Goal: Task Accomplishment & Management: Use online tool/utility

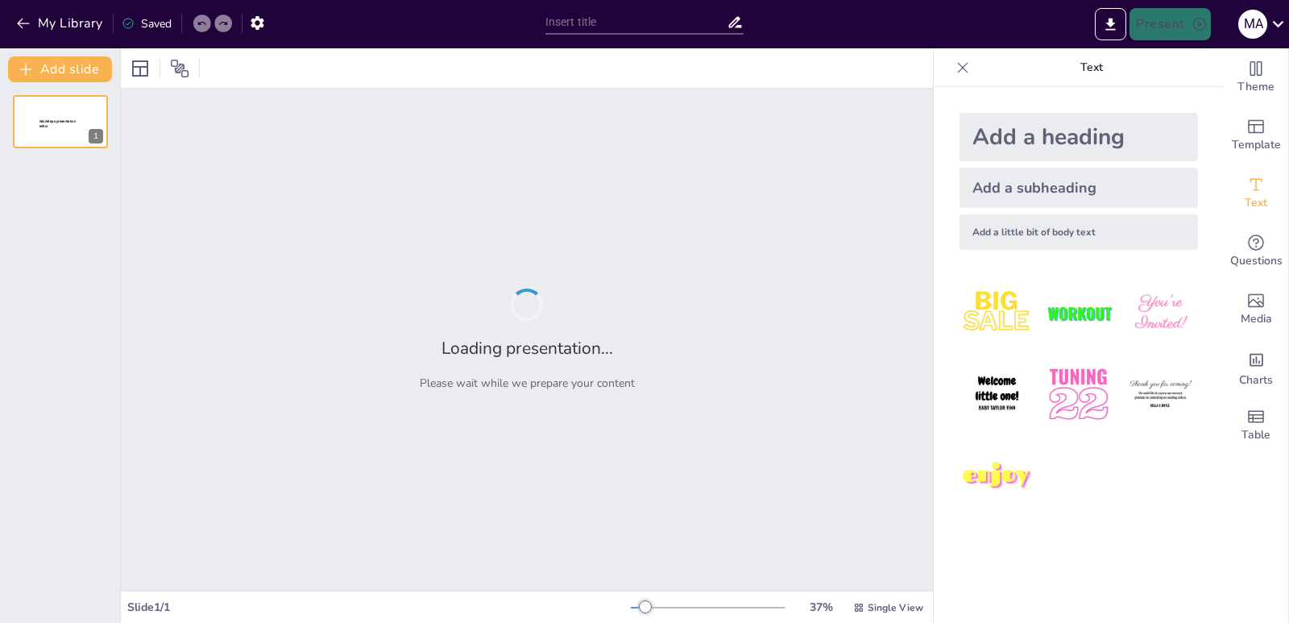
type input "Historia de [GEOGRAPHIC_DATA]"
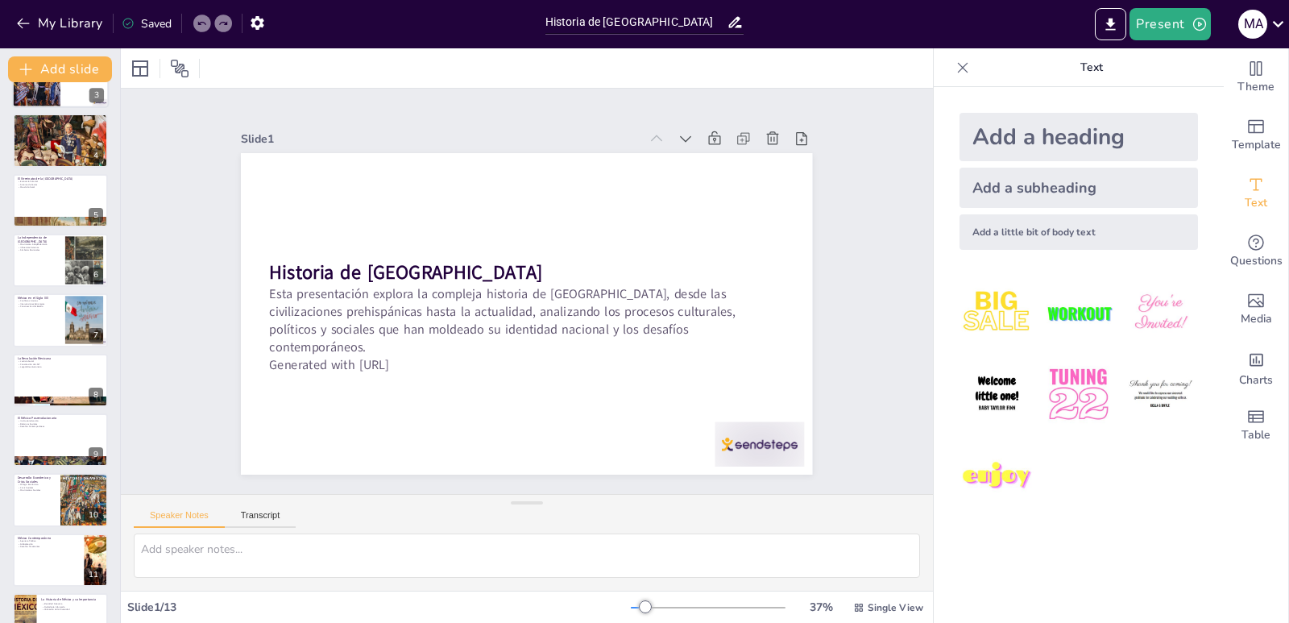
scroll to position [258, 0]
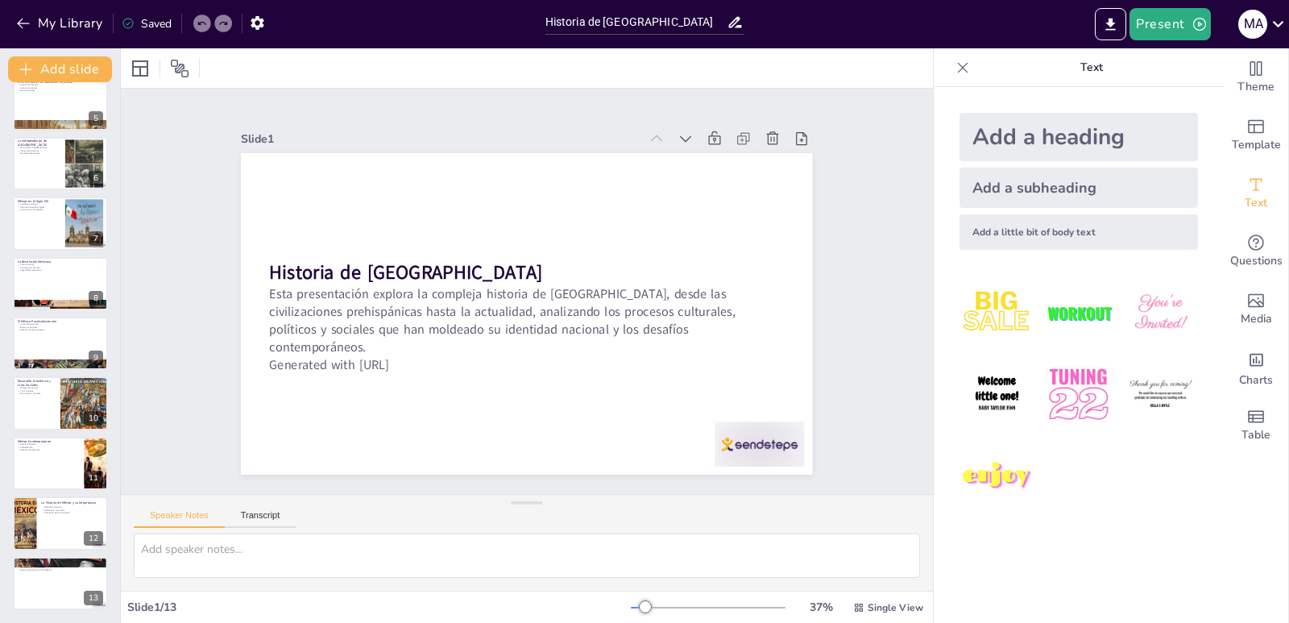
click at [889, 143] on div "Slide 1 Historia de México Esta presentación explora la compleja historia de [G…" at bounding box center [527, 291] width 878 height 565
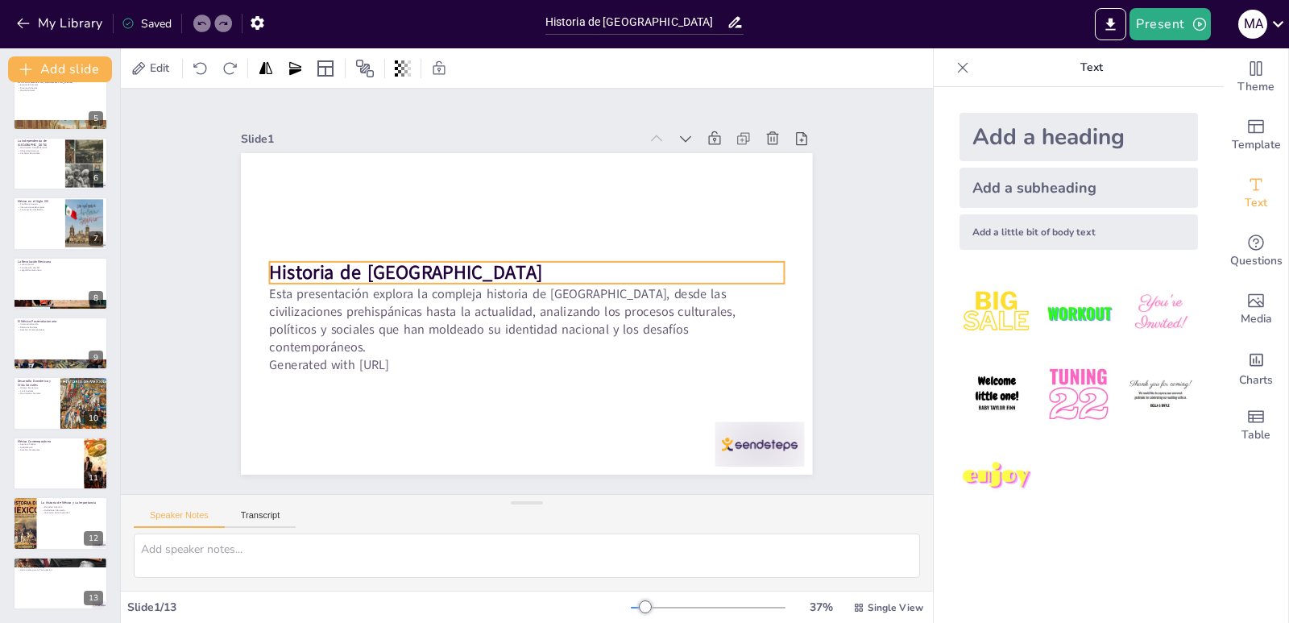
click at [480, 267] on strong "Historia de [GEOGRAPHIC_DATA]" at bounding box center [521, 169] width 82 height 272
click at [511, 297] on strong "Historia de [GEOGRAPHIC_DATA]" at bounding box center [647, 310] width 273 height 26
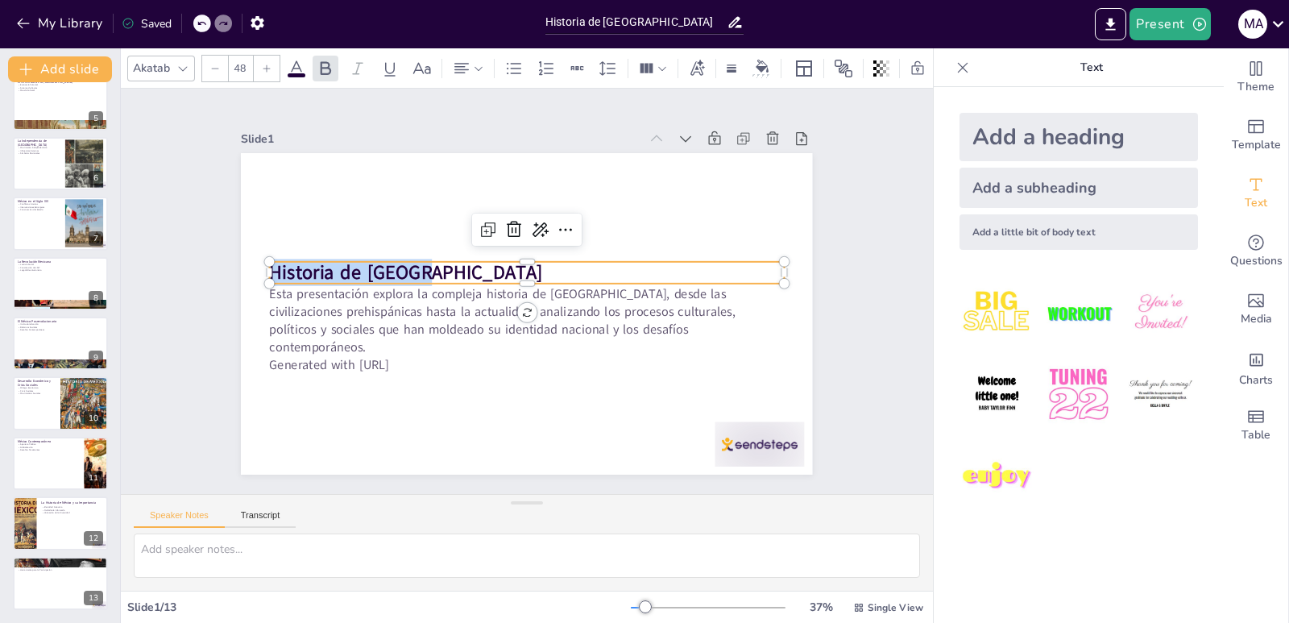
click at [1071, 308] on img at bounding box center [1078, 313] width 75 height 75
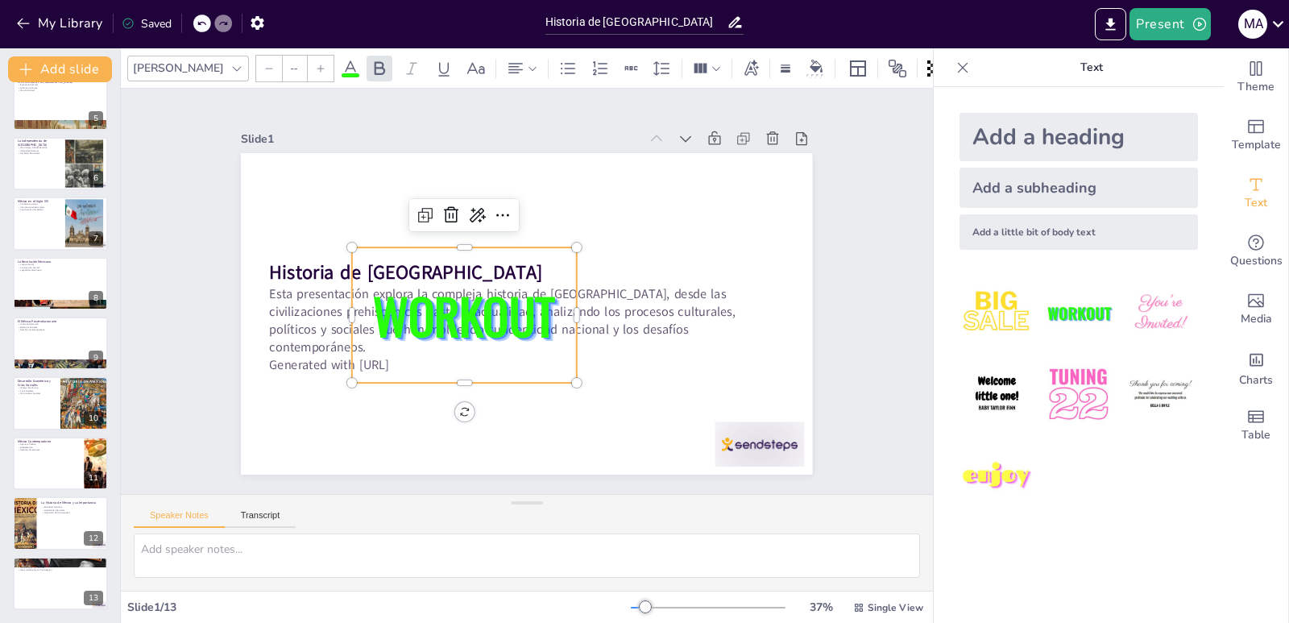
type input "162.7"
click at [509, 198] on icon at bounding box center [522, 184] width 27 height 27
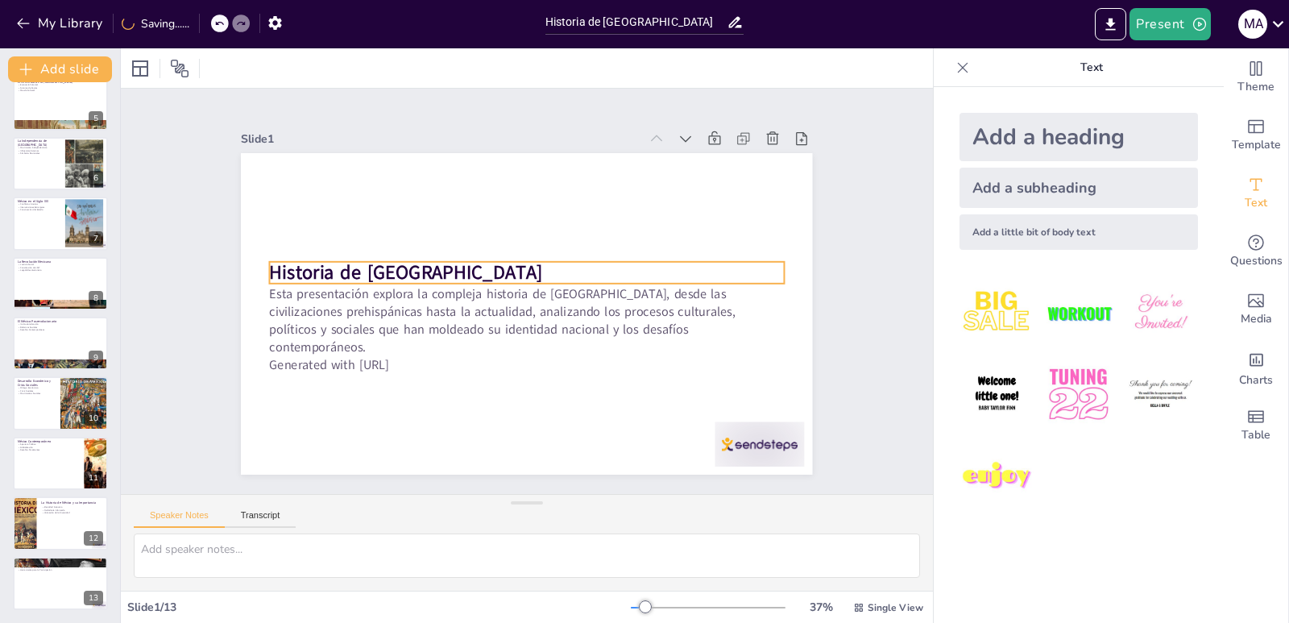
click at [365, 261] on strong "Historia de [GEOGRAPHIC_DATA]" at bounding box center [406, 273] width 273 height 26
click at [513, 261] on strong "Historia de [GEOGRAPHIC_DATA]" at bounding box center [647, 273] width 268 height 110
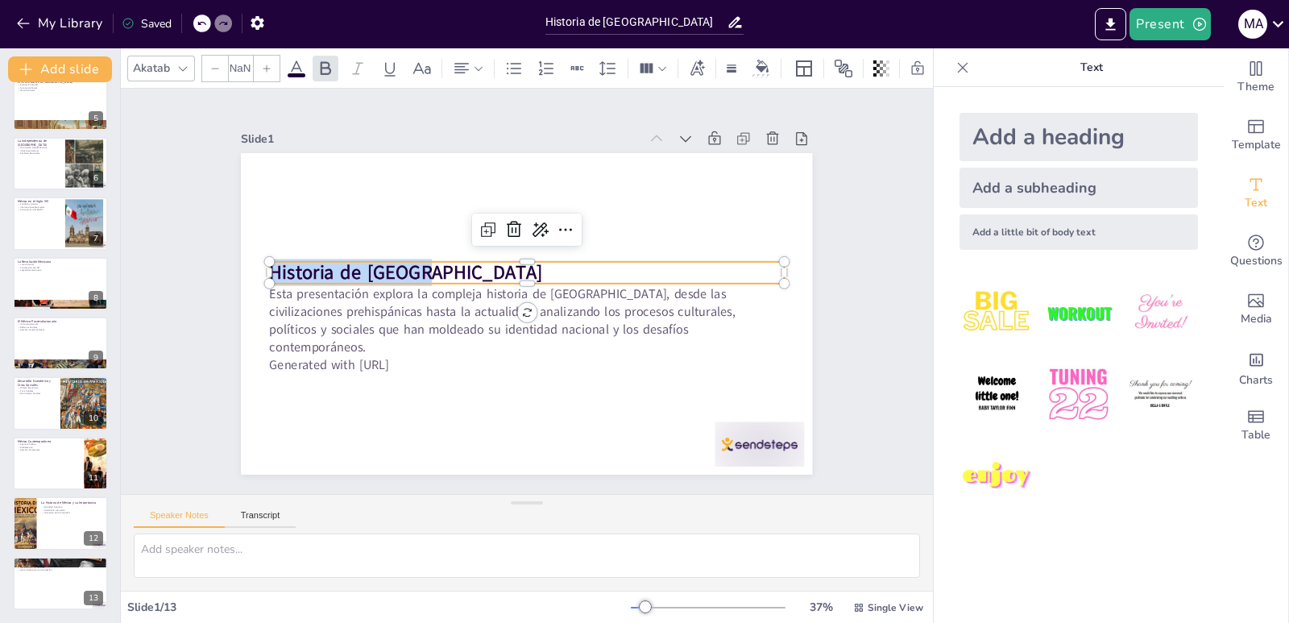
type input "48"
click at [186, 65] on icon at bounding box center [182, 68] width 13 height 13
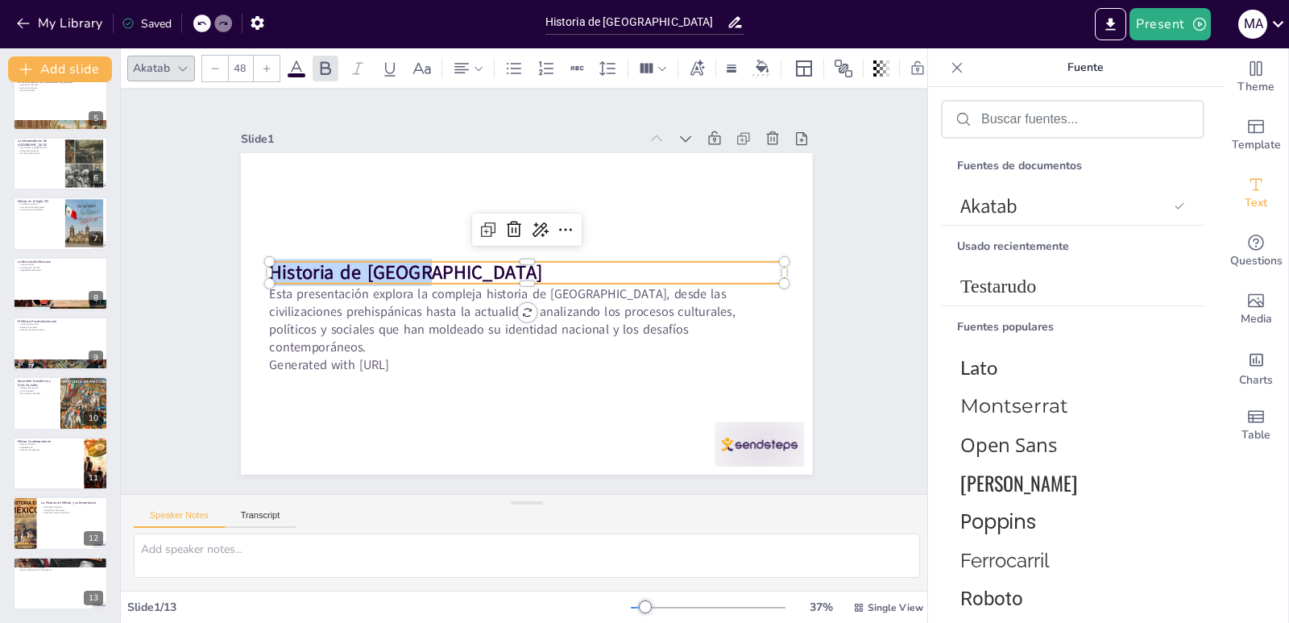
click at [184, 63] on icon at bounding box center [182, 68] width 13 height 13
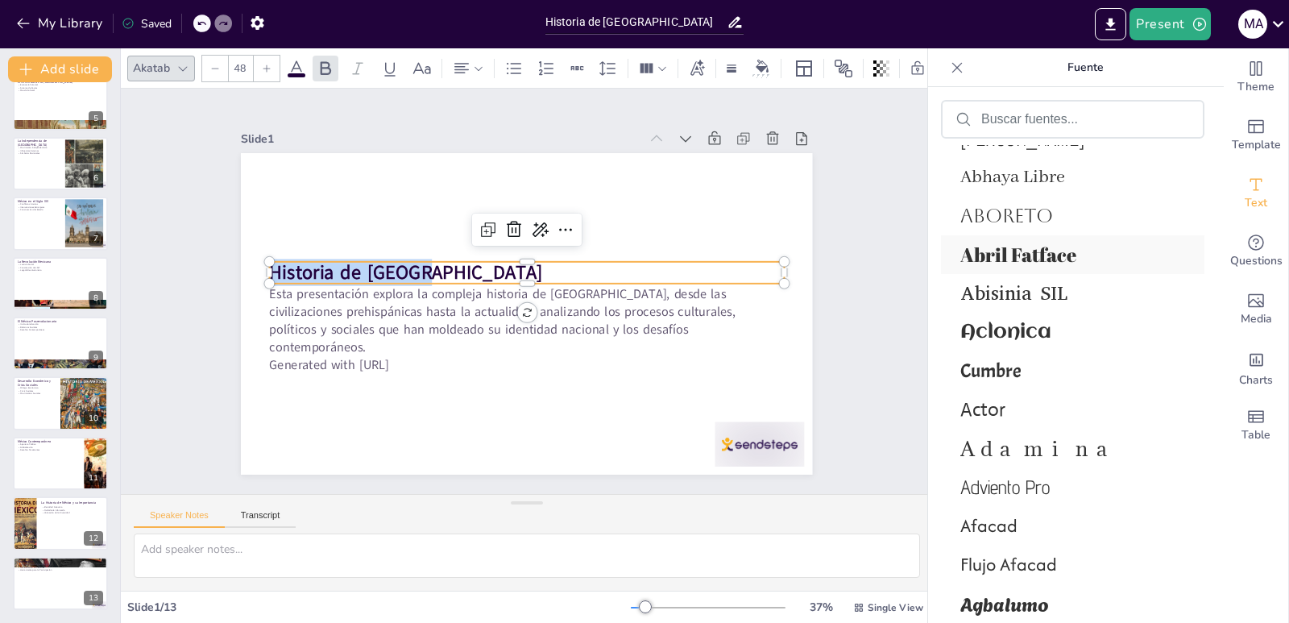
scroll to position [725, 0]
click at [1027, 333] on font "Aclonica" at bounding box center [1006, 334] width 91 height 21
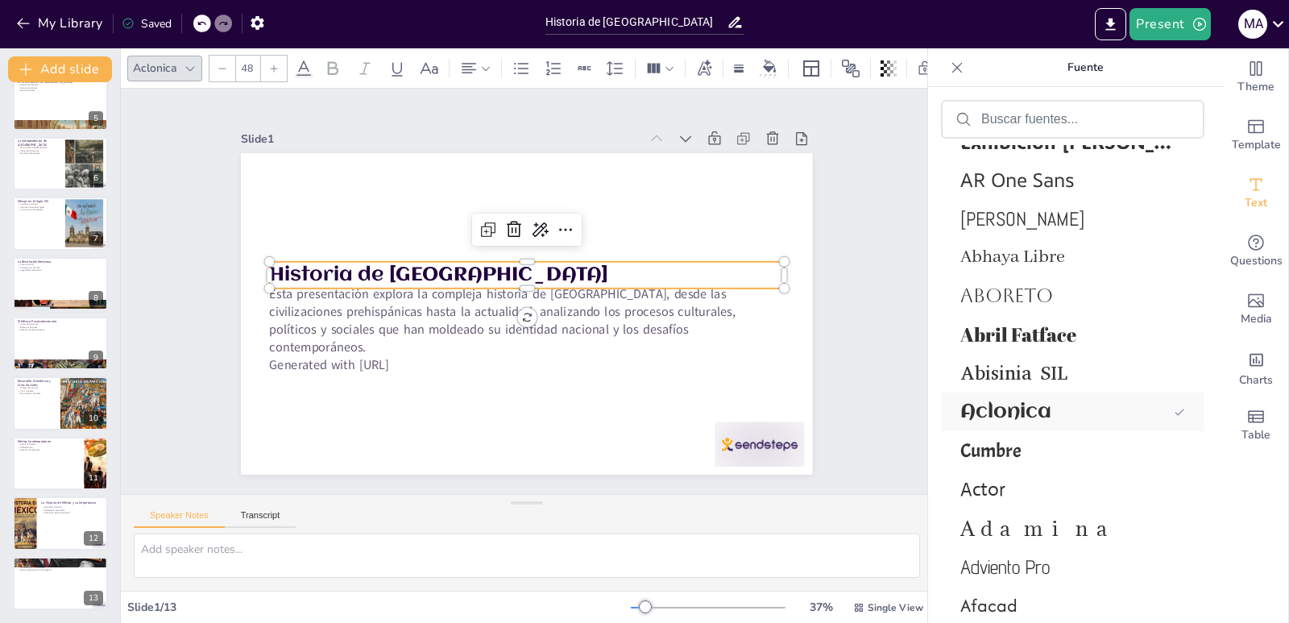
scroll to position [803, 0]
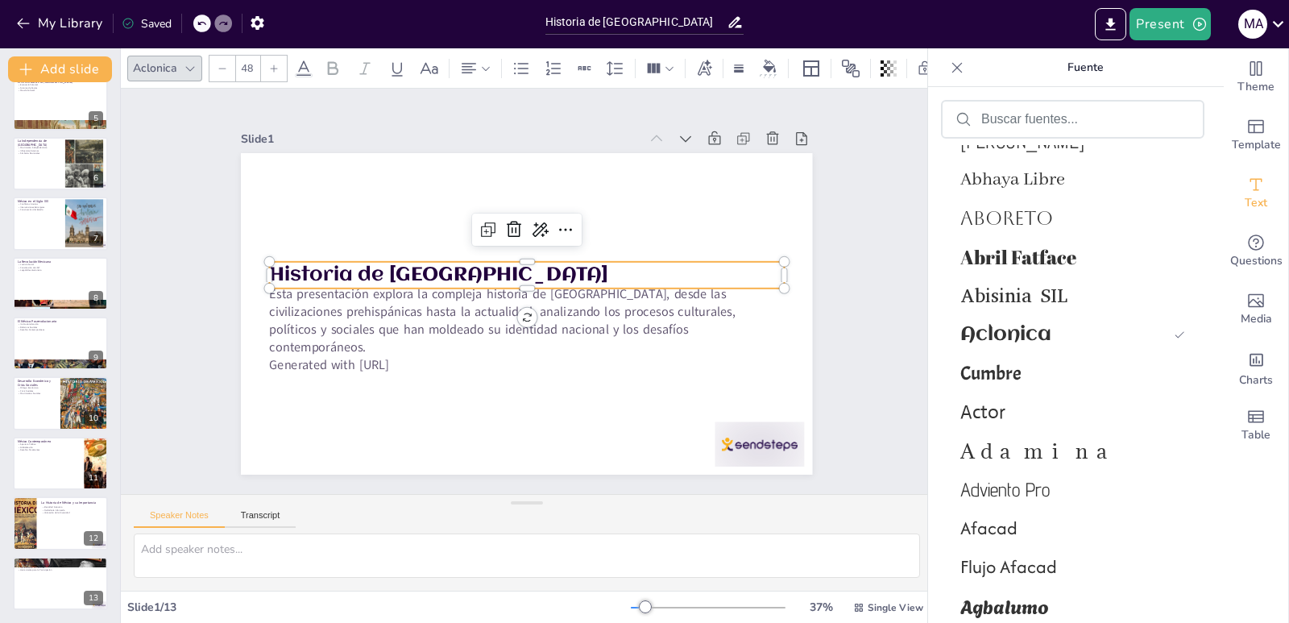
click at [407, 262] on p "Historia de [GEOGRAPHIC_DATA]" at bounding box center [512, 297] width 235 height 480
click at [407, 262] on p "Historia de [GEOGRAPHIC_DATA]" at bounding box center [530, 275] width 509 height 133
click at [451, 262] on p "Historia de [GEOGRAPHIC_DATA]" at bounding box center [543, 286] width 185 height 497
click at [491, 63] on icon at bounding box center [485, 68] width 11 height 11
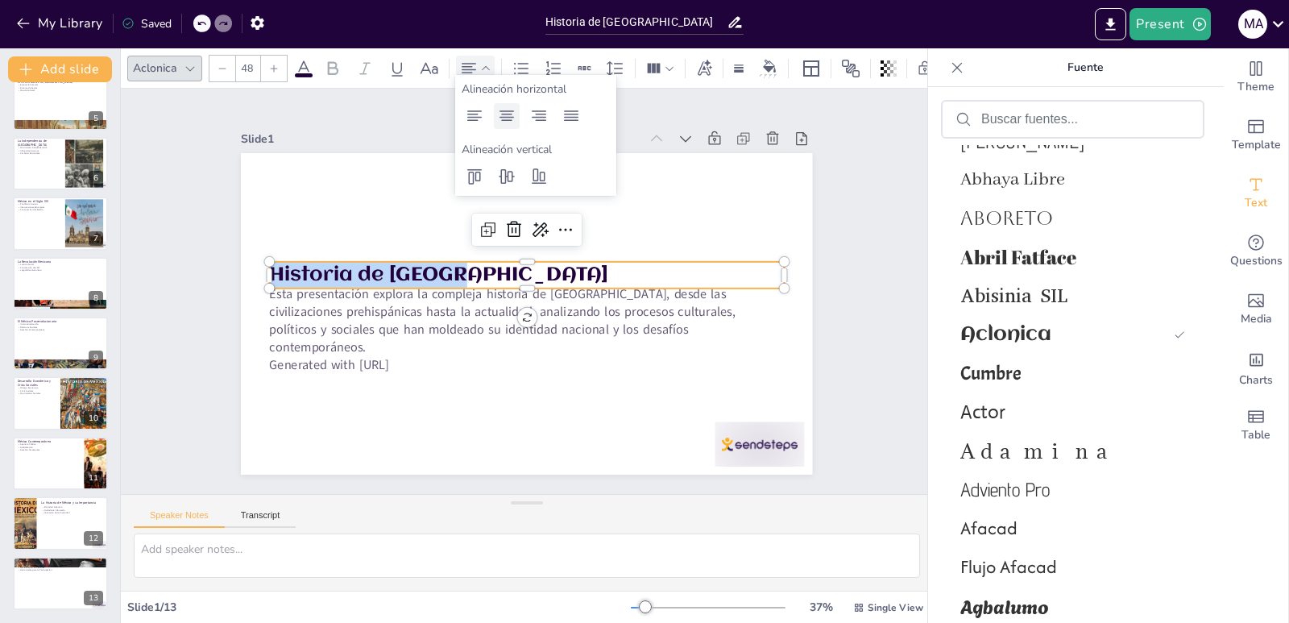
click at [508, 125] on icon at bounding box center [506, 115] width 19 height 19
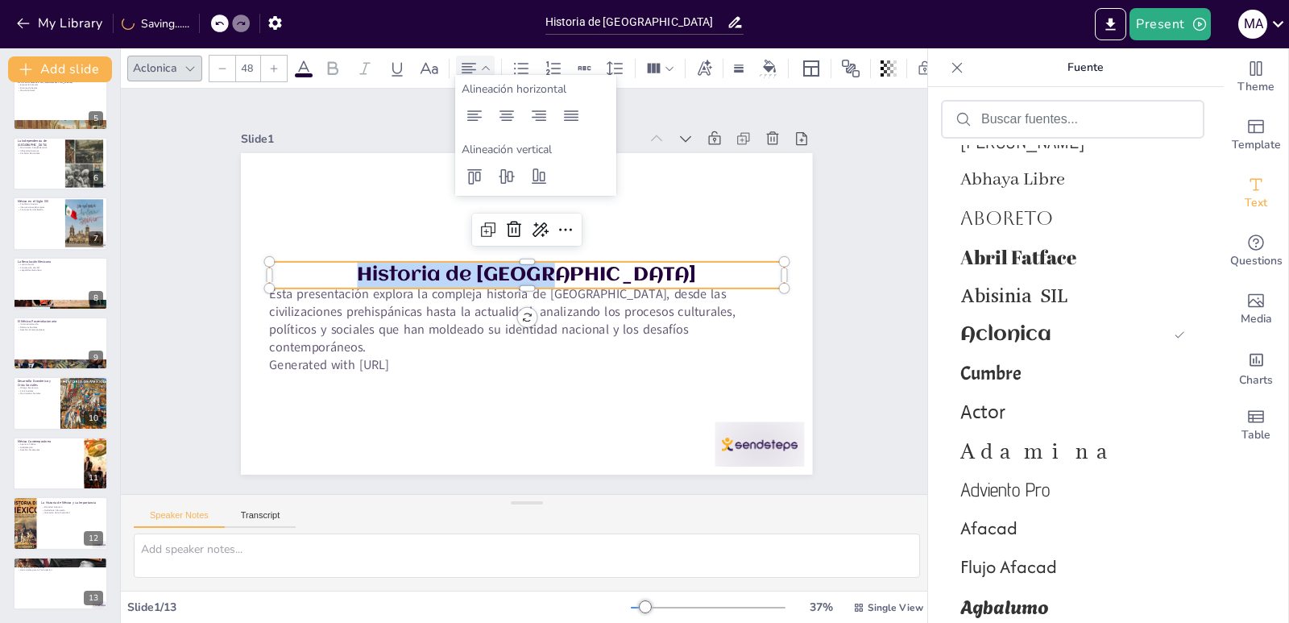
click at [303, 66] on icon at bounding box center [303, 68] width 19 height 19
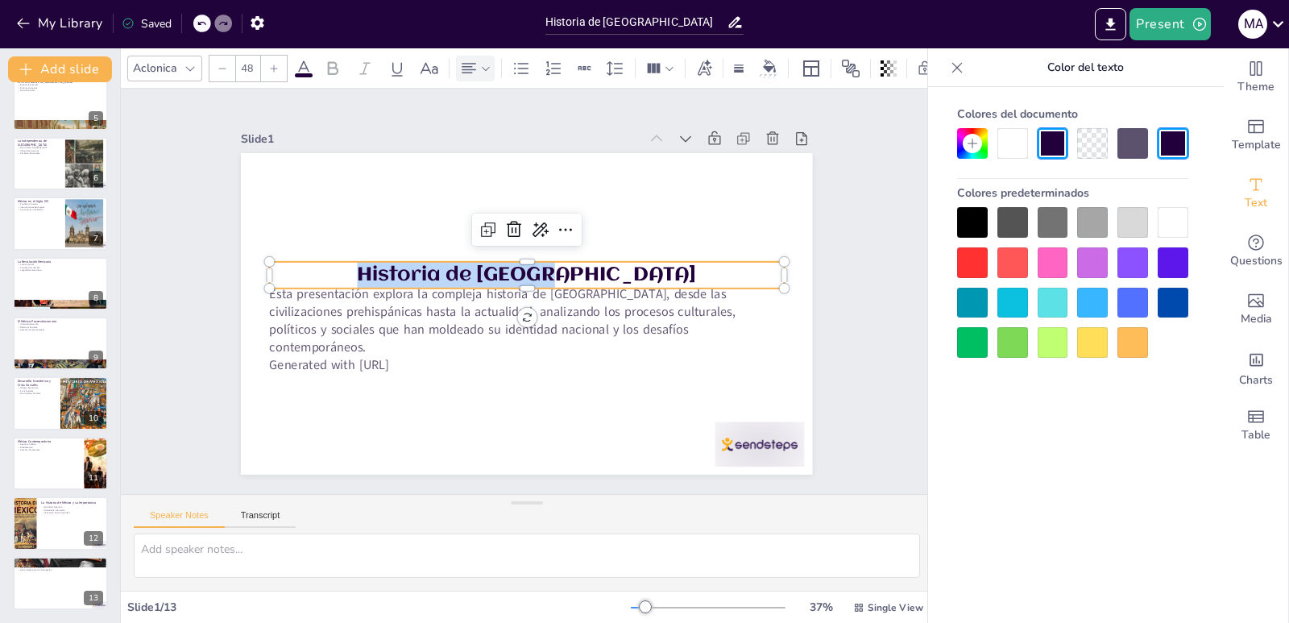
click at [974, 344] on div at bounding box center [972, 342] width 31 height 31
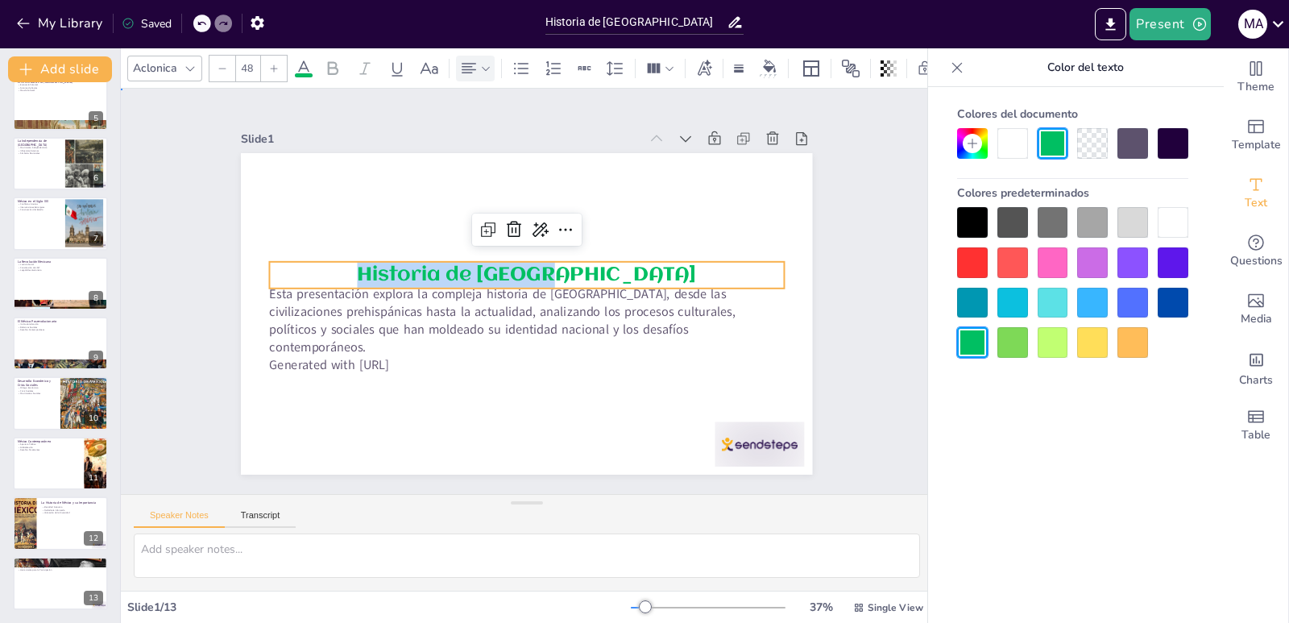
click at [878, 297] on div "Slide 1 Esta presentación explora la compleja historia de [GEOGRAPHIC_DATA], de…" at bounding box center [527, 292] width 906 height 758
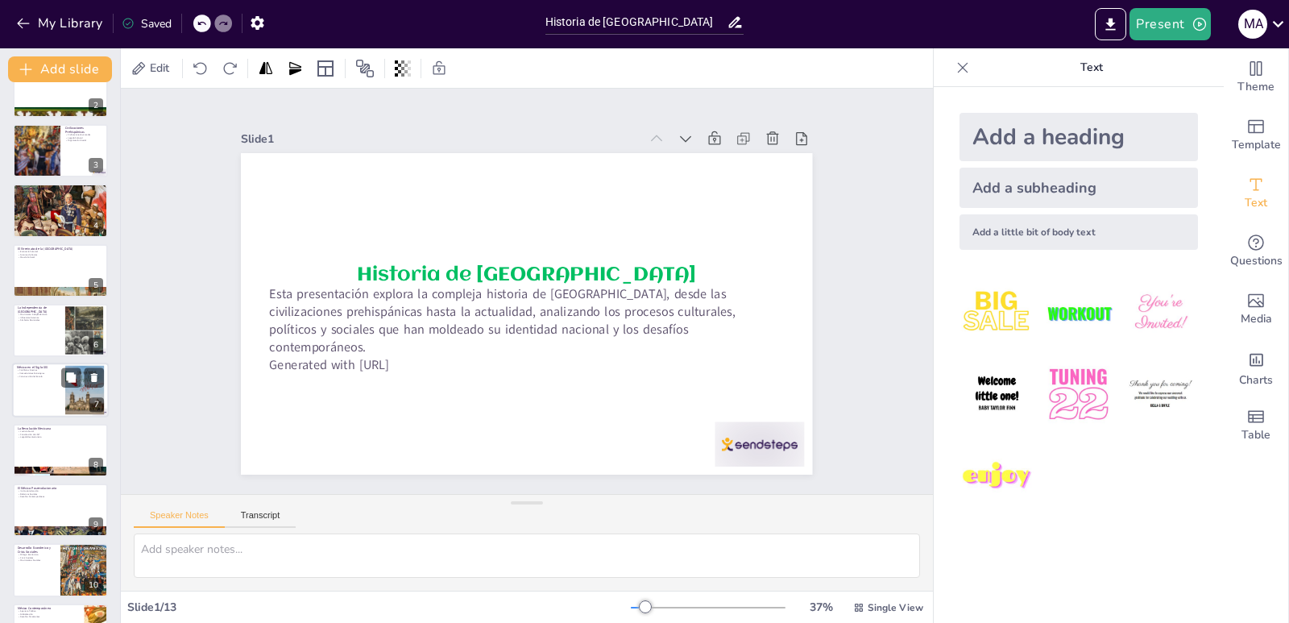
scroll to position [0, 0]
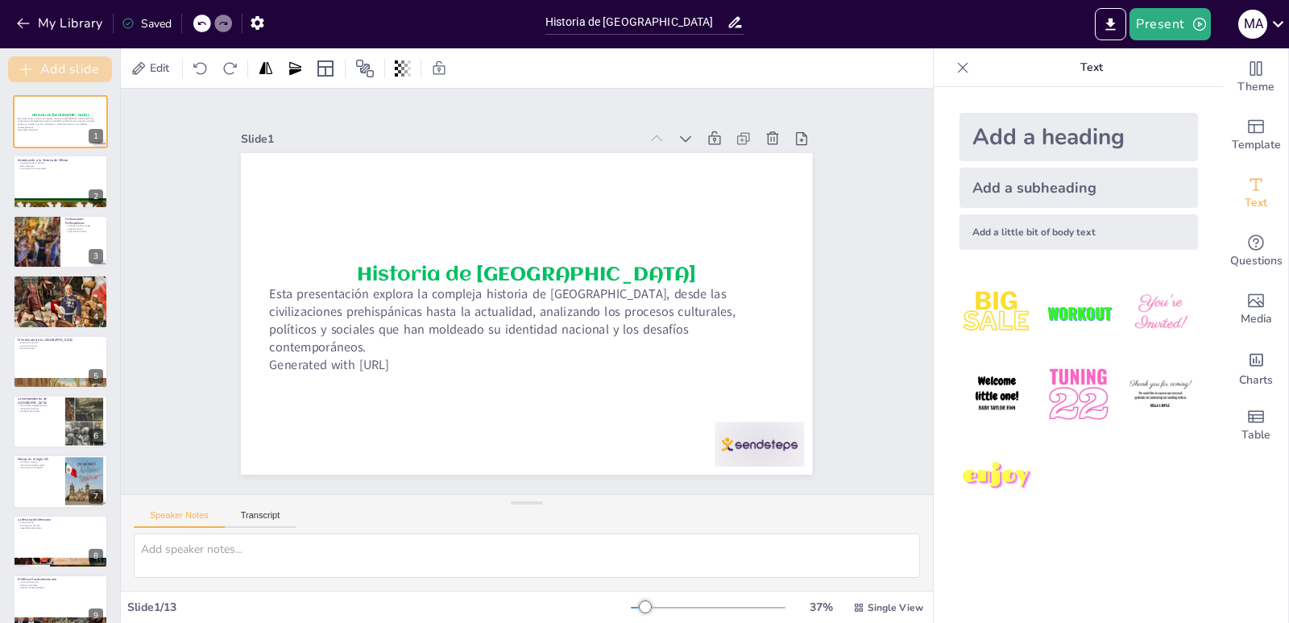
click at [69, 68] on button "Add slide" at bounding box center [60, 69] width 104 height 26
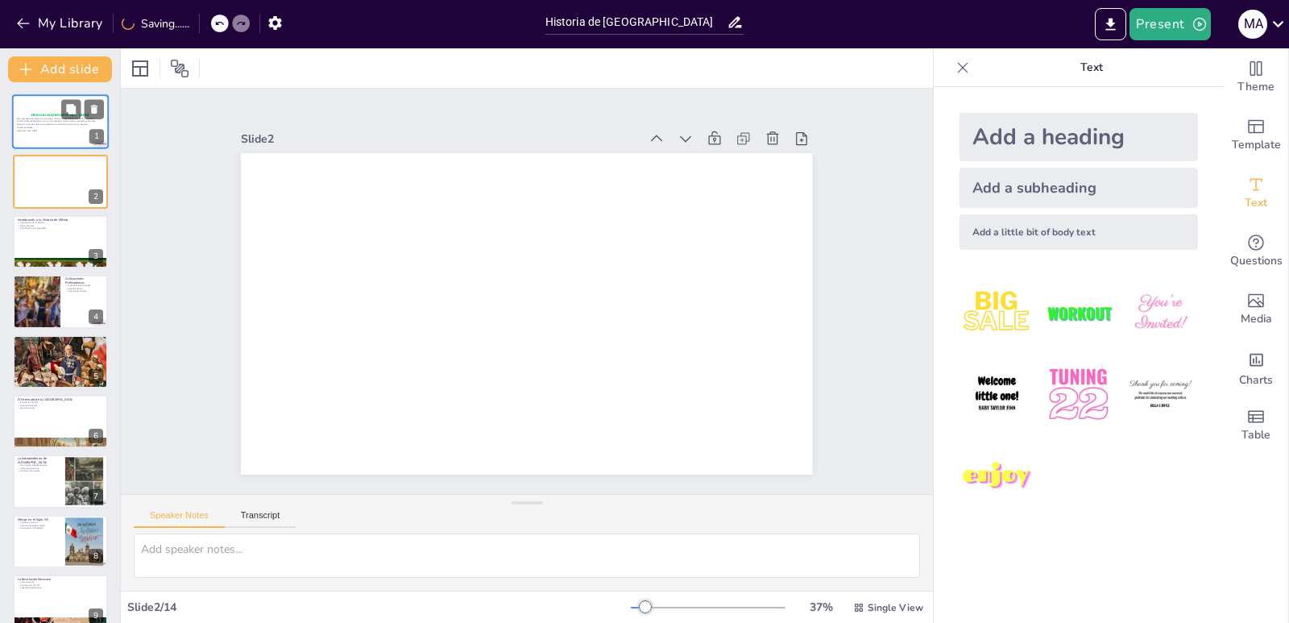
drag, startPoint x: 72, startPoint y: 176, endPoint x: 80, endPoint y: 121, distance: 55.4
click at [80, 121] on div "Historia de México Esta presentación explora la compleja historia de [GEOGRAPHI…" at bounding box center [60, 511] width 120 height 833
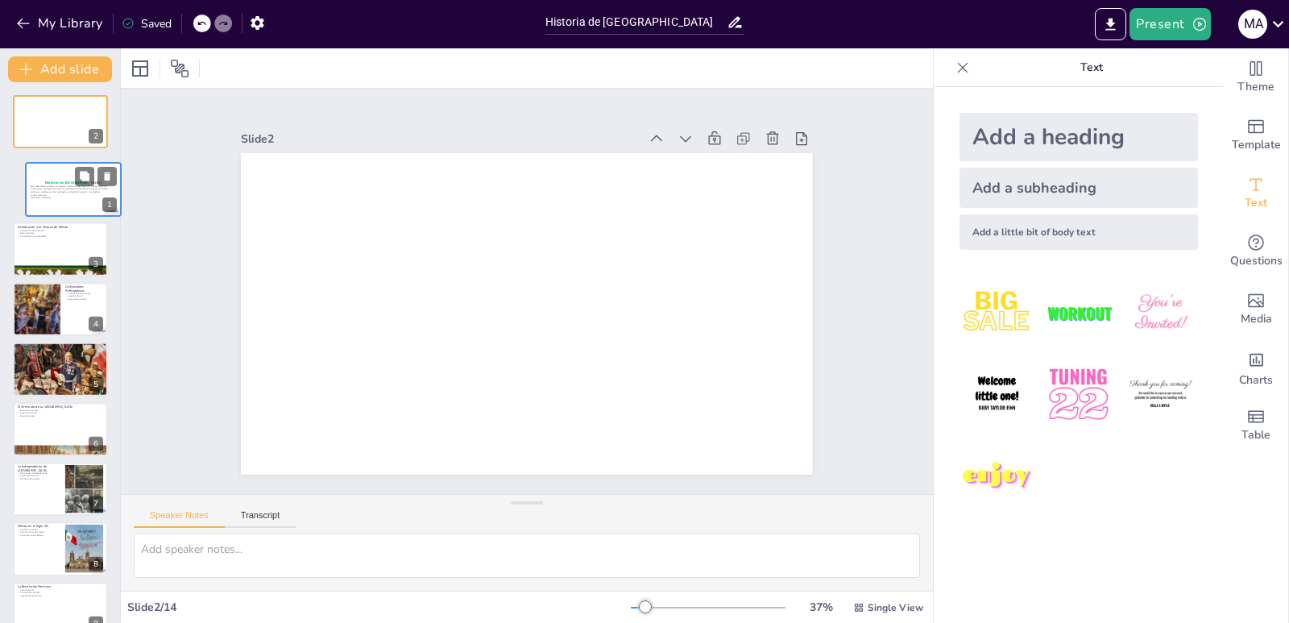
drag, startPoint x: 34, startPoint y: 122, endPoint x: 51, endPoint y: 194, distance: 73.7
click at [51, 194] on div "Esta presentación explora la compleja historia de [GEOGRAPHIC_DATA], desde las …" at bounding box center [73, 192] width 85 height 15
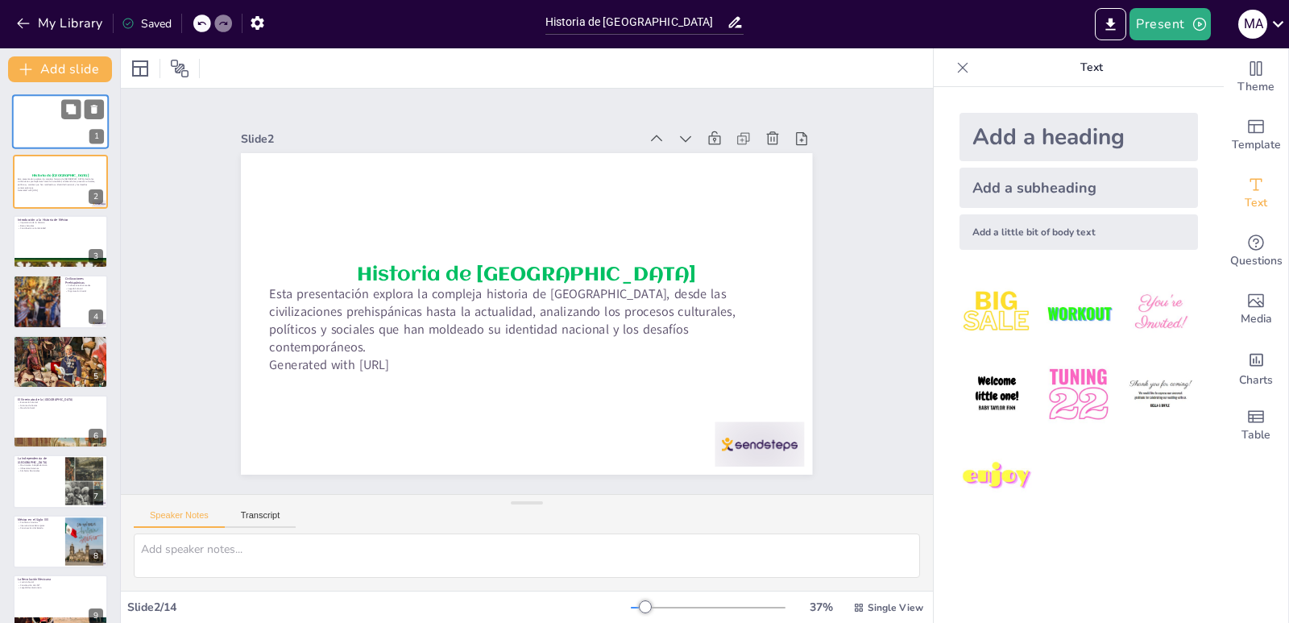
click at [59, 132] on div at bounding box center [60, 121] width 97 height 55
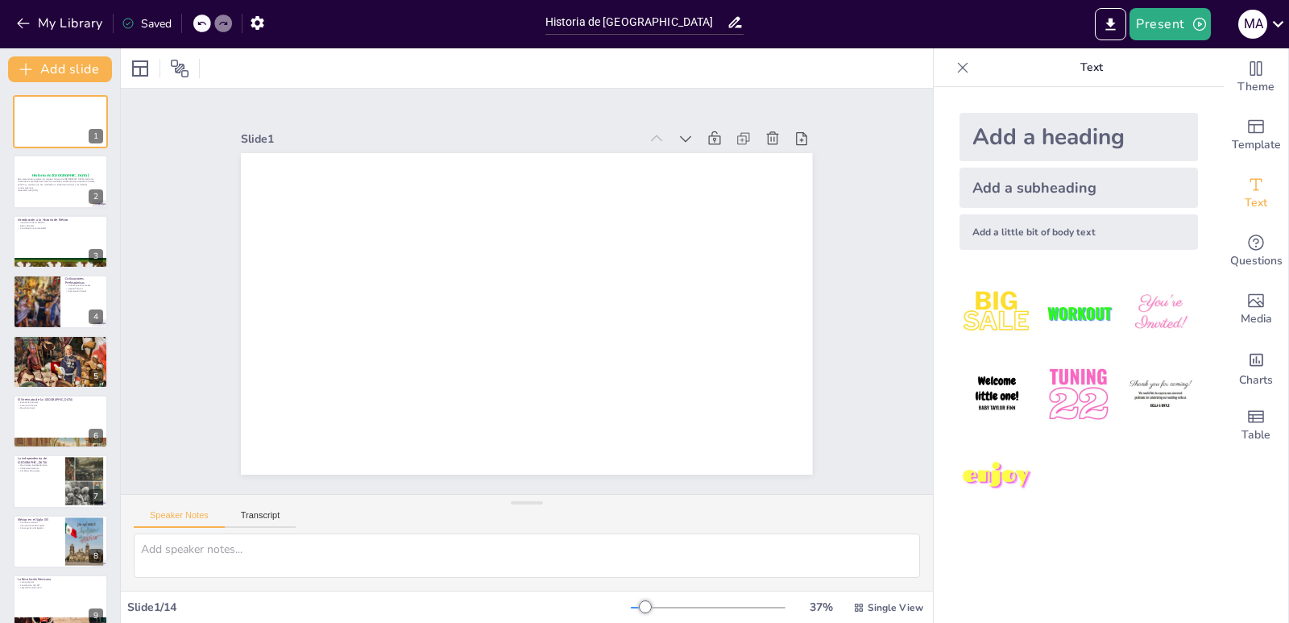
click at [1078, 312] on img at bounding box center [1078, 313] width 75 height 75
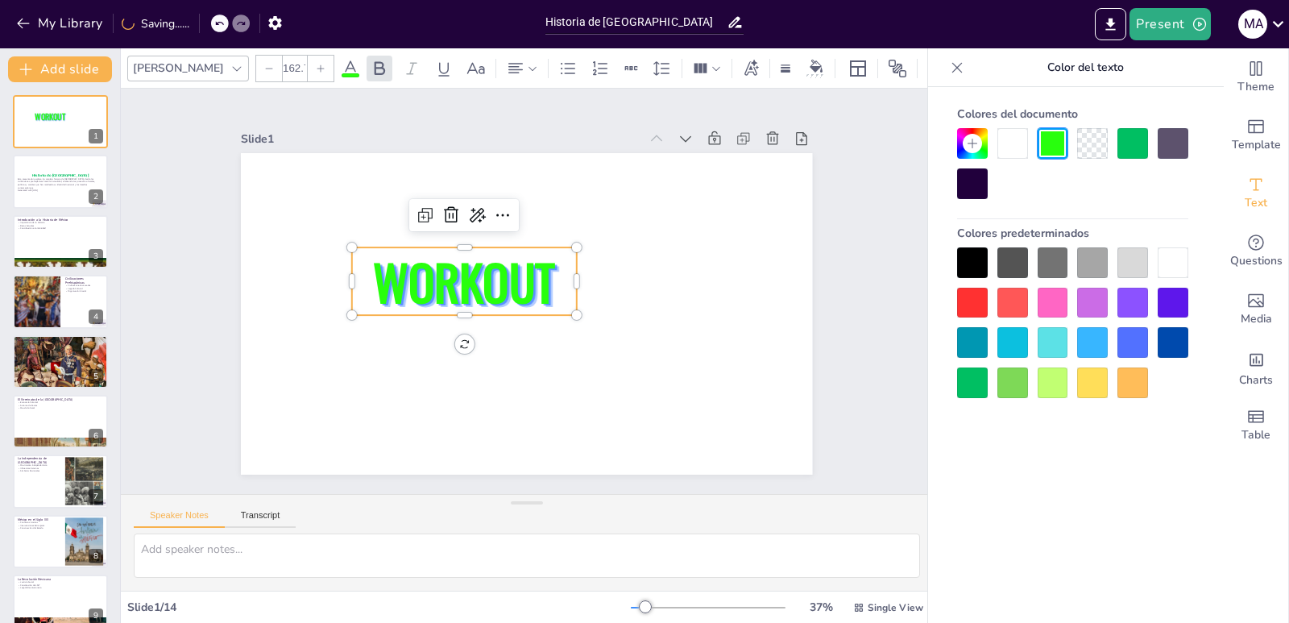
click at [978, 338] on div at bounding box center [972, 342] width 31 height 31
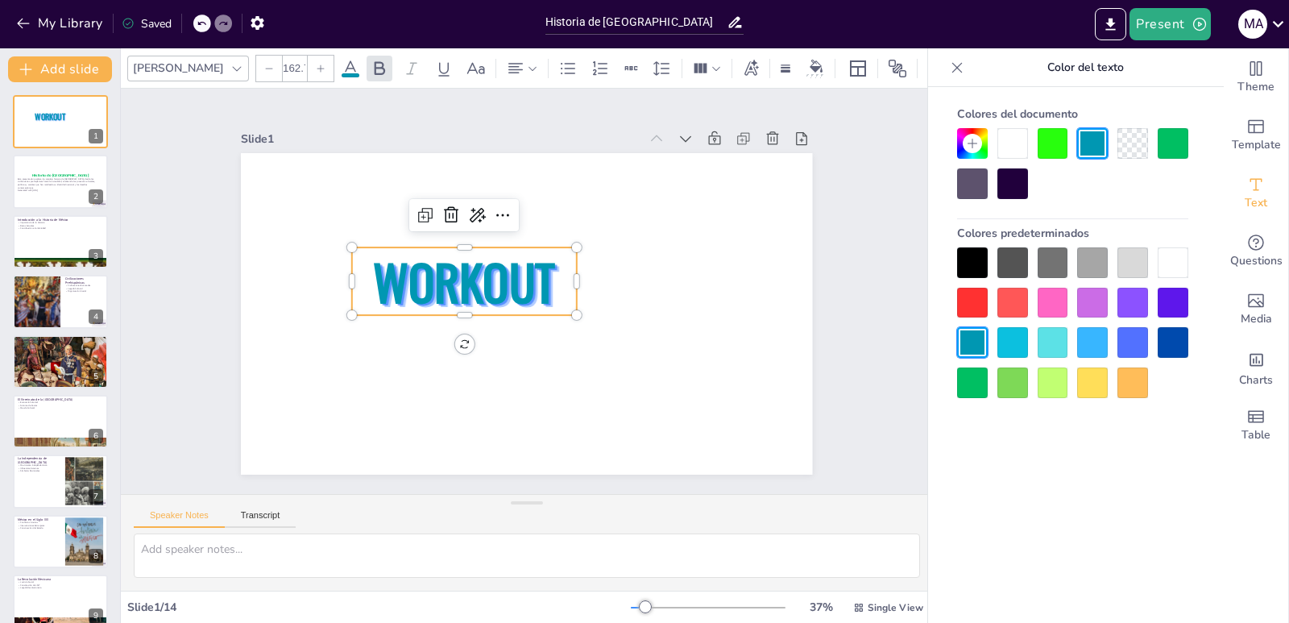
click at [1015, 346] on div at bounding box center [1013, 342] width 31 height 31
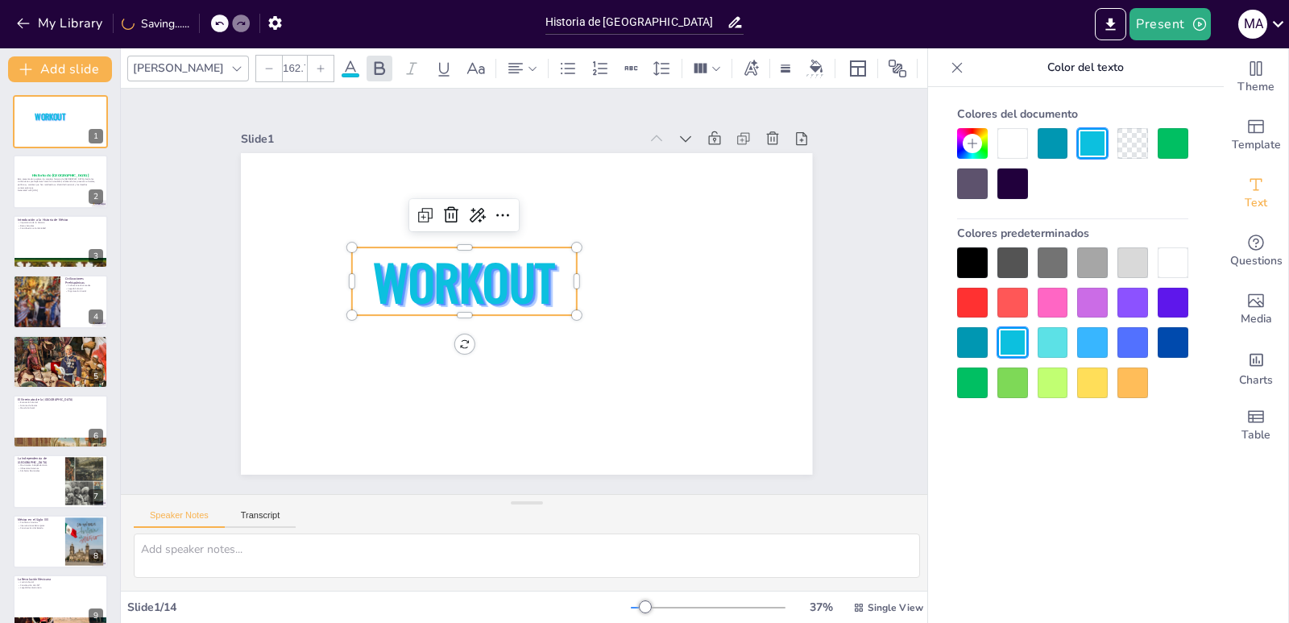
click at [1166, 343] on div at bounding box center [1173, 342] width 31 height 31
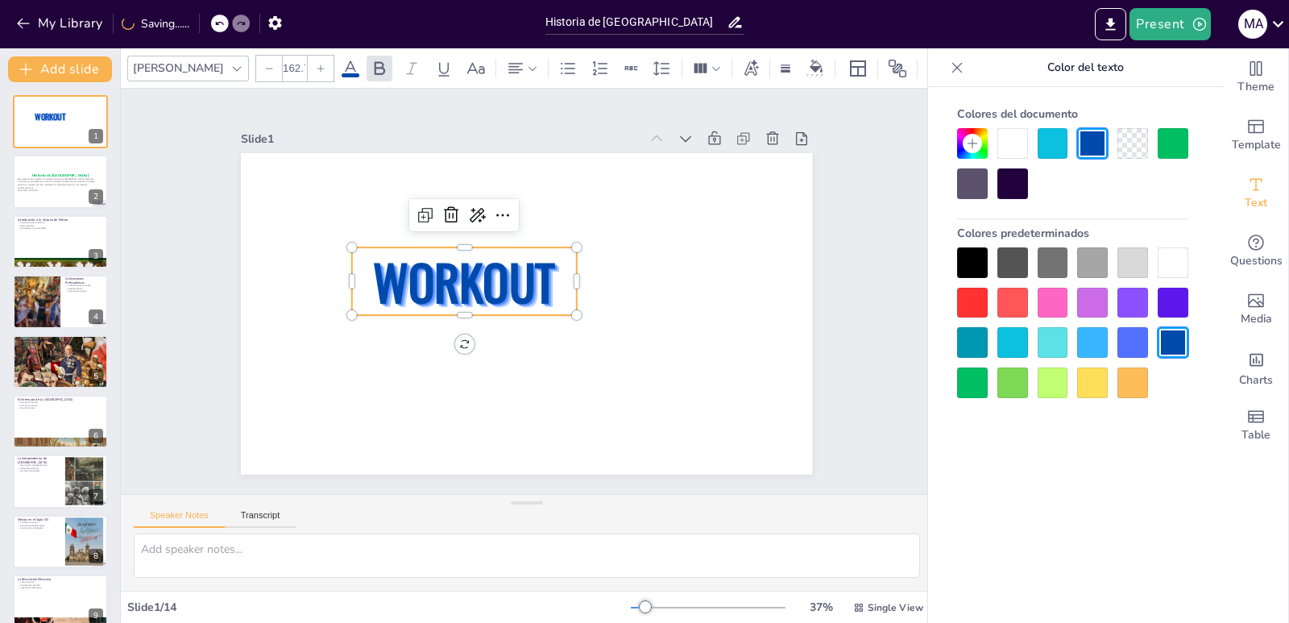
click at [964, 339] on div at bounding box center [972, 342] width 31 height 31
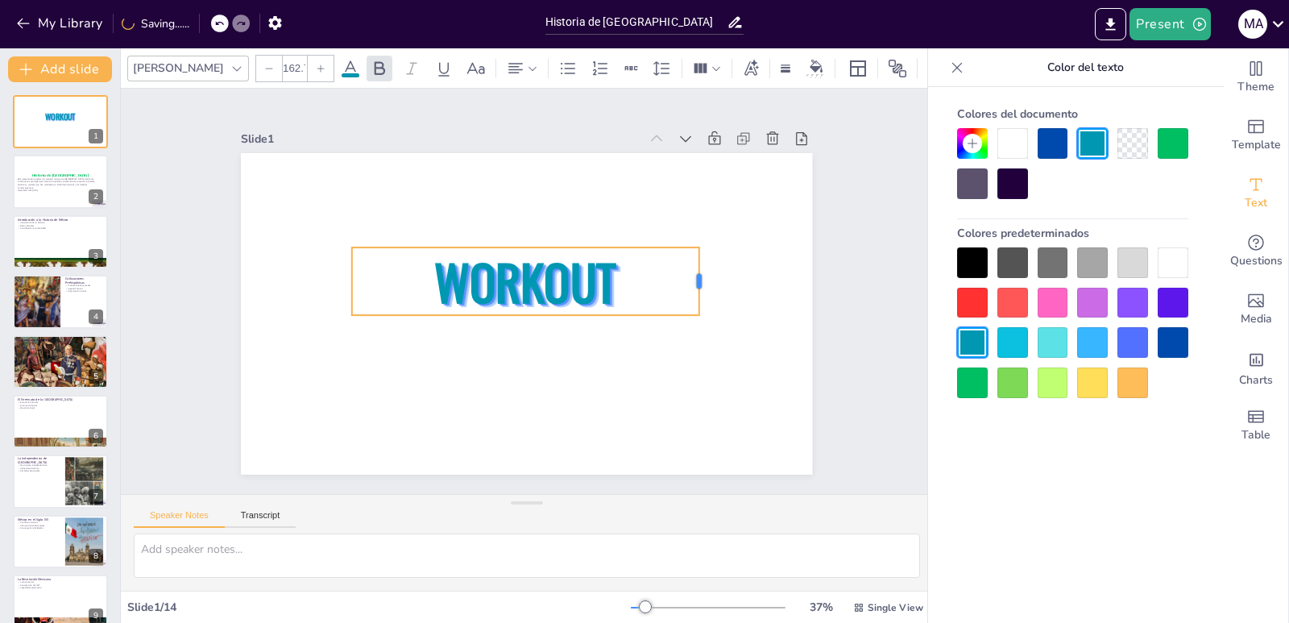
drag, startPoint x: 565, startPoint y: 275, endPoint x: 687, endPoint y: 275, distance: 122.5
click at [687, 243] on div at bounding box center [685, 209] width 39 height 67
click at [551, 275] on p "WORKOUT" at bounding box center [518, 292] width 68 height 347
click at [608, 275] on p "WORKOUT" at bounding box center [535, 296] width 283 height 303
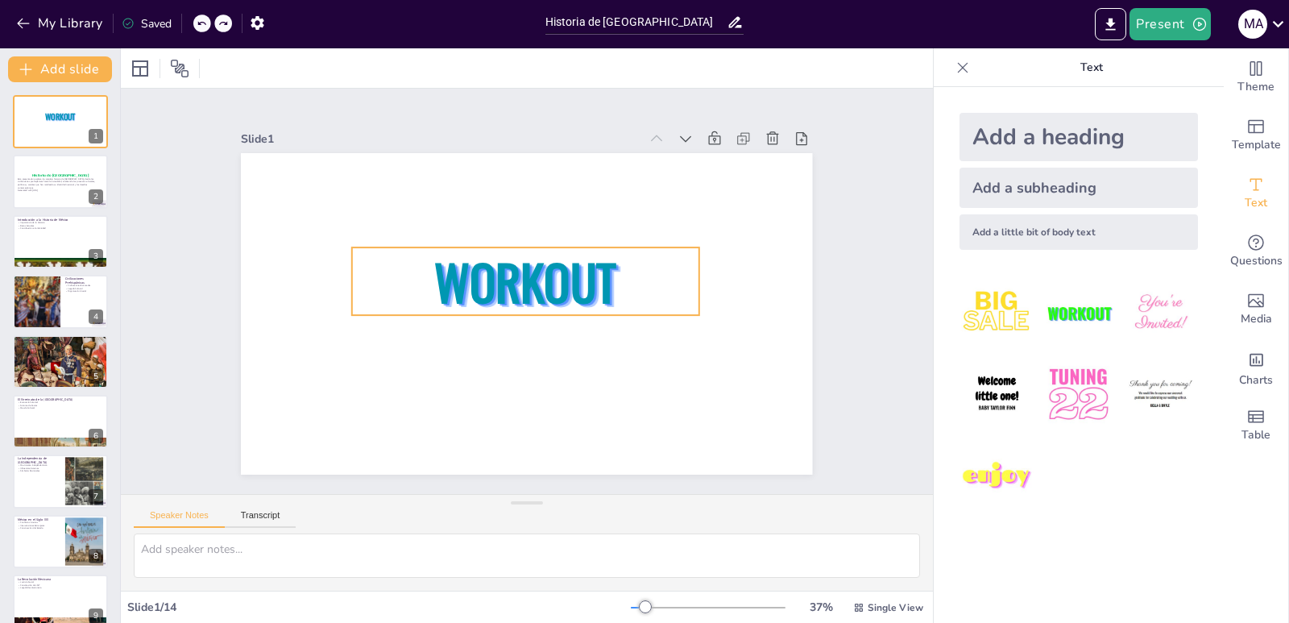
click at [527, 271] on span "WORKOUT" at bounding box center [526, 301] width 193 height 108
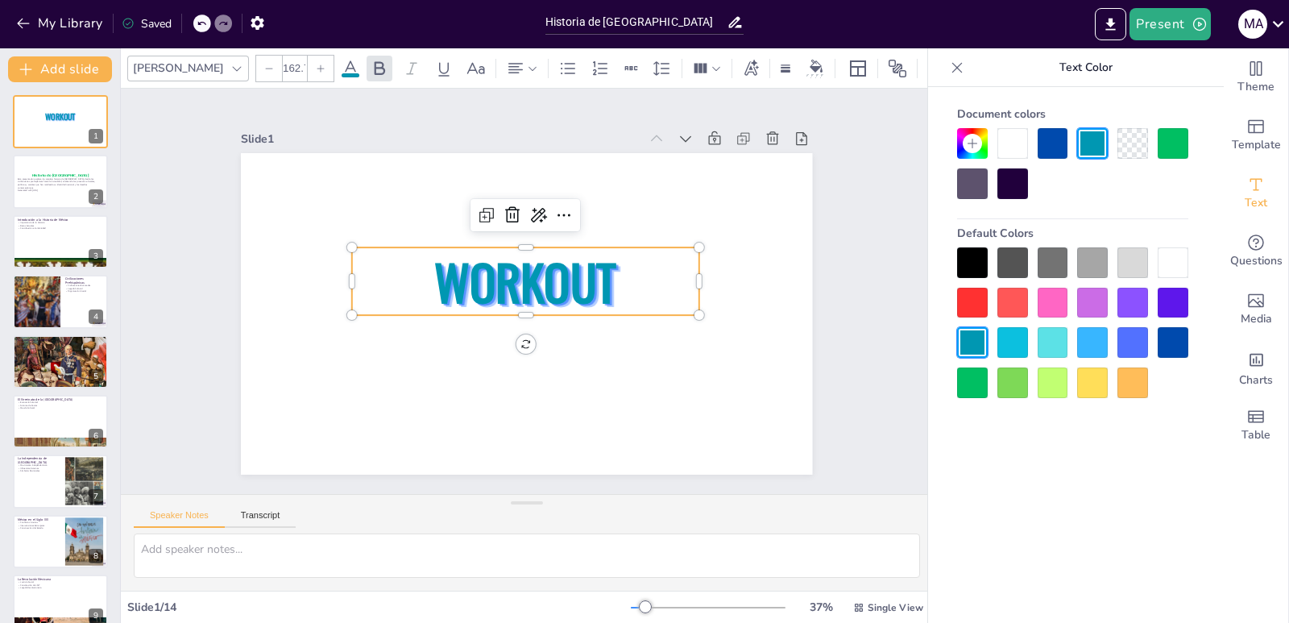
click at [591, 276] on span "WORKOUT" at bounding box center [527, 281] width 189 height 90
click at [579, 272] on span "WORKOUT" at bounding box center [516, 289] width 139 height 196
click at [962, 69] on icon at bounding box center [957, 68] width 16 height 16
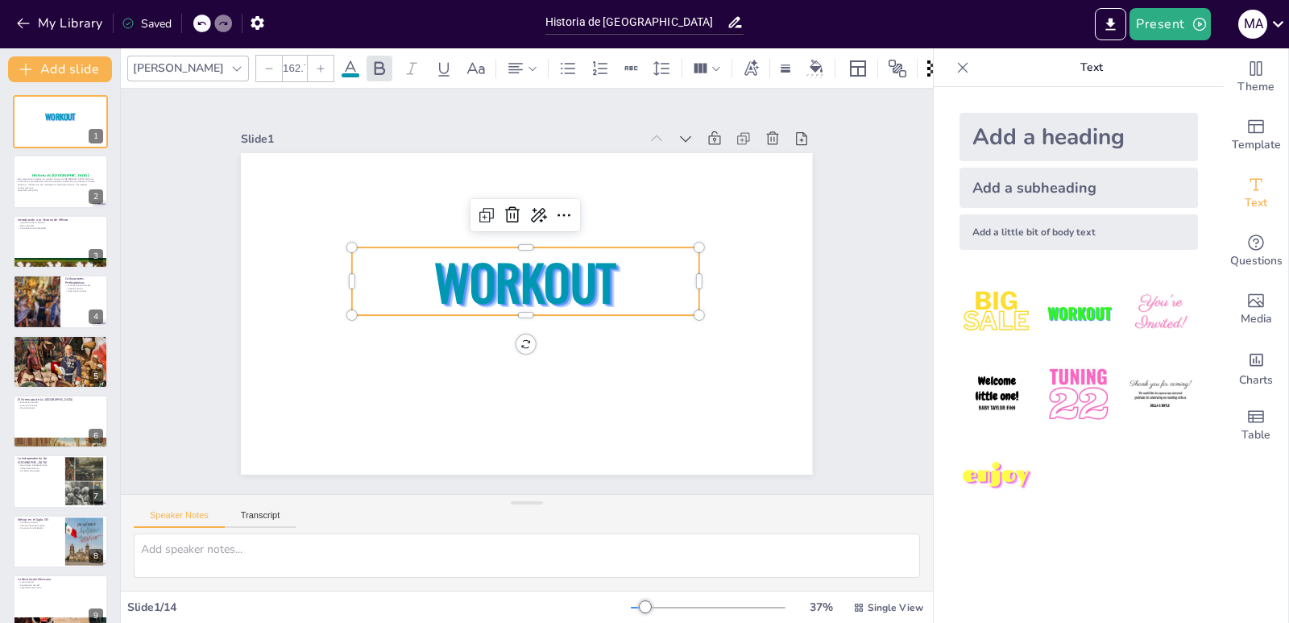
click at [579, 280] on span "WORKOUT" at bounding box center [522, 300] width 193 height 153
click at [579, 280] on span "WORKOUT" at bounding box center [520, 285] width 184 height 176
click at [591, 279] on span "WORKOUT" at bounding box center [525, 282] width 182 height 72
click at [609, 279] on p "WORKOUT" at bounding box center [526, 301] width 353 height 138
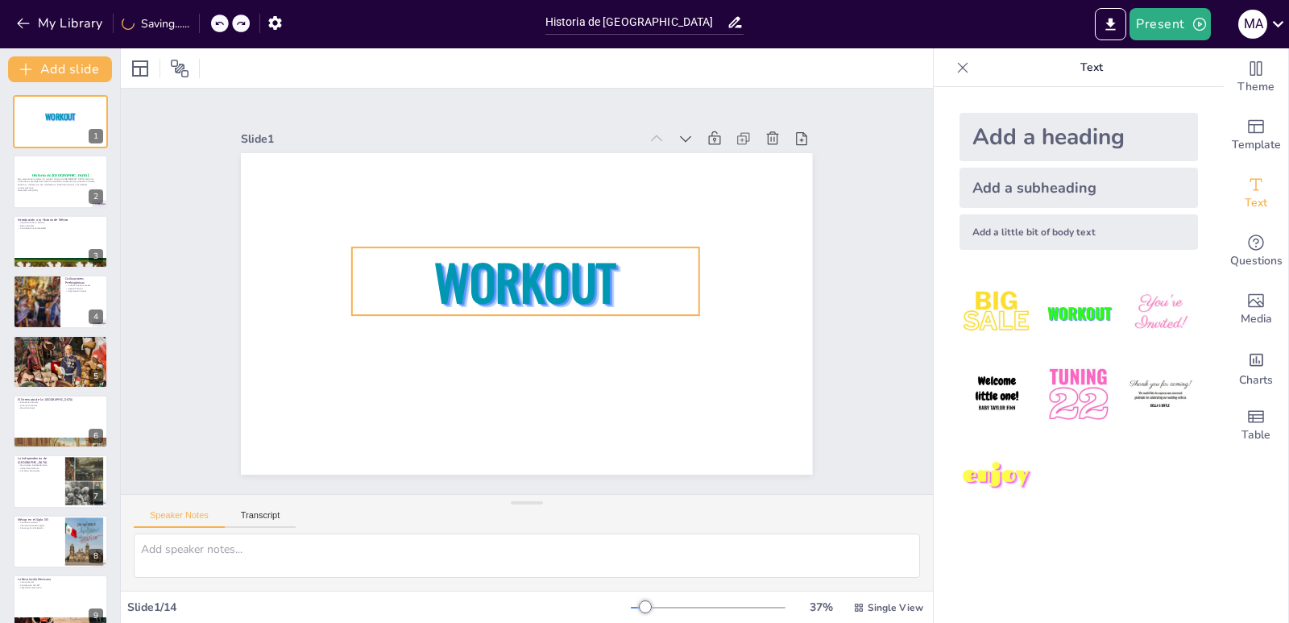
click at [609, 279] on p "WORKOUT" at bounding box center [537, 286] width 172 height 351
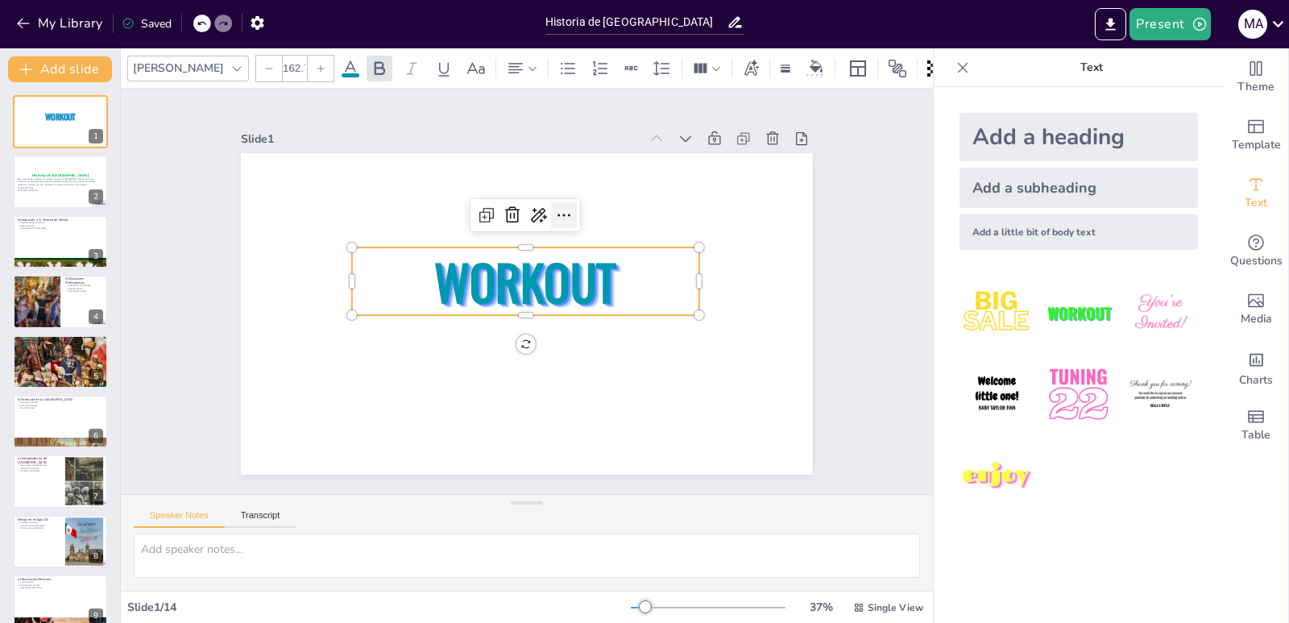
click at [598, 301] on icon at bounding box center [609, 312] width 23 height 23
drag, startPoint x: 503, startPoint y: 260, endPoint x: 509, endPoint y: 268, distance: 11.0
click at [503, 260] on span "WORKOUT" at bounding box center [526, 301] width 193 height 108
click at [509, 268] on span "WORKOUT" at bounding box center [539, 291] width 72 height 182
click at [223, 554] on textarea at bounding box center [527, 556] width 787 height 44
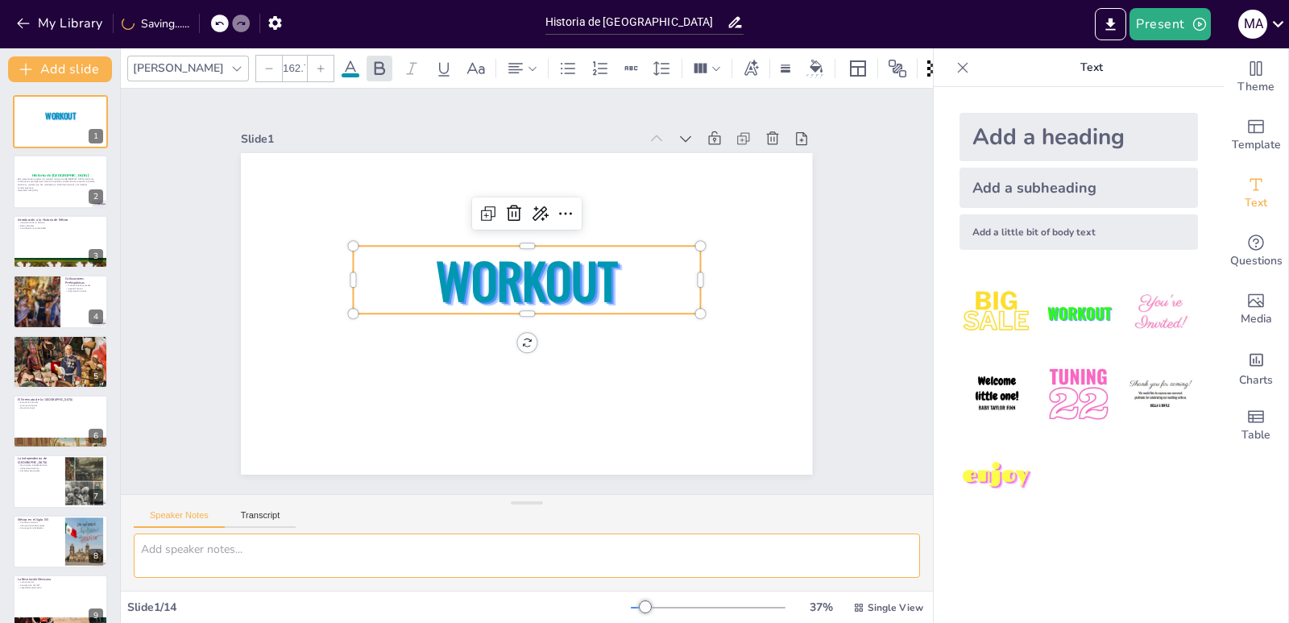
type textarea "u"
click at [586, 285] on span "WORKOUT" at bounding box center [535, 282] width 184 height 175
click at [595, 280] on span "WORKOUT" at bounding box center [524, 302] width 193 height 108
click at [614, 279] on p "WORKOUT" at bounding box center [534, 283] width 303 height 282
click at [577, 275] on span "WORKOUT" at bounding box center [536, 297] width 165 height 189
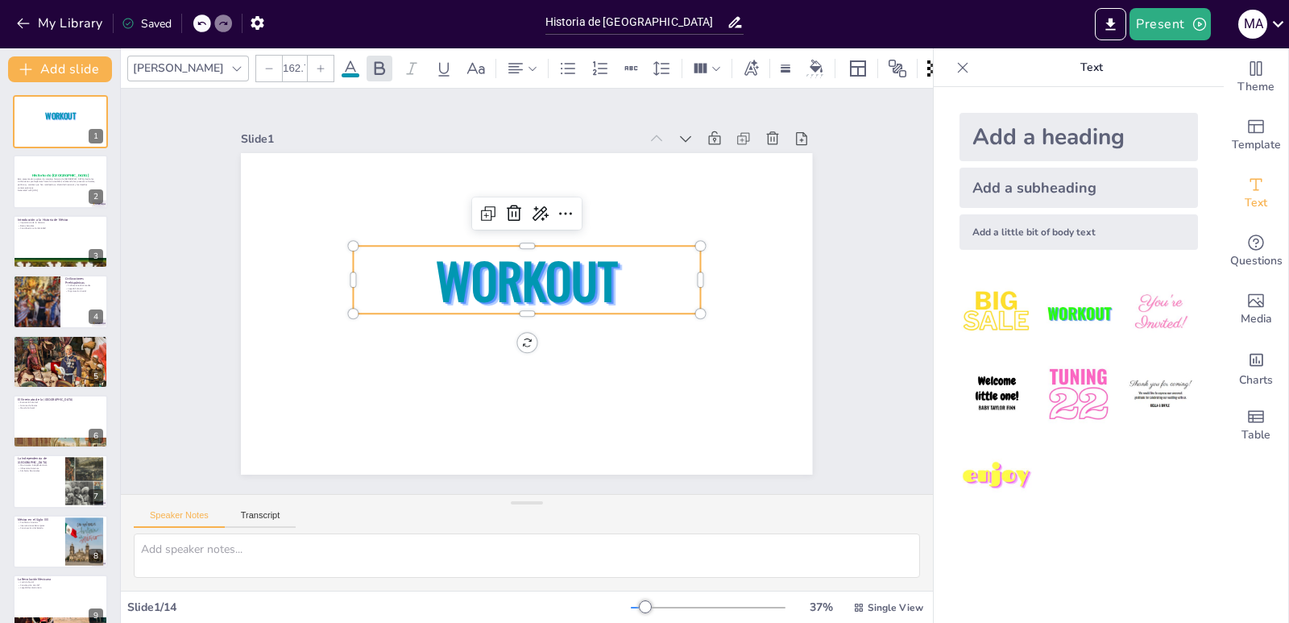
click at [577, 274] on span "WORKOUT" at bounding box center [517, 285] width 153 height 193
click at [570, 274] on span "WORKOUT" at bounding box center [516, 289] width 108 height 193
click at [603, 274] on span "WORKOUT" at bounding box center [536, 296] width 139 height 196
click at [608, 279] on p "WORKOUT" at bounding box center [538, 293] width 139 height 353
click at [622, 279] on p "u" at bounding box center [520, 300] width 321 height 259
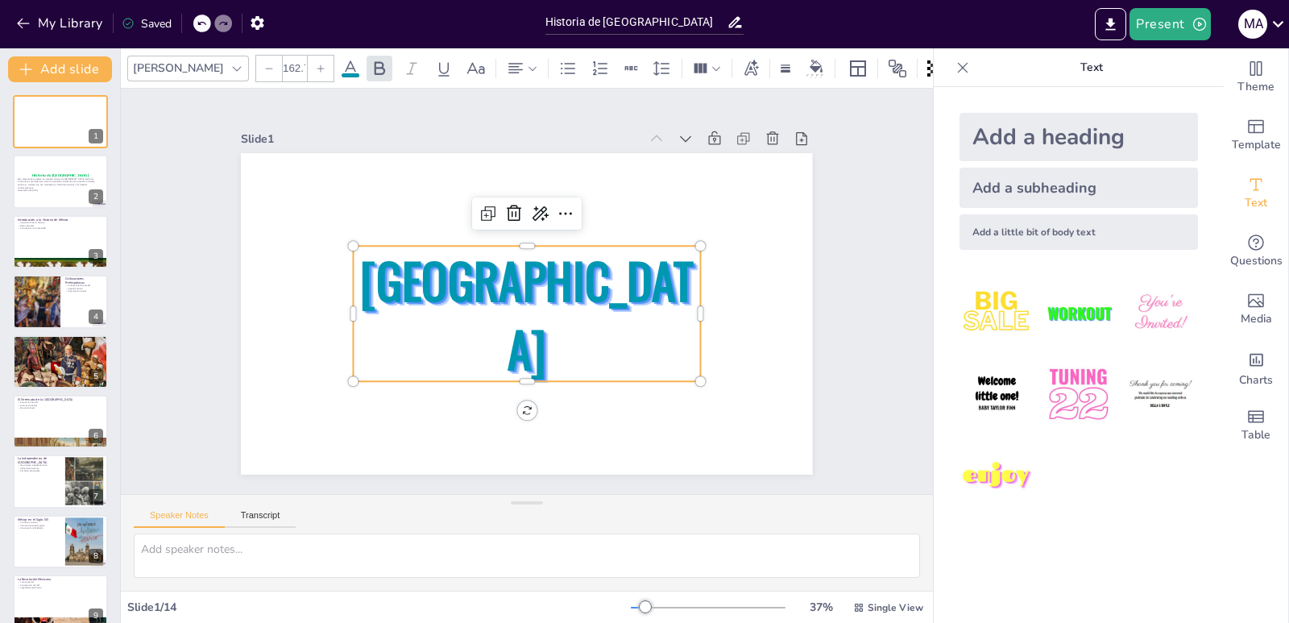
click at [621, 279] on p "[GEOGRAPHIC_DATA]" at bounding box center [540, 309] width 360 height 314
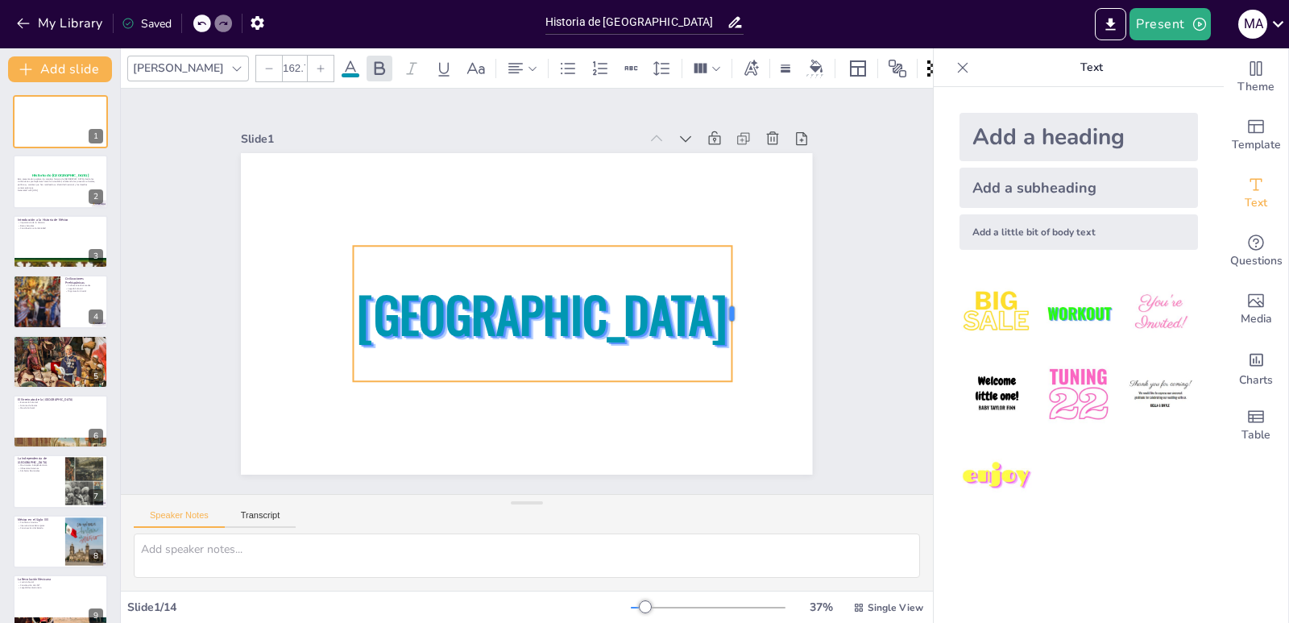
drag, startPoint x: 690, startPoint y: 314, endPoint x: 721, endPoint y: 321, distance: 32.3
click at [526, 122] on div at bounding box center [461, 89] width 129 height 67
click at [506, 59] on div at bounding box center [522, 68] width 32 height 19
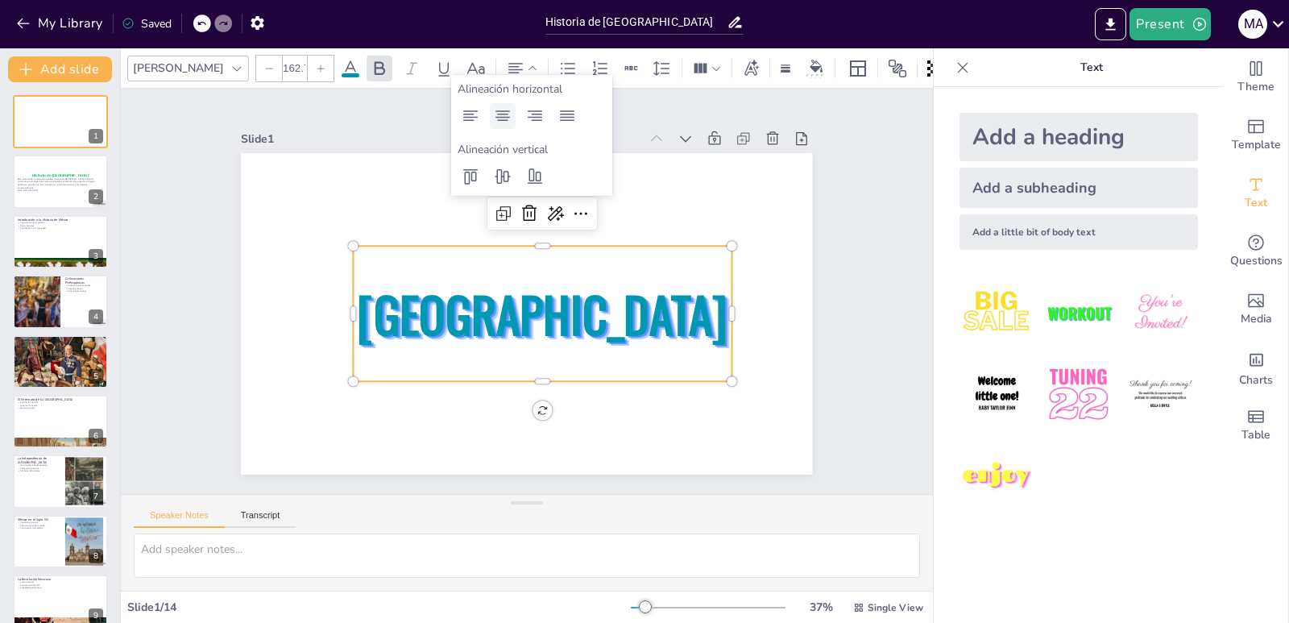
click at [505, 118] on icon at bounding box center [503, 115] width 15 height 10
click at [630, 293] on span "[GEOGRAPHIC_DATA]" at bounding box center [521, 317] width 301 height 323
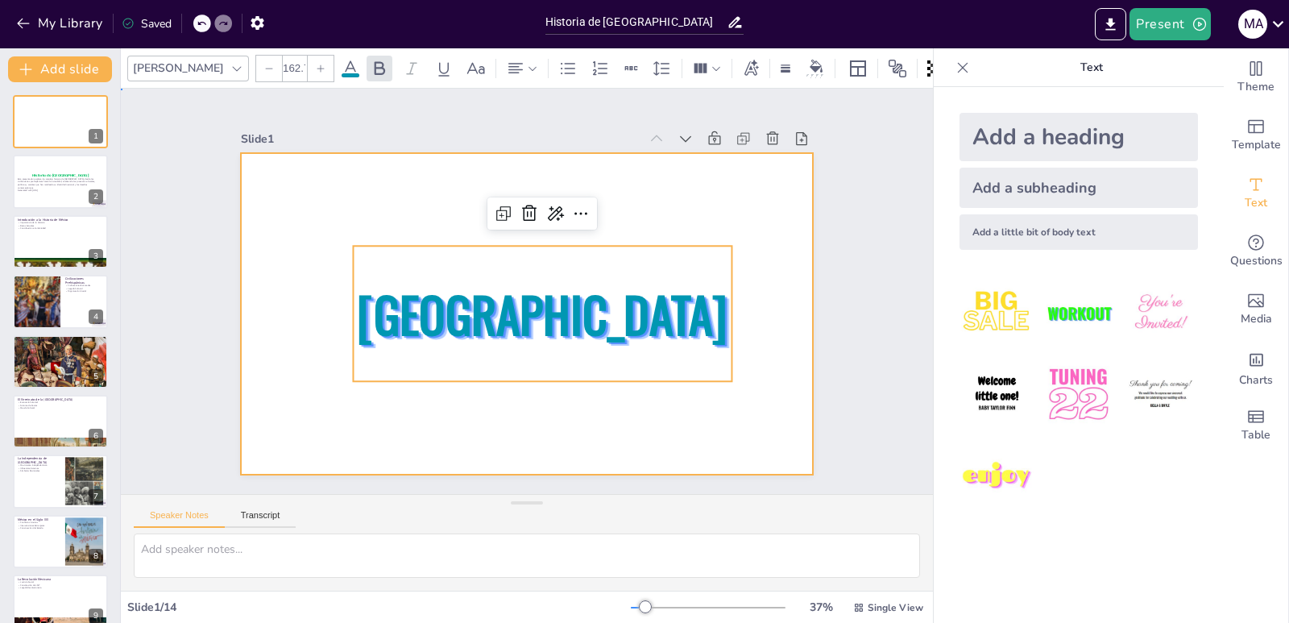
click at [778, 285] on div at bounding box center [519, 313] width 643 height 482
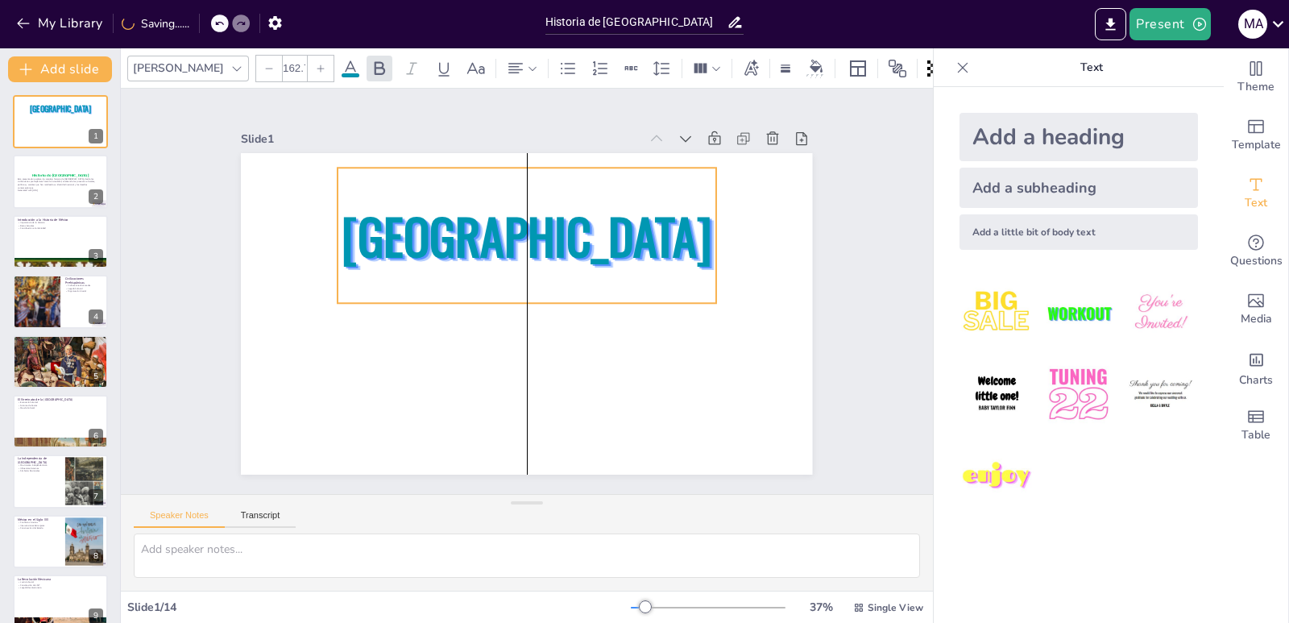
drag, startPoint x: 671, startPoint y: 271, endPoint x: 1251, endPoint y: 218, distance: 582.7
click at [584, 193] on p "[GEOGRAPHIC_DATA]" at bounding box center [476, 313] width 216 height 373
click at [1029, 183] on div "Add a subheading" at bounding box center [1079, 188] width 239 height 40
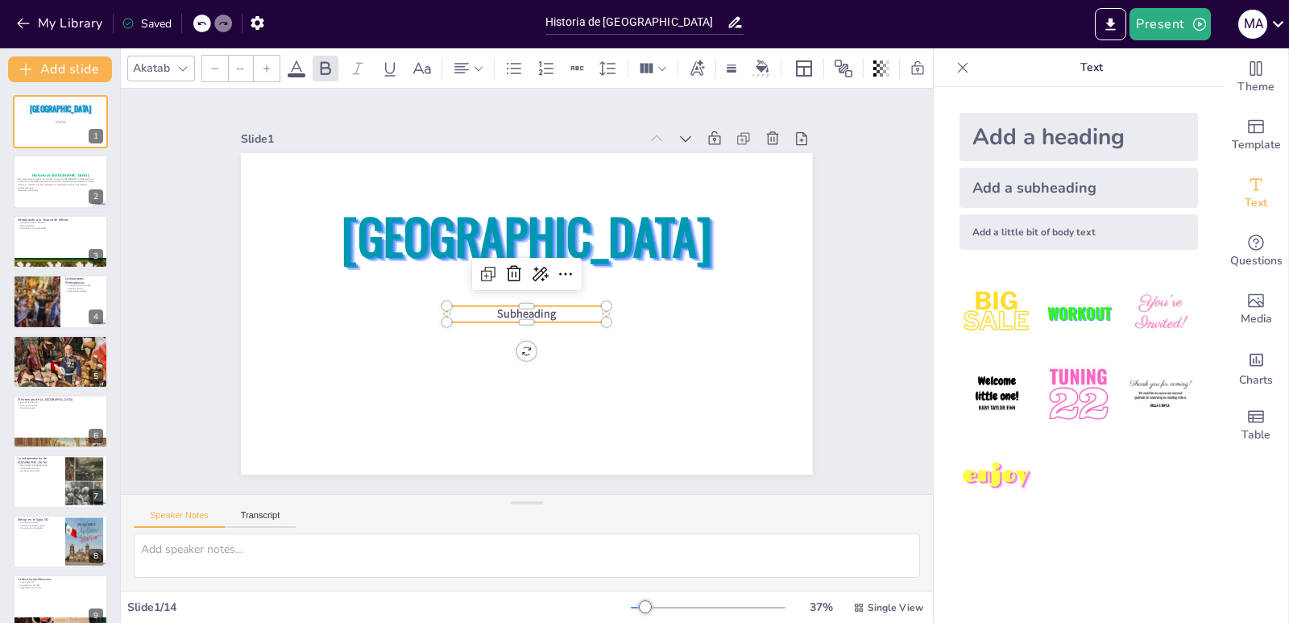
type input "38"
click at [563, 307] on p "Subheading" at bounding box center [510, 276] width 118 height 129
click at [553, 307] on p "Subheading" at bounding box center [545, 278] width 106 height 139
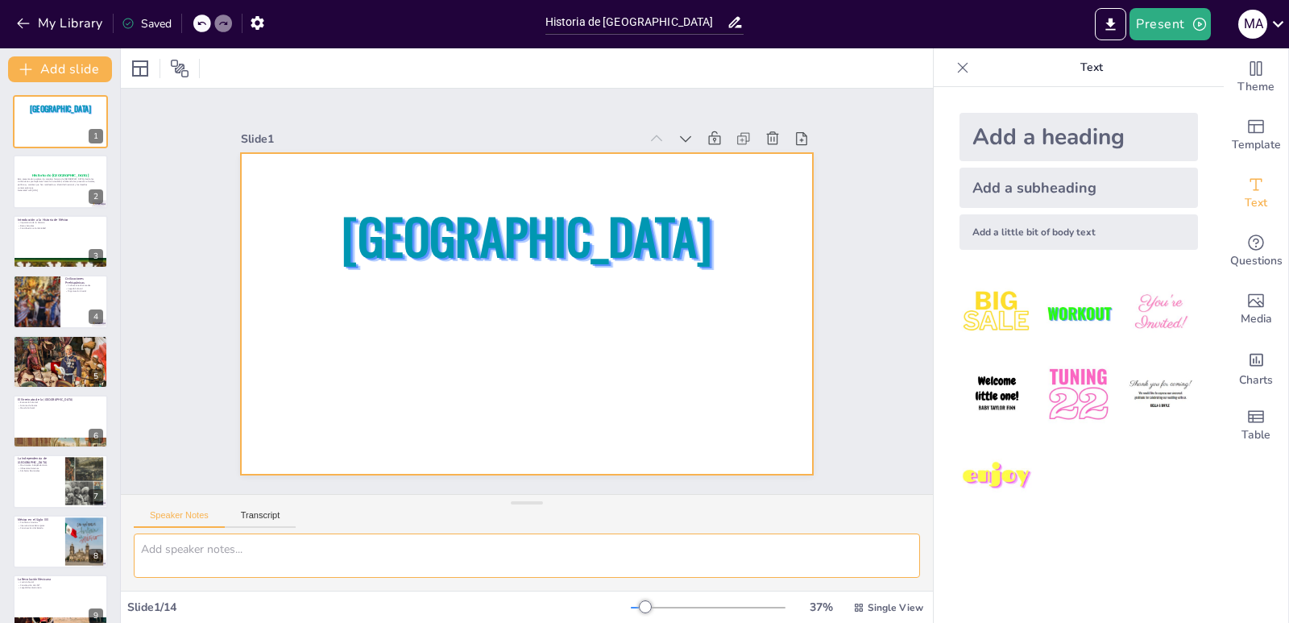
type textarea "u"
click at [573, 361] on div at bounding box center [524, 269] width 602 height 380
click at [1044, 192] on div "Add a subheading" at bounding box center [1079, 188] width 239 height 40
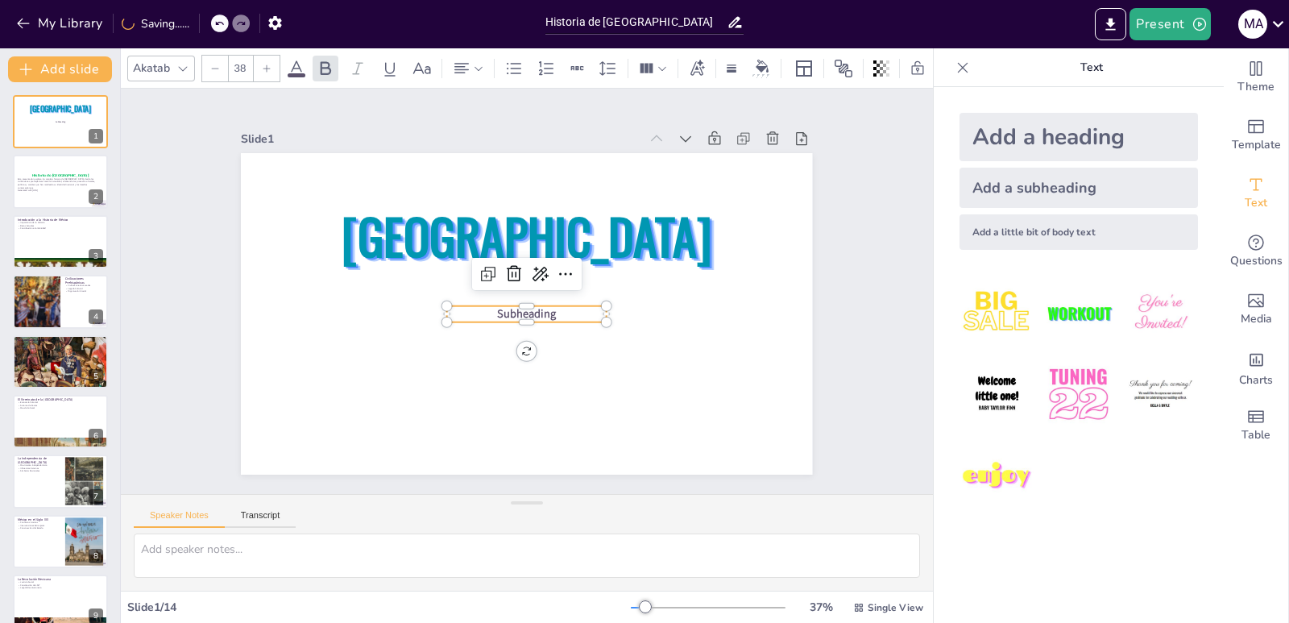
click at [560, 307] on p "Subheading" at bounding box center [518, 311] width 152 height 79
click at [548, 307] on p "Subheading" at bounding box center [549, 284] width 64 height 156
click at [545, 307] on p "Subheading" at bounding box center [547, 300] width 79 height 152
click at [549, 309] on p "Subheading" at bounding box center [527, 314] width 160 height 16
click at [529, 307] on p "Subheading" at bounding box center [504, 287] width 48 height 160
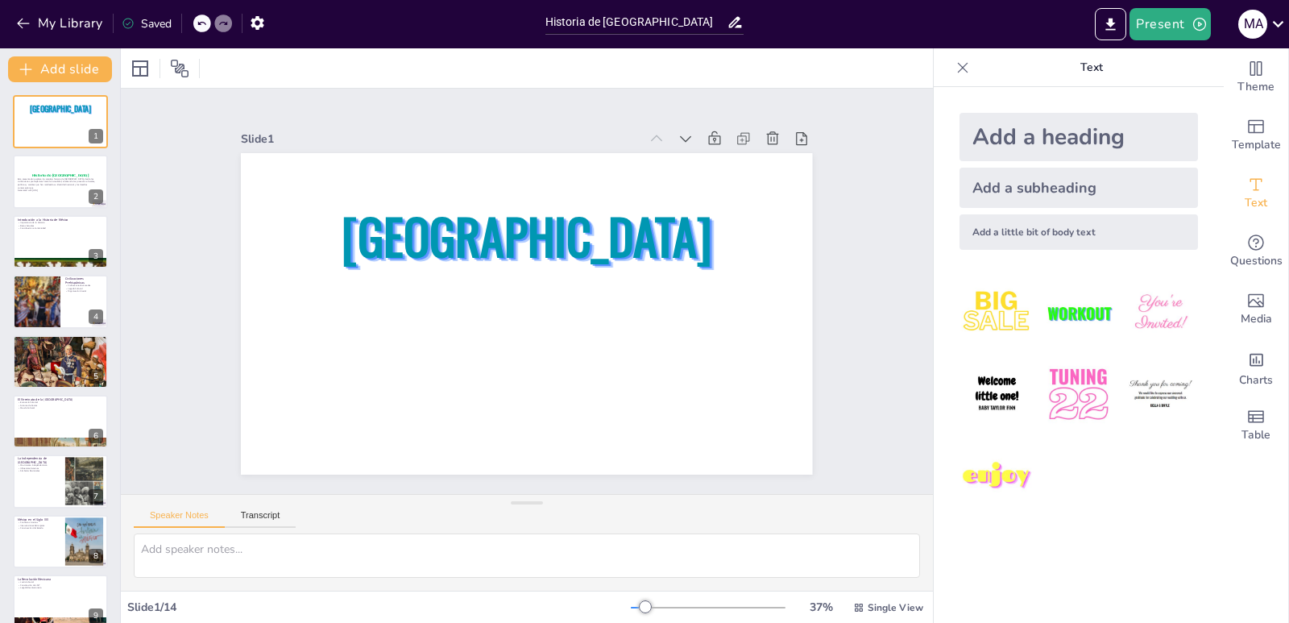
click at [1061, 183] on div "Add a subheading" at bounding box center [1079, 188] width 239 height 40
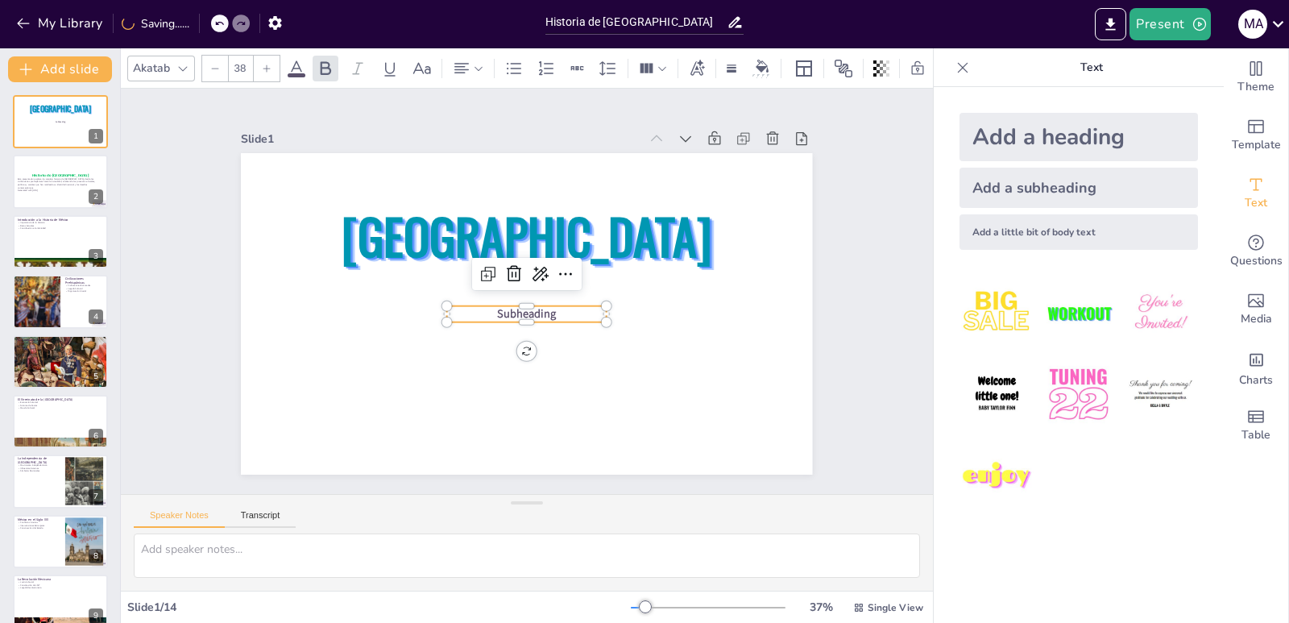
click at [532, 306] on span "Subheading" at bounding box center [508, 278] width 47 height 56
click at [533, 306] on span "Subheading" at bounding box center [530, 314] width 60 height 22
click at [533, 306] on span "Subheading" at bounding box center [518, 312] width 60 height 38
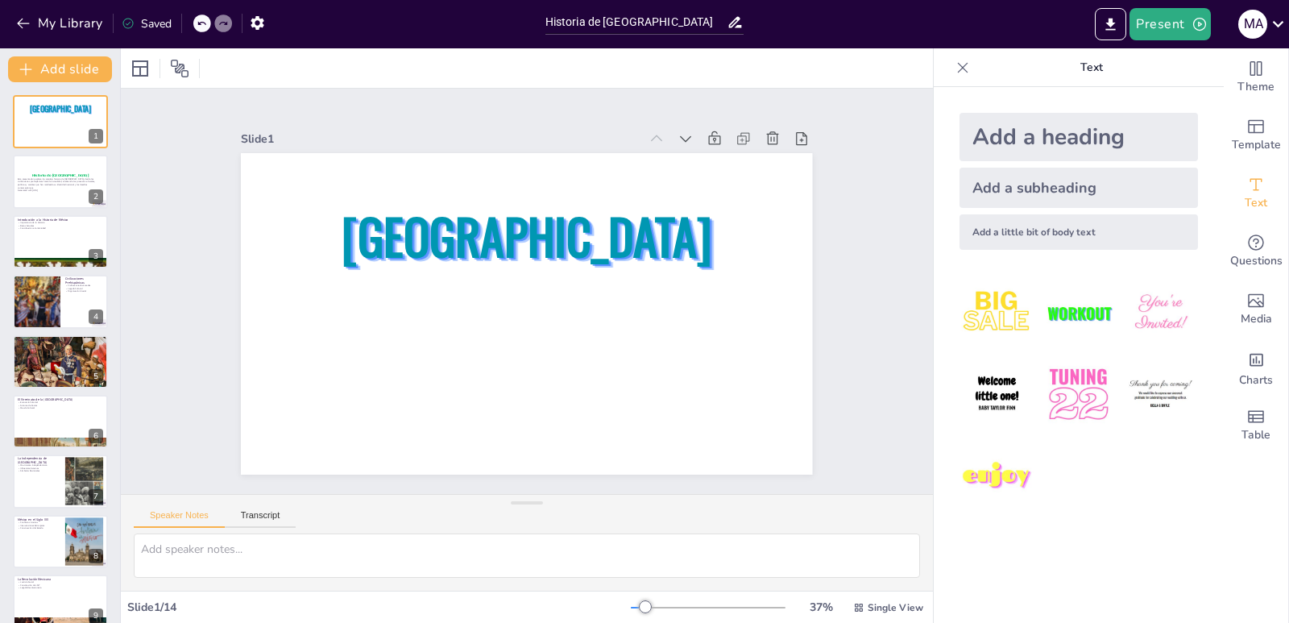
click at [1085, 185] on div "Add a subheading" at bounding box center [1079, 188] width 239 height 40
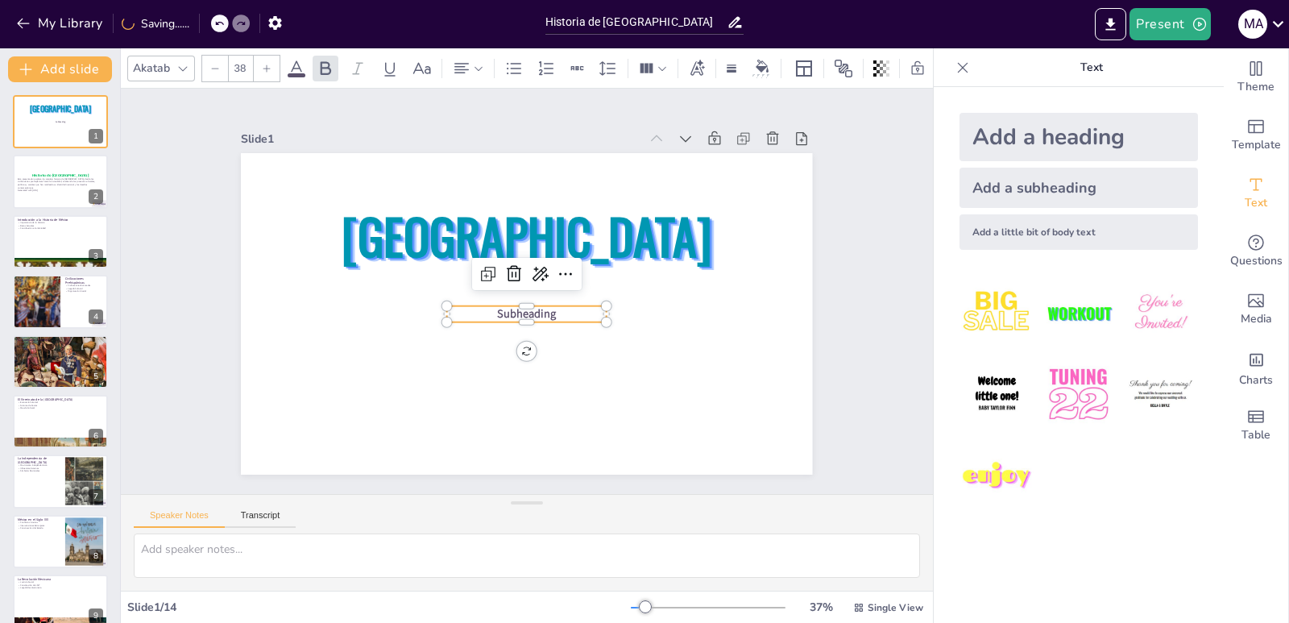
click at [546, 305] on p "Subheading" at bounding box center [510, 306] width 118 height 129
click at [546, 305] on p "Subheading" at bounding box center [518, 270] width 152 height 79
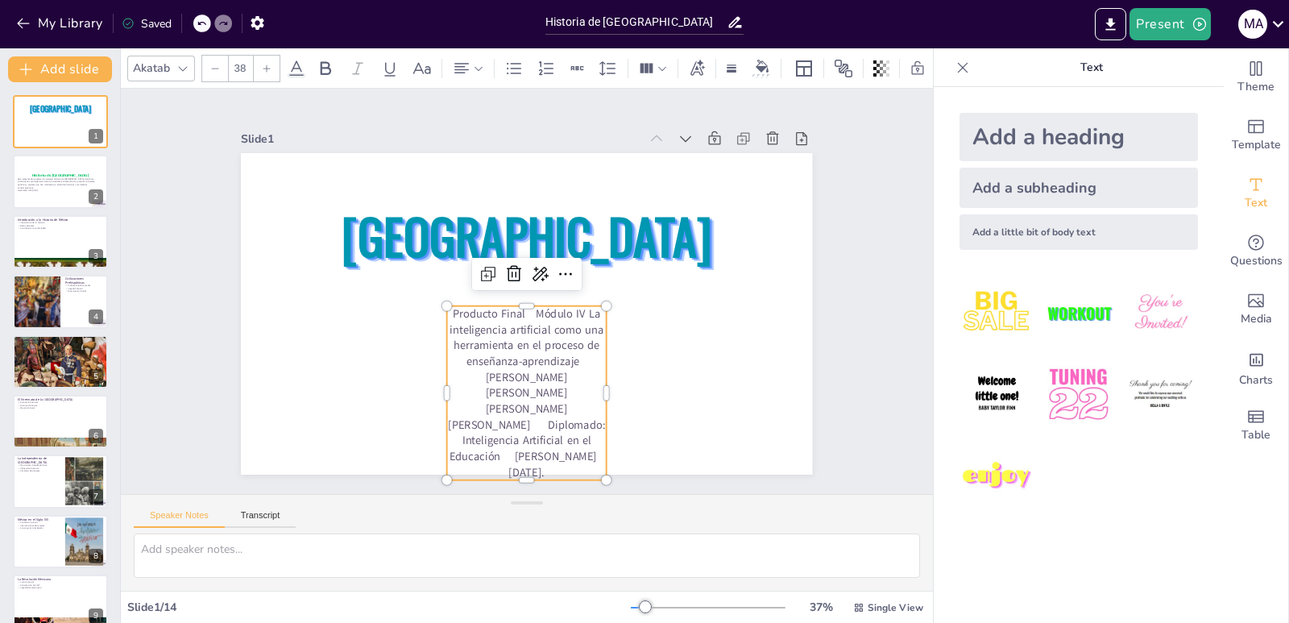
click at [546, 305] on p "Producto Final Módulo IV La inteligencia artificial como una herramienta en el …" at bounding box center [434, 332] width 224 height 217
click at [525, 309] on p "Producto Final Módulo IV La inteligencia artificial como una herramienta en el …" at bounding box center [428, 270] width 204 height 193
click at [525, 309] on p "Producto Final Módulo IV La inteligencia artificial como una herramienta en el …" at bounding box center [595, 216] width 235 height 236
click at [525, 312] on p "Producto Final" at bounding box center [499, 303] width 80 height 152
click at [497, 367] on p "Módulo IV La inteligencia artificial como una herramienta en el proceso de ense…" at bounding box center [457, 283] width 80 height 165
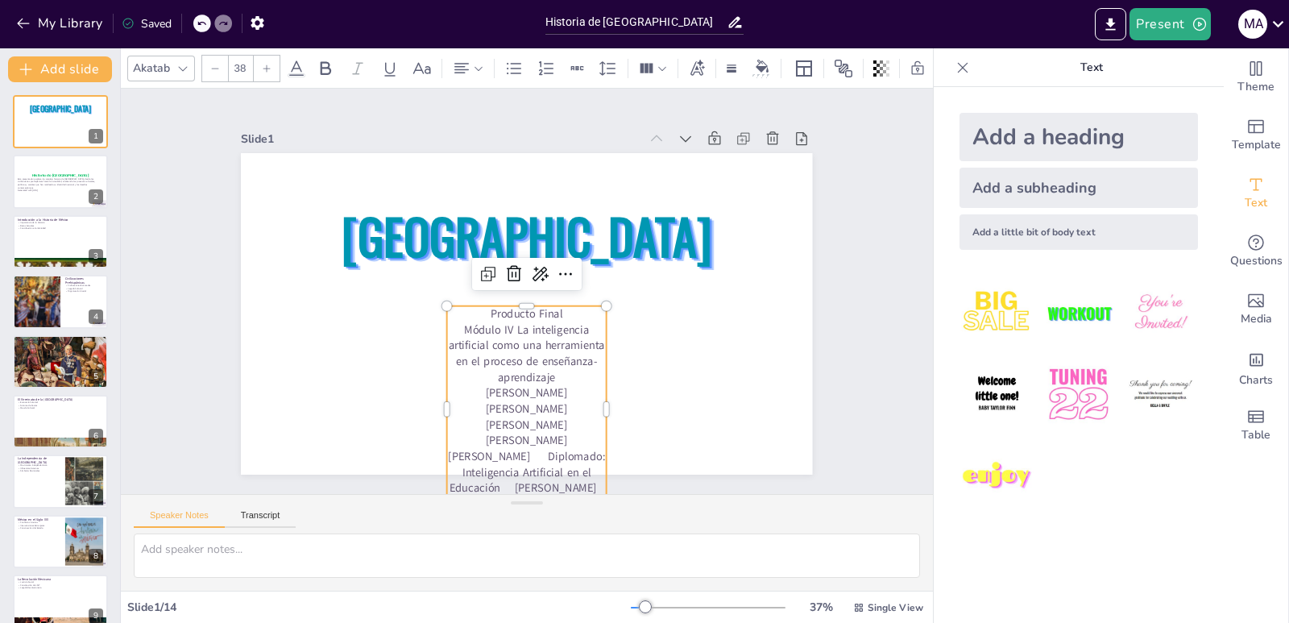
click at [546, 401] on p "[PERSON_NAME] [PERSON_NAME] [PERSON_NAME]" at bounding box center [479, 399] width 165 height 108
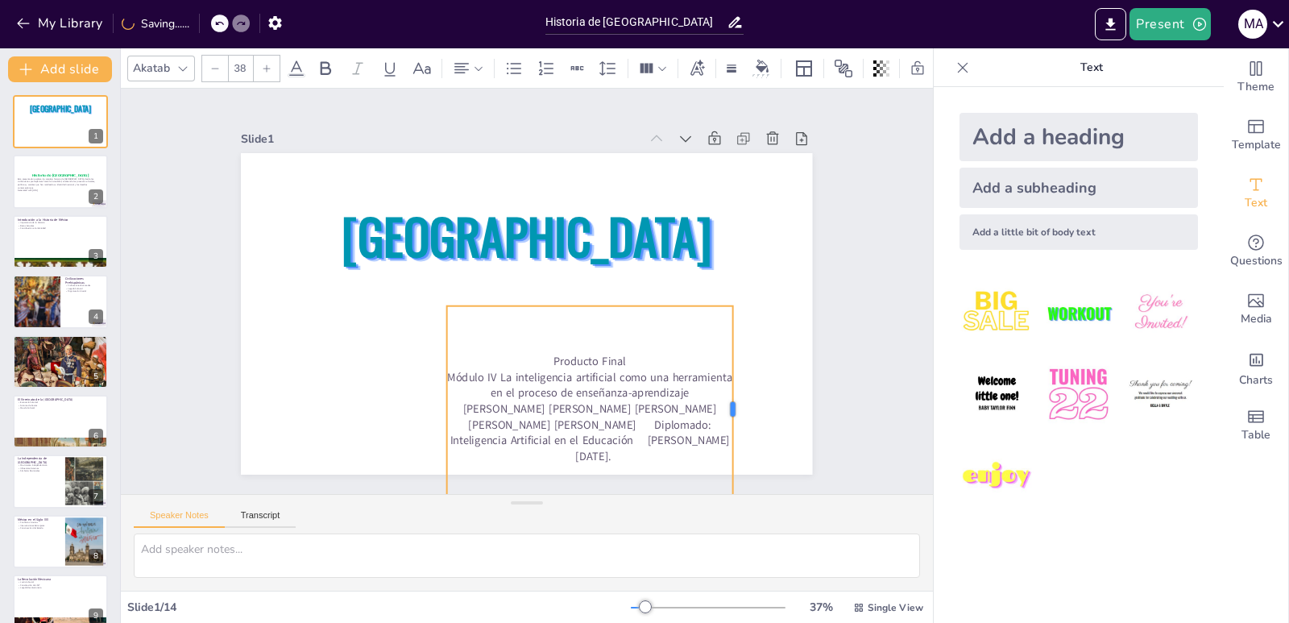
drag, startPoint x: 595, startPoint y: 402, endPoint x: 721, endPoint y: 401, distance: 126.5
click at [644, 467] on div at bounding box center [557, 532] width 174 height 131
drag, startPoint x: 663, startPoint y: 309, endPoint x: 590, endPoint y: 301, distance: 73.9
click at [590, 301] on div "Producto Final Módulo IV La inteligencia artificial como una herramienta en el …" at bounding box center [564, 419] width 322 height 260
drag, startPoint x: 655, startPoint y: 322, endPoint x: 596, endPoint y: 351, distance: 66.7
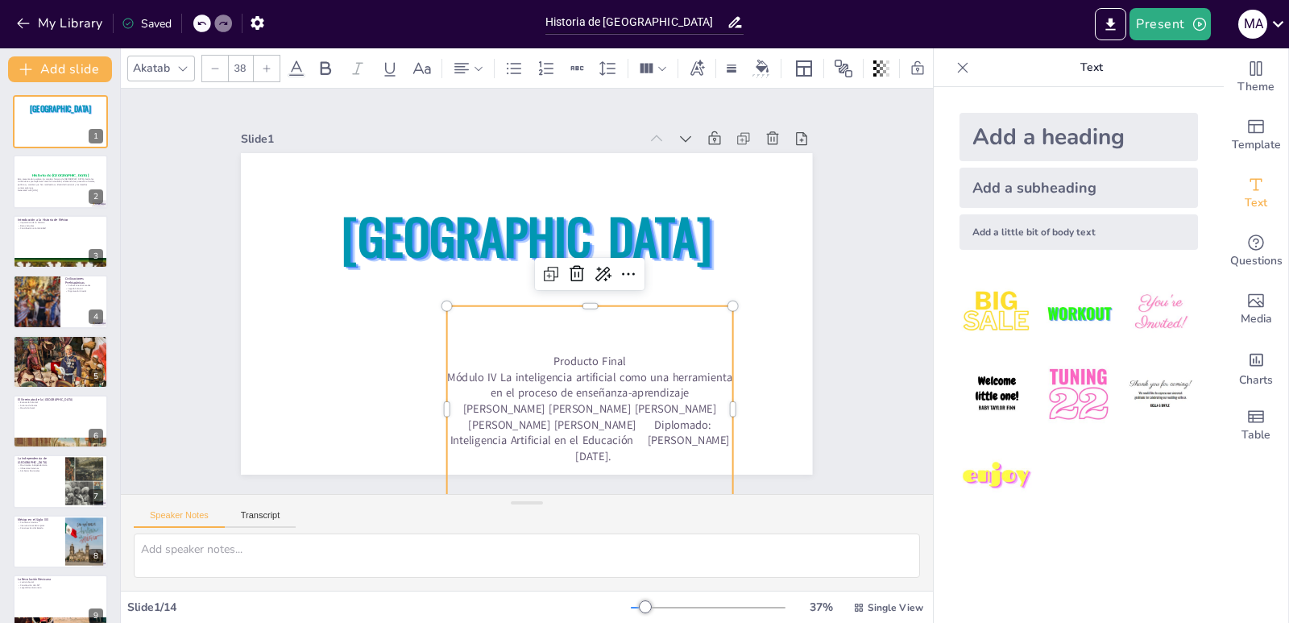
click at [557, 319] on div "Producto Final Módulo IV La inteligencia artificial como una herramienta en el …" at bounding box center [523, 425] width 351 height 322
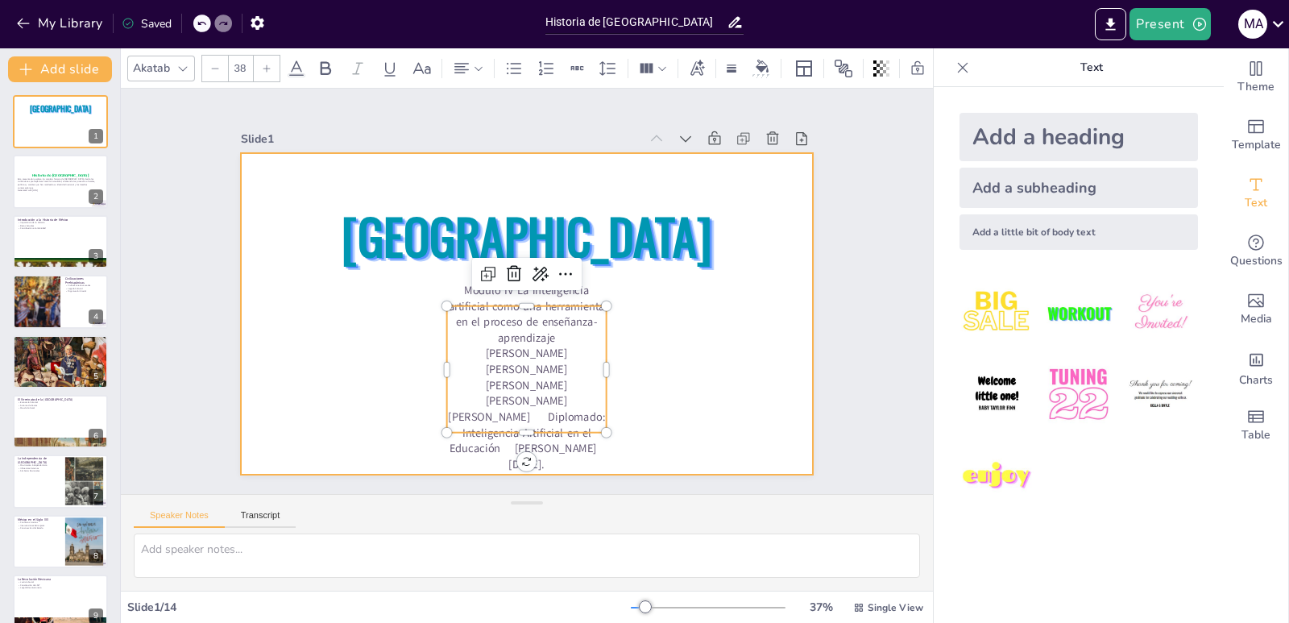
click at [612, 403] on div "UNIVERSIDAD UNIVER MILENIUM Producto Final Módulo IV La inteligencia artificial…" at bounding box center [512, 308] width 640 height 621
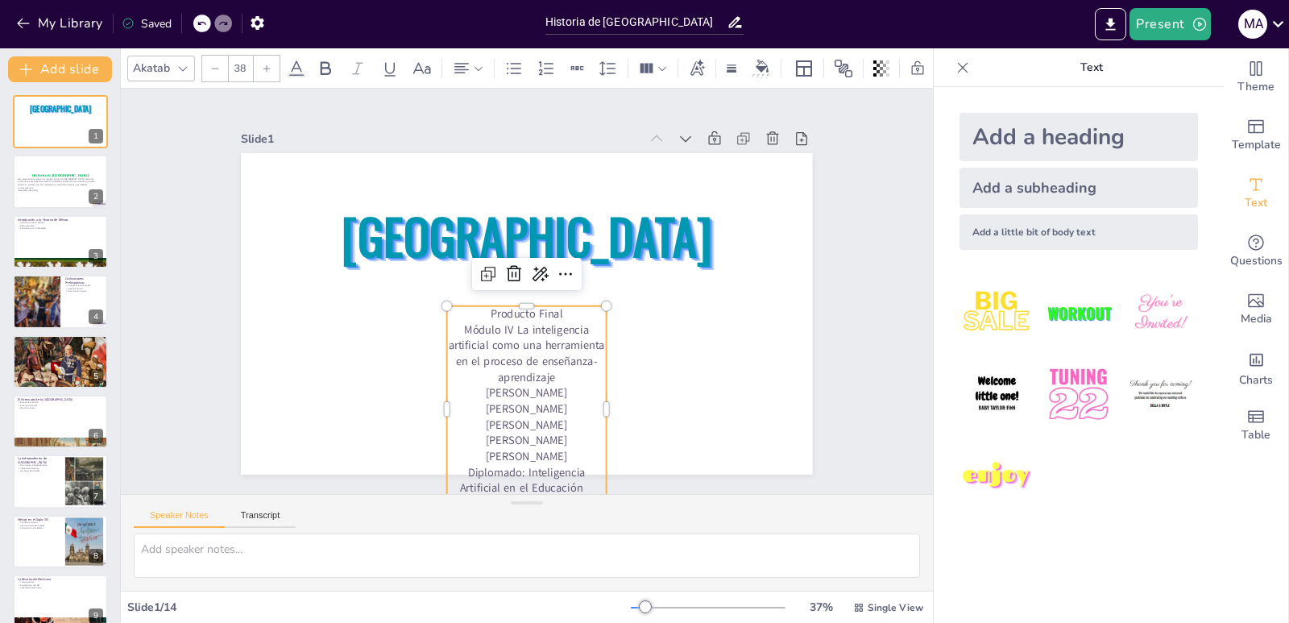
click at [554, 353] on div "Producto Final Módulo IV La inteligencia artificial como una herramienta en el …" at bounding box center [426, 232] width 258 height 241
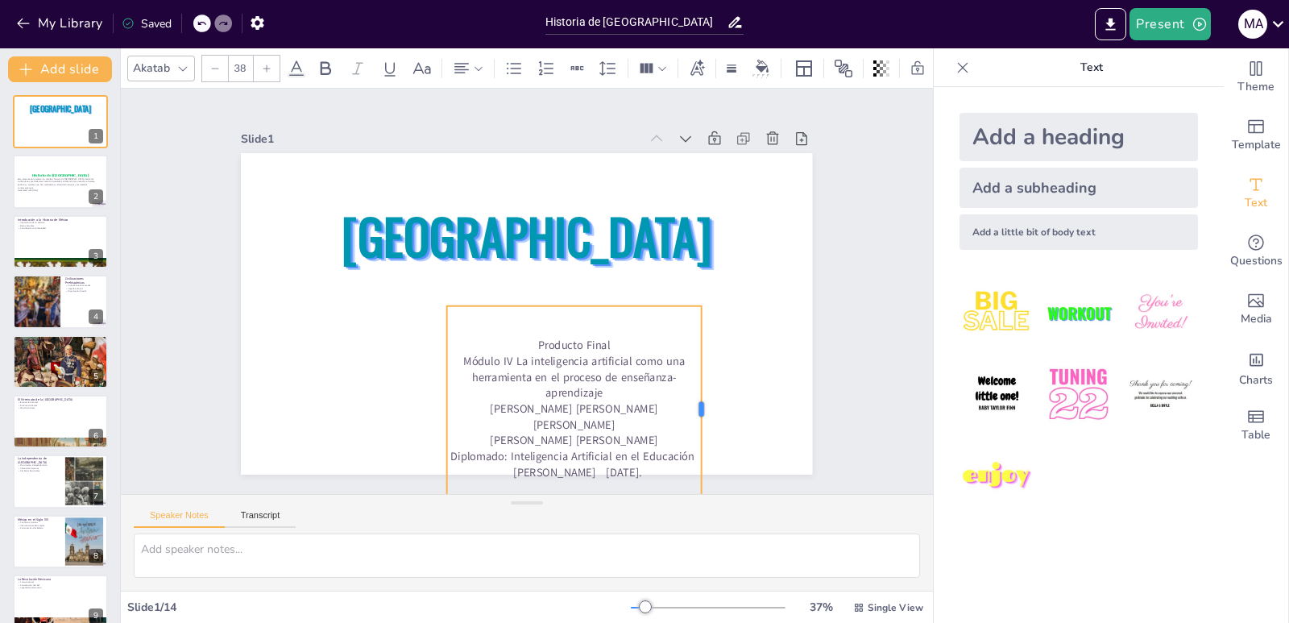
drag, startPoint x: 595, startPoint y: 401, endPoint x: 692, endPoint y: 389, distance: 98.3
click at [608, 451] on div at bounding box center [516, 508] width 185 height 114
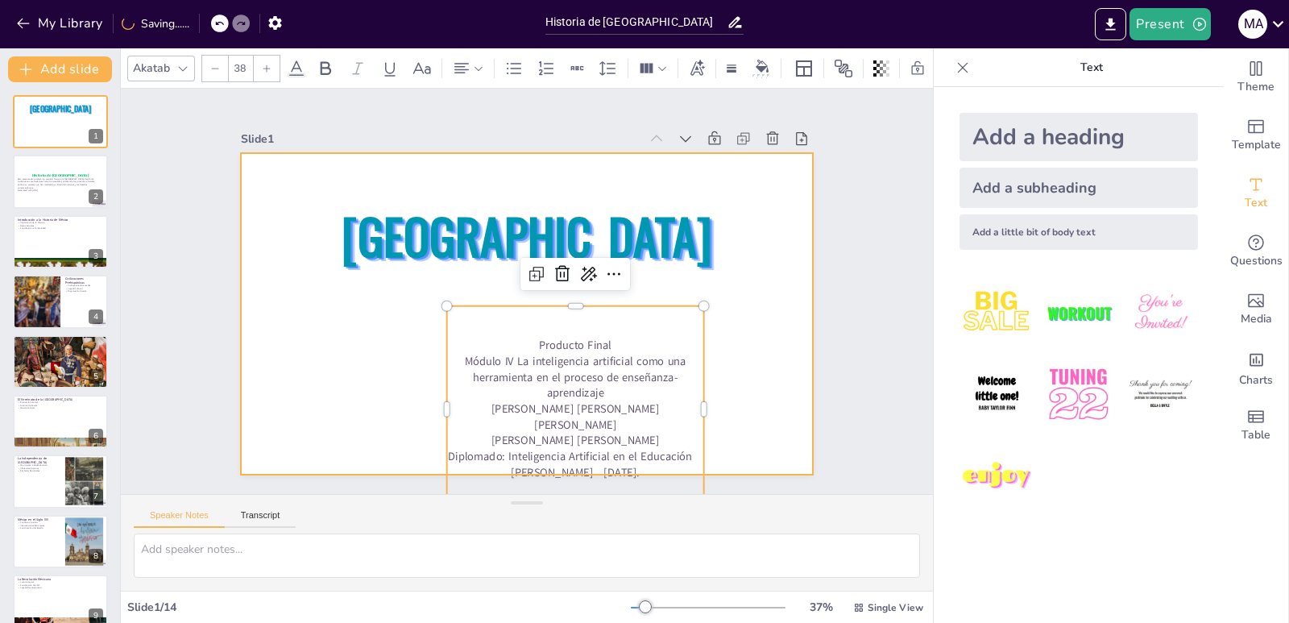
click at [775, 302] on div "Slide 1 UNIVERSIDAD UNIVER MILENIUM Producto Final Módulo IV La inteligencia ar…" at bounding box center [527, 291] width 496 height 724
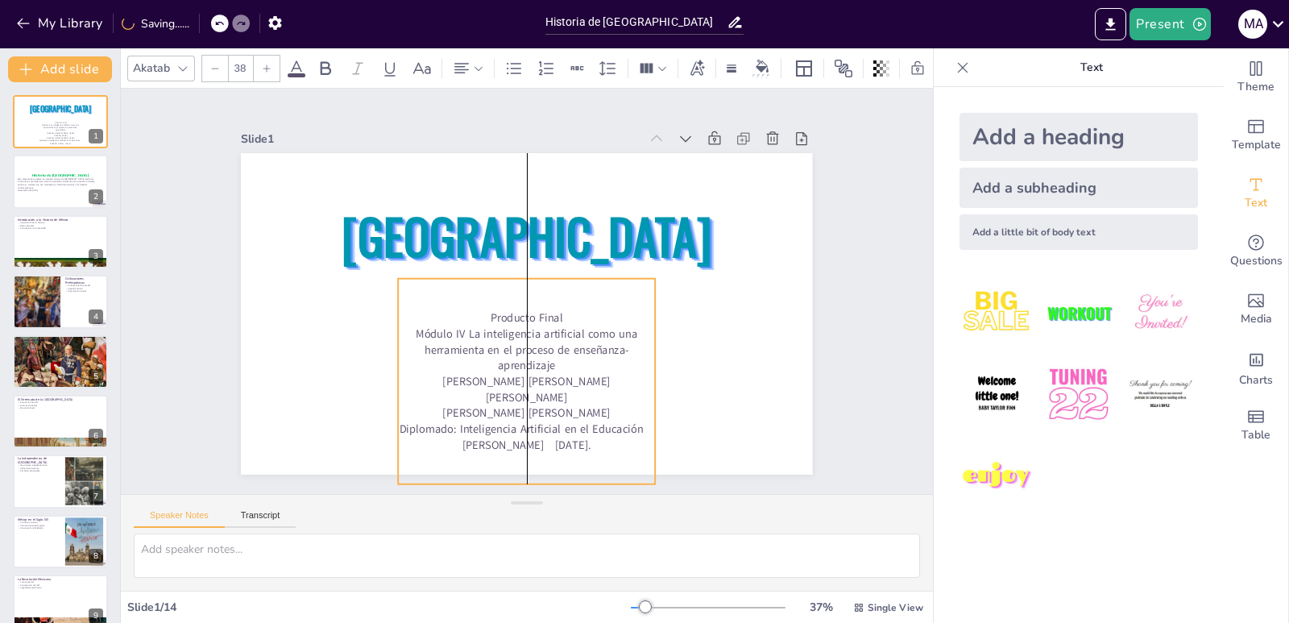
click at [600, 308] on p "Producto Final" at bounding box center [509, 311] width 201 height 184
click at [538, 377] on p "[PERSON_NAME]" at bounding box center [474, 383] width 230 height 143
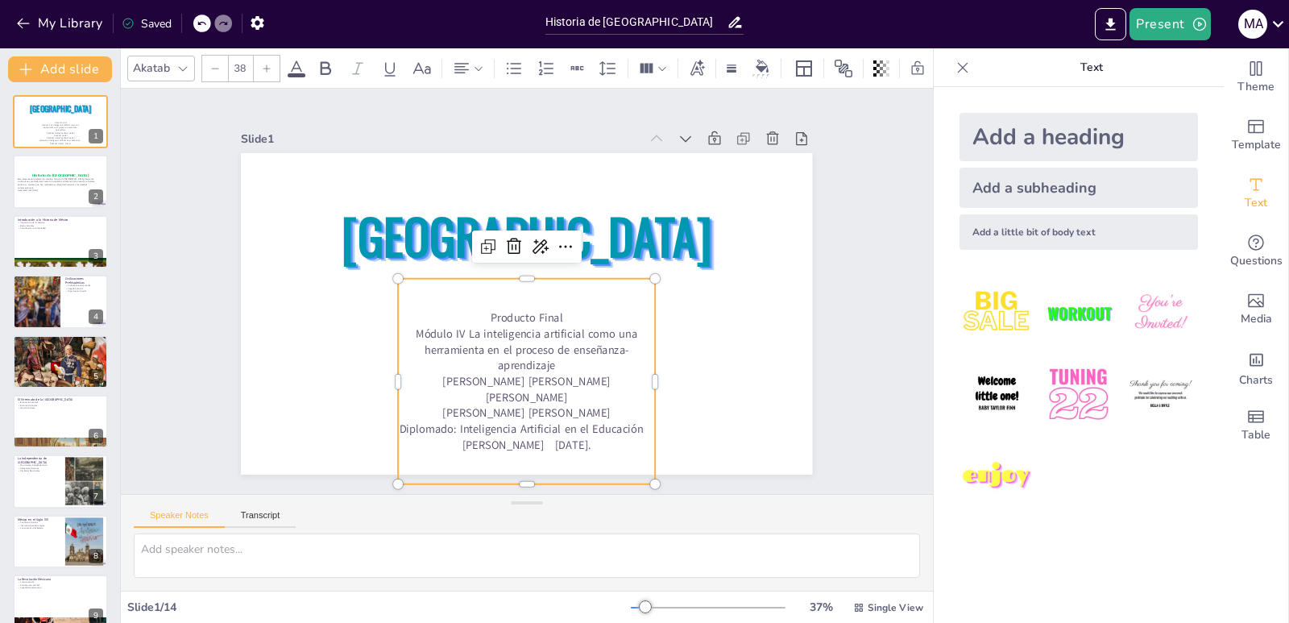
click at [473, 377] on p "[PERSON_NAME]" at bounding box center [426, 323] width 94 height 249
click at [473, 377] on p "[PERSON_NAME]" at bounding box center [426, 258] width 94 height 249
click at [554, 450] on p "Diplomado: Inteligencia Artificial en el Educación [PERSON_NAME] [DATE]." at bounding box center [441, 409] width 226 height 176
click at [576, 450] on p "Diplomado: Inteligencia Artificial en el Educación [PERSON_NAME] [DATE]." at bounding box center [467, 425] width 247 height 134
drag, startPoint x: 576, startPoint y: 450, endPoint x: 474, endPoint y: 316, distance: 168.4
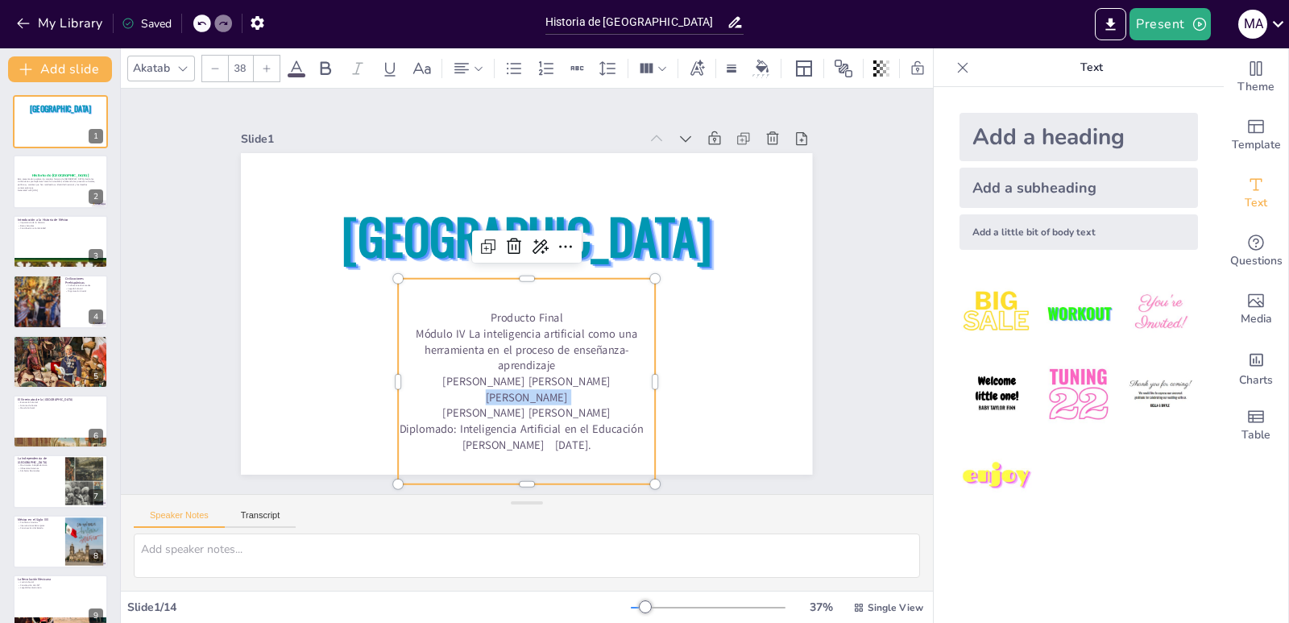
click at [474, 316] on div "Producto Final Módulo IV La inteligencia artificial como una herramienta en el …" at bounding box center [466, 358] width 286 height 278
click at [517, 448] on p "Diplomado: Inteligencia Artificial en el Educación [PERSON_NAME] [DATE]." at bounding box center [419, 389] width 196 height 212
drag, startPoint x: 574, startPoint y: 448, endPoint x: 481, endPoint y: 305, distance: 170.8
click at [481, 305] on div "Producto Final Módulo IV La inteligencia artificial como una herramienta en el …" at bounding box center [444, 327] width 235 height 293
click at [242, 69] on input "38" at bounding box center [240, 69] width 23 height 26
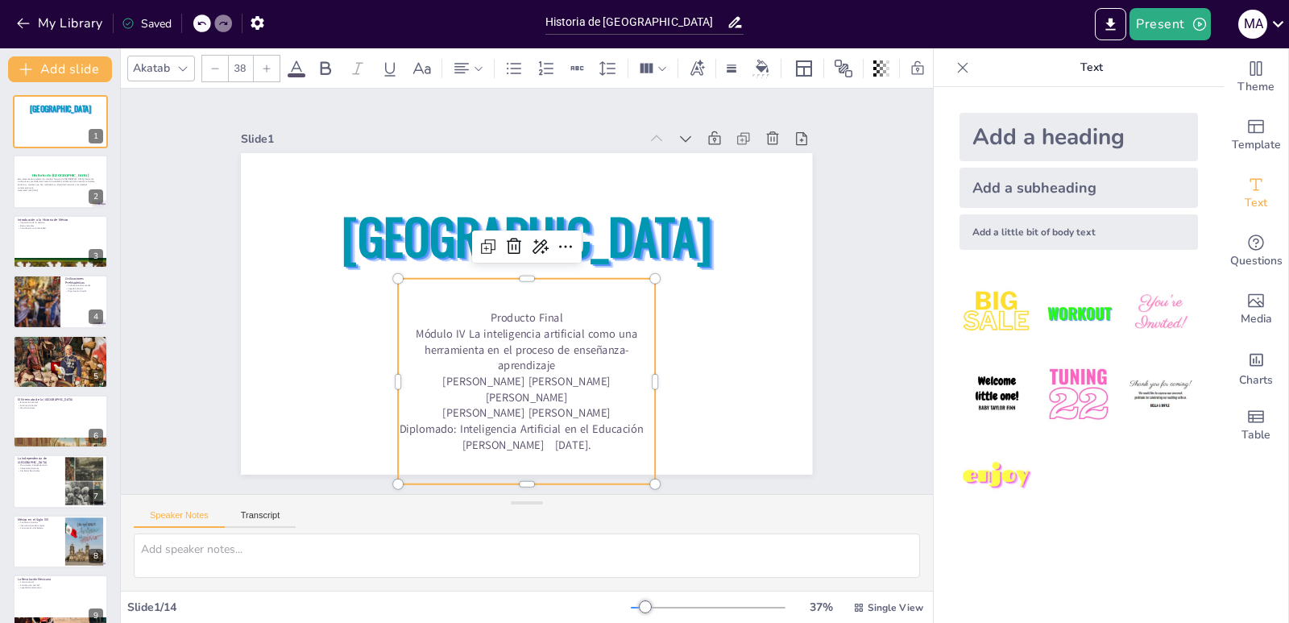
click at [242, 65] on input "38" at bounding box center [240, 69] width 23 height 26
click at [255, 219] on div "28" at bounding box center [277, 220] width 84 height 15
type input "28"
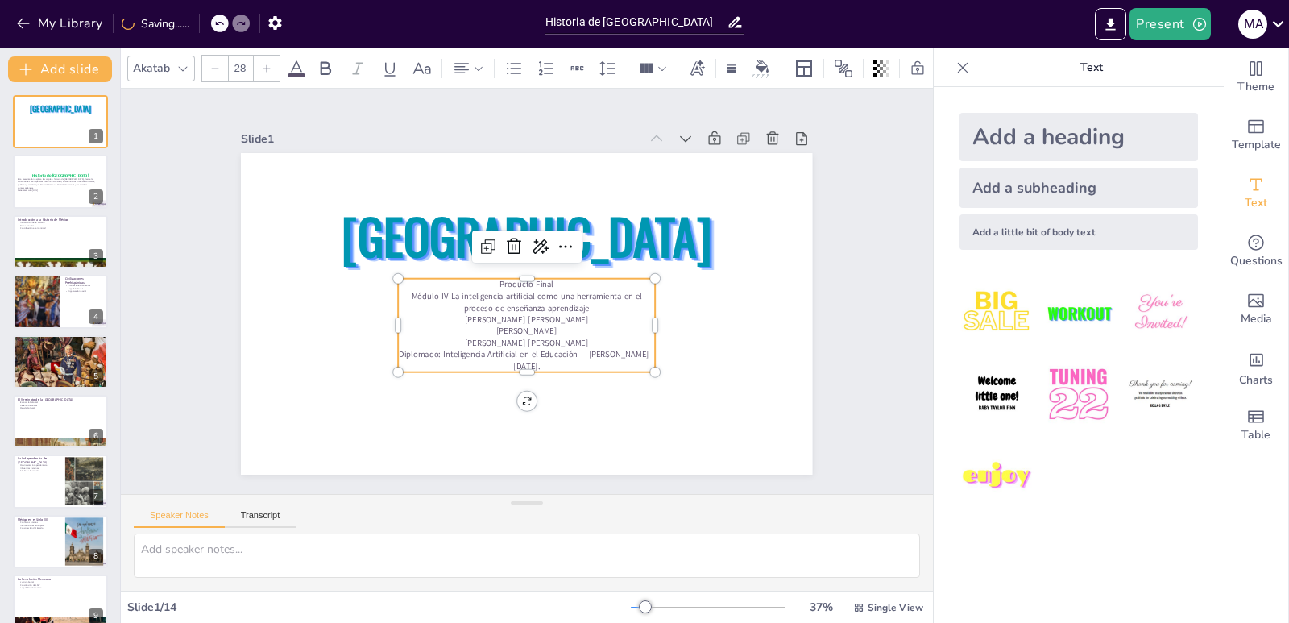
click at [596, 312] on p "[PERSON_NAME] [PERSON_NAME]" at bounding box center [506, 310] width 181 height 199
click at [566, 337] on p "[PERSON_NAME] [PERSON_NAME]" at bounding box center [485, 321] width 160 height 215
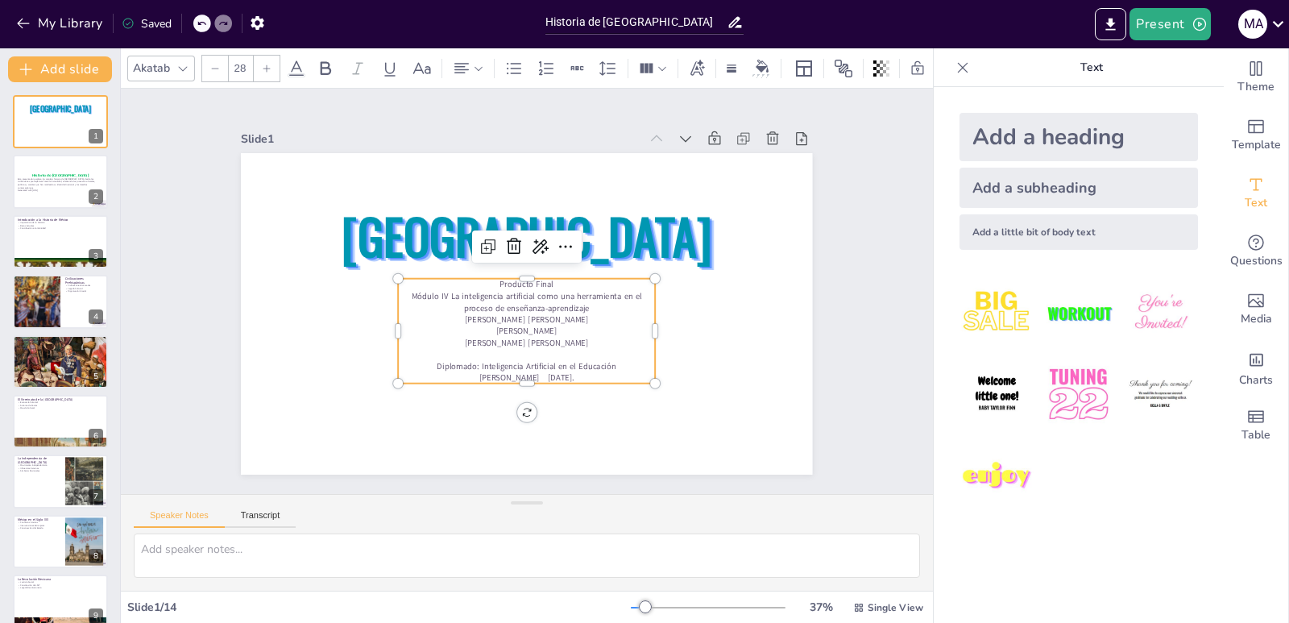
click at [594, 361] on p "Diplomado: Inteligencia Artificial en el Educación" at bounding box center [490, 356] width 228 height 139
click at [604, 363] on p "Diplomado: Inteligencia Artificial en el Educación" at bounding box center [490, 356] width 229 height 139
click at [528, 383] on p "[PERSON_NAME]" at bounding box center [447, 349] width 160 height 215
click at [495, 371] on p "[PERSON_NAME]" at bounding box center [437, 250] width 115 height 239
click at [577, 384] on p "[PERSON_NAME]" at bounding box center [469, 370] width 215 height 160
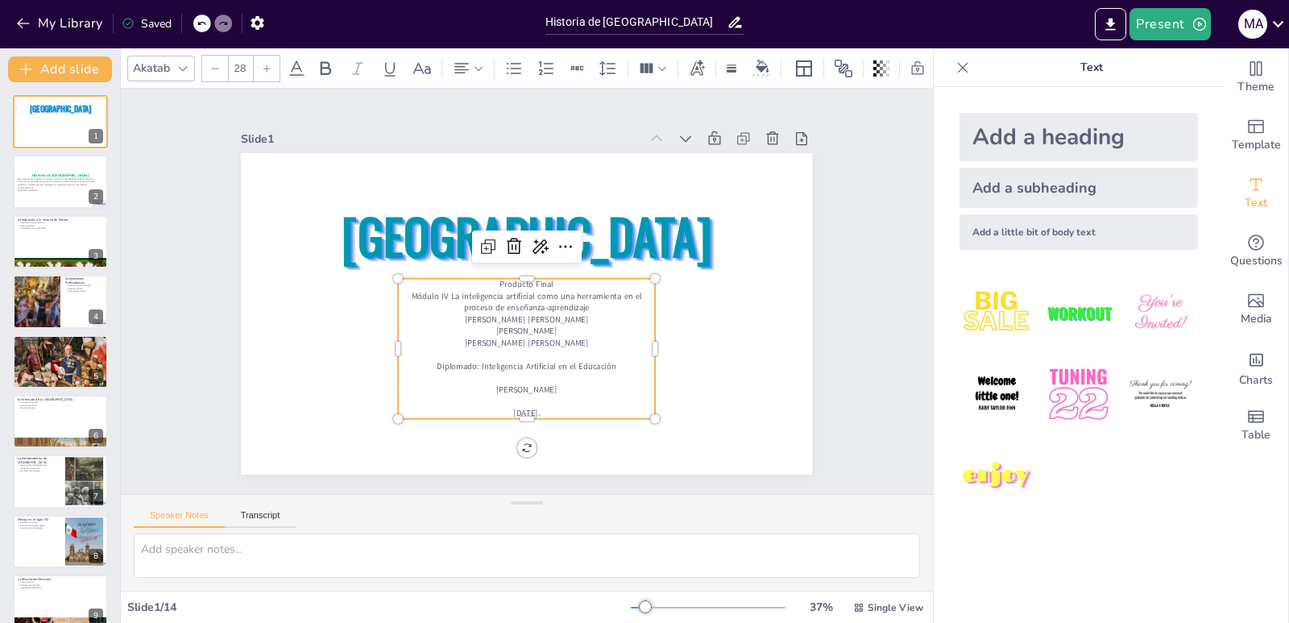
click at [563, 280] on p "Producto Final" at bounding box center [528, 284] width 254 height 65
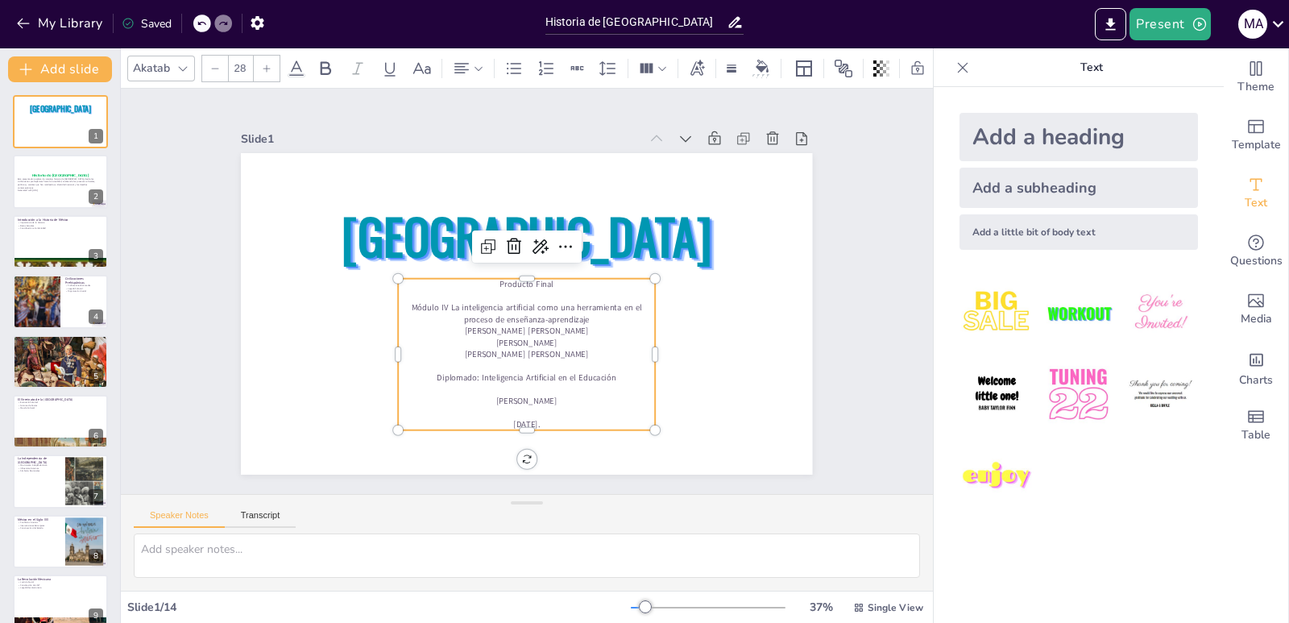
click at [548, 280] on p "Producto Final" at bounding box center [529, 284] width 248 height 90
click at [585, 318] on p "Módulo IV La inteligencia artificial como una herramienta en el proceso de ense…" at bounding box center [518, 312] width 244 height 126
click at [722, 318] on div at bounding box center [506, 296] width 434 height 626
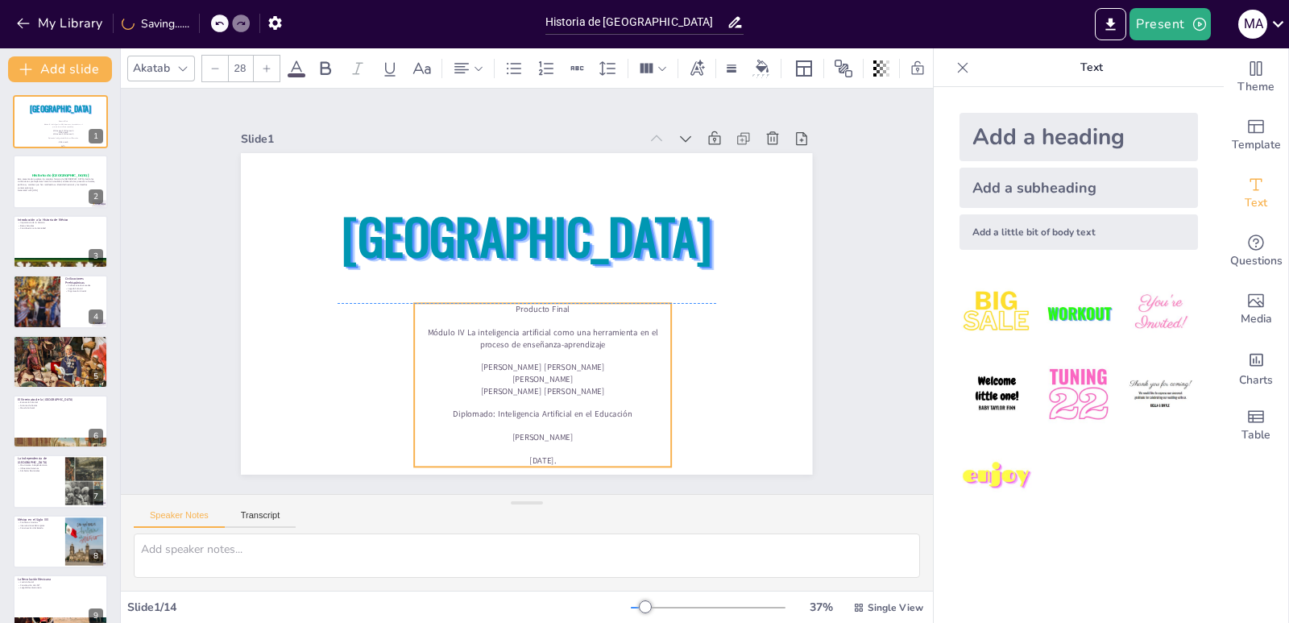
drag, startPoint x: 591, startPoint y: 329, endPoint x: 607, endPoint y: 350, distance: 26.4
click at [549, 350] on p at bounding box center [479, 337] width 139 height 229
drag, startPoint x: 598, startPoint y: 436, endPoint x: 592, endPoint y: 449, distance: 14.4
click at [560, 438] on div "Producto Final Módulo IV La inteligencia artificial como una herramienta en el …" at bounding box center [443, 335] width 235 height 295
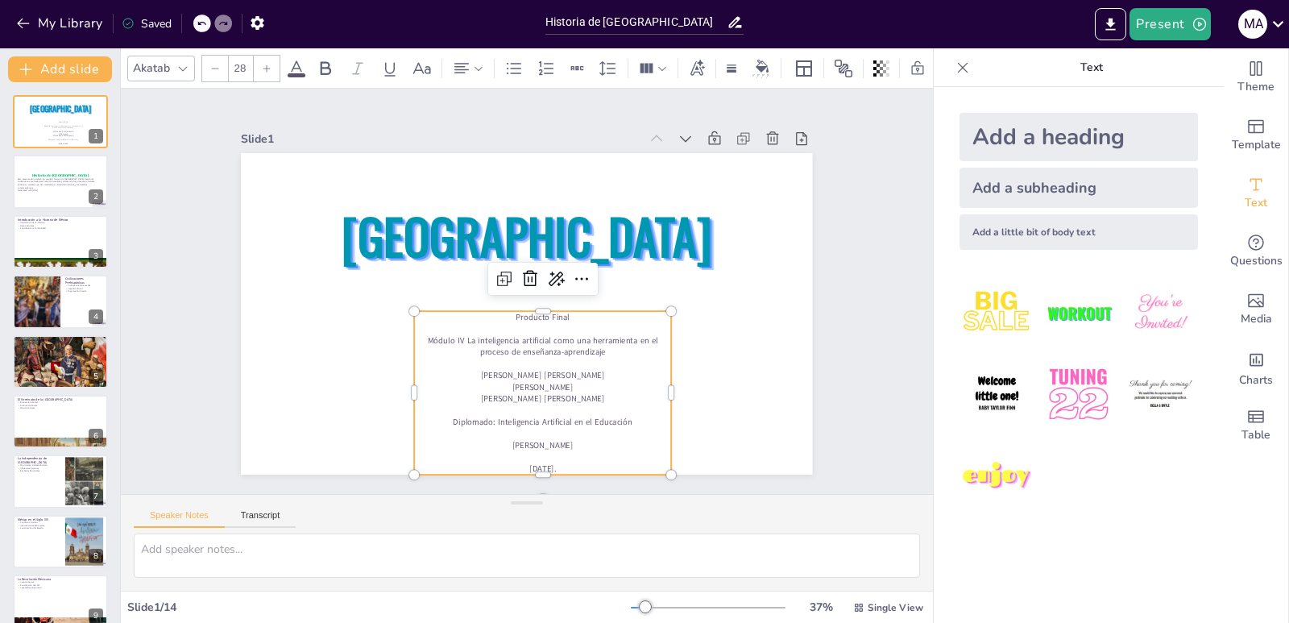
click at [394, 400] on p at bounding box center [361, 273] width 65 height 254
click at [722, 376] on div at bounding box center [506, 296] width 434 height 626
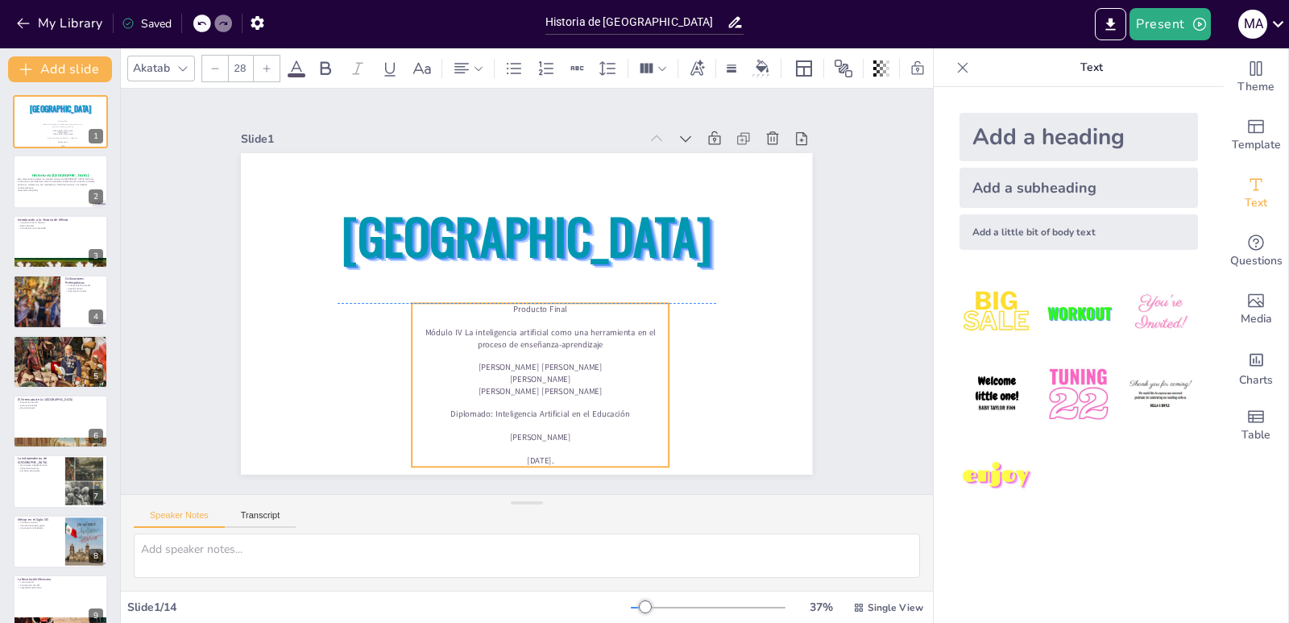
drag, startPoint x: 635, startPoint y: 394, endPoint x: 633, endPoint y: 384, distance: 10.8
click at [571, 384] on p "[PERSON_NAME] [PERSON_NAME]" at bounding box center [471, 374] width 199 height 181
click at [718, 395] on div at bounding box center [523, 314] width 626 height 434
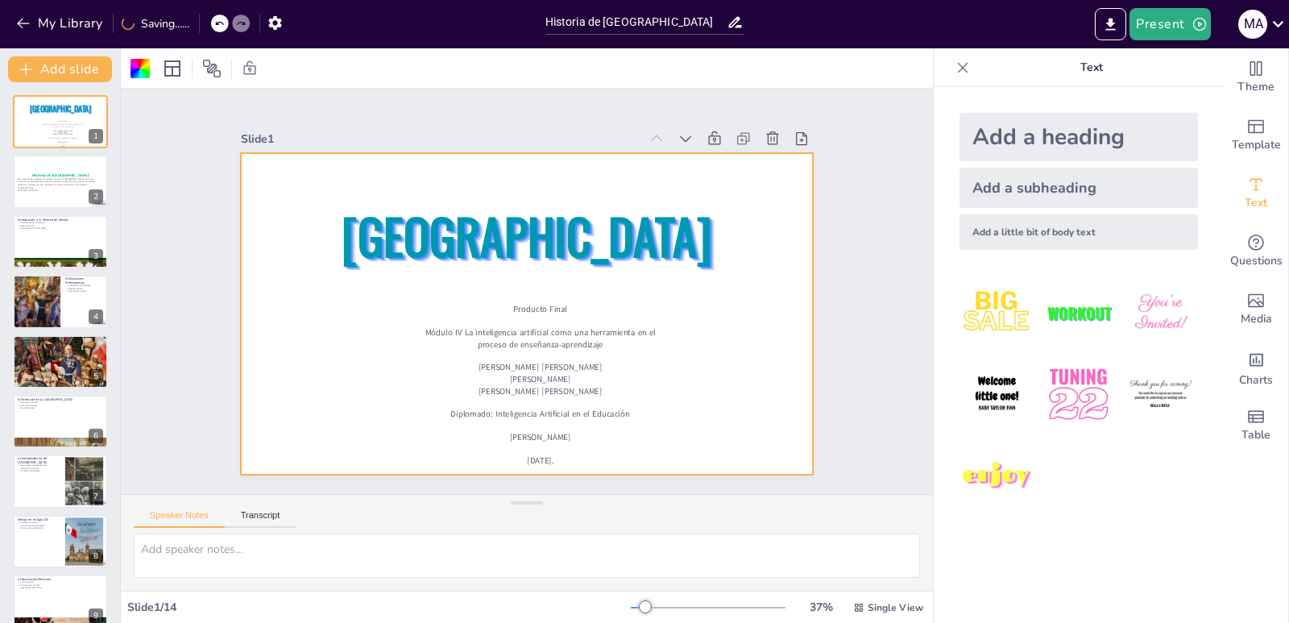
click at [442, 333] on p "[DATE]." at bounding box center [373, 218] width 139 height 229
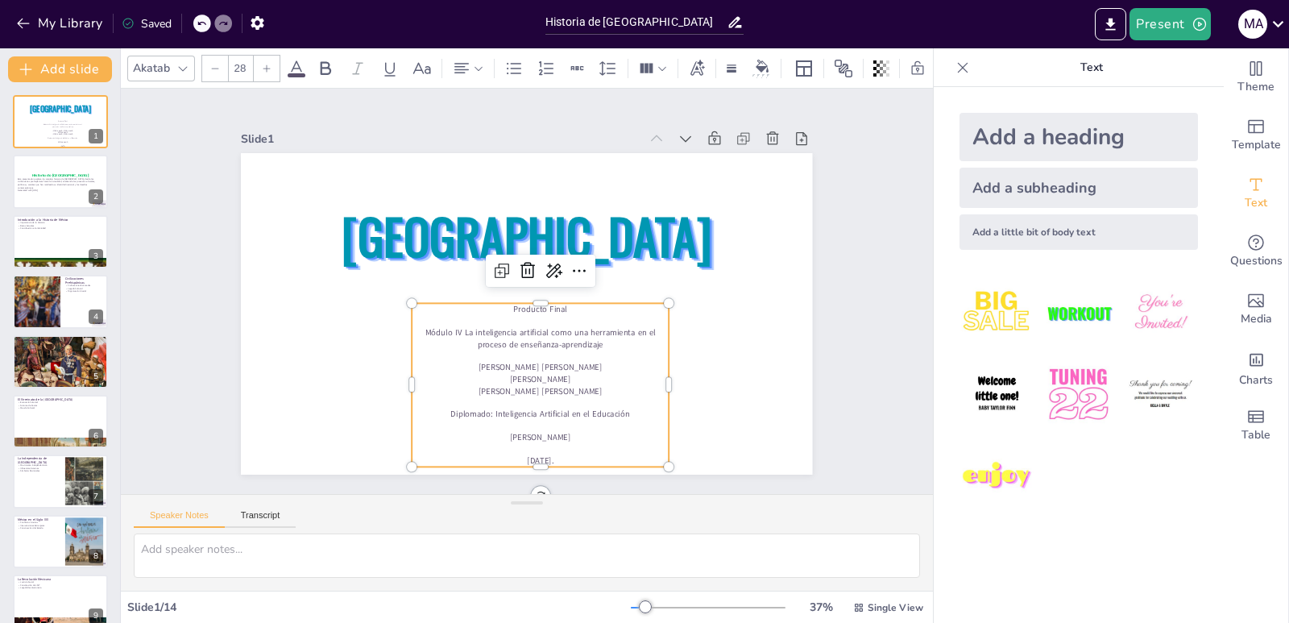
click at [584, 447] on p at bounding box center [491, 446] width 248 height 90
click at [553, 447] on p at bounding box center [445, 427] width 215 height 160
click at [397, 451] on p "[DATE]." at bounding box center [364, 340] width 64 height 254
click at [424, 355] on p "[DATE]." at bounding box center [366, 234] width 115 height 239
click at [583, 451] on p "[DATE]." at bounding box center [523, 461] width 257 height 39
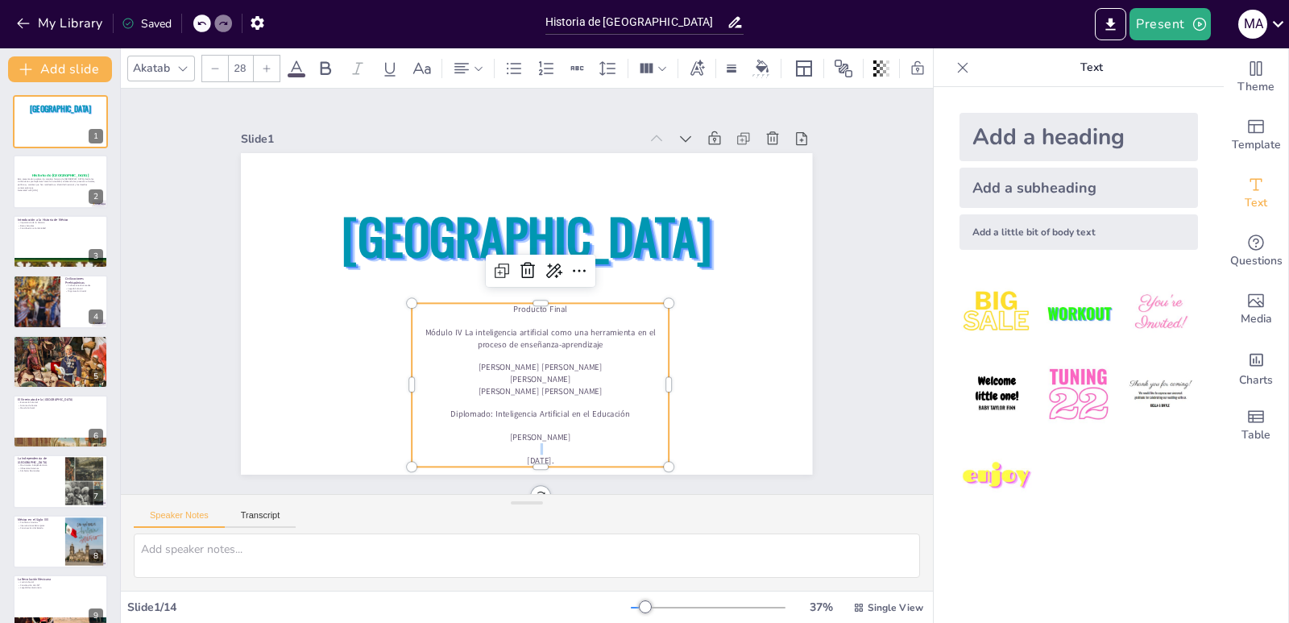
drag, startPoint x: 583, startPoint y: 451, endPoint x: 487, endPoint y: 307, distance: 173.7
click at [487, 307] on div "Producto Final Módulo IV La inteligencia artificial como una herramienta en el …" at bounding box center [436, 265] width 254 height 301
click at [297, 60] on icon at bounding box center [296, 68] width 19 height 19
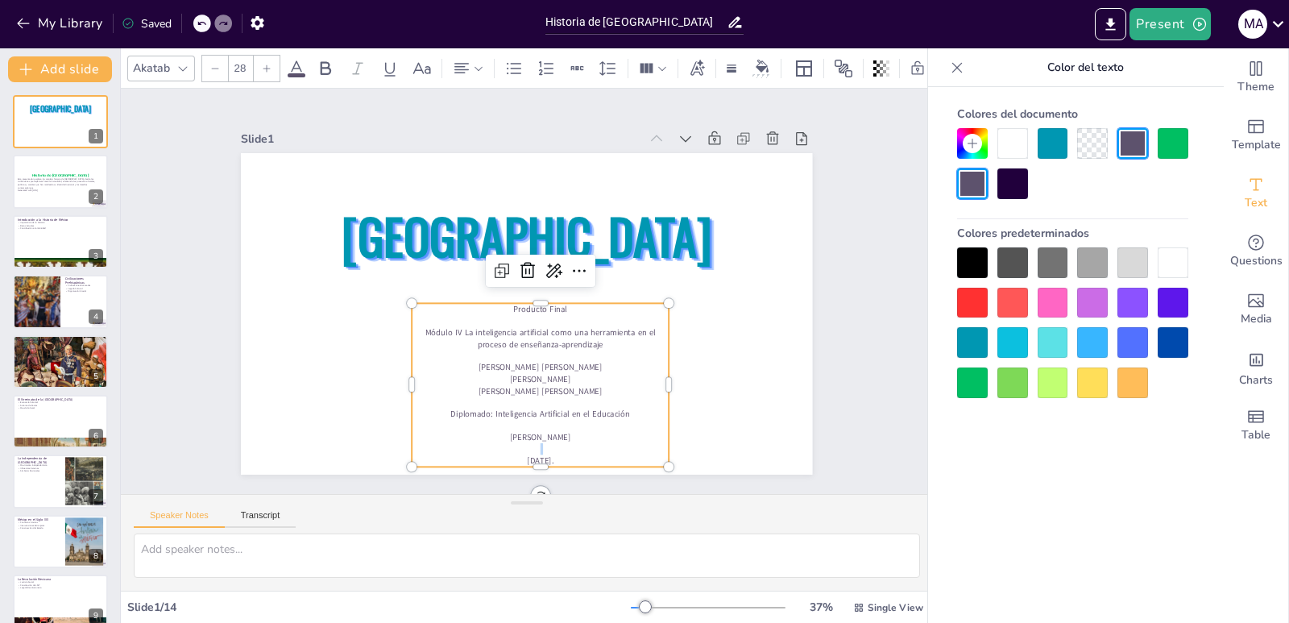
click at [965, 264] on div at bounding box center [972, 262] width 31 height 31
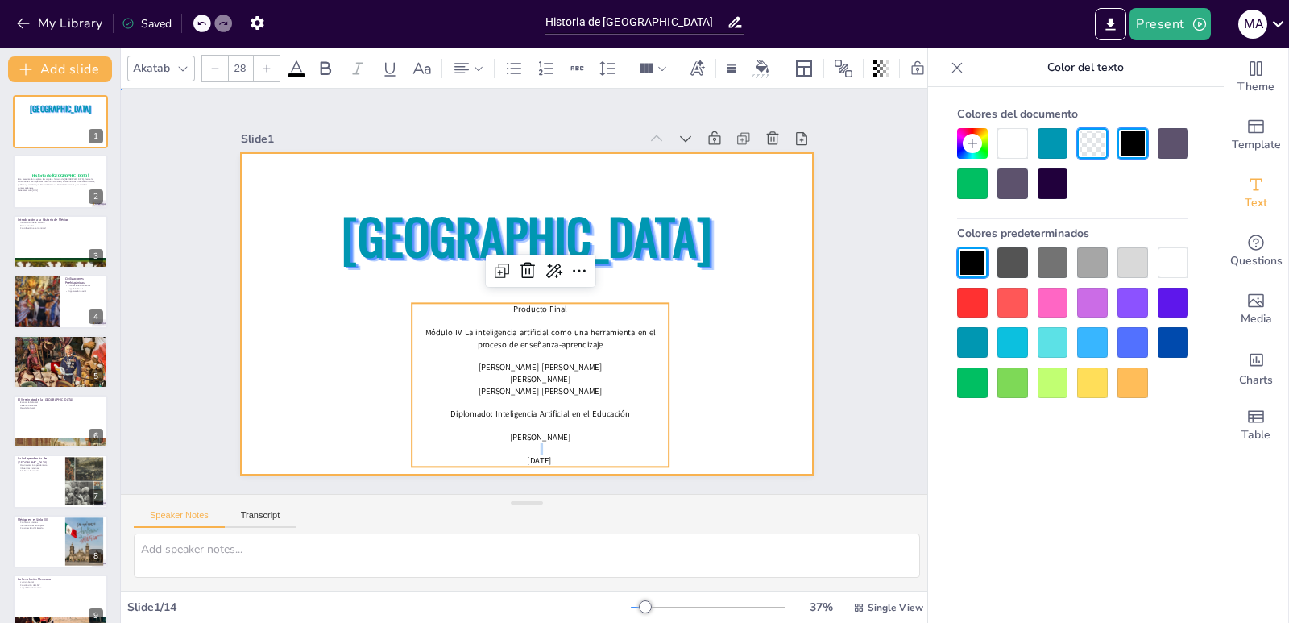
click at [770, 370] on div at bounding box center [506, 282] width 526 height 653
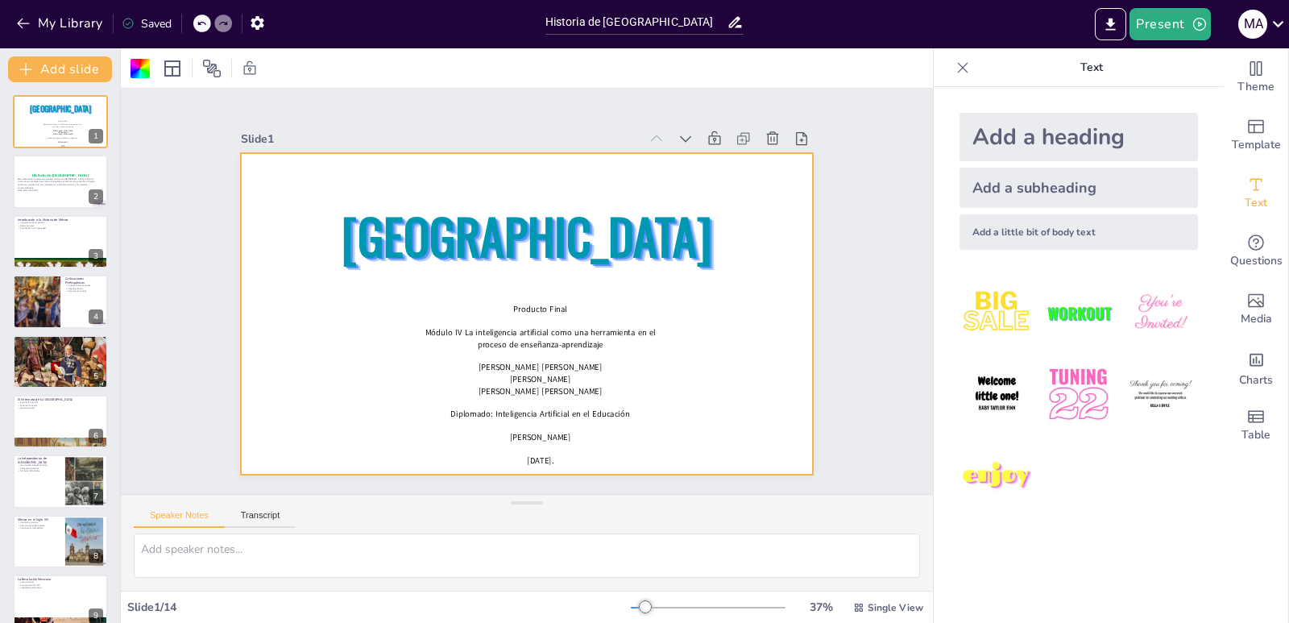
click at [955, 64] on icon at bounding box center [963, 68] width 16 height 16
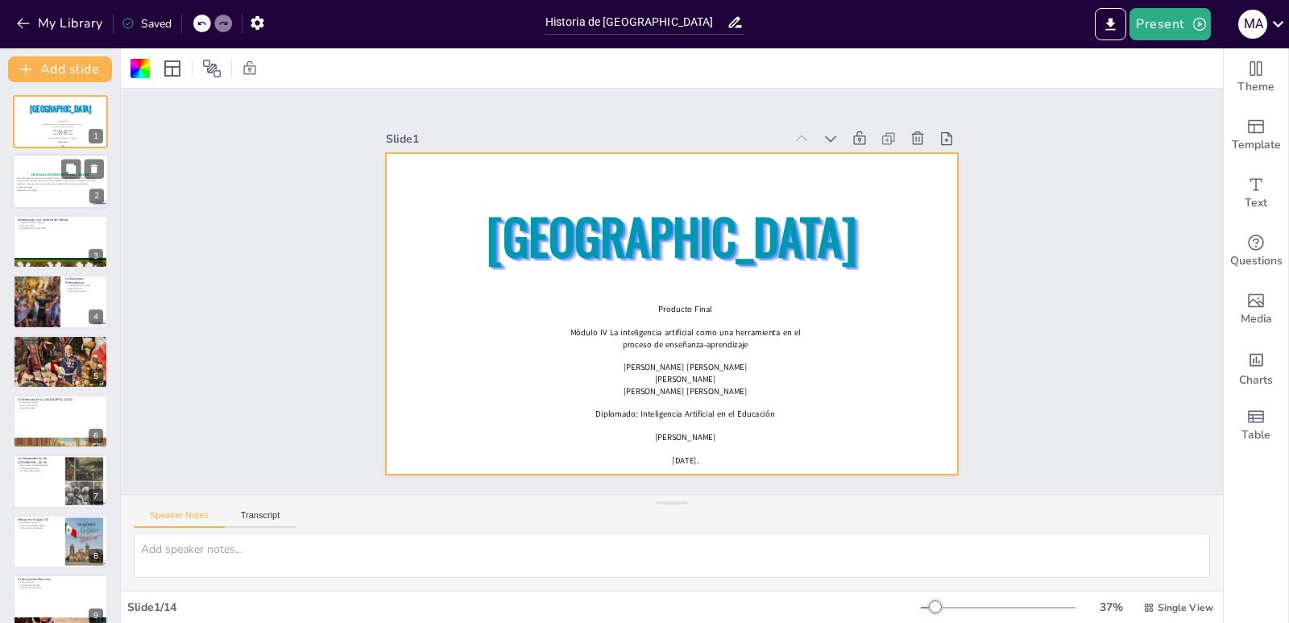
click at [45, 196] on div at bounding box center [60, 182] width 97 height 55
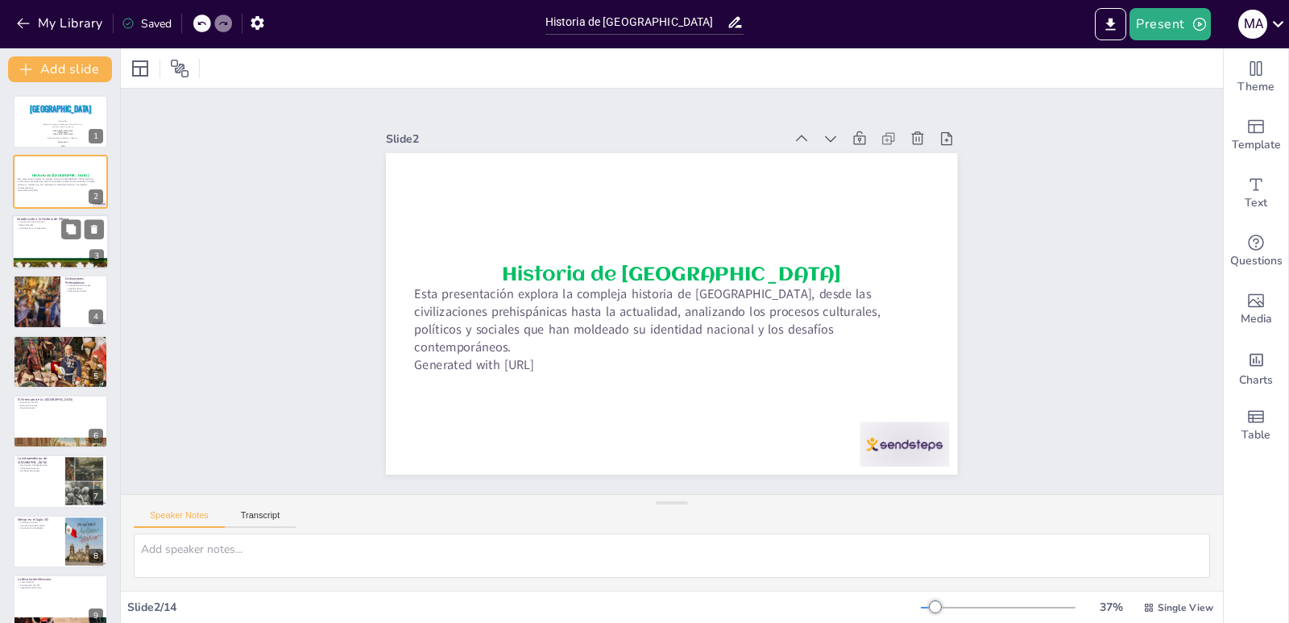
click at [36, 241] on div at bounding box center [60, 241] width 97 height 55
type textarea "La historia es fundamental para entender nuestras raíces y cómo se ha formado l…"
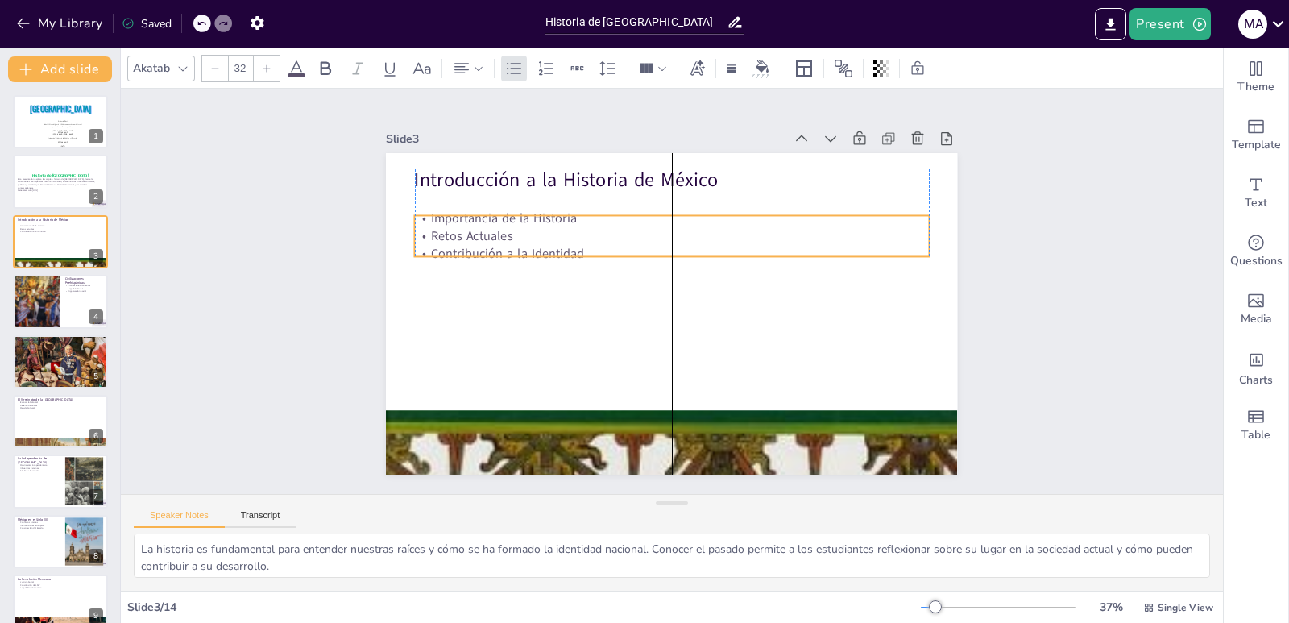
drag, startPoint x: 519, startPoint y: 221, endPoint x: 519, endPoint y: 241, distance: 20.1
click at [646, 241] on p "Contribución a la Identidad" at bounding box center [708, 283] width 124 height 507
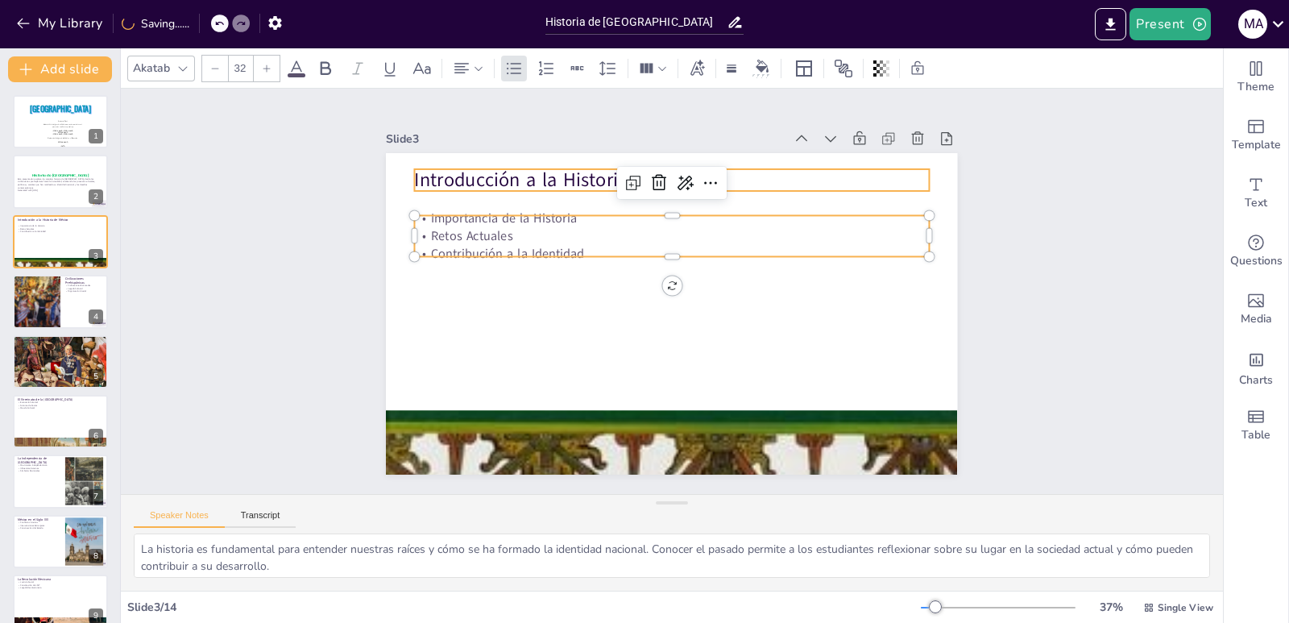
click at [573, 176] on p "Introducción a la Historia de México" at bounding box center [755, 217] width 364 height 400
click at [546, 176] on p "Introducción a la Historia de México" at bounding box center [746, 209] width 401 height 364
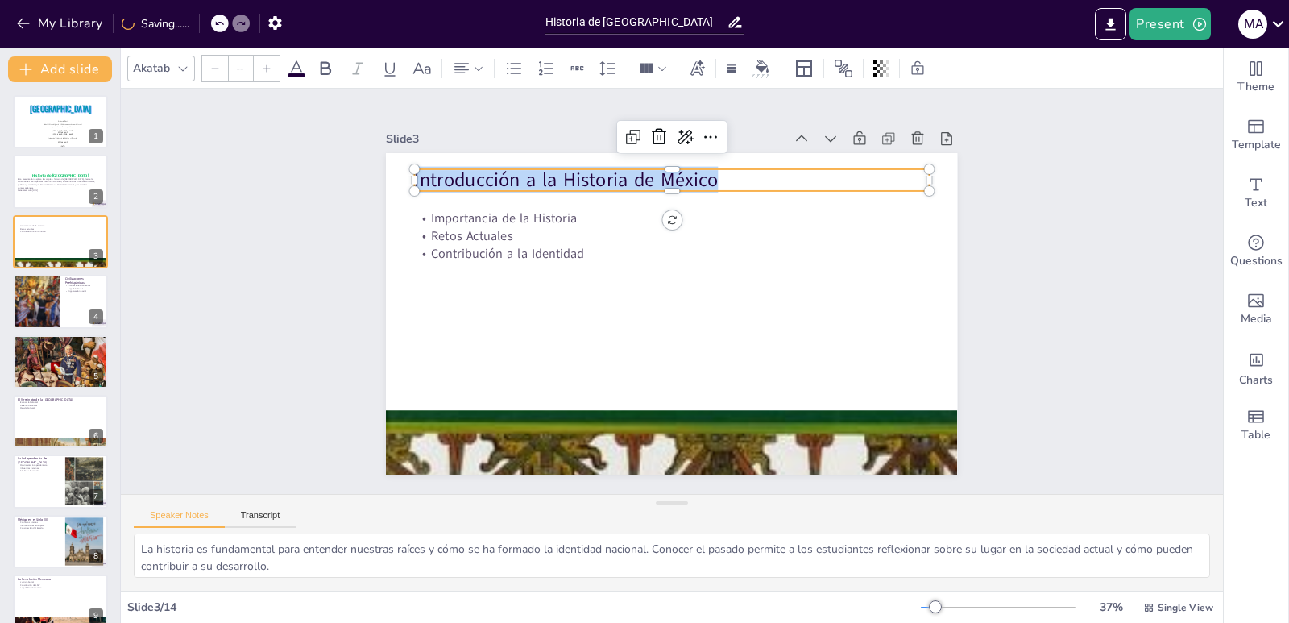
type input "48"
click at [292, 67] on icon at bounding box center [296, 68] width 19 height 19
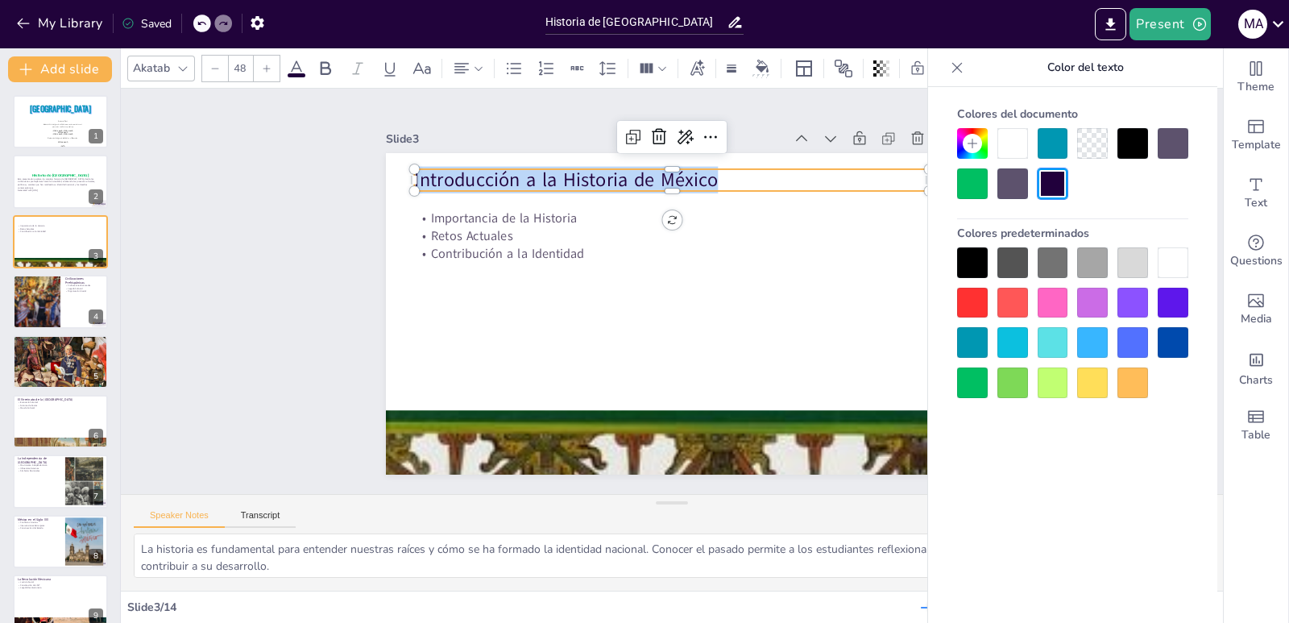
click at [963, 184] on div at bounding box center [972, 183] width 31 height 31
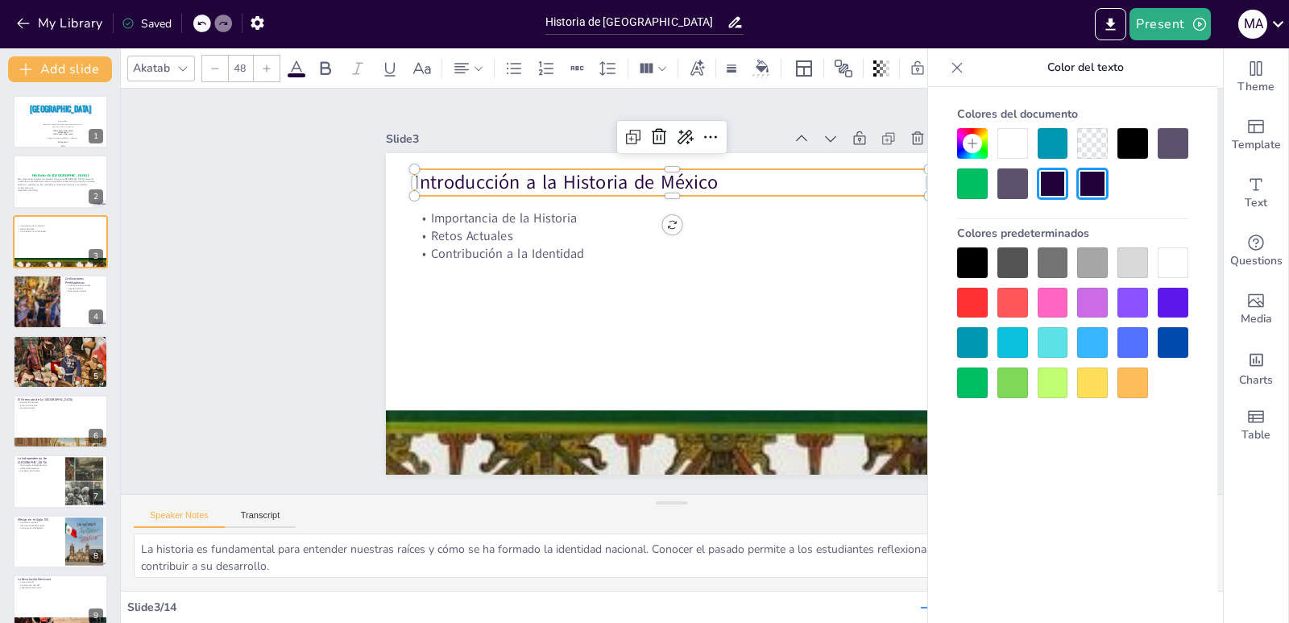
click at [971, 187] on div at bounding box center [972, 183] width 31 height 31
click at [972, 185] on div at bounding box center [972, 183] width 31 height 31
click at [865, 278] on div at bounding box center [664, 313] width 643 height 483
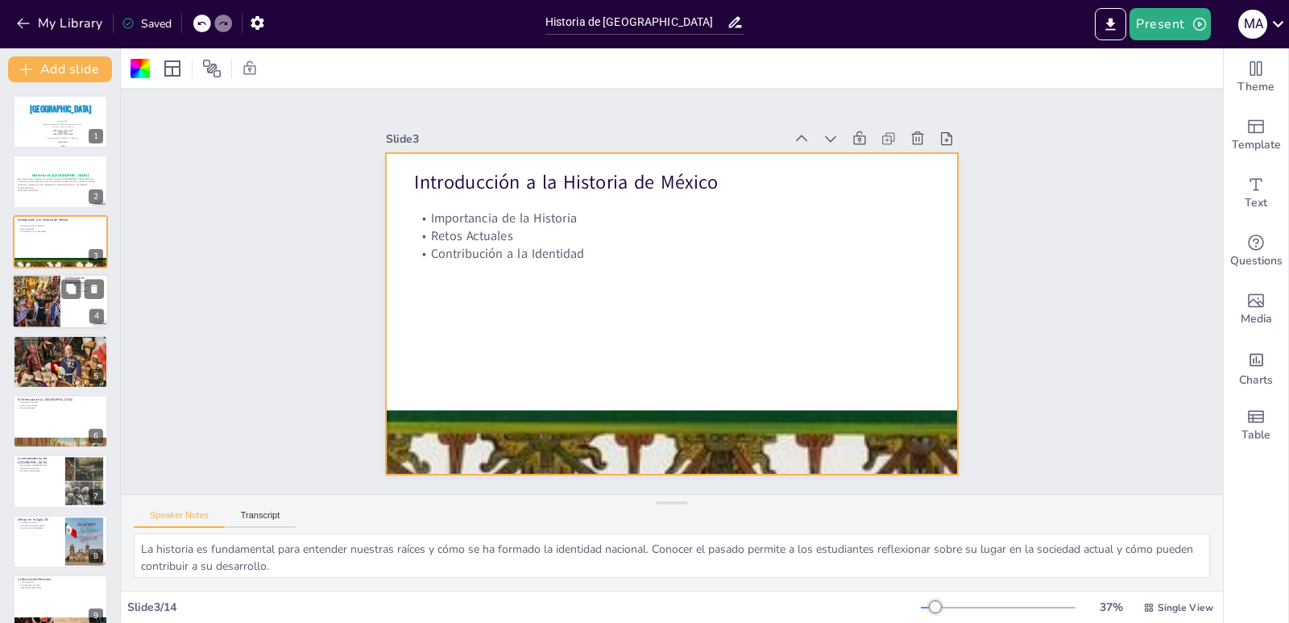
click at [74, 318] on div at bounding box center [60, 301] width 97 height 55
type textarea "Las civilizaciones prehispánicas, como los olmecas, [DEMOGRAPHIC_DATA] y [DEMOG…"
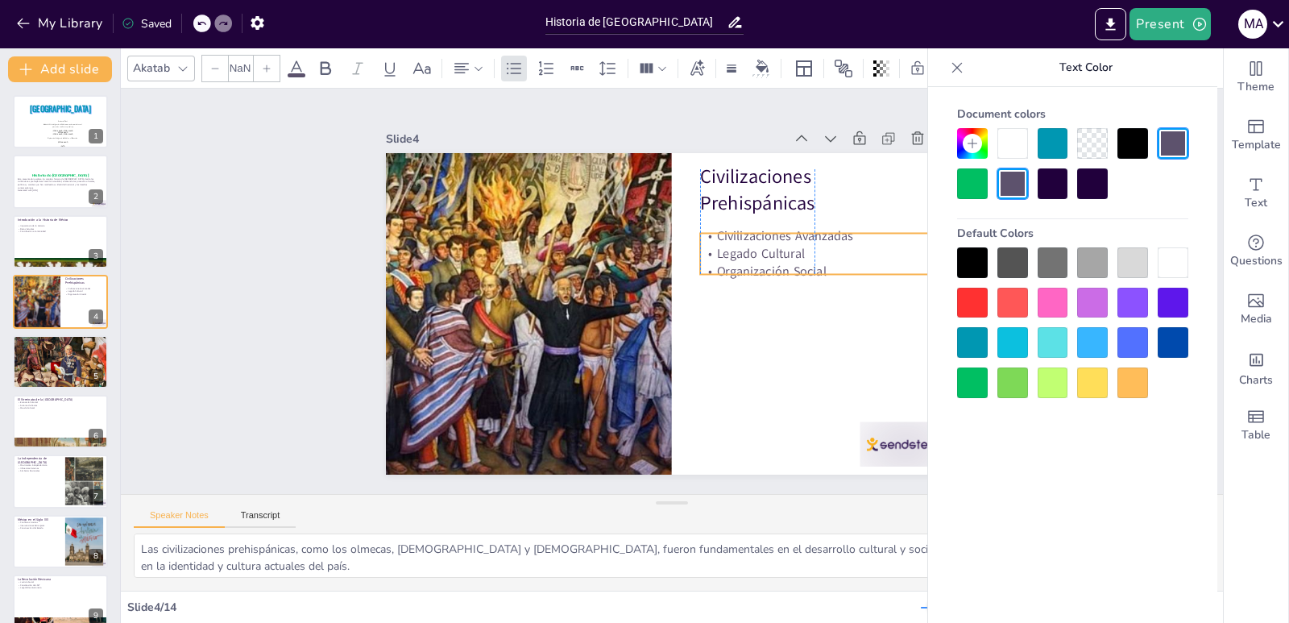
type input "32"
drag, startPoint x: 757, startPoint y: 238, endPoint x: 754, endPoint y: 262, distance: 24.4
click at [754, 286] on p "Legado Cultural" at bounding box center [791, 377] width 166 height 182
click at [187, 313] on div "Slide 1 UNIVERSIDAD UNIVER MILENIUM Producto Final Módulo IV La inteligencia ar…" at bounding box center [671, 291] width 1173 height 726
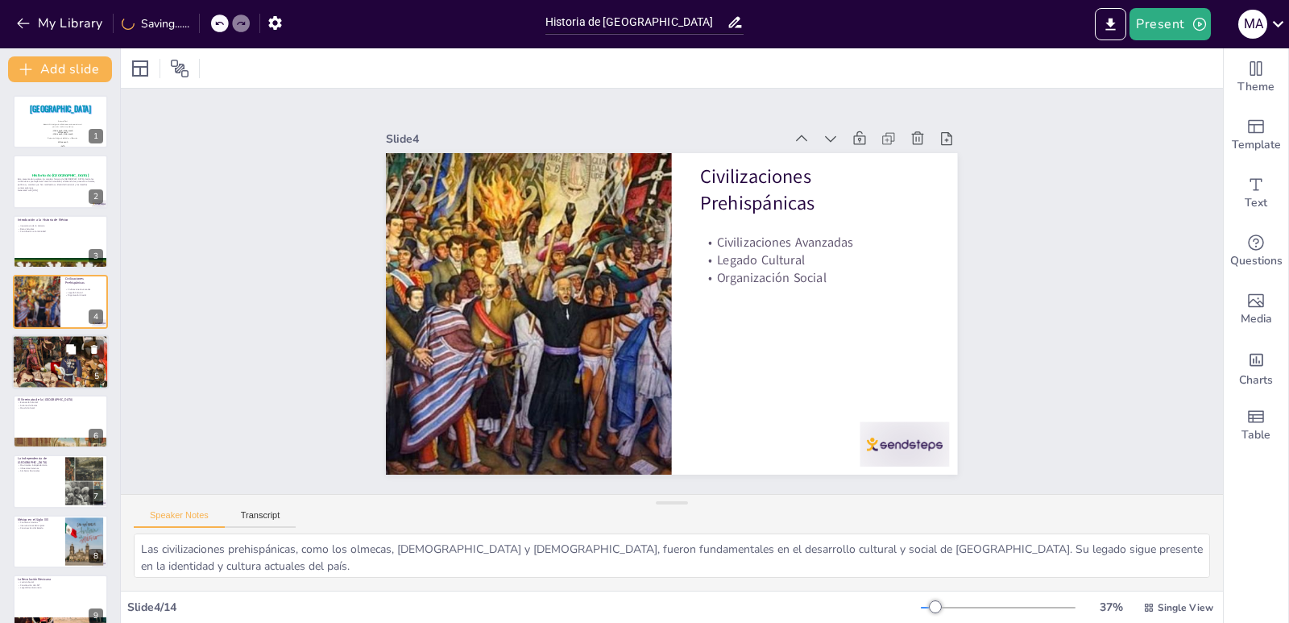
click at [39, 367] on div at bounding box center [60, 362] width 97 height 172
type textarea "La dominación militar durante la conquista tuvo efectos devastadores en la pobl…"
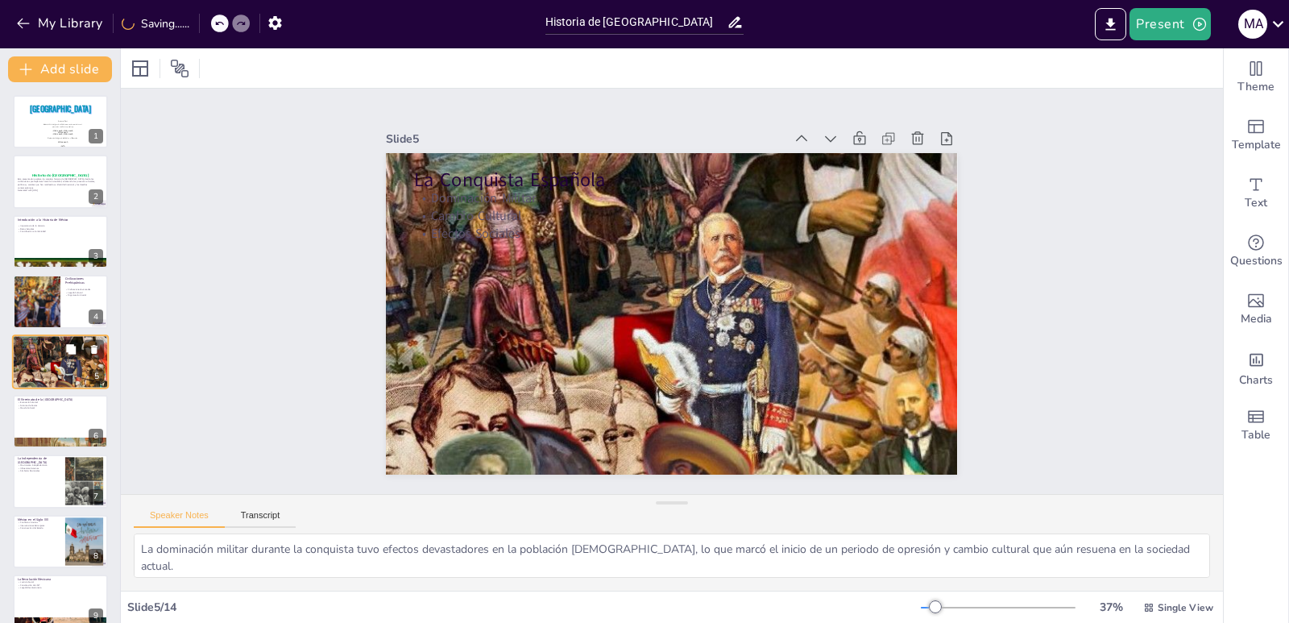
scroll to position [9, 0]
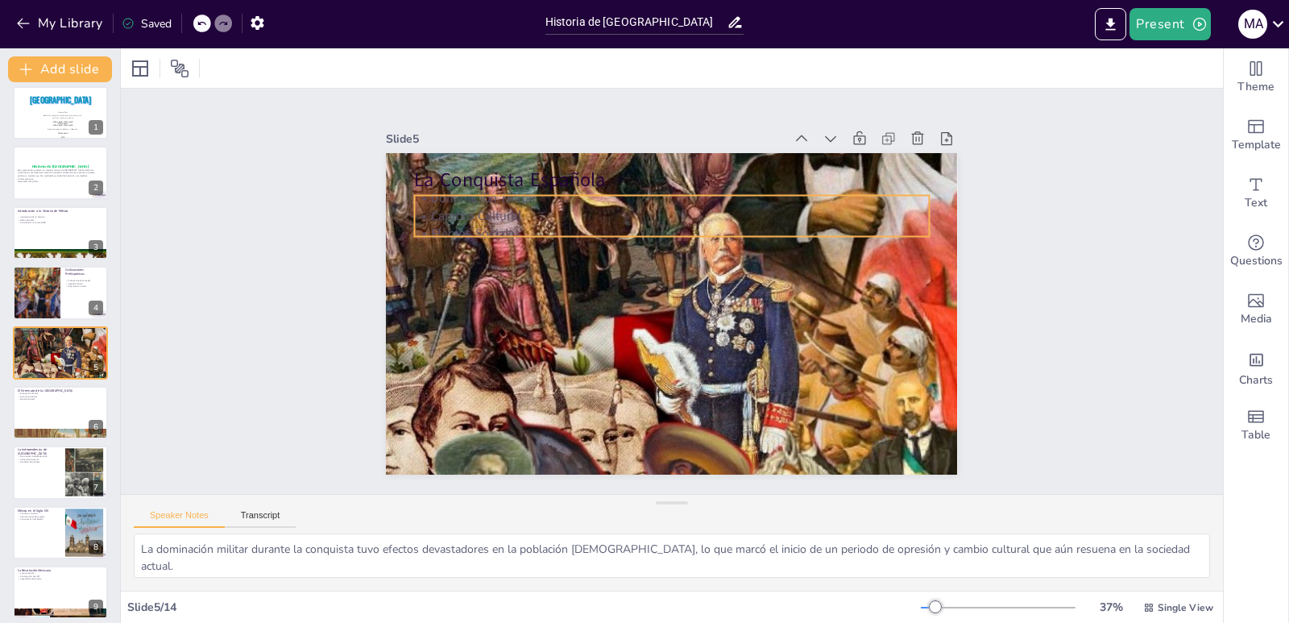
click at [601, 218] on p "Cambio Cultural" at bounding box center [737, 254] width 272 height 455
click at [475, 220] on p "Cambio Cultural" at bounding box center [634, 356] width 455 height 272
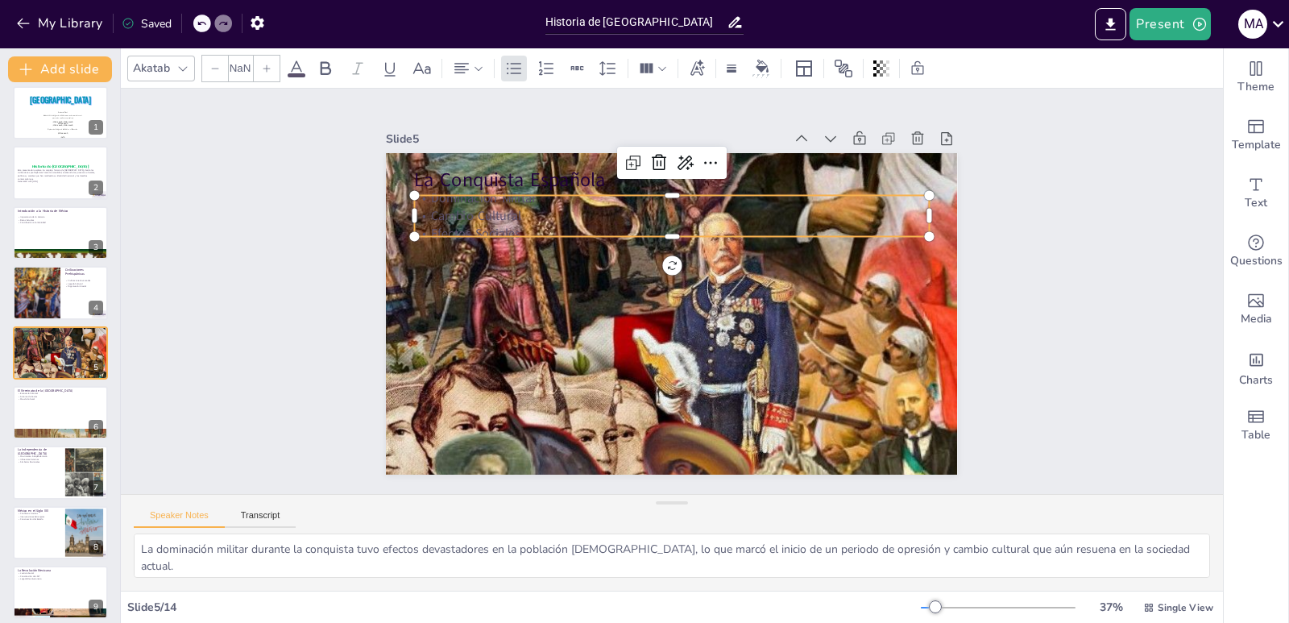
type input "32"
click at [575, 217] on p "Cambio Cultural" at bounding box center [733, 247] width 317 height 426
drag, startPoint x: 534, startPoint y: 221, endPoint x: 414, endPoint y: 198, distance: 121.4
click at [560, 198] on div "Dominación Militar Cambio Cultural Efectos Sociales" at bounding box center [733, 246] width 346 height 447
click at [302, 69] on icon at bounding box center [296, 68] width 19 height 19
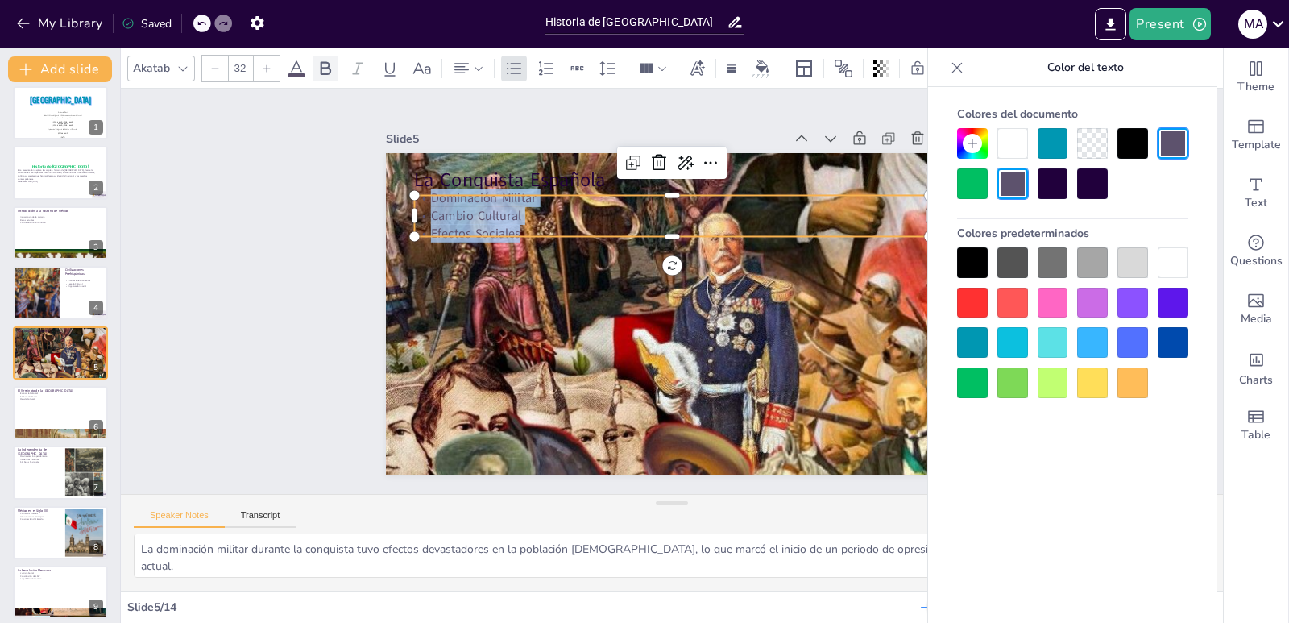
click at [326, 70] on icon at bounding box center [325, 68] width 19 height 19
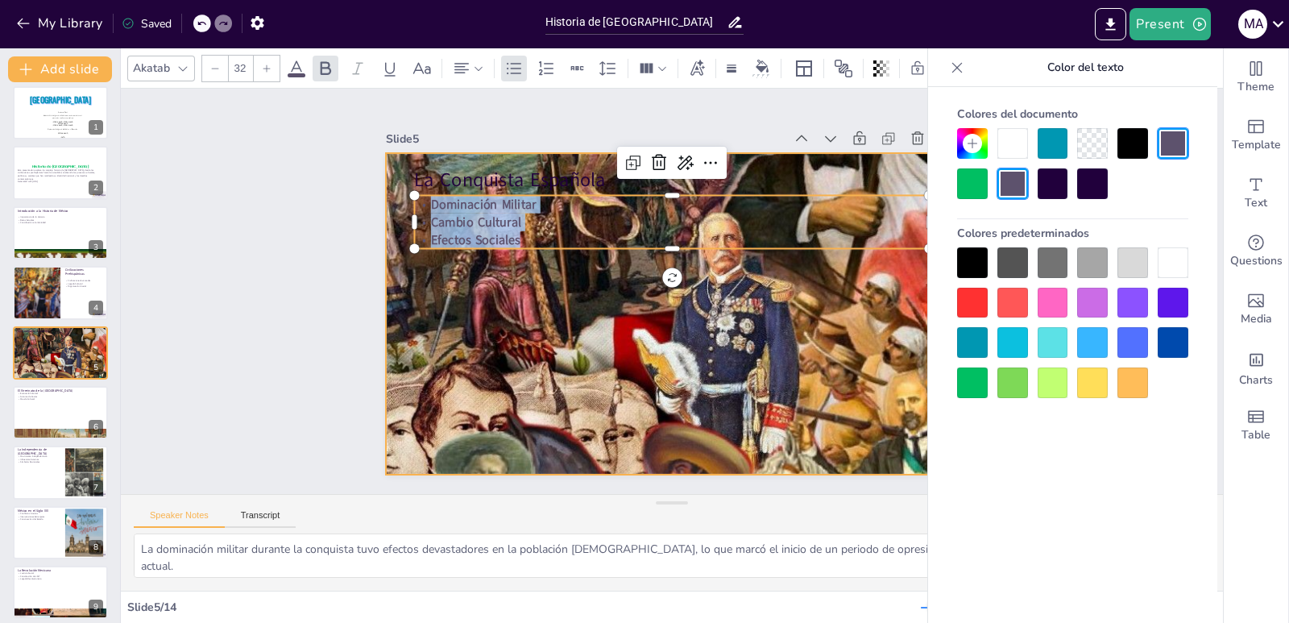
click at [611, 324] on div at bounding box center [663, 312] width 936 height 1161
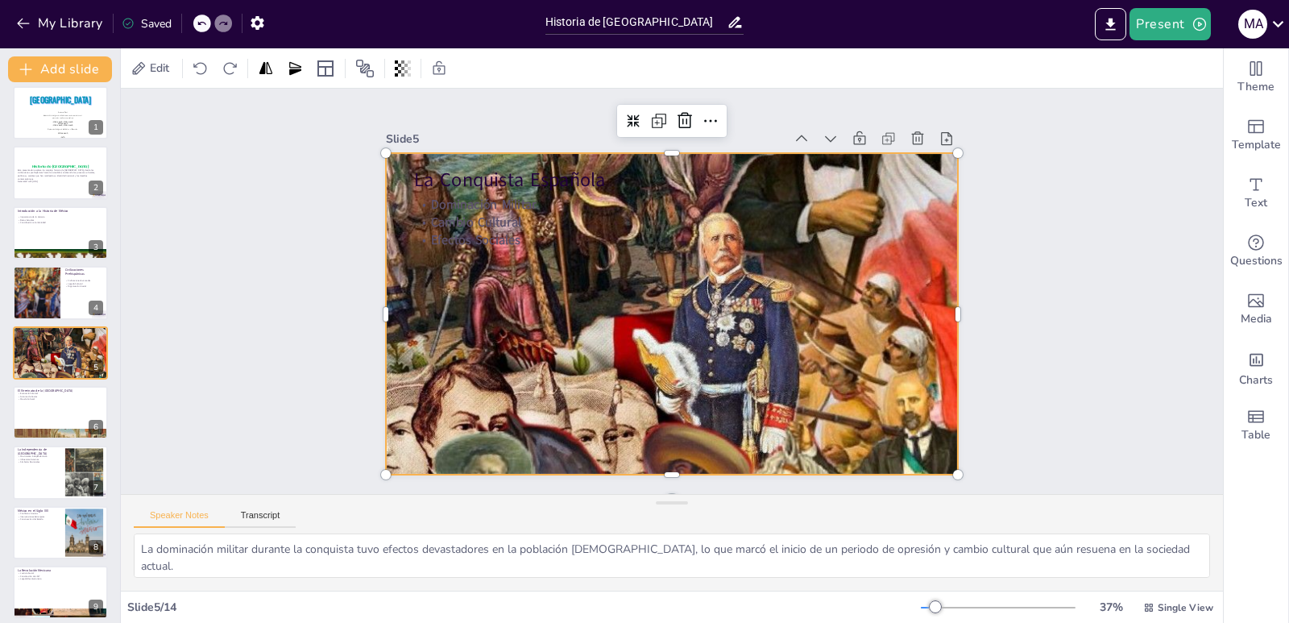
click at [604, 131] on span "Cambio Cultural" at bounding box center [634, 87] width 60 height 87
click at [655, 129] on span "Cambio Cultural" at bounding box center [677, 83] width 44 height 91
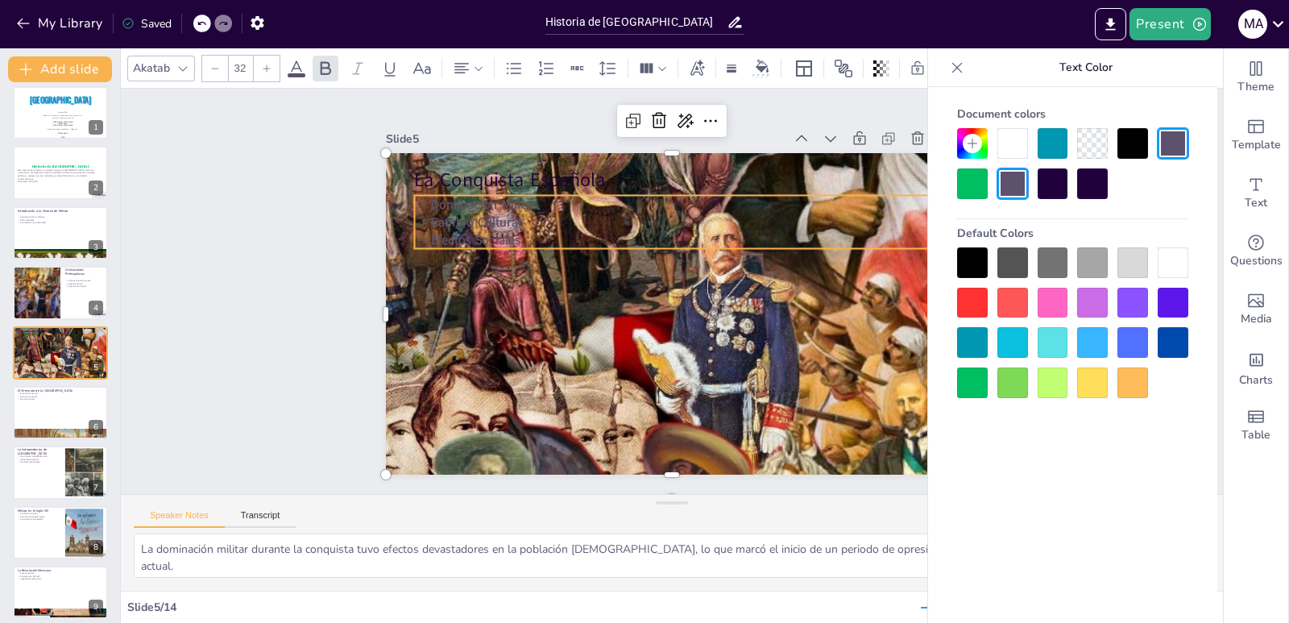
click at [633, 234] on p "Efectos Sociales" at bounding box center [721, 307] width 176 height 495
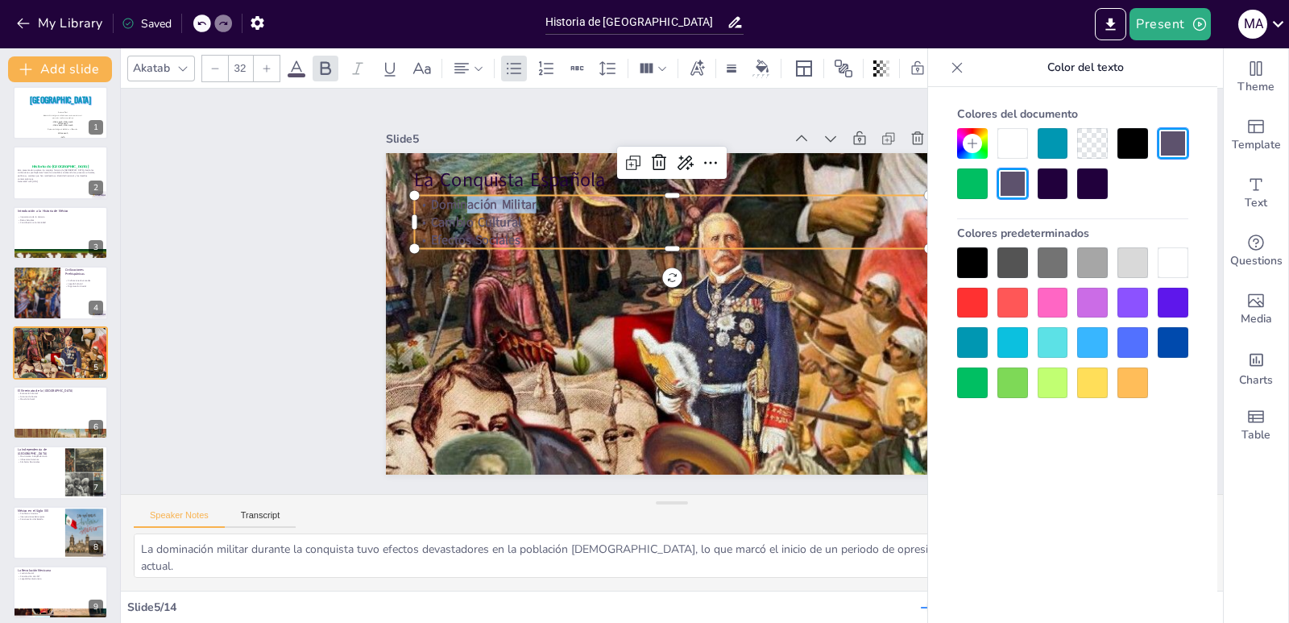
drag, startPoint x: 526, startPoint y: 234, endPoint x: 452, endPoint y: 205, distance: 79.6
click at [660, 205] on div "Dominación Militar Cambio Cultural Efectos Sociales" at bounding box center [740, 277] width 160 height 514
click at [530, 240] on p "Efectos Sociales" at bounding box center [630, 321] width 317 height 426
drag, startPoint x: 530, startPoint y: 240, endPoint x: 417, endPoint y: 201, distance: 119.5
click at [417, 201] on div "Dominación Militar Cambio Cultural Efectos Sociales" at bounding box center [644, 228] width 492 height 258
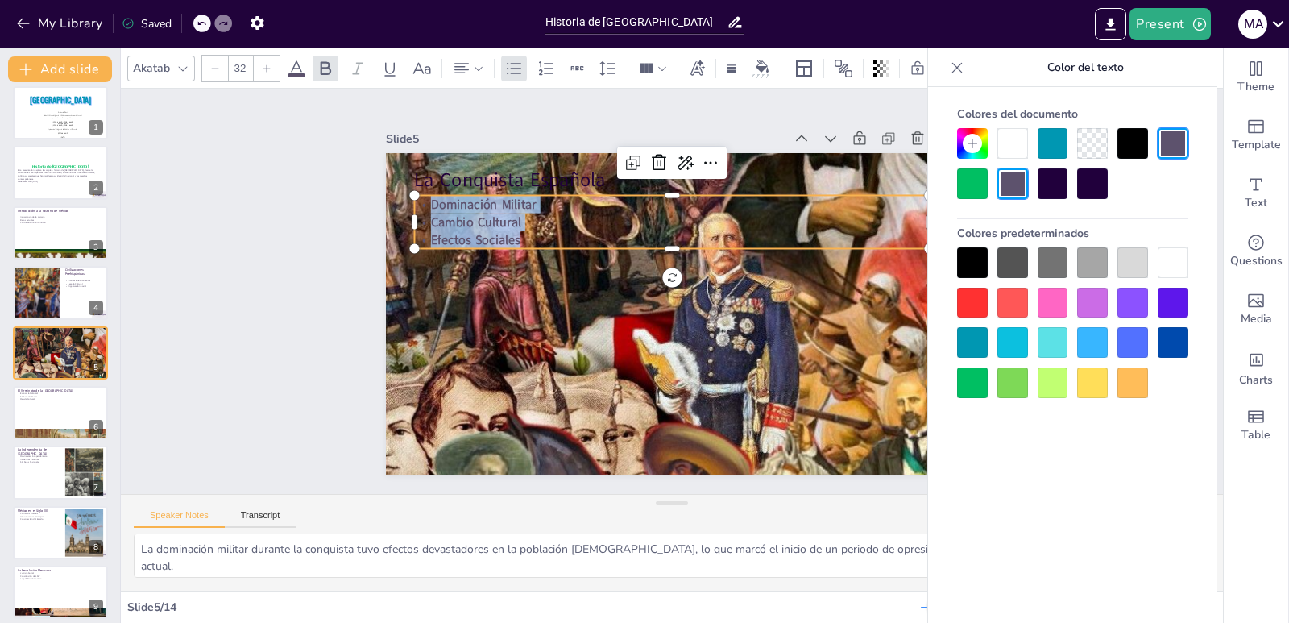
click at [963, 259] on div at bounding box center [972, 262] width 31 height 31
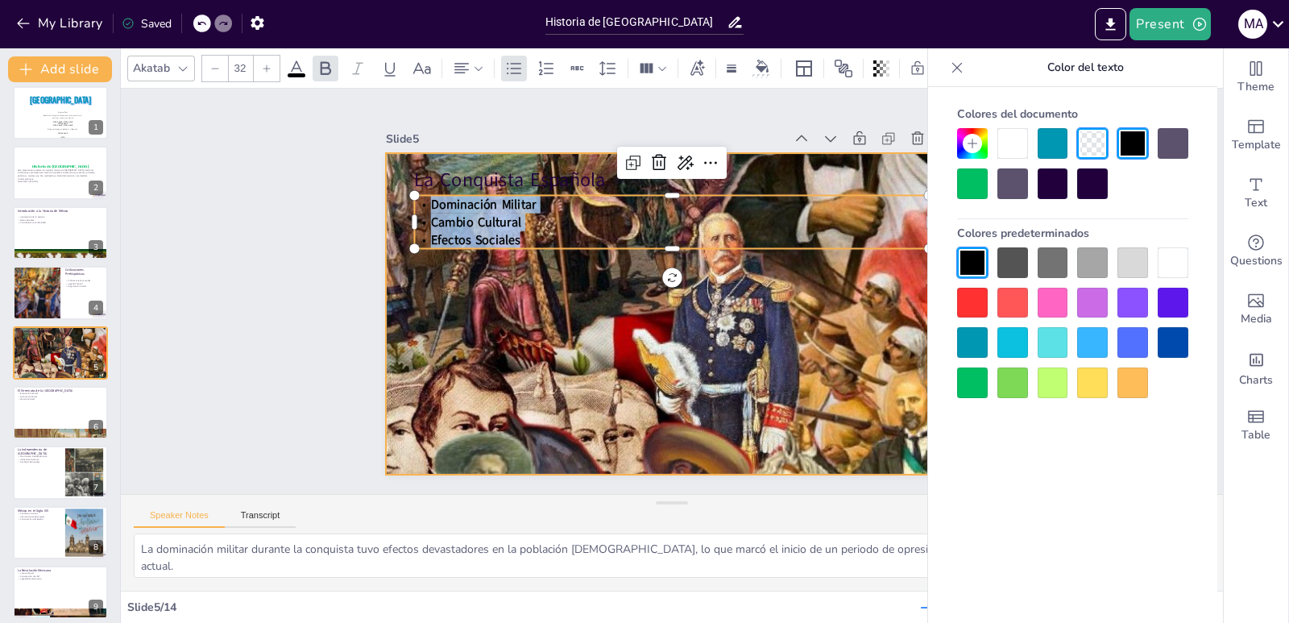
click at [688, 303] on div at bounding box center [663, 312] width 936 height 1161
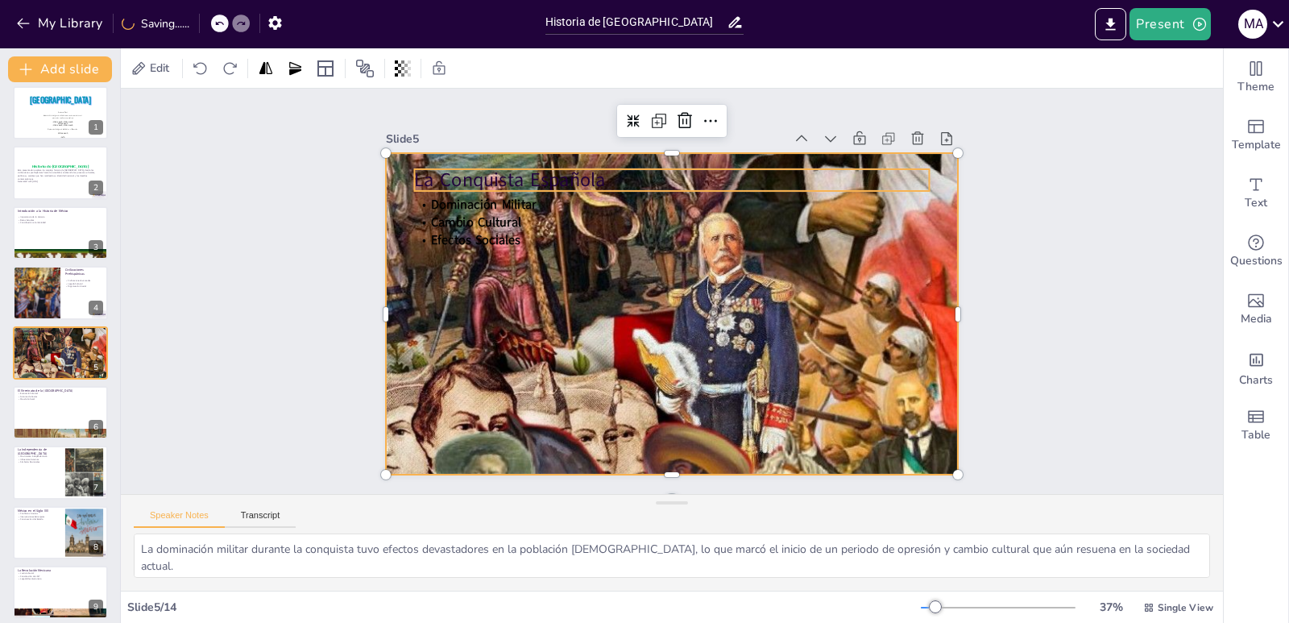
click at [504, 172] on p "La Conquista Española" at bounding box center [672, 180] width 514 height 27
click at [504, 172] on p "La Conquista Española" at bounding box center [683, 180] width 514 height 81
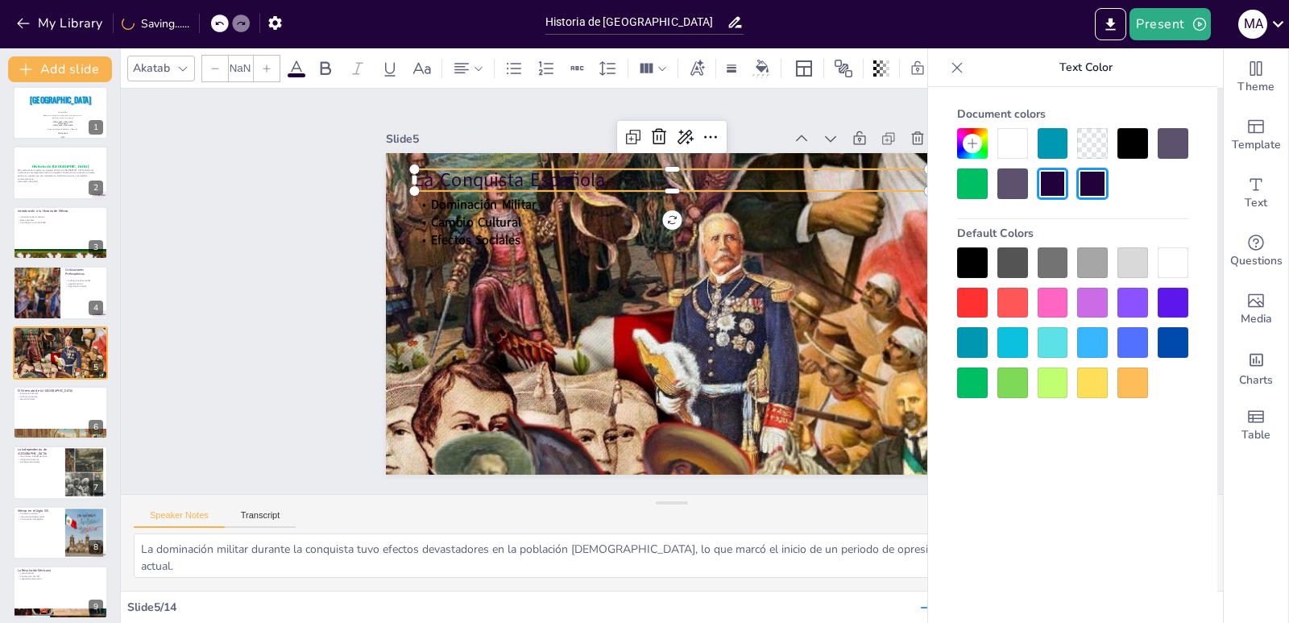
click at [504, 172] on span "La Conquista Española" at bounding box center [588, 114] width 178 height 118
type input "48"
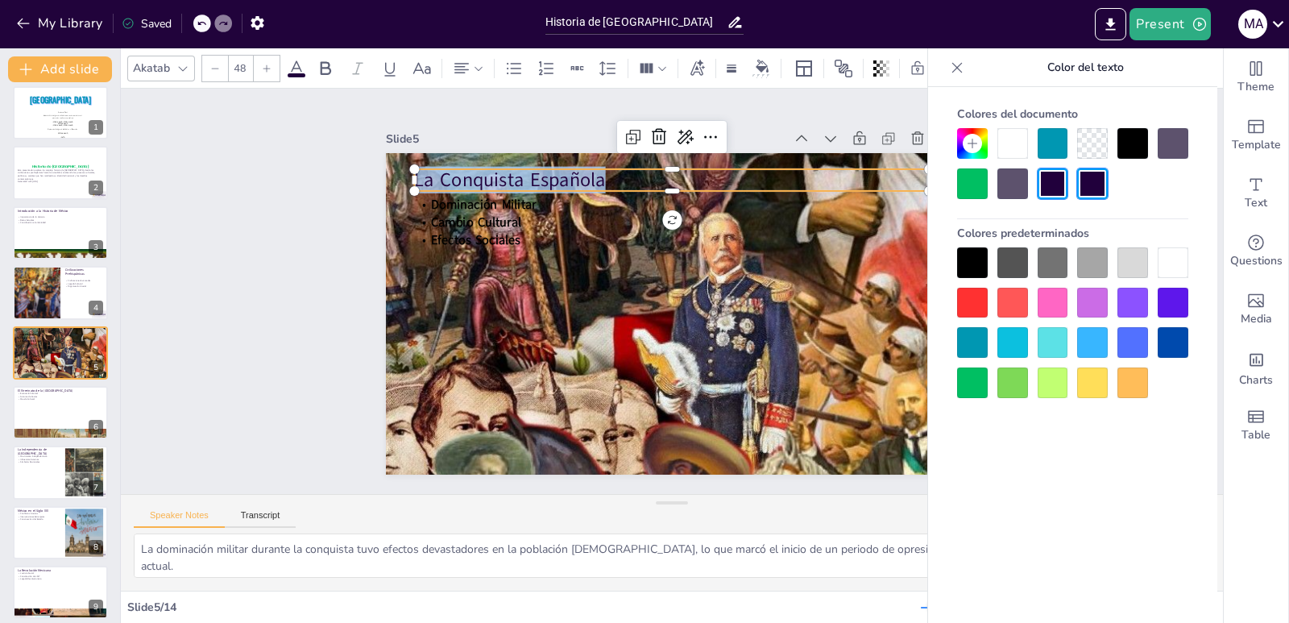
click at [970, 261] on div at bounding box center [972, 262] width 31 height 31
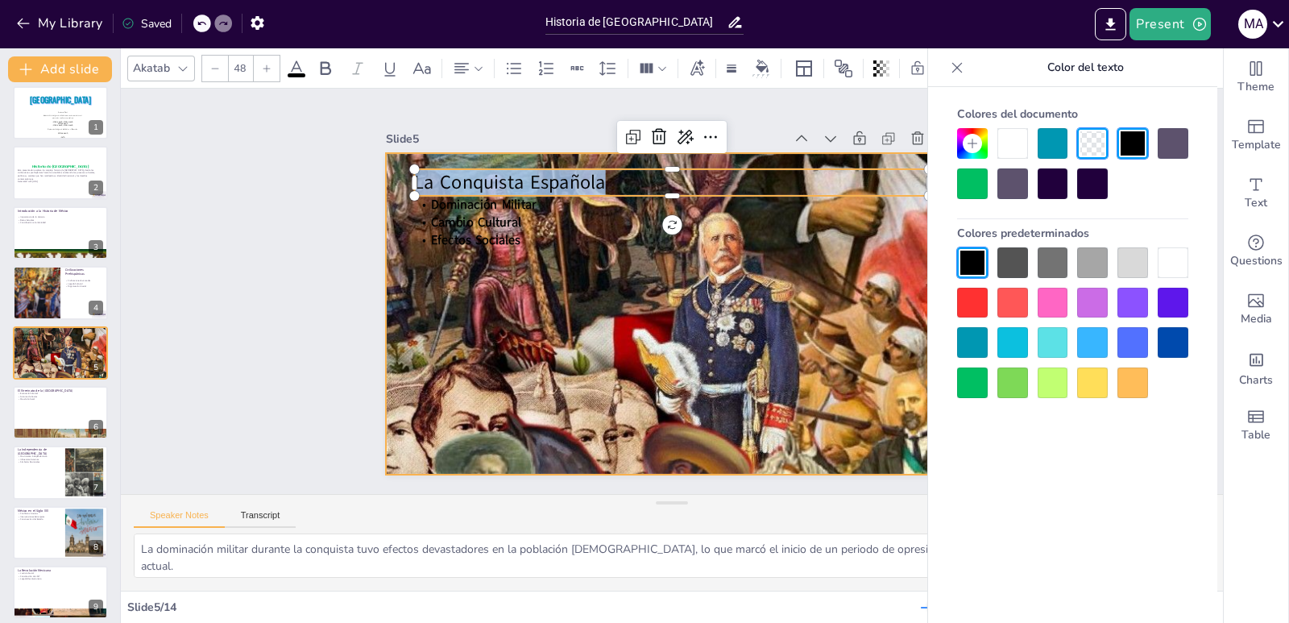
click at [611, 314] on div at bounding box center [651, 283] width 1161 height 936
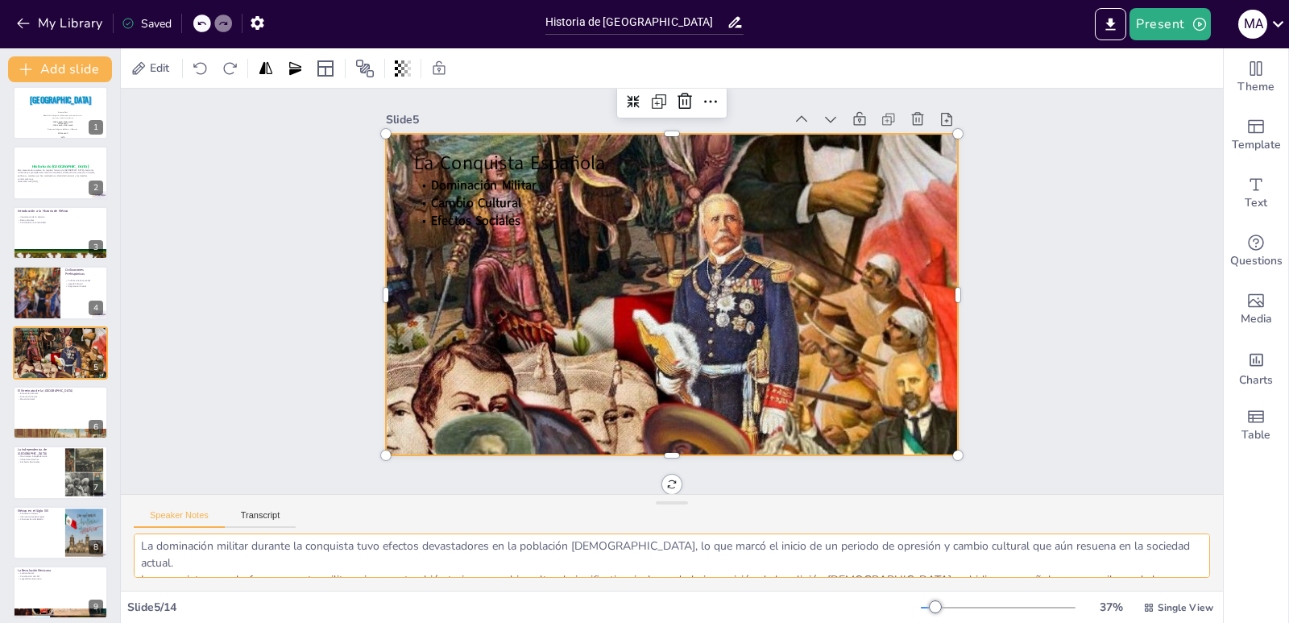
scroll to position [0, 0]
drag, startPoint x: 1097, startPoint y: 562, endPoint x: 140, endPoint y: 541, distance: 956.9
click at [140, 541] on textarea "La dominación militar durante la conquista tuvo efectos devastadores en la pobl…" at bounding box center [672, 556] width 1077 height 44
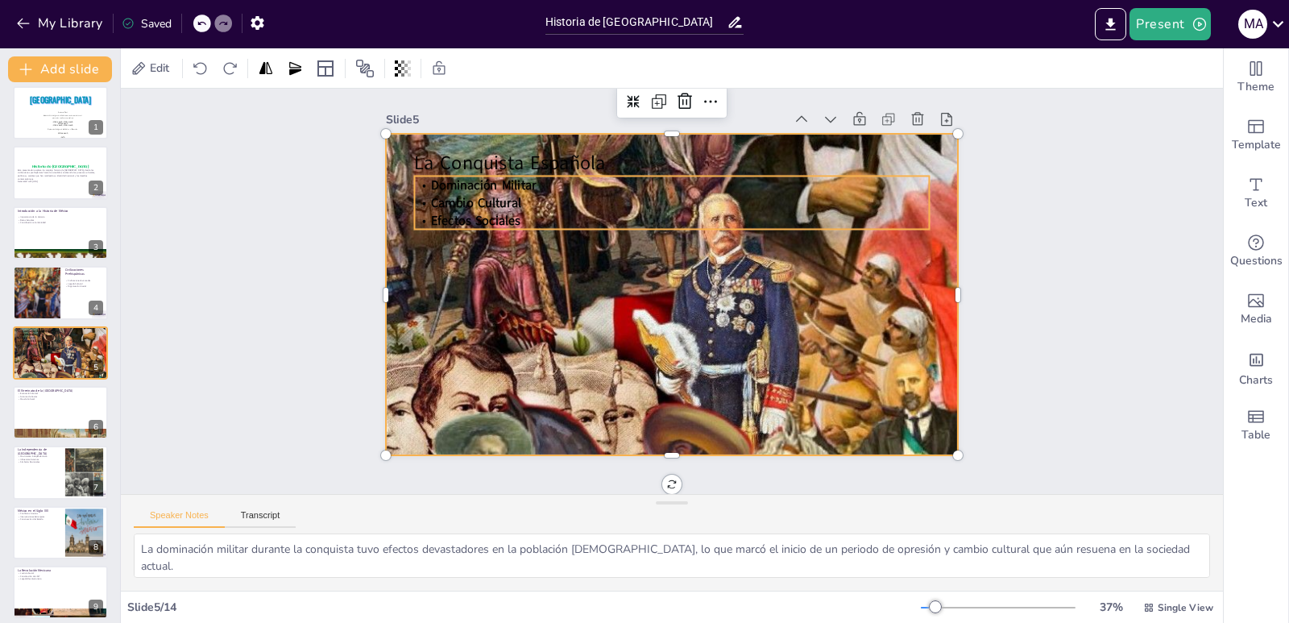
click at [534, 201] on p "Efectos Sociales" at bounding box center [713, 234] width 426 height 317
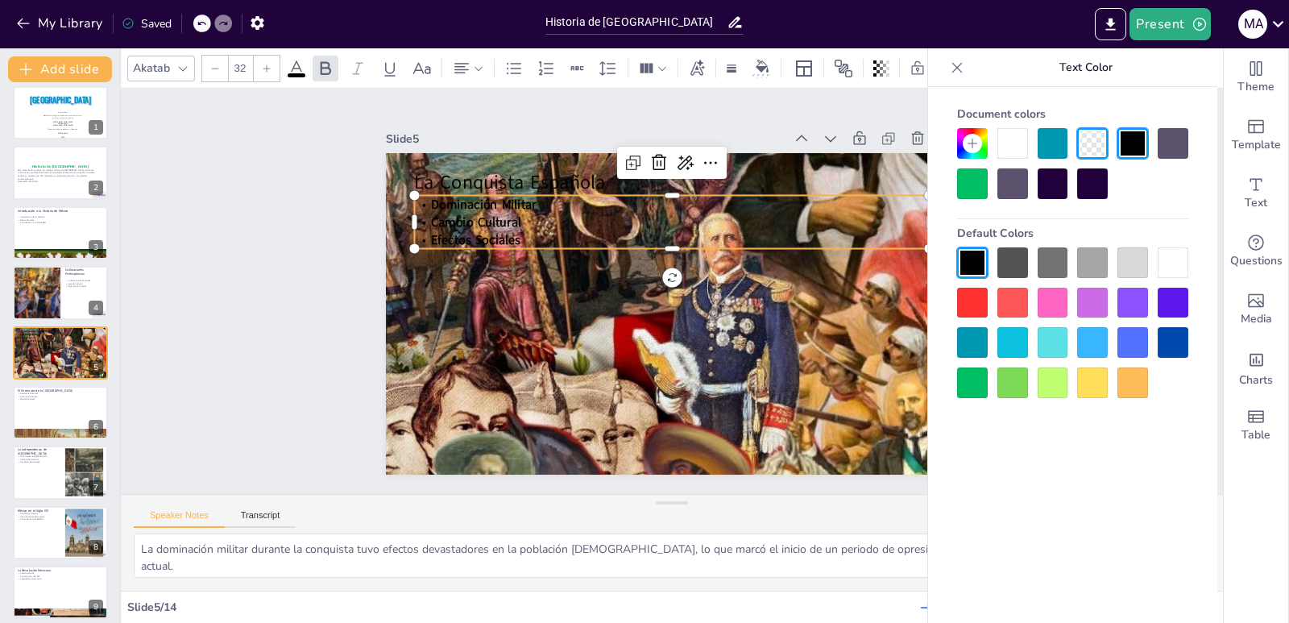
click at [523, 207] on p "Cambio Cultural" at bounding box center [718, 240] width 394 height 358
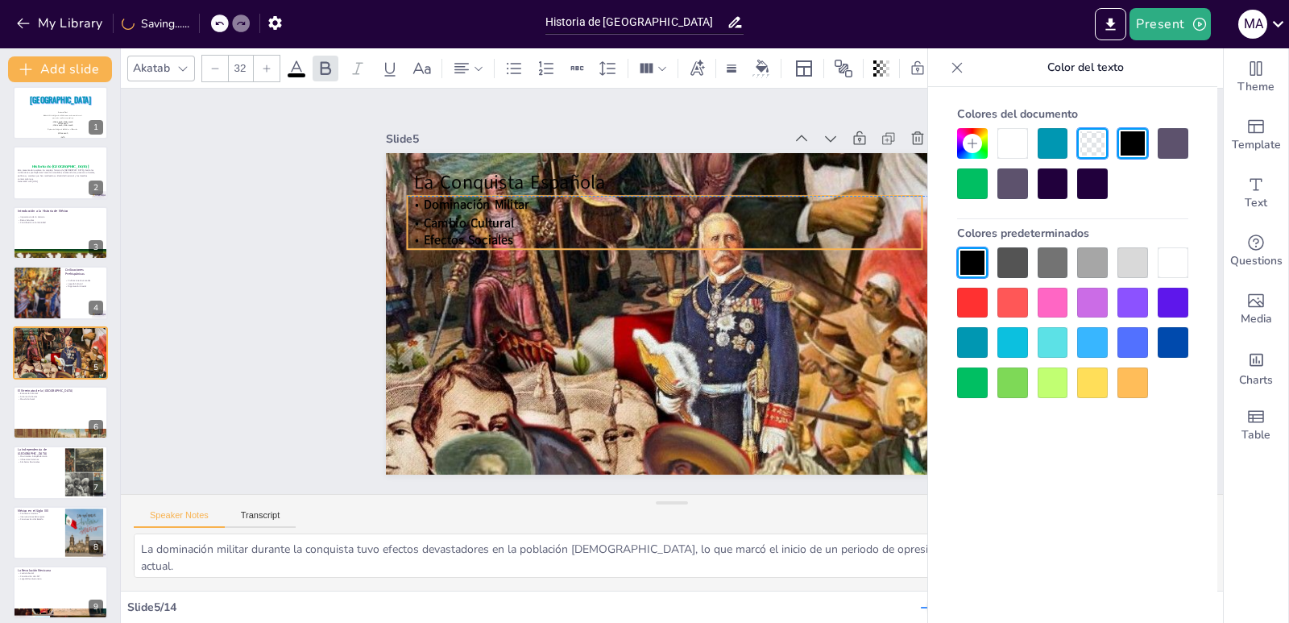
click at [512, 229] on p "Efectos Sociales" at bounding box center [675, 240] width 507 height 124
click at [510, 233] on p "Efectos Sociales" at bounding box center [675, 240] width 507 height 124
click at [504, 233] on p "Efectos Sociales" at bounding box center [691, 243] width 455 height 273
click at [504, 233] on p "Efectos Sociales" at bounding box center [685, 242] width 477 height 226
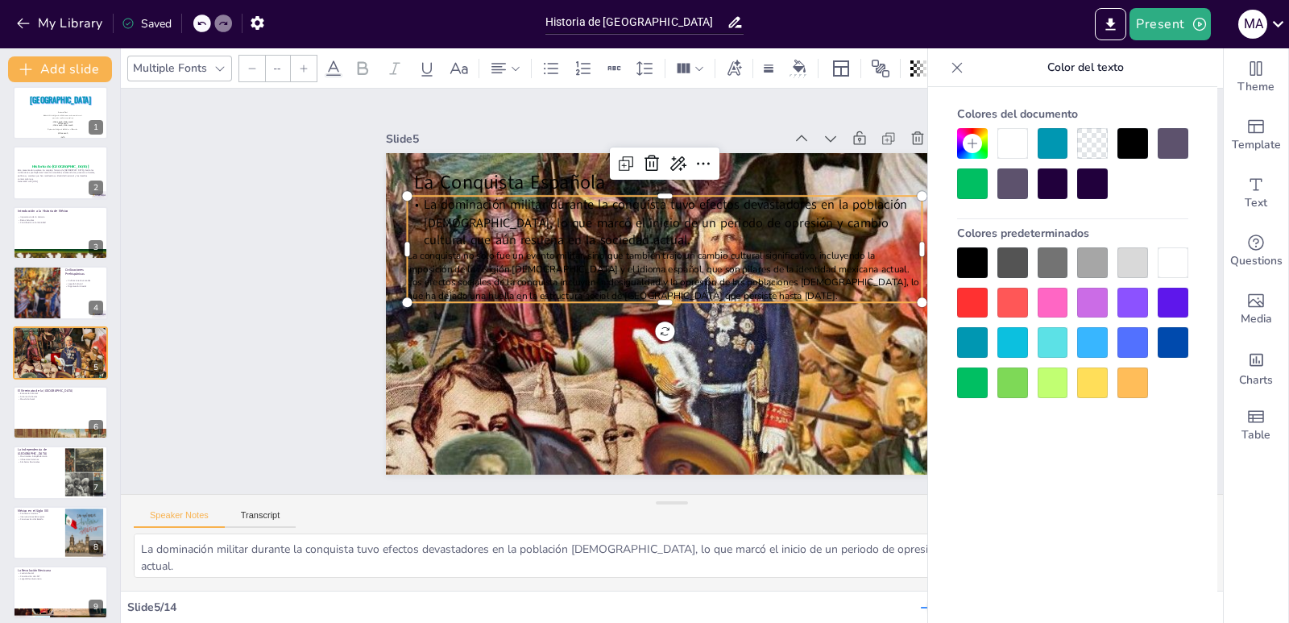
drag, startPoint x: 504, startPoint y: 233, endPoint x: 420, endPoint y: 200, distance: 90.1
click at [704, 287] on p "Los efectos sociales de la conquista incluyen la desigualdad y la opresión de l…" at bounding box center [665, 288] width 509 height 133
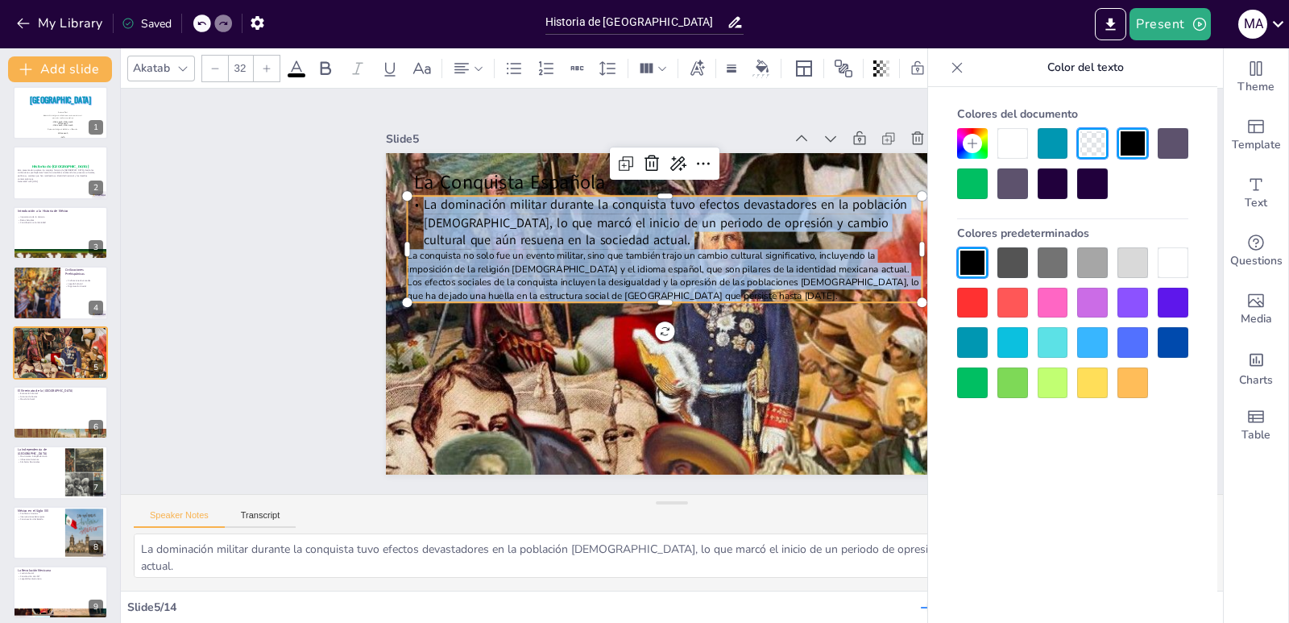
drag, startPoint x: 704, startPoint y: 287, endPoint x: 392, endPoint y: 190, distance: 325.8
click at [392, 190] on div "La Conquista Española La dominación militar durante la conquista tuvo efectos d…" at bounding box center [661, 311] width 656 height 564
click at [515, 68] on icon at bounding box center [514, 67] width 15 height 11
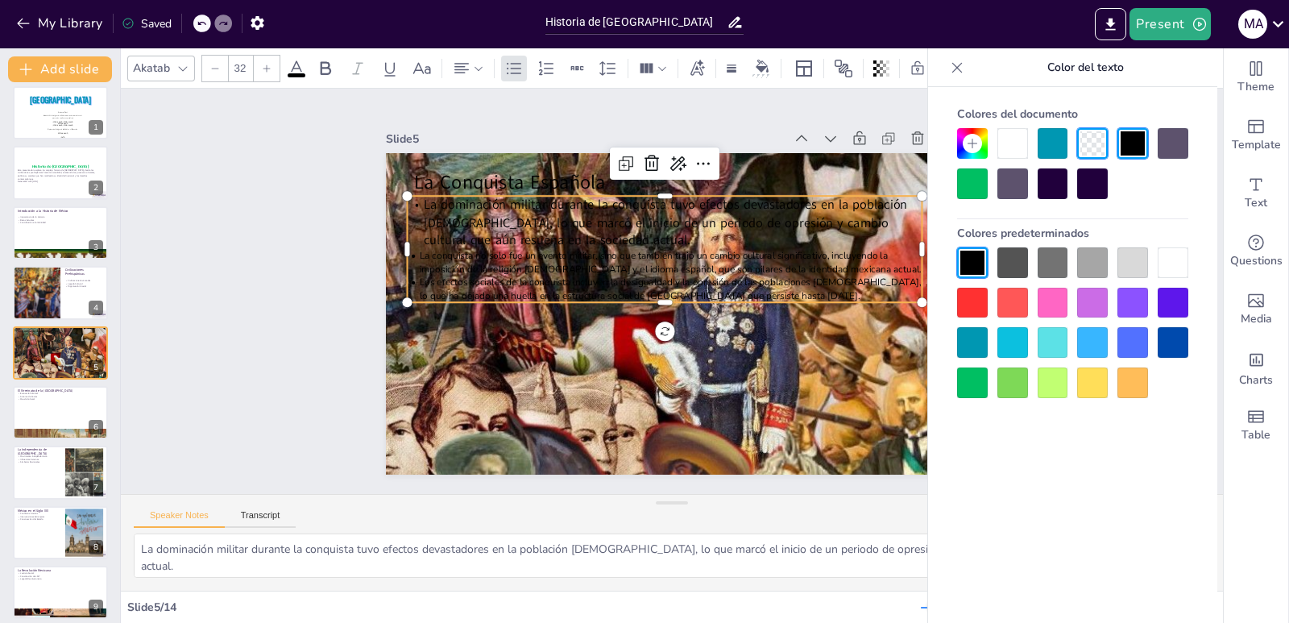
click at [245, 68] on input "32" at bounding box center [240, 69] width 23 height 26
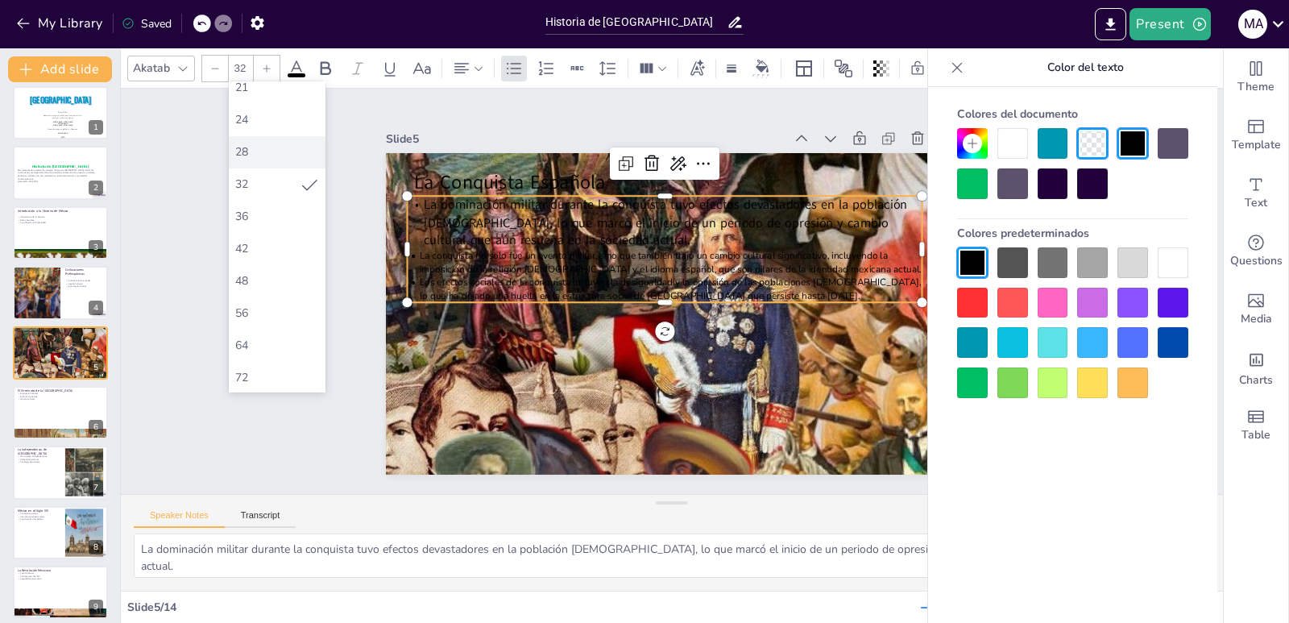
scroll to position [242, 0]
click at [250, 210] on div "36" at bounding box center [277, 209] width 84 height 15
type input "36"
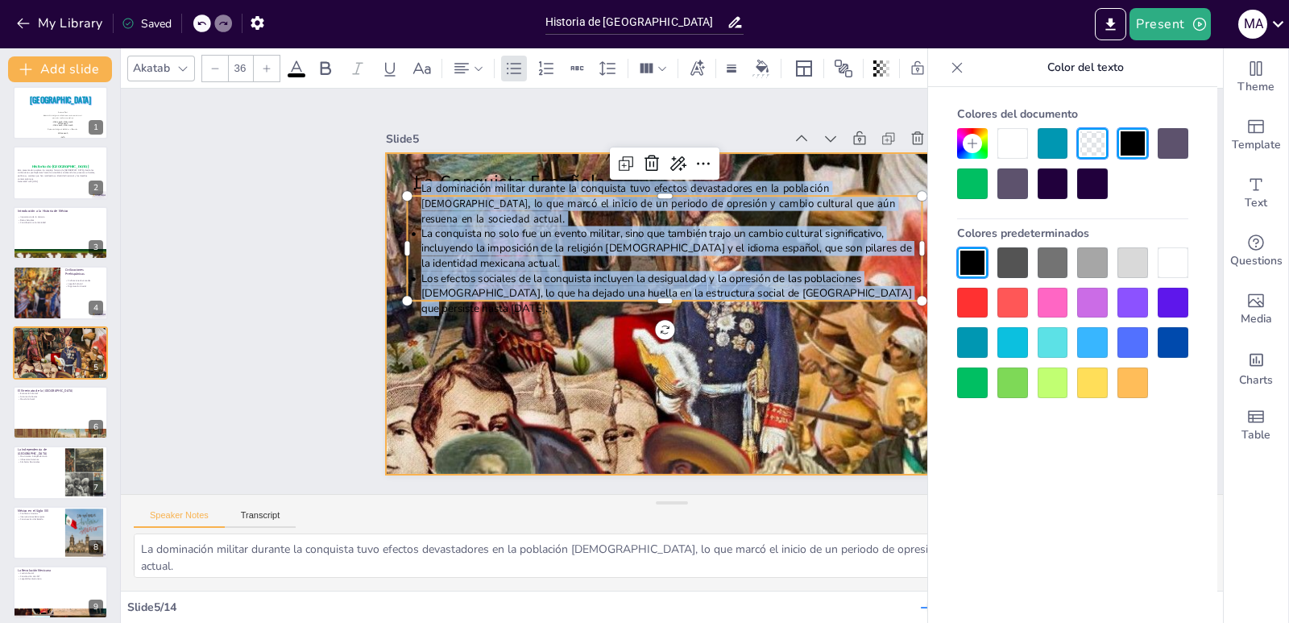
click at [513, 369] on div at bounding box center [660, 311] width 1003 height 1166
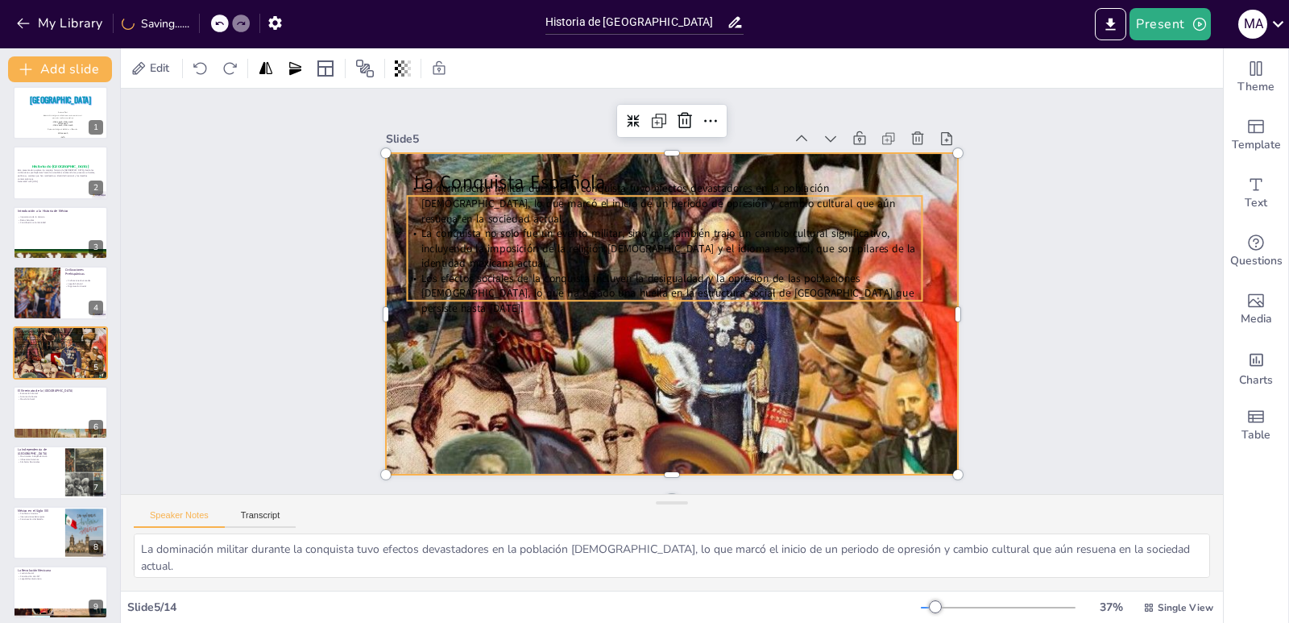
click at [528, 258] on p "La conquista no solo fue un evento militar, sino que también trajo un cambio cu…" at bounding box center [695, 255] width 413 height 378
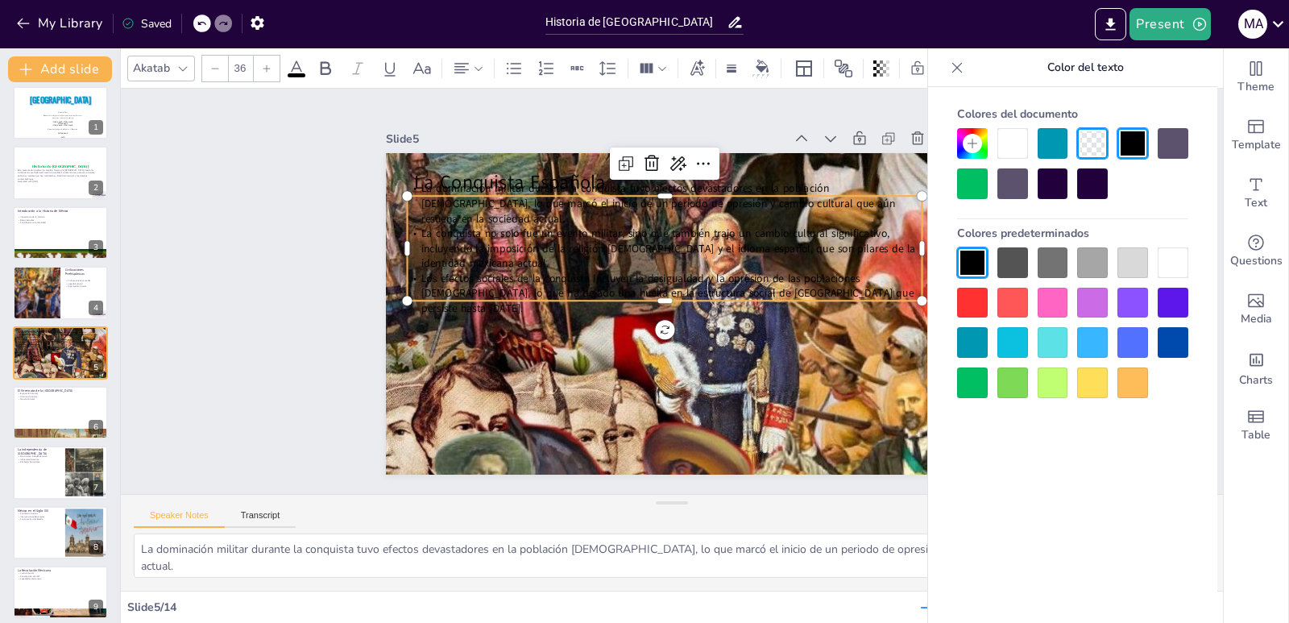
click at [518, 254] on p "La conquista no solo fue un evento militar, sino que también trajo un cambio cu…" at bounding box center [678, 247] width 503 height 201
click at [513, 258] on p "La conquista no solo fue un evento militar, sino que también trajo un cambio cu…" at bounding box center [687, 250] width 468 height 297
click at [497, 255] on p "La conquista no solo fue un evento militar, sino que también trajo un cambio cu…" at bounding box center [691, 252] width 442 height 338
click at [497, 255] on p "La conquista no solo fue un evento militar, sino que también trajo un cambio cu…" at bounding box center [678, 248] width 503 height 202
click at [497, 255] on p "La conquista no solo fue un evento militar, sino que también trajo un cambio cu…" at bounding box center [682, 249] width 488 height 250
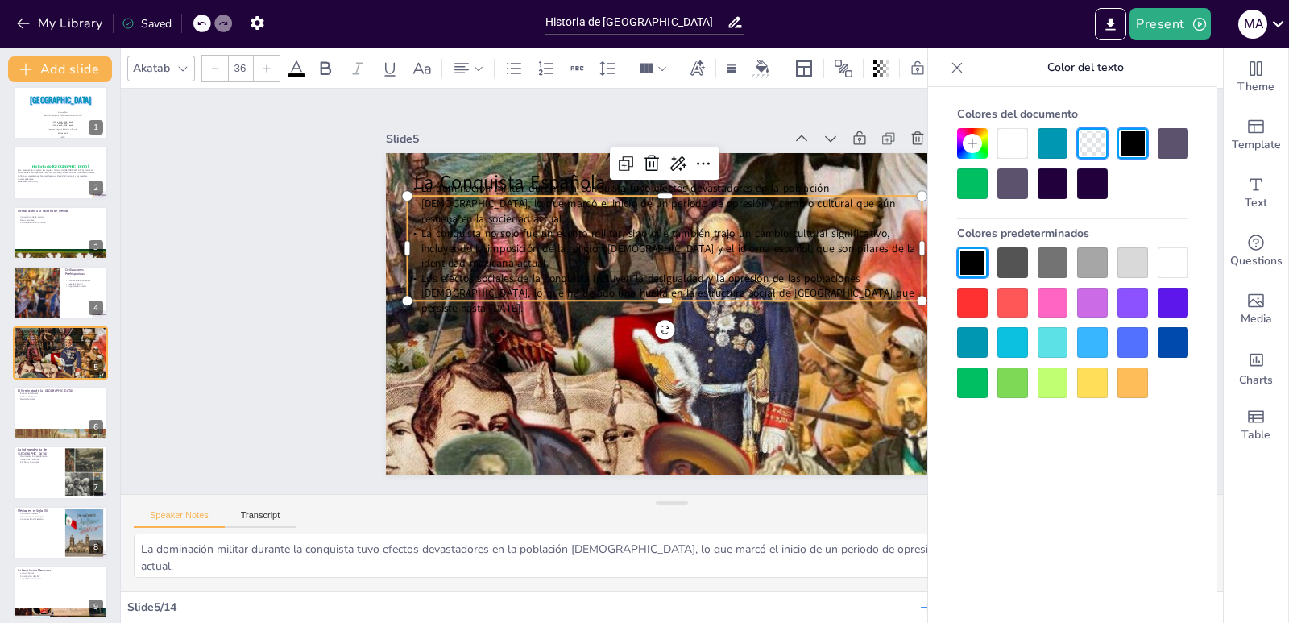
drag, startPoint x: 858, startPoint y: 284, endPoint x: 827, endPoint y: 281, distance: 31.5
click at [857, 284] on p "Los efectos sociales de la conquista incluyen la desigualdad y la opresión de l…" at bounding box center [665, 288] width 413 height 378
click at [841, 283] on p "Los efectos sociales de la conquista incluyen la desigualdad y la opresión de l…" at bounding box center [665, 292] width 513 height 151
click at [822, 281] on p "Los efectos sociales de la conquista incluyen la desigualdad y la opresión de l…" at bounding box center [674, 282] width 296 height 468
click at [815, 285] on p "Los efectos sociales de la conquista incluyen la desigualdad y la opresión de l…" at bounding box center [664, 289] width 468 height 297
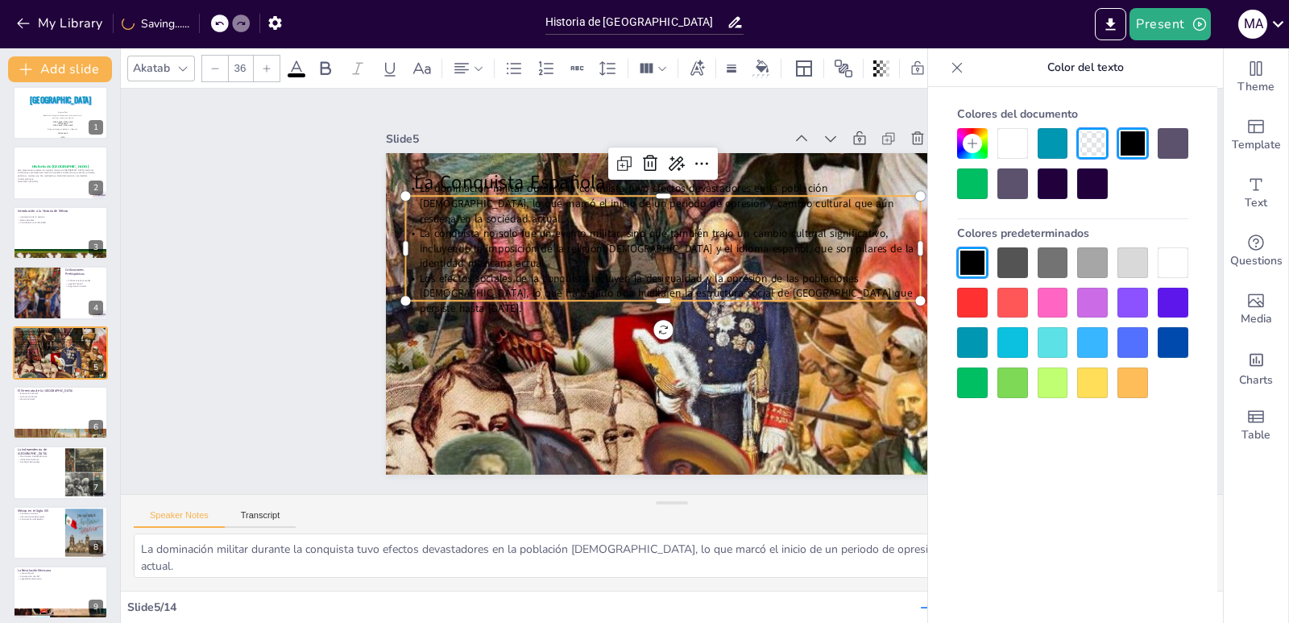
click at [836, 359] on div at bounding box center [649, 293] width 1070 height 675
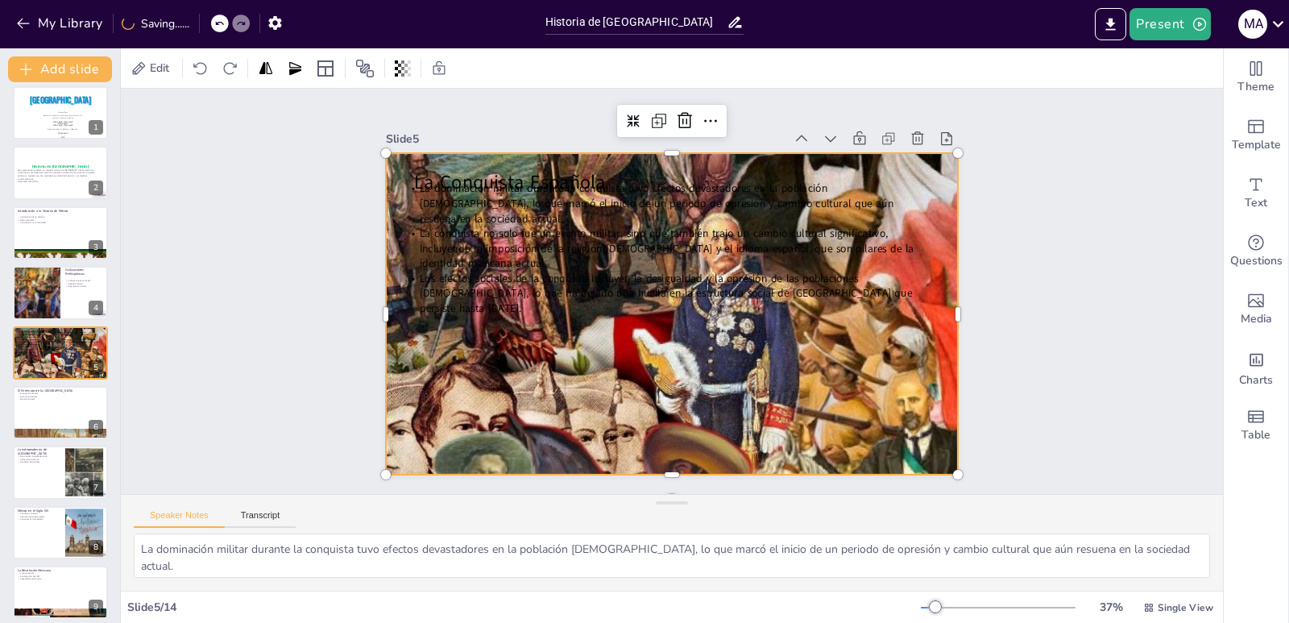
click at [827, 286] on p "Los efectos sociales de la conquista incluyen la desigualdad y la opresión de l…" at bounding box center [662, 290] width 503 height 201
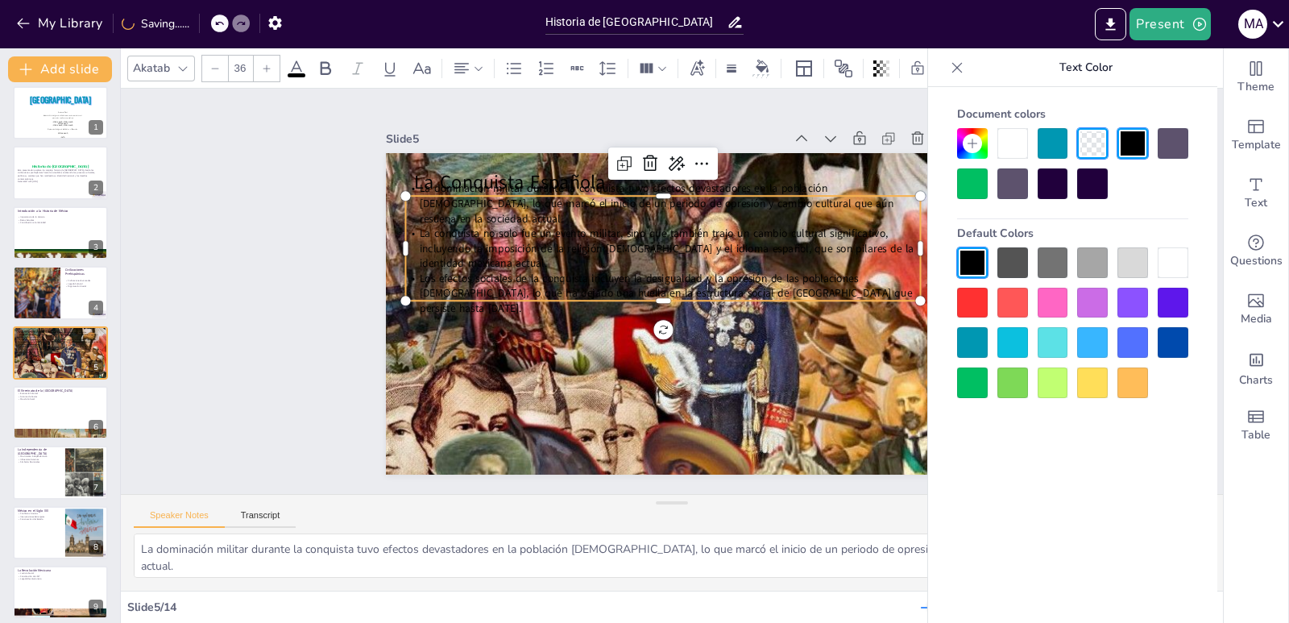
click at [814, 284] on p "Los efectos sociales de la conquista incluyen la desigualdad y la opresión de l…" at bounding box center [663, 289] width 488 height 251
click at [814, 284] on p "Los efectos sociales de la conquista incluyen la desigualdad y la opresión de l…" at bounding box center [663, 292] width 513 height 152
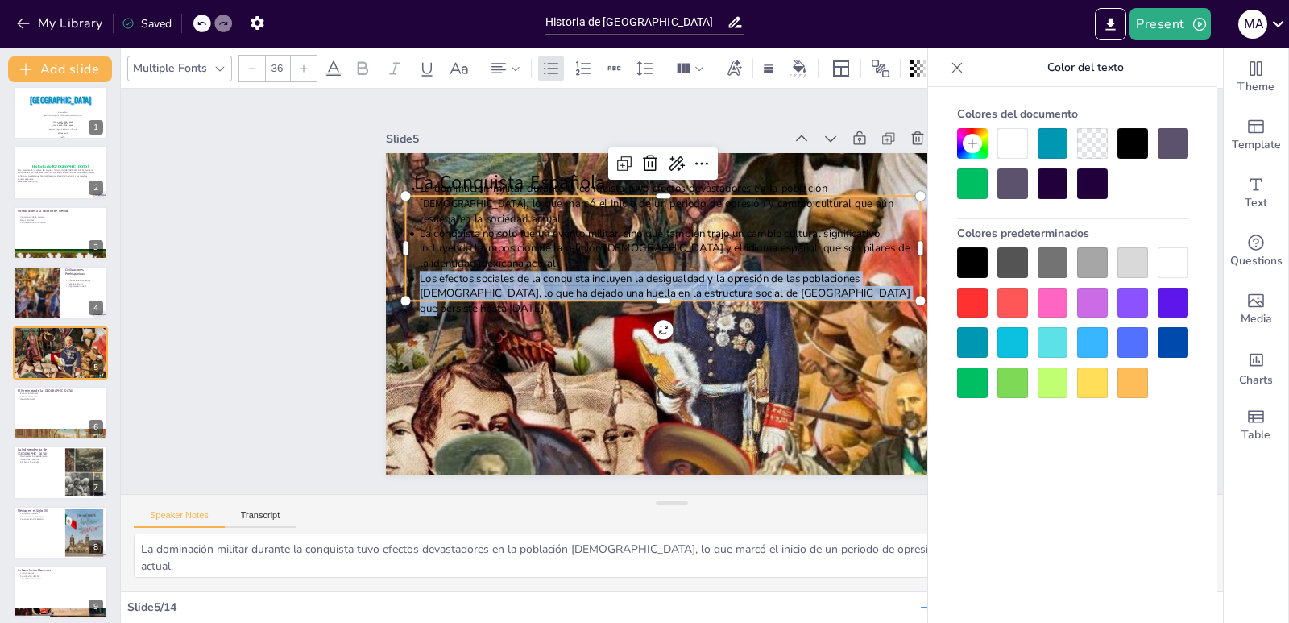
click at [814, 284] on p "Los efectos sociales de la conquista incluyen la desigualdad y la opresión de l…" at bounding box center [678, 283] width 442 height 339
click at [814, 284] on p "Los efectos sociales de la conquista incluyen la desigualdad y la opresión de l…" at bounding box center [663, 289] width 488 height 251
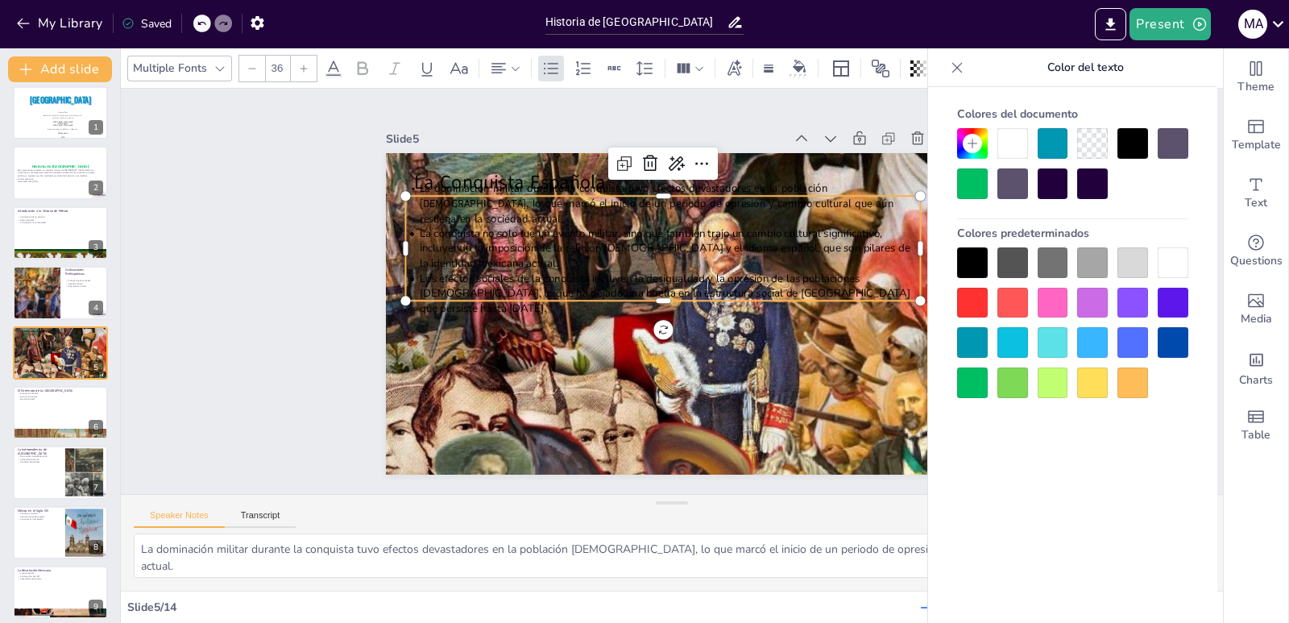
click at [583, 255] on p "La conquista no solo fue un evento militar, sino que también trajo un cambio cu…" at bounding box center [708, 266] width 251 height 488
click at [224, 338] on div "Slide 1 UNIVERSIDAD UNIVER MILENIUM Producto Final Módulo IV La inteligencia ar…" at bounding box center [672, 291] width 1172 height 819
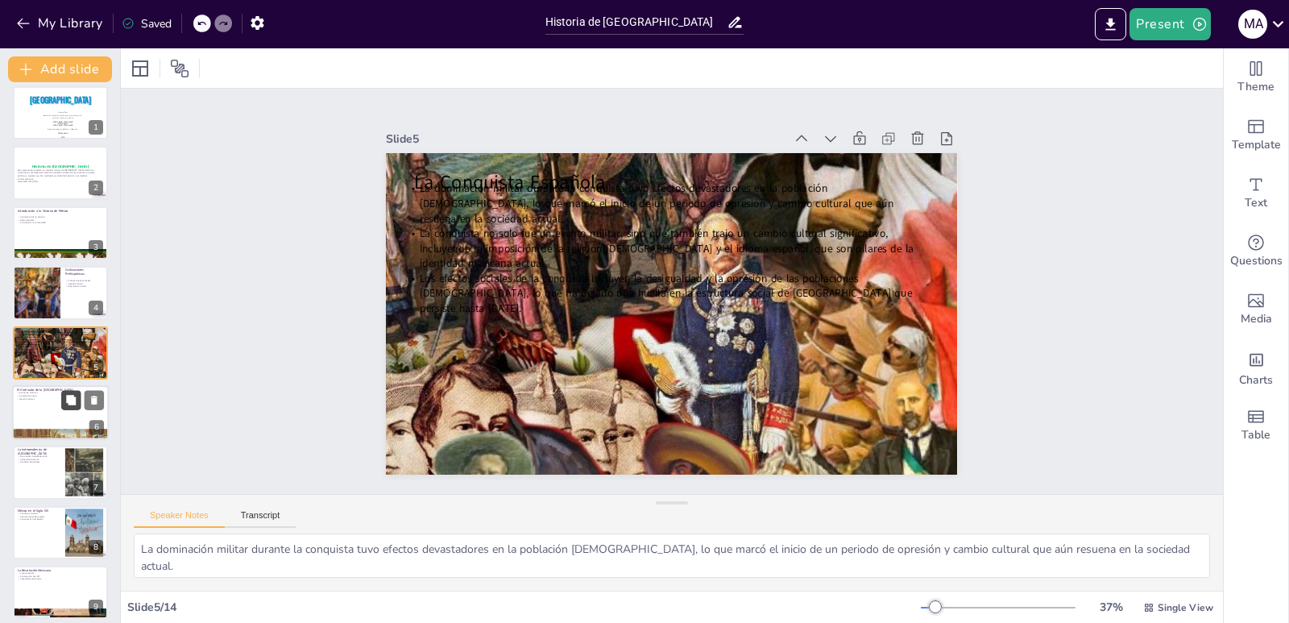
click at [64, 392] on button at bounding box center [70, 399] width 19 height 19
type textarea "La economía durante el virreinato se basó en la minería y la agricultura, lo qu…"
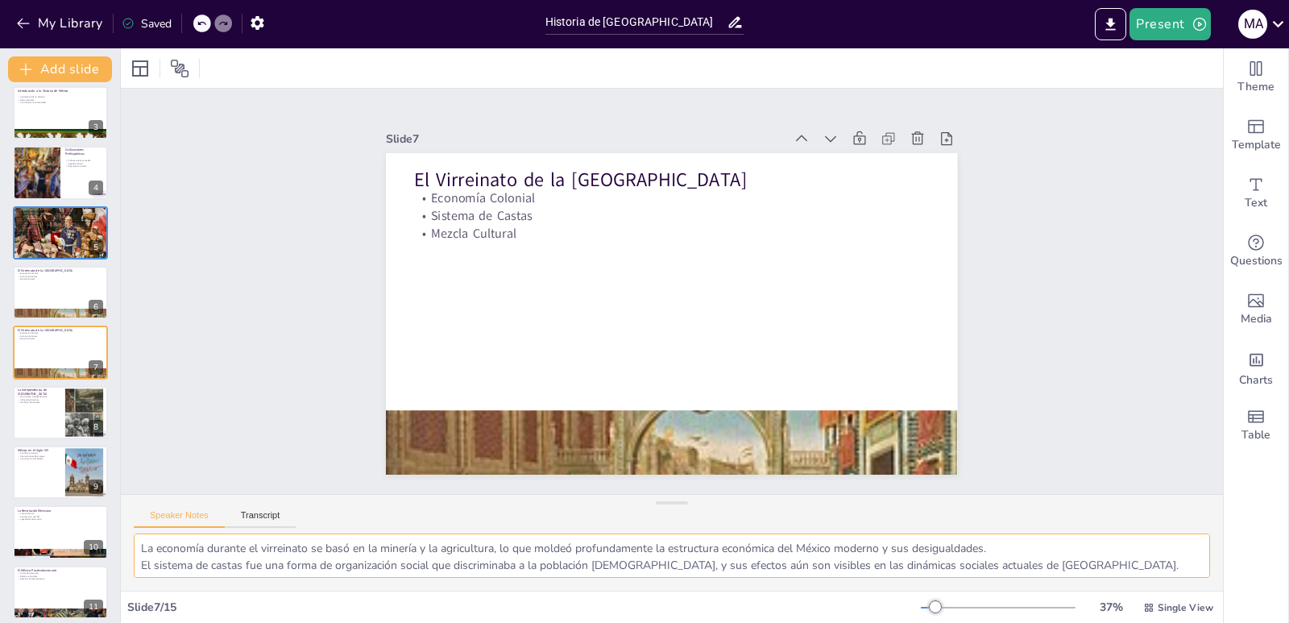
scroll to position [0, 0]
drag, startPoint x: 948, startPoint y: 567, endPoint x: 137, endPoint y: 550, distance: 810.9
click at [137, 550] on textarea "La economía durante el virreinato se basó en la minería y la agricultura, lo qu…" at bounding box center [672, 556] width 1077 height 44
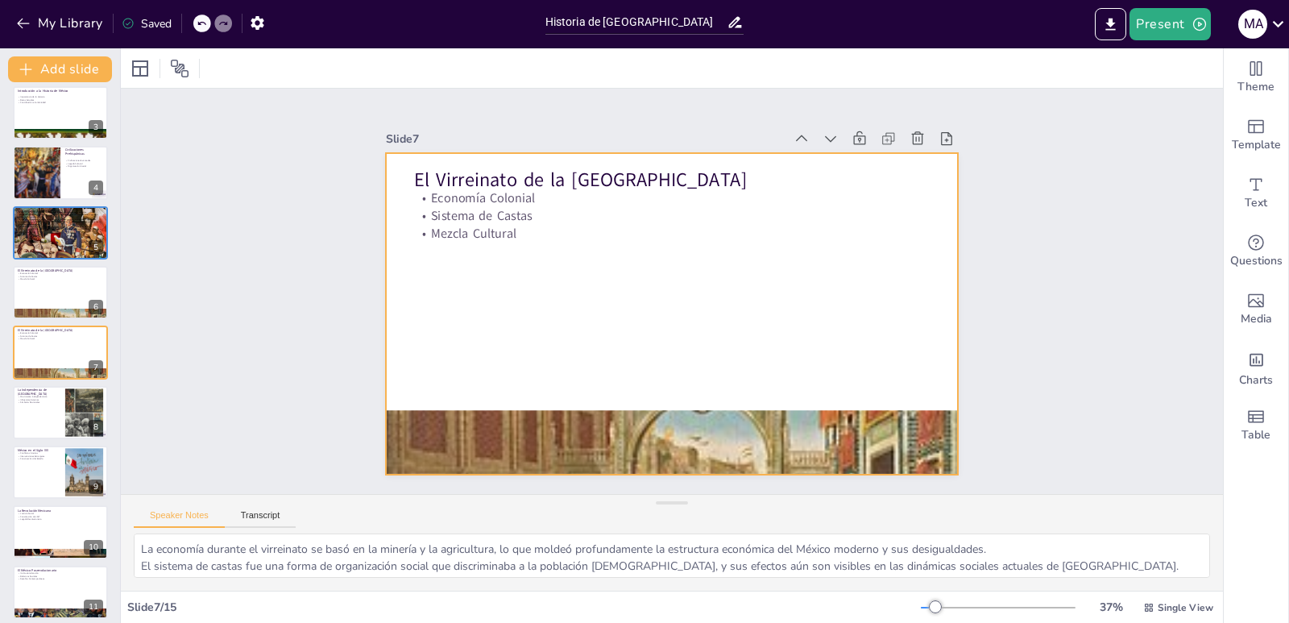
click at [512, 224] on p "Mezcla Cultural" at bounding box center [683, 234] width 507 height 124
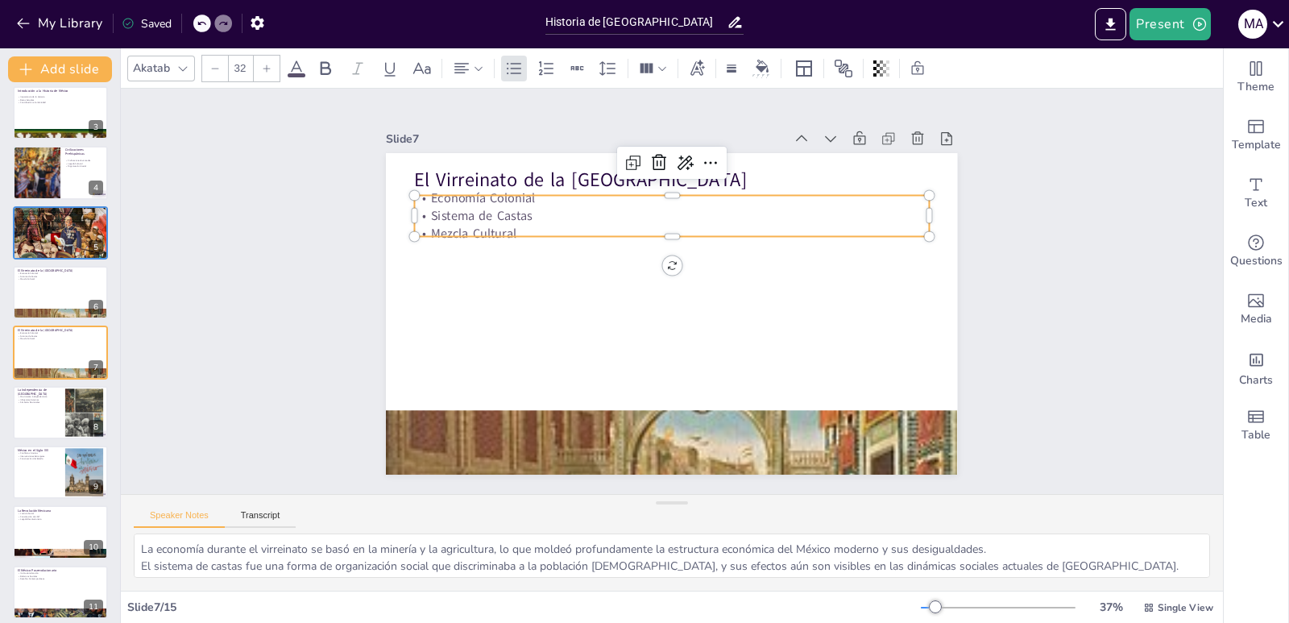
click at [512, 224] on p "Mezcla Cultural" at bounding box center [695, 239] width 477 height 226
click at [512, 223] on p "Mezcla Cultural" at bounding box center [638, 244] width 426 height 317
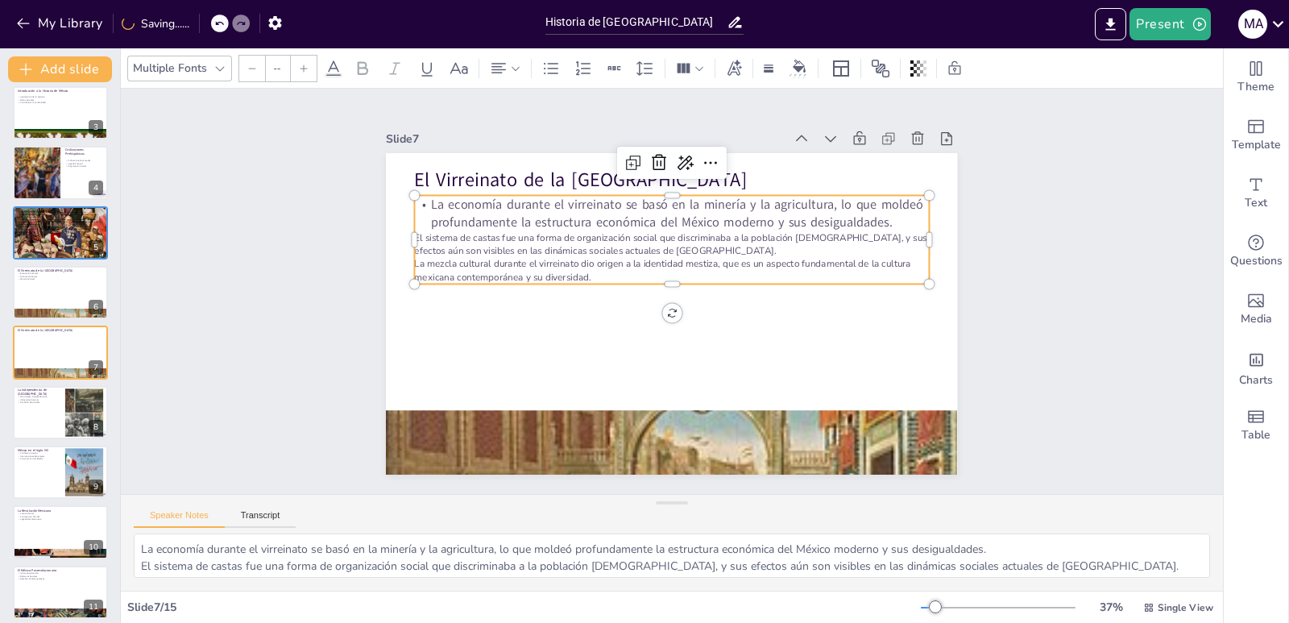
drag, startPoint x: 512, startPoint y: 224, endPoint x: 440, endPoint y: 197, distance: 76.5
click at [584, 272] on p "La mezcla cultural durante el virreinato dio origen a la identidad mestiza, que…" at bounding box center [678, 272] width 497 height 185
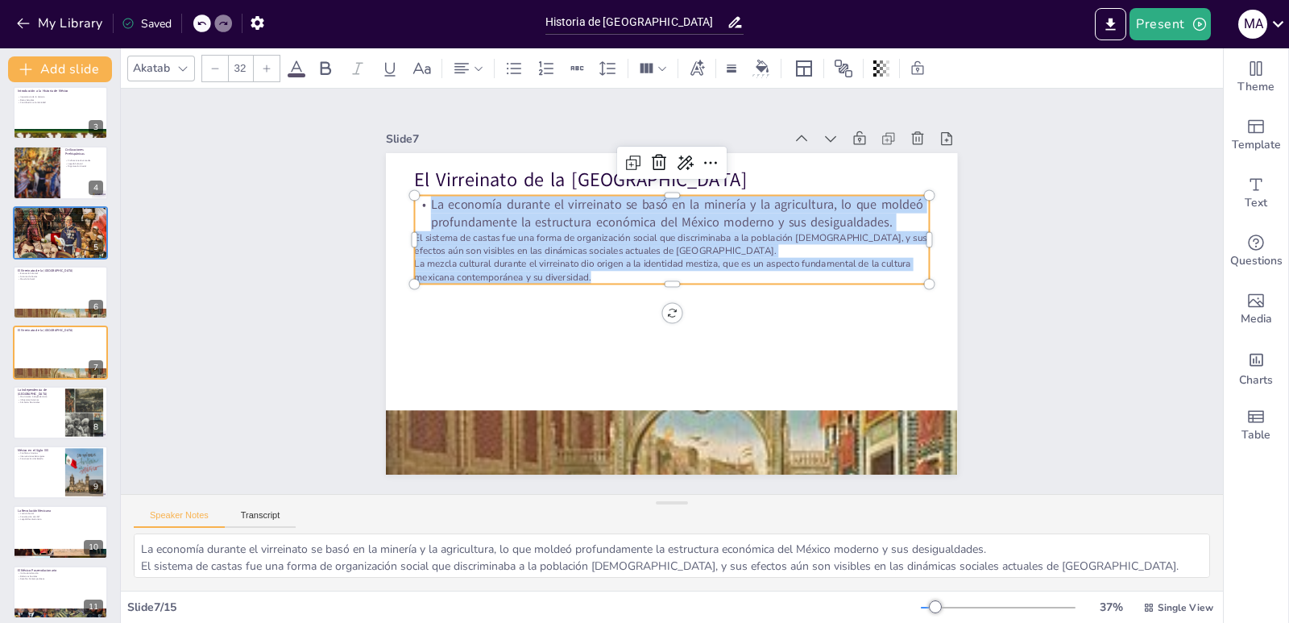
drag, startPoint x: 584, startPoint y: 272, endPoint x: 418, endPoint y: 201, distance: 180.9
click at [430, 201] on div "La economía durante el virreinato se basó en la minería y la agricultura, lo qu…" at bounding box center [688, 242] width 517 height 243
click at [513, 64] on icon at bounding box center [514, 67] width 15 height 11
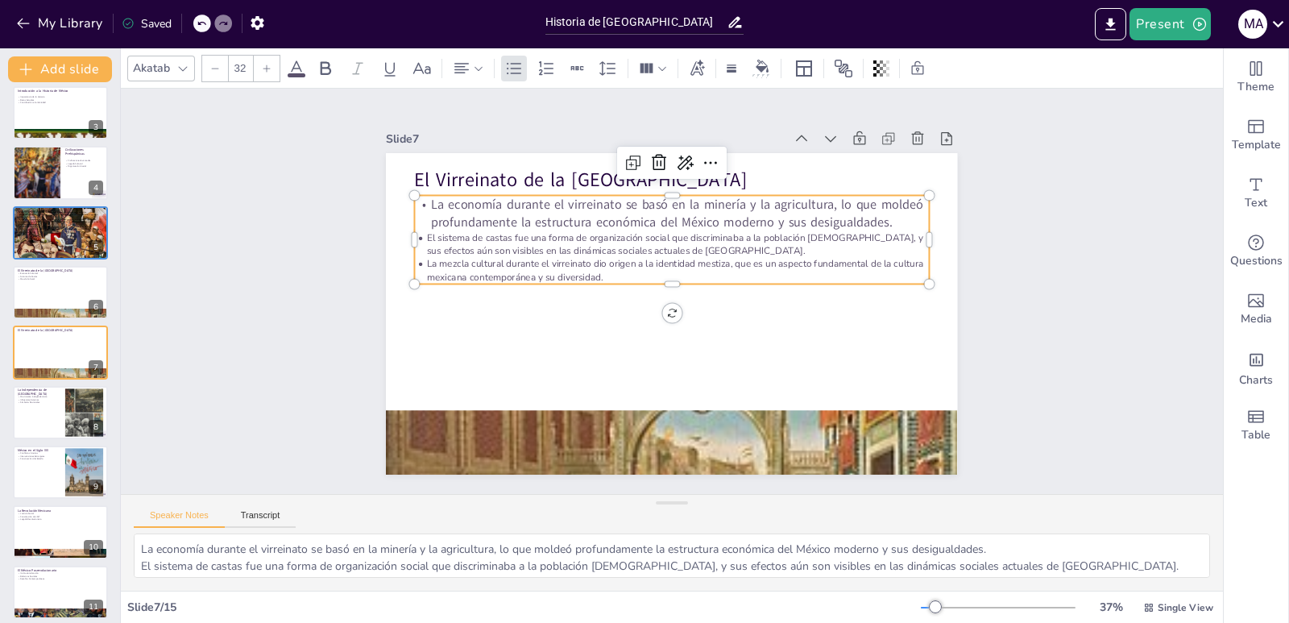
click at [238, 70] on input "32" at bounding box center [240, 69] width 23 height 26
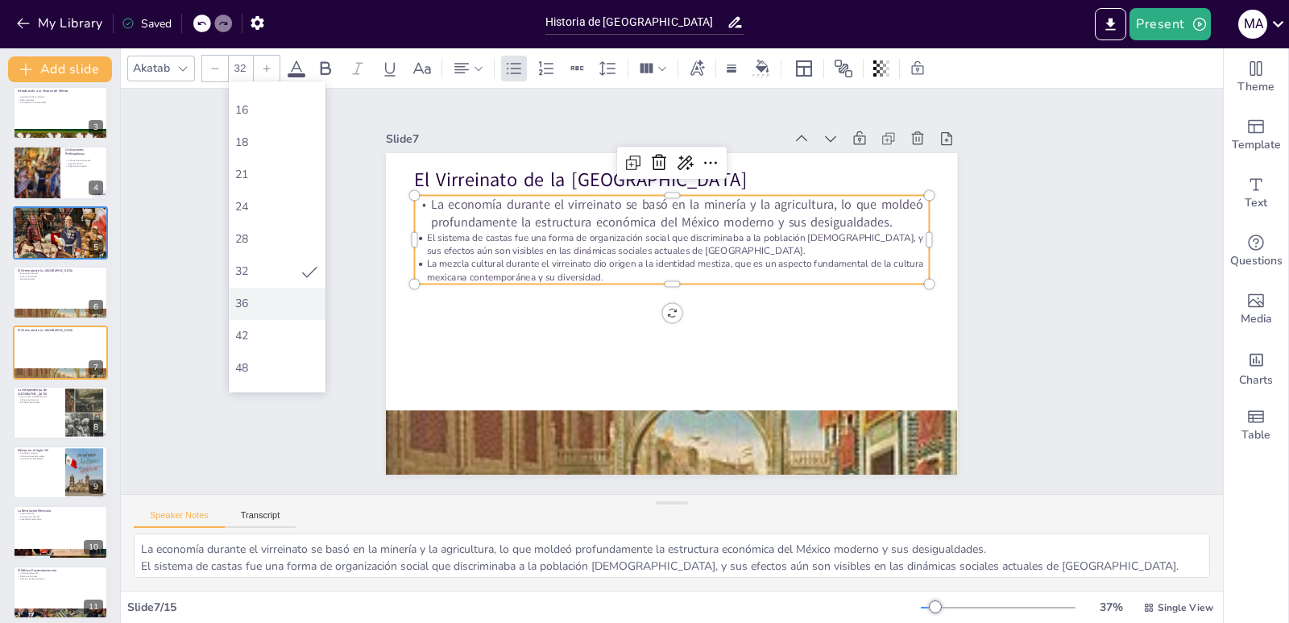
scroll to position [161, 0]
click at [242, 282] on div "36" at bounding box center [277, 291] width 97 height 32
type input "36"
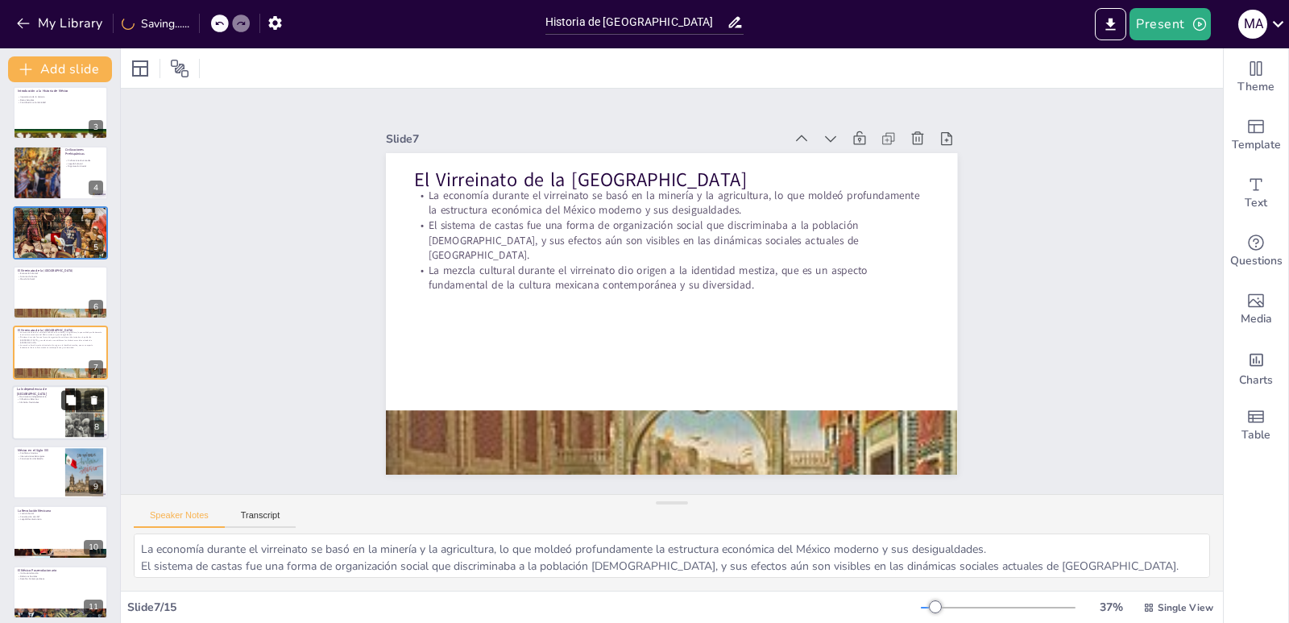
click at [66, 405] on icon at bounding box center [70, 399] width 11 height 11
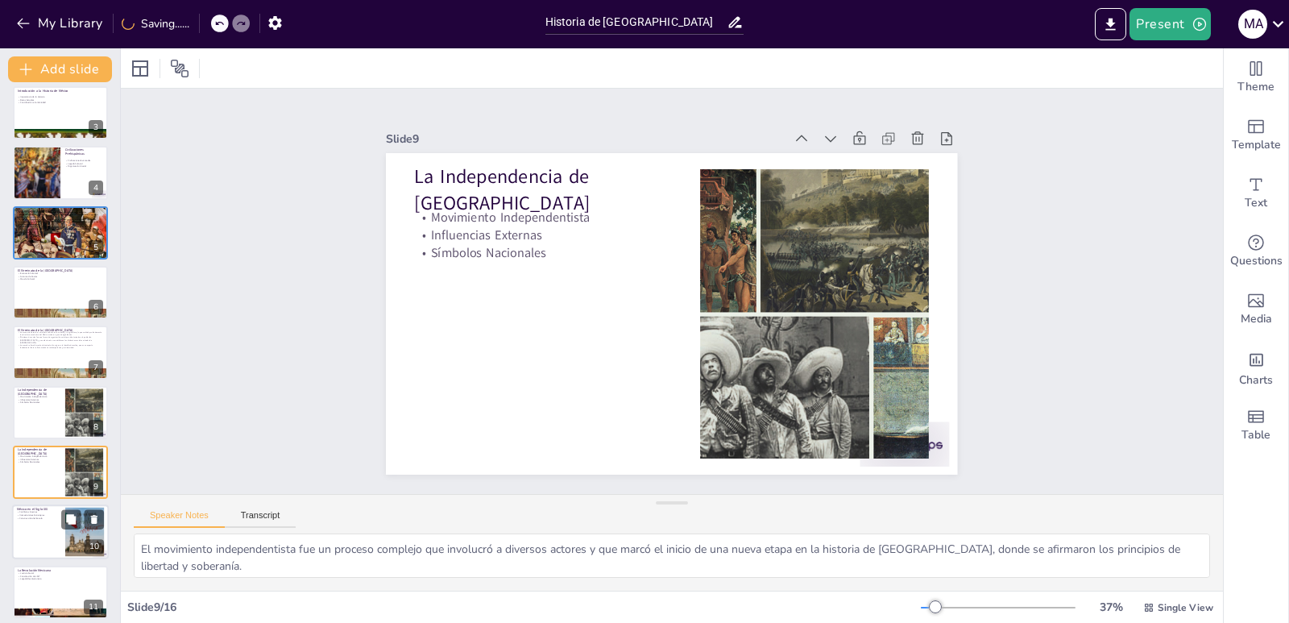
scroll to position [249, 0]
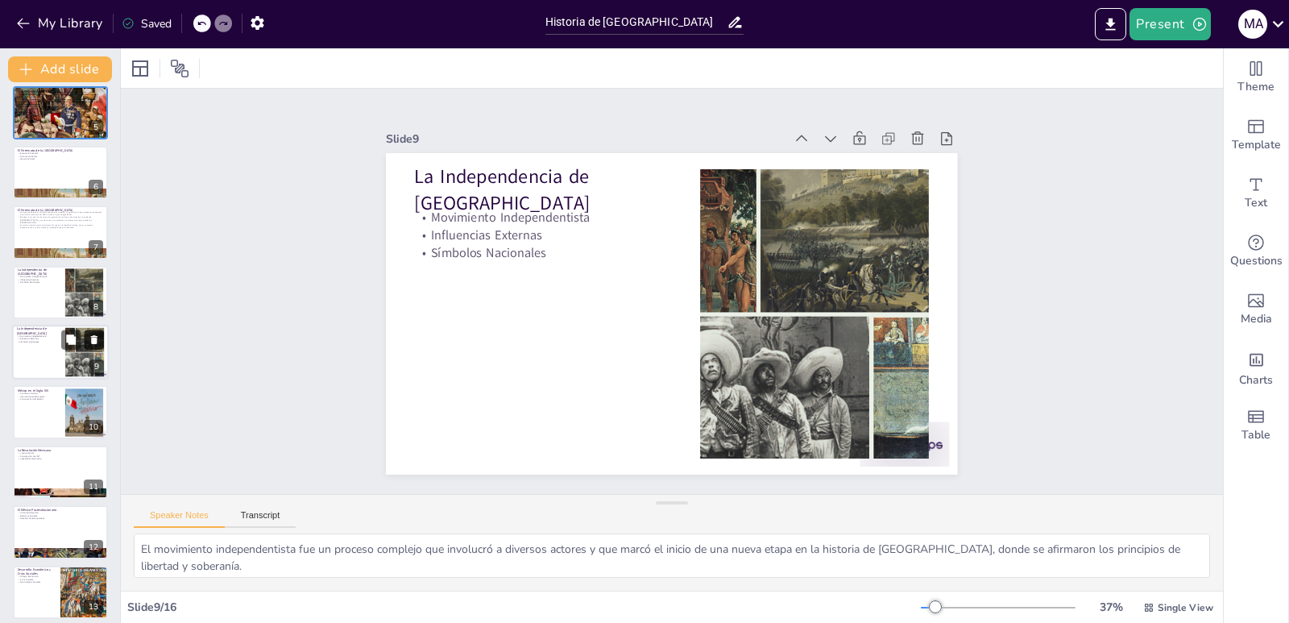
click at [97, 341] on icon at bounding box center [94, 339] width 6 height 9
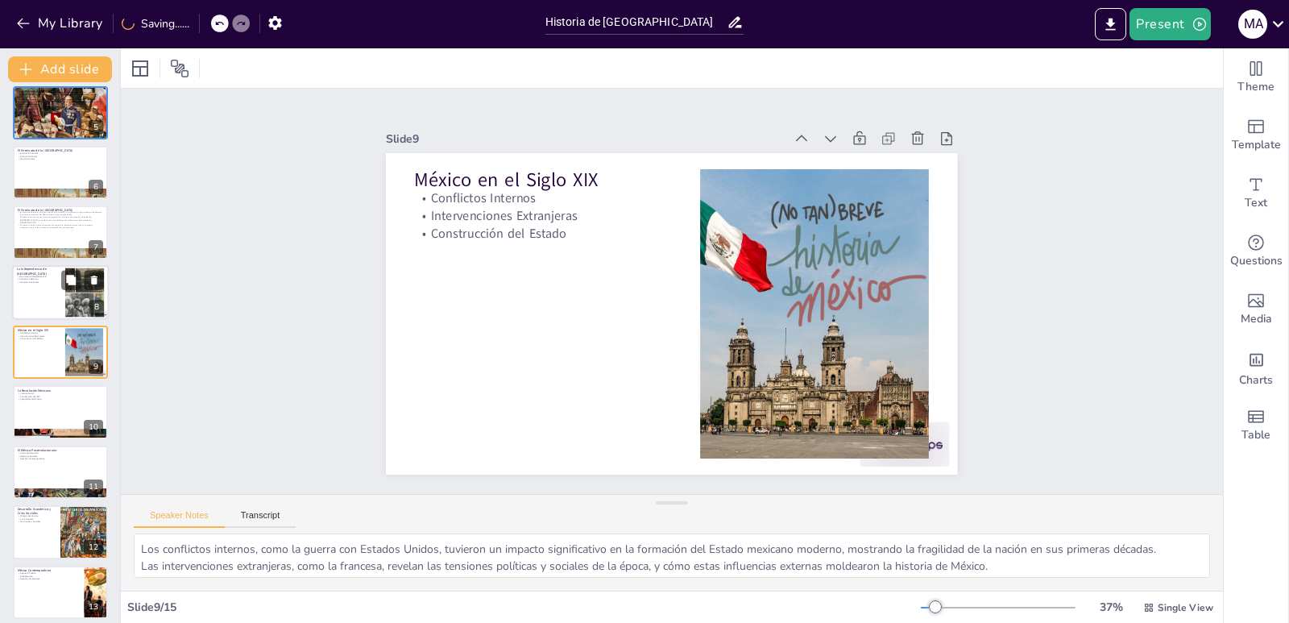
click at [60, 295] on div at bounding box center [60, 292] width 97 height 55
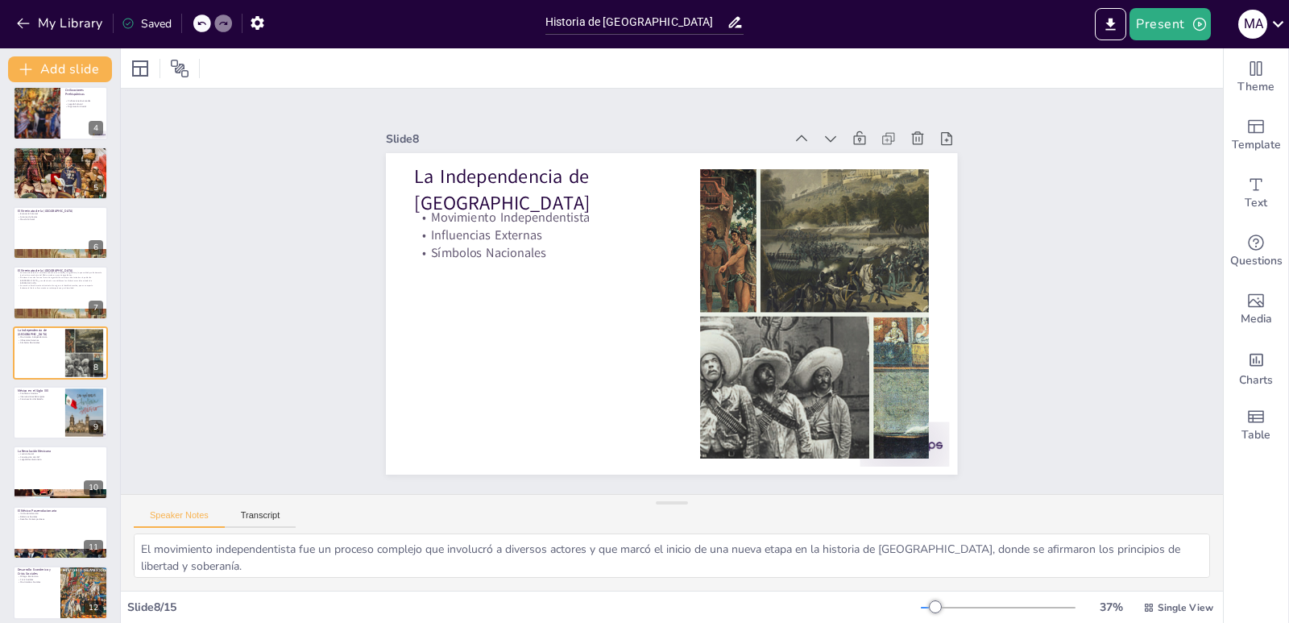
scroll to position [0, 0]
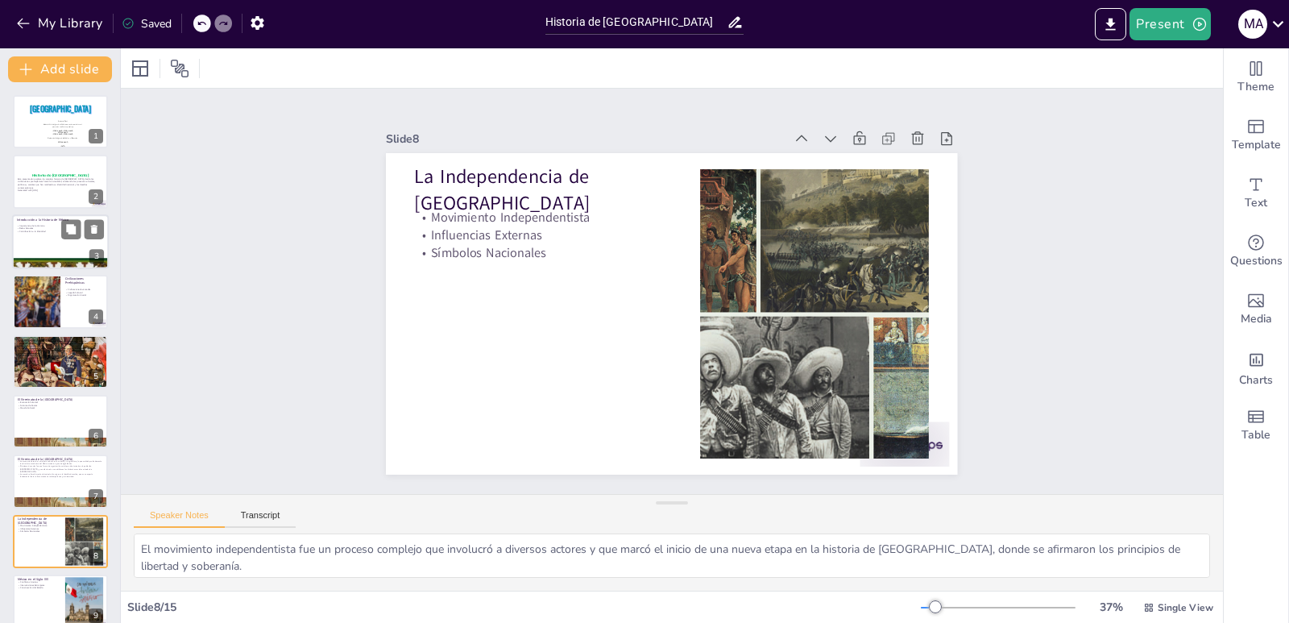
click at [48, 233] on p "Contribución a la Identidad" at bounding box center [60, 231] width 87 height 3
type textarea "La historia es fundamental para entender nuestras raíces y cómo se ha formado l…"
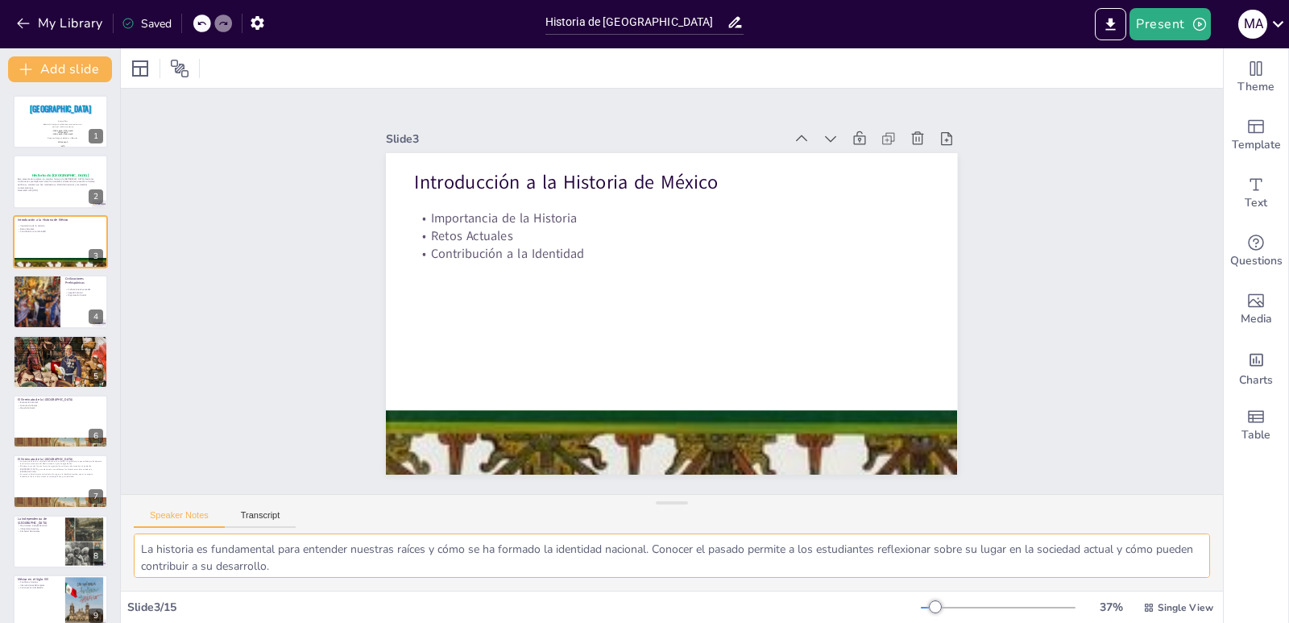
drag, startPoint x: 1127, startPoint y: 566, endPoint x: 139, endPoint y: 554, distance: 987.3
click at [139, 554] on textarea "La historia es fundamental para entender nuestras raíces y cómo se ha formado l…" at bounding box center [672, 556] width 1077 height 44
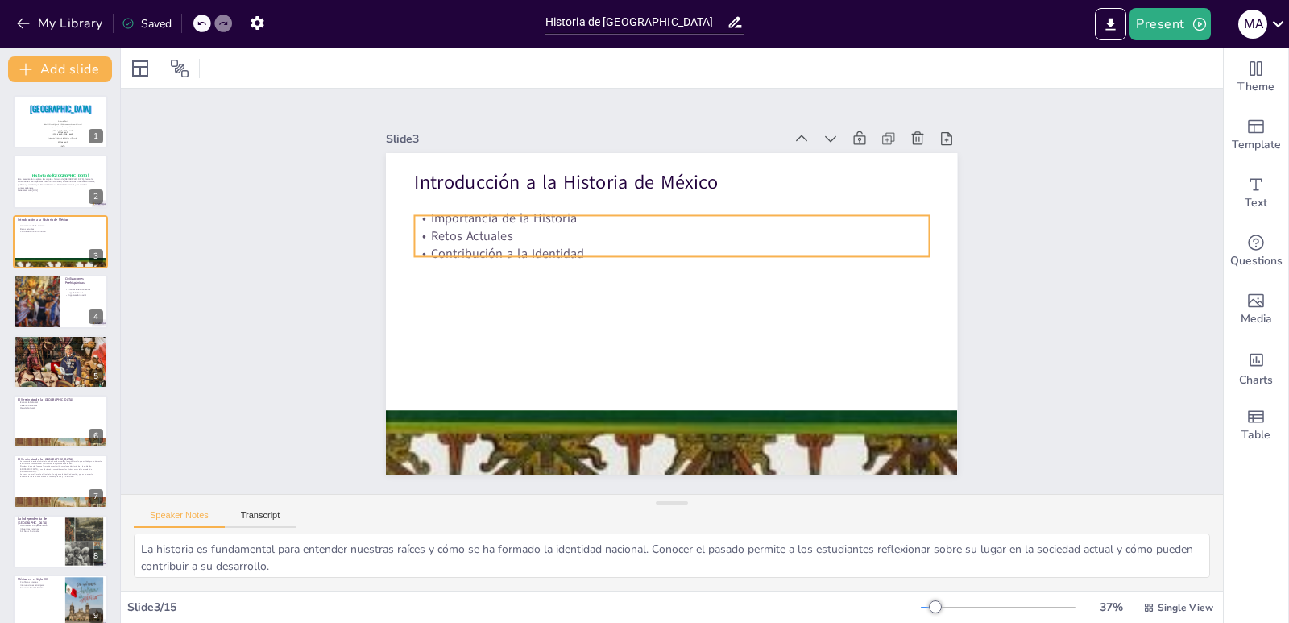
click at [637, 238] on p "Retos Actuales" at bounding box center [725, 274] width 176 height 495
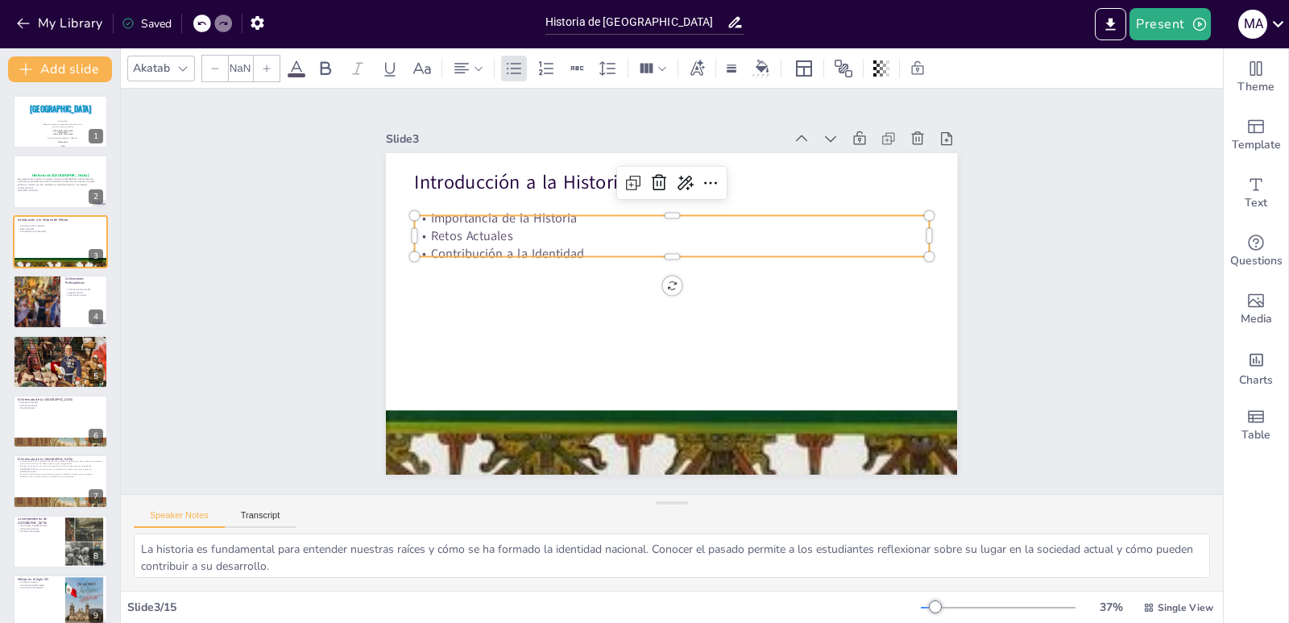
type input "32"
click at [573, 240] on p "Contribución a la Identidad" at bounding box center [683, 256] width 495 height 176
click at [576, 240] on p "Contribución a la Identidad" at bounding box center [690, 258] width 455 height 272
click at [576, 240] on p "Contribución a la Identidad" at bounding box center [687, 257] width 477 height 226
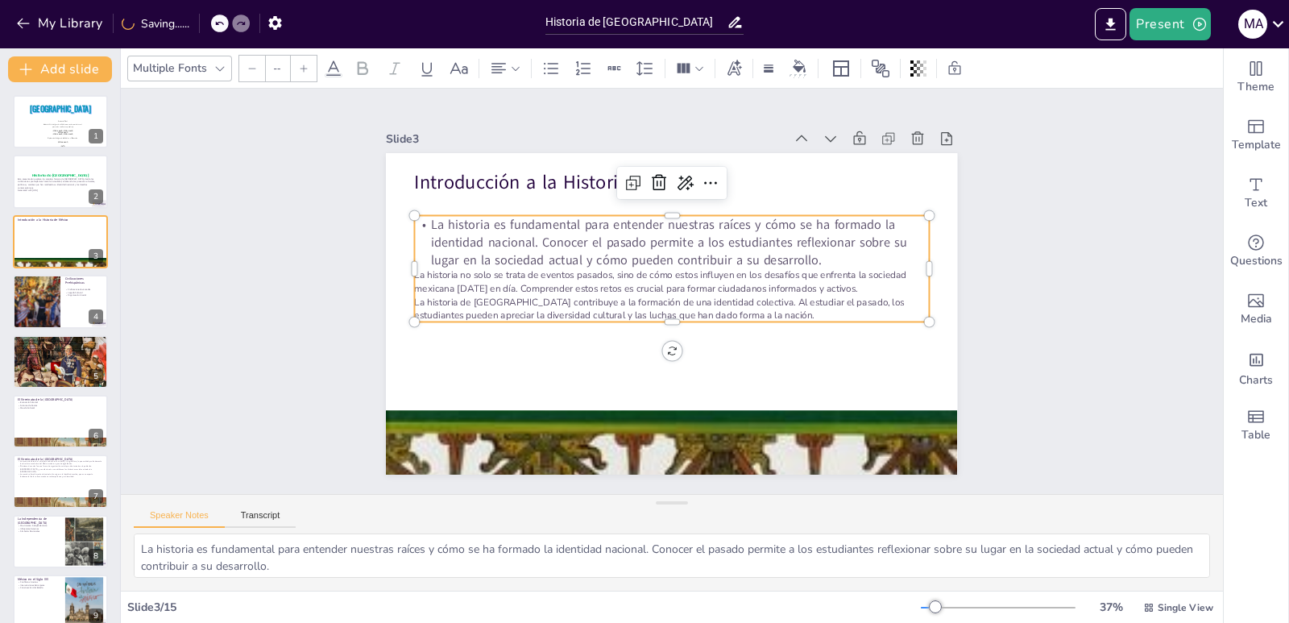
drag, startPoint x: 579, startPoint y: 242, endPoint x: 827, endPoint y: 329, distance: 262.3
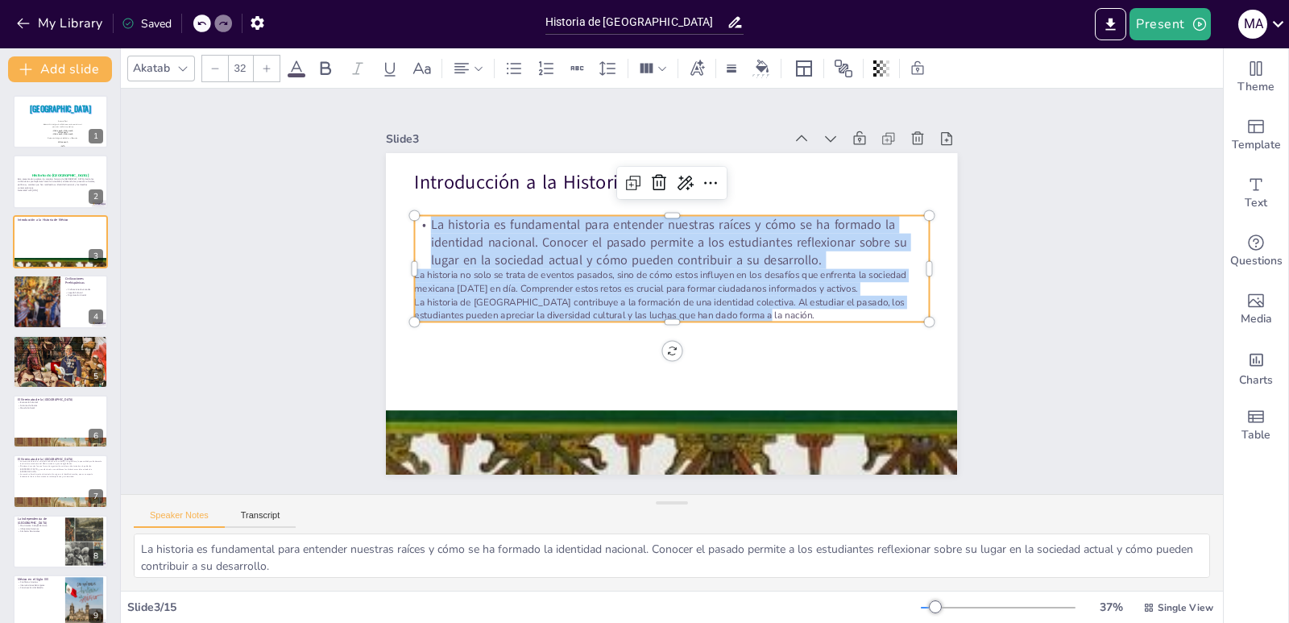
drag, startPoint x: 720, startPoint y: 309, endPoint x: 421, endPoint y: 215, distance: 314.3
click at [421, 215] on div "La historia es fundamental para entender nuestras raíces y cómo se ha formado l…" at bounding box center [679, 269] width 522 height 260
click at [506, 68] on icon at bounding box center [514, 68] width 19 height 19
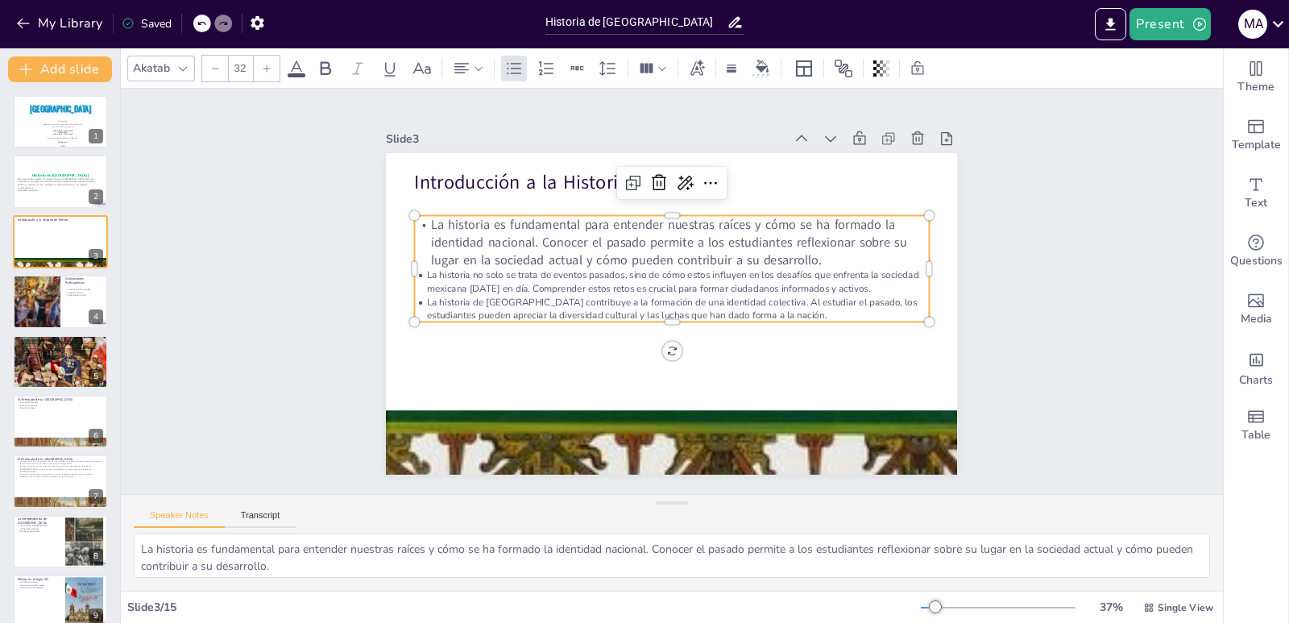
click at [247, 60] on input "32" at bounding box center [240, 69] width 23 height 26
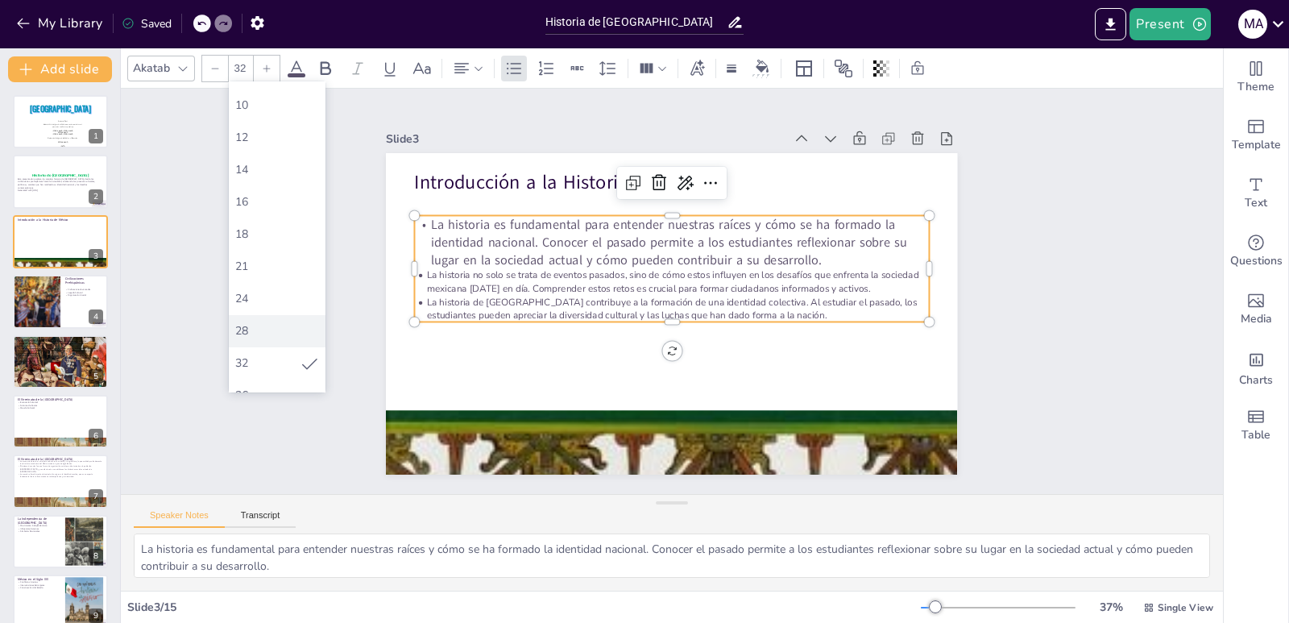
scroll to position [81, 0]
click at [255, 362] on div "36" at bounding box center [277, 371] width 97 height 32
type input "36"
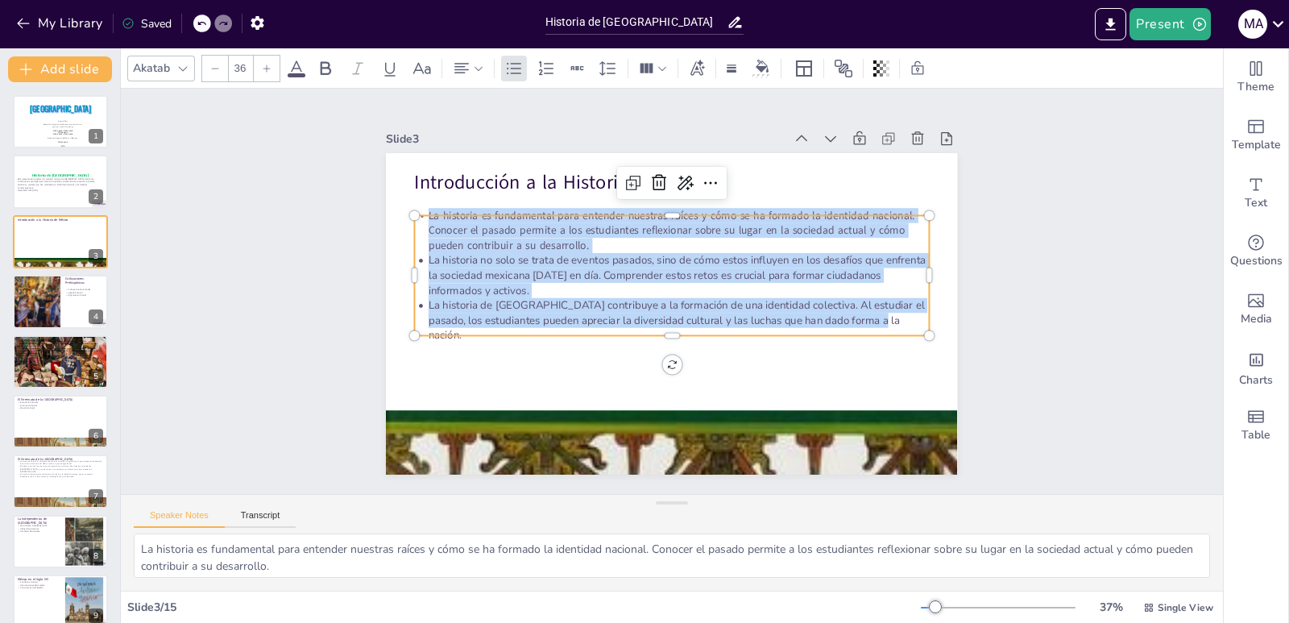
click at [236, 347] on div "Slide 1 UNIVERSIDAD UNIVER MILENIUM Producto Final Módulo IV La inteligencia ar…" at bounding box center [672, 291] width 1172 height 819
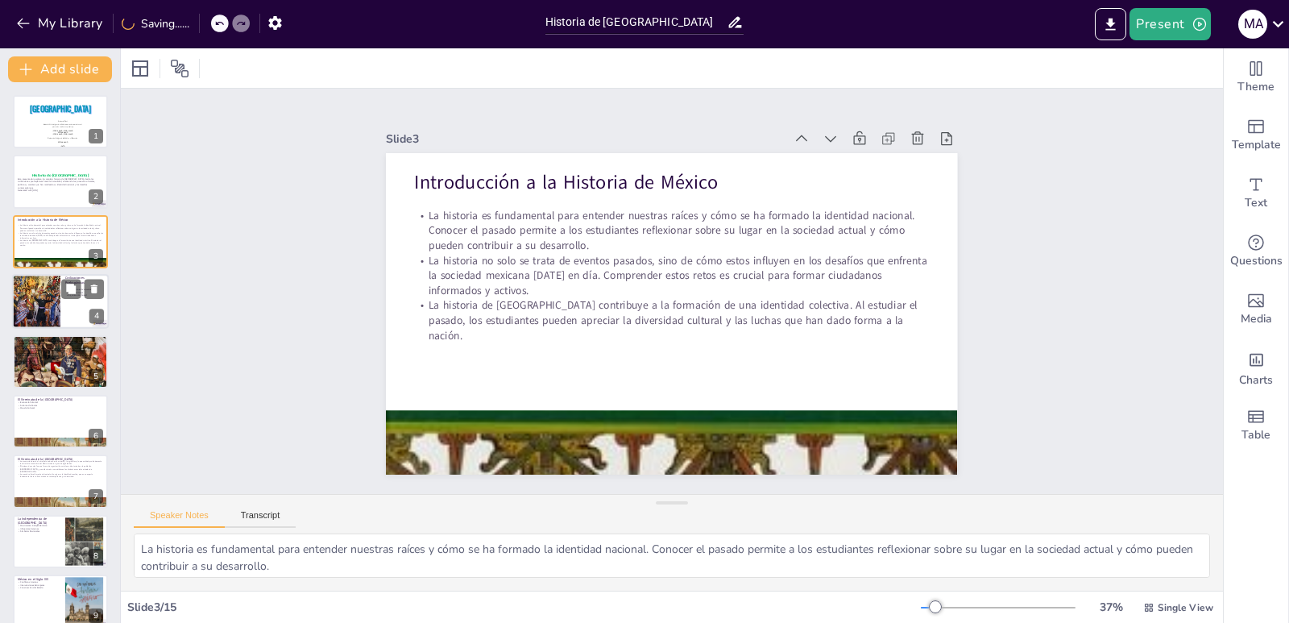
click at [33, 296] on div at bounding box center [35, 301] width 81 height 55
type textarea "Las civilizaciones prehispánicas, como los olmecas, [DEMOGRAPHIC_DATA] y [DEMOG…"
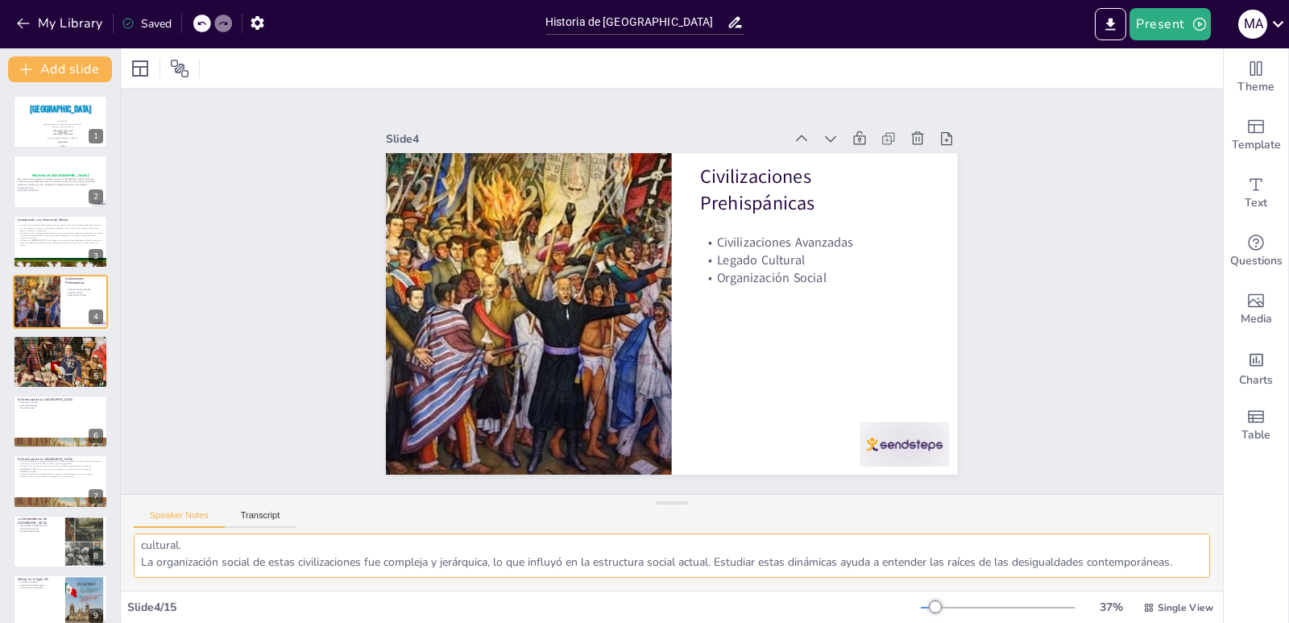
scroll to position [0, 0]
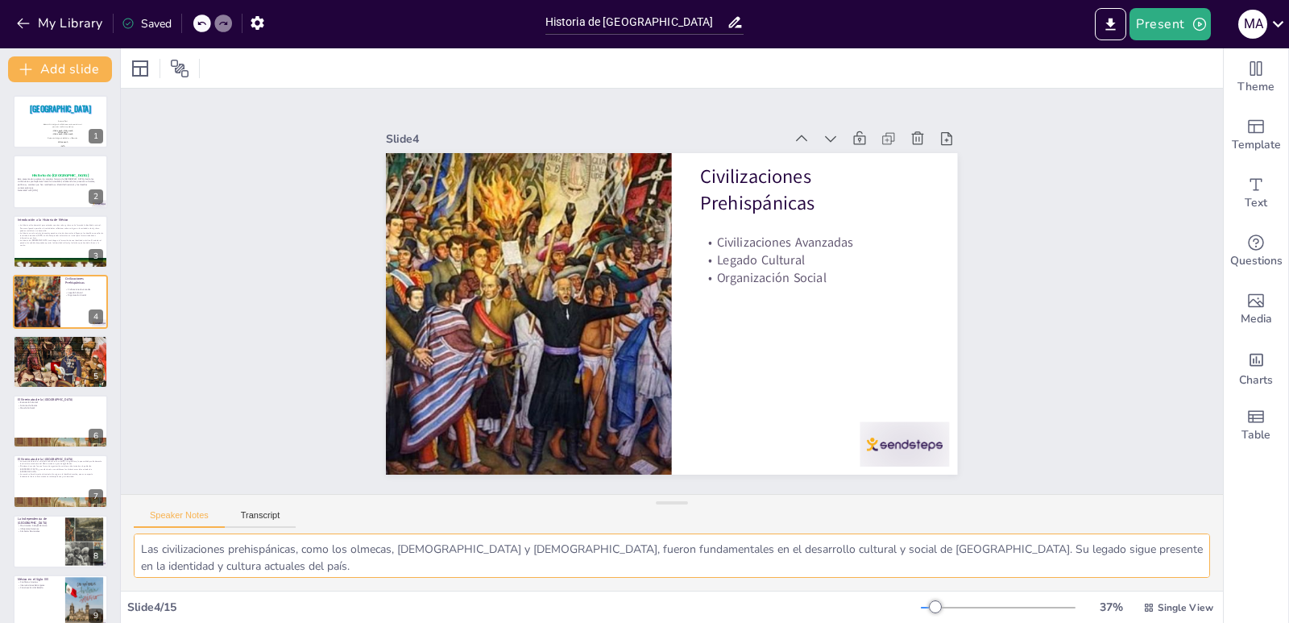
drag, startPoint x: 239, startPoint y: 565, endPoint x: 139, endPoint y: 541, distance: 102.0
click at [139, 541] on textarea "Las civilizaciones prehispánicas, como los olmecas, [DEMOGRAPHIC_DATA] y [DEMOG…" at bounding box center [672, 556] width 1077 height 44
drag, startPoint x: 803, startPoint y: 260, endPoint x: 835, endPoint y: 264, distance: 31.6
click at [804, 296] on p "Legado Cultural" at bounding box center [771, 399] width 130 height 207
click at [835, 290] on p "Organización Social" at bounding box center [795, 364] width 195 height 149
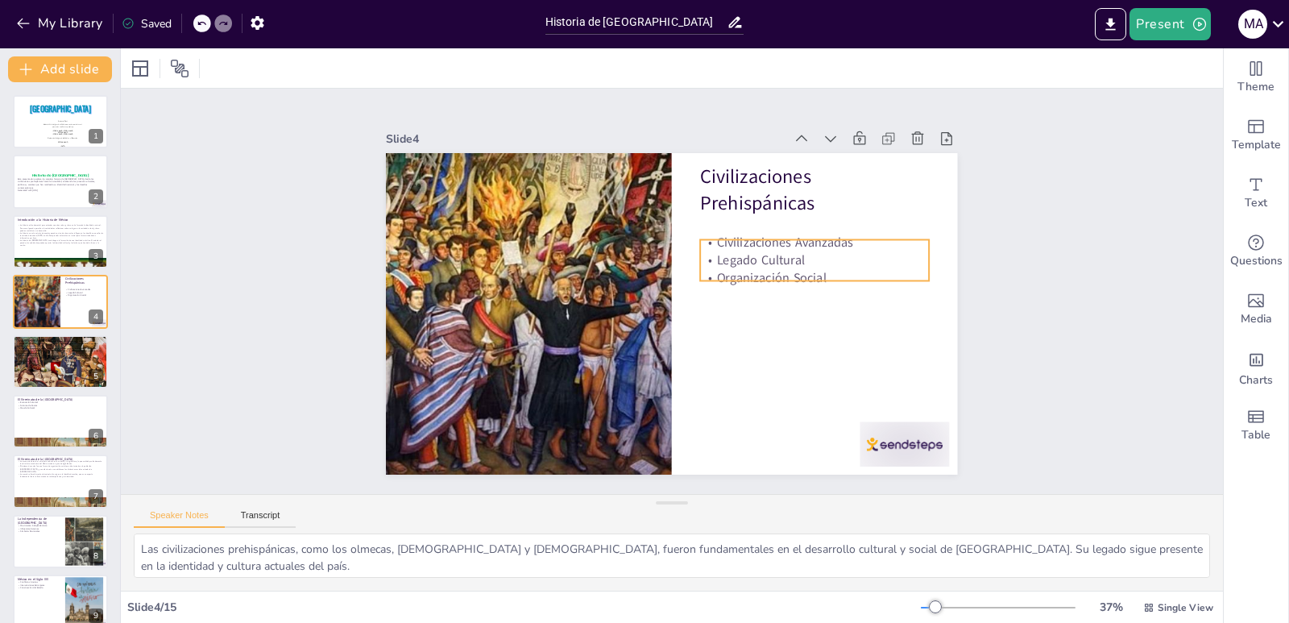
click at [835, 283] on p "Organización Social" at bounding box center [808, 338] width 216 height 110
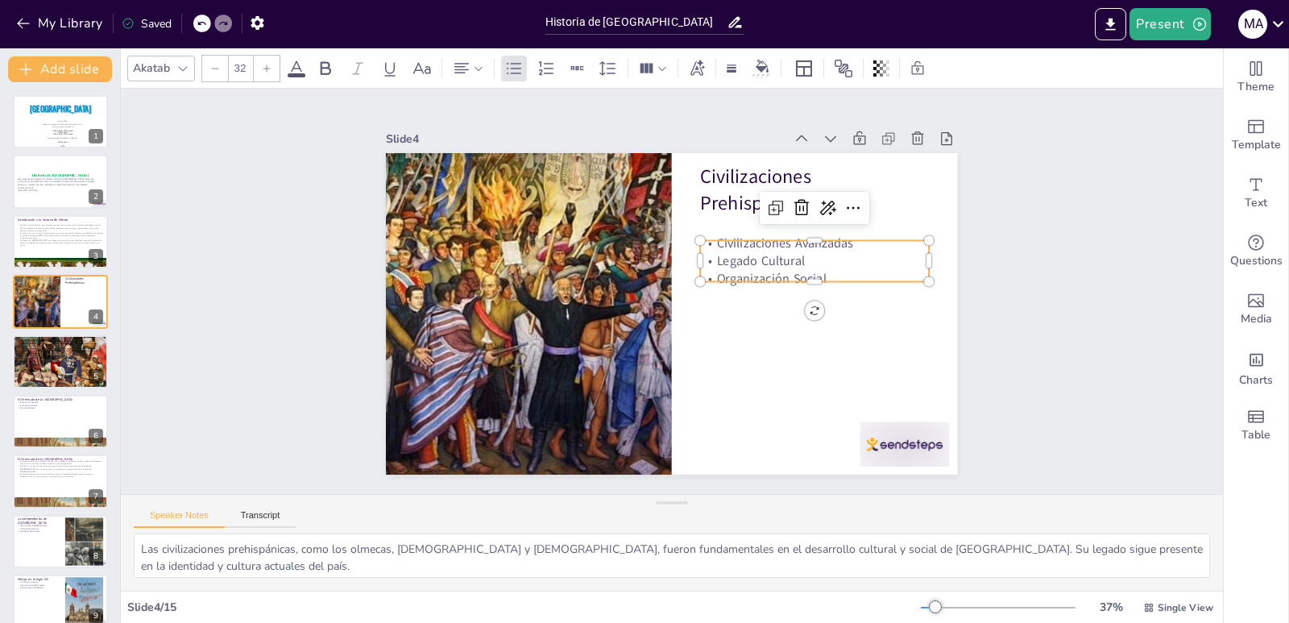
click at [833, 302] on p "Organización Social" at bounding box center [766, 400] width 149 height 196
drag, startPoint x: 833, startPoint y: 268, endPoint x: 719, endPoint y: 242, distance: 117.5
click at [696, 315] on div "Civilizaciones Avanzadas Legado Cultural Organización Social" at bounding box center [599, 418] width 193 height 206
click at [823, 284] on p "Organización Social" at bounding box center [808, 339] width 216 height 110
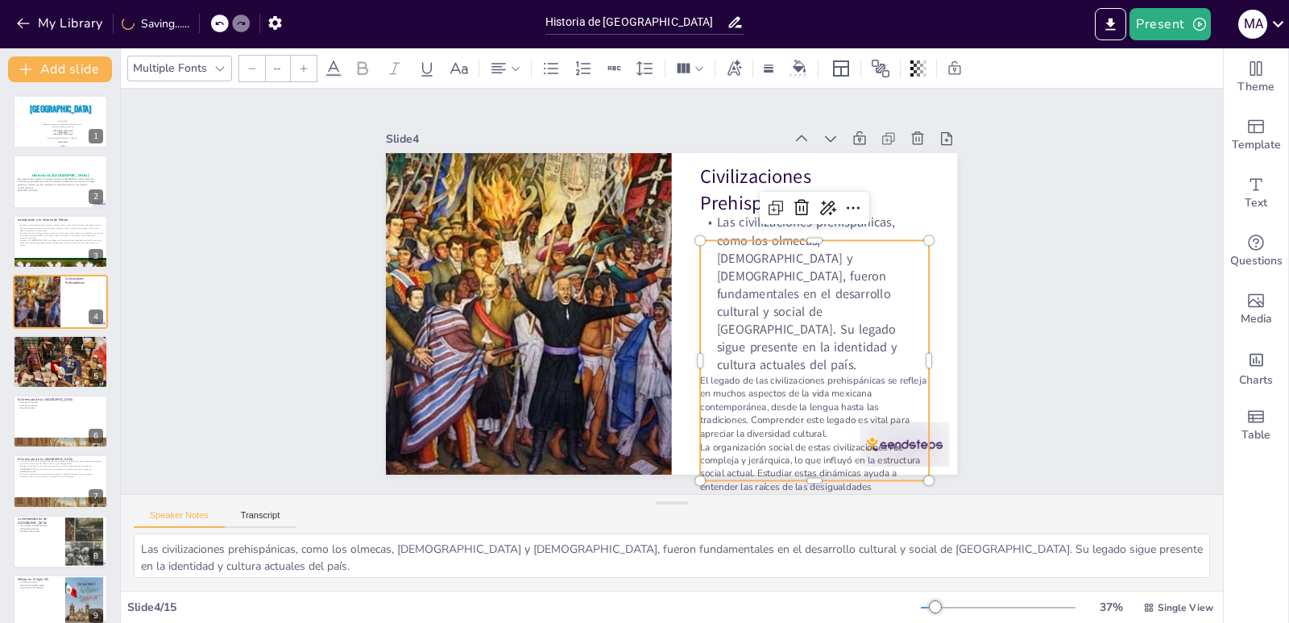
drag, startPoint x: 823, startPoint y: 271, endPoint x: 709, endPoint y: 236, distance: 118.8
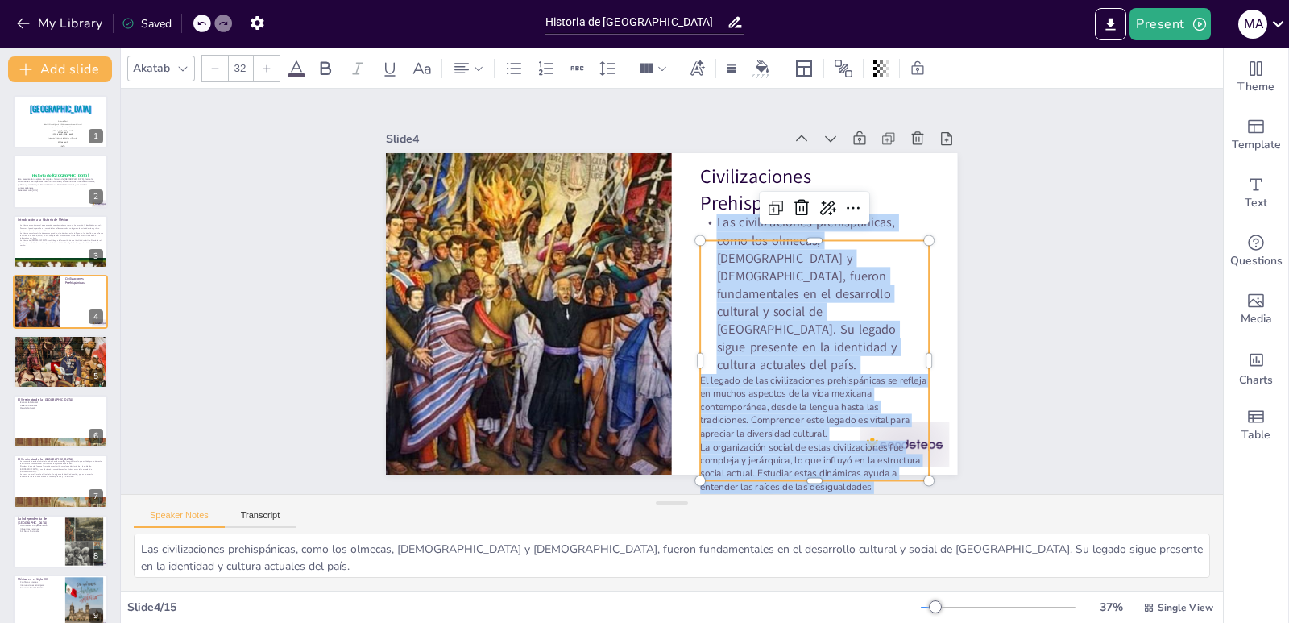
drag, startPoint x: 770, startPoint y: 470, endPoint x: 707, endPoint y: 247, distance: 231.1
click at [707, 247] on div "Las civilizaciones prehispánicas, como los olmecas, [DEMOGRAPHIC_DATA] y [DEMOG…" at bounding box center [774, 412] width 328 height 361
click at [506, 64] on icon at bounding box center [514, 68] width 19 height 19
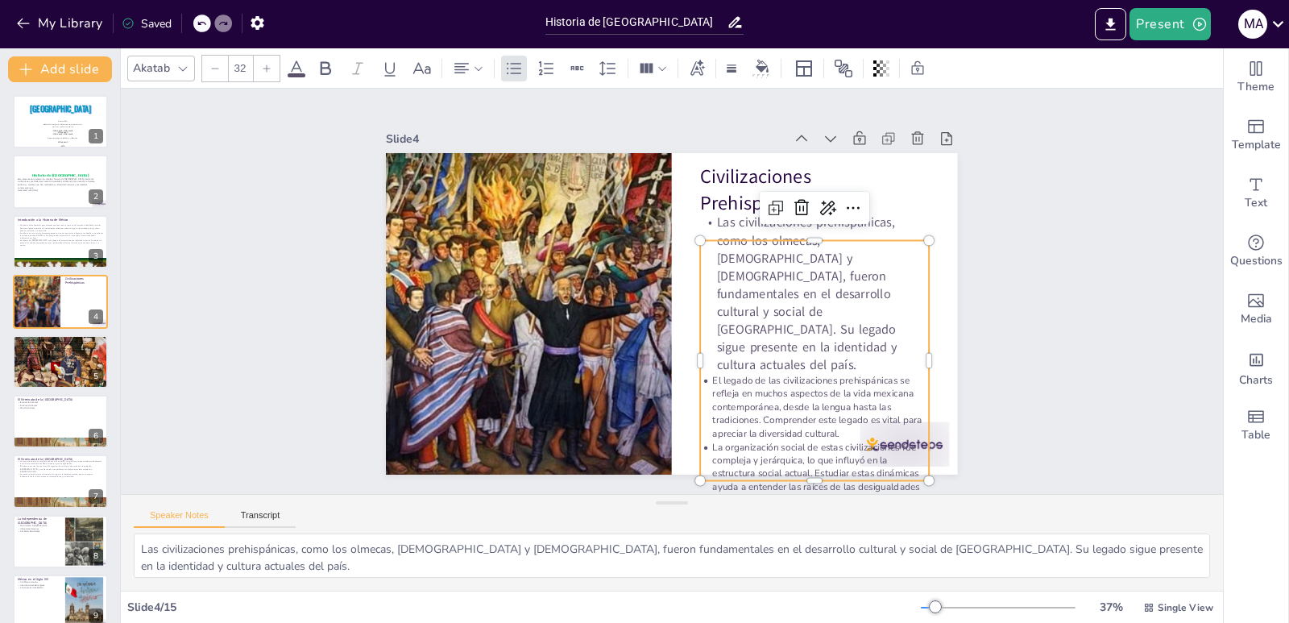
click at [240, 68] on input "32" at bounding box center [240, 69] width 23 height 26
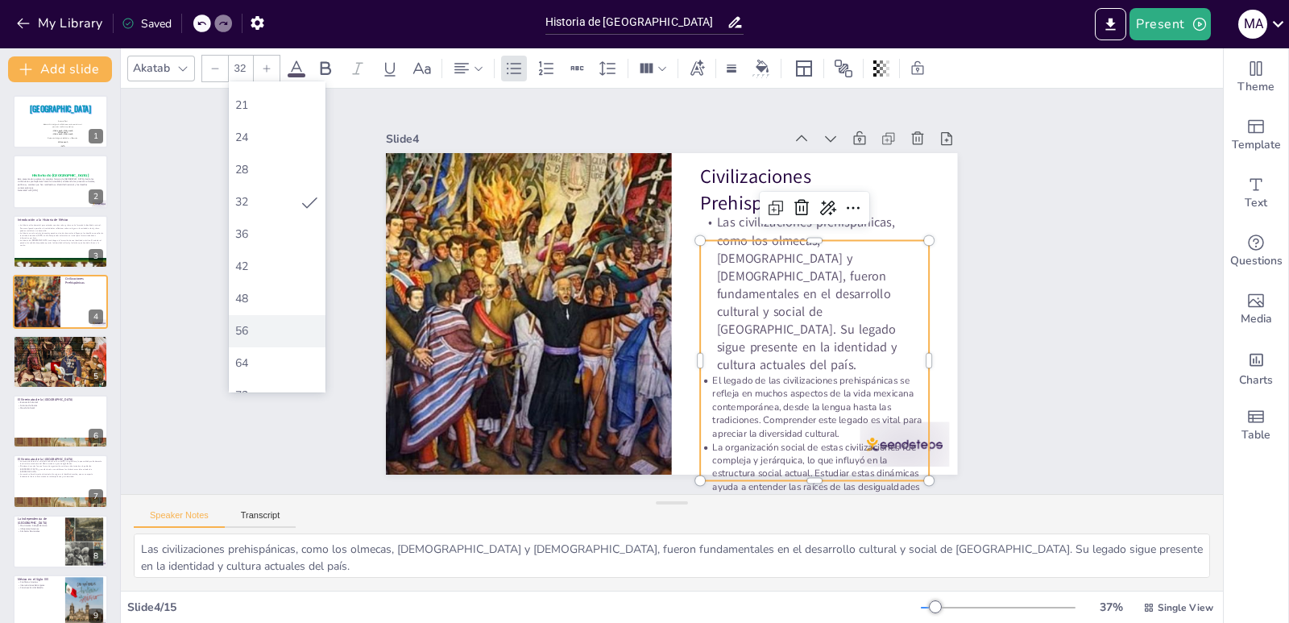
scroll to position [242, 0]
click at [268, 209] on div "36" at bounding box center [277, 209] width 84 height 15
type input "36"
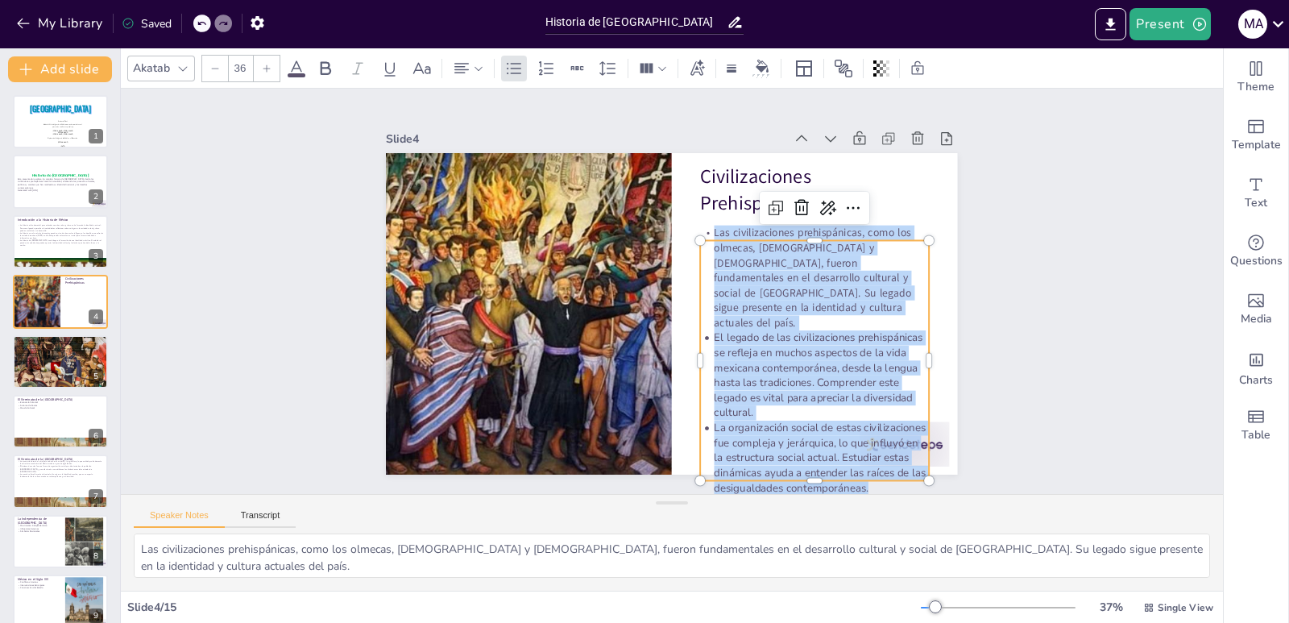
click at [1034, 332] on div "Slide 1 UNIVERSIDAD UNIVER MILENIUM Producto Final Módulo IV La inteligencia ar…" at bounding box center [671, 291] width 1173 height 726
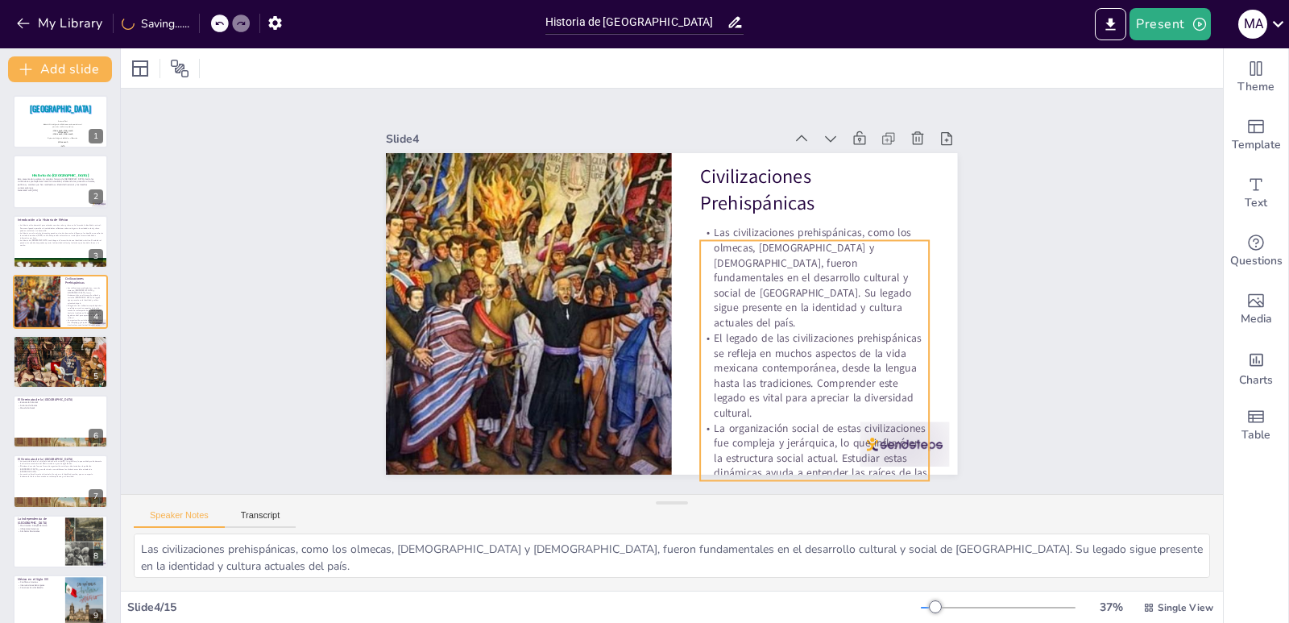
click at [714, 355] on p "El legado de las civilizaciones prehispánicas se refleja en muchos aspectos de …" at bounding box center [636, 452] width 156 height 245
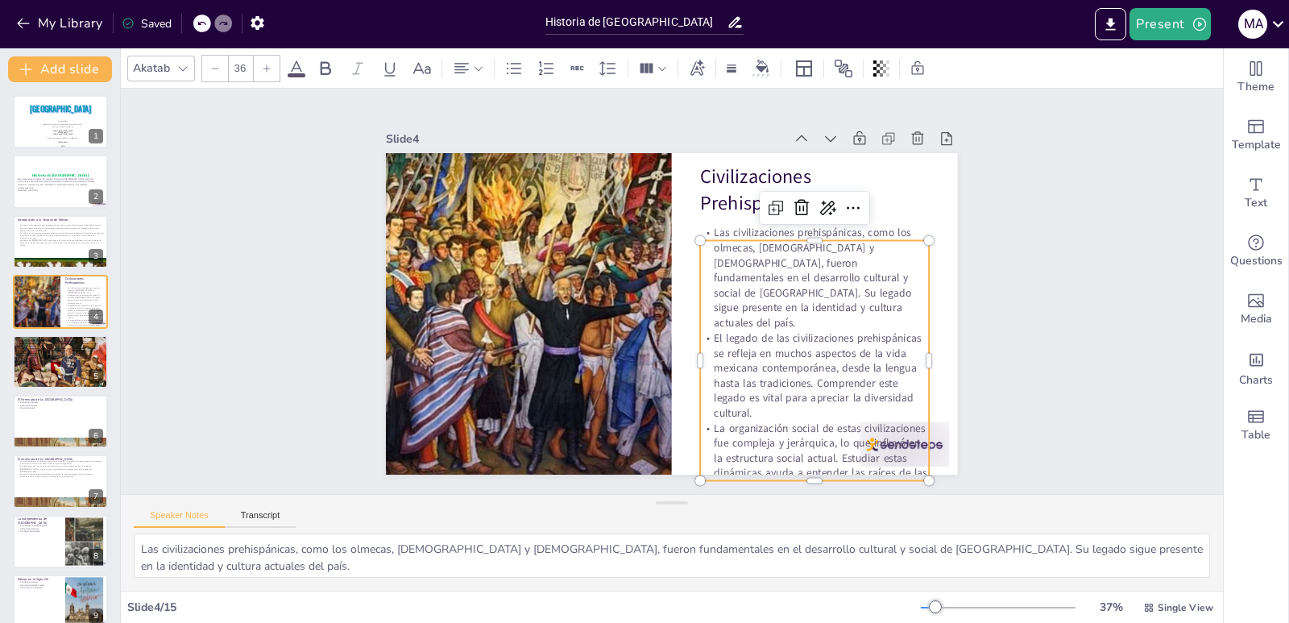
click at [859, 463] on p "La organización social de estas civilizaciones fue compleja y jerárquica, lo qu…" at bounding box center [756, 494] width 241 height 142
click at [859, 463] on p "La organización social de estas civilizaciones fue compleja y jerárquica, lo qu…" at bounding box center [796, 472] width 235 height 98
click at [830, 463] on p "La organización social de estas civilizaciones fue compleja y jerárquica, lo qu…" at bounding box center [712, 506] width 235 height 179
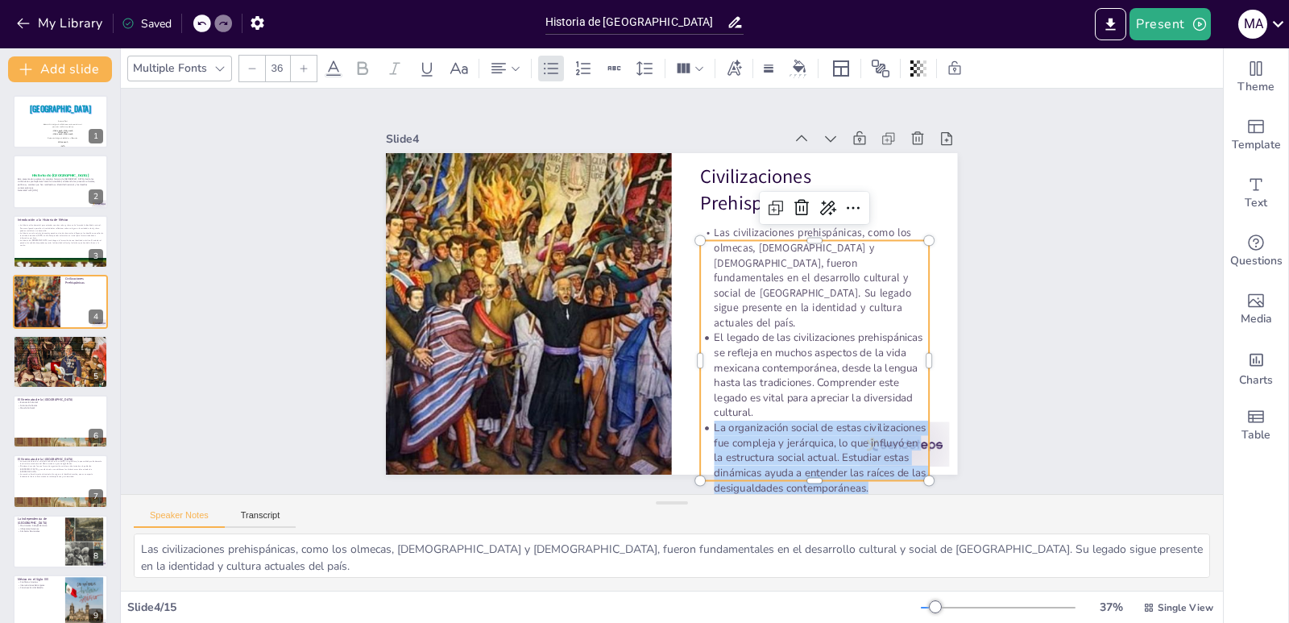
click at [858, 463] on p "La organización social de estas civilizaciones fue compleja y jerárquica, lo qu…" at bounding box center [756, 494] width 241 height 142
click at [858, 463] on p "La organización social de estas civilizaciones fue compleja y jerárquica, lo qu…" at bounding box center [757, 494] width 241 height 142
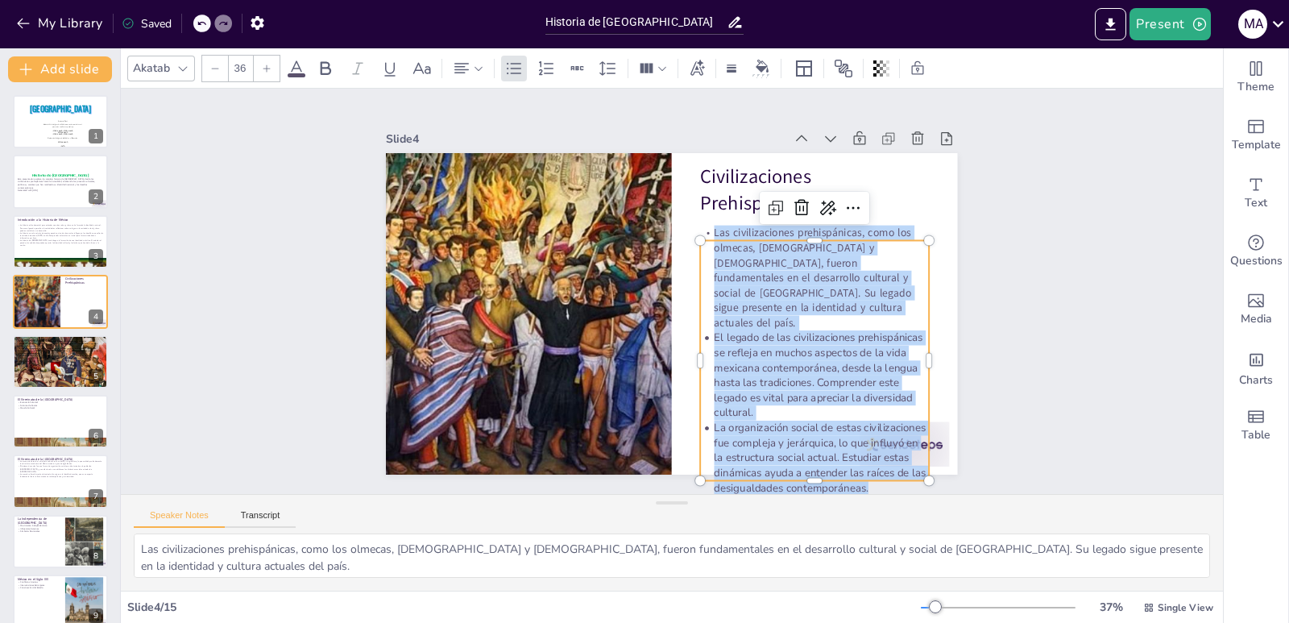
drag, startPoint x: 858, startPoint y: 463, endPoint x: 701, endPoint y: 241, distance: 272.3
click at [701, 248] on div "Las civilizaciones prehispánicas, como los olmecas, [DEMOGRAPHIC_DATA] y [DEMOG…" at bounding box center [761, 422] width 333 height 348
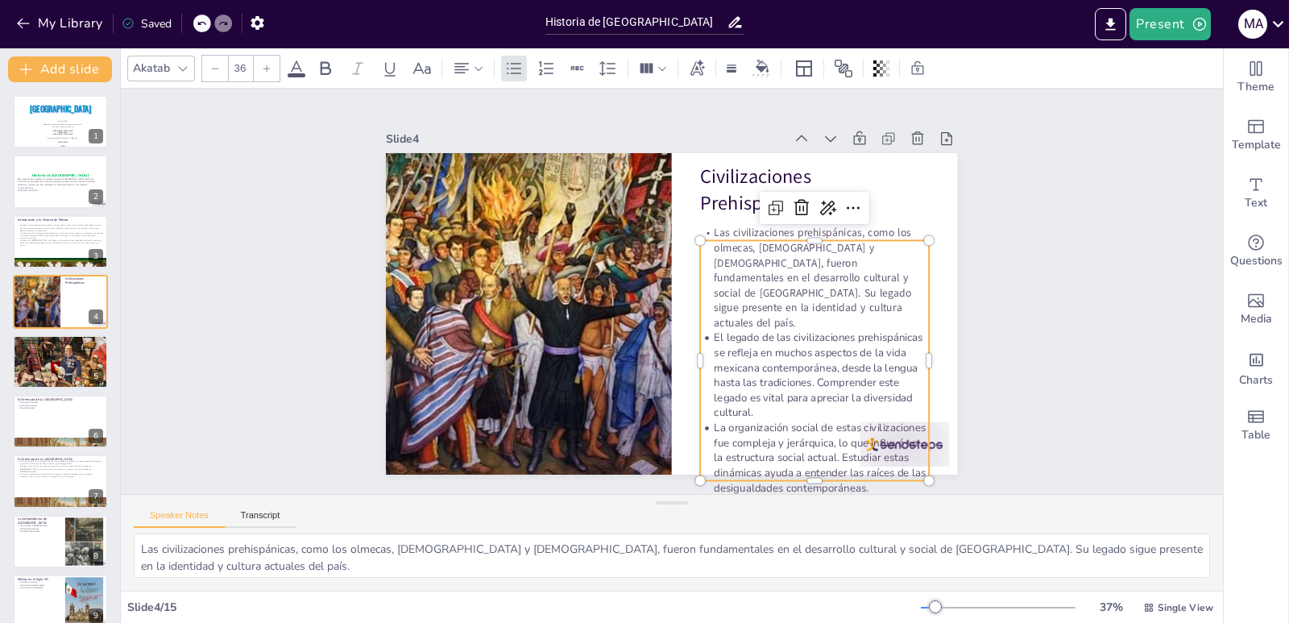
click at [239, 67] on input "36" at bounding box center [240, 69] width 23 height 26
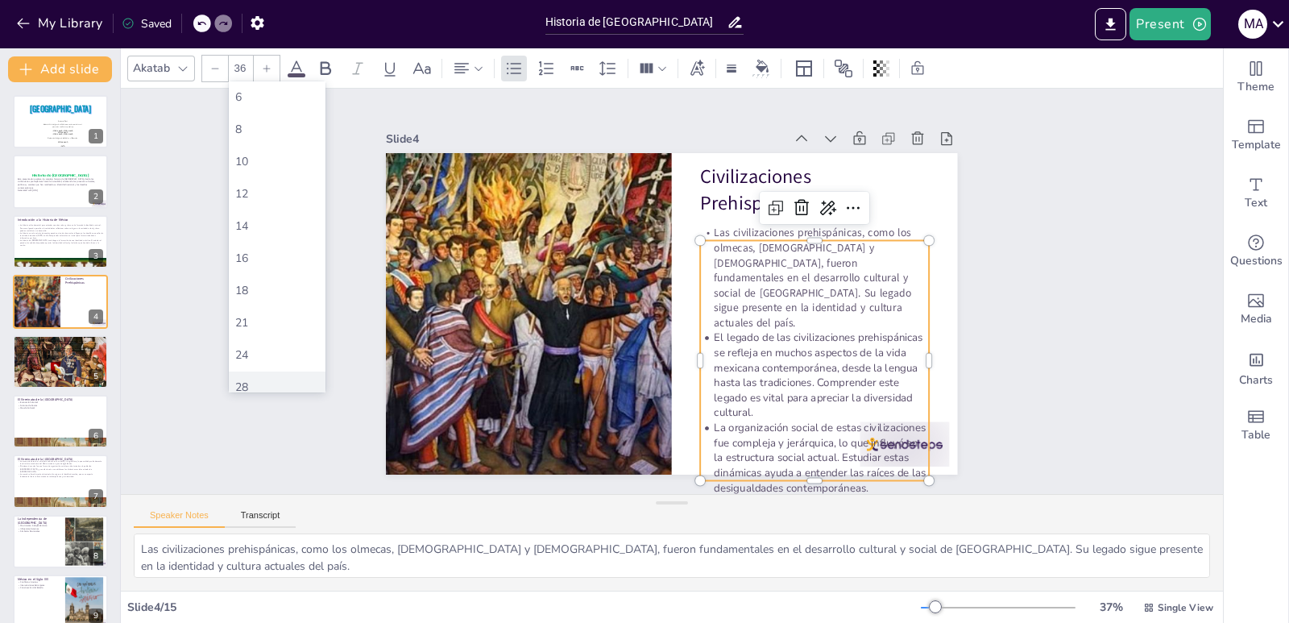
click at [247, 379] on div "28" at bounding box center [277, 388] width 97 height 32
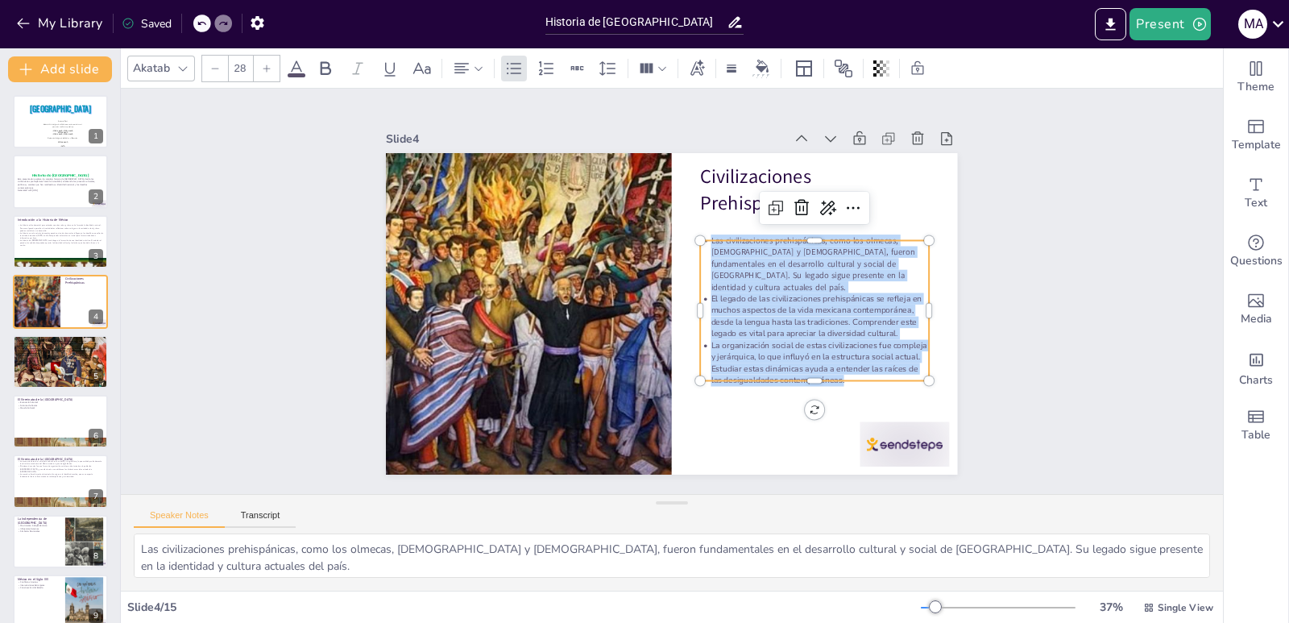
click at [246, 70] on input "28" at bounding box center [240, 69] width 23 height 26
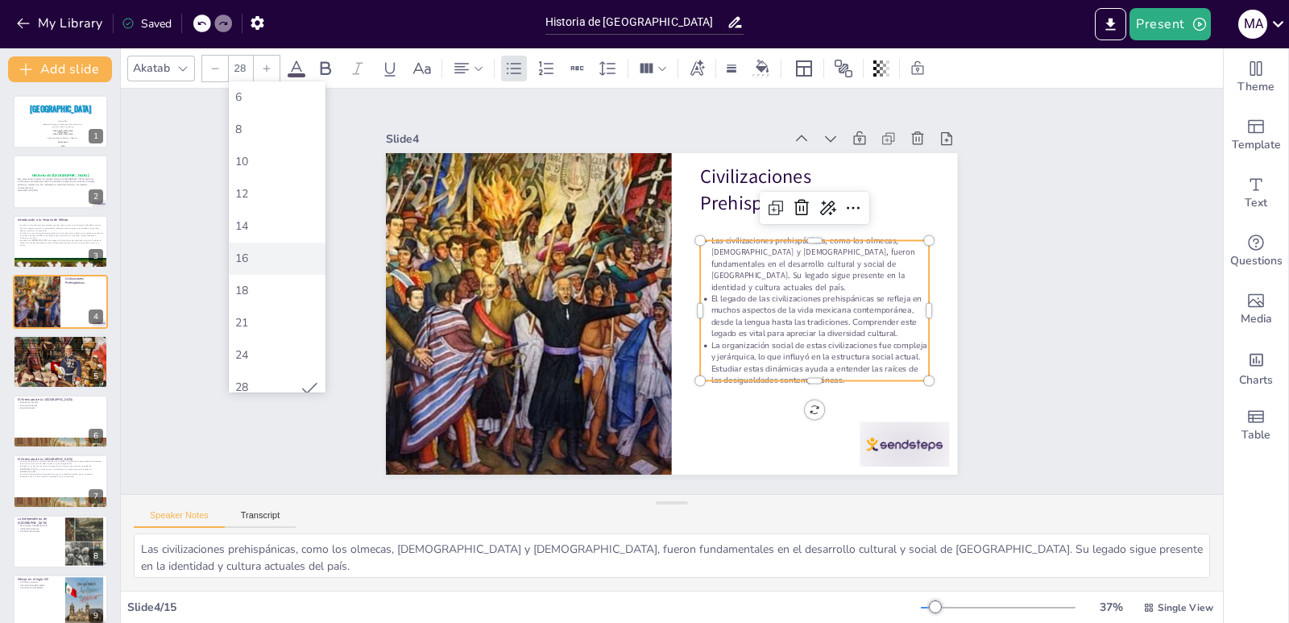
scroll to position [161, 0]
click at [264, 257] on div "32" at bounding box center [277, 258] width 84 height 15
type input "32"
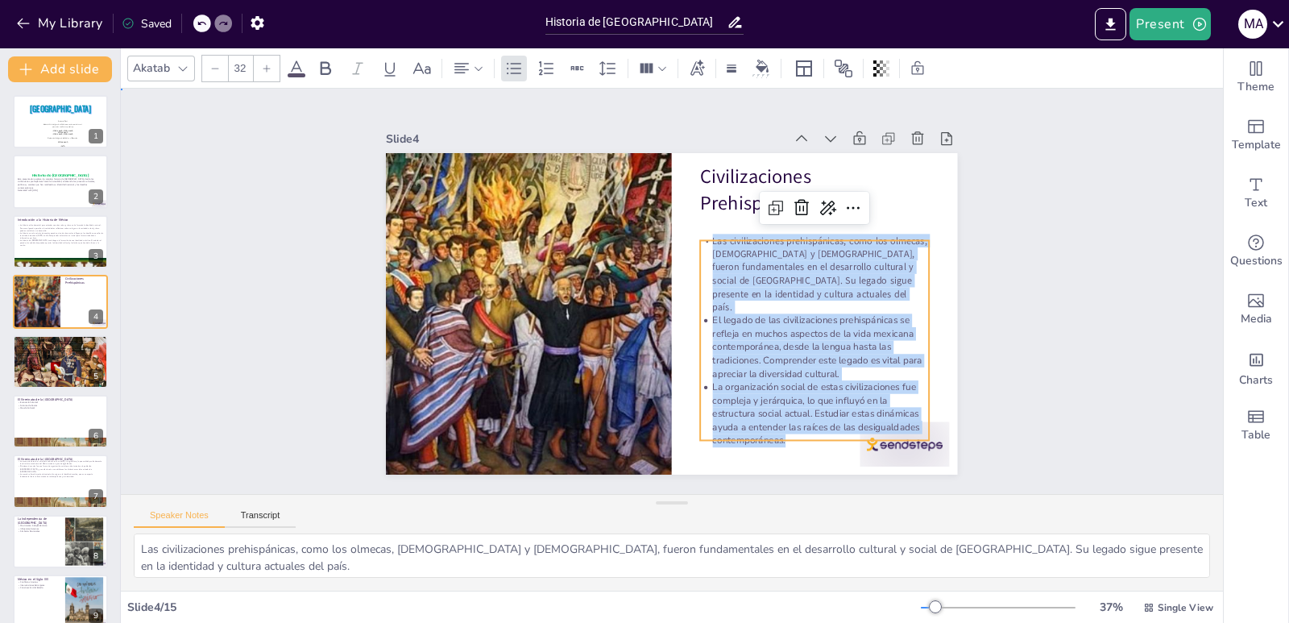
click at [1009, 337] on div "Slide 1 UNIVERSIDAD UNIVER MILENIUM Producto Final Módulo IV La inteligencia ar…" at bounding box center [672, 291] width 1090 height 1039
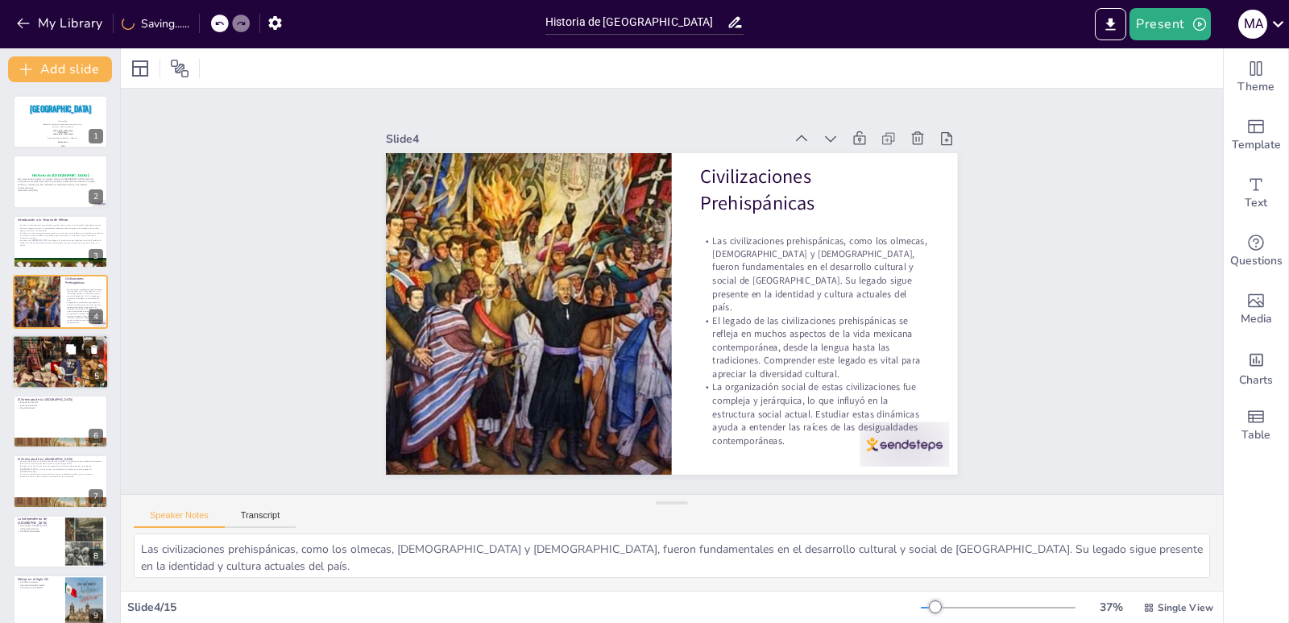
click at [51, 365] on div at bounding box center [60, 362] width 97 height 172
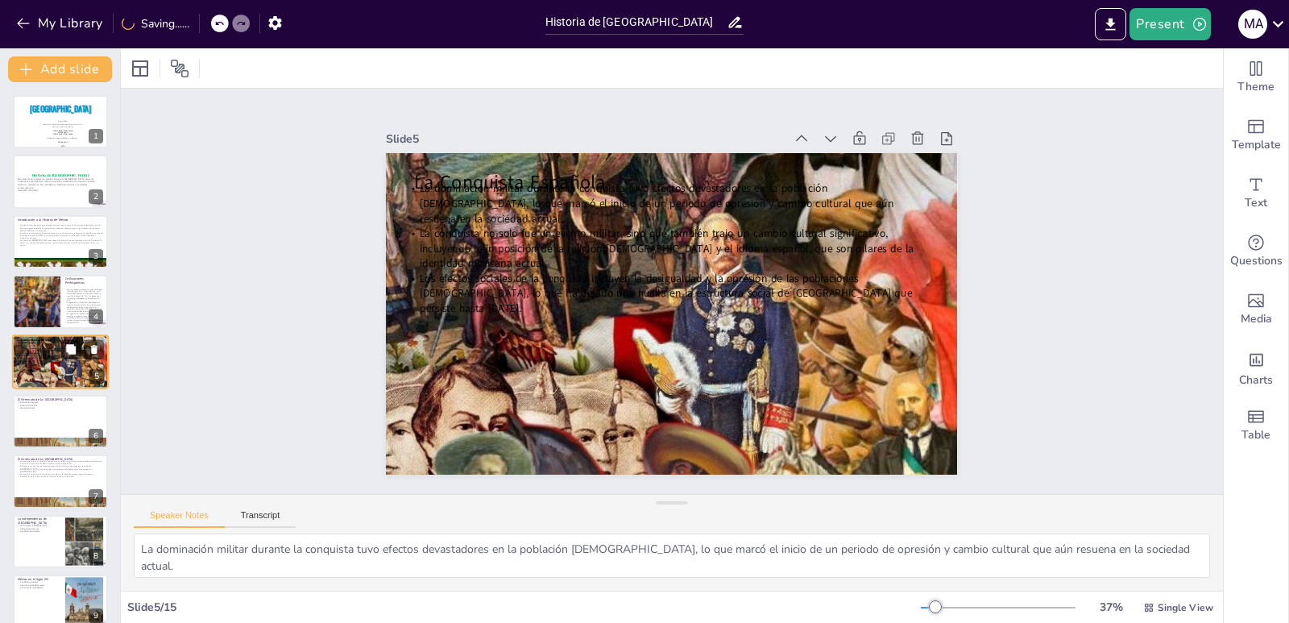
scroll to position [9, 0]
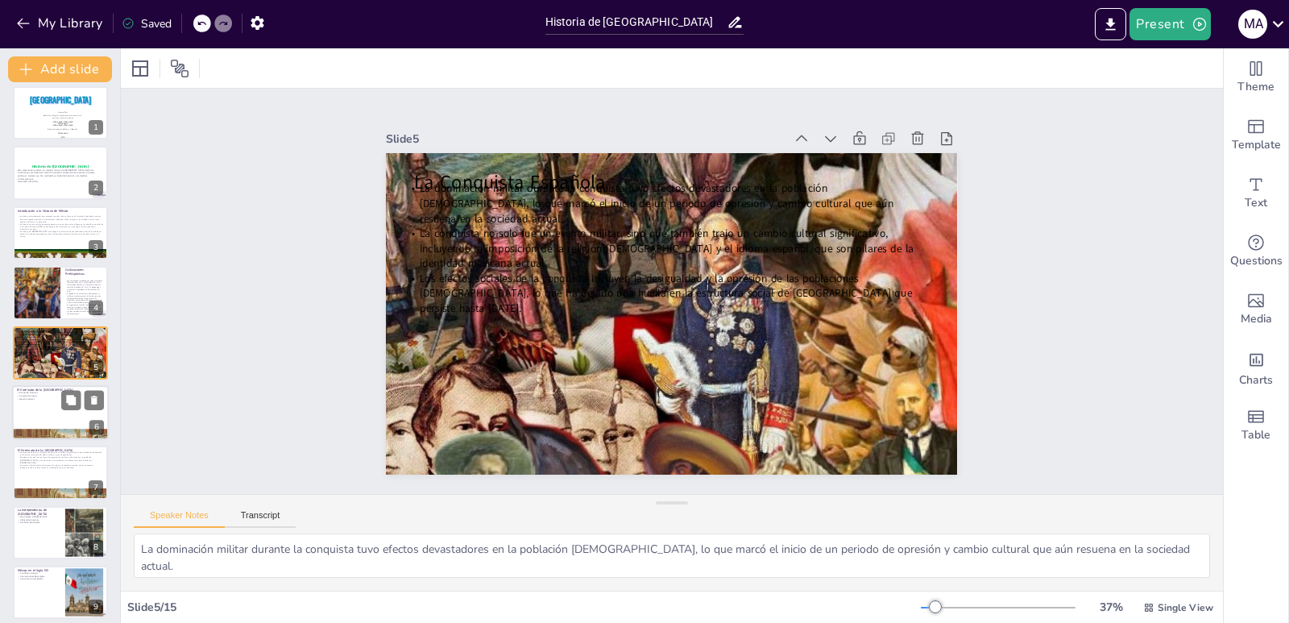
click at [31, 419] on div at bounding box center [60, 412] width 97 height 55
type textarea "La economía durante el virreinato se basó en la minería y la agricultura, lo qu…"
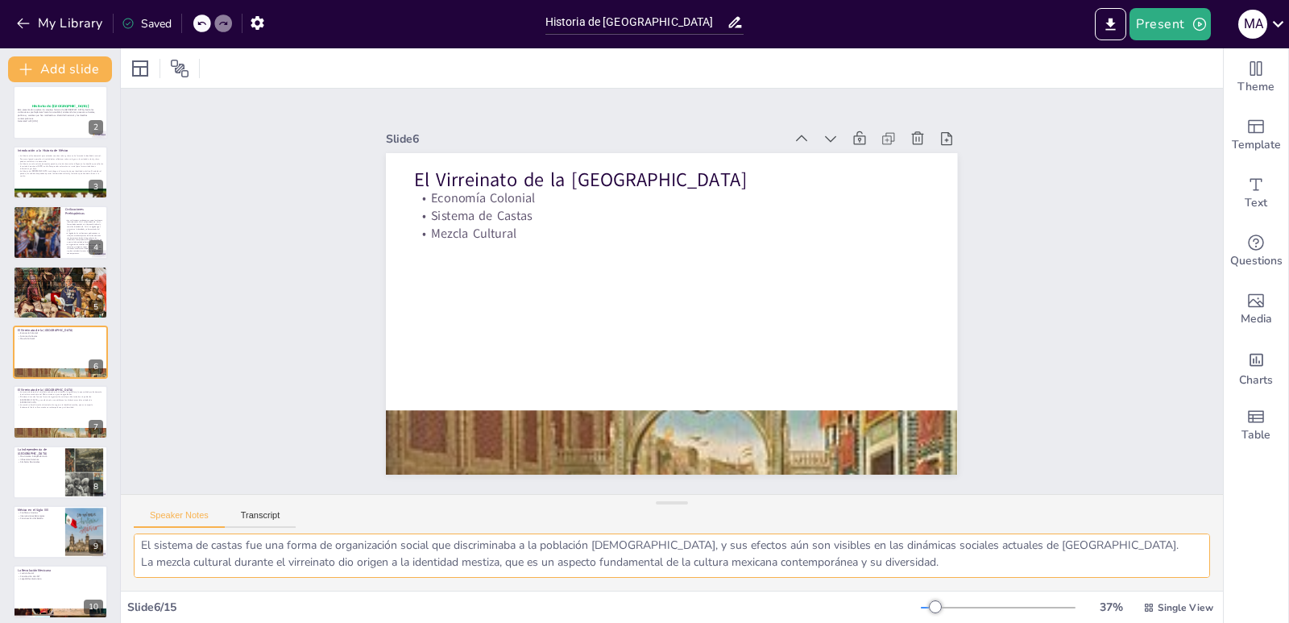
scroll to position [0, 0]
drag, startPoint x: 956, startPoint y: 566, endPoint x: 139, endPoint y: 547, distance: 817.4
click at [139, 547] on textarea "La economía durante el virreinato se basó en la minería y la agricultura, lo qu…" at bounding box center [672, 556] width 1077 height 44
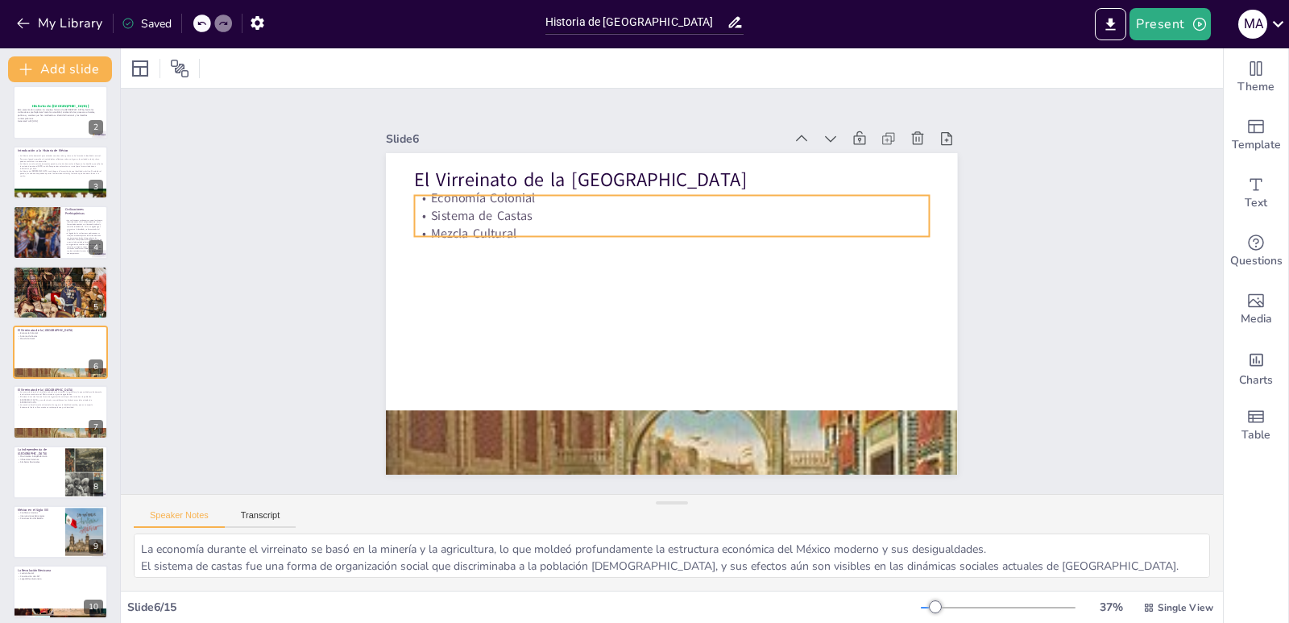
click at [504, 222] on p "Mezcla Cultural" at bounding box center [701, 241] width 455 height 273
click at [515, 222] on p "Mezcla Cultural" at bounding box center [695, 239] width 477 height 226
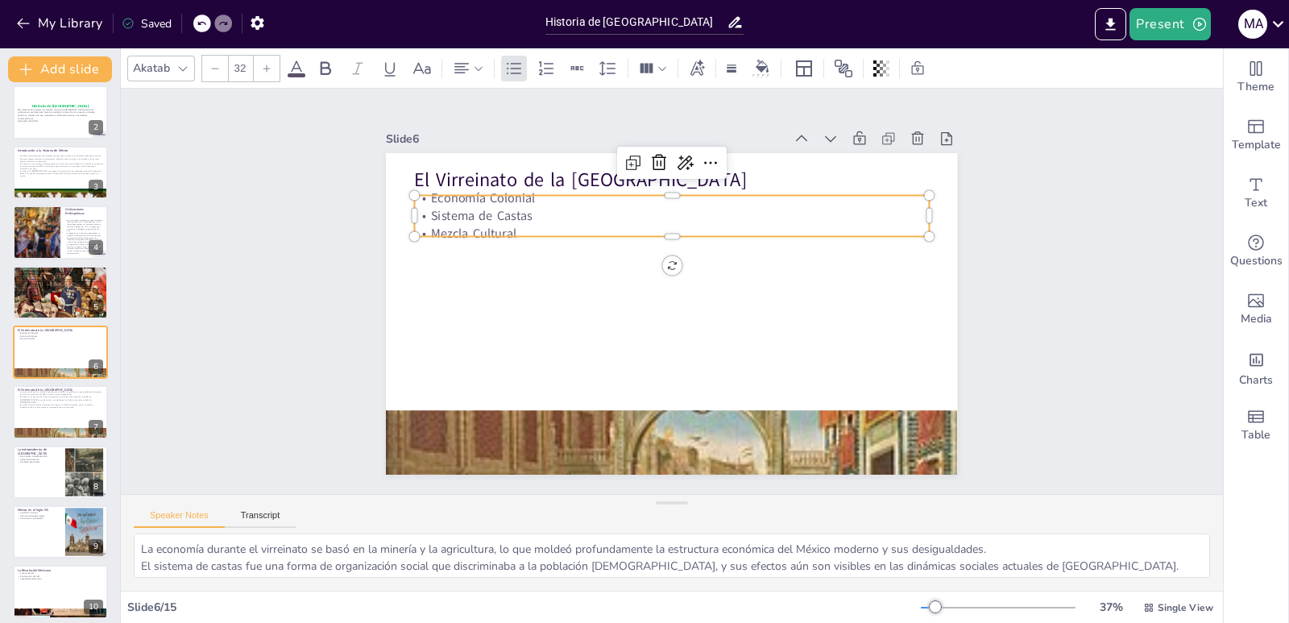
click at [515, 222] on p "Mezcla Cultural" at bounding box center [683, 234] width 507 height 124
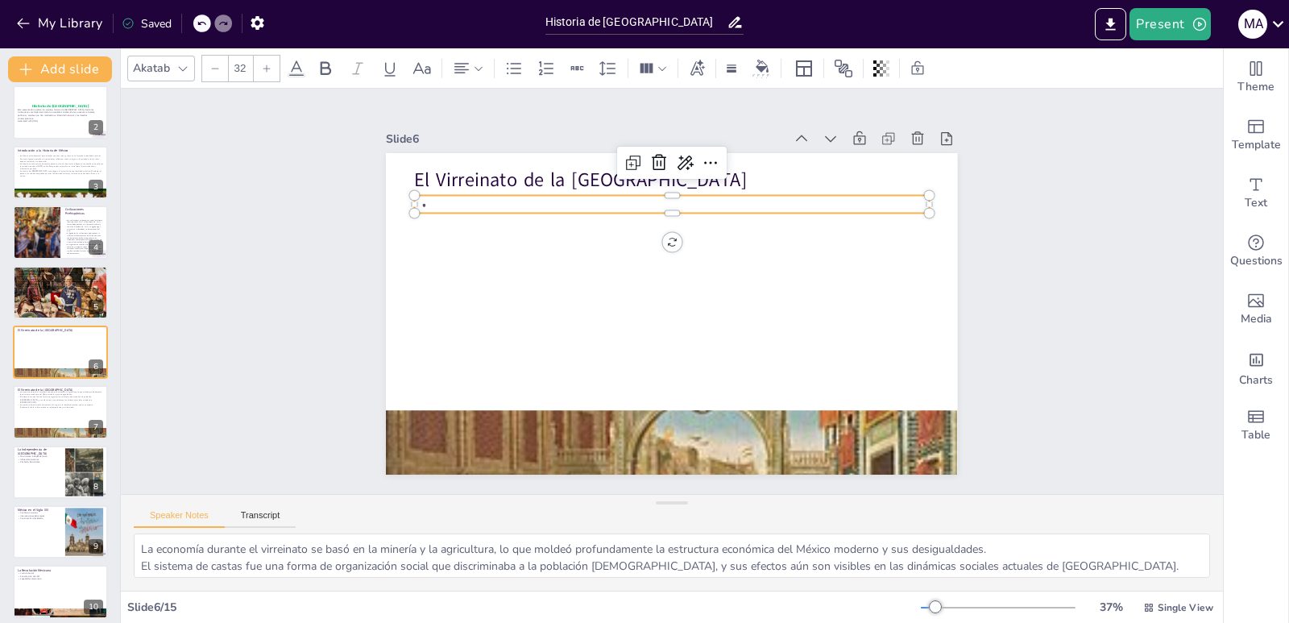
drag, startPoint x: 515, startPoint y: 222, endPoint x: 431, endPoint y: 189, distance: 89.8
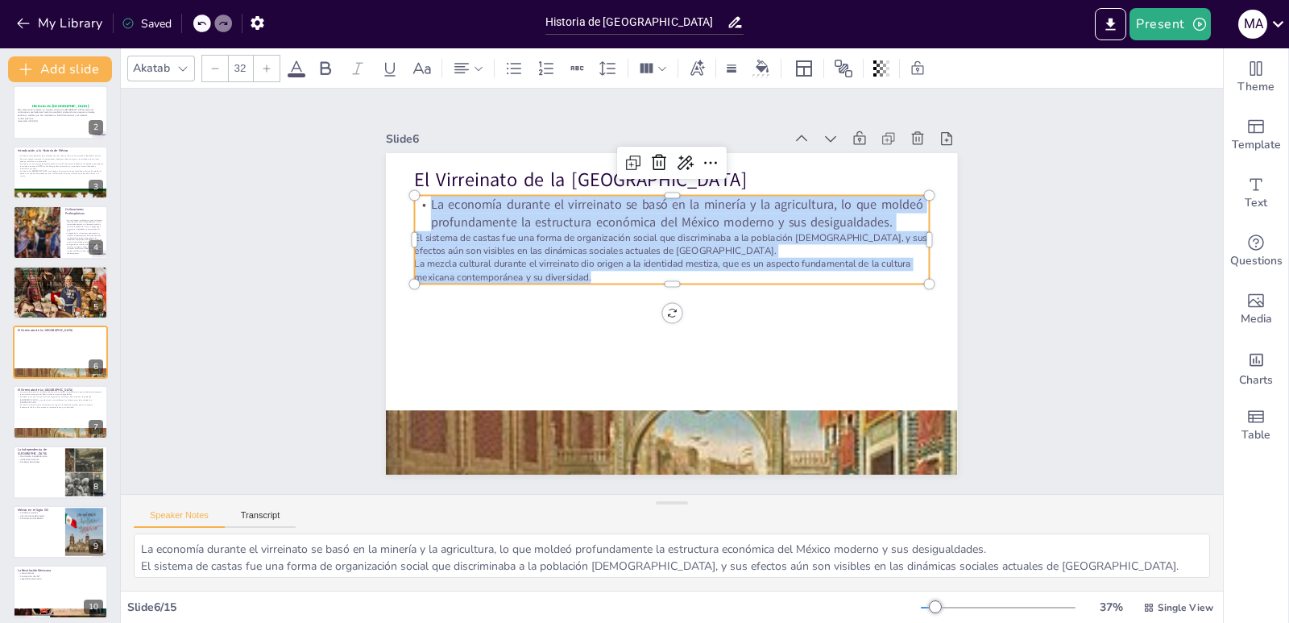
drag, startPoint x: 588, startPoint y: 274, endPoint x: 418, endPoint y: 197, distance: 186.8
click at [430, 197] on div "La economía durante el virreinato se basó en la minería y la agricultura, lo qu…" at bounding box center [688, 242] width 517 height 243
click at [507, 73] on icon at bounding box center [514, 68] width 19 height 19
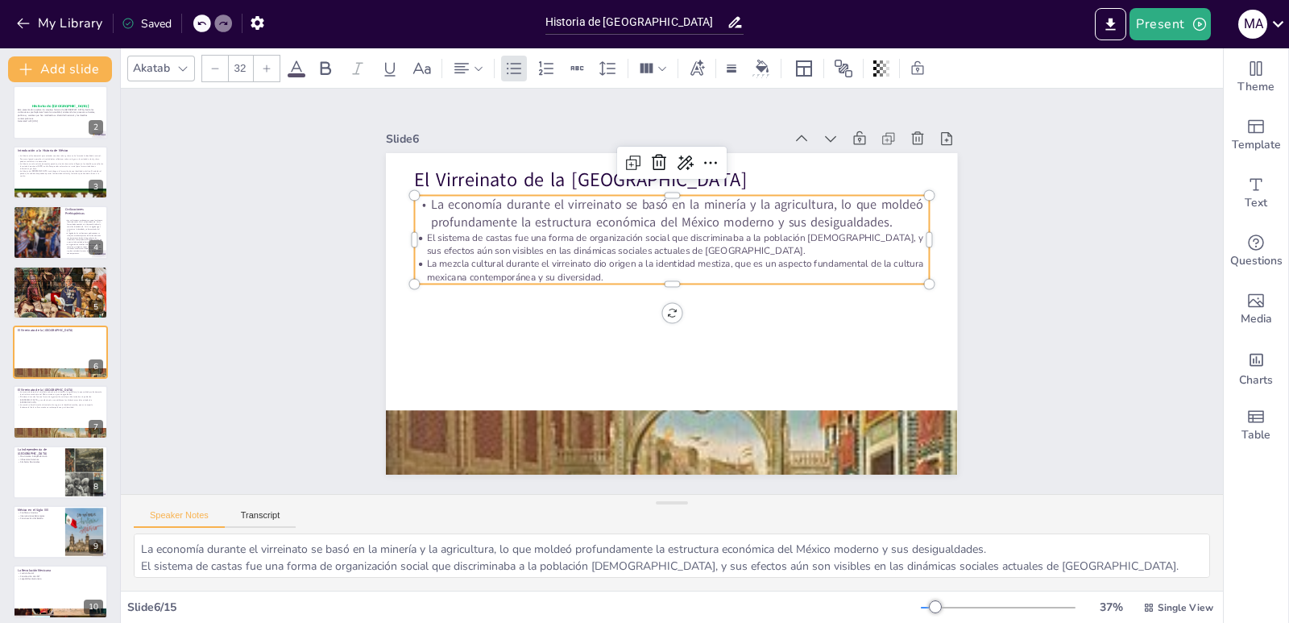
click at [239, 69] on input "32" at bounding box center [240, 69] width 23 height 26
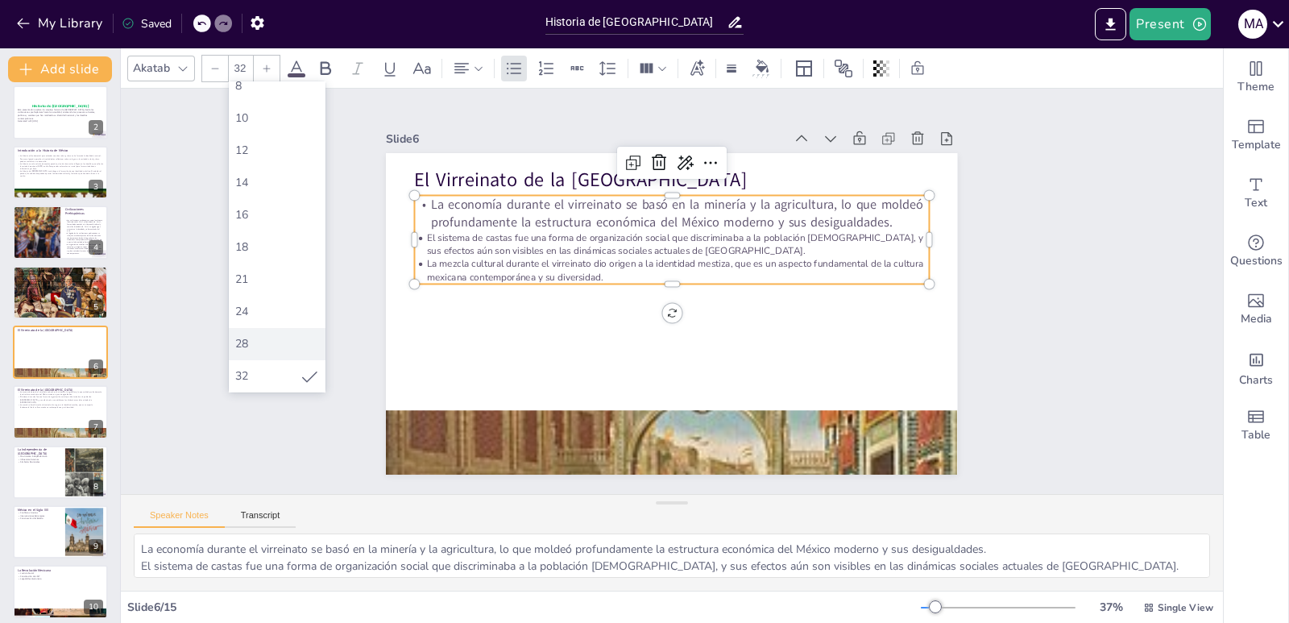
scroll to position [81, 0]
click at [244, 370] on font "36" at bounding box center [241, 370] width 13 height 15
type input "36"
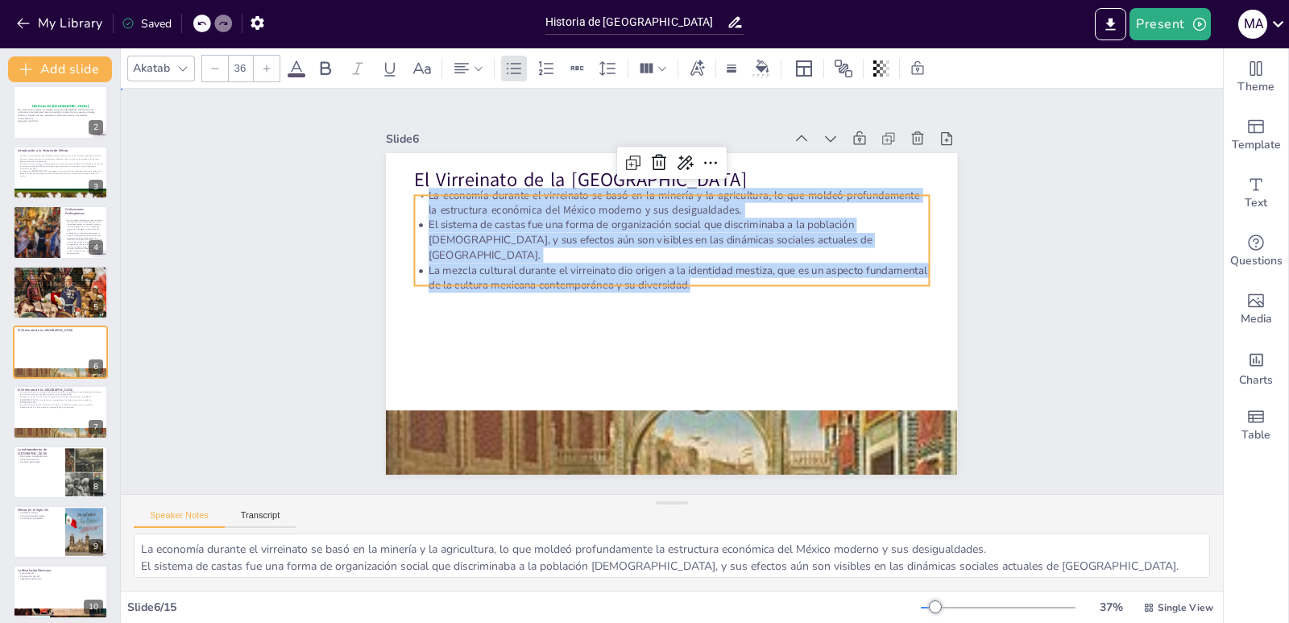
click at [1071, 314] on div "Slide 1 UNIVERSIDAD UNIVER MILENIUM Producto Final Módulo IV La inteligencia ar…" at bounding box center [672, 291] width 1172 height 819
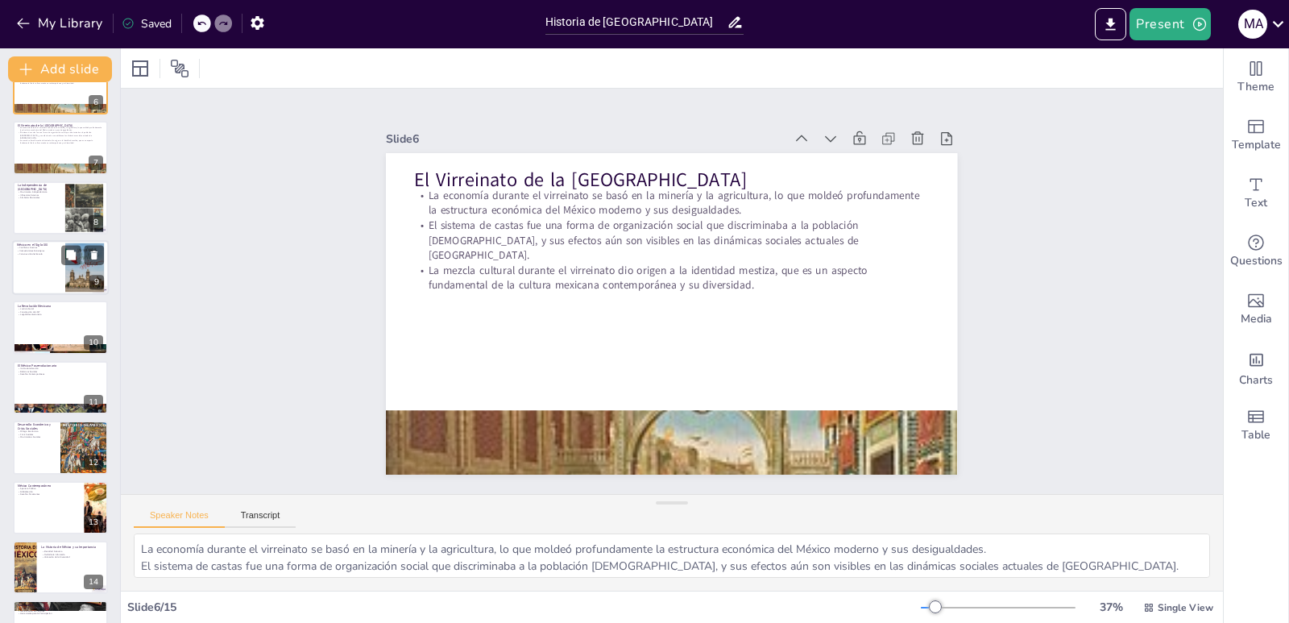
scroll to position [378, 0]
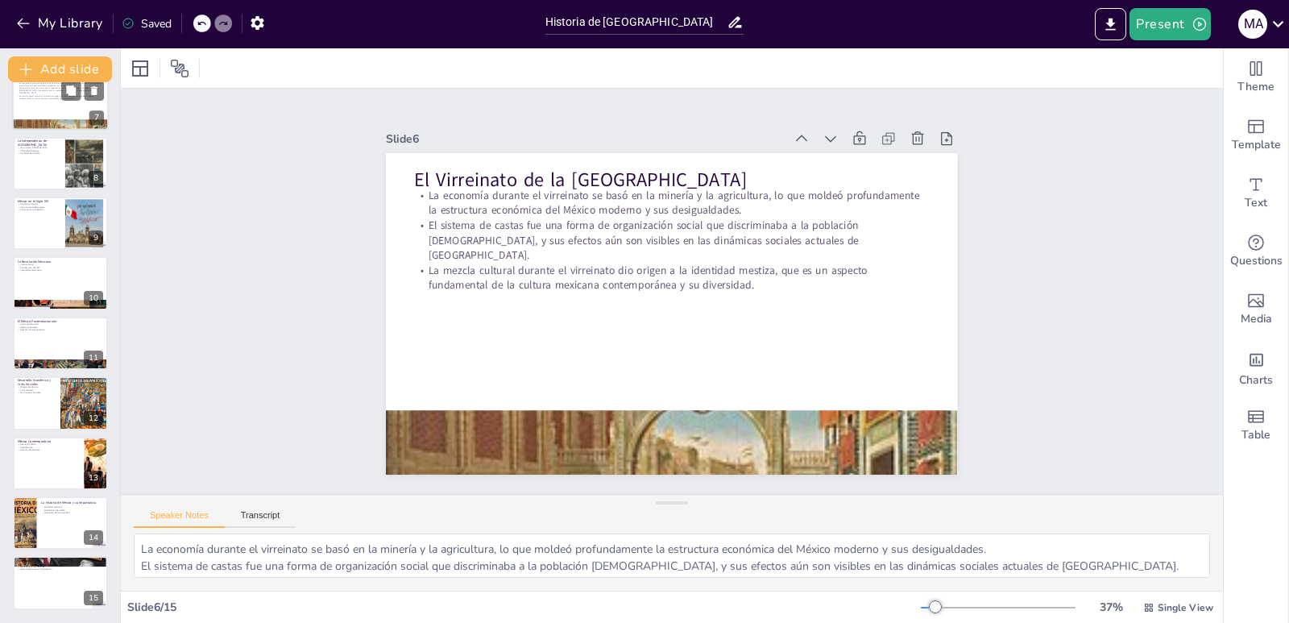
click at [54, 114] on div at bounding box center [60, 104] width 97 height 55
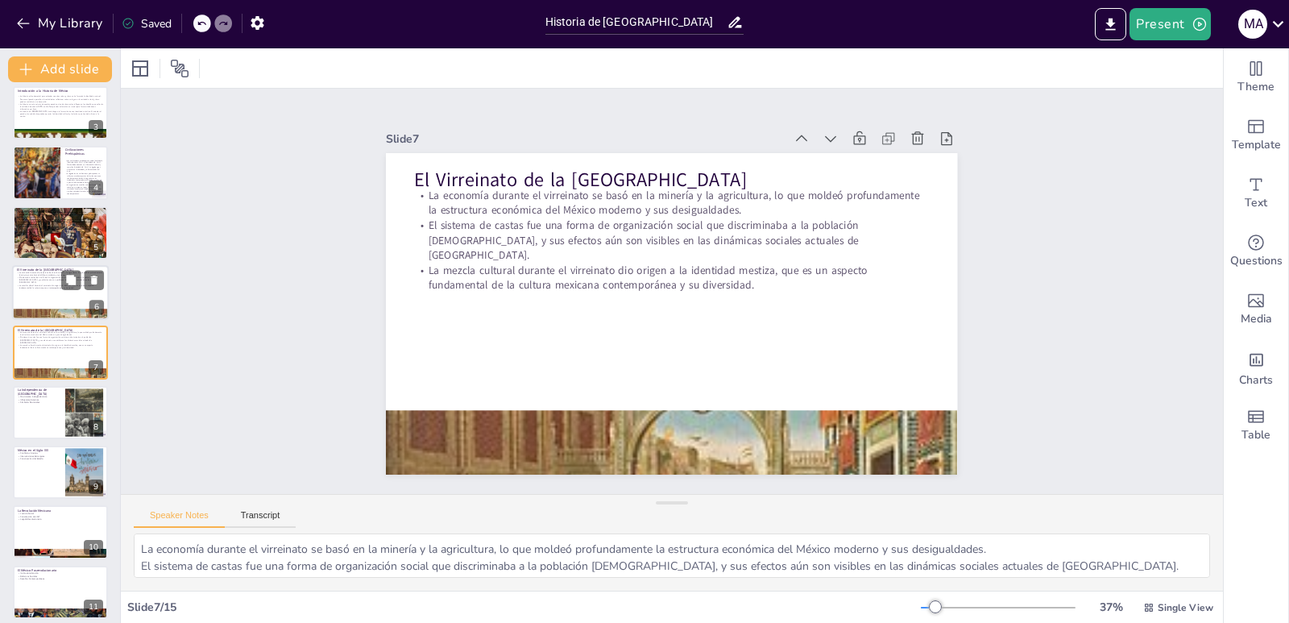
scroll to position [48, 0]
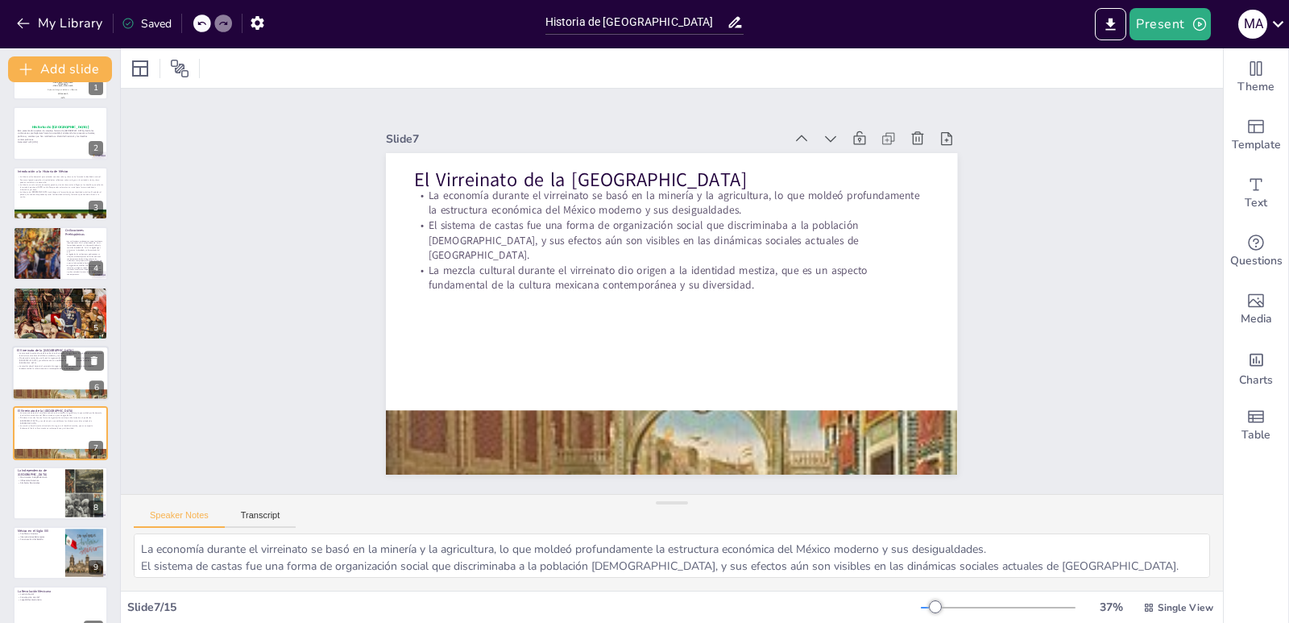
click at [42, 376] on div at bounding box center [60, 373] width 97 height 55
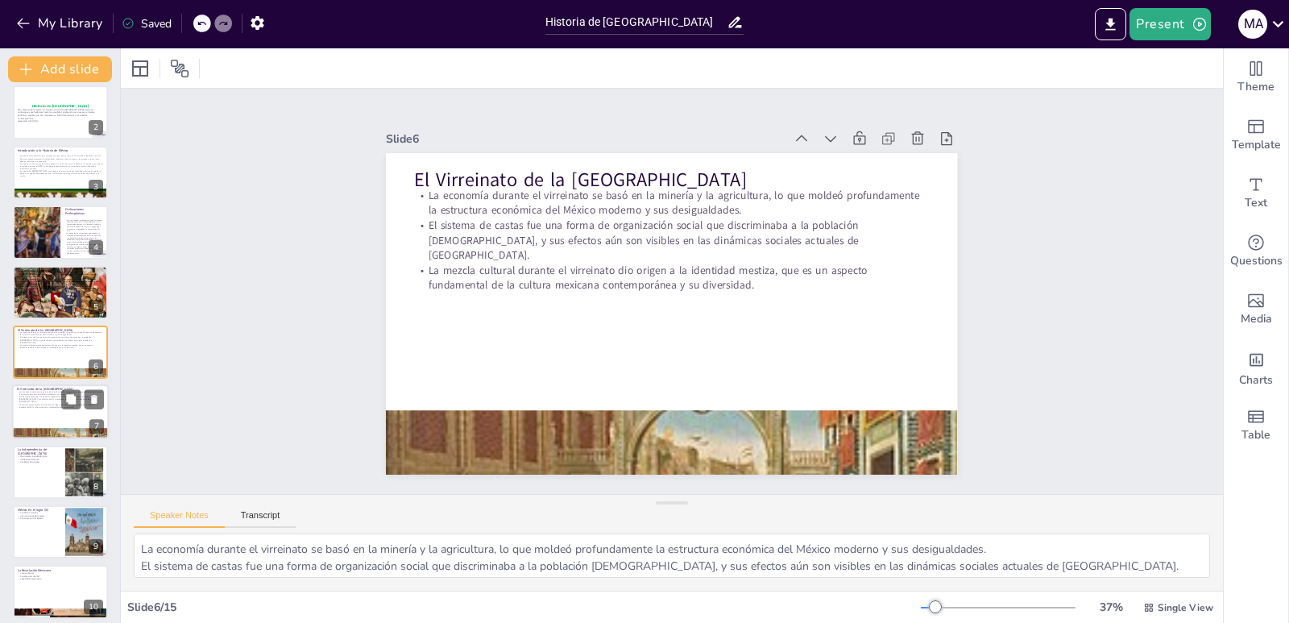
click at [43, 408] on div at bounding box center [60, 412] width 97 height 55
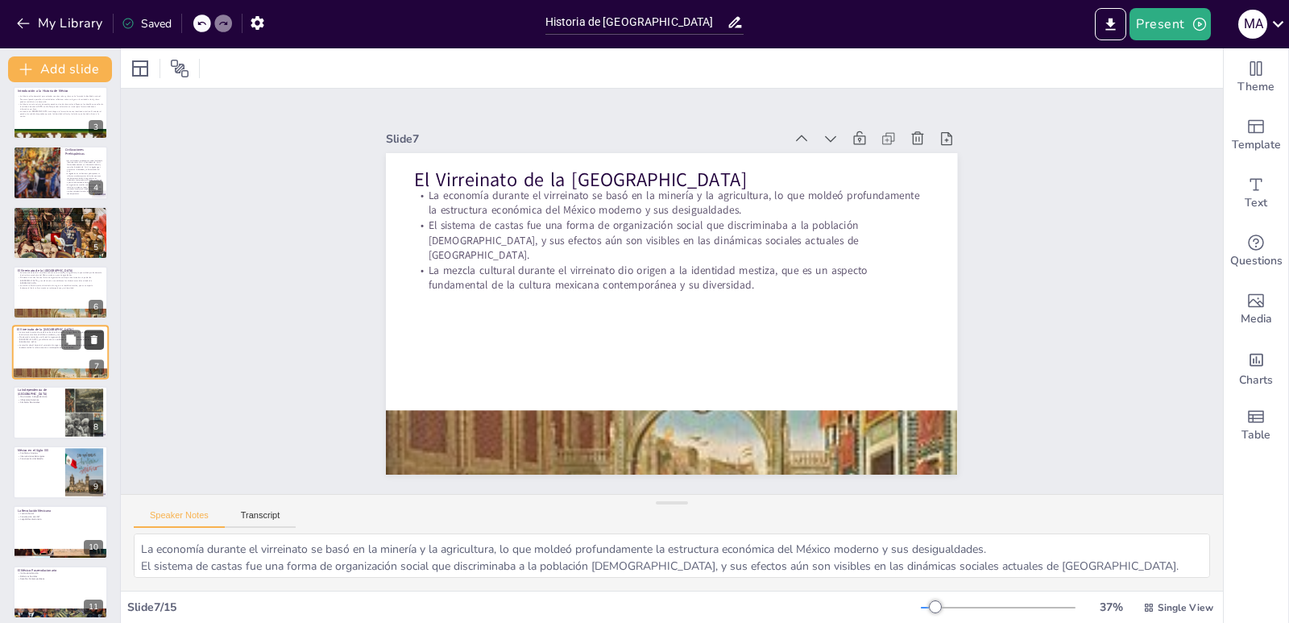
click at [92, 338] on icon at bounding box center [94, 340] width 6 height 9
type textarea "El movimiento independentista fue un proceso complejo que involucró a diversos …"
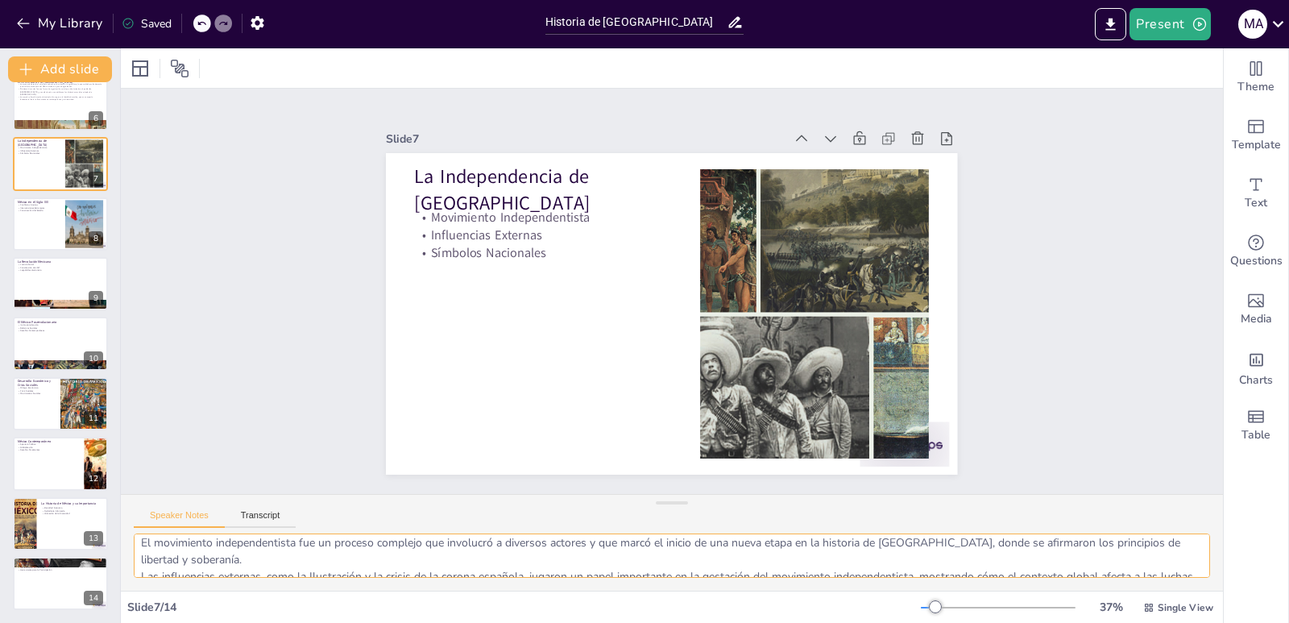
scroll to position [0, 0]
drag, startPoint x: 1021, startPoint y: 568, endPoint x: 139, endPoint y: 544, distance: 882.0
click at [139, 544] on textarea "El movimiento independentista fue un proceso complejo que involucró a diversos …" at bounding box center [672, 556] width 1077 height 44
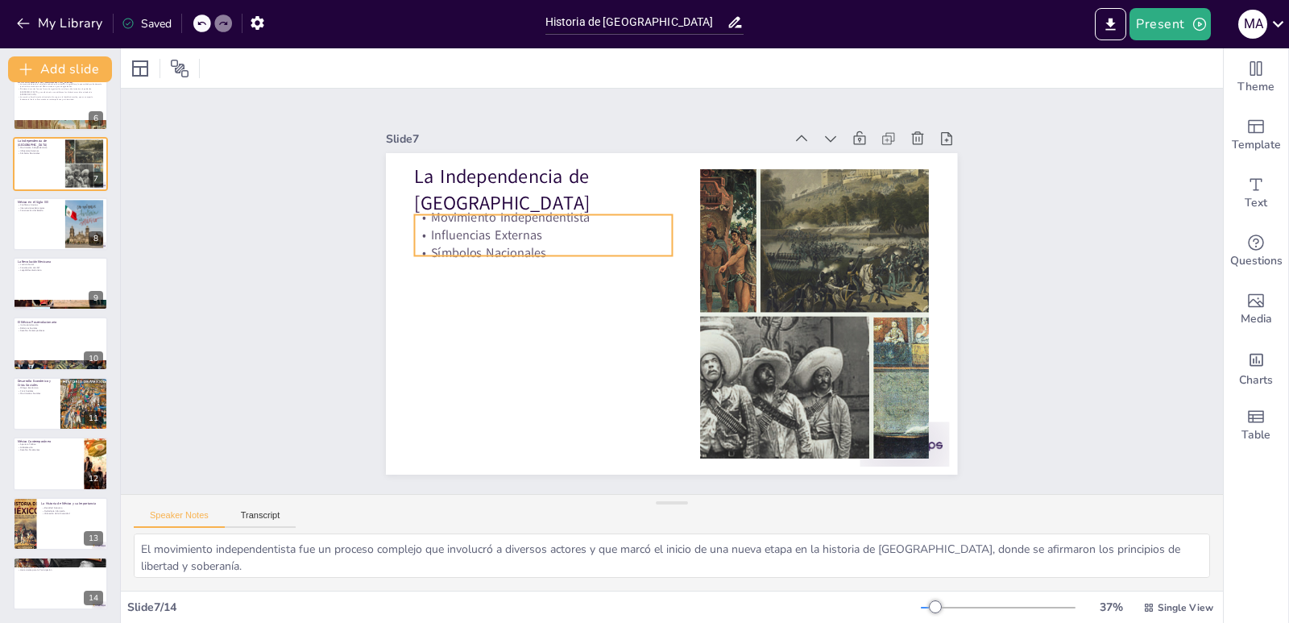
click at [509, 235] on p "Influencias Externas" at bounding box center [557, 209] width 255 height 71
click at [561, 243] on div "Movimiento Independentista Influencias Externas Símbolos Nacionales" at bounding box center [567, 198] width 261 height 131
click at [562, 243] on p "Símbolos Nacionales" at bounding box center [553, 227] width 255 height 71
click at [562, 243] on p "Símbolos Nacionales" at bounding box center [562, 215] width 250 height 97
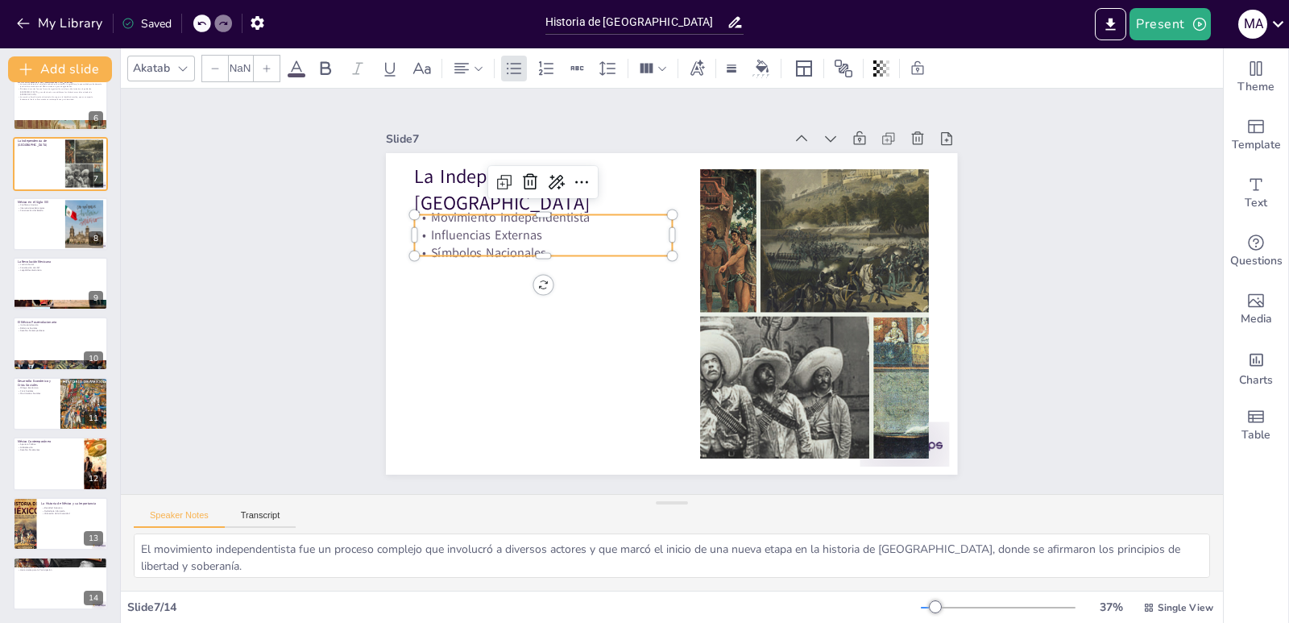
type input "32"
drag, startPoint x: 556, startPoint y: 243, endPoint x: 460, endPoint y: 218, distance: 99.1
click at [460, 218] on div "Movimiento Independentista Influencias Externas Símbolos Nacionales" at bounding box center [567, 198] width 261 height 131
click at [536, 238] on p "Símbolos Nacionales" at bounding box center [548, 240] width 258 height 44
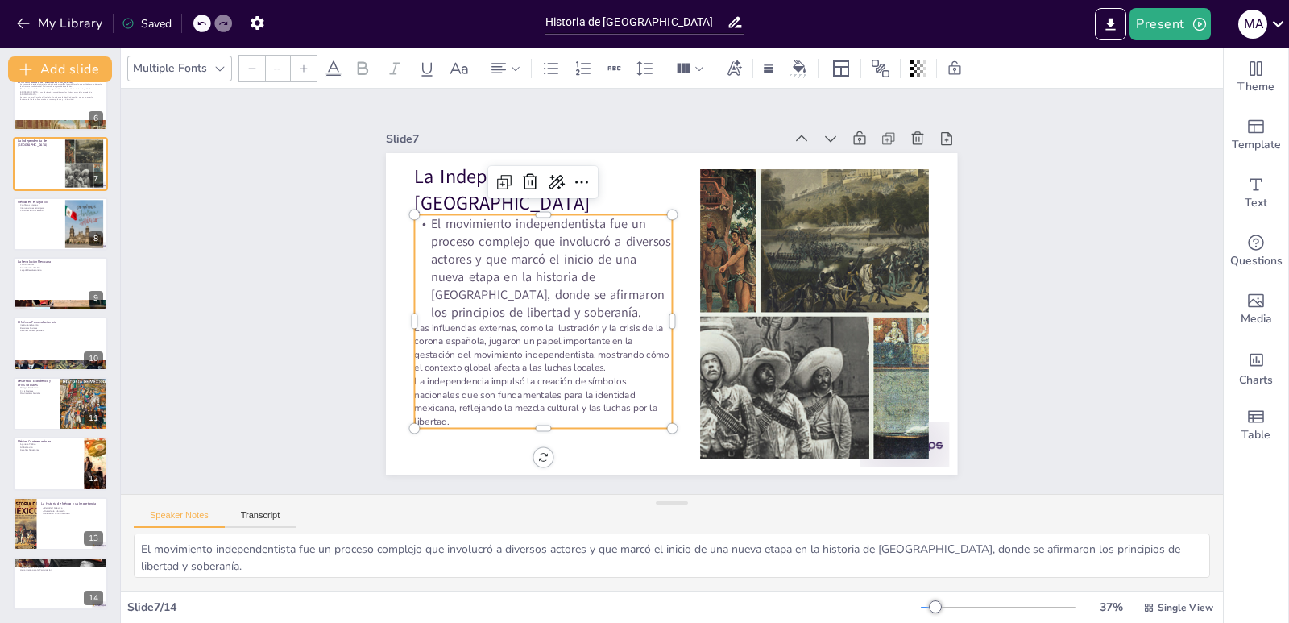
drag, startPoint x: 538, startPoint y: 240, endPoint x: 426, endPoint y: 214, distance: 115.7
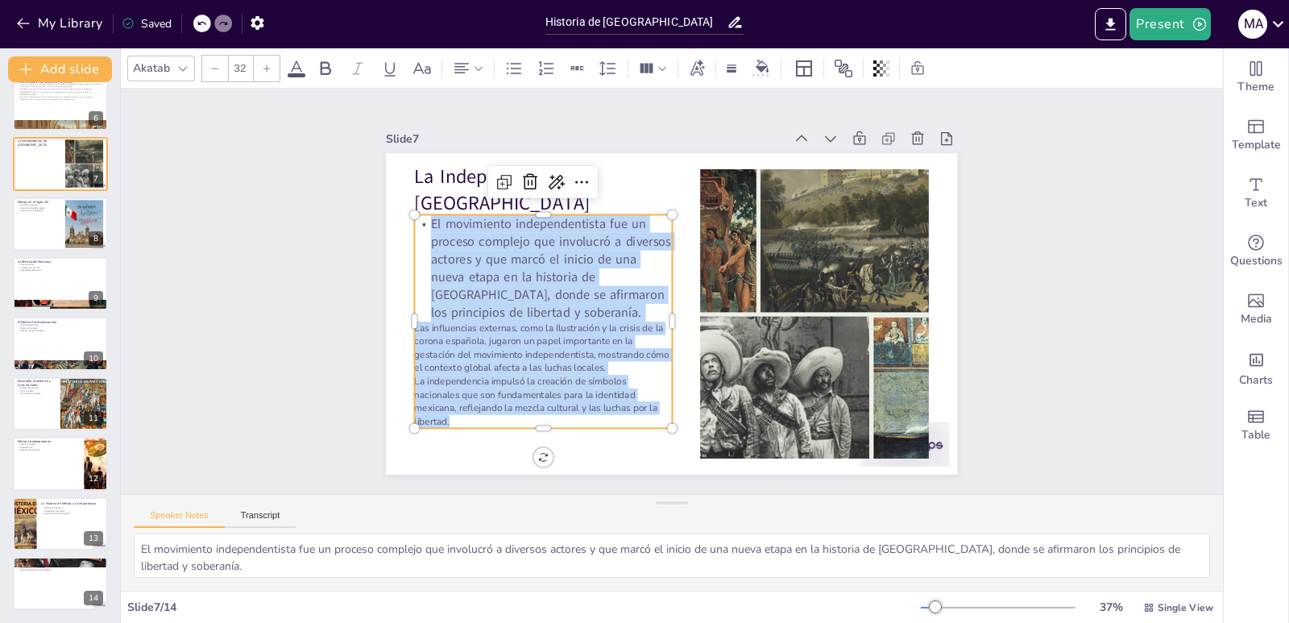
drag, startPoint x: 460, startPoint y: 417, endPoint x: 416, endPoint y: 218, distance: 203.9
click at [416, 218] on div "El movimiento independentista fue un proceso complejo que involucró a diversos …" at bounding box center [540, 294] width 296 height 262
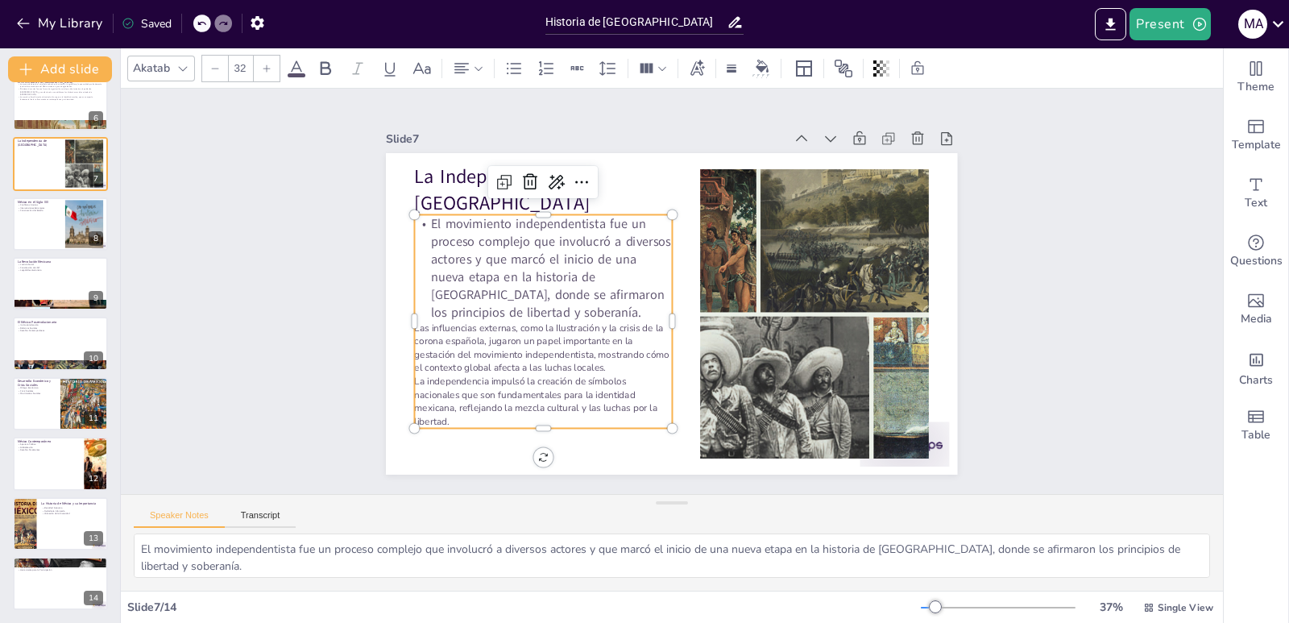
click at [244, 69] on input "32" at bounding box center [240, 69] width 23 height 26
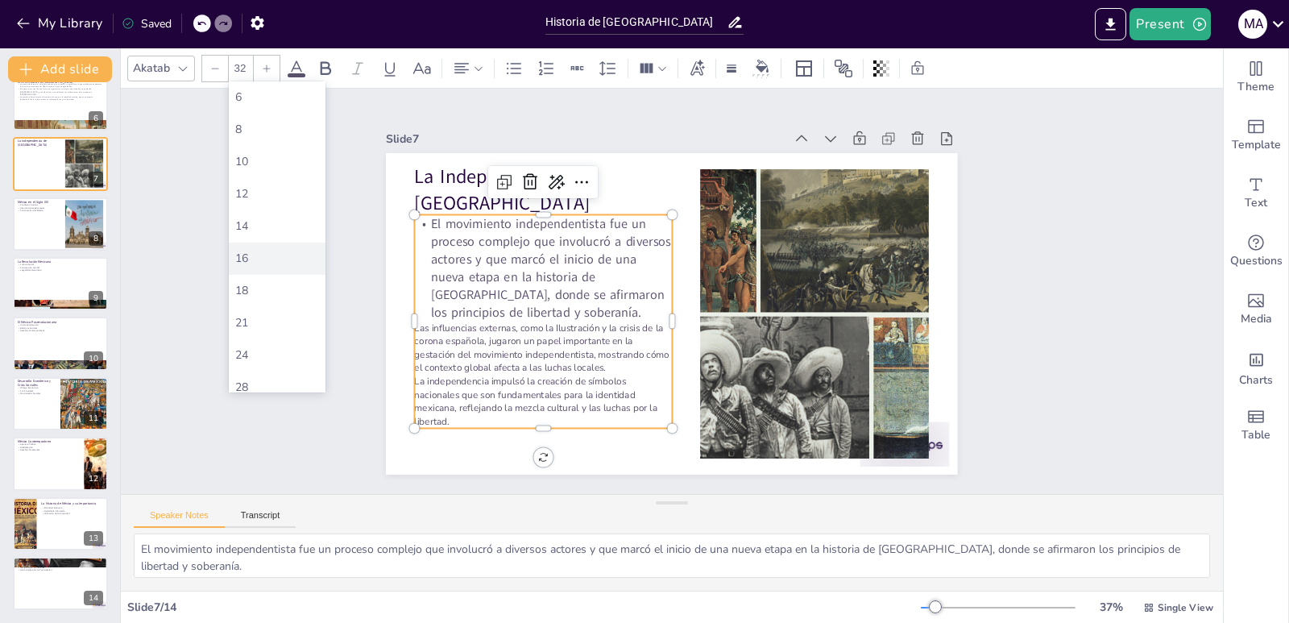
click at [253, 259] on div "16" at bounding box center [277, 258] width 84 height 15
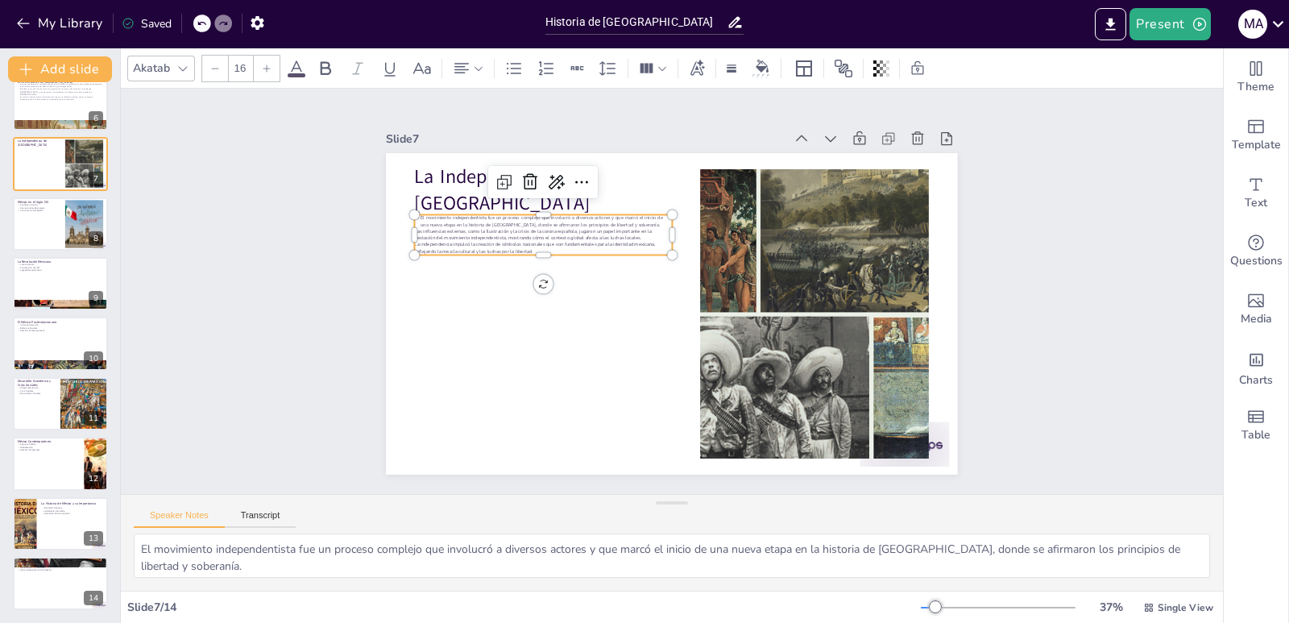
click at [243, 67] on input "16" at bounding box center [240, 69] width 23 height 26
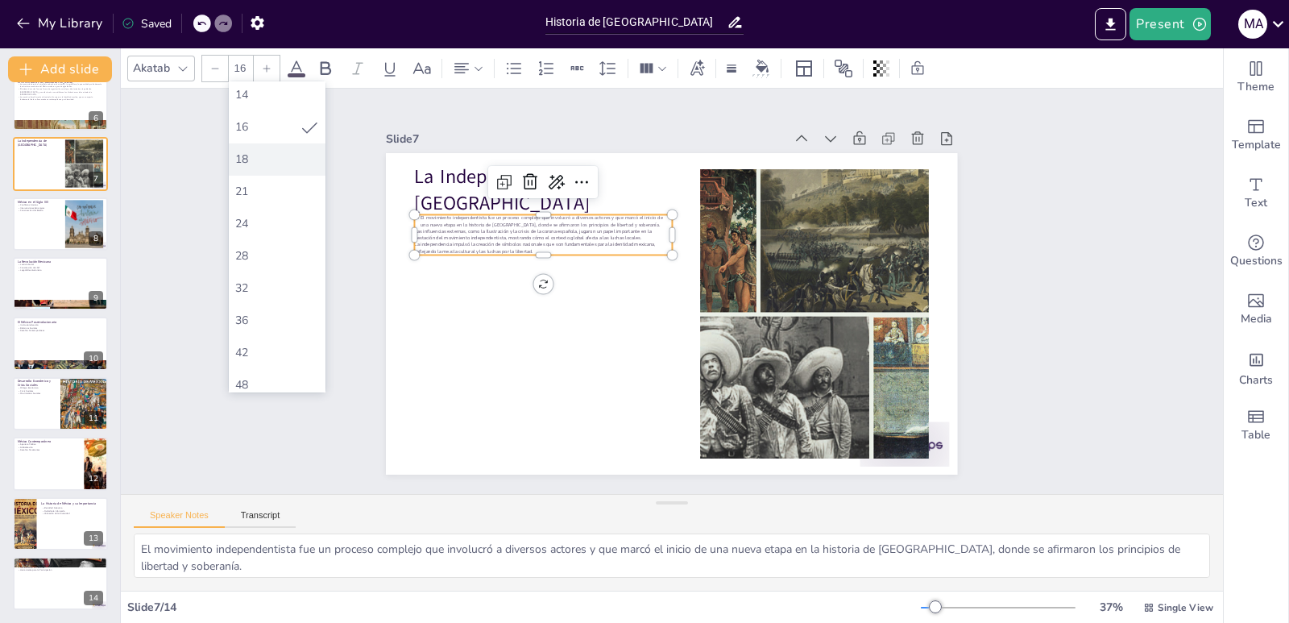
scroll to position [242, 0]
click at [267, 174] on div "32" at bounding box center [277, 177] width 84 height 15
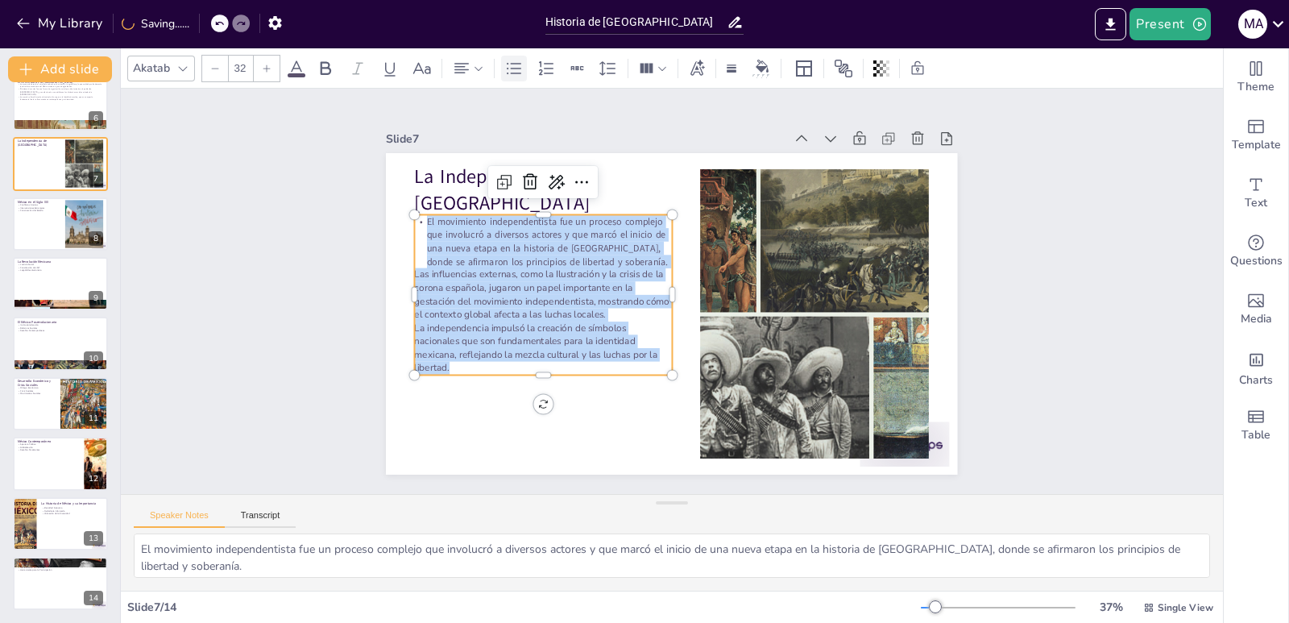
click at [511, 64] on icon at bounding box center [514, 68] width 19 height 19
click at [245, 71] on input "32" at bounding box center [240, 69] width 23 height 26
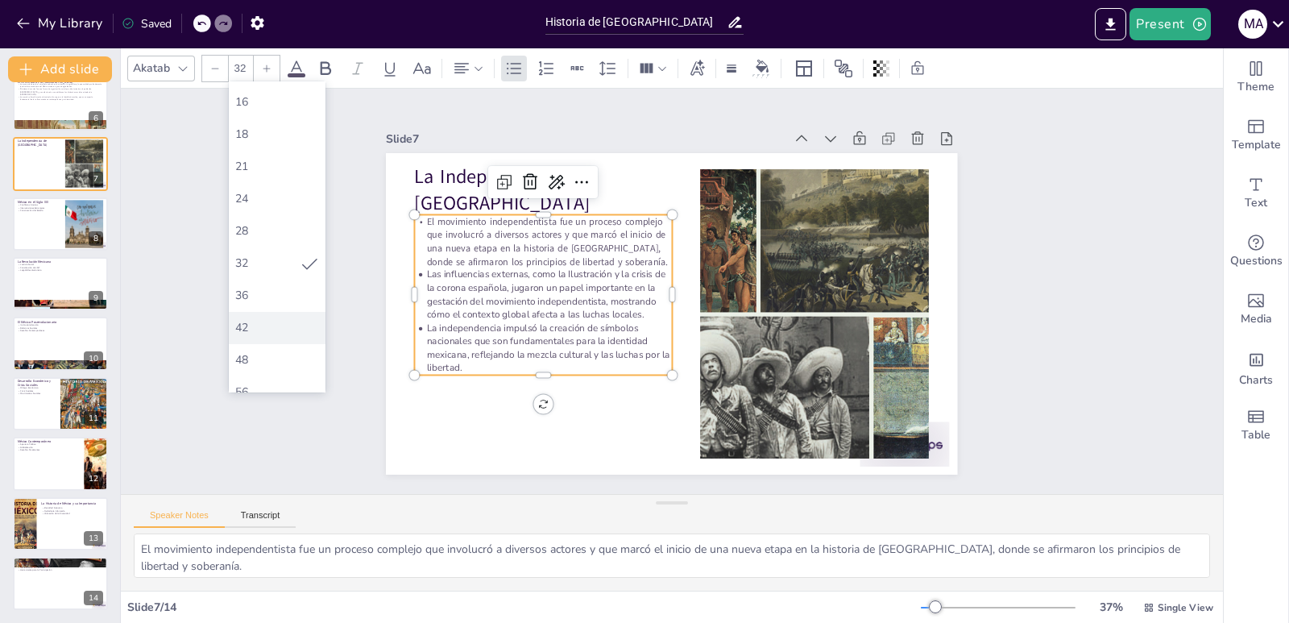
scroll to position [161, 0]
click at [255, 288] on div "36" at bounding box center [277, 290] width 84 height 15
type input "36"
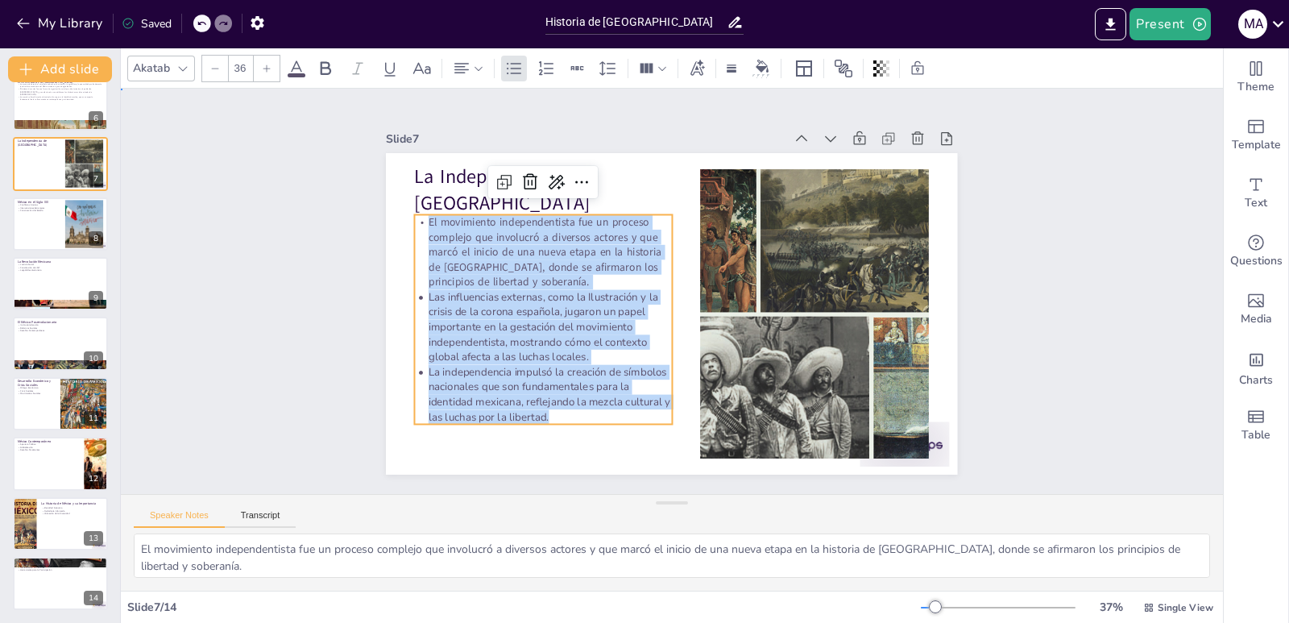
click at [263, 317] on div "Slide 1 UNIVERSIDAD UNIVER MILENIUM Producto Final Módulo IV La inteligencia ar…" at bounding box center [672, 291] width 819 height 1172
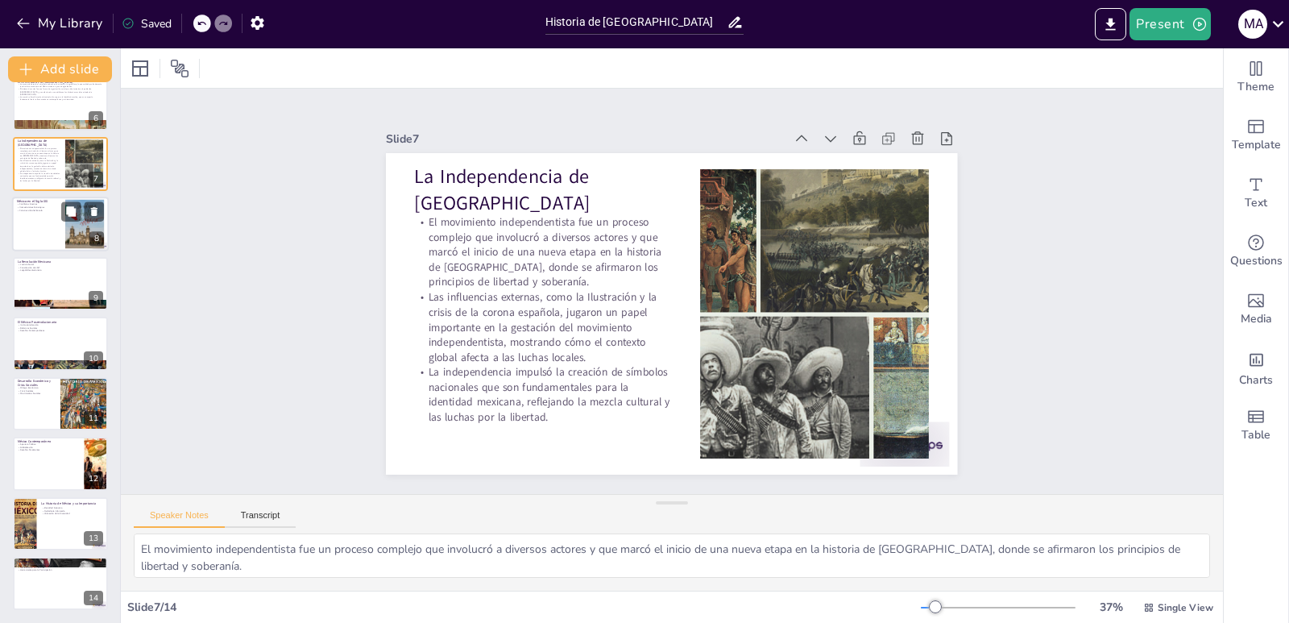
click at [45, 226] on div at bounding box center [60, 224] width 97 height 55
type textarea "Los conflictos internos, como la guerra con Estados Unidos, tuvieron un impacto…"
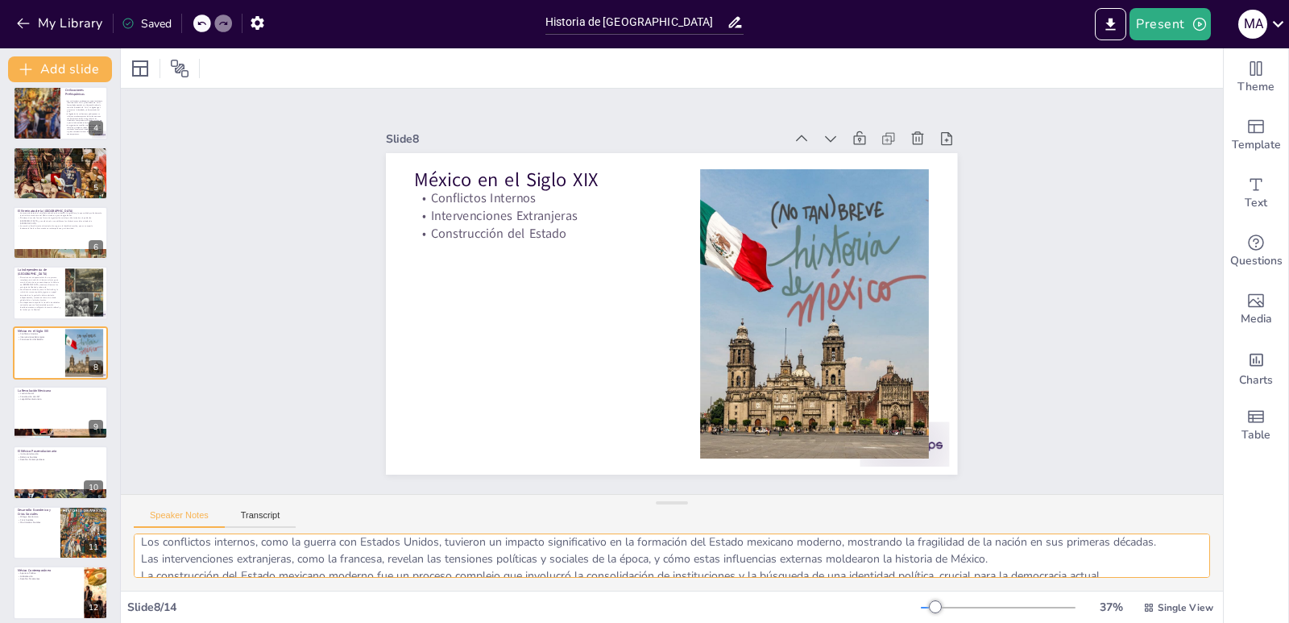
scroll to position [0, 0]
drag, startPoint x: 1140, startPoint y: 554, endPoint x: 137, endPoint y: 550, distance: 1002.6
click at [137, 550] on textarea "Los conflictos internos, como la guerra con Estados Unidos, tuvieron un impacto…" at bounding box center [672, 556] width 1077 height 44
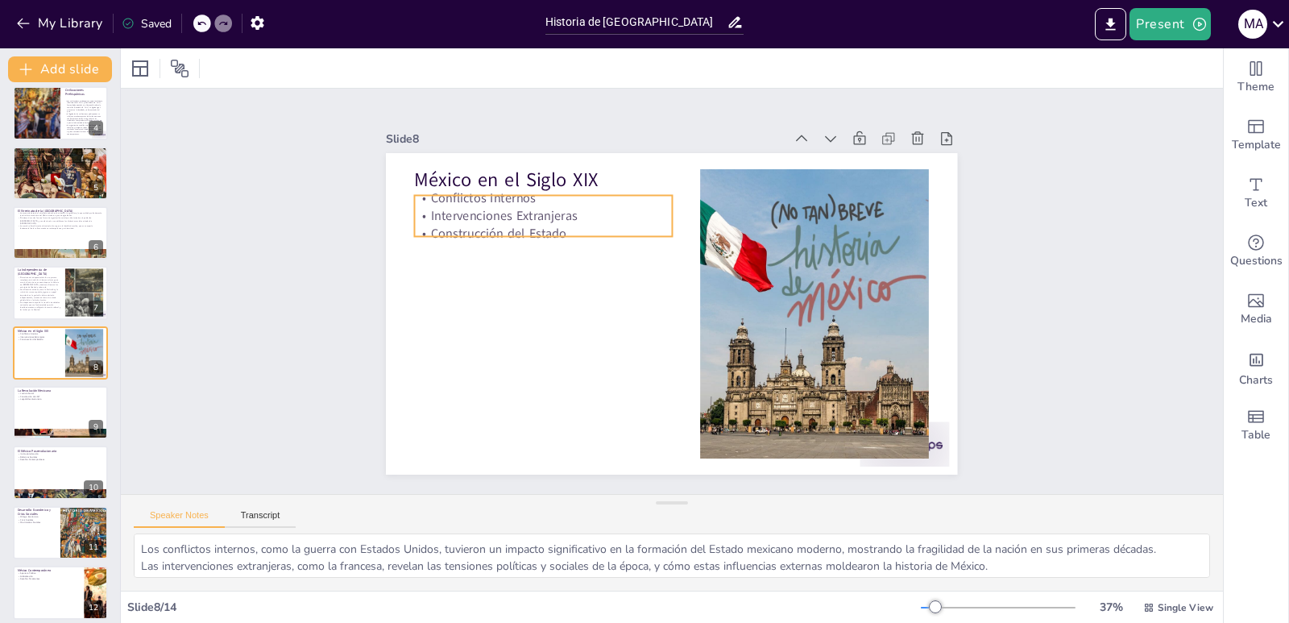
click at [483, 214] on p "Intervenciones Extranjeras" at bounding box center [598, 161] width 231 height 144
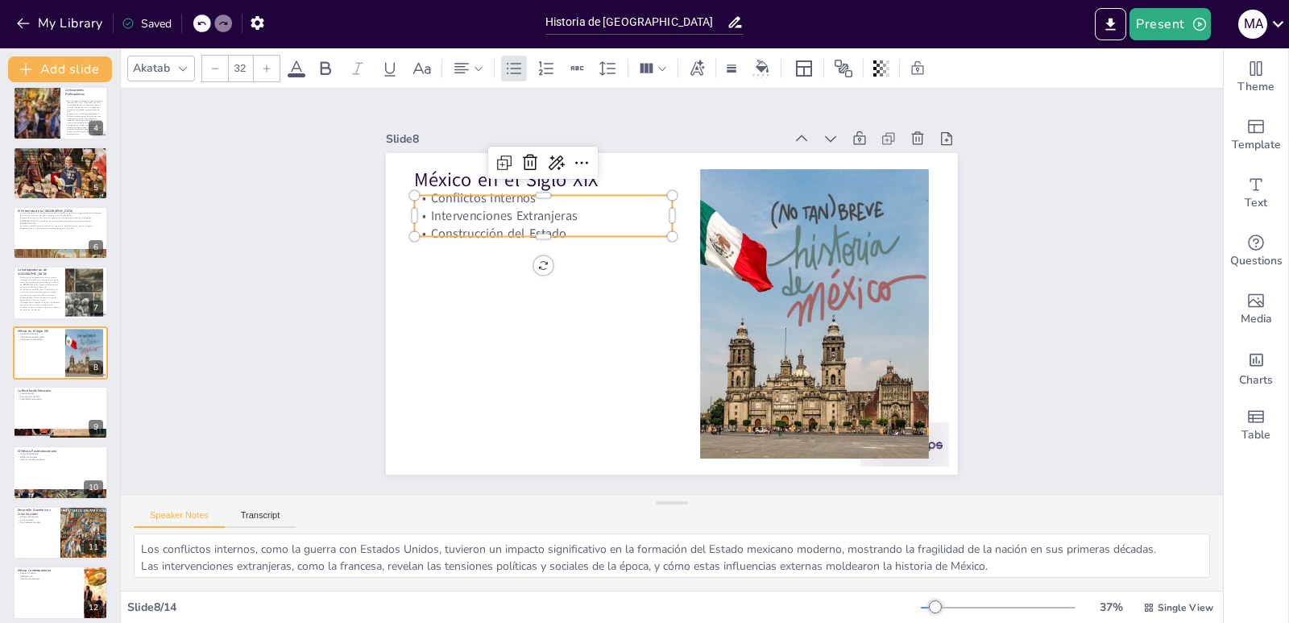
click at [559, 222] on p "Construcción del Estado" at bounding box center [567, 196] width 250 height 97
click at [559, 222] on p "Construcción del Estado" at bounding box center [550, 220] width 258 height 44
click at [560, 222] on p "Construcción del Estado" at bounding box center [567, 196] width 250 height 97
click at [623, 324] on p "Construcción del Estado" at bounding box center [715, 425] width 185 height 203
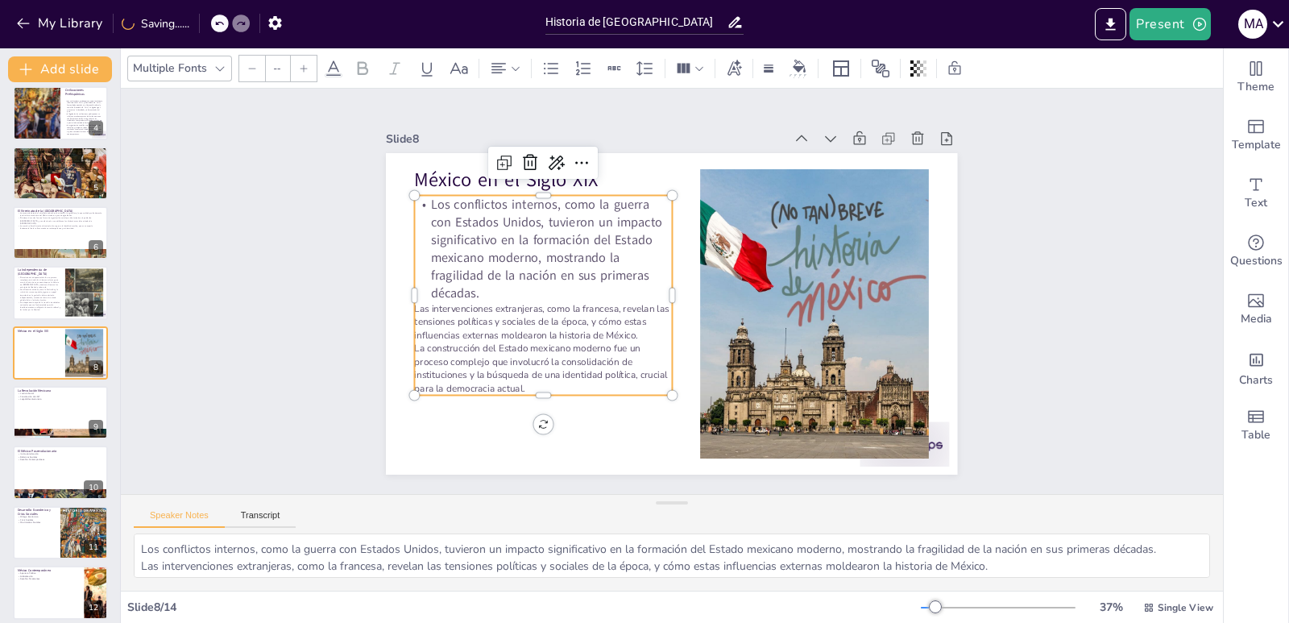
drag, startPoint x: 559, startPoint y: 222, endPoint x: 433, endPoint y: 193, distance: 129.8
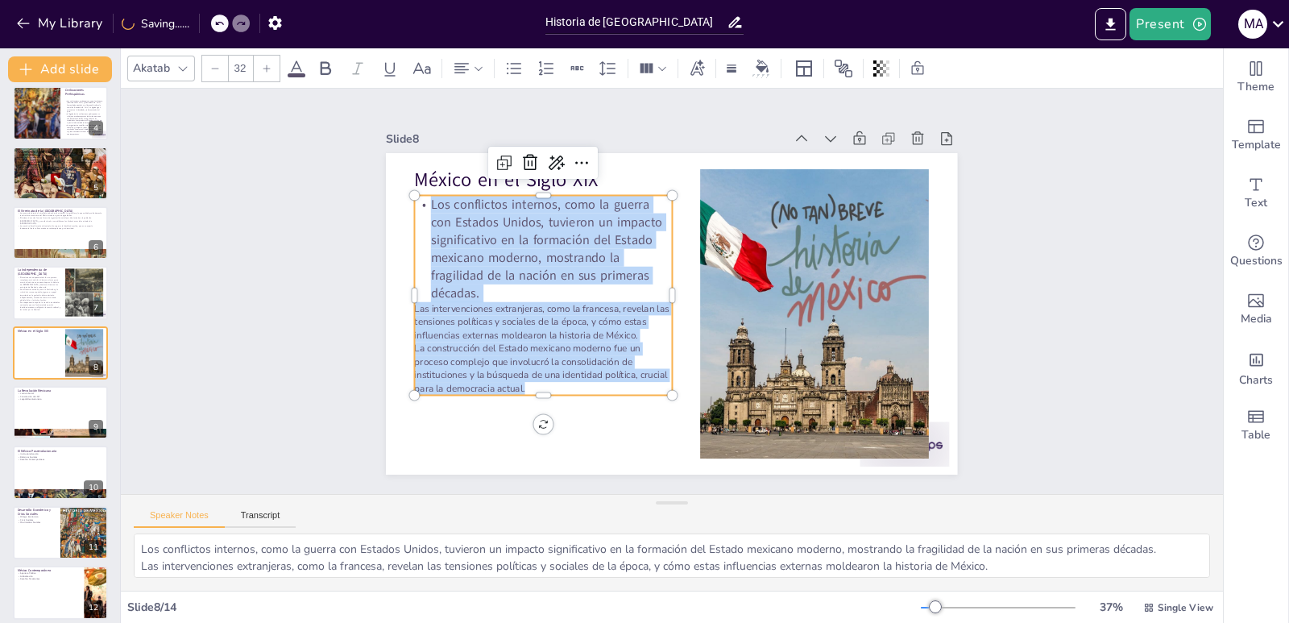
drag, startPoint x: 534, startPoint y: 383, endPoint x: 461, endPoint y: 114, distance: 278.8
click at [417, 203] on div "Los conflictos internos, como la guerra con Estados Unidos, tuvieron un impacto…" at bounding box center [545, 268] width 293 height 249
click at [512, 67] on icon at bounding box center [514, 68] width 19 height 19
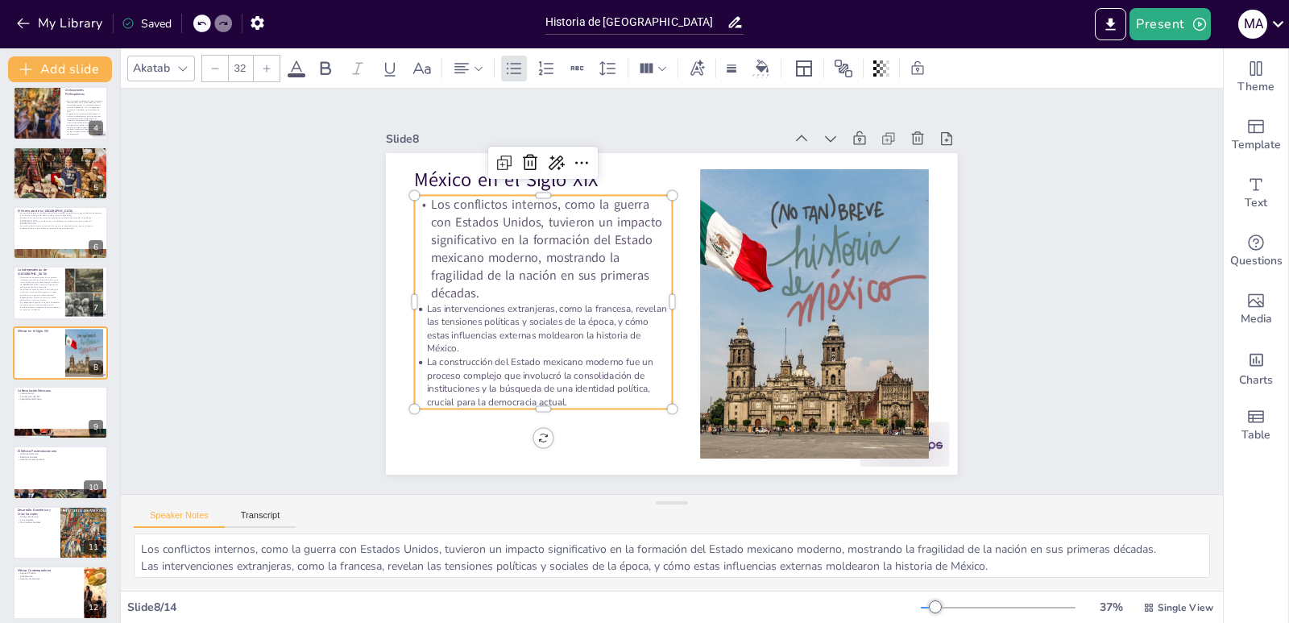
click at [241, 71] on input "32" at bounding box center [240, 69] width 23 height 26
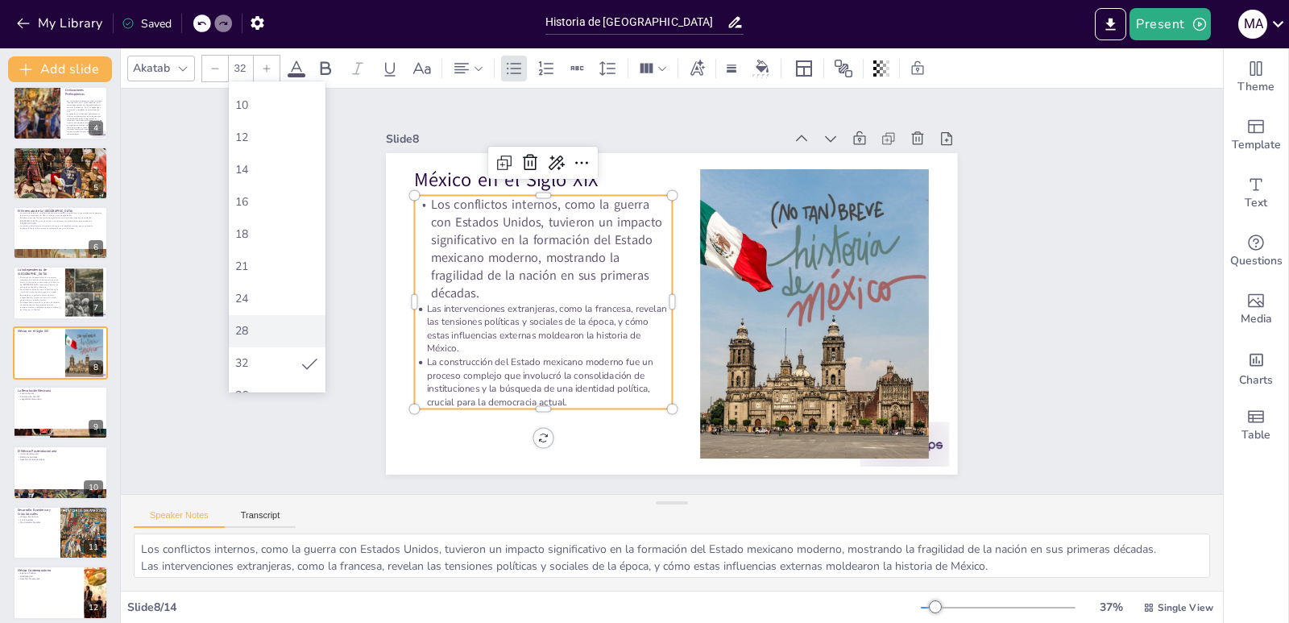
scroll to position [81, 0]
click at [257, 361] on div "36" at bounding box center [277, 371] width 97 height 32
type input "36"
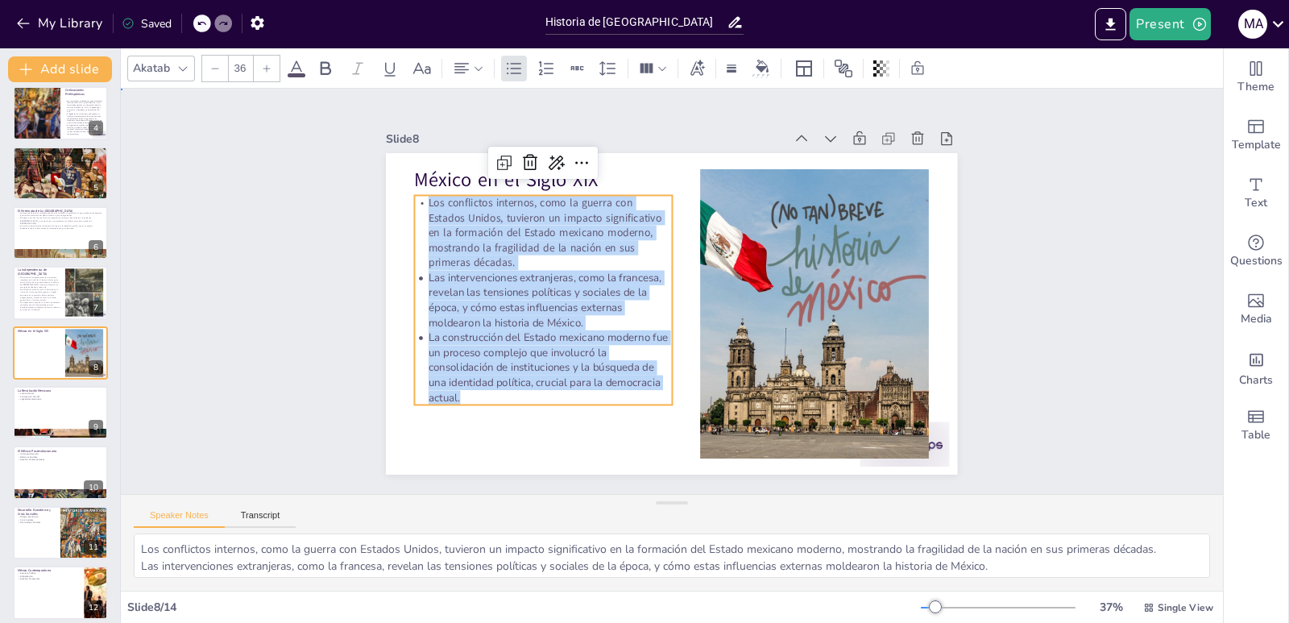
click at [257, 361] on div "Slide 1 UNIVERSIDAD UNIVER MILENIUM Producto Final Módulo IV La inteligencia ar…" at bounding box center [672, 291] width 1163 height 625
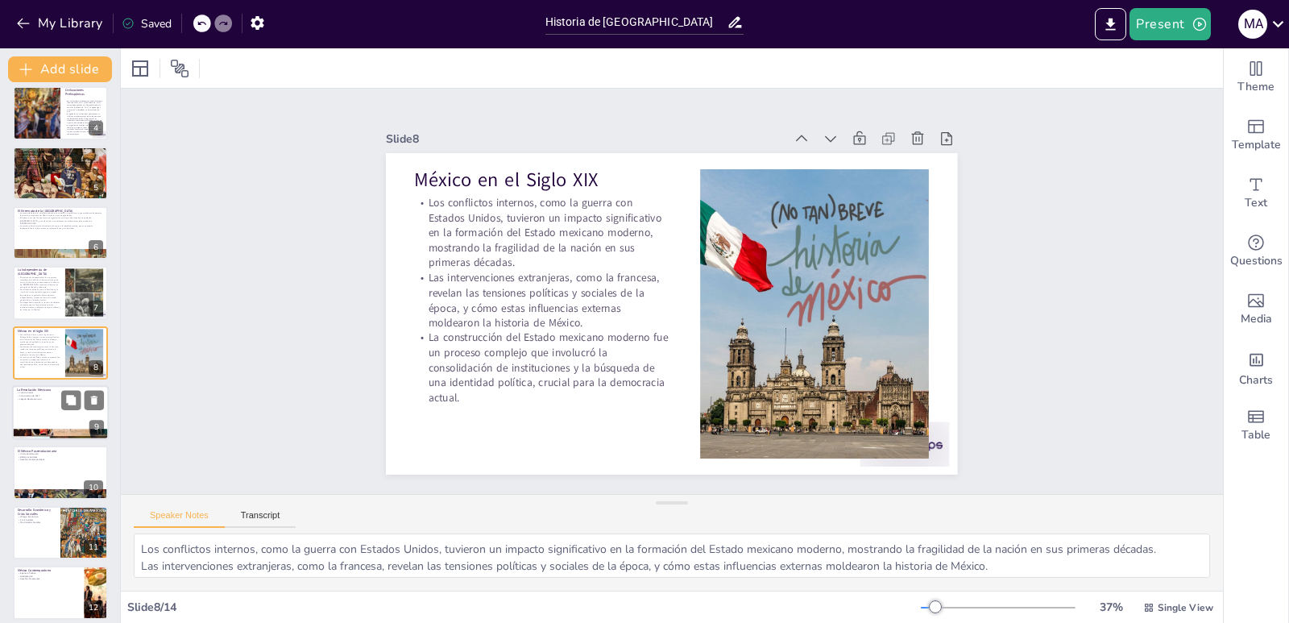
click at [37, 401] on div at bounding box center [60, 412] width 97 height 55
type textarea "La búsqueda de justicia social fue uno de los principales motores de la Revoluc…"
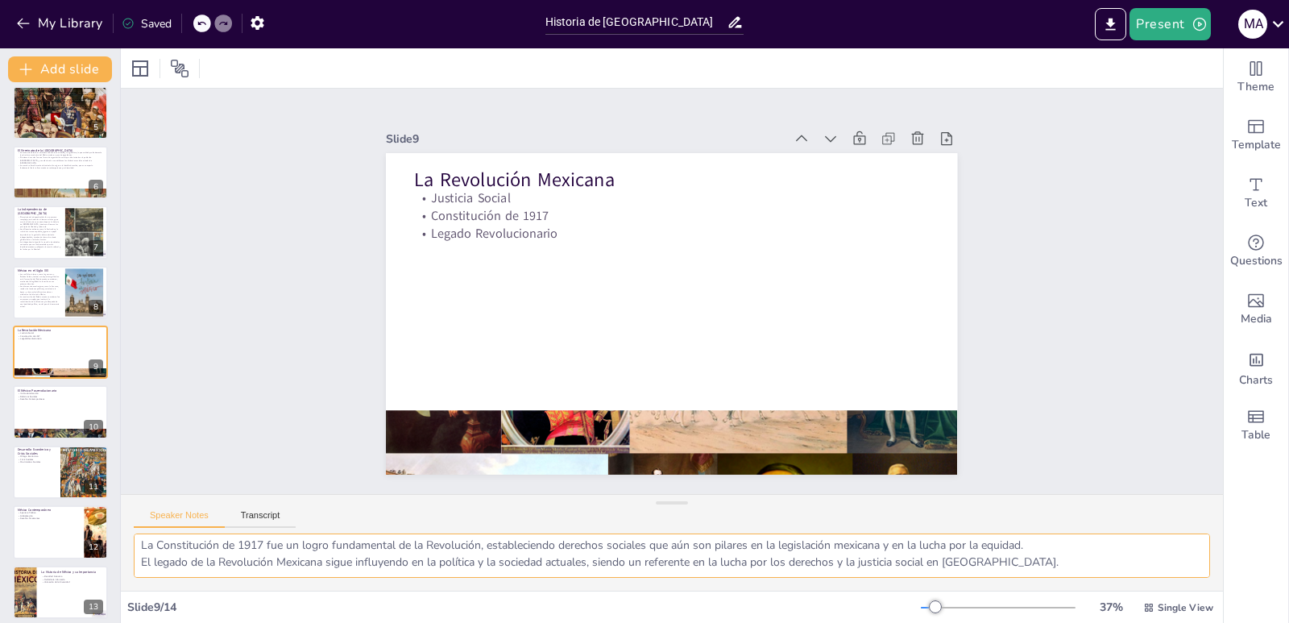
scroll to position [0, 0]
drag, startPoint x: 995, startPoint y: 563, endPoint x: 139, endPoint y: 545, distance: 856.9
click at [139, 545] on textarea "La búsqueda de justicia social fue uno de los principales motores de la Revoluc…" at bounding box center [672, 556] width 1077 height 44
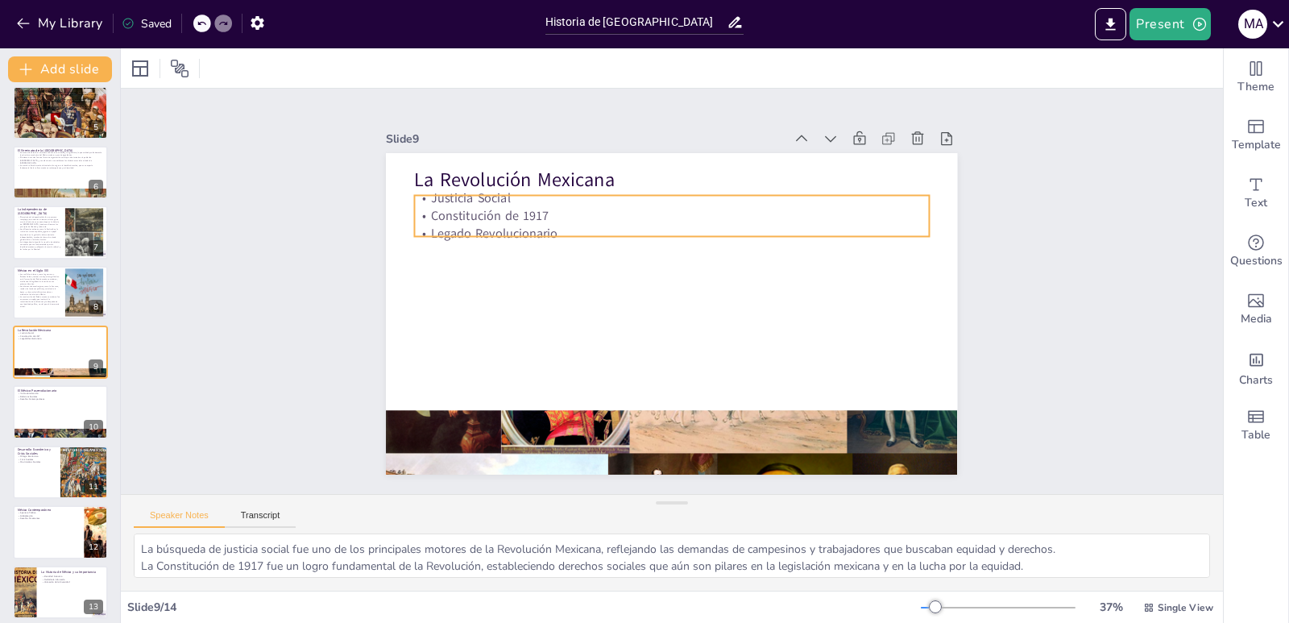
click at [549, 222] on p "Legado Revolucionario" at bounding box center [683, 234] width 507 height 125
click at [554, 222] on p "Legado Revolucionario" at bounding box center [683, 234] width 507 height 124
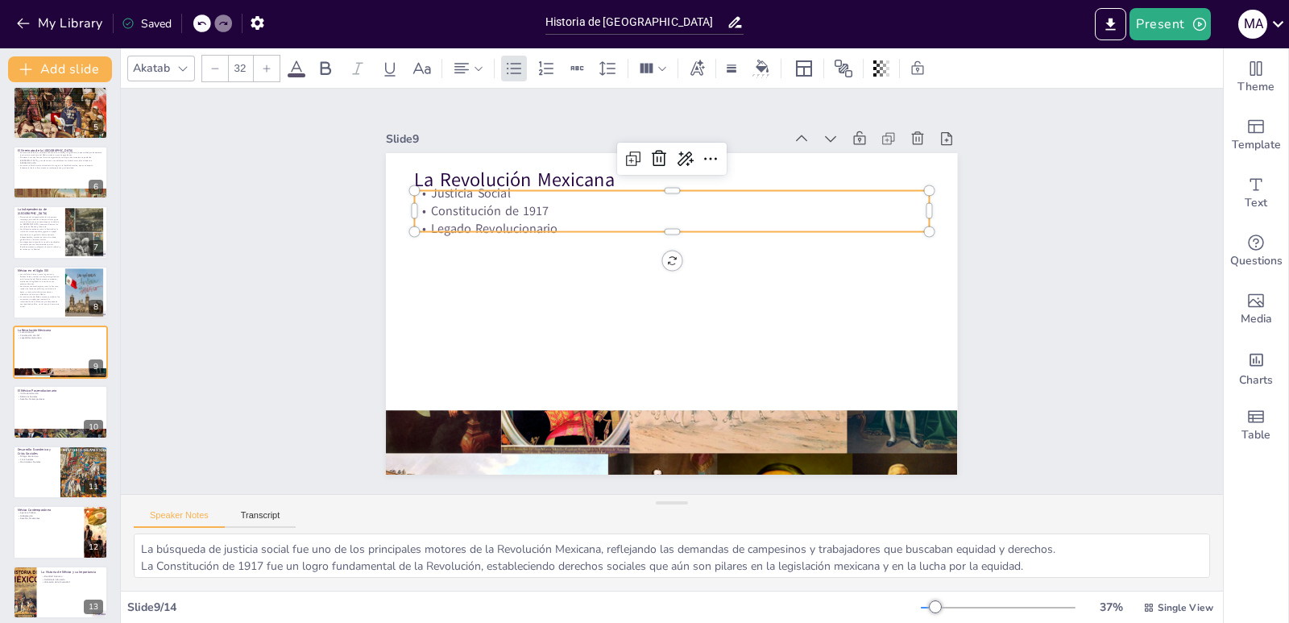
click at [554, 222] on p "Legado Revolucionario" at bounding box center [678, 229] width 513 height 72
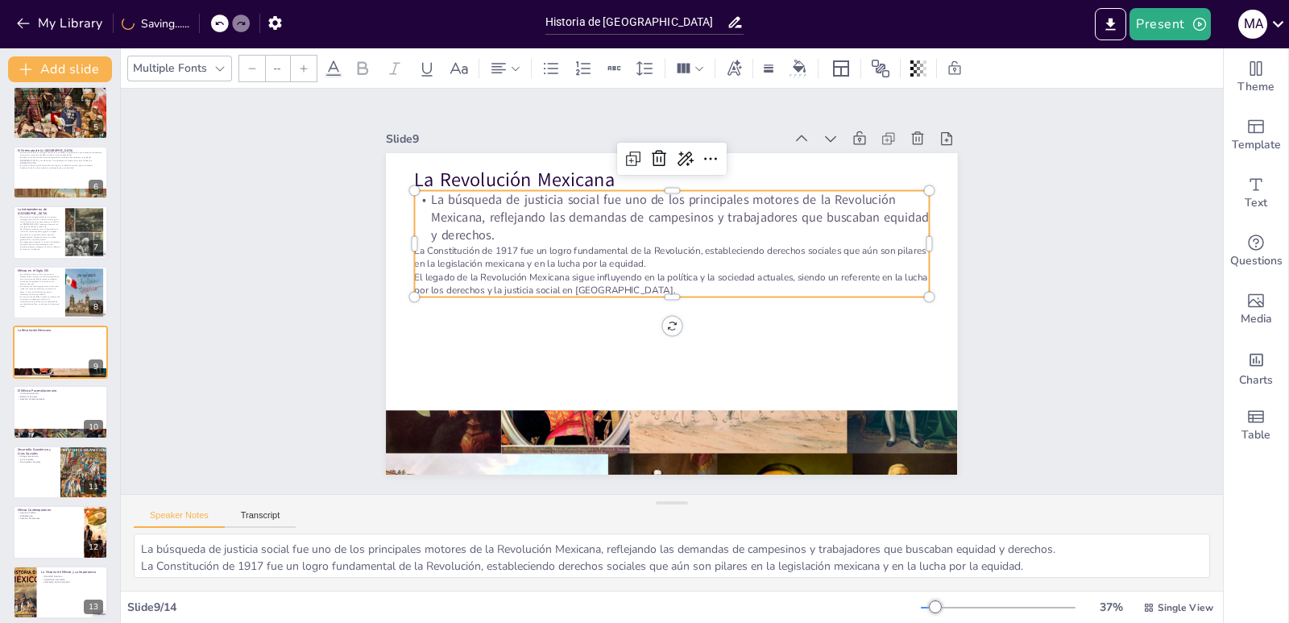
drag, startPoint x: 554, startPoint y: 222, endPoint x: 603, endPoint y: 280, distance: 75.5
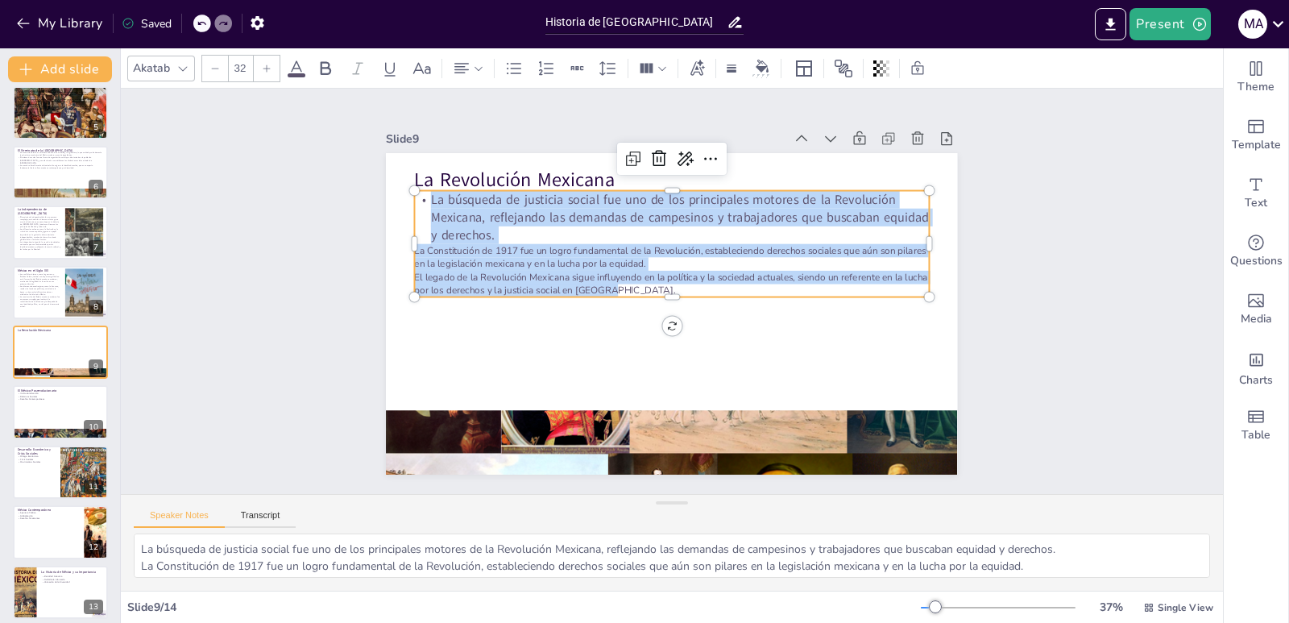
drag, startPoint x: 624, startPoint y: 283, endPoint x: 415, endPoint y: 193, distance: 227.4
click at [434, 193] on div "La búsqueda de justicia social fue uno de los principales motores de la Revoluc…" at bounding box center [690, 247] width 513 height 307
click at [512, 73] on icon at bounding box center [514, 67] width 15 height 11
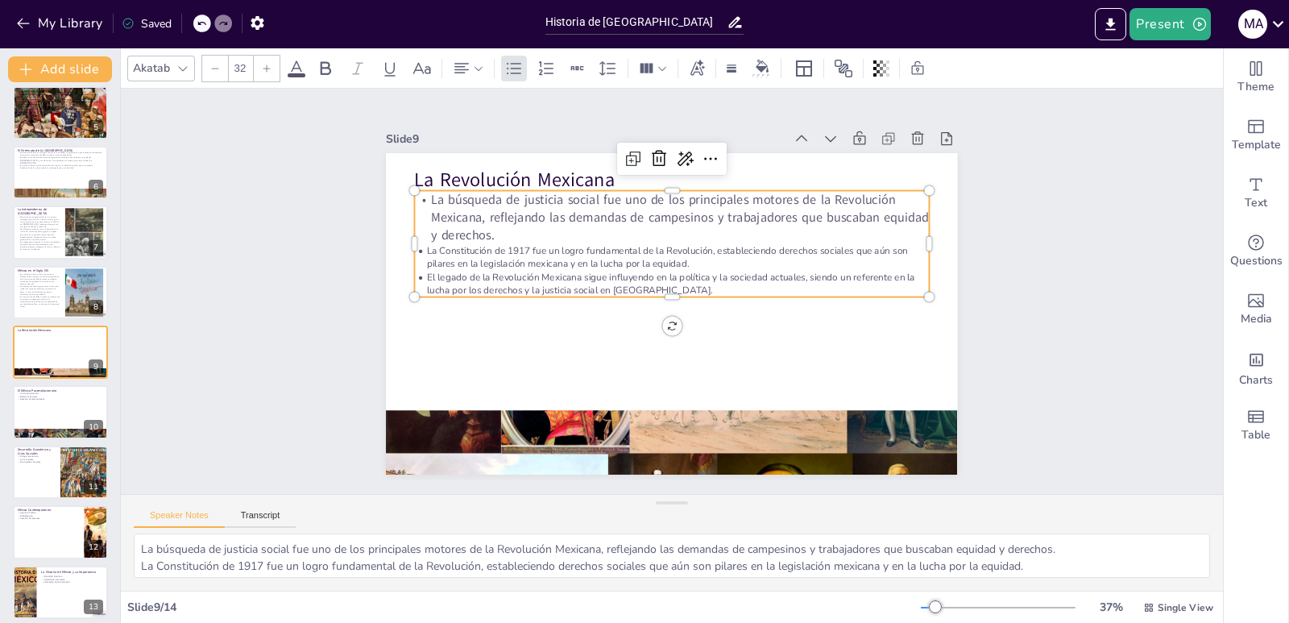
click at [239, 67] on input "32" at bounding box center [240, 69] width 23 height 26
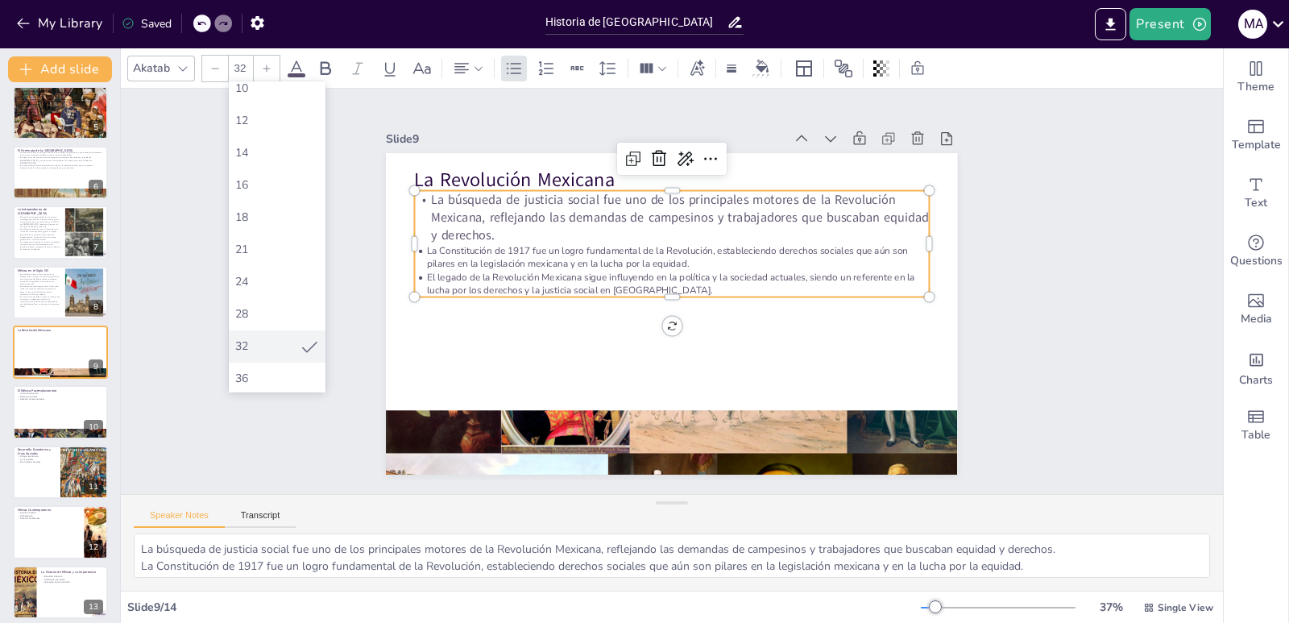
scroll to position [161, 0]
click at [248, 290] on font "36" at bounding box center [241, 290] width 13 height 15
type input "36"
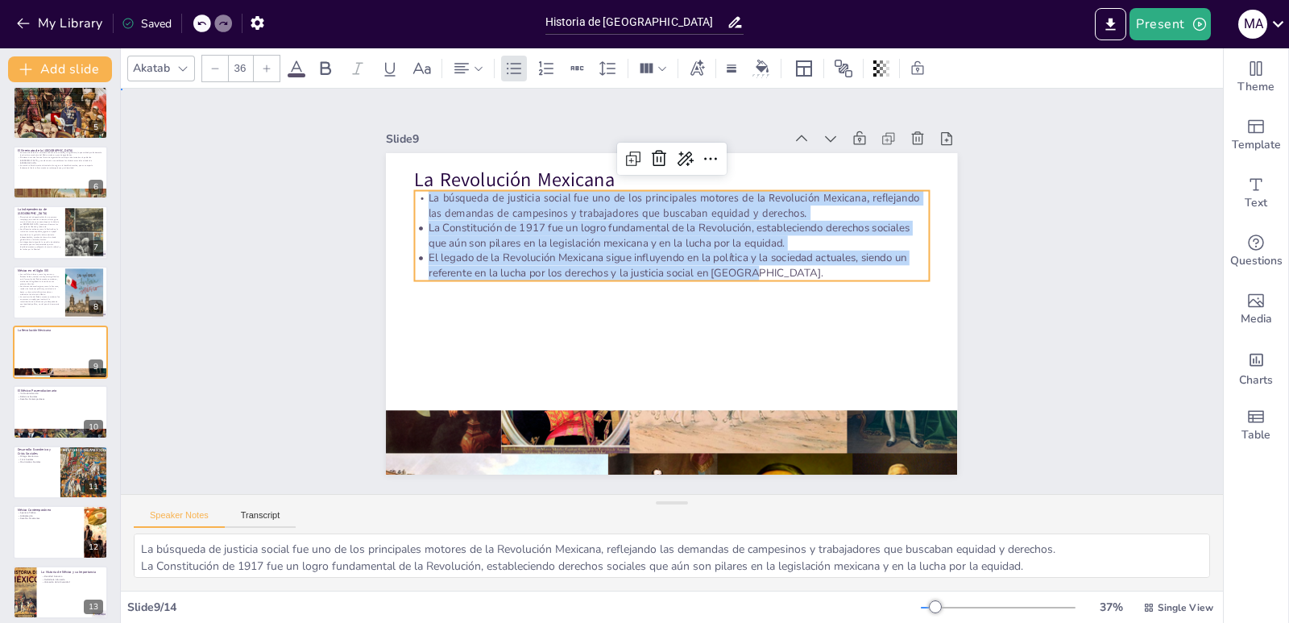
click at [247, 316] on div "Slide 1 UNIVERSIDAD UNIVER MILENIUM Producto Final Módulo IV La inteligencia ar…" at bounding box center [671, 291] width 1173 height 726
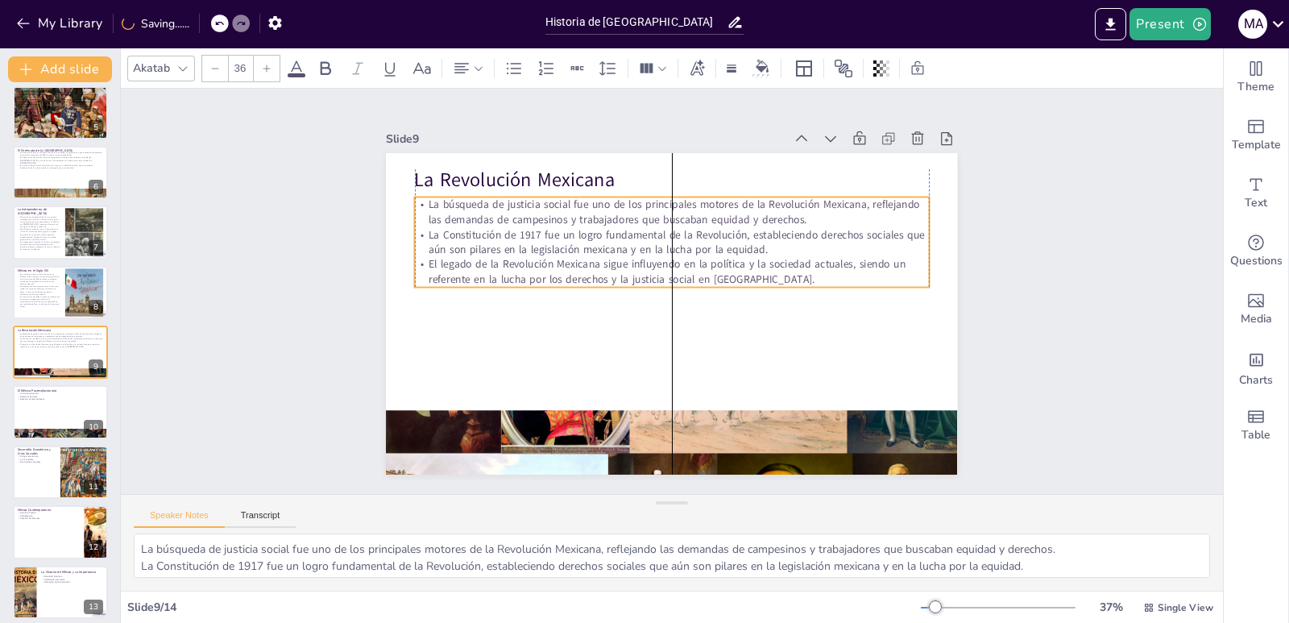
drag, startPoint x: 646, startPoint y: 240, endPoint x: 1169, endPoint y: 352, distance: 534.1
click at [645, 247] on p "La Constitución de 1917 fue un logro fundamental de la Revolución, estableciend…" at bounding box center [677, 243] width 515 height 84
click at [1169, 352] on div "Slide 1 UNIVERSIDAD UNIVER MILENIUM Producto Final Módulo IV La inteligencia ar…" at bounding box center [671, 291] width 1139 height 518
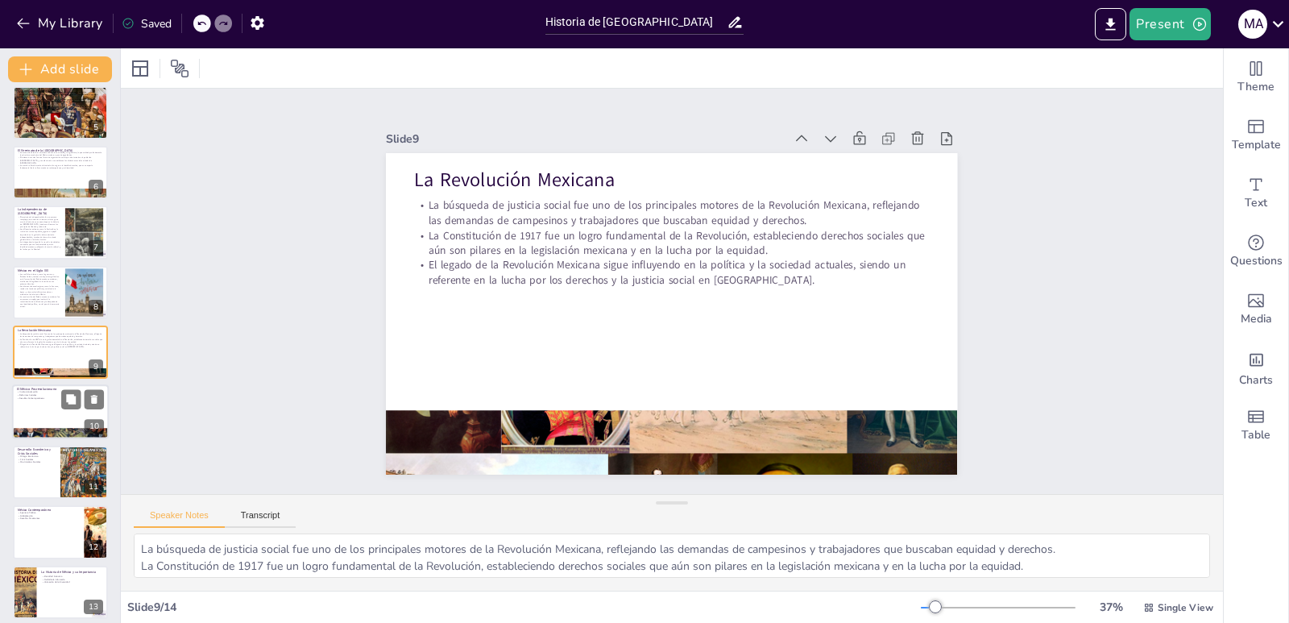
click at [27, 401] on div at bounding box center [60, 412] width 97 height 55
type textarea "La institucionalización de la política en la posrevolución fue crucial para est…"
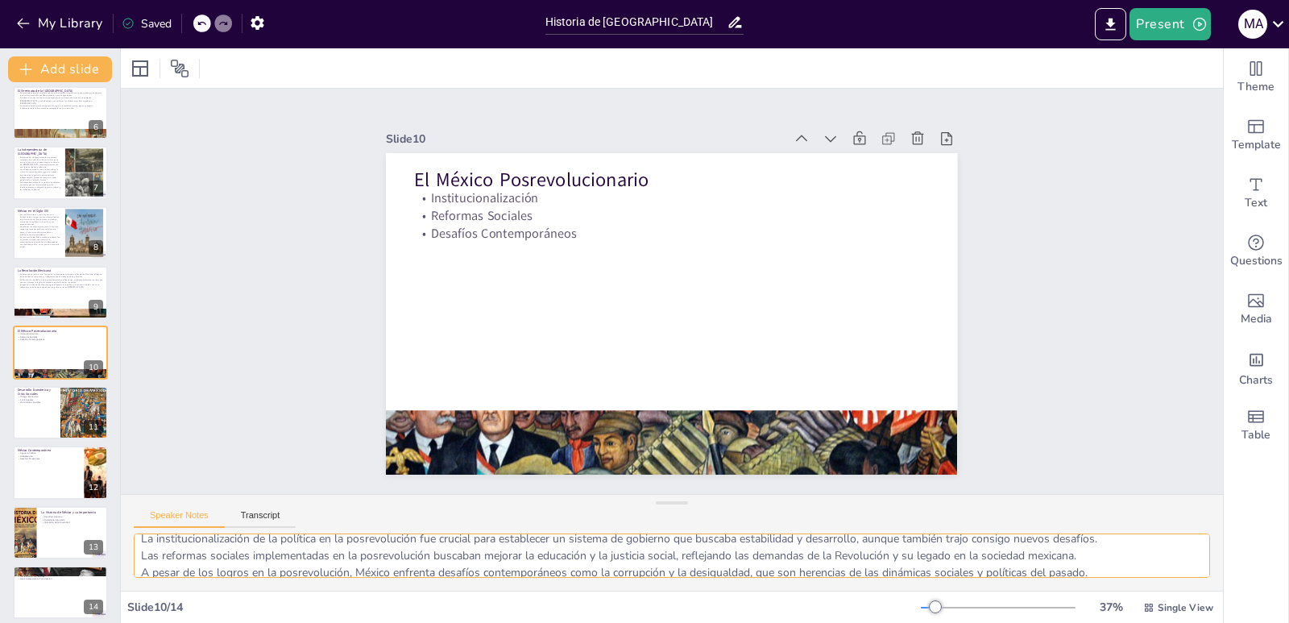
scroll to position [0, 0]
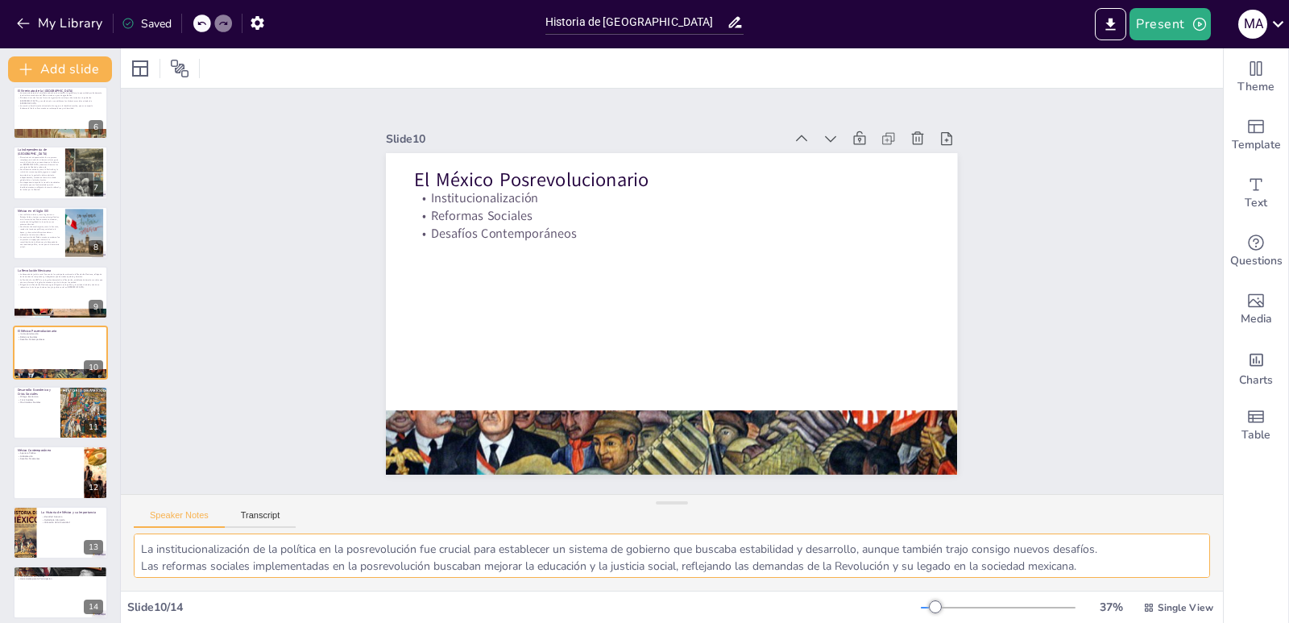
drag, startPoint x: 1098, startPoint y: 560, endPoint x: 139, endPoint y: 550, distance: 959.9
click at [139, 550] on textarea "La institucionalización de la política en la posrevolución fue crucial para est…" at bounding box center [672, 556] width 1077 height 44
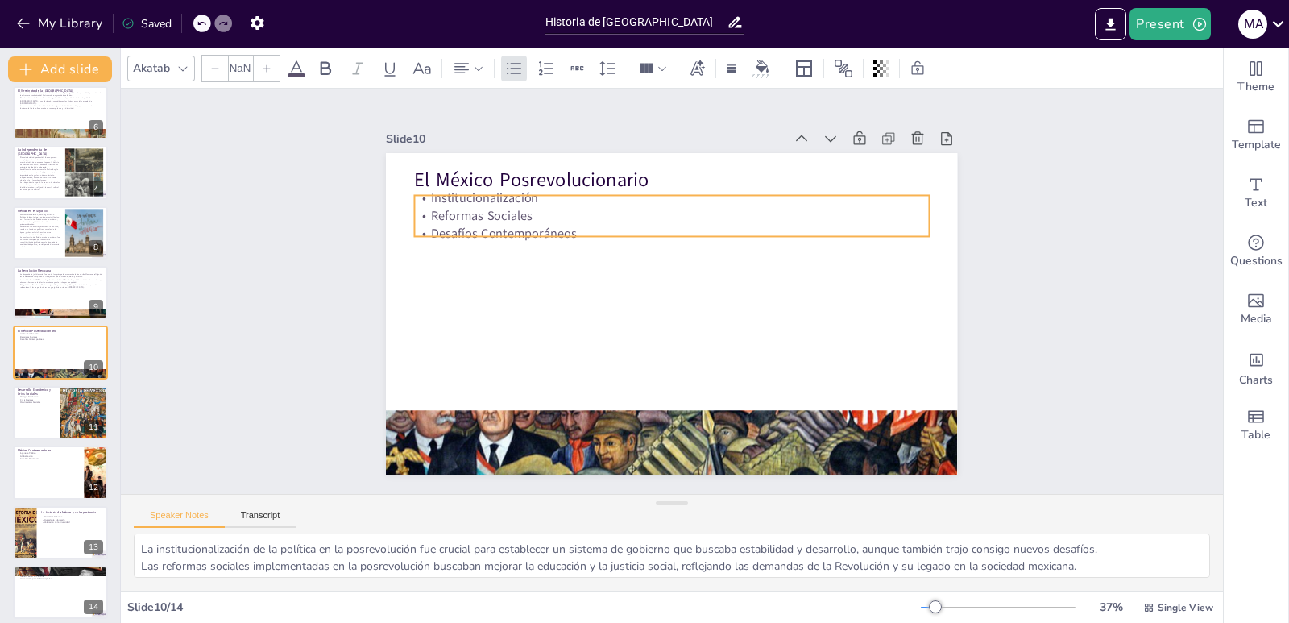
click at [567, 218] on p "Desafíos Contemporáneos" at bounding box center [689, 236] width 495 height 176
type input "32"
click at [575, 218] on p "Desafíos Contemporáneos" at bounding box center [683, 234] width 507 height 124
click at [575, 218] on p "Desafíos Contemporáneos" at bounding box center [695, 239] width 477 height 226
click at [576, 219] on p "Desafíos Contemporáneos" at bounding box center [695, 239] width 477 height 226
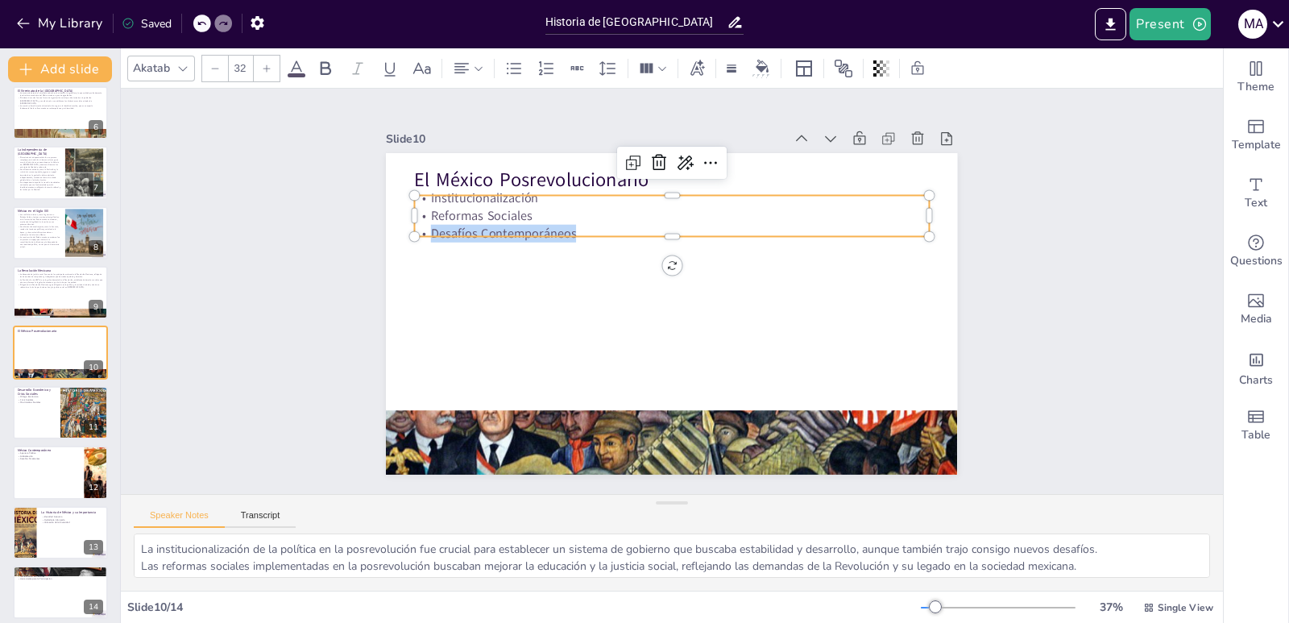
drag, startPoint x: 578, startPoint y: 223, endPoint x: 548, endPoint y: 226, distance: 29.9
click at [467, 202] on div "Institucionalización Reformas Sociales Desafíos Contemporáneos" at bounding box center [687, 218] width 514 height 160
click at [565, 232] on div at bounding box center [687, 245] width 493 height 171
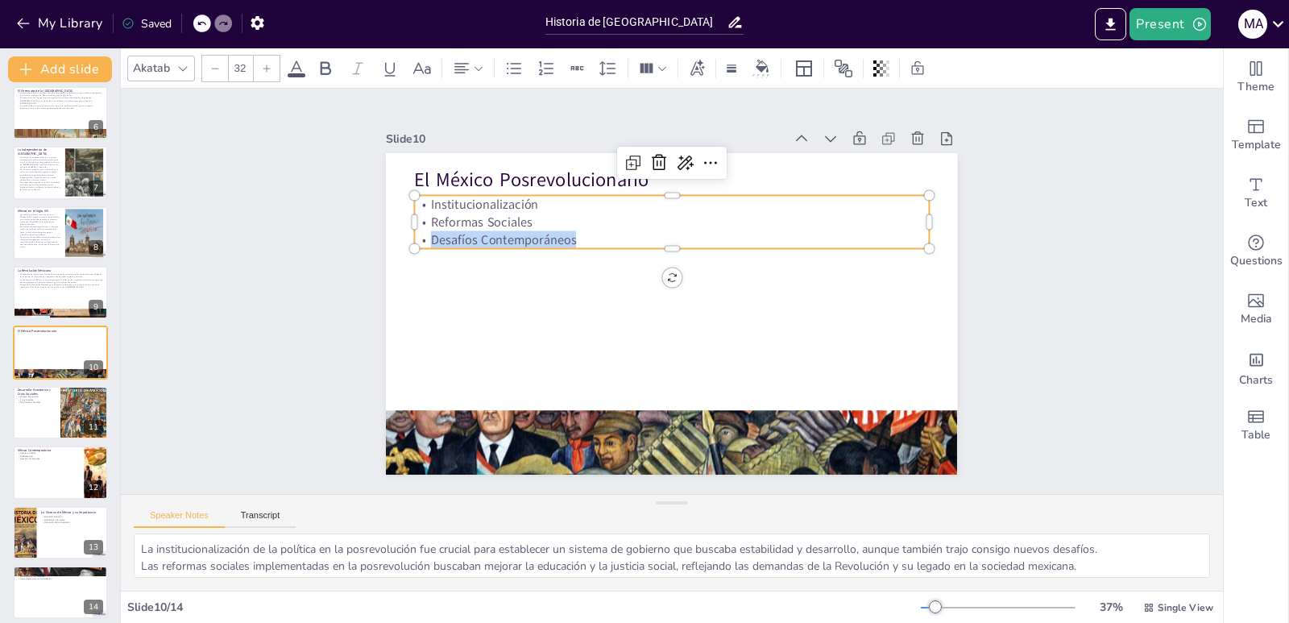
click at [572, 226] on p "Desafíos Contemporáneos" at bounding box center [688, 243] width 495 height 176
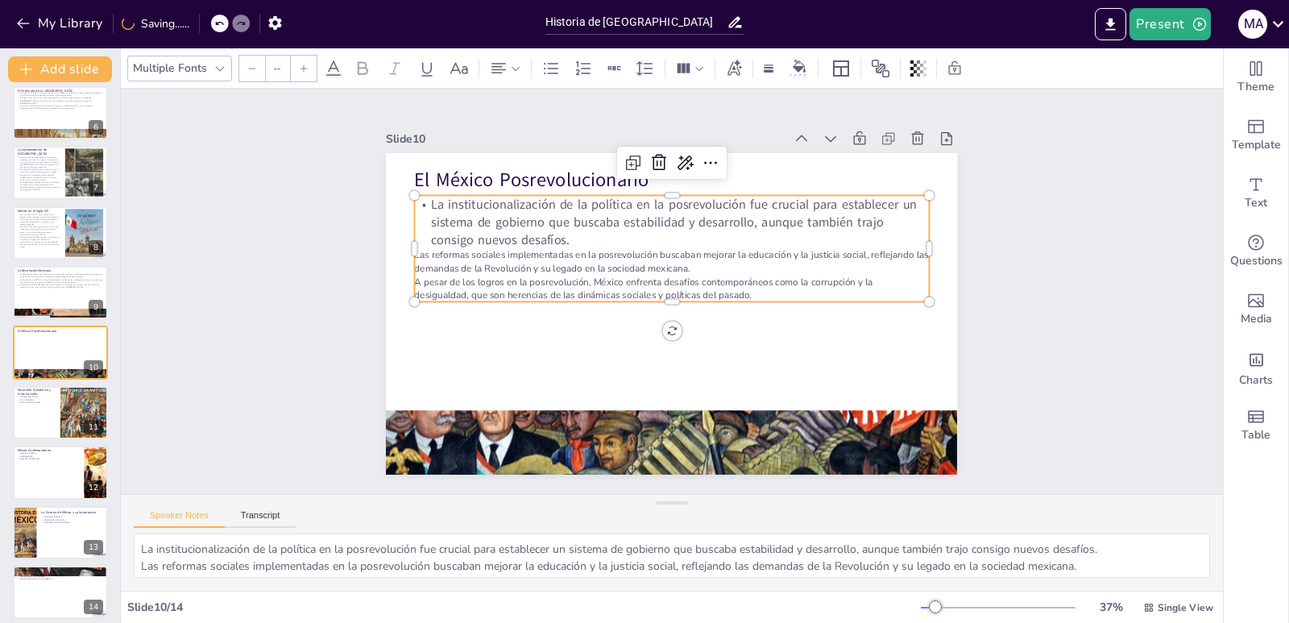
drag, startPoint x: 572, startPoint y: 230, endPoint x: 663, endPoint y: 275, distance: 101.6
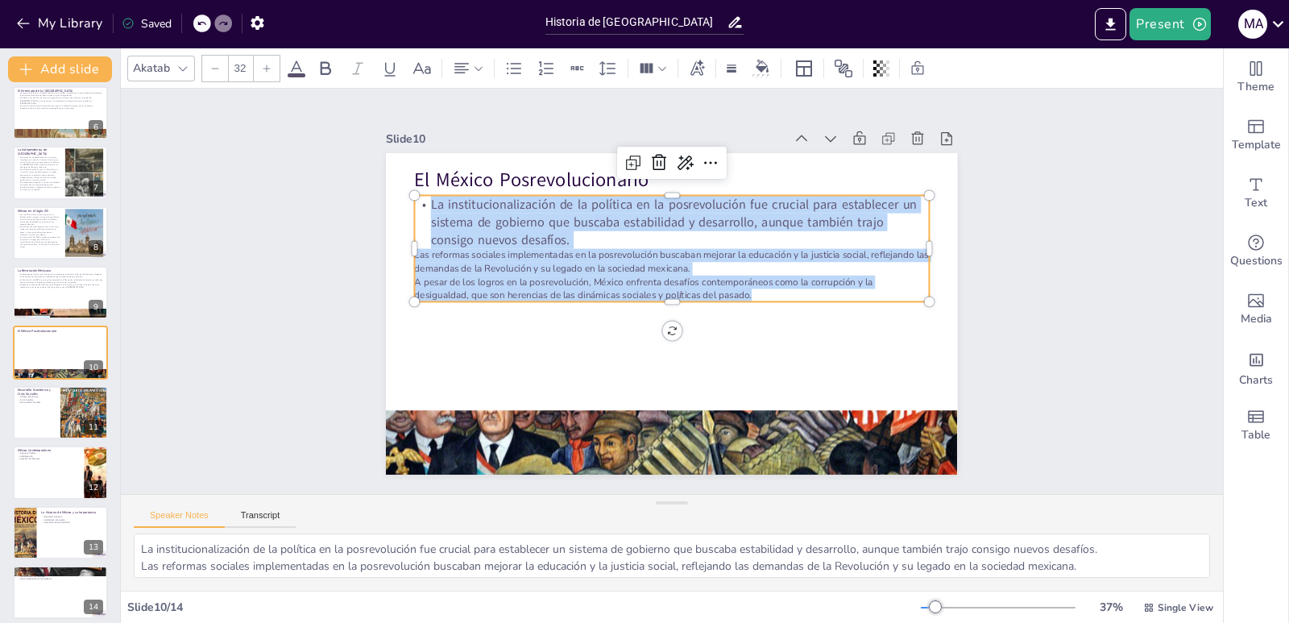
drag, startPoint x: 779, startPoint y: 289, endPoint x: 455, endPoint y: 131, distance: 361.2
click at [424, 189] on div "La institucionalización de la política en la posrevolución fue crucial para est…" at bounding box center [685, 251] width 522 height 260
click at [508, 71] on icon at bounding box center [514, 68] width 19 height 19
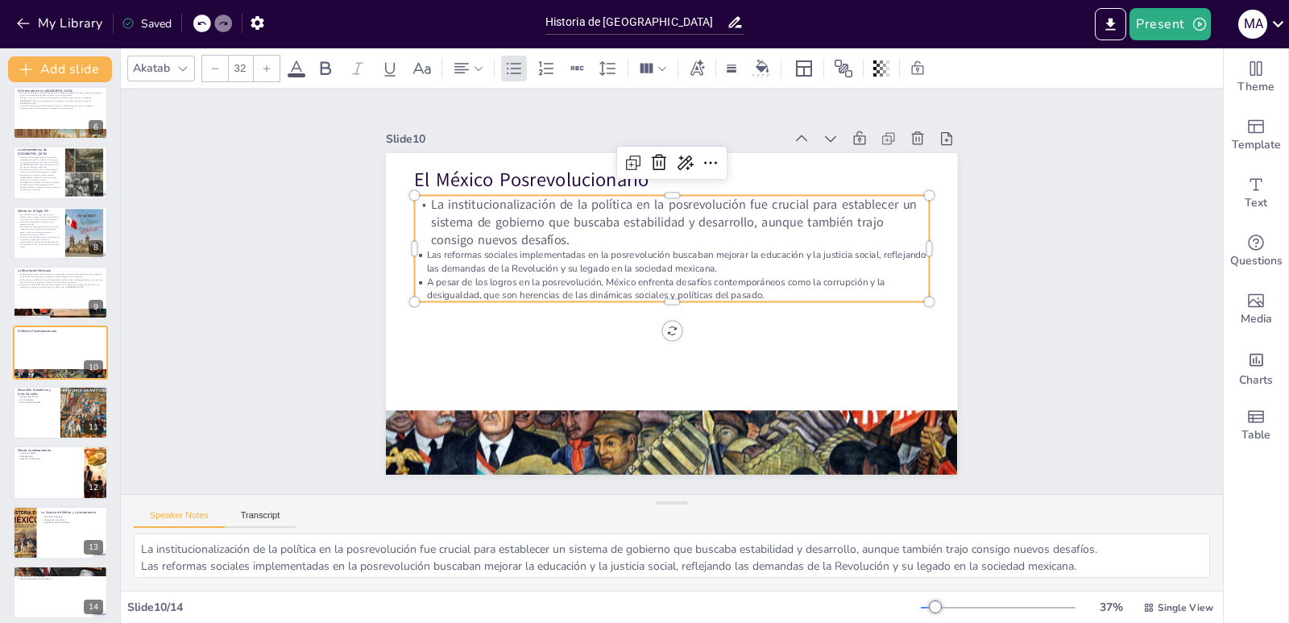
click at [250, 67] on input "32" at bounding box center [240, 69] width 23 height 26
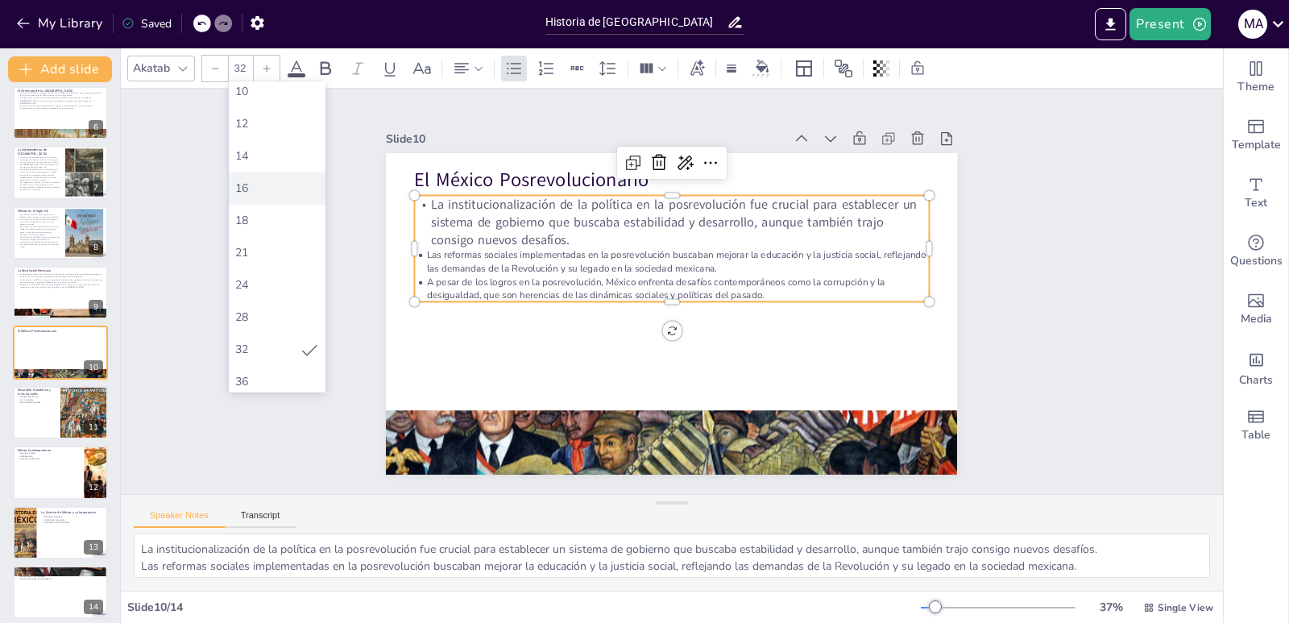
scroll to position [161, 0]
click at [253, 288] on div "36" at bounding box center [277, 290] width 84 height 15
type input "36"
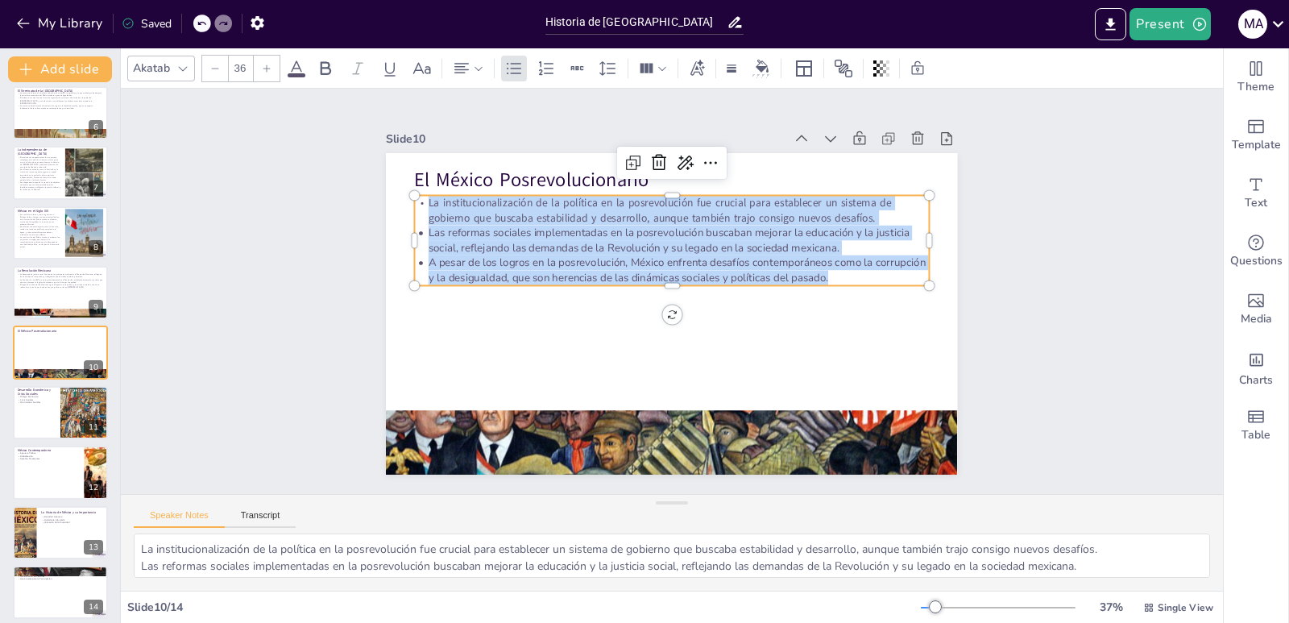
click at [251, 289] on div "Slide 1 UNIVERSIDAD UNIVER MILENIUM Producto Final Módulo IV La inteligencia ar…" at bounding box center [672, 291] width 1172 height 819
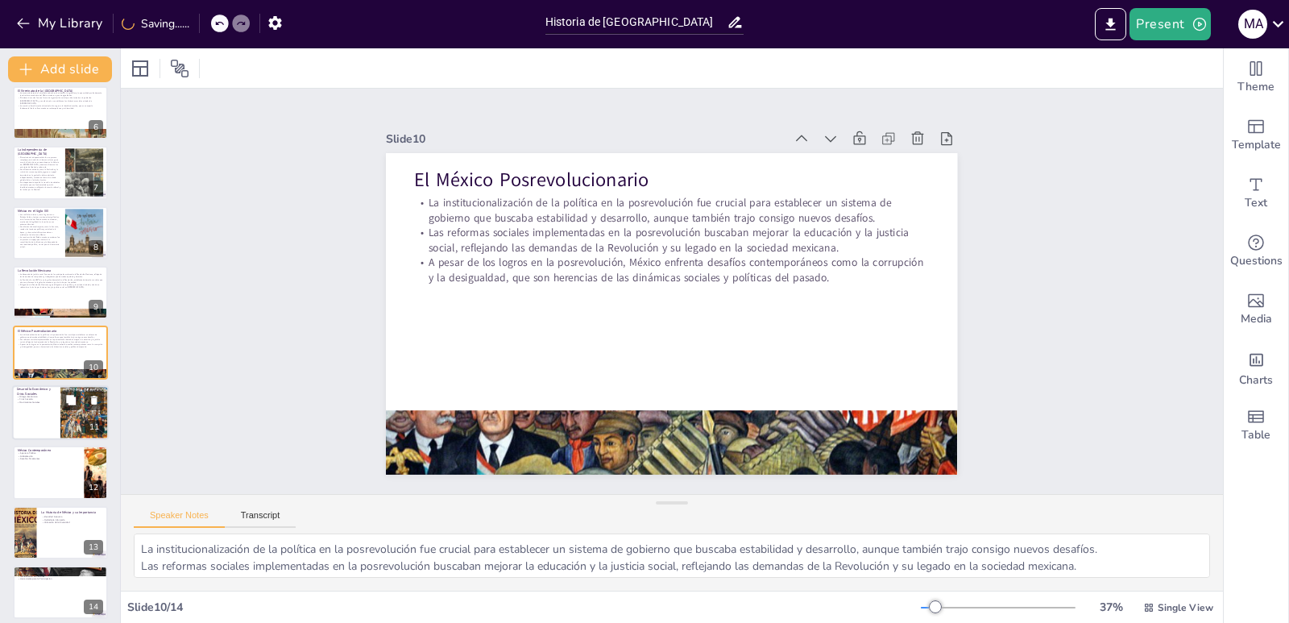
click at [27, 409] on div at bounding box center [60, 412] width 97 height 55
type textarea "El “milagro económico” de [GEOGRAPHIC_DATA] fue un periodo de crecimiento y des…"
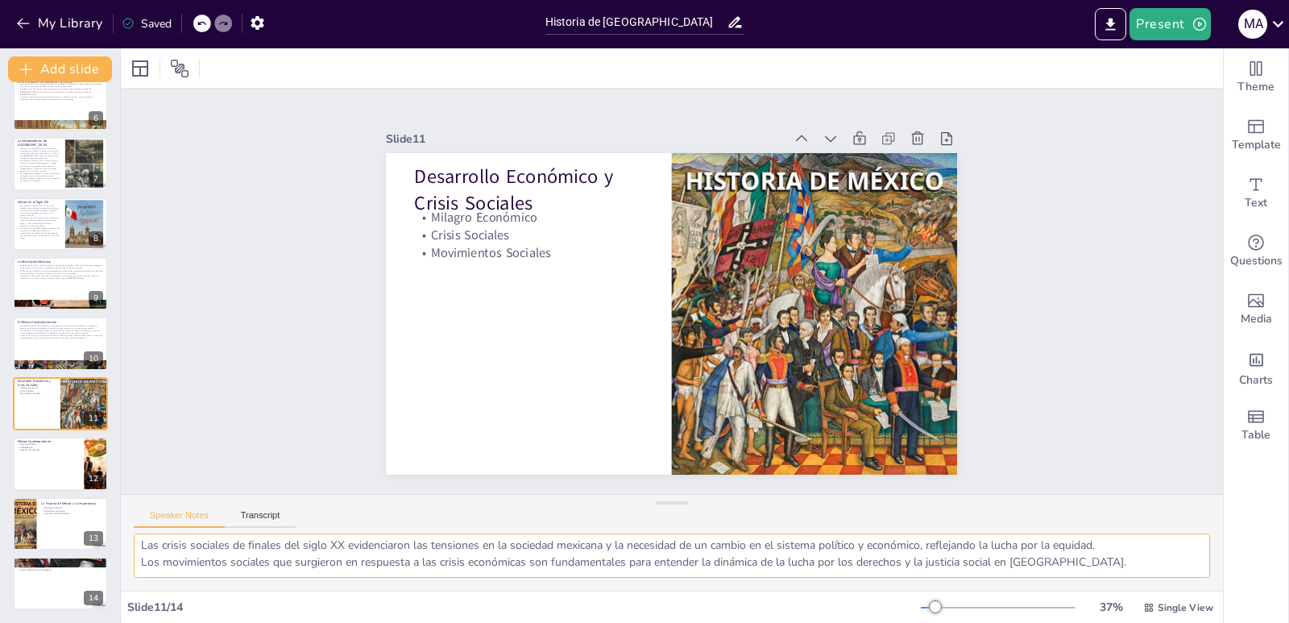
scroll to position [0, 0]
drag, startPoint x: 1058, startPoint y: 566, endPoint x: 181, endPoint y: 557, distance: 877.7
click at [139, 540] on textarea "El “milagro económico” de [GEOGRAPHIC_DATA] fue un periodo de crecimiento y des…" at bounding box center [672, 556] width 1077 height 44
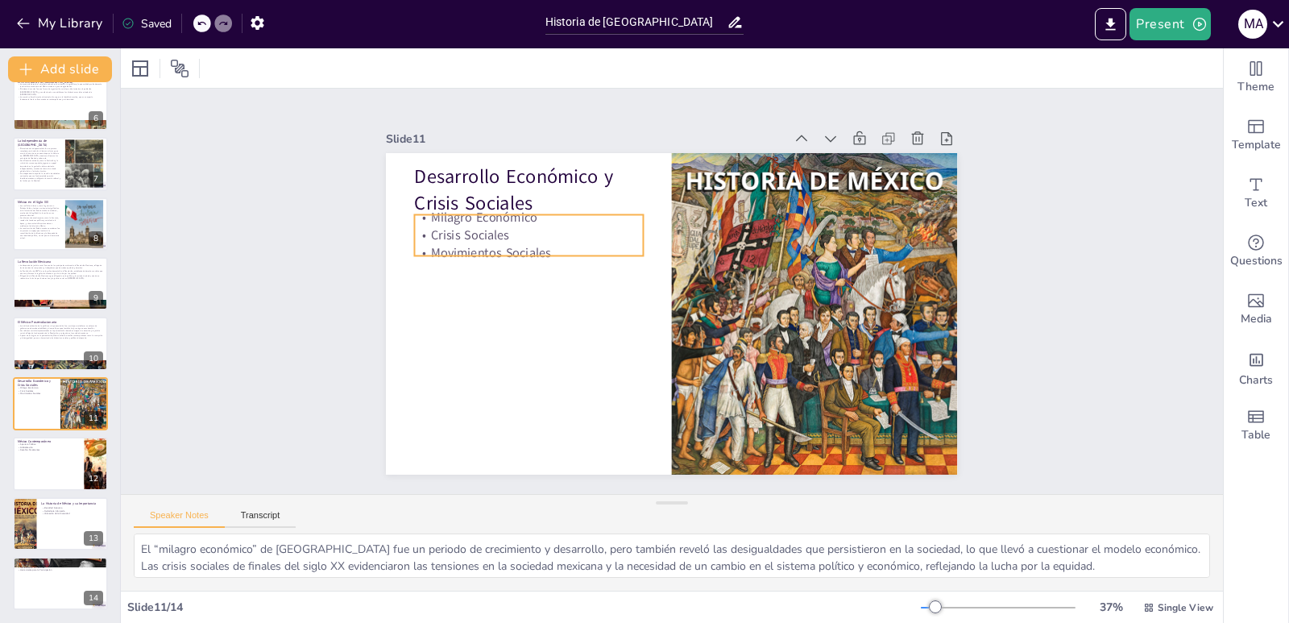
click at [471, 244] on p "Movimientos Sociales" at bounding box center [557, 198] width 216 height 110
click at [471, 244] on p "Movimientos Sociales" at bounding box center [548, 211] width 223 height 88
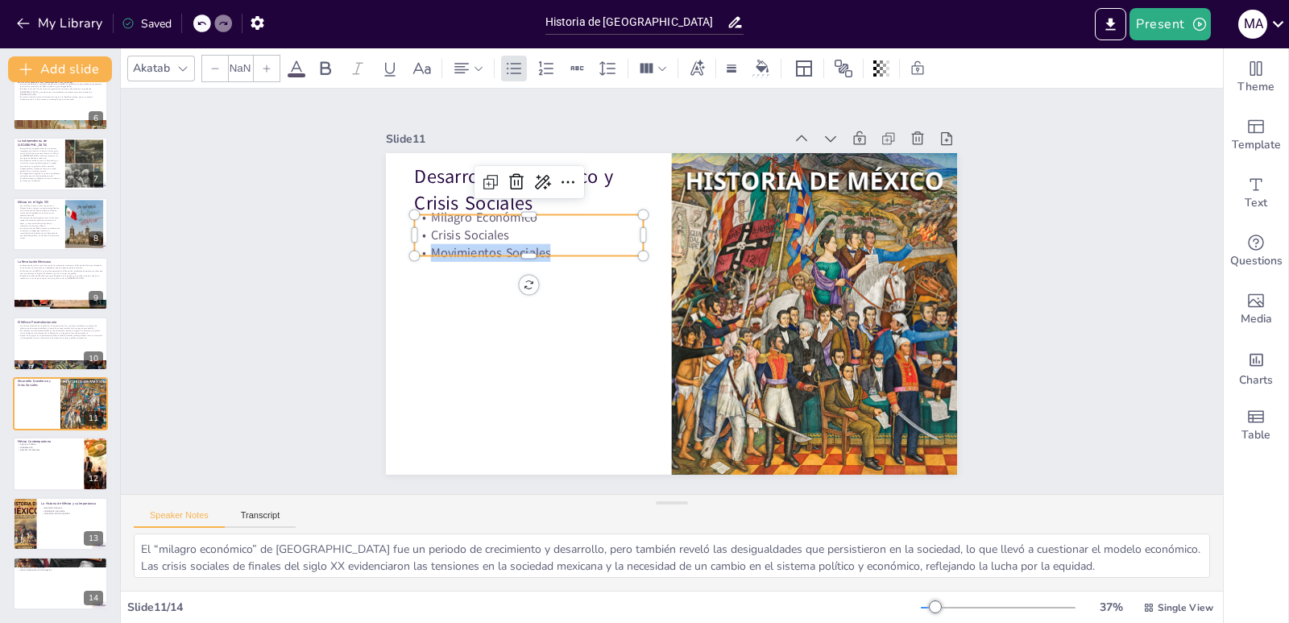
click at [553, 244] on p "Movimientos Sociales" at bounding box center [548, 211] width 223 height 88
drag, startPoint x: 553, startPoint y: 244, endPoint x: 486, endPoint y: 233, distance: 67.8
click at [486, 233] on div "Milagro Económico Crisis Sociales Movimientos Sociales" at bounding box center [554, 194] width 234 height 122
click at [546, 238] on p "Movimientos Sociales" at bounding box center [548, 211] width 223 height 88
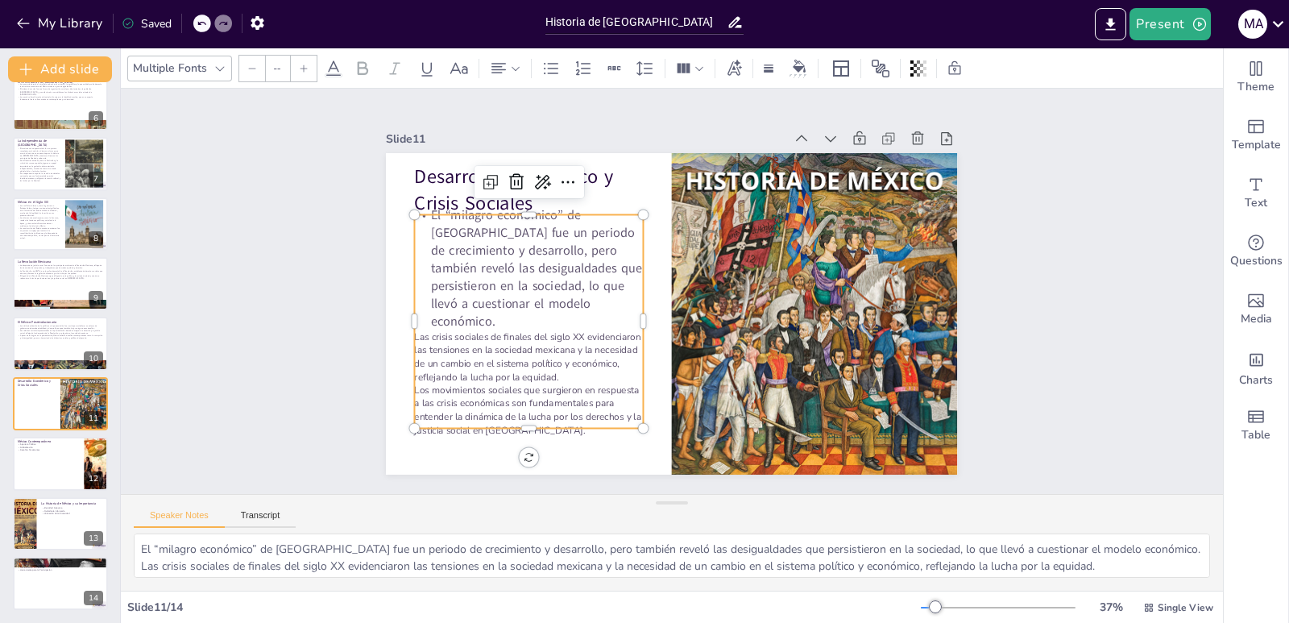
drag, startPoint x: 542, startPoint y: 245, endPoint x: 430, endPoint y: 225, distance: 114.6
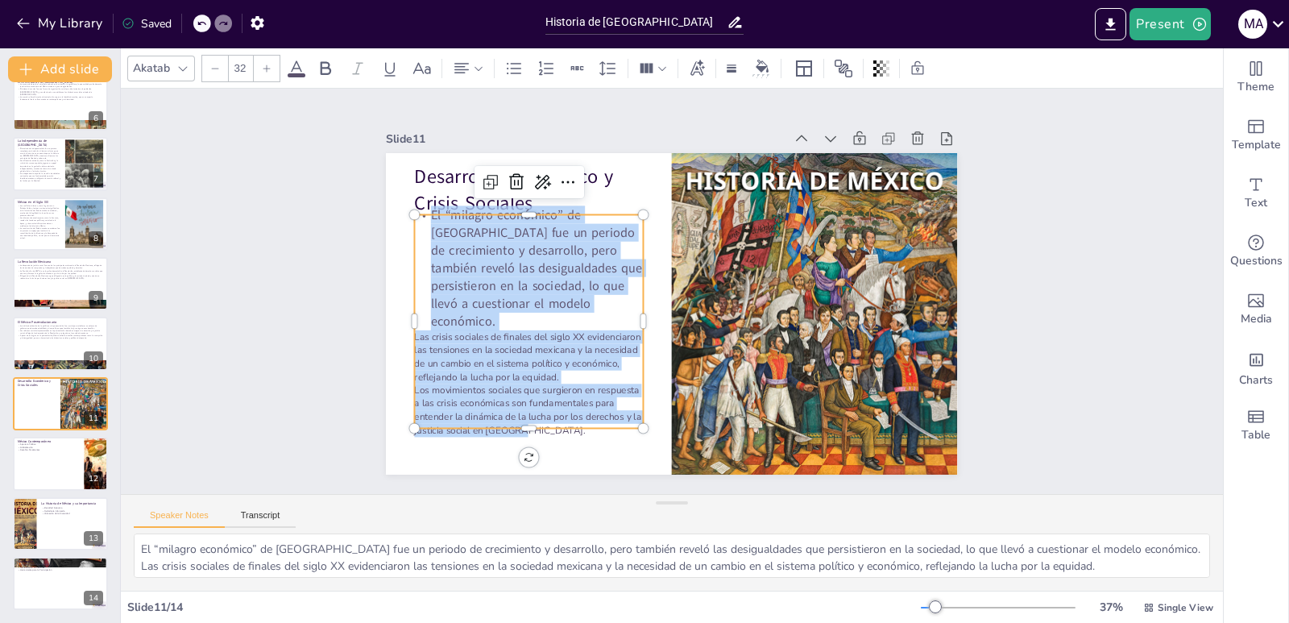
drag, startPoint x: 492, startPoint y: 314, endPoint x: 421, endPoint y: 215, distance: 121.4
click at [421, 215] on div "El “milagro económico” de [GEOGRAPHIC_DATA] fue un periodo de crecimiento y des…" at bounding box center [533, 246] width 314 height 314
click at [513, 69] on icon at bounding box center [514, 68] width 19 height 19
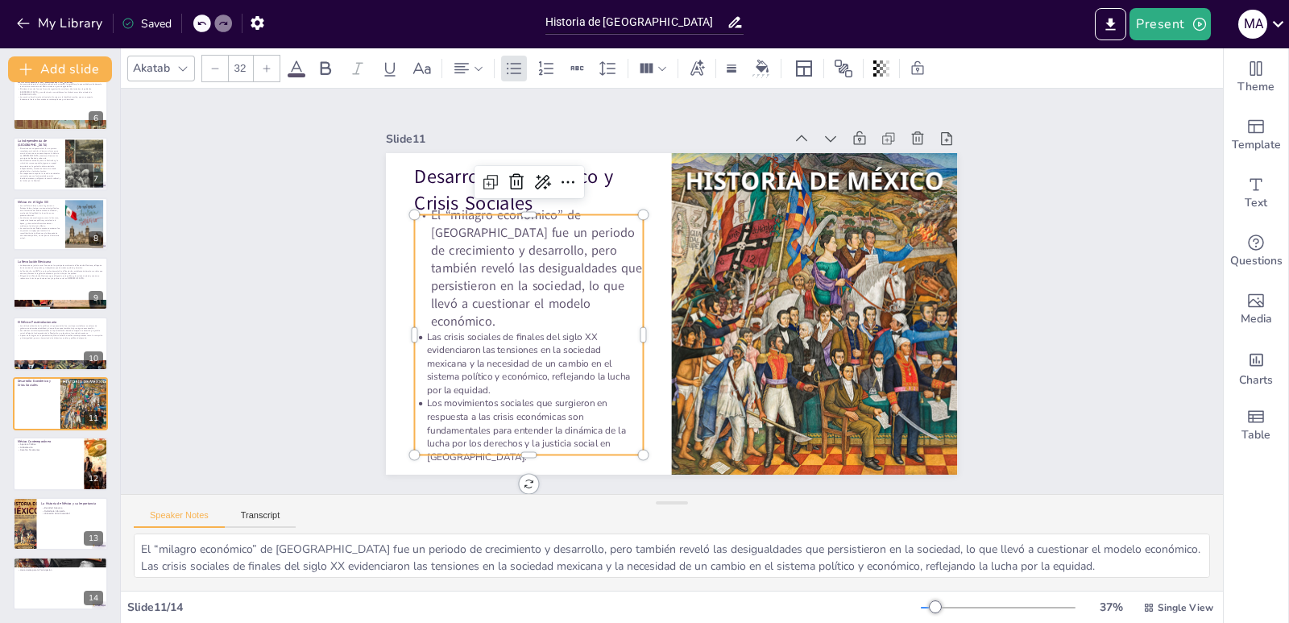
click at [247, 72] on input "32" at bounding box center [240, 69] width 23 height 26
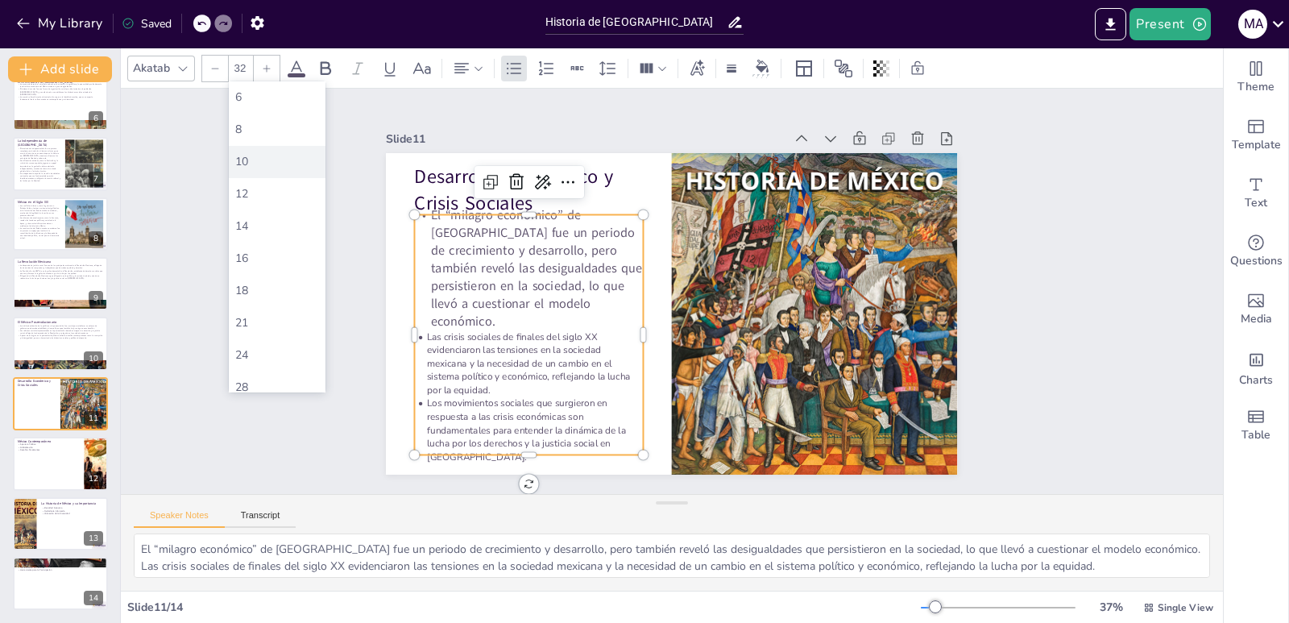
click at [259, 156] on div "10" at bounding box center [277, 161] width 84 height 15
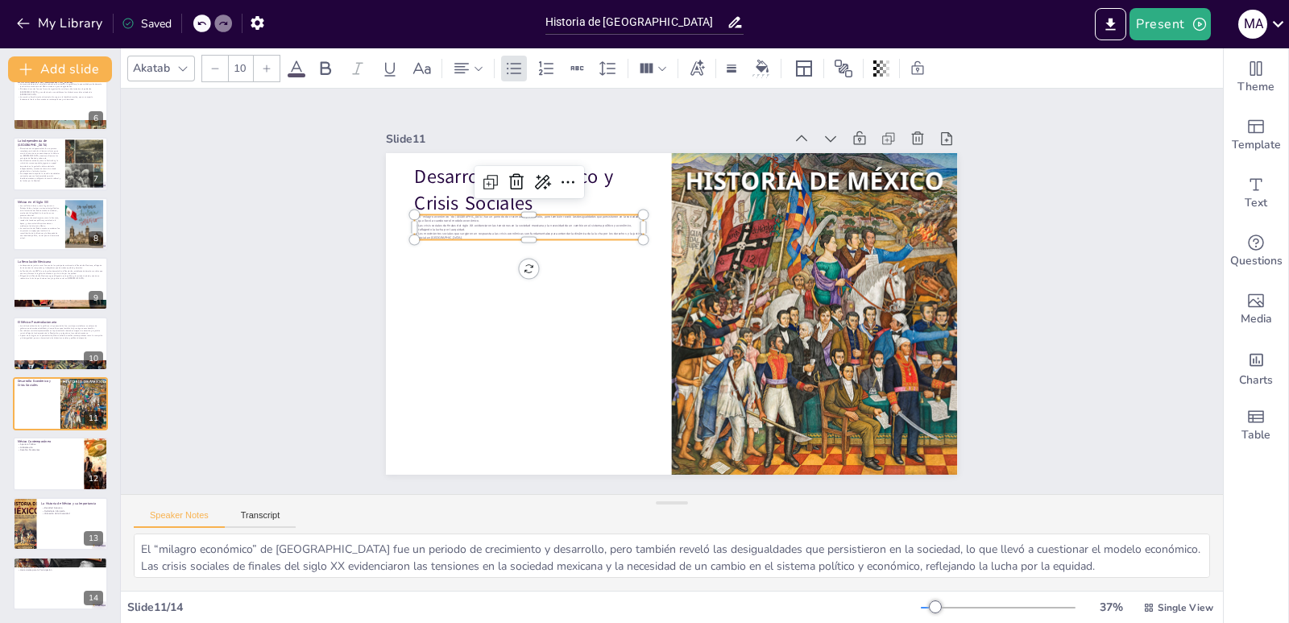
click at [247, 73] on input "10" at bounding box center [240, 69] width 23 height 26
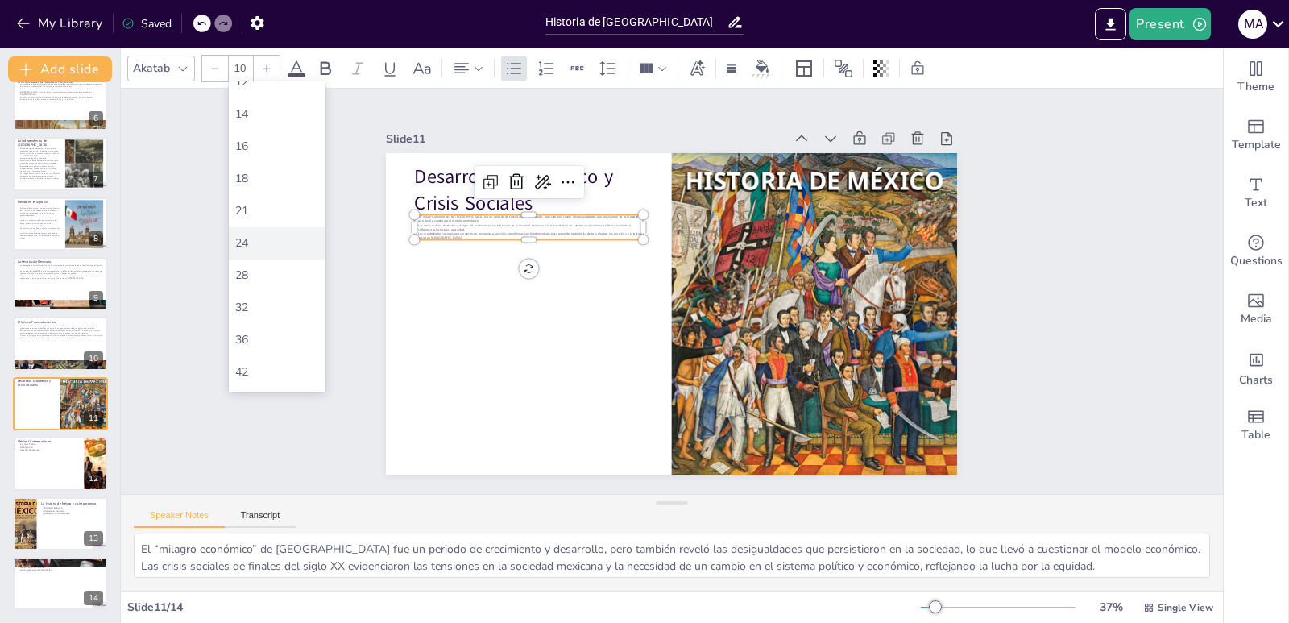
scroll to position [322, 0]
click at [259, 131] on div "36" at bounding box center [277, 129] width 84 height 15
type input "36"
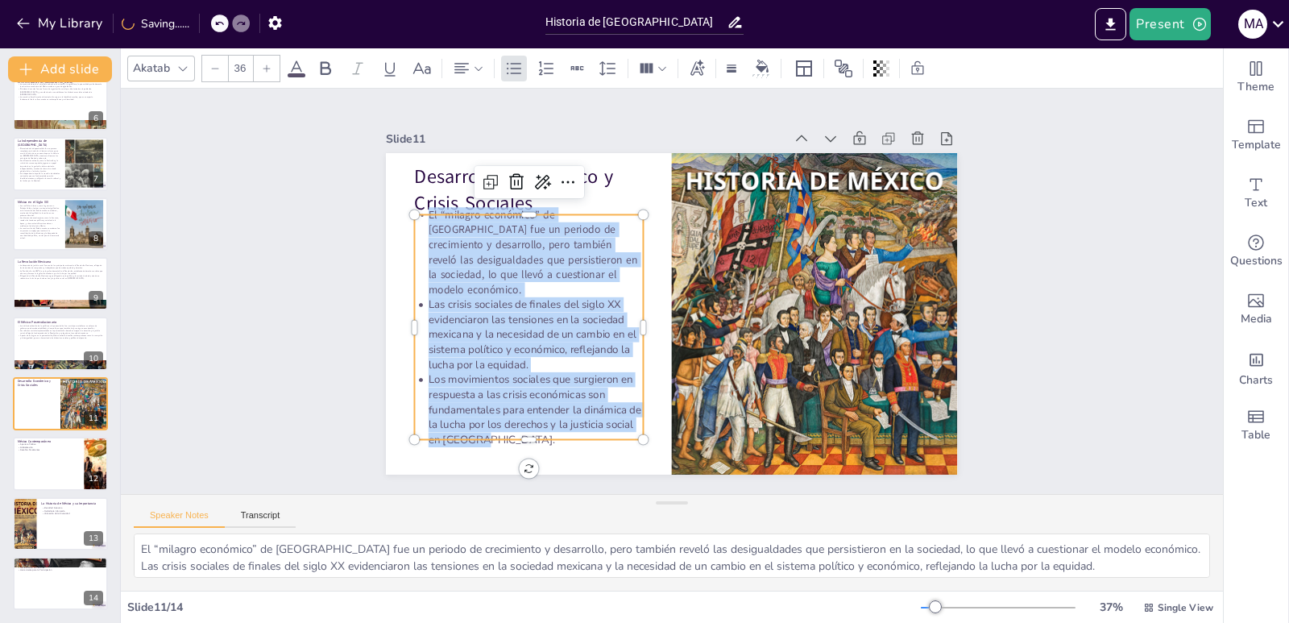
click at [274, 233] on div "Slide 1 UNIVERSIDAD UNIVER MILENIUM Producto Final Módulo IV La inteligencia ar…" at bounding box center [672, 290] width 1163 height 625
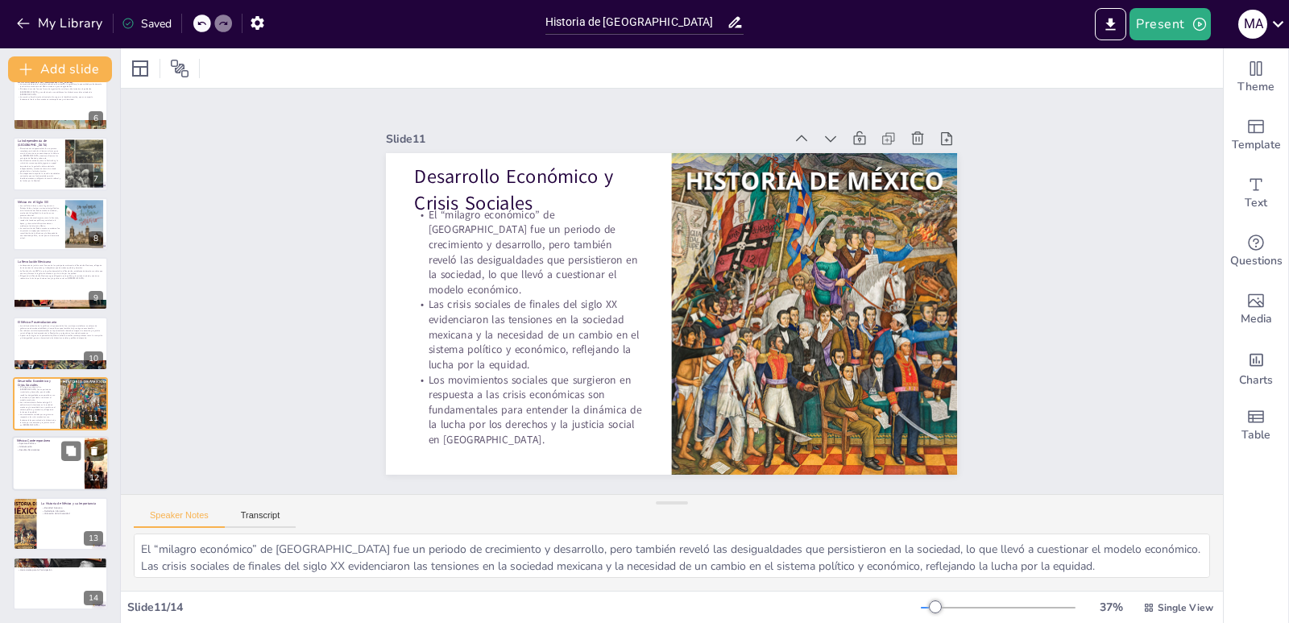
click at [38, 474] on div at bounding box center [60, 463] width 97 height 55
type textarea "La apertura política en [GEOGRAPHIC_DATA] ha sido un proceso crucial que ha per…"
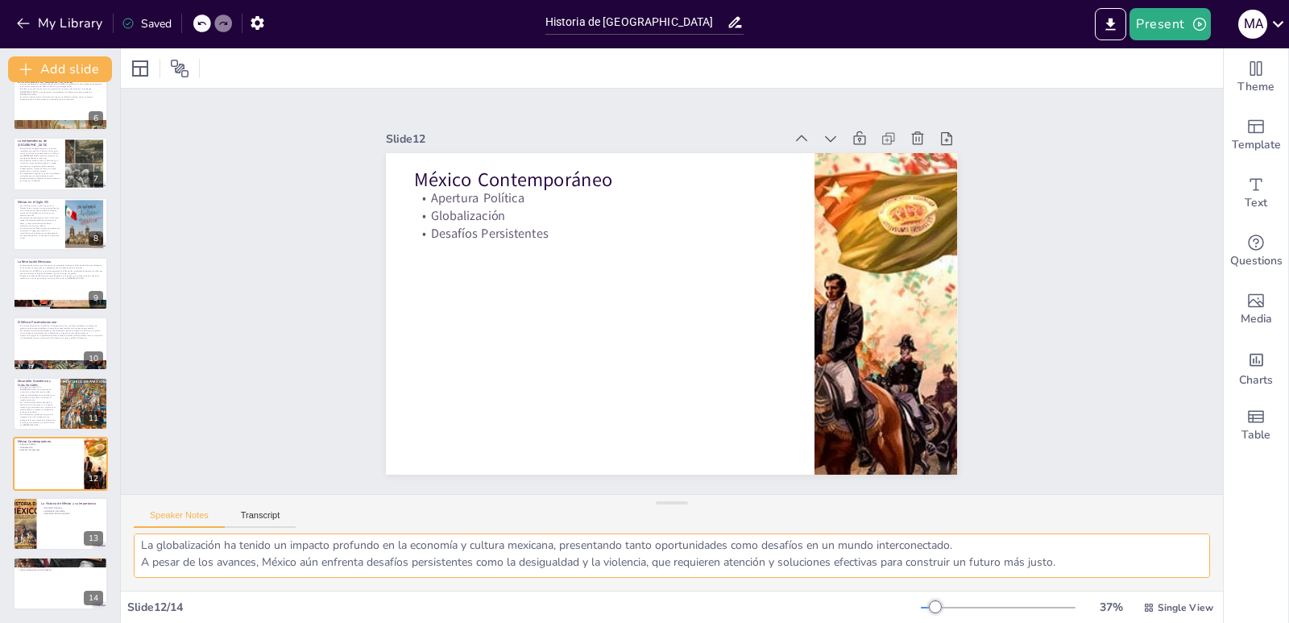
scroll to position [0, 0]
drag, startPoint x: 1003, startPoint y: 559, endPoint x: 135, endPoint y: 545, distance: 868.1
click at [123, 544] on div "La apertura política en [GEOGRAPHIC_DATA] ha sido un proceso crucial que ha per…" at bounding box center [672, 562] width 1102 height 57
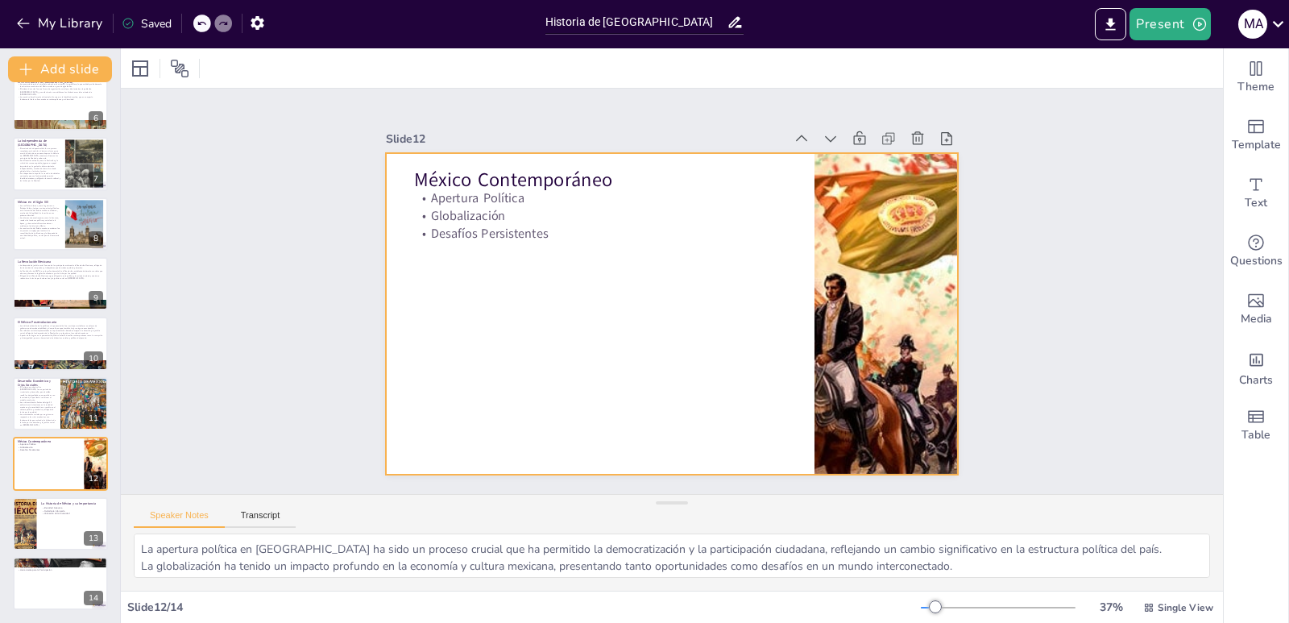
click at [536, 222] on p "Desafíos Persistentes" at bounding box center [667, 200] width 262 height 288
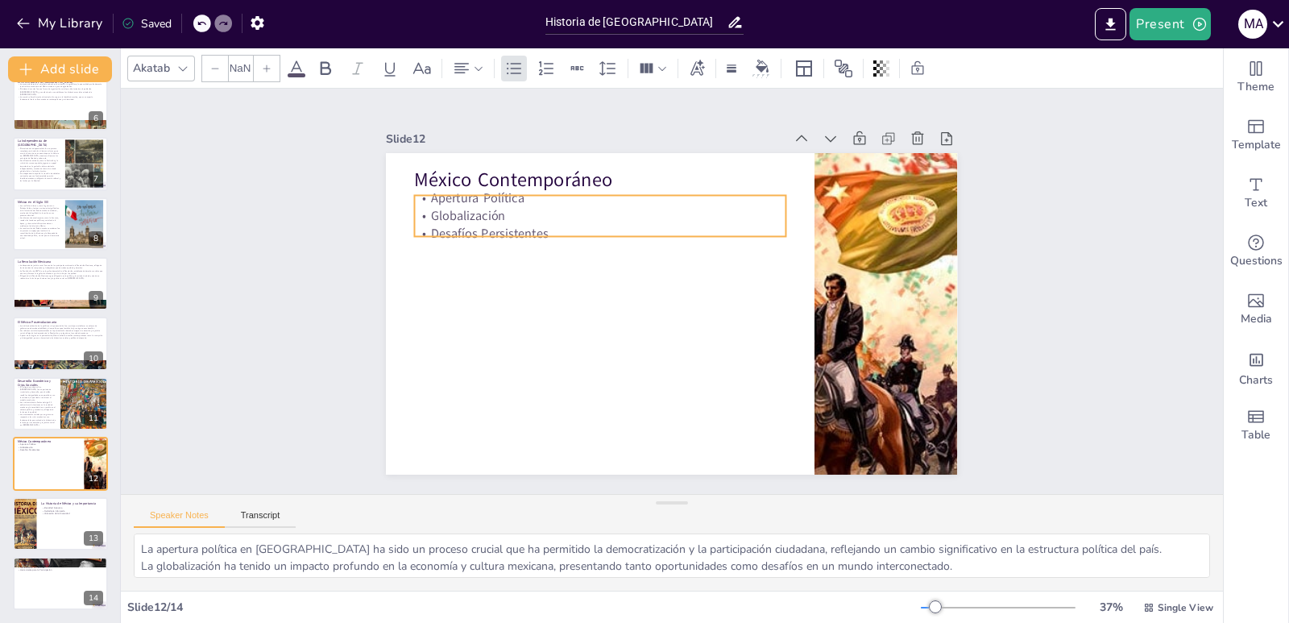
click at [532, 224] on p "Desafíos Persistentes" at bounding box center [621, 213] width 359 height 131
click at [560, 224] on p "Desafíos Persistentes" at bounding box center [676, 199] width 233 height 311
click at [546, 239] on p "Desafíos Persistentes" at bounding box center [677, 383] width 262 height 288
click at [541, 217] on p "Globalización" at bounding box center [637, 194] width 347 height 168
click at [726, 214] on p "Globalización" at bounding box center [754, 229] width 56 height 372
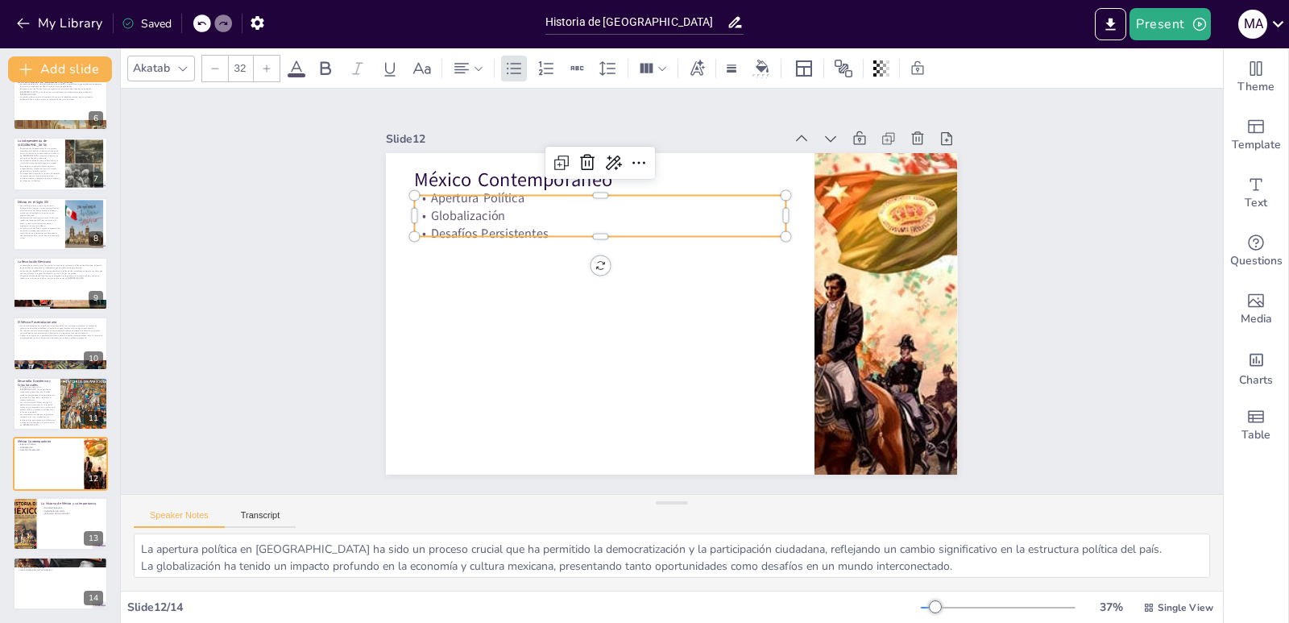
click at [529, 218] on div "Apertura Política Globalización Desafíos Persistentes" at bounding box center [627, 197] width 370 height 166
click at [557, 228] on p "Desafíos Persistentes" at bounding box center [613, 219] width 367 height 94
click at [545, 209] on p "Globalización" at bounding box center [626, 199] width 359 height 131
click at [545, 222] on p "Globalización" at bounding box center [625, 202] width 359 height 132
click at [545, 222] on p "Globalización" at bounding box center [636, 198] width 347 height 168
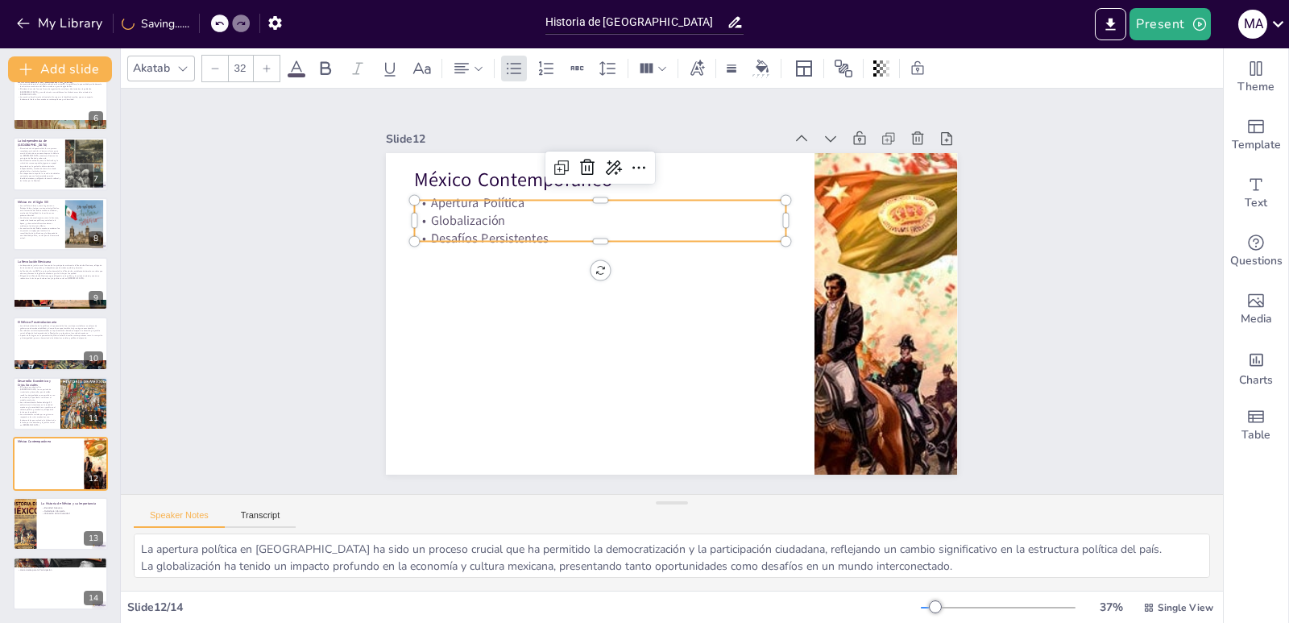
click at [542, 232] on p "Desafíos Persistentes" at bounding box center [607, 231] width 372 height 56
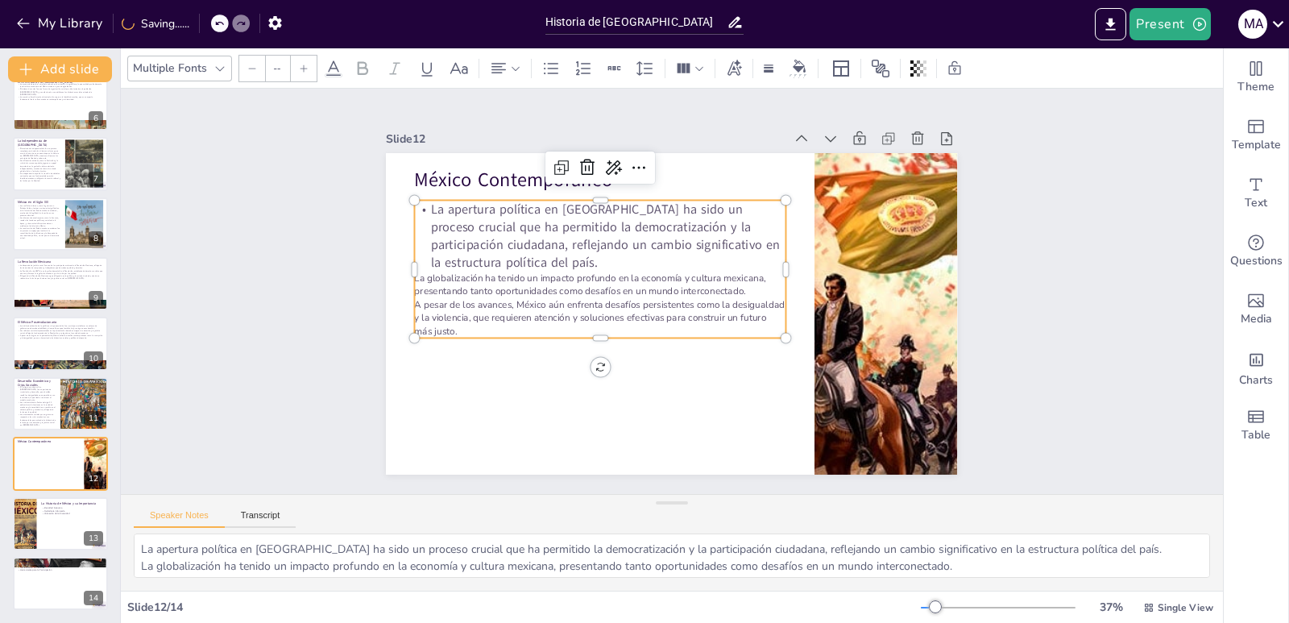
drag, startPoint x: 542, startPoint y: 232, endPoint x: 423, endPoint y: 195, distance: 124.9
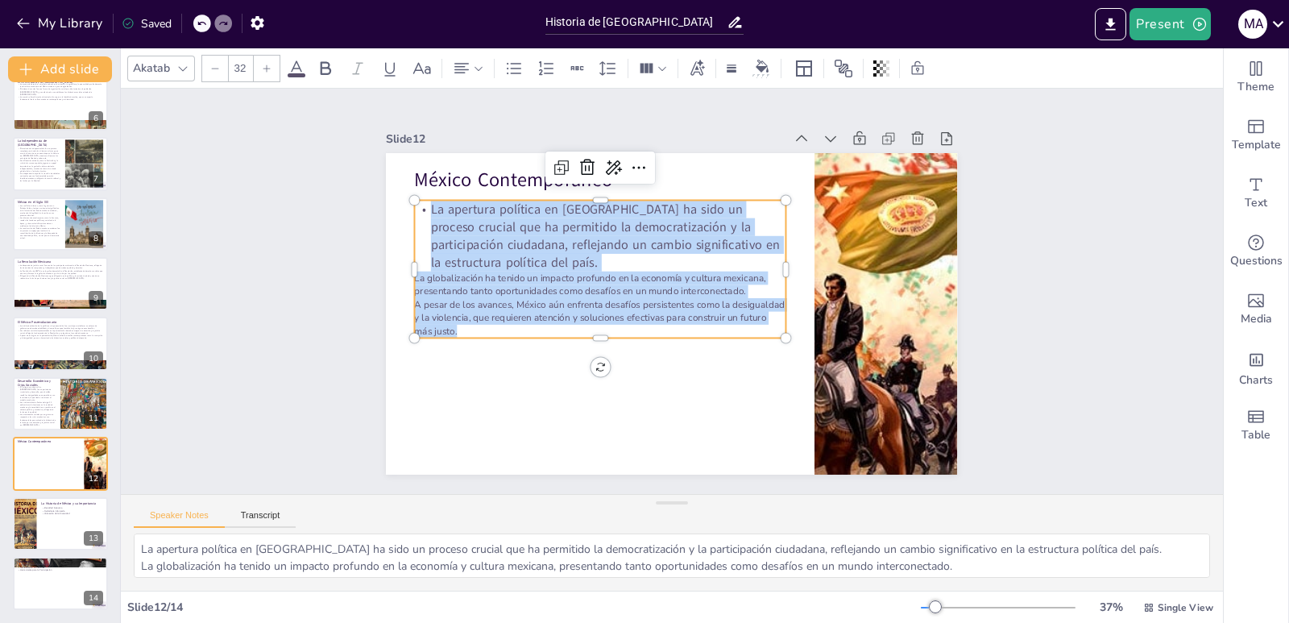
drag, startPoint x: 496, startPoint y: 326, endPoint x: 421, endPoint y: 207, distance: 140.9
click at [421, 207] on div "La apertura política en [GEOGRAPHIC_DATA] ha sido un proceso crucial que ha per…" at bounding box center [603, 262] width 384 height 176
click at [505, 69] on icon at bounding box center [514, 68] width 19 height 19
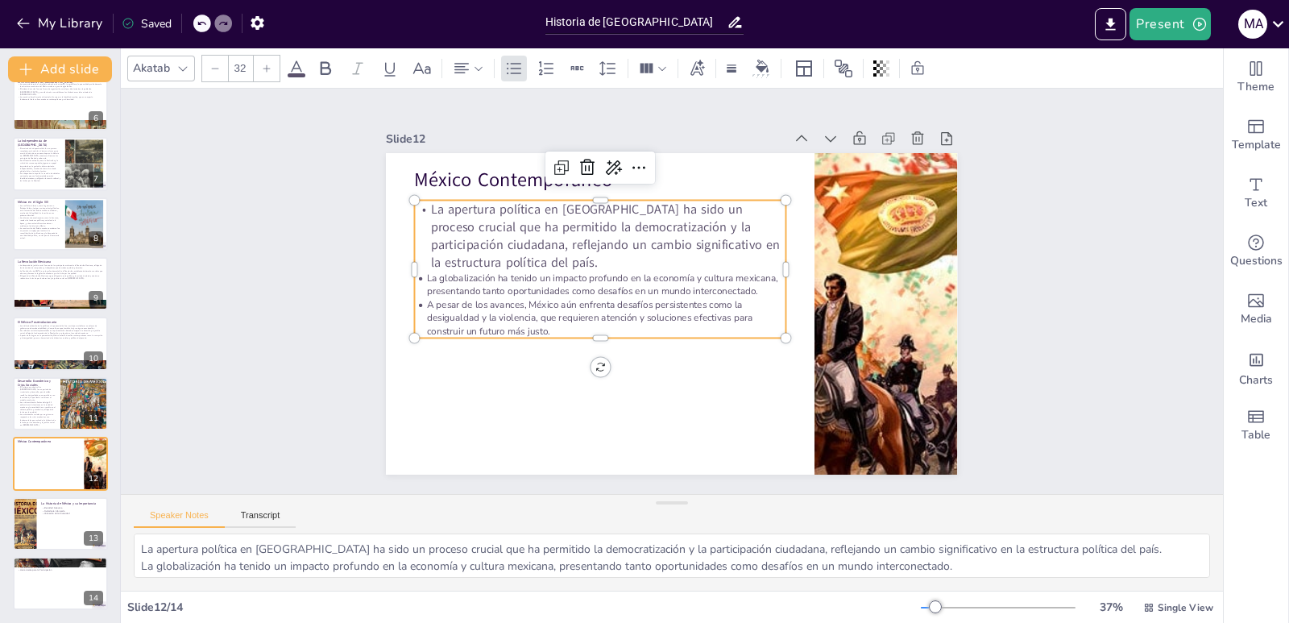
click at [249, 66] on input "32" at bounding box center [240, 69] width 23 height 26
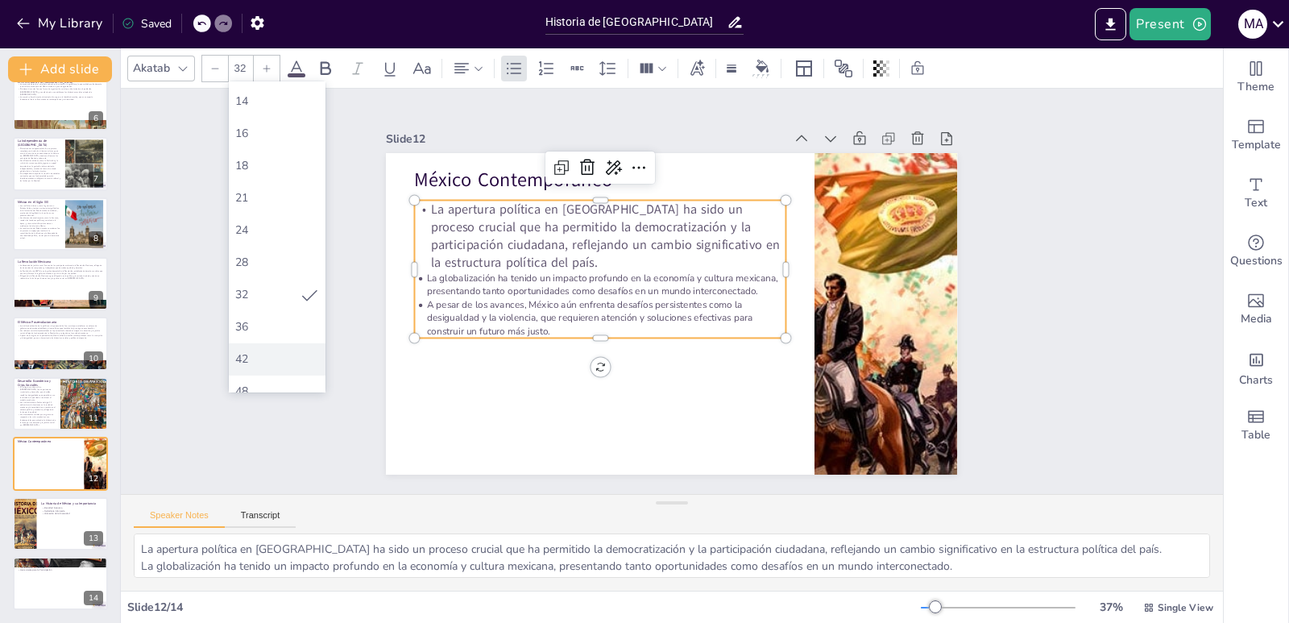
scroll to position [161, 0]
click at [250, 292] on div "36" at bounding box center [277, 290] width 84 height 15
type input "36"
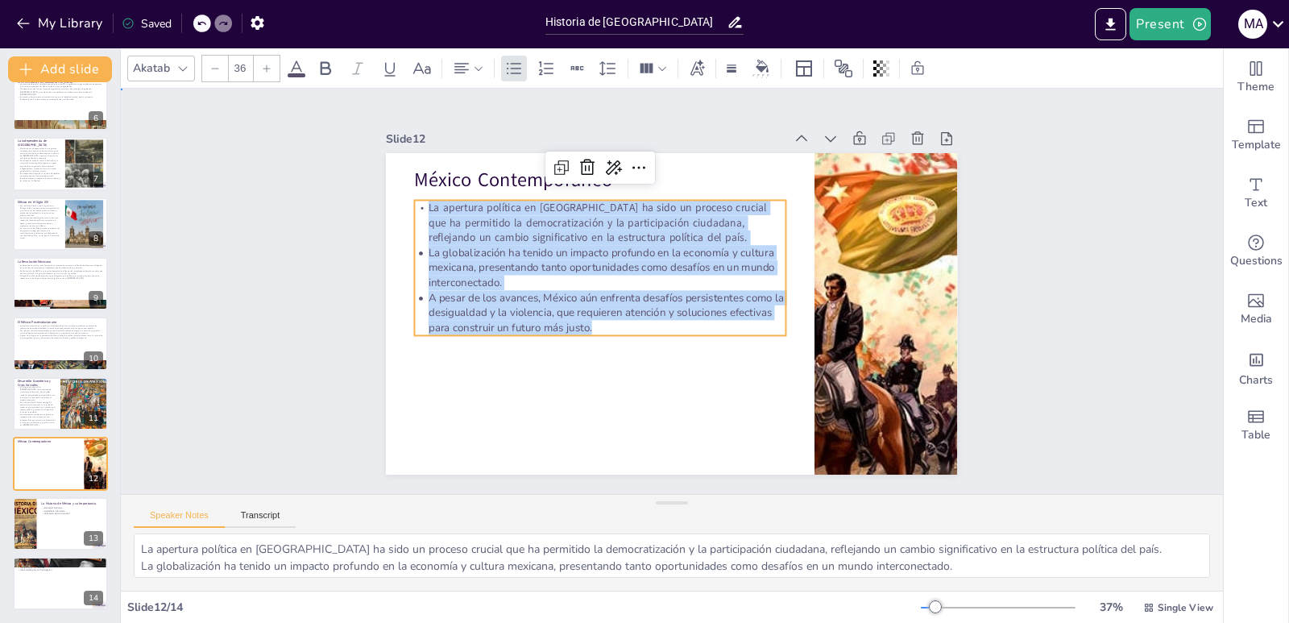
click at [247, 361] on div "Slide 1 UNIVERSIDAD UNIVER MILENIUM Producto Final Módulo IV La inteligencia ar…" at bounding box center [672, 290] width 1163 height 625
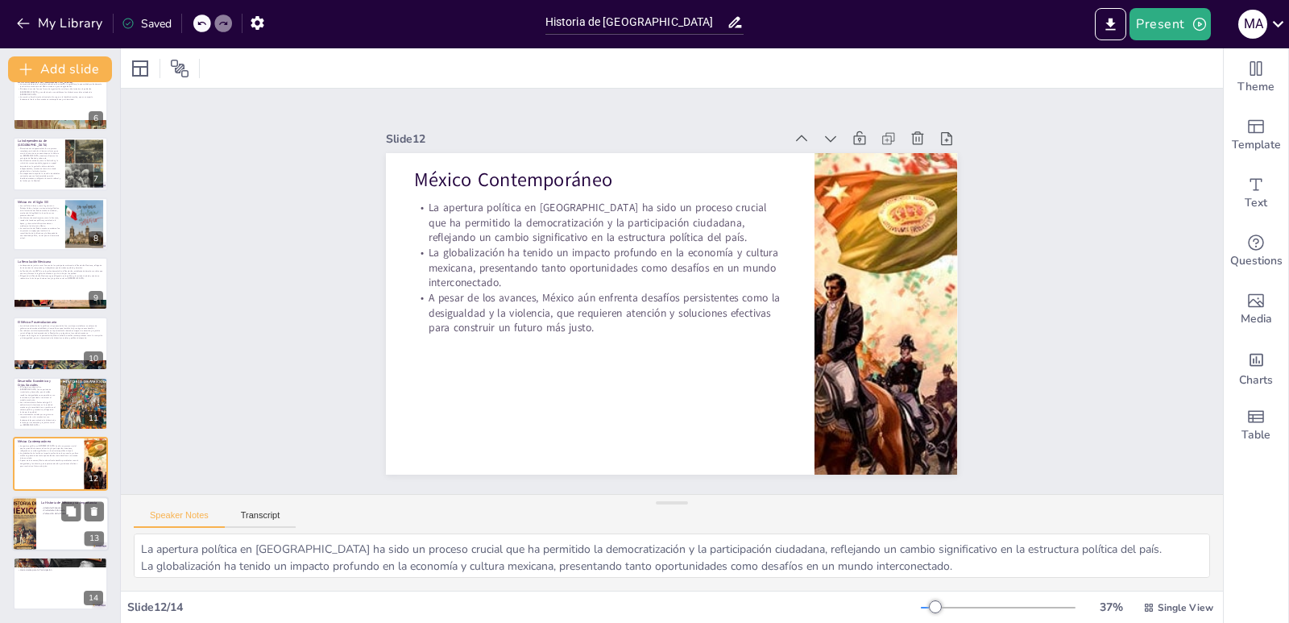
click at [45, 538] on div at bounding box center [60, 523] width 97 height 55
type textarea "La historia contribuye a la formación de una identidad colectiva, permitiendo a…"
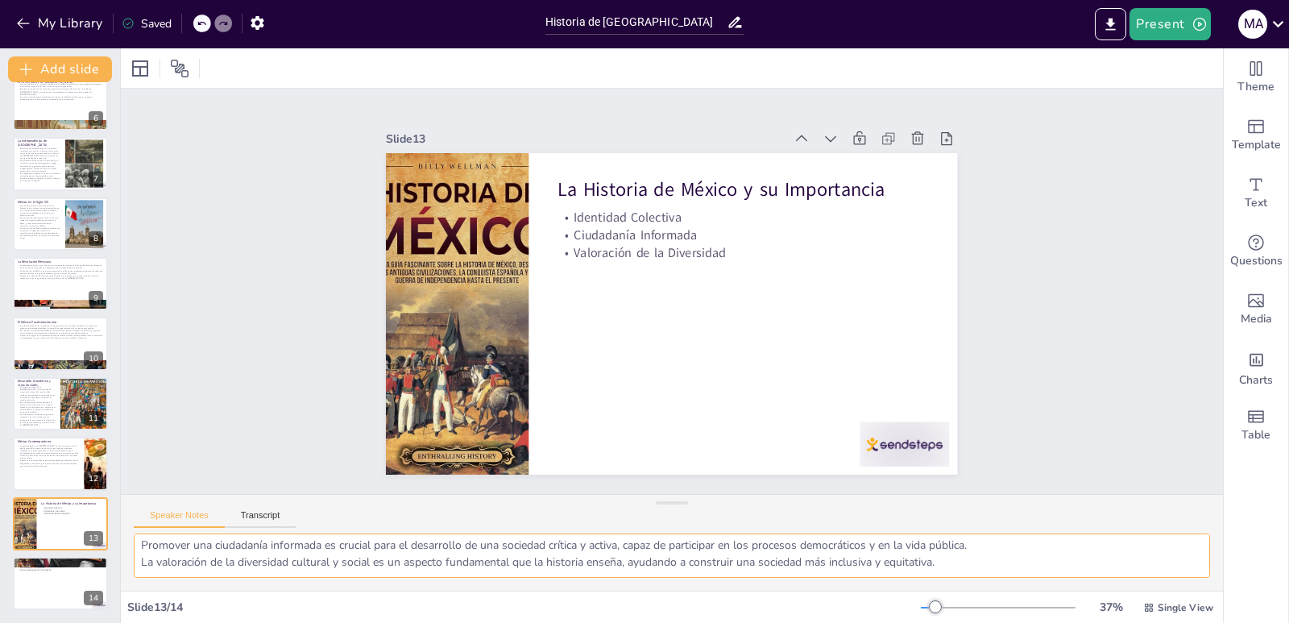
scroll to position [0, 0]
drag, startPoint x: 944, startPoint y: 564, endPoint x: 142, endPoint y: 548, distance: 802.0
click at [142, 548] on textarea "La historia contribuye a la formación de una identidad colectiva, permitiendo a…" at bounding box center [672, 556] width 1077 height 44
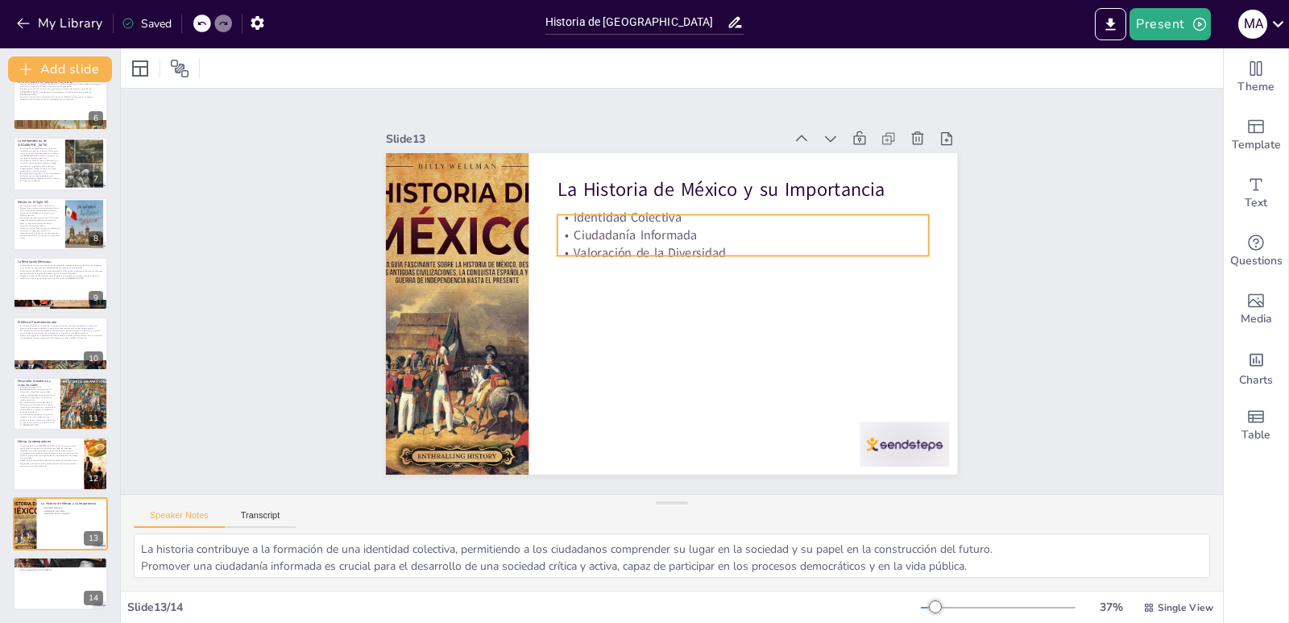
click at [654, 284] on div "Identidad Colectiva Ciudadanía Informada Valoración de la Diversidad" at bounding box center [622, 366] width 370 height 165
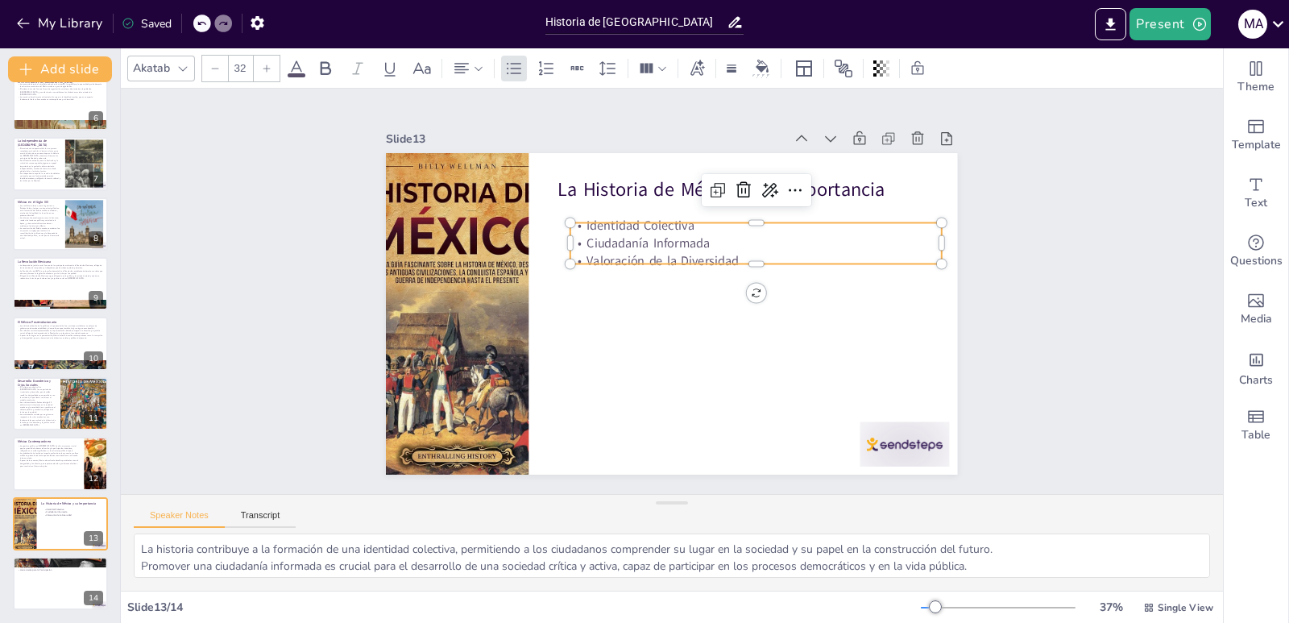
click at [733, 241] on p "Ciudadanía Informada" at bounding box center [764, 261] width 367 height 94
click at [732, 250] on p "Valoración de la Diversidad" at bounding box center [761, 278] width 367 height 94
click at [682, 250] on p "Valoración de la Diversidad" at bounding box center [615, 220] width 131 height 359
click at [730, 250] on p "Valoración de la Diversidad" at bounding box center [761, 277] width 367 height 94
click at [730, 250] on p "Valoración de la Diversidad" at bounding box center [762, 287] width 359 height 132
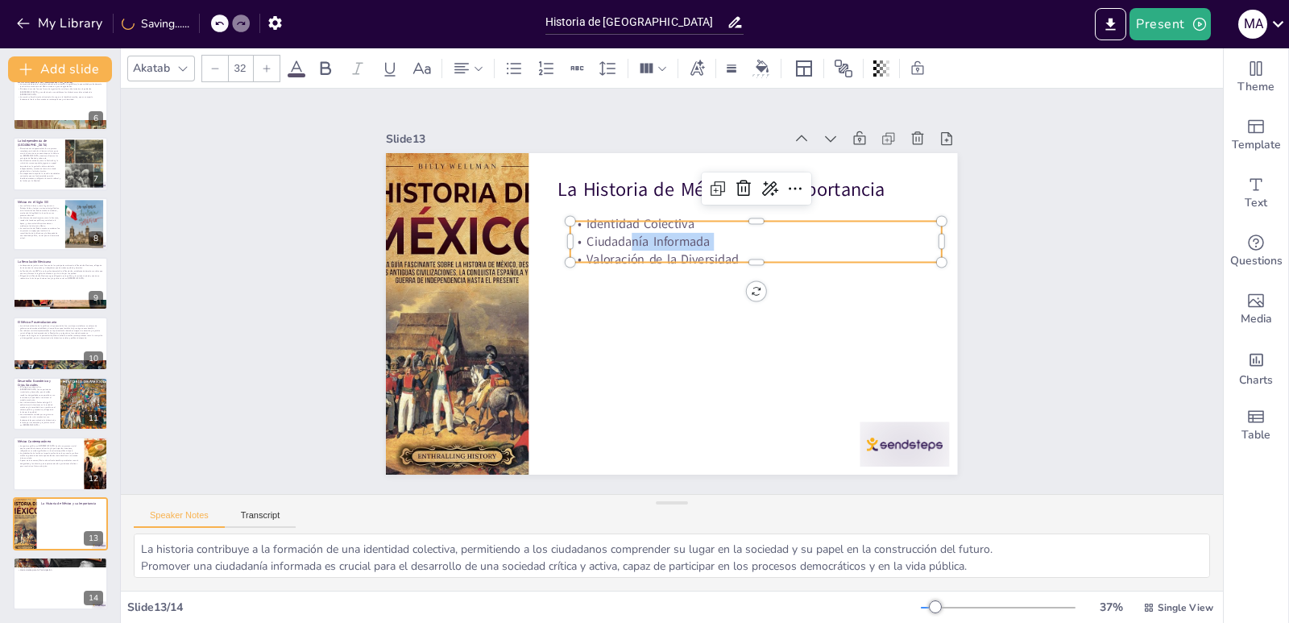
drag, startPoint x: 730, startPoint y: 250, endPoint x: 623, endPoint y: 230, distance: 108.9
click at [623, 230] on div "Identidad Colectiva Ciudadanía Informada Valoración de la Diversidad" at bounding box center [632, 202] width 92 height 375
click at [727, 251] on p "Valoración de la Diversidad" at bounding box center [761, 277] width 367 height 94
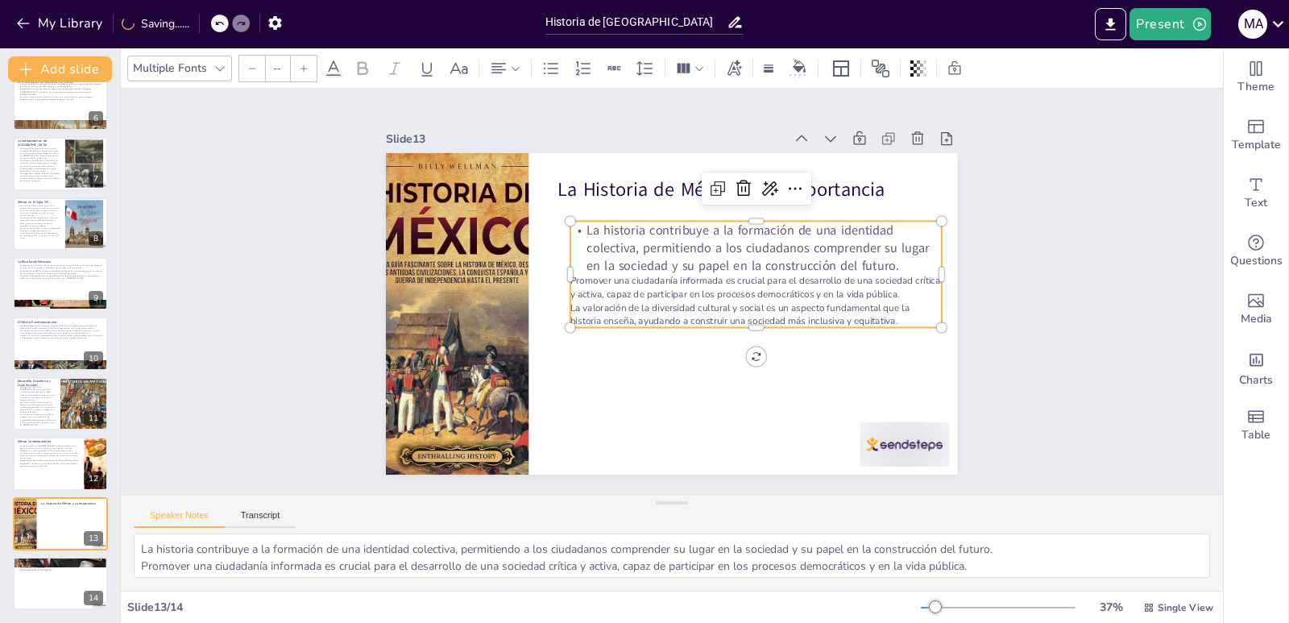
drag, startPoint x: 727, startPoint y: 251, endPoint x: 596, endPoint y: 223, distance: 133.4
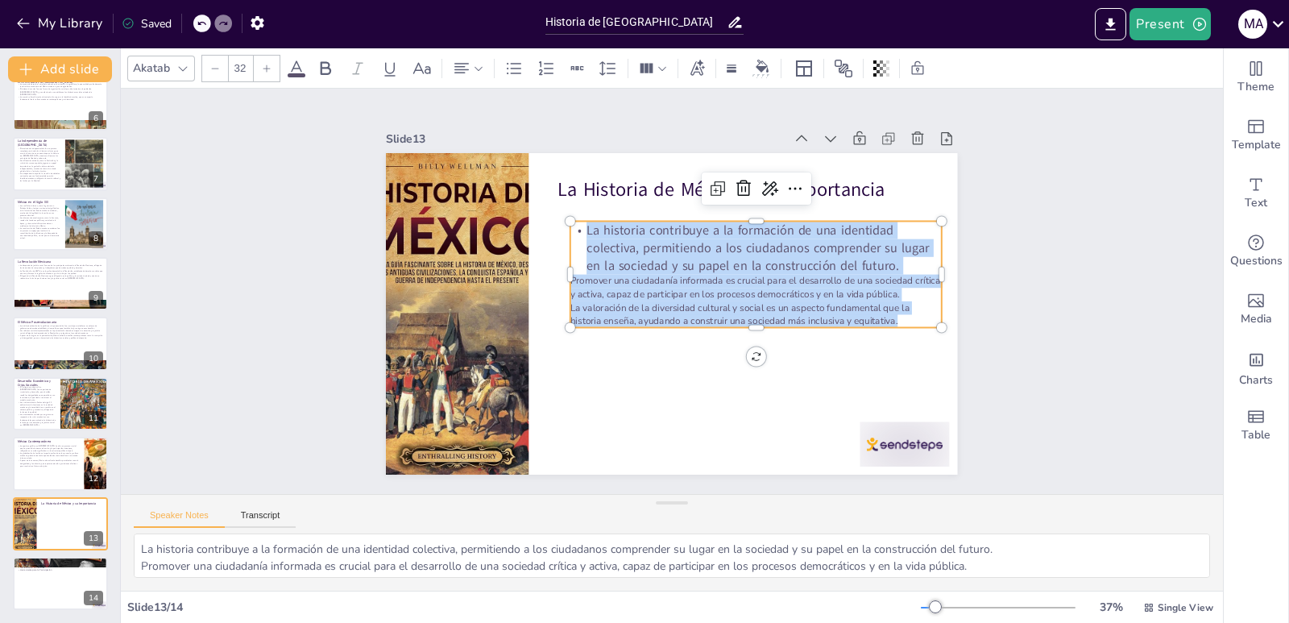
drag, startPoint x: 881, startPoint y: 313, endPoint x: 575, endPoint y: 224, distance: 318.0
click at [575, 224] on div "La historia contribuye a la formación de una identidad colectiva, permitiendo a…" at bounding box center [757, 283] width 380 height 145
click at [506, 67] on icon at bounding box center [514, 68] width 19 height 19
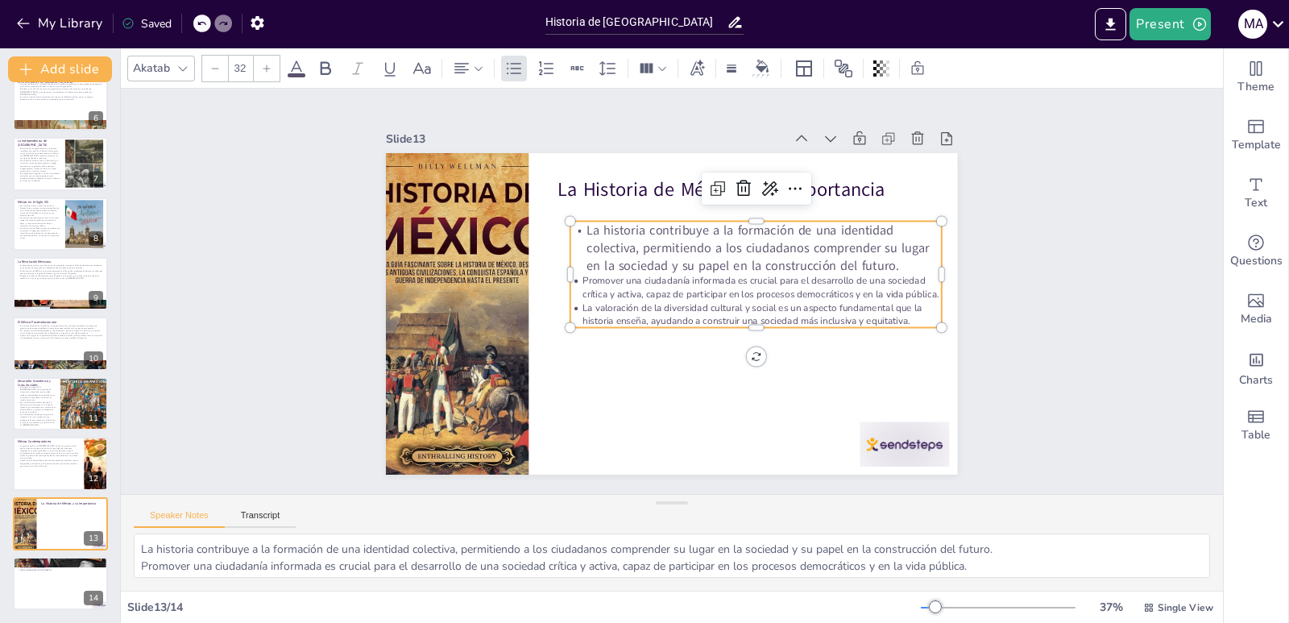
click at [244, 72] on input "32" at bounding box center [240, 69] width 23 height 26
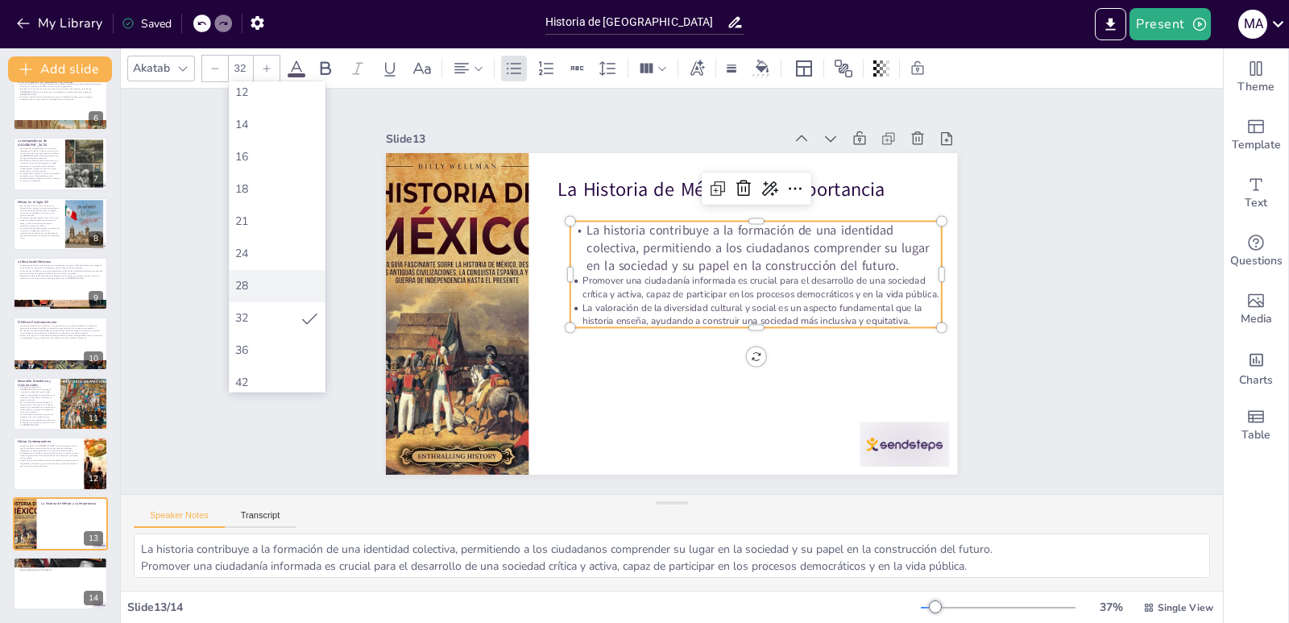
scroll to position [242, 0]
click at [259, 201] on div "36" at bounding box center [277, 210] width 97 height 32
type input "36"
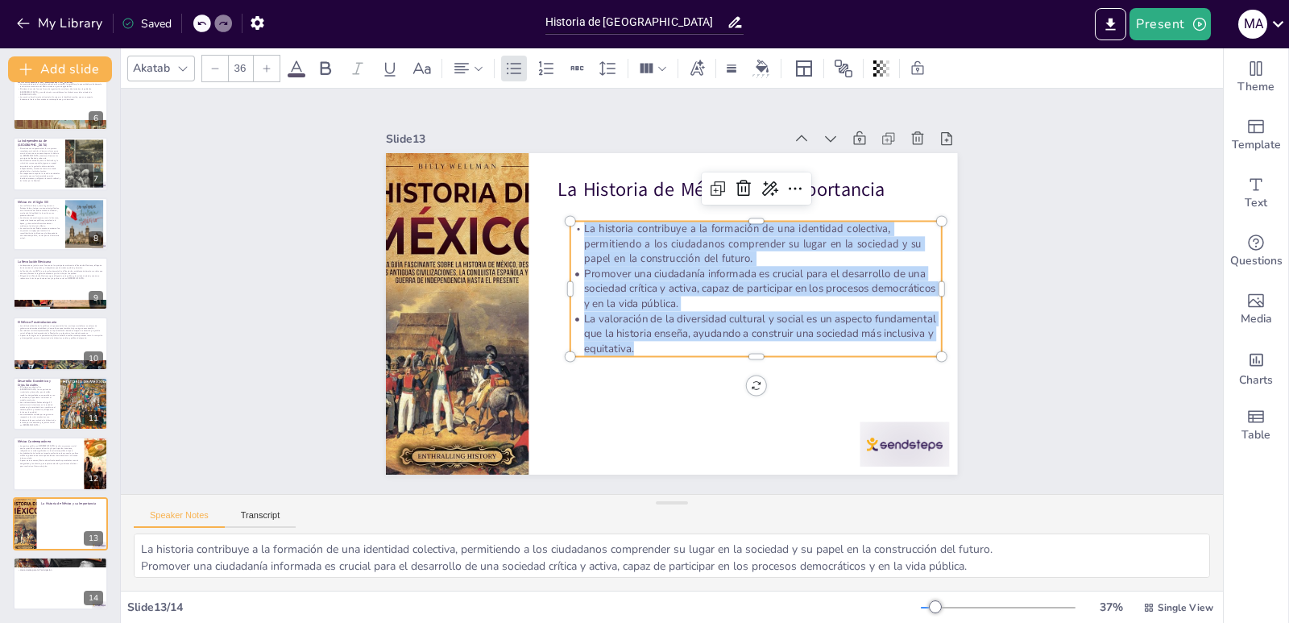
click at [1033, 369] on div "Slide 1 UNIVERSIDAD UNIVER MILENIUM Producto Final Módulo IV La inteligencia ar…" at bounding box center [672, 290] width 1163 height 625
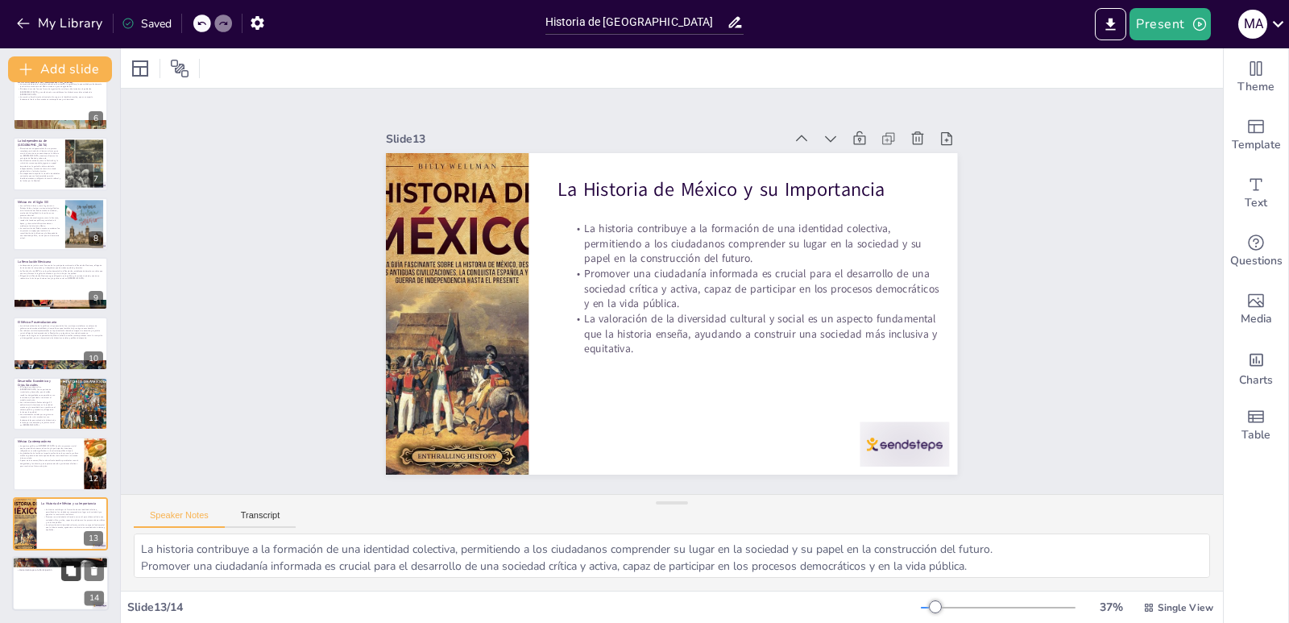
click at [73, 568] on icon at bounding box center [71, 571] width 10 height 10
type textarea "Comprender la complejidad cultural y social de [GEOGRAPHIC_DATA] es fundamental…"
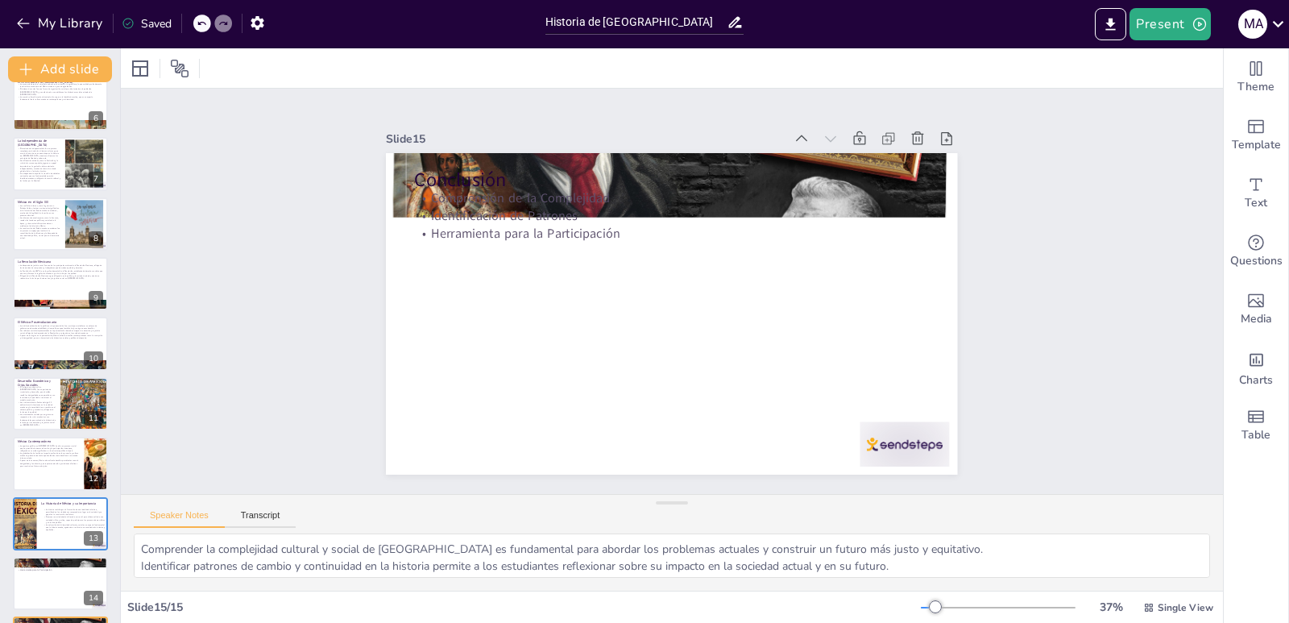
scroll to position [378, 0]
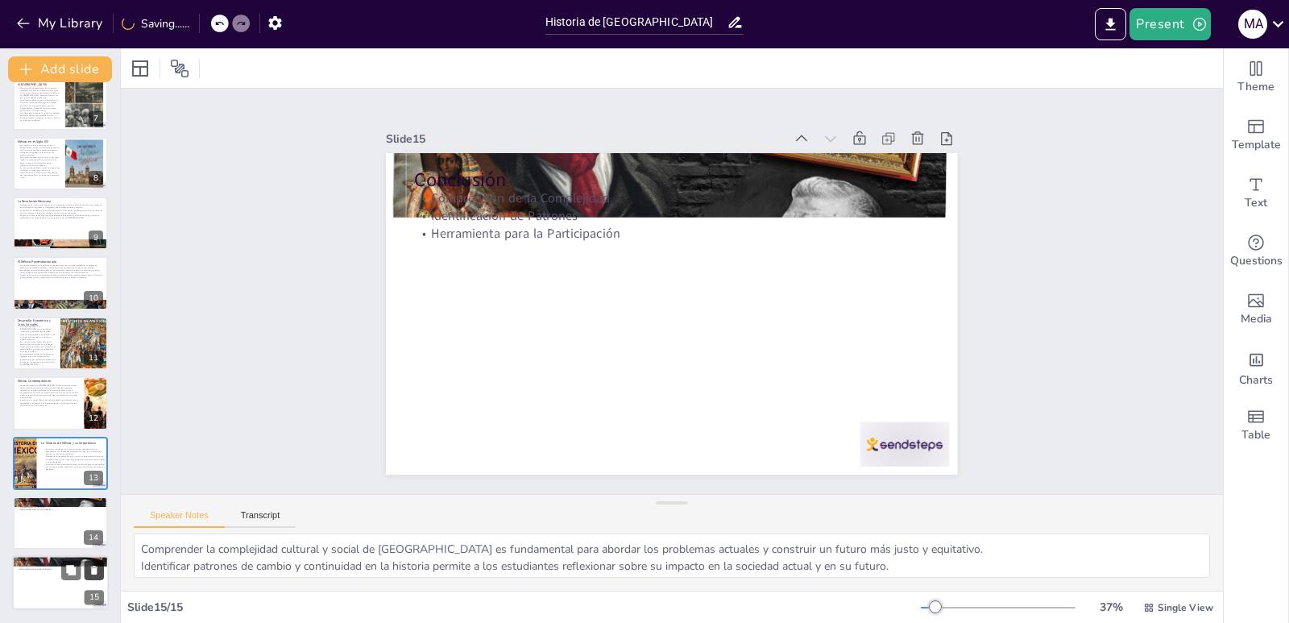
click at [96, 571] on icon at bounding box center [94, 571] width 6 height 9
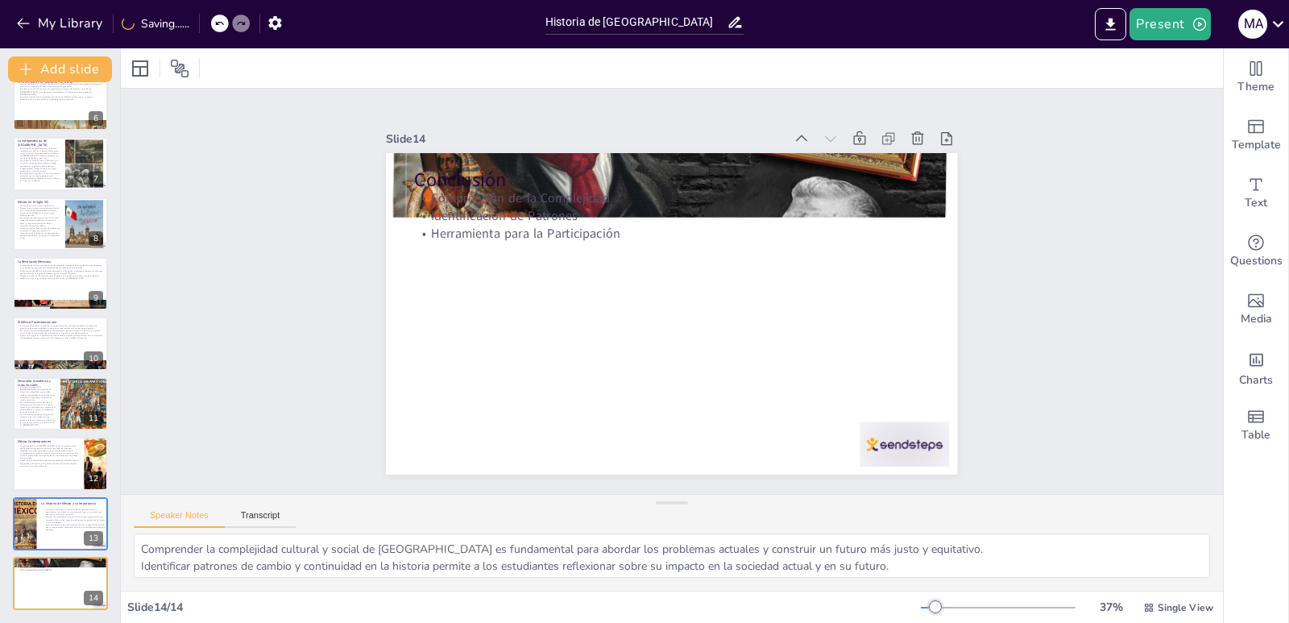
scroll to position [318, 0]
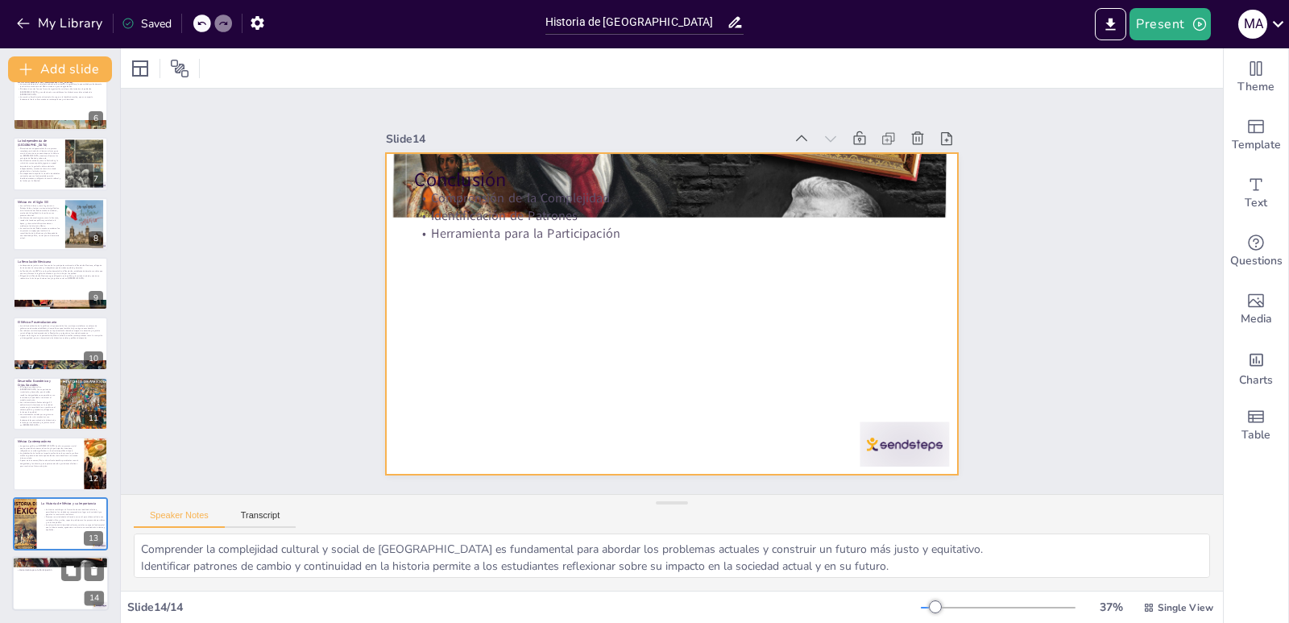
click at [60, 587] on div at bounding box center [60, 583] width 97 height 55
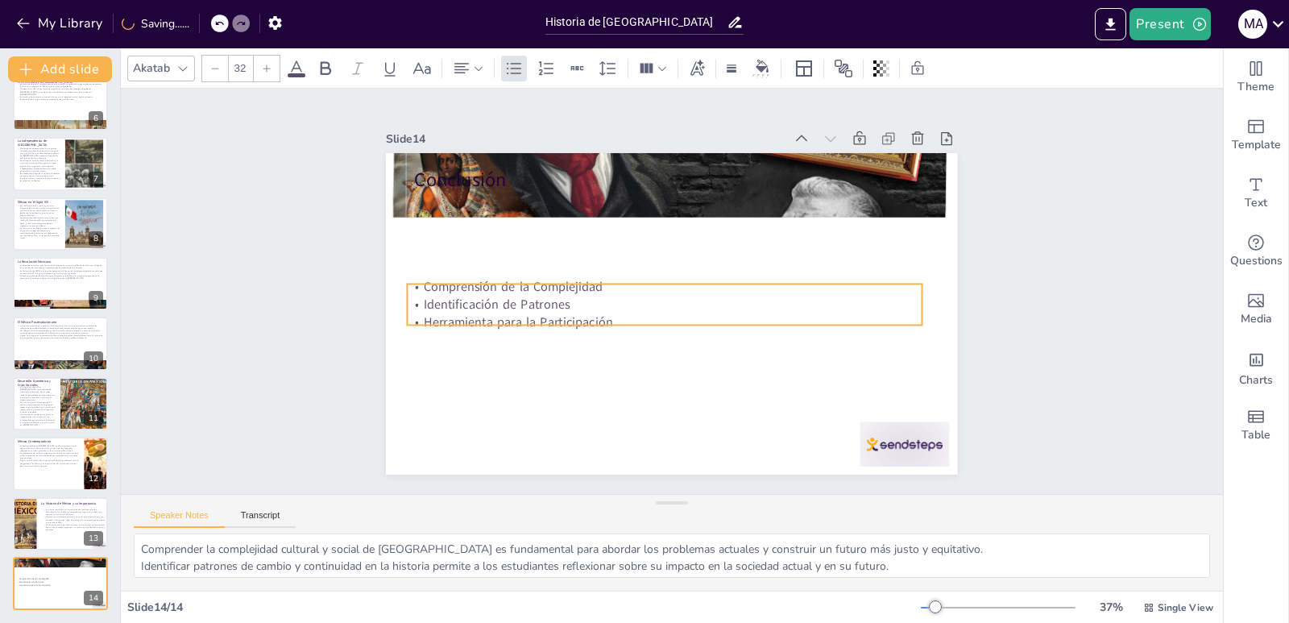
drag, startPoint x: 512, startPoint y: 198, endPoint x: 481, endPoint y: 185, distance: 33.5
click at [504, 287] on p "Comprensión de la Complejidad" at bounding box center [667, 285] width 477 height 226
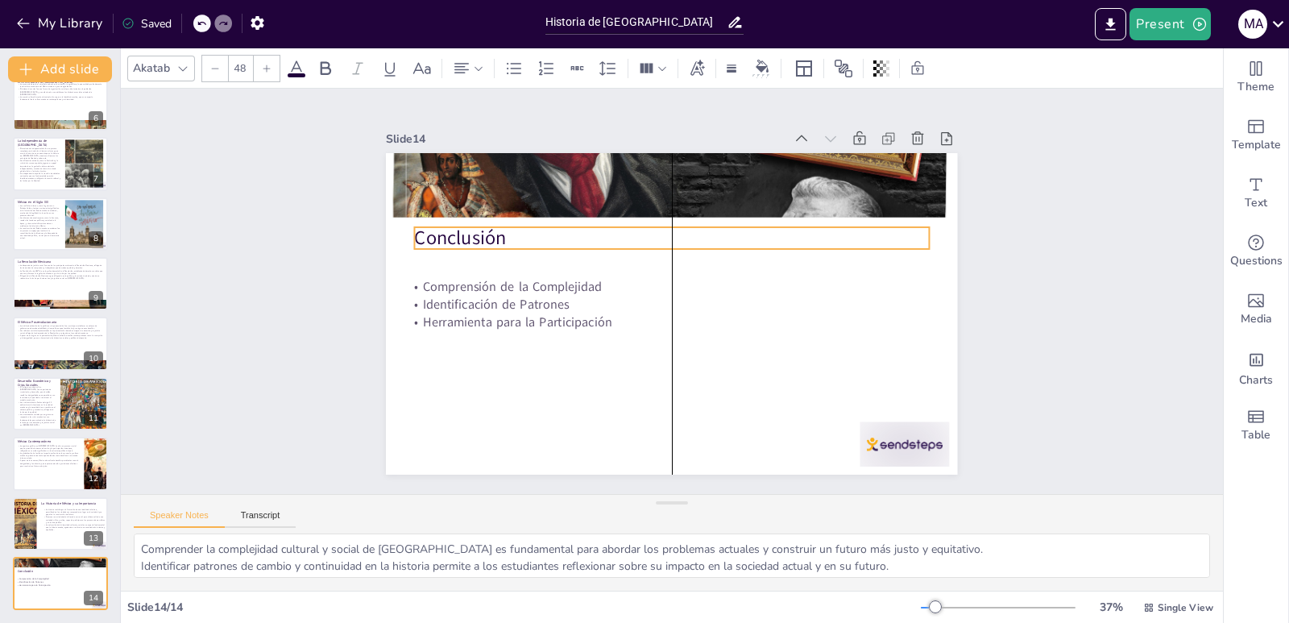
drag, startPoint x: 483, startPoint y: 176, endPoint x: 480, endPoint y: 234, distance: 58.1
click at [480, 234] on p "Conclusión" at bounding box center [688, 240] width 497 height 185
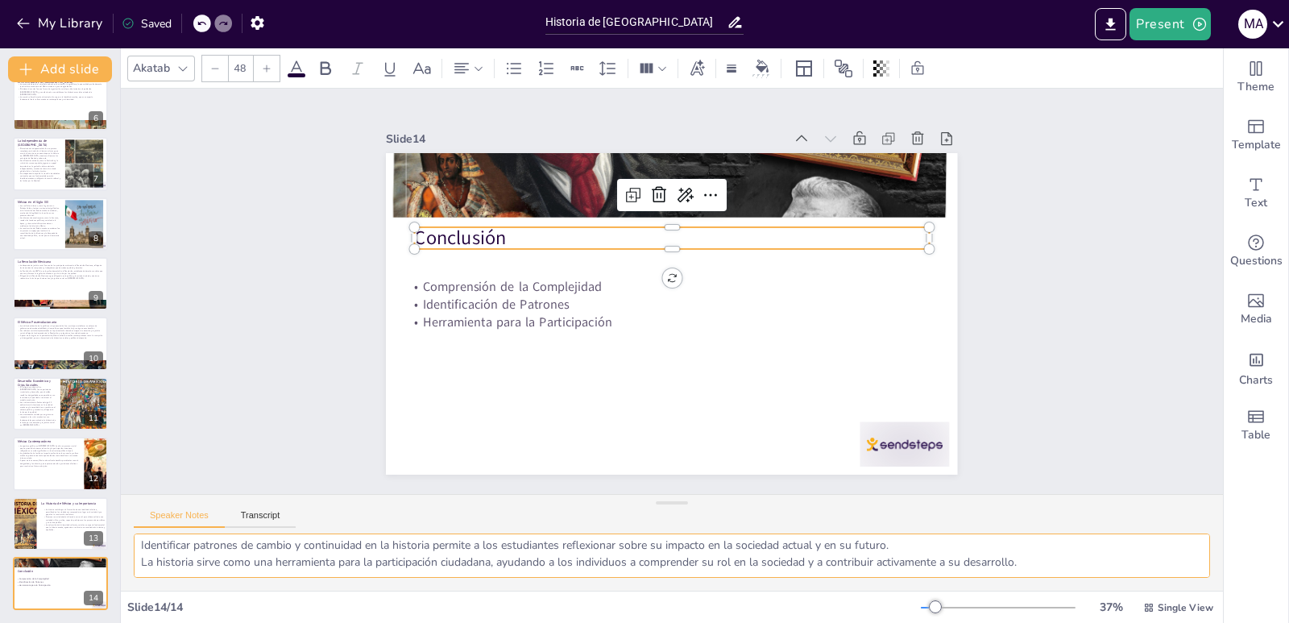
scroll to position [0, 0]
drag, startPoint x: 1032, startPoint y: 566, endPoint x: 143, endPoint y: 524, distance: 890.7
click at [143, 524] on div "Speaker Notes Transcript Comprender la complejidad cultural y social de [GEOGRA…" at bounding box center [672, 542] width 1102 height 97
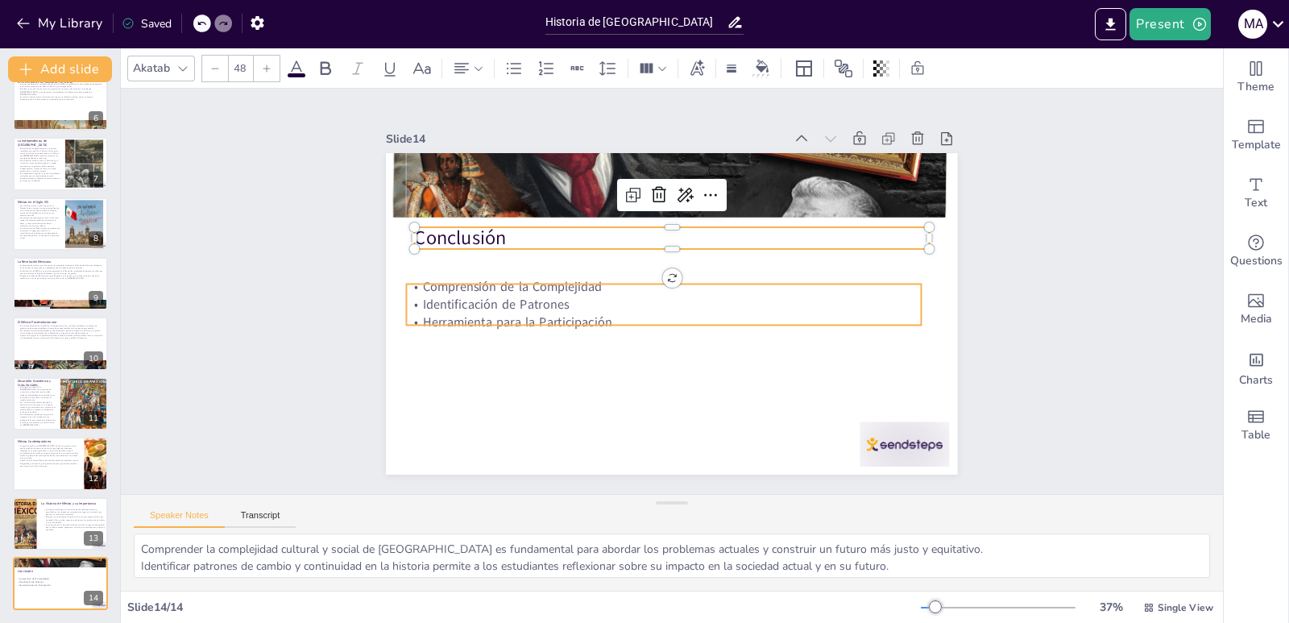
click at [604, 314] on p "Herramienta para la Participación" at bounding box center [649, 313] width 455 height 272
click at [604, 311] on p "Herramienta para la Participación" at bounding box center [651, 317] width 477 height 226
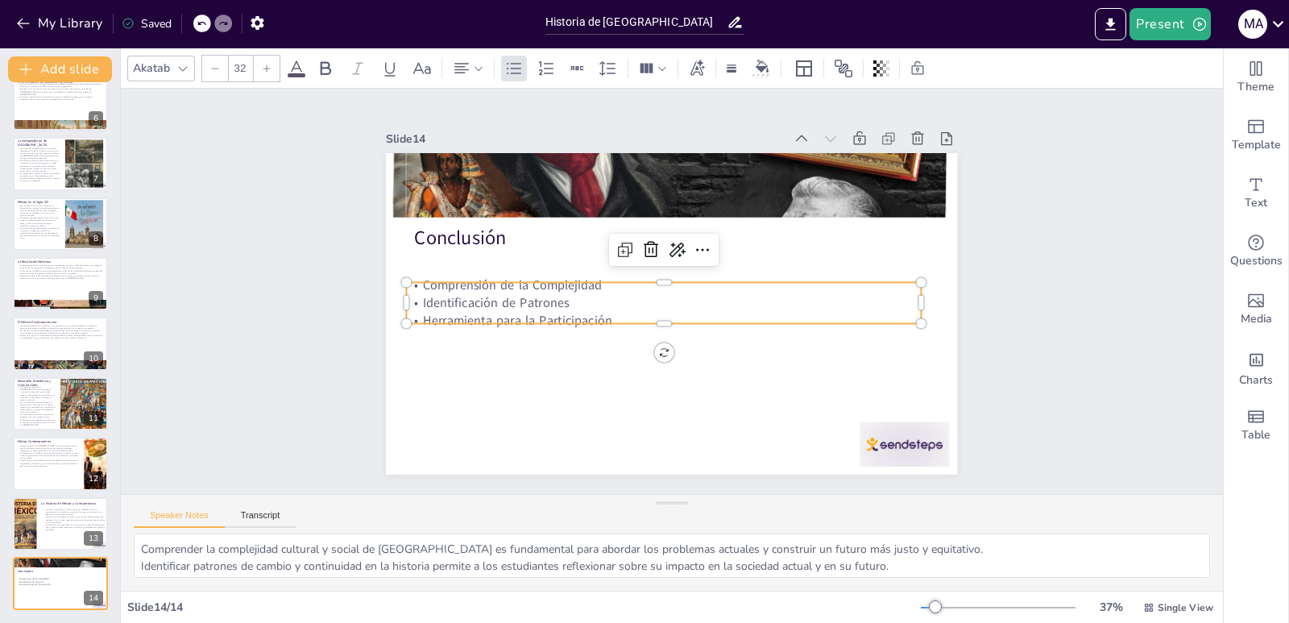
click at [600, 313] on p "Herramienta para la Participación" at bounding box center [661, 320] width 513 height 72
click at [604, 311] on p "Herramienta para la Participación" at bounding box center [658, 318] width 507 height 124
click at [604, 311] on p "Herramienta para la Participación" at bounding box center [661, 320] width 513 height 72
click at [590, 315] on p "Herramienta para la Participación" at bounding box center [664, 321] width 514 height 18
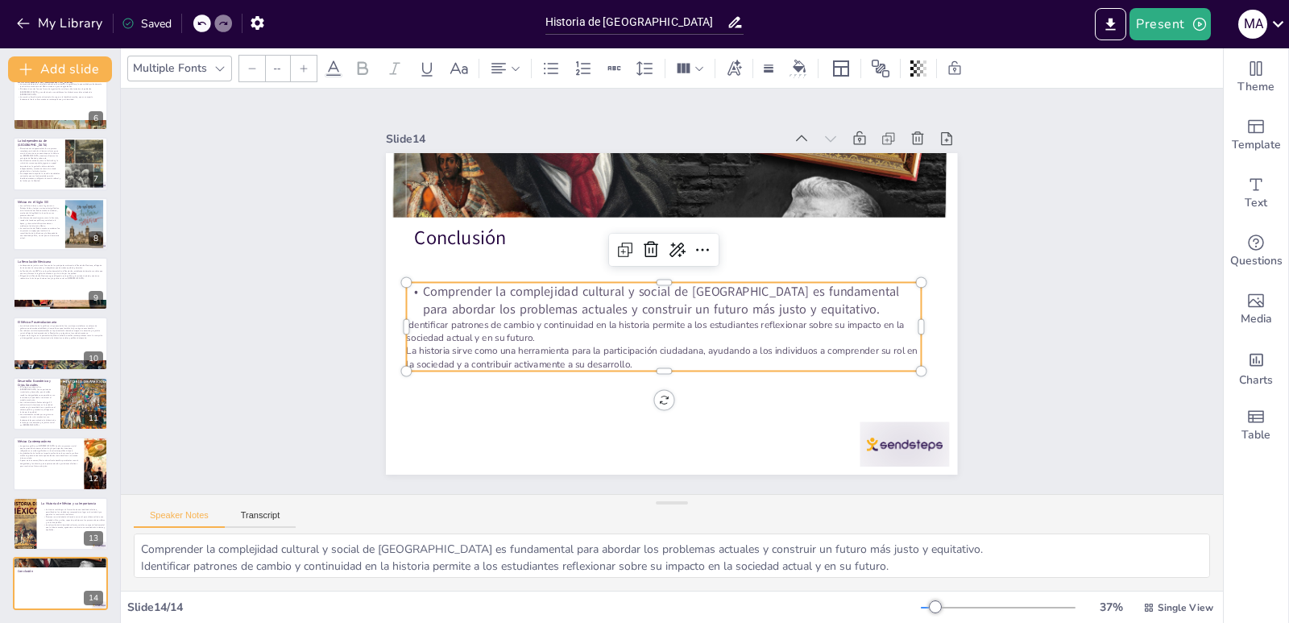
drag, startPoint x: 607, startPoint y: 315, endPoint x: 407, endPoint y: 284, distance: 202.3
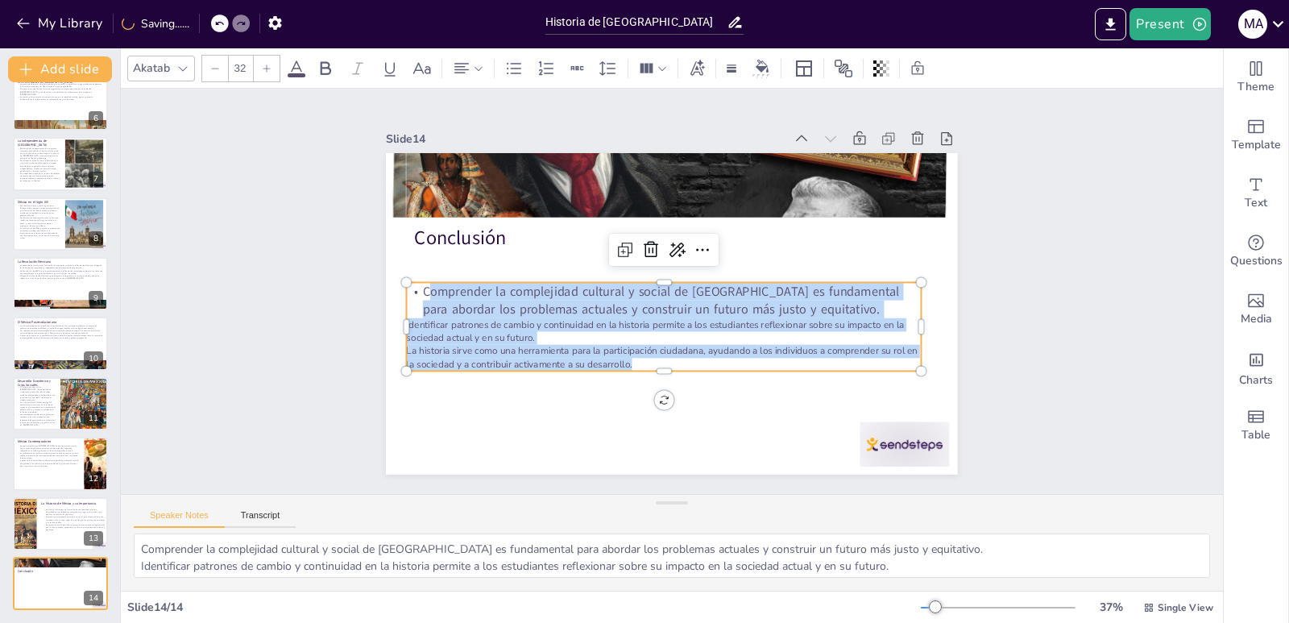
drag, startPoint x: 637, startPoint y: 355, endPoint x: 418, endPoint y: 277, distance: 232.7
click at [418, 277] on div "Comprender la complejidad cultural y social de [GEOGRAPHIC_DATA] es fundamental…" at bounding box center [660, 326] width 521 height 143
click at [642, 359] on p "La historia sirve como una herramienta para la participación ciudadana, ayudand…" at bounding box center [657, 357] width 514 height 81
drag, startPoint x: 642, startPoint y: 359, endPoint x: 409, endPoint y: 287, distance: 243.2
click at [409, 287] on div "Comprender la complejidad cultural y social de [GEOGRAPHIC_DATA] es fundamental…" at bounding box center [656, 324] width 521 height 194
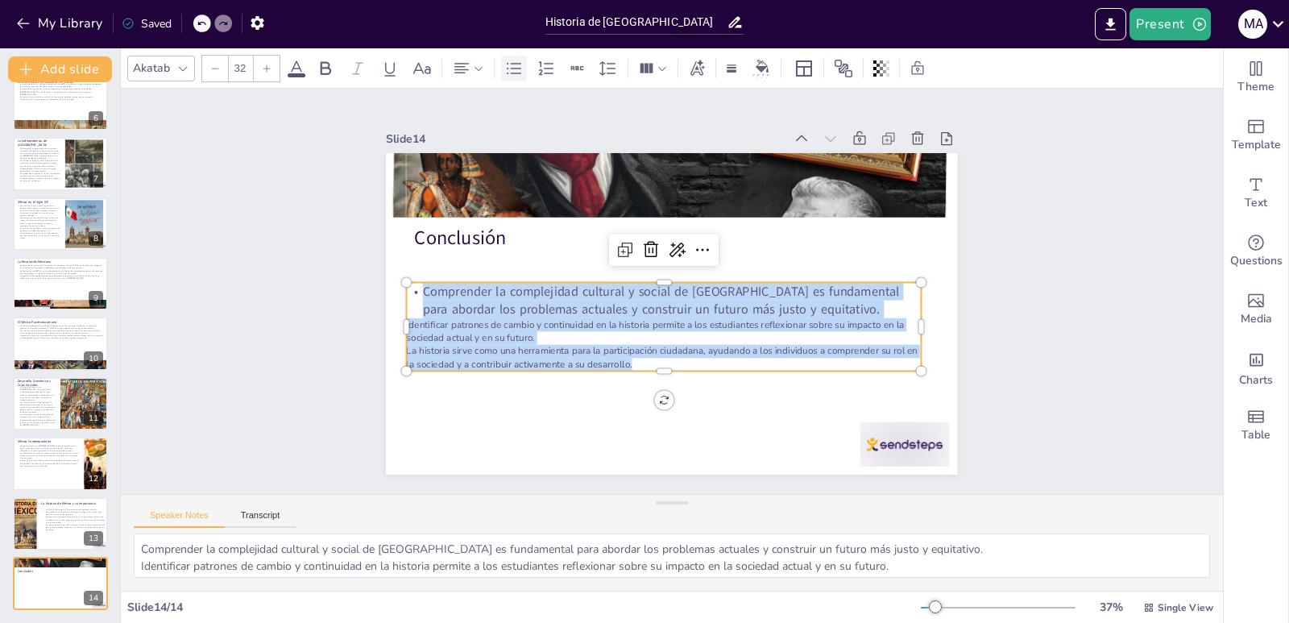
click at [510, 72] on icon at bounding box center [514, 68] width 19 height 19
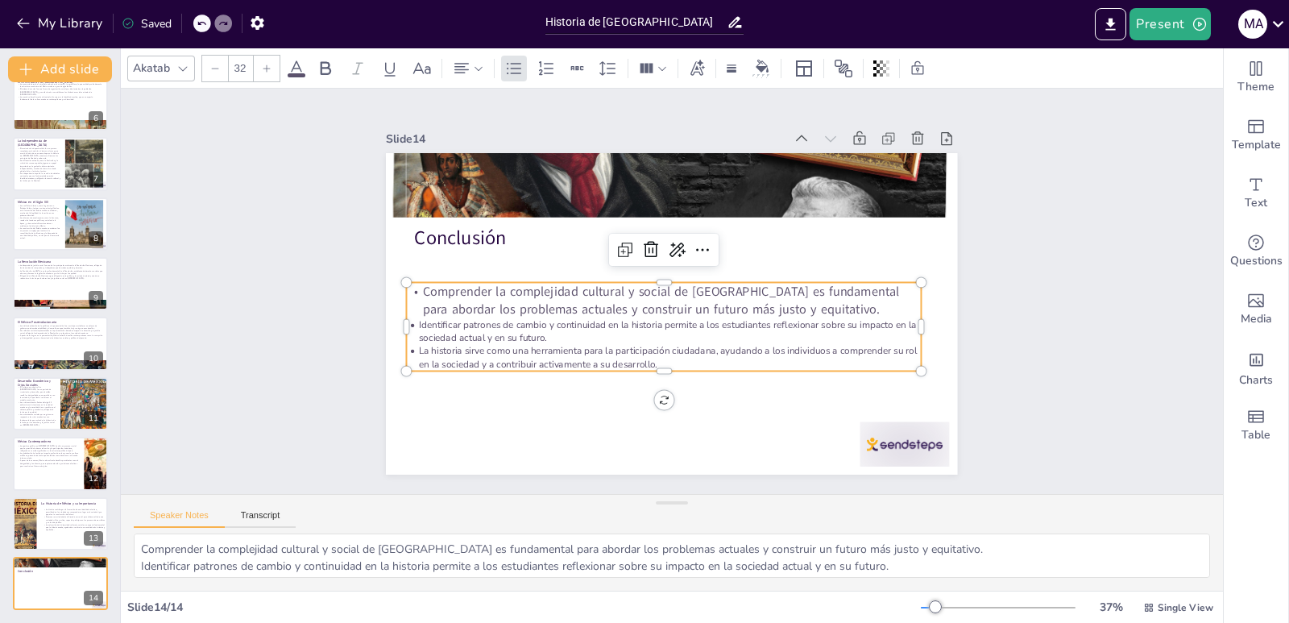
click at [250, 65] on input "32" at bounding box center [240, 69] width 23 height 26
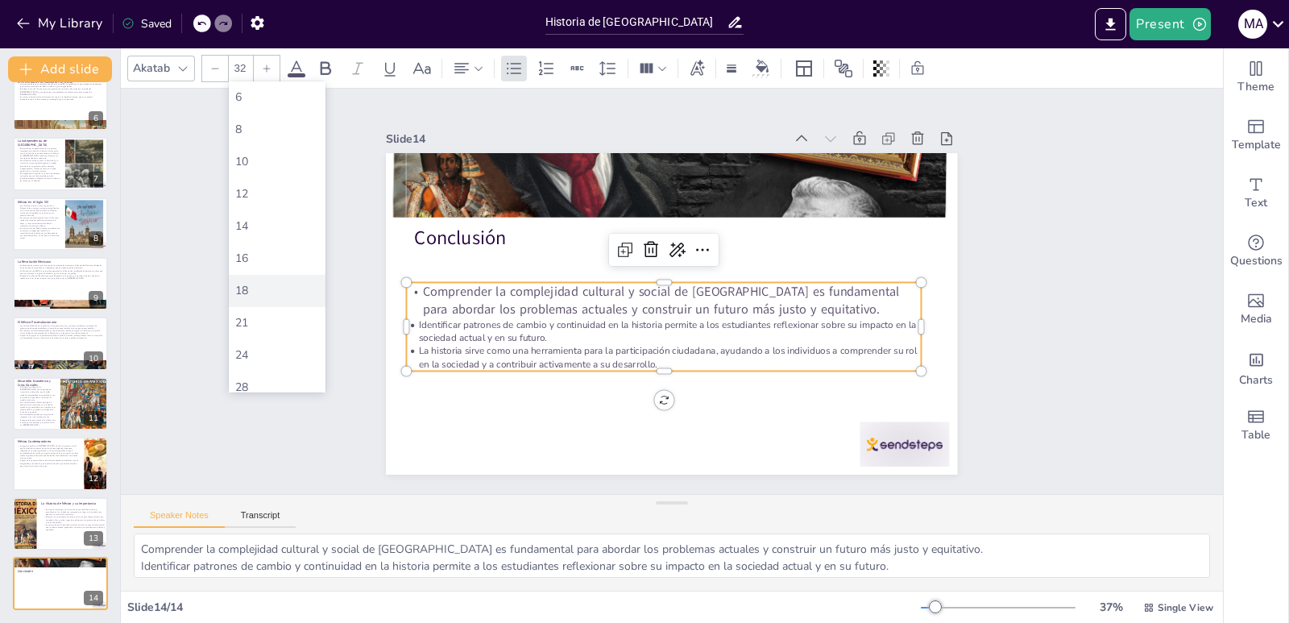
scroll to position [81, 0]
click at [254, 364] on div "36" at bounding box center [277, 370] width 84 height 15
type input "36"
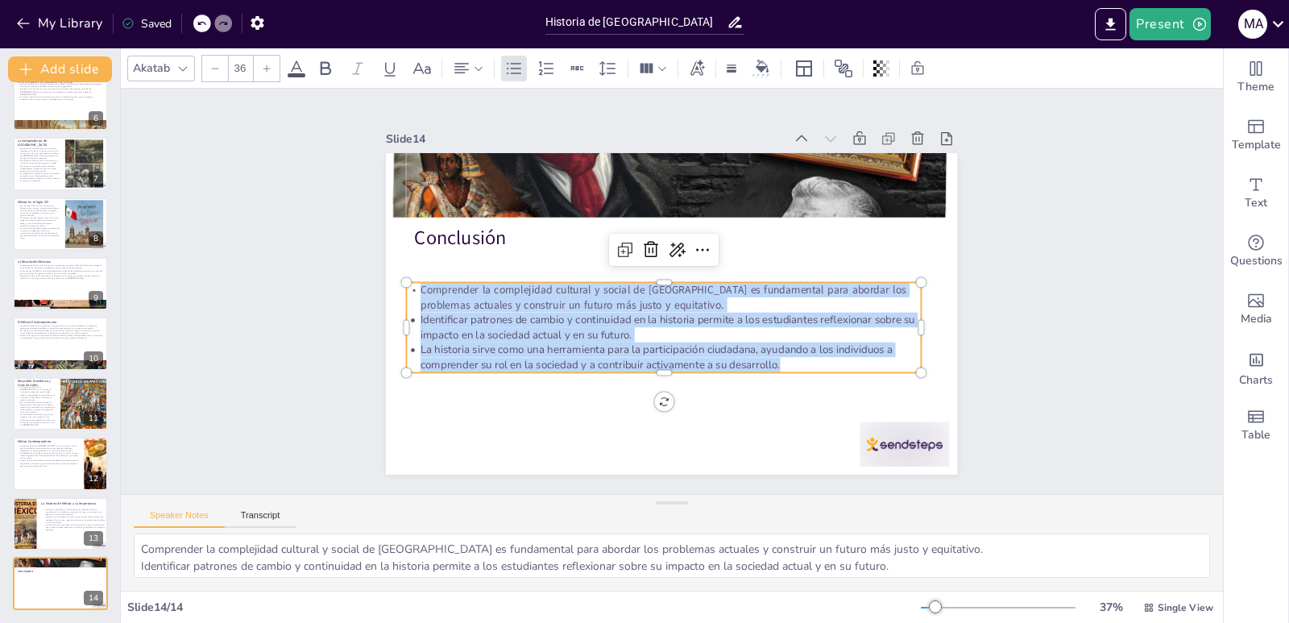
click at [1009, 390] on div "Slide 1 UNIVERSIDAD UNIVER MILENIUM Producto Final Módulo IV La inteligencia ar…" at bounding box center [672, 290] width 1163 height 625
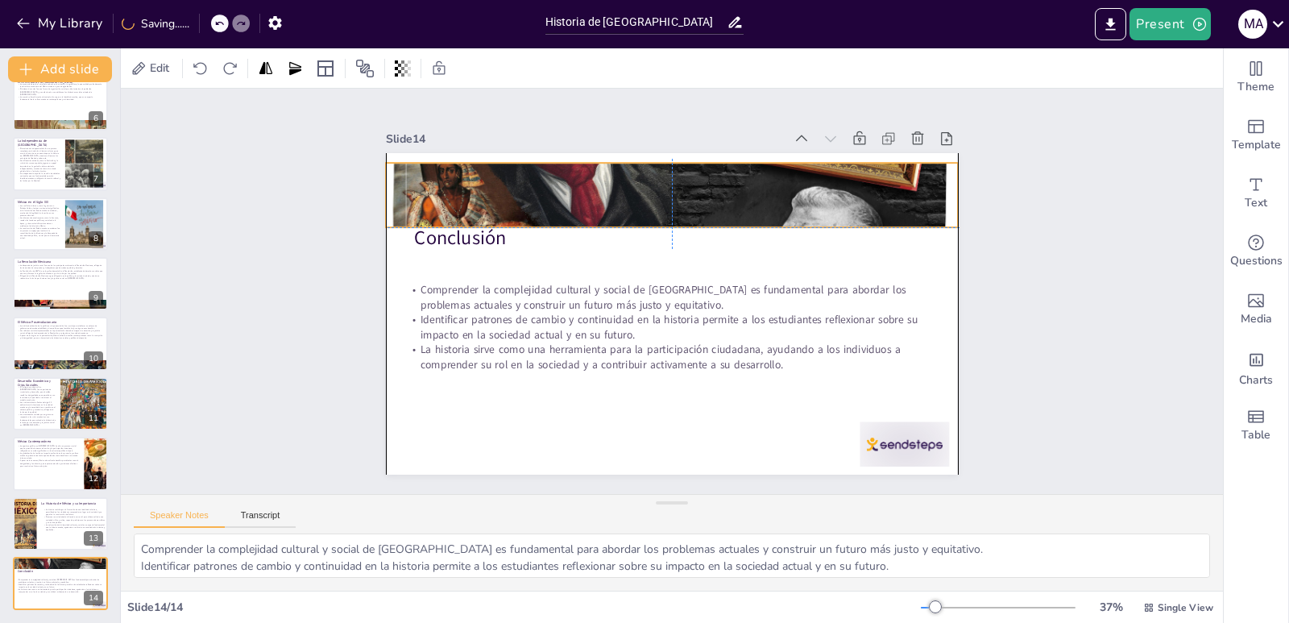
click at [752, 185] on div at bounding box center [671, 195] width 571 height 381
click at [218, 27] on div at bounding box center [230, 24] width 39 height 18
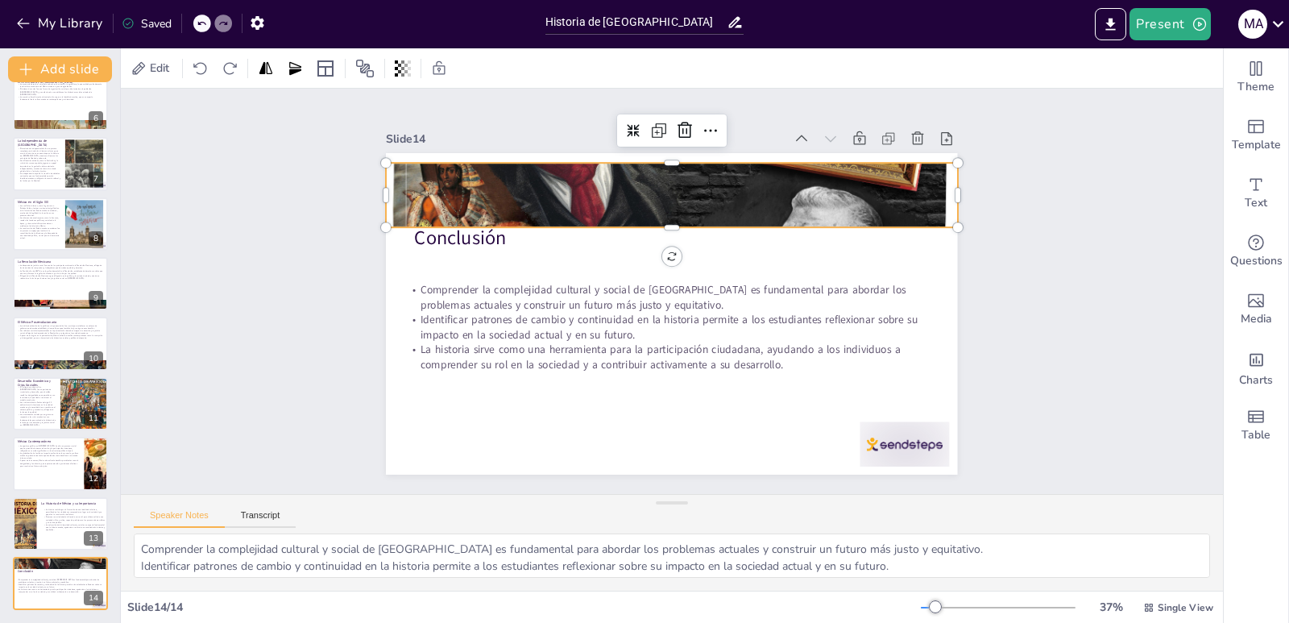
click at [201, 25] on icon at bounding box center [201, 24] width 8 height 4
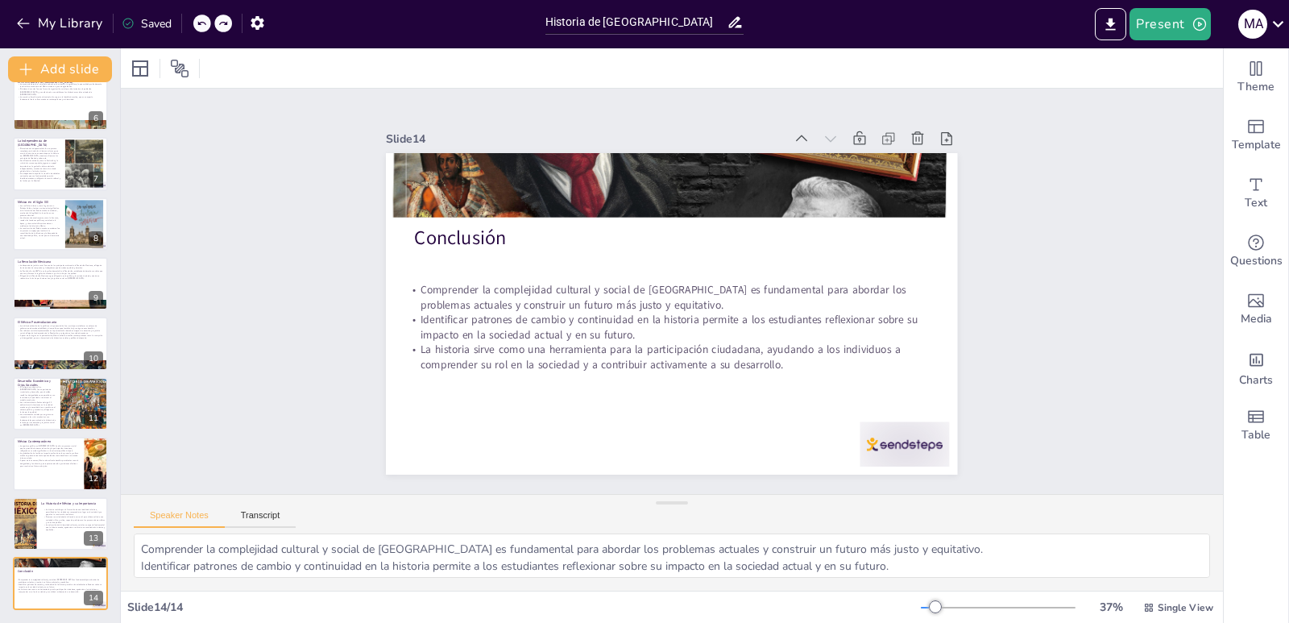
scroll to position [0, 0]
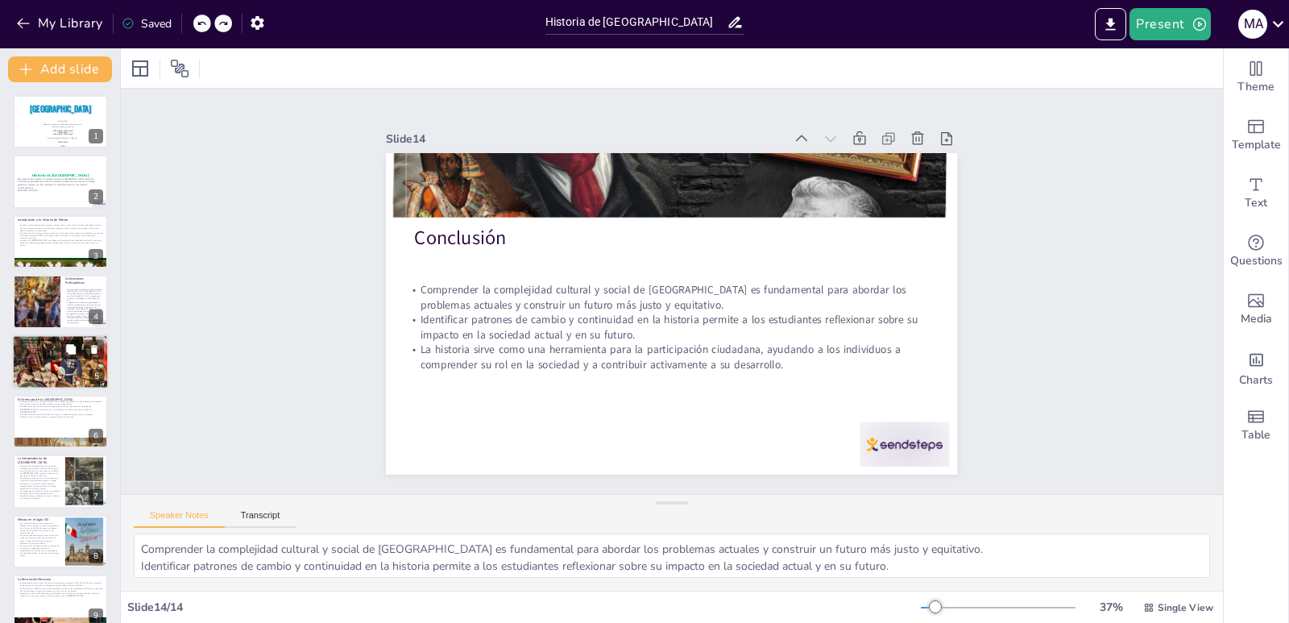
click at [43, 359] on p "Los efectos sociales de la conquista incluyen la desigualdad y la opresión de l…" at bounding box center [58, 358] width 87 height 7
type textarea "La dominación militar durante la conquista tuvo efectos devastadores en la pobl…"
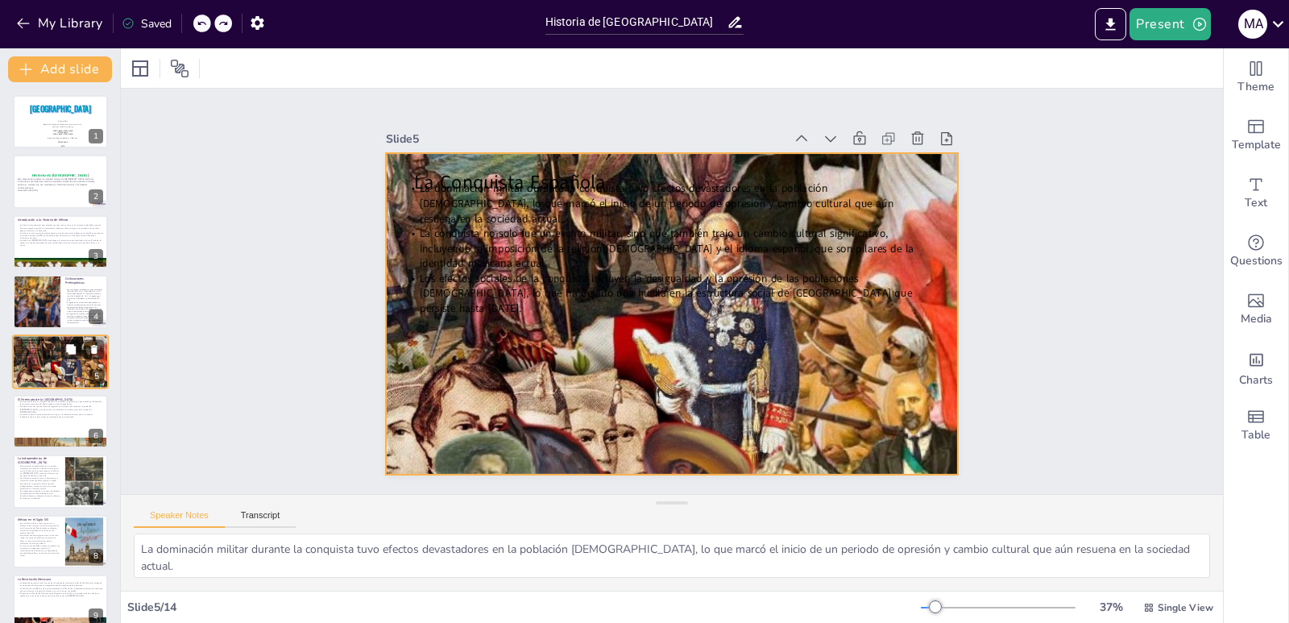
scroll to position [9, 0]
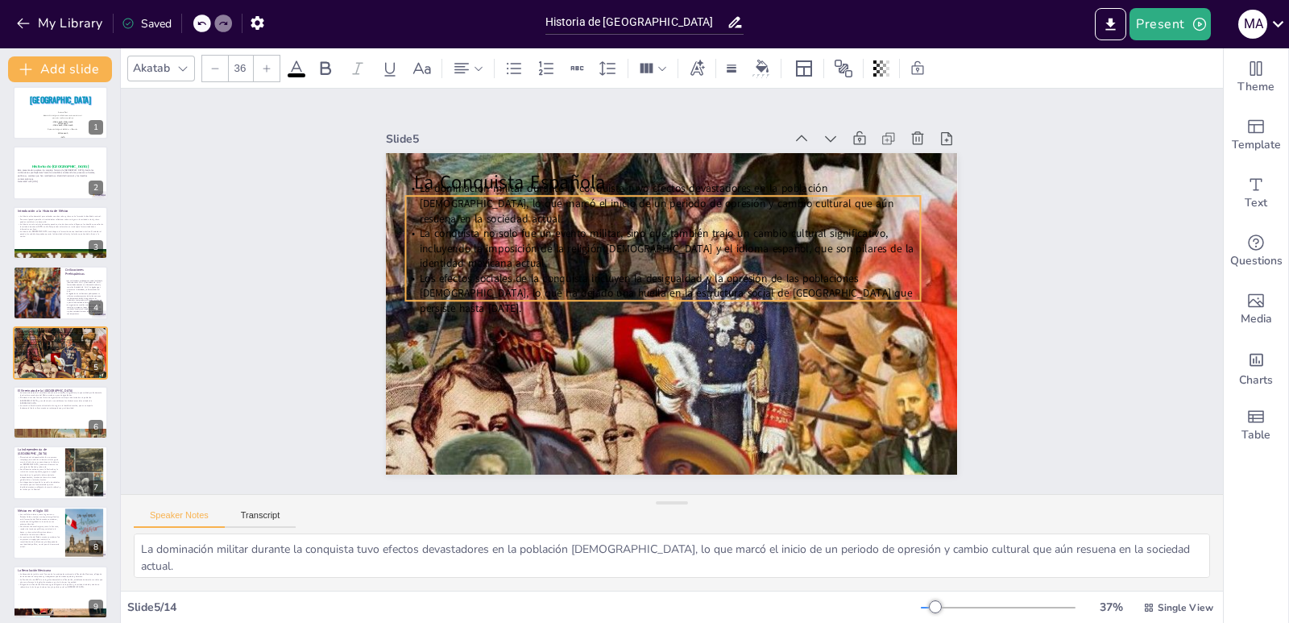
click at [814, 262] on p "La conquista no solo fue un evento militar, sino que también trajo un cambio cu…" at bounding box center [677, 248] width 503 height 202
click at [716, 161] on icon at bounding box center [727, 172] width 23 height 23
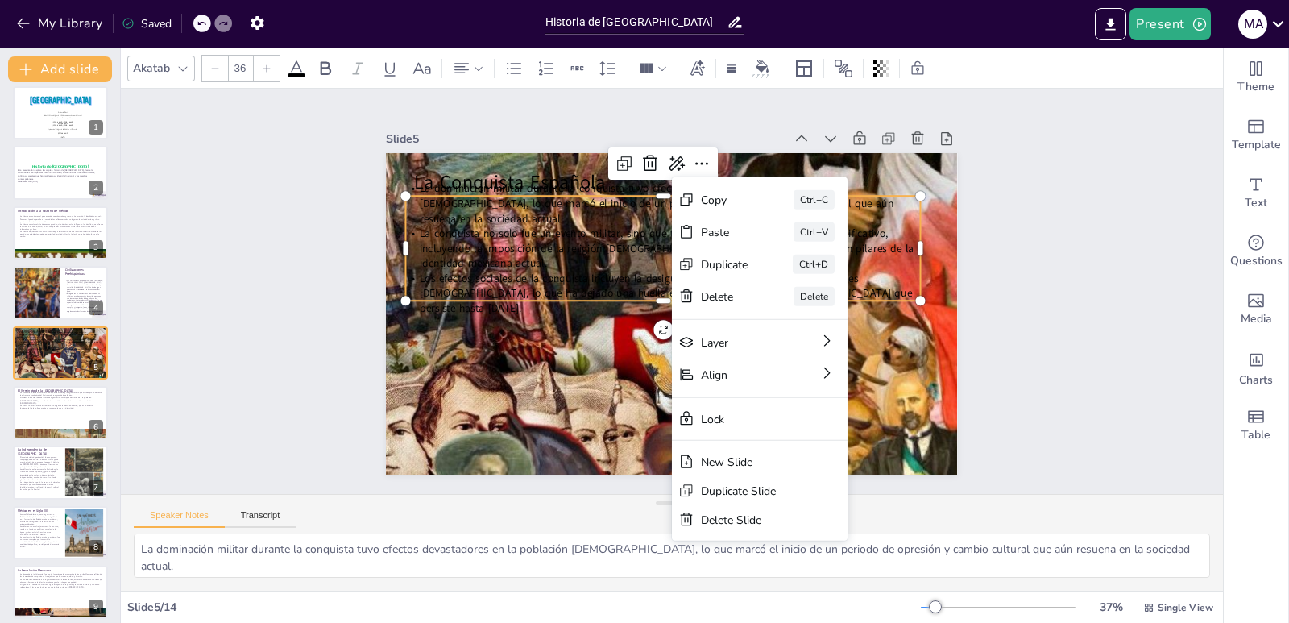
click at [1011, 302] on div "Slide 1 UNIVERSIDAD UNIVER MILENIUM Producto Final Módulo IV La inteligencia ar…" at bounding box center [672, 291] width 1102 height 405
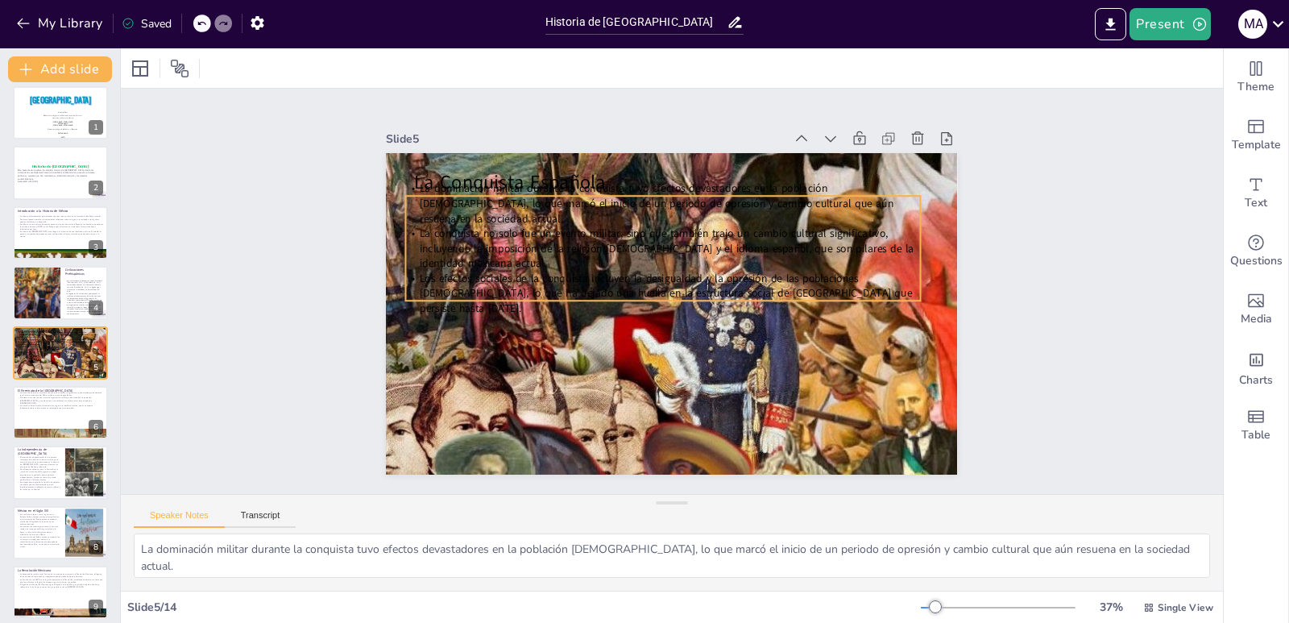
click at [719, 268] on p "Los efectos sociales de la conquista incluyen la desigualdad y la opresión de l…" at bounding box center [662, 290] width 503 height 201
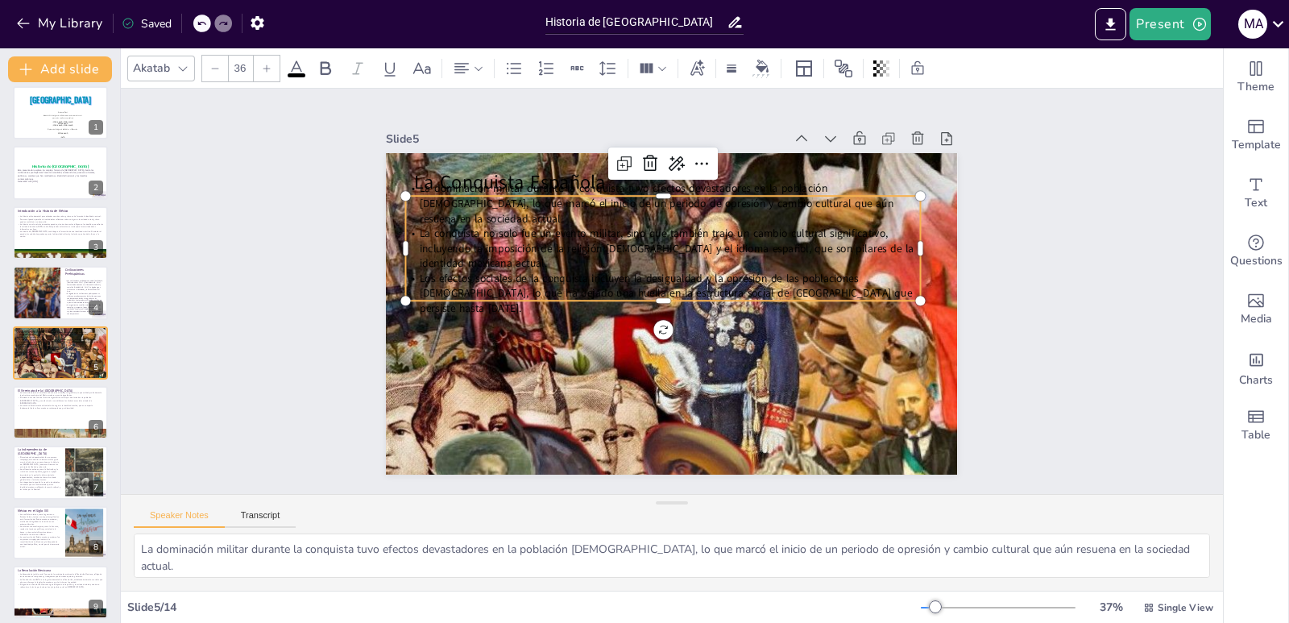
click at [816, 283] on p "Los efectos sociales de la conquista incluyen la desigualdad y la opresión de l…" at bounding box center [663, 291] width 513 height 151
click at [817, 284] on p "Los efectos sociales de la conquista incluyen la desigualdad y la opresión de l…" at bounding box center [662, 290] width 503 height 202
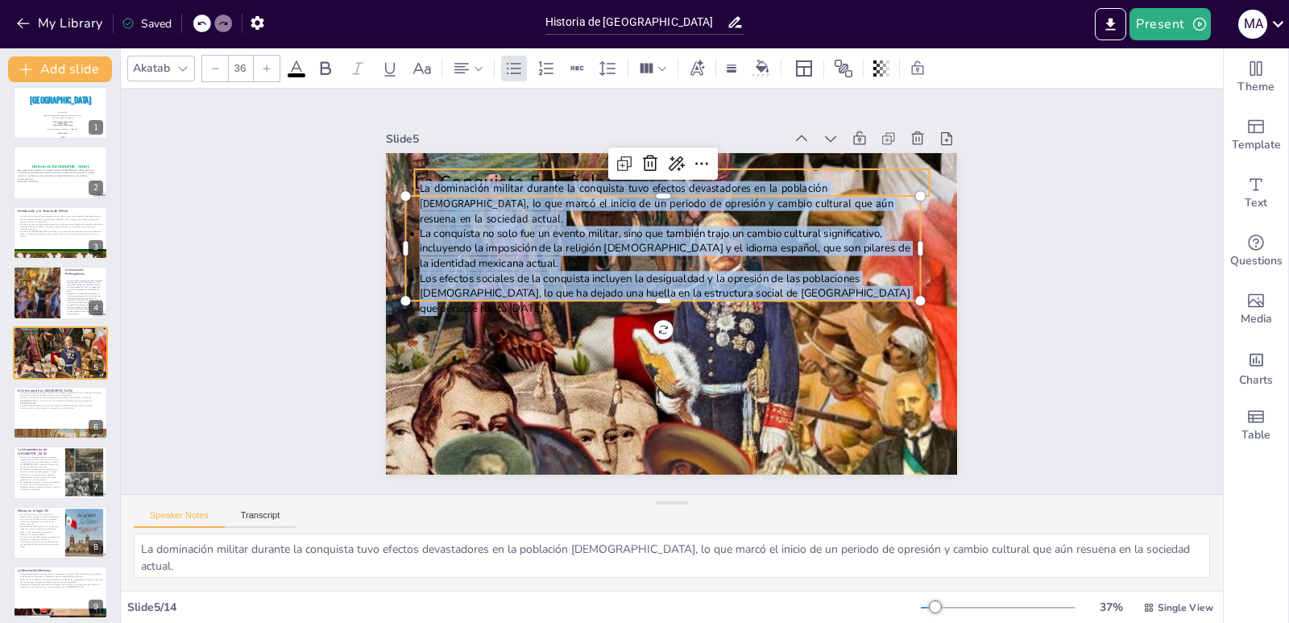
drag, startPoint x: 817, startPoint y: 284, endPoint x: 409, endPoint y: 165, distance: 425.7
click at [409, 165] on div "La Conquista Española La dominación militar durante la conquista tuvo efectos d…" at bounding box center [671, 314] width 571 height 322
click at [291, 69] on icon at bounding box center [296, 68] width 19 height 19
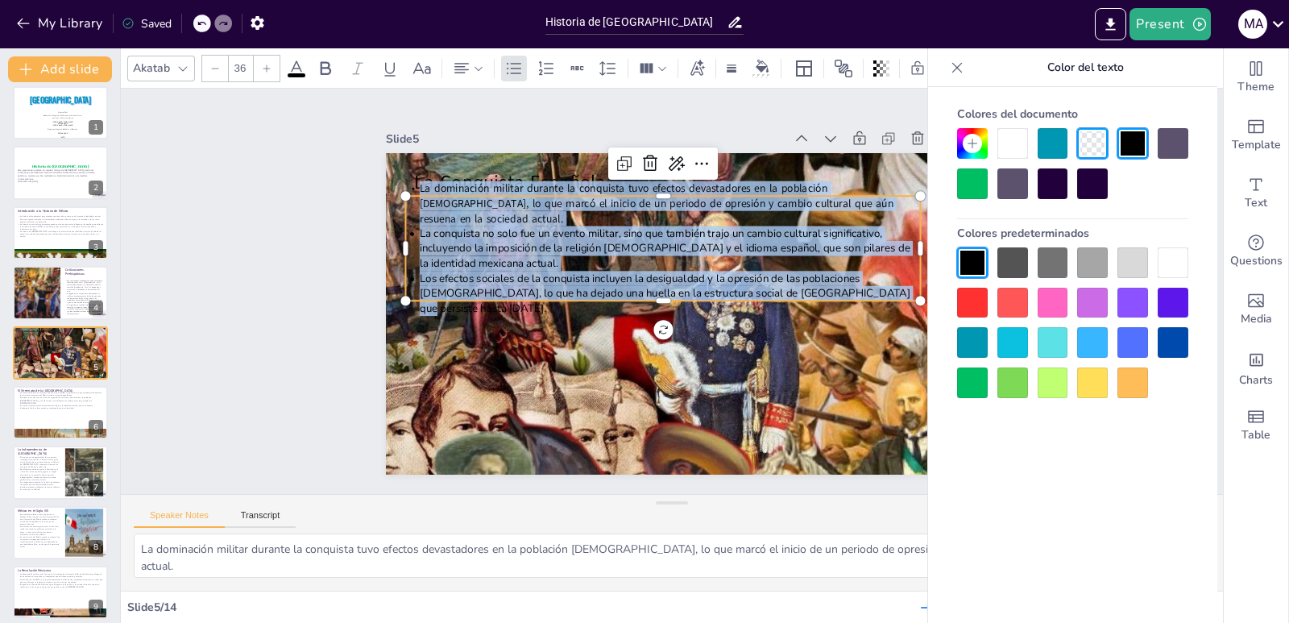
click at [1170, 268] on div at bounding box center [1173, 262] width 31 height 31
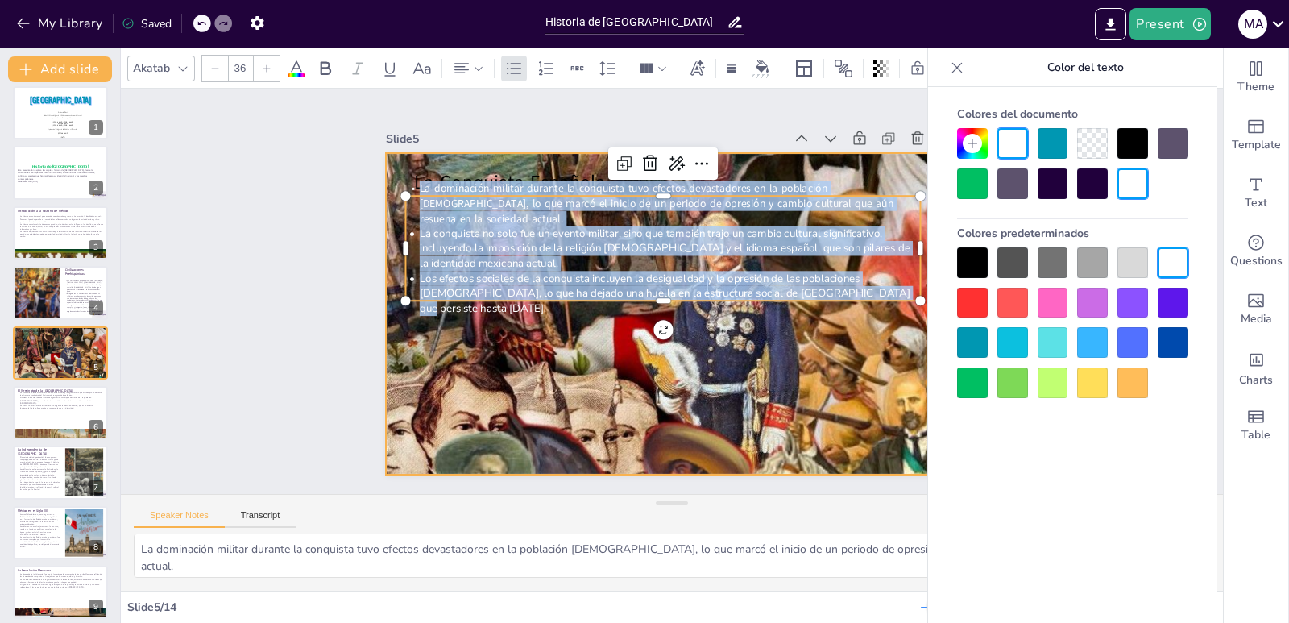
click at [723, 387] on div at bounding box center [661, 311] width 1003 height 1166
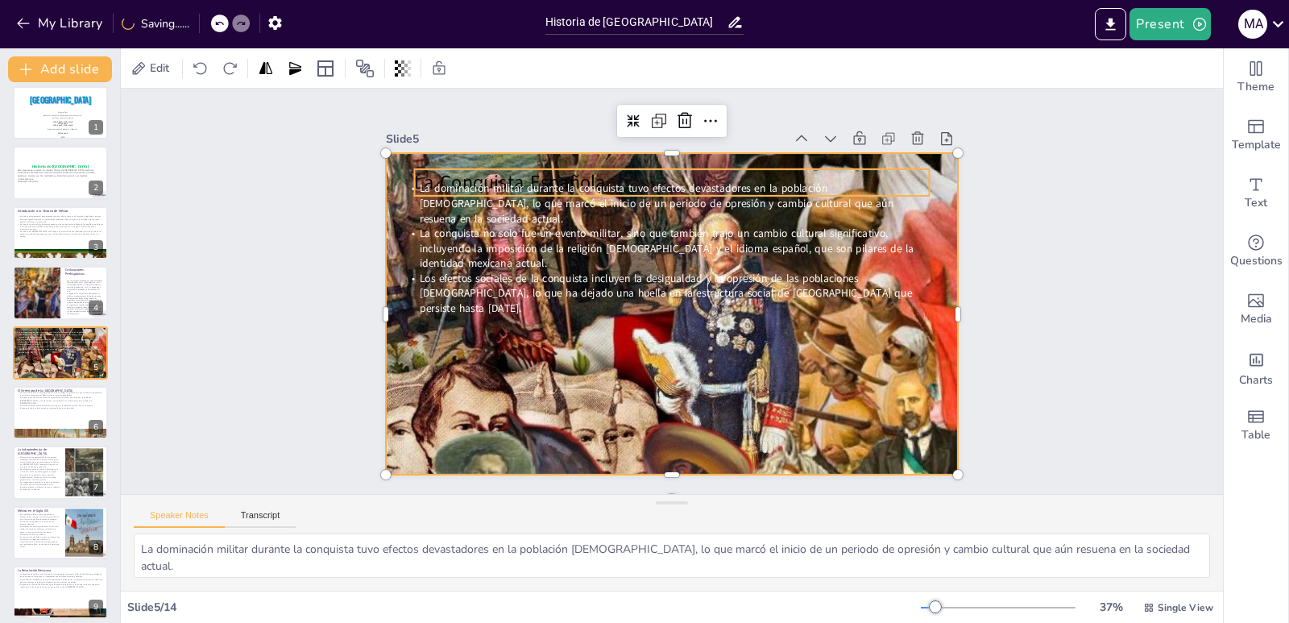
click at [488, 172] on span "La Conquista Española" at bounding box center [568, 127] width 185 height 102
click at [488, 172] on span "La Conquista Española" at bounding box center [522, 166] width 193 height 46
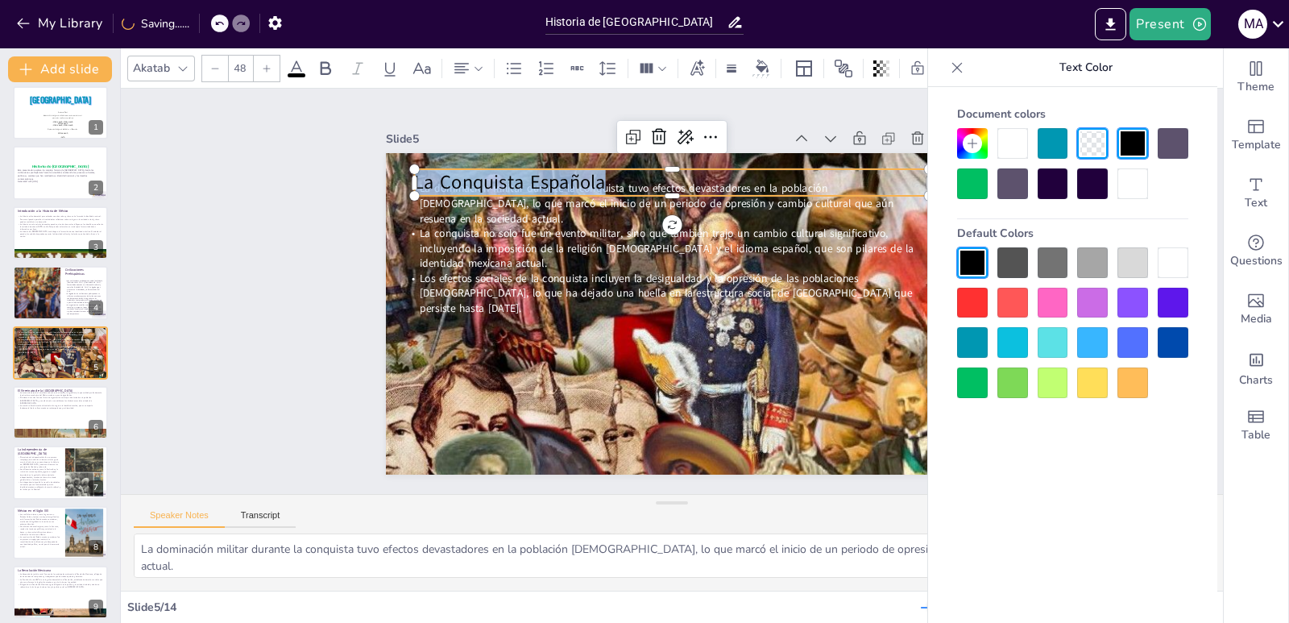
click at [579, 181] on span "La Conquista Española" at bounding box center [522, 166] width 193 height 46
click at [585, 177] on span "La Conquista Española" at bounding box center [522, 166] width 193 height 46
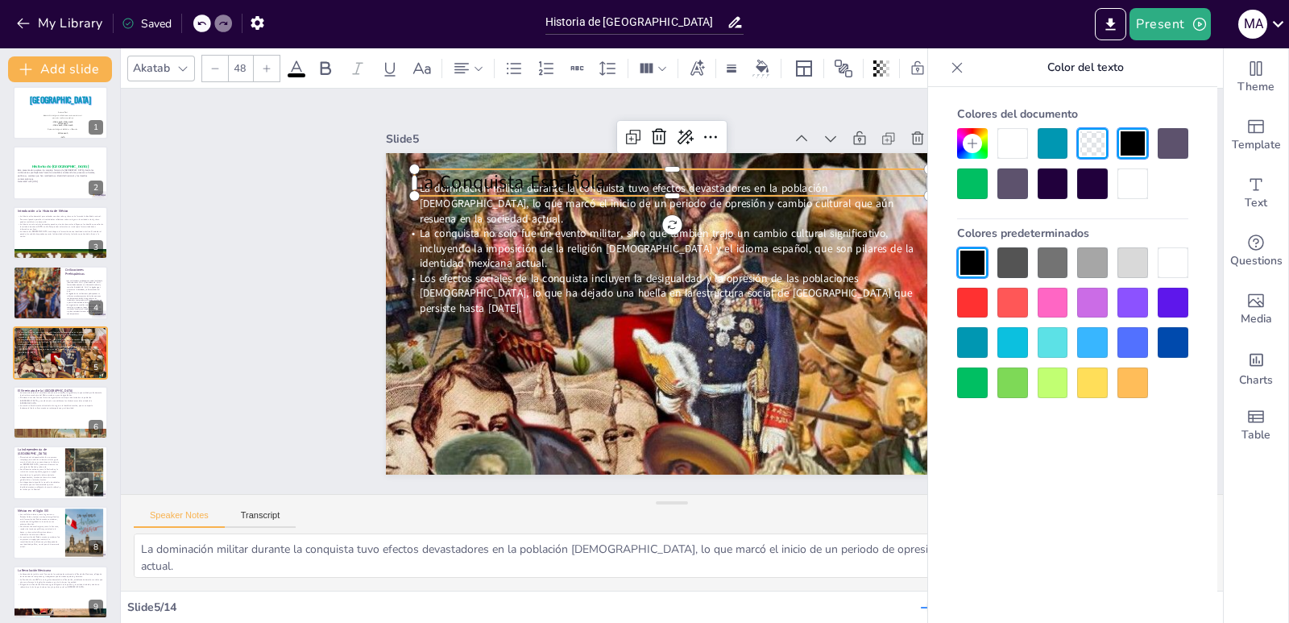
click at [579, 174] on span "La Conquista Española" at bounding box center [536, 150] width 193 height 65
click at [579, 174] on span "La Conquista Española" at bounding box center [586, 116] width 178 height 118
click at [579, 174] on span "La Conquista Española" at bounding box center [552, 138] width 190 height 84
click at [1170, 265] on div at bounding box center [1173, 262] width 31 height 31
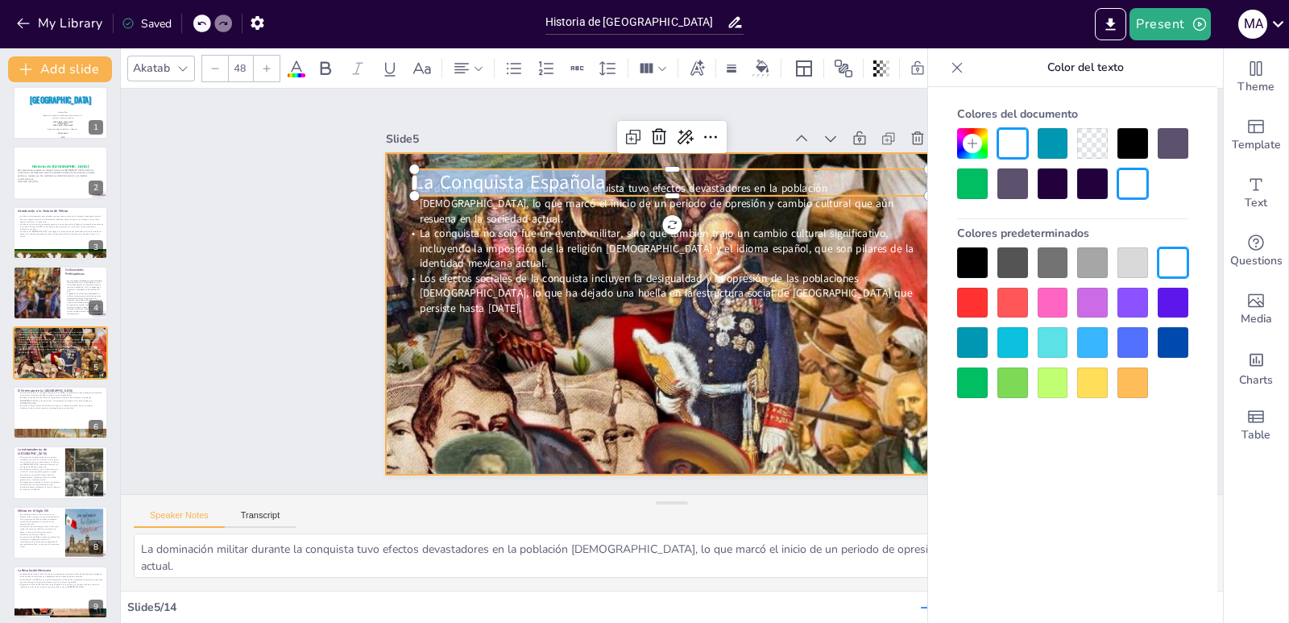
click at [682, 386] on div at bounding box center [667, 313] width 770 height 1113
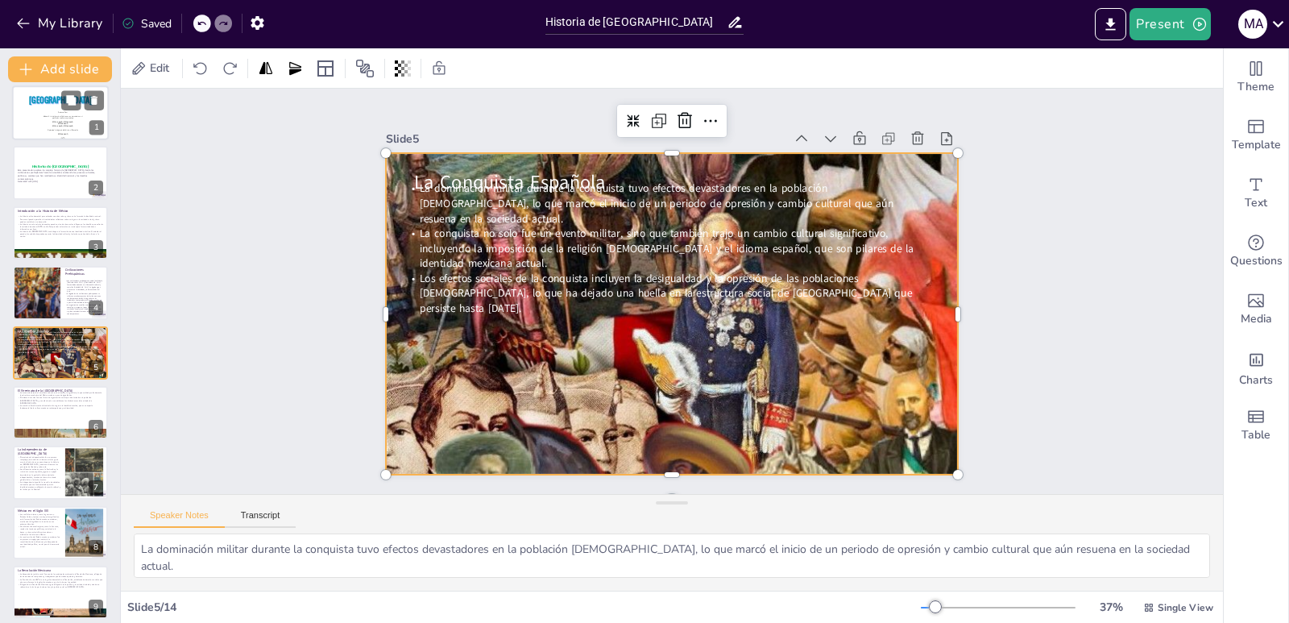
click at [58, 123] on span "[PERSON_NAME]" at bounding box center [63, 124] width 10 height 2
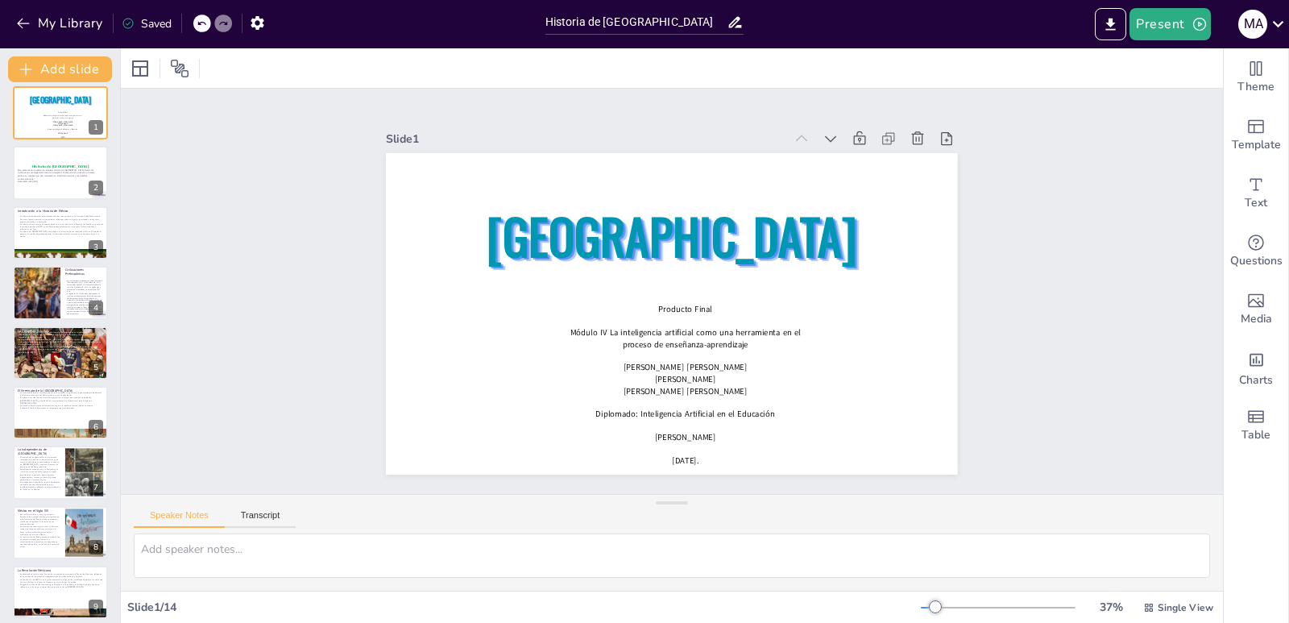
scroll to position [0, 0]
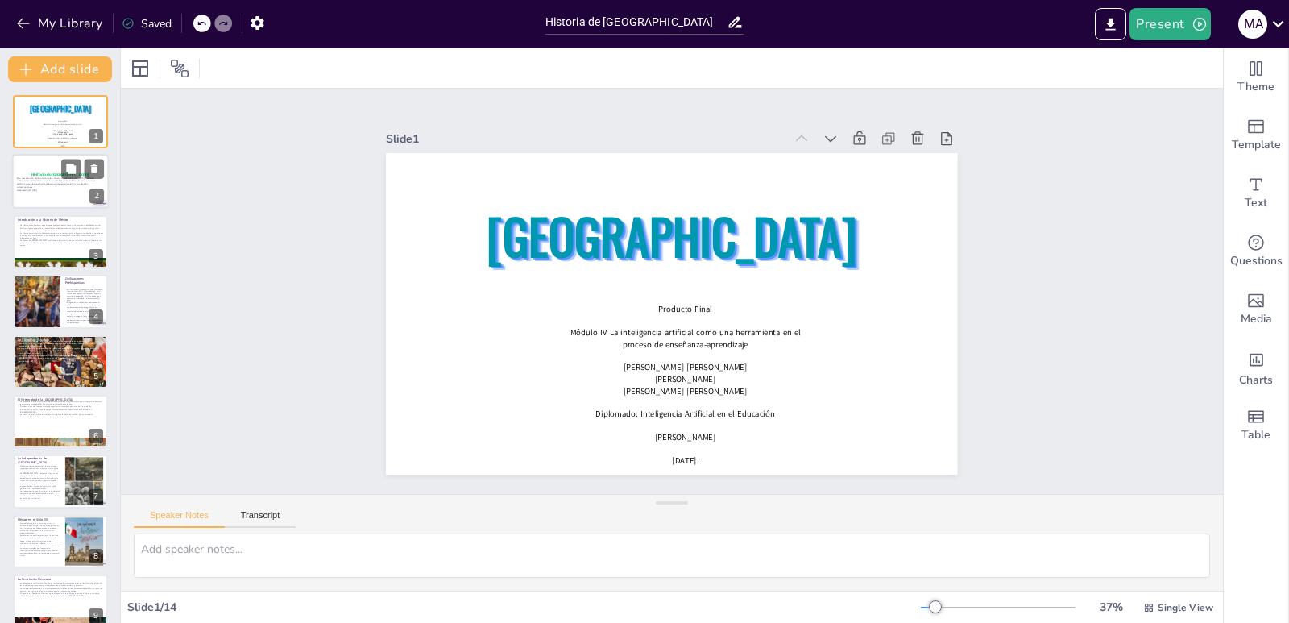
click at [30, 193] on div at bounding box center [60, 182] width 97 height 55
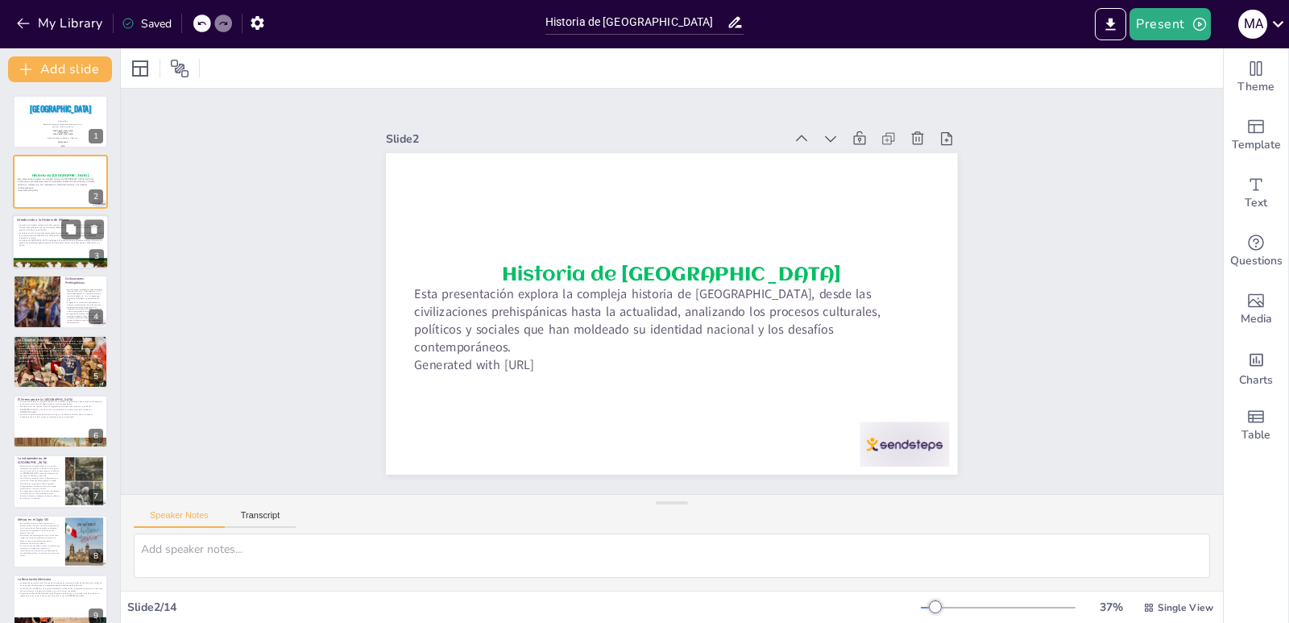
click at [33, 248] on div at bounding box center [60, 241] width 97 height 55
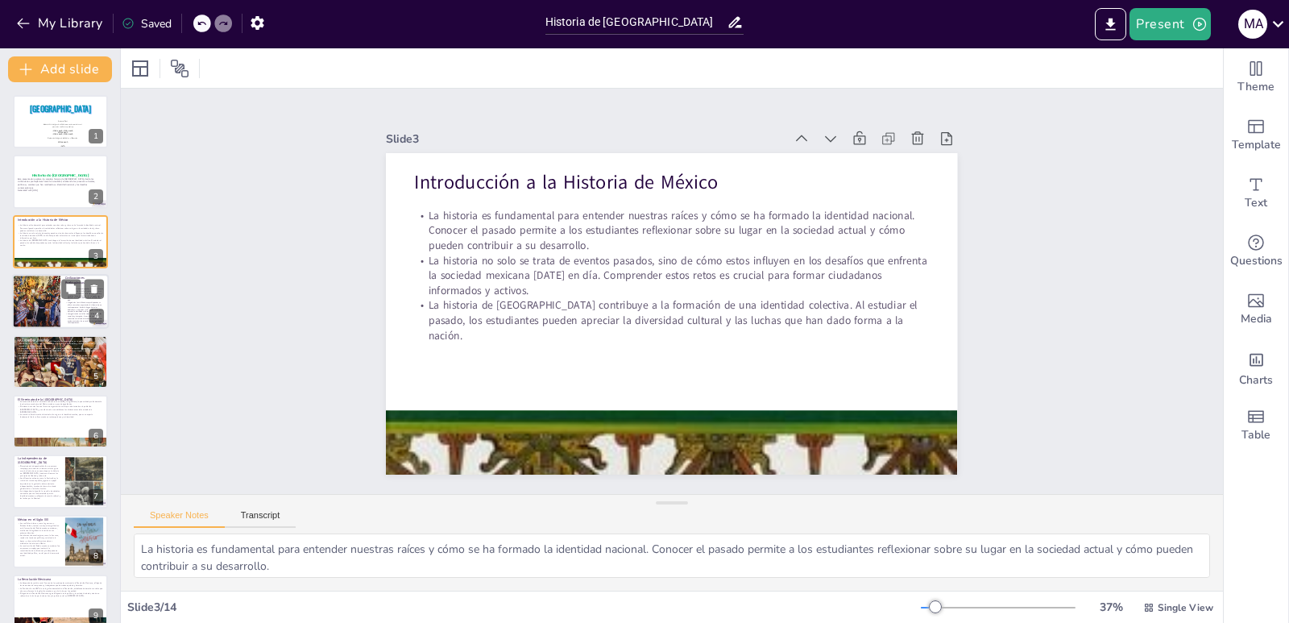
click at [38, 310] on div at bounding box center [35, 301] width 81 height 55
type textarea "Las civilizaciones prehispánicas, como los olmecas, [DEMOGRAPHIC_DATA] y [DEMOG…"
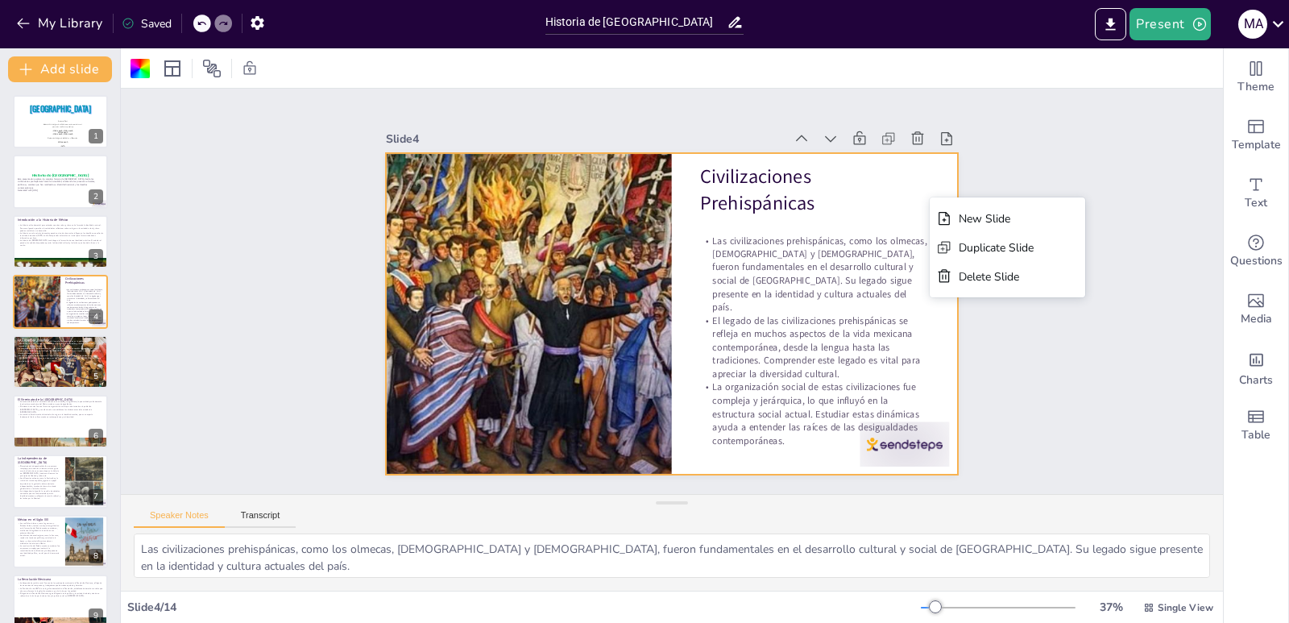
click at [1071, 367] on div "Slide 1 UNIVERSIDAD UNIVER MILENIUM Producto Final Módulo IV La inteligencia ar…" at bounding box center [672, 290] width 1163 height 625
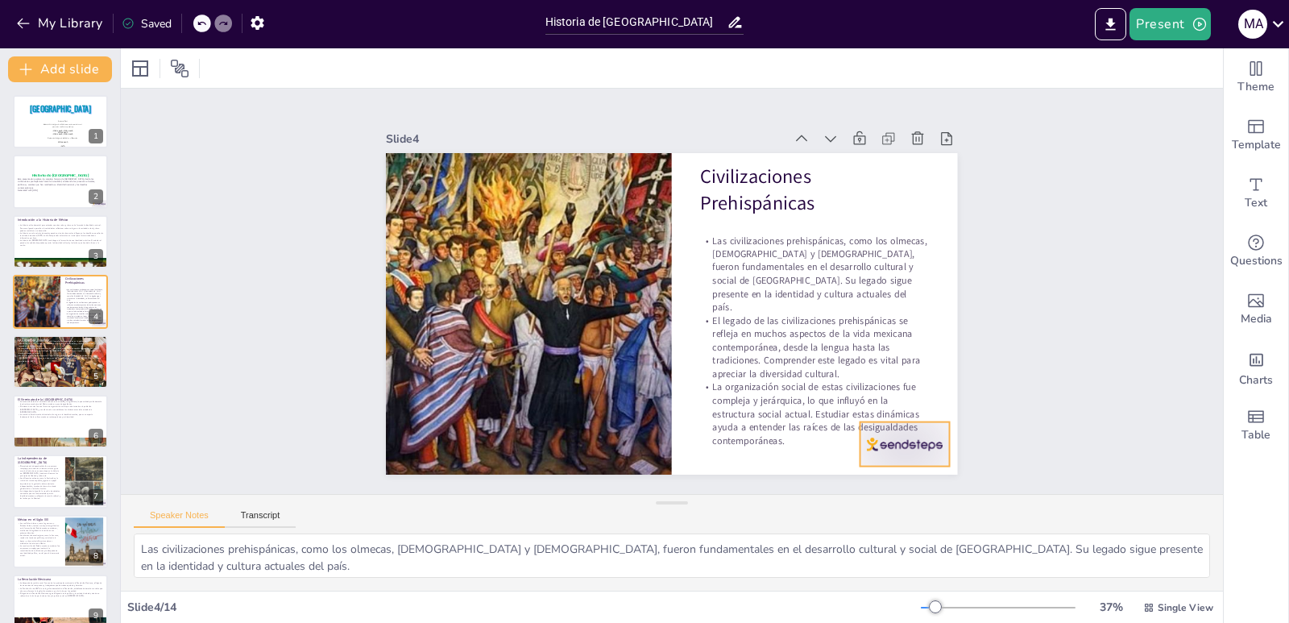
click at [870, 474] on div at bounding box center [846, 509] width 99 height 70
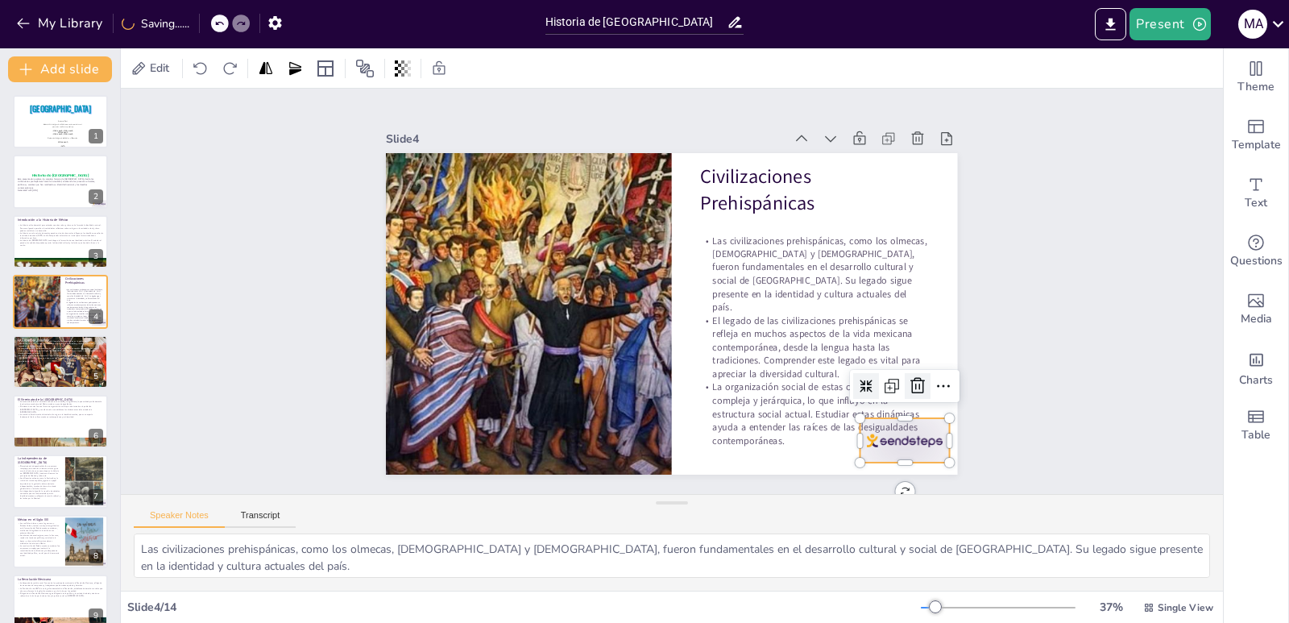
click at [889, 445] on icon at bounding box center [877, 457] width 24 height 24
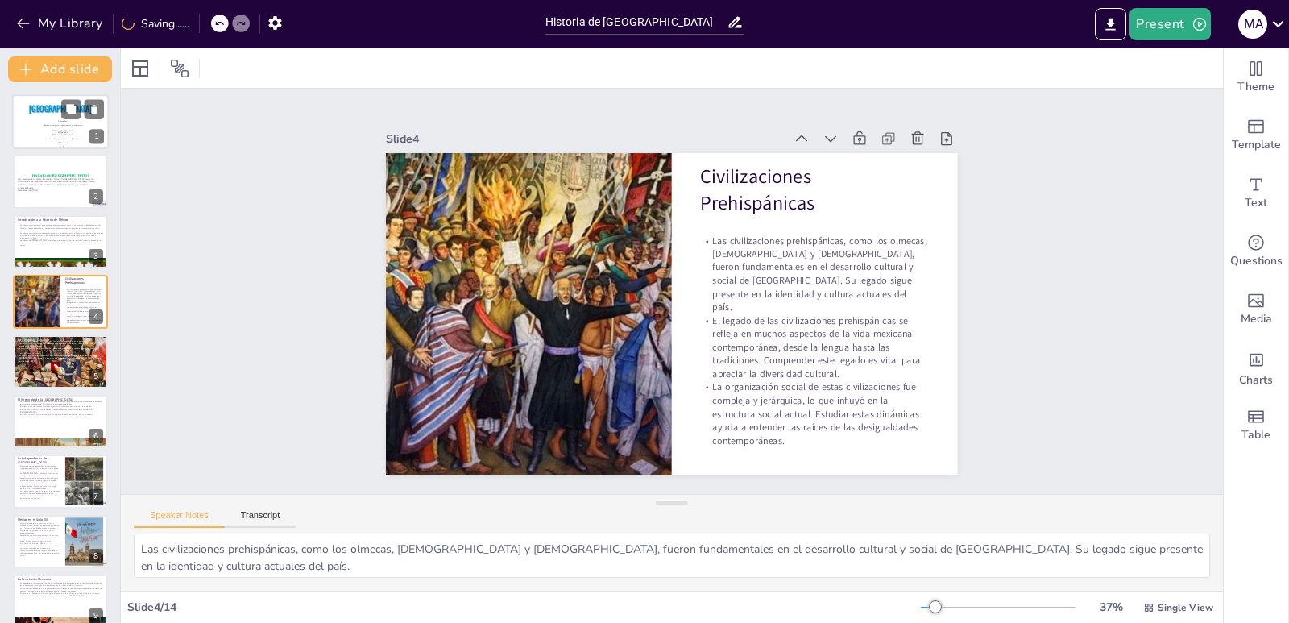
click at [34, 129] on div at bounding box center [60, 121] width 97 height 55
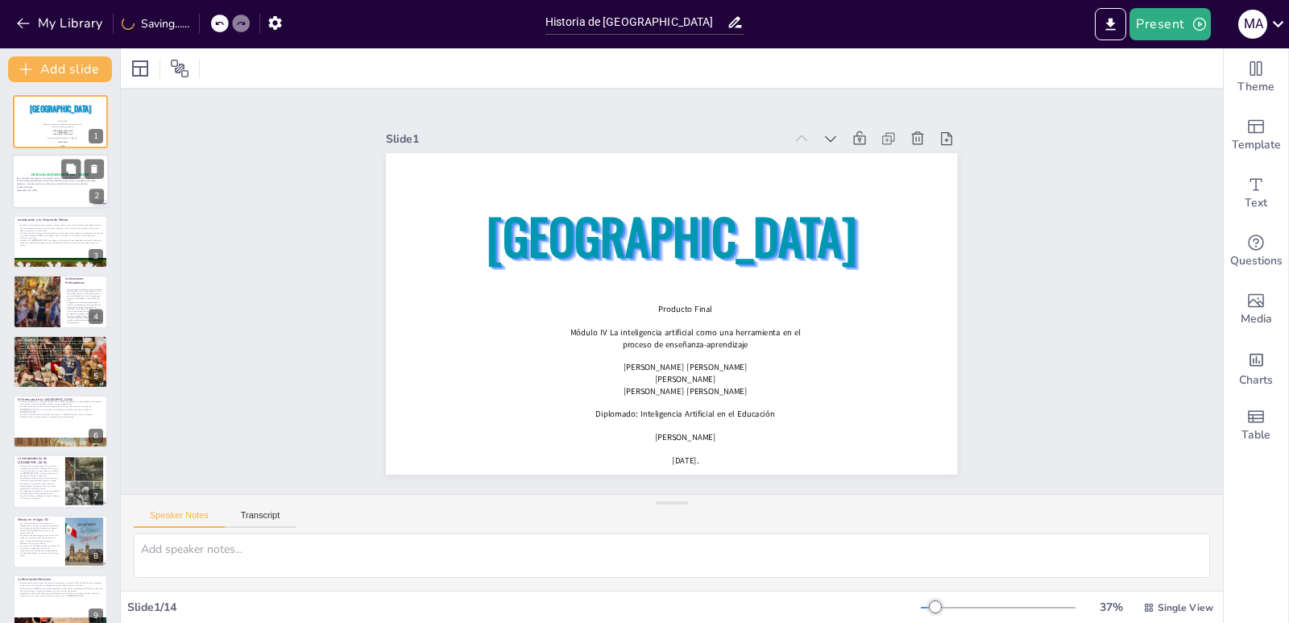
click at [42, 177] on div "Esta presentación explora la compleja historia de [GEOGRAPHIC_DATA], desde las …" at bounding box center [60, 184] width 87 height 14
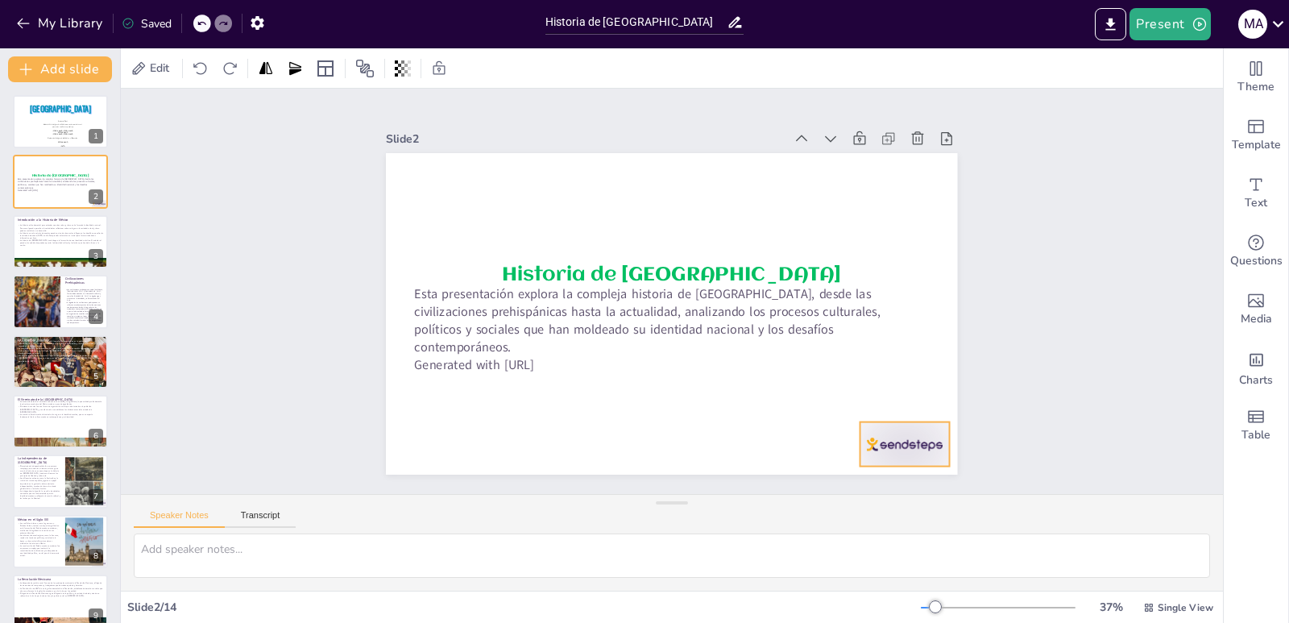
click at [873, 488] on div at bounding box center [823, 526] width 100 height 77
click at [909, 405] on icon at bounding box center [906, 415] width 21 height 21
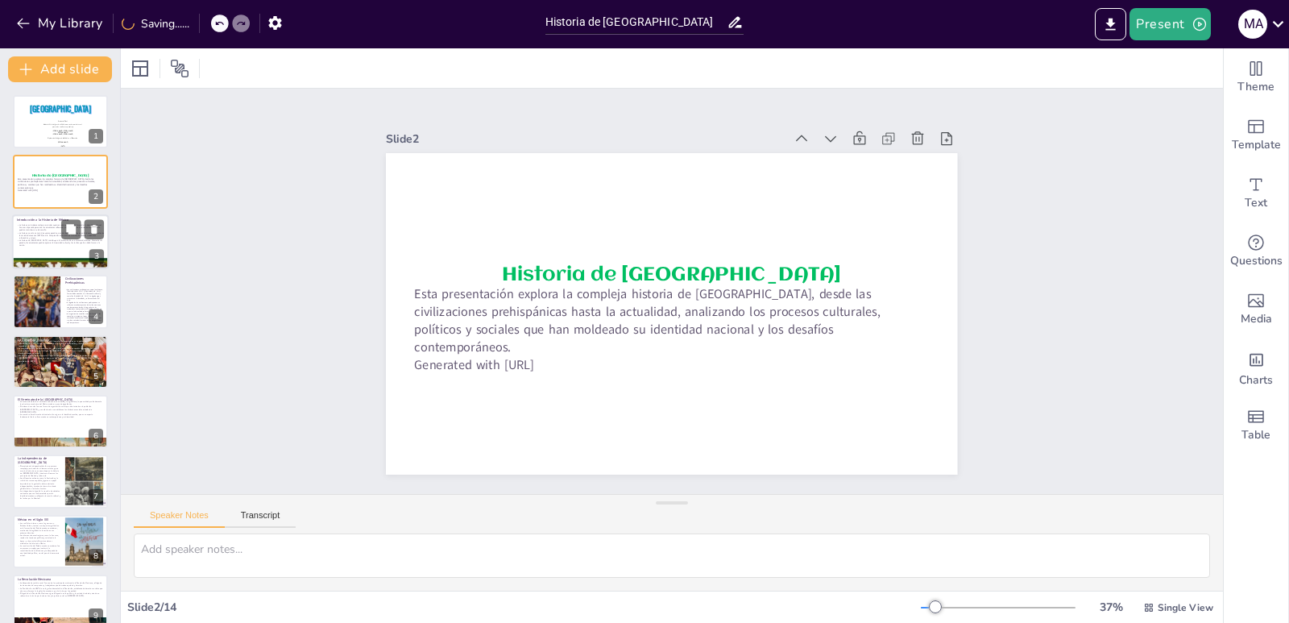
click at [44, 243] on p "La historia de [GEOGRAPHIC_DATA] contribuye a la formación de una identidad col…" at bounding box center [60, 242] width 87 height 7
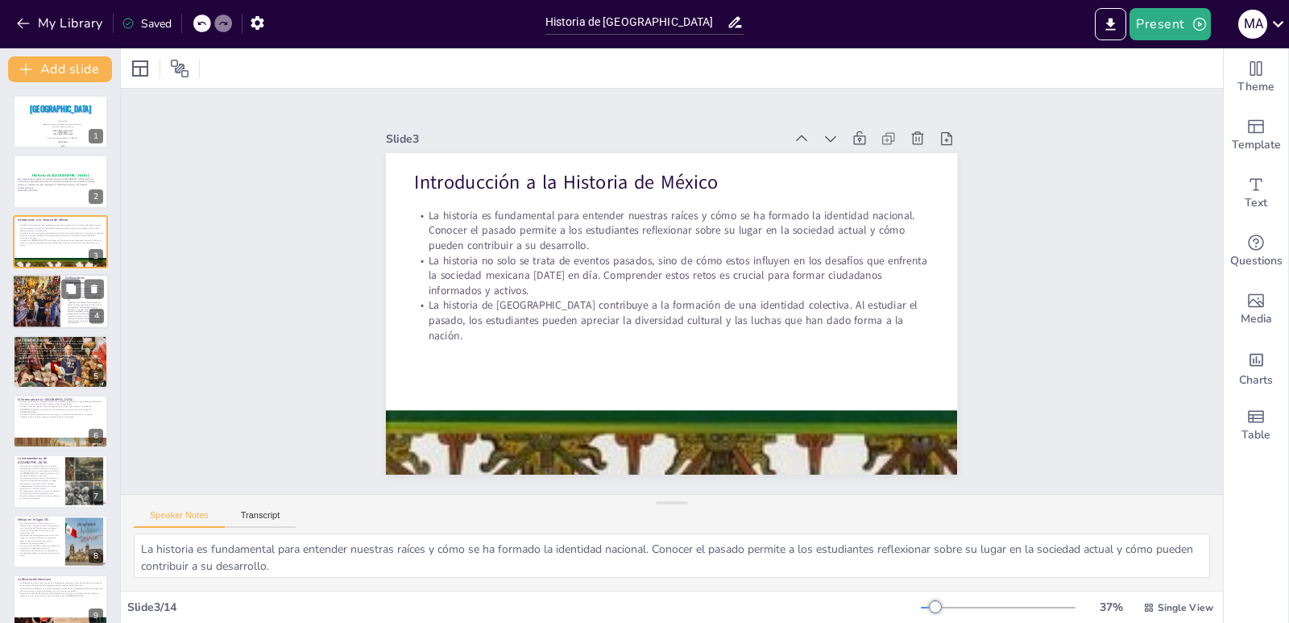
click at [39, 304] on div at bounding box center [35, 301] width 81 height 55
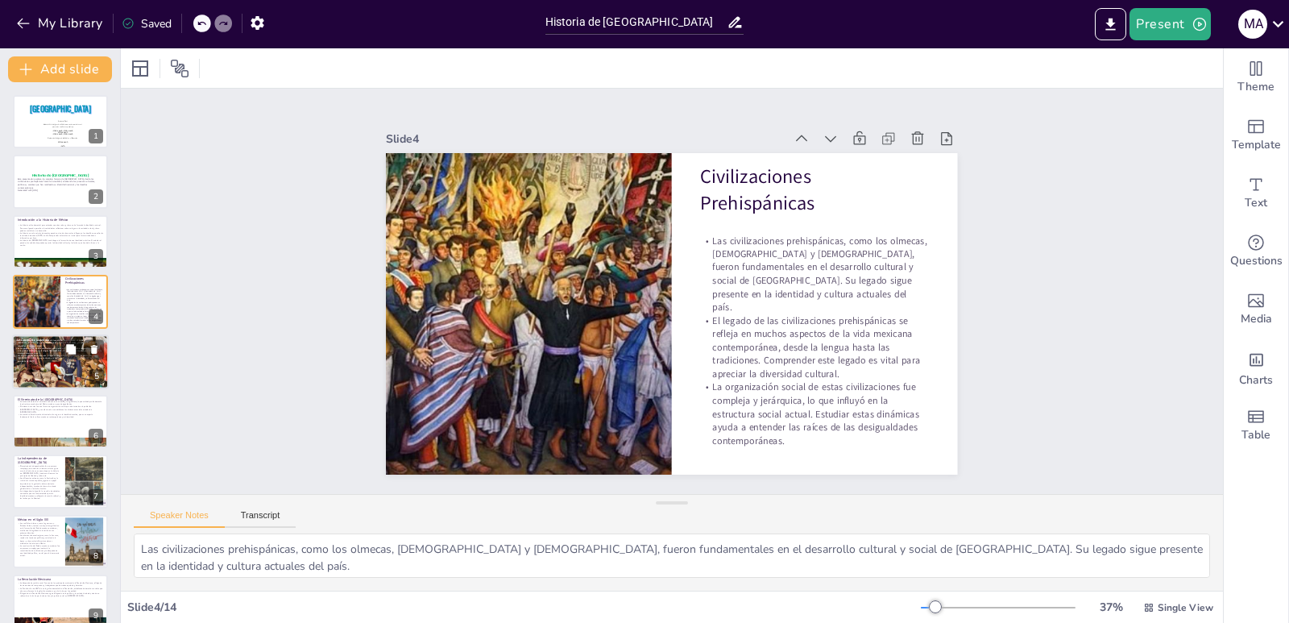
click at [62, 367] on div at bounding box center [60, 362] width 97 height 172
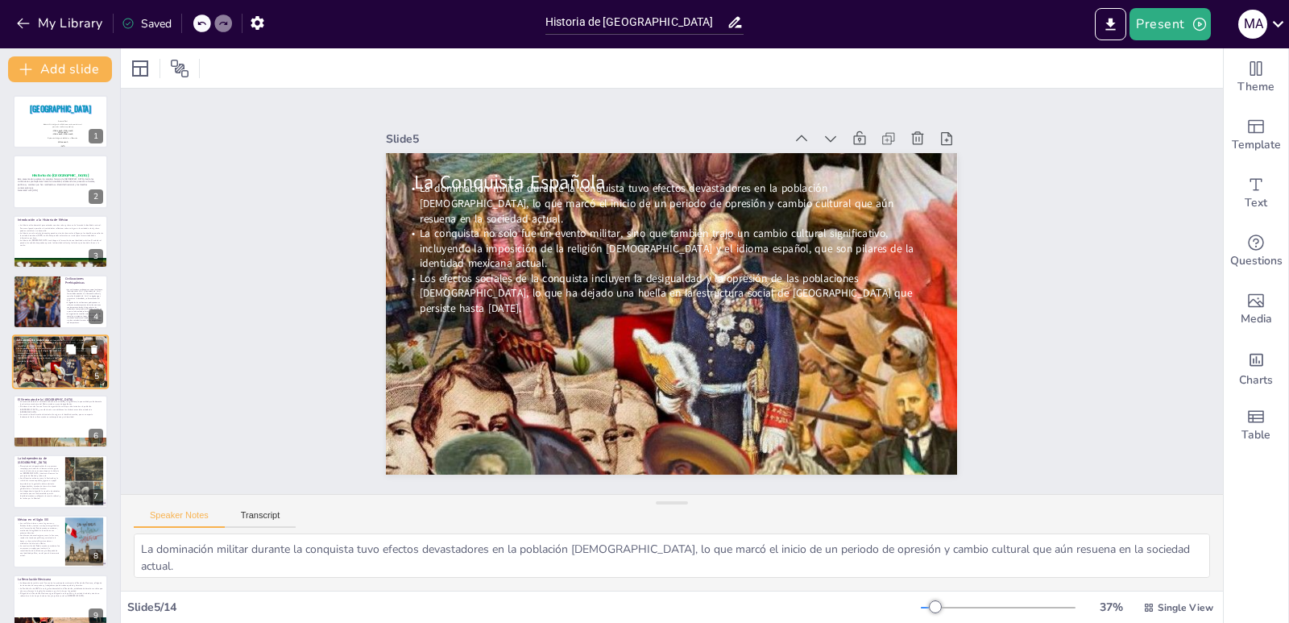
scroll to position [9, 0]
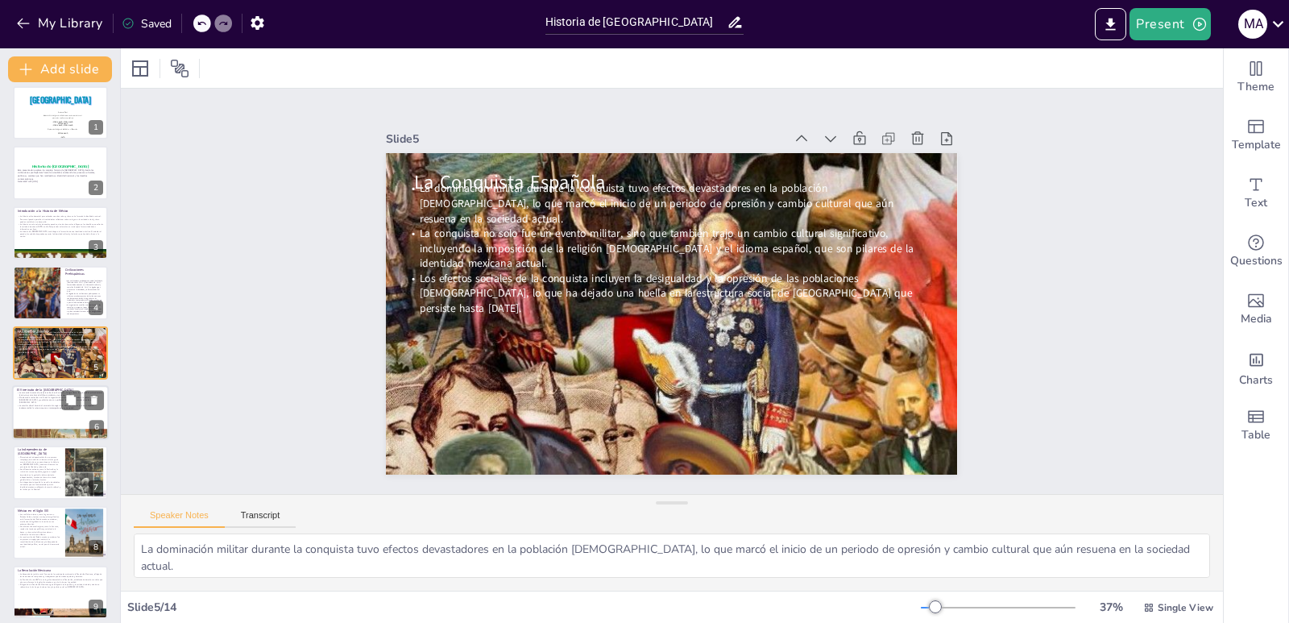
click at [56, 430] on div at bounding box center [60, 434] width 97 height 63
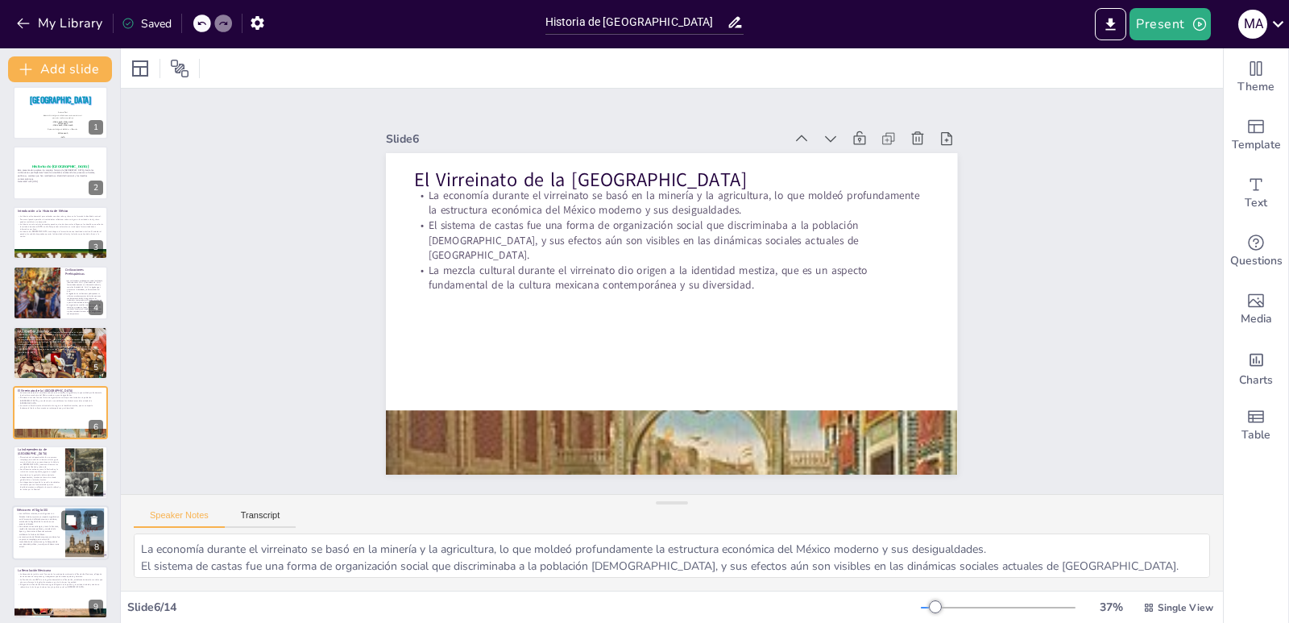
scroll to position [69, 0]
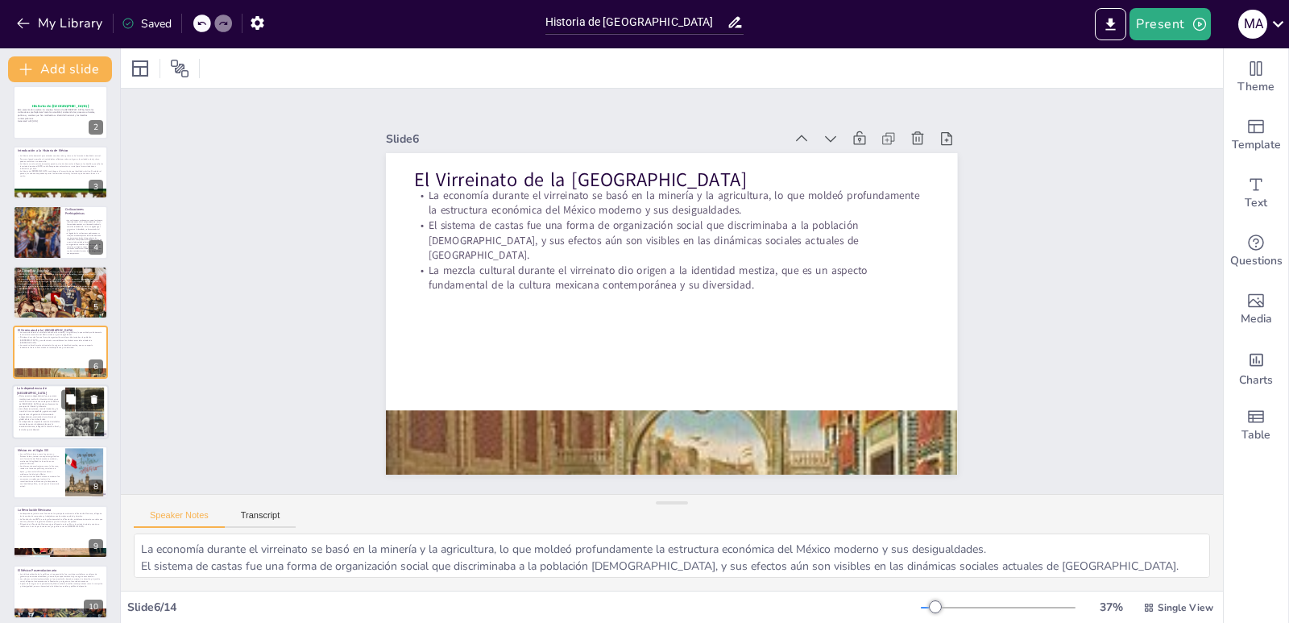
click at [31, 408] on p "Las influencias externas, como la Ilustración y la crisis de la corona española…" at bounding box center [39, 414] width 44 height 13
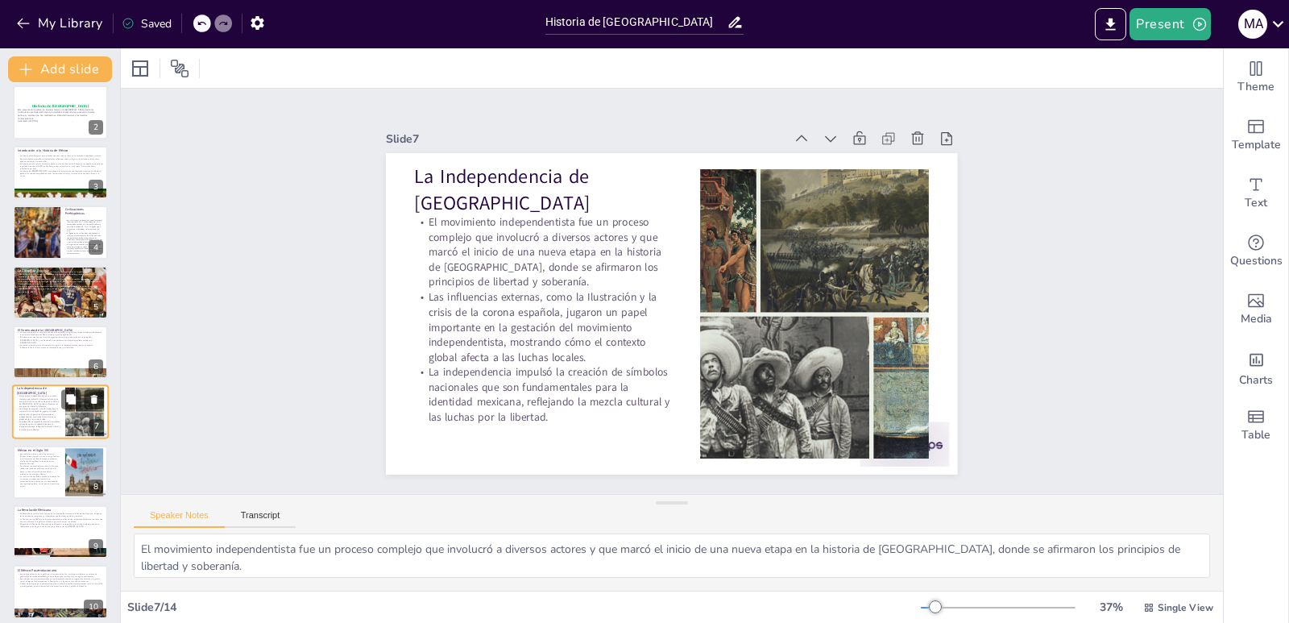
scroll to position [129, 0]
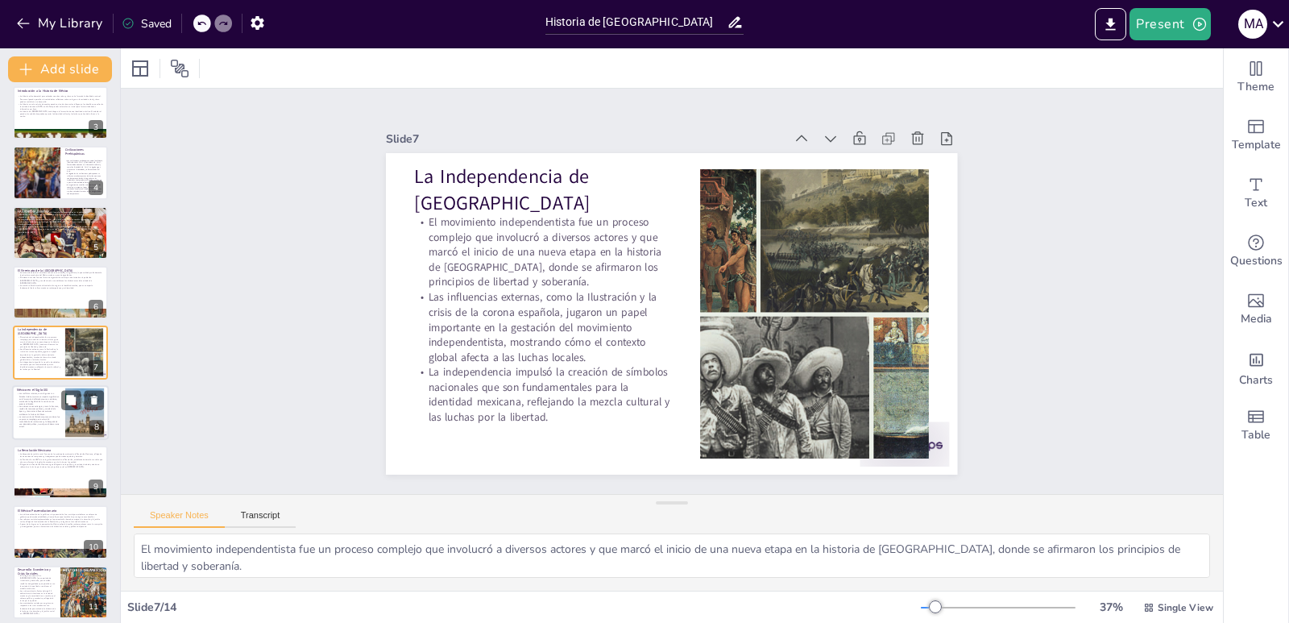
click at [41, 421] on p "La construcción del Estado mexicano moderno fue un proceso complejo que involuc…" at bounding box center [39, 421] width 44 height 13
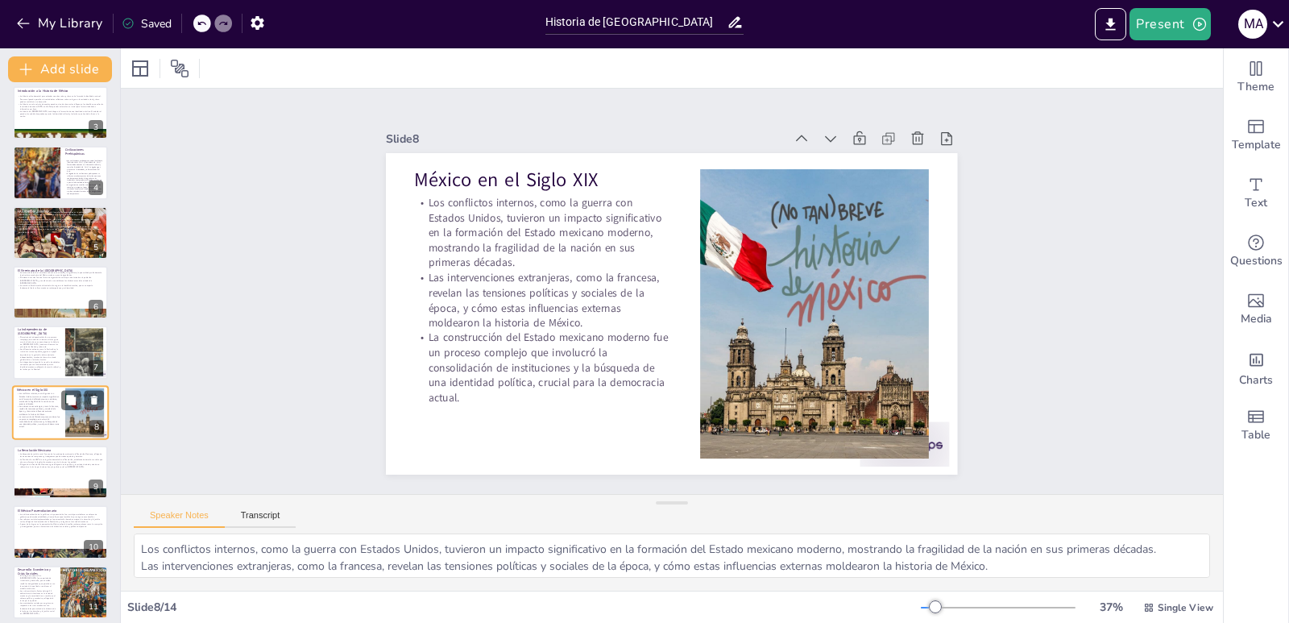
scroll to position [189, 0]
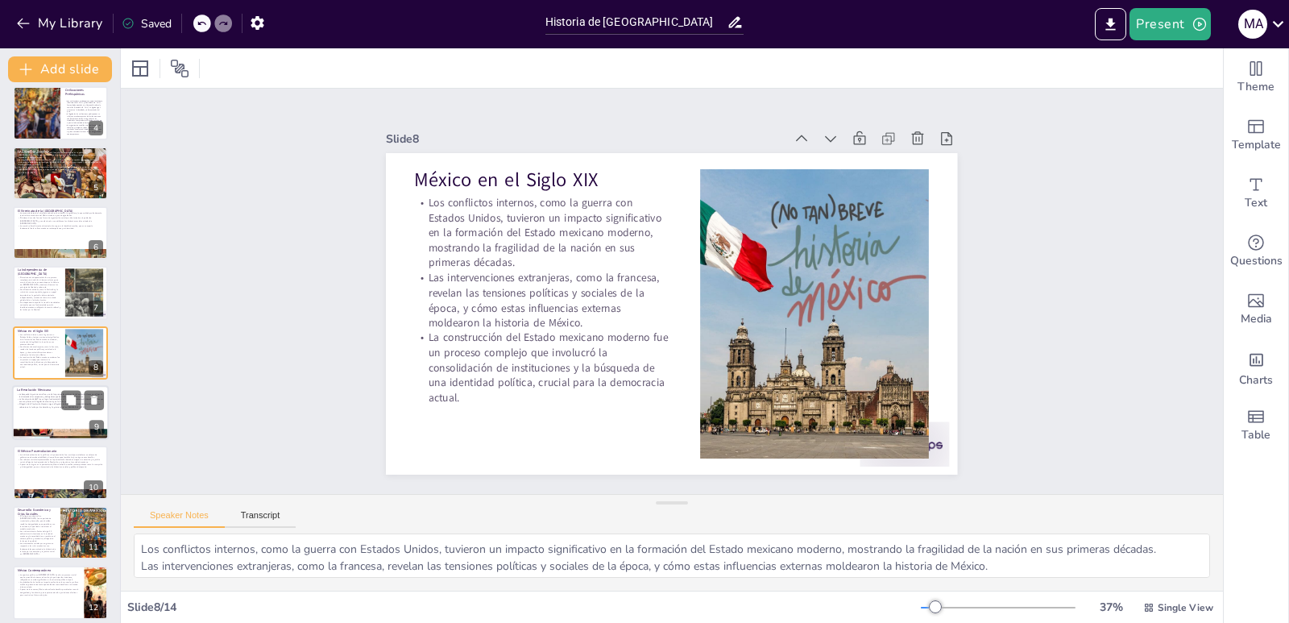
click at [27, 405] on p "El legado de la Revolución Mexicana sigue influyendo en la política y la socied…" at bounding box center [60, 405] width 87 height 5
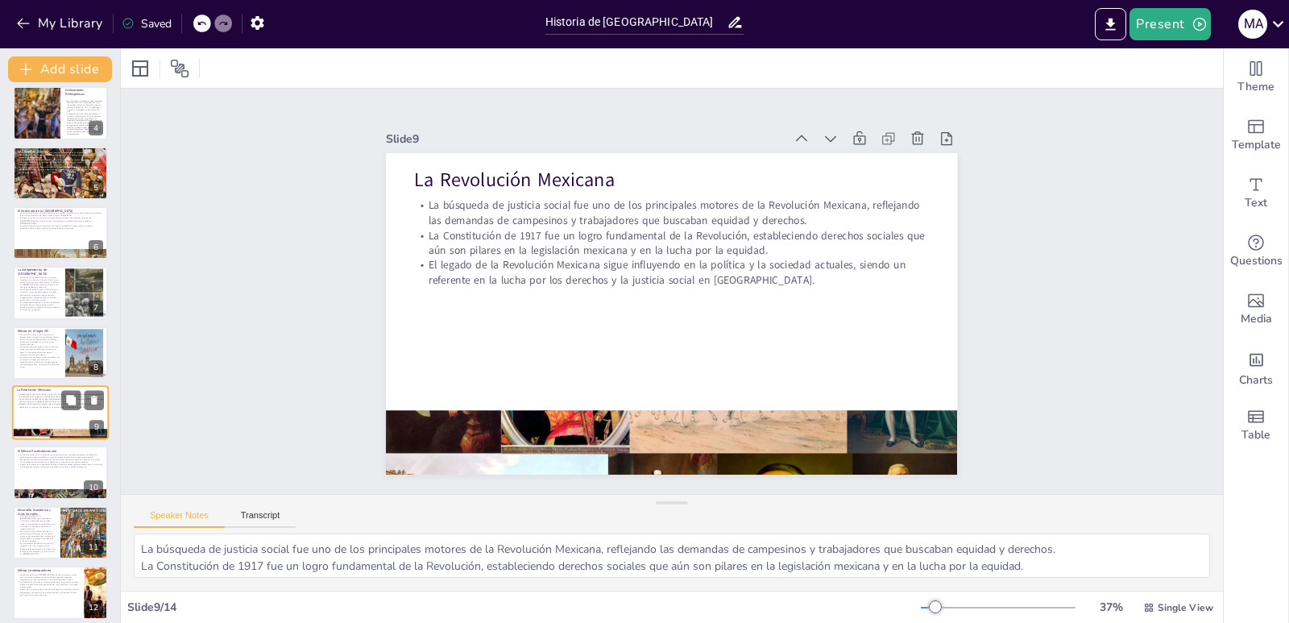
scroll to position [249, 0]
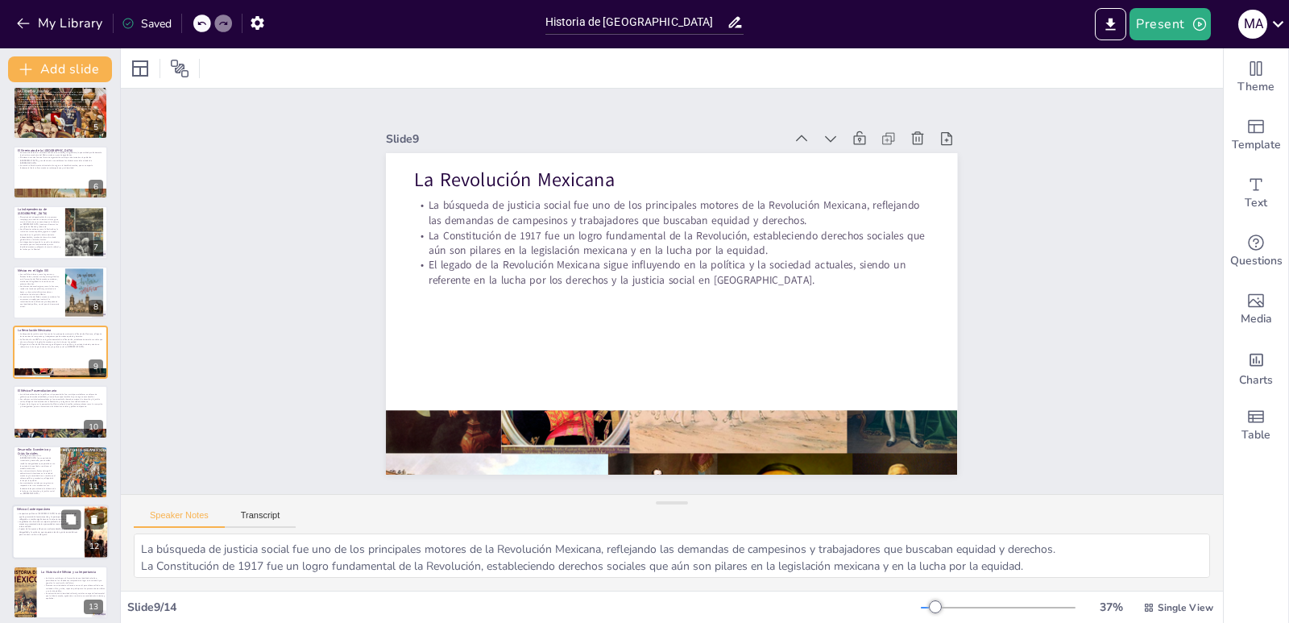
click at [35, 467] on div "El “milagro económico” de [GEOGRAPHIC_DATA] fue un periodo de crecimiento y des…" at bounding box center [37, 475] width 38 height 40
type textarea "El “milagro económico” de [GEOGRAPHIC_DATA] fue un periodo de crecimiento y des…"
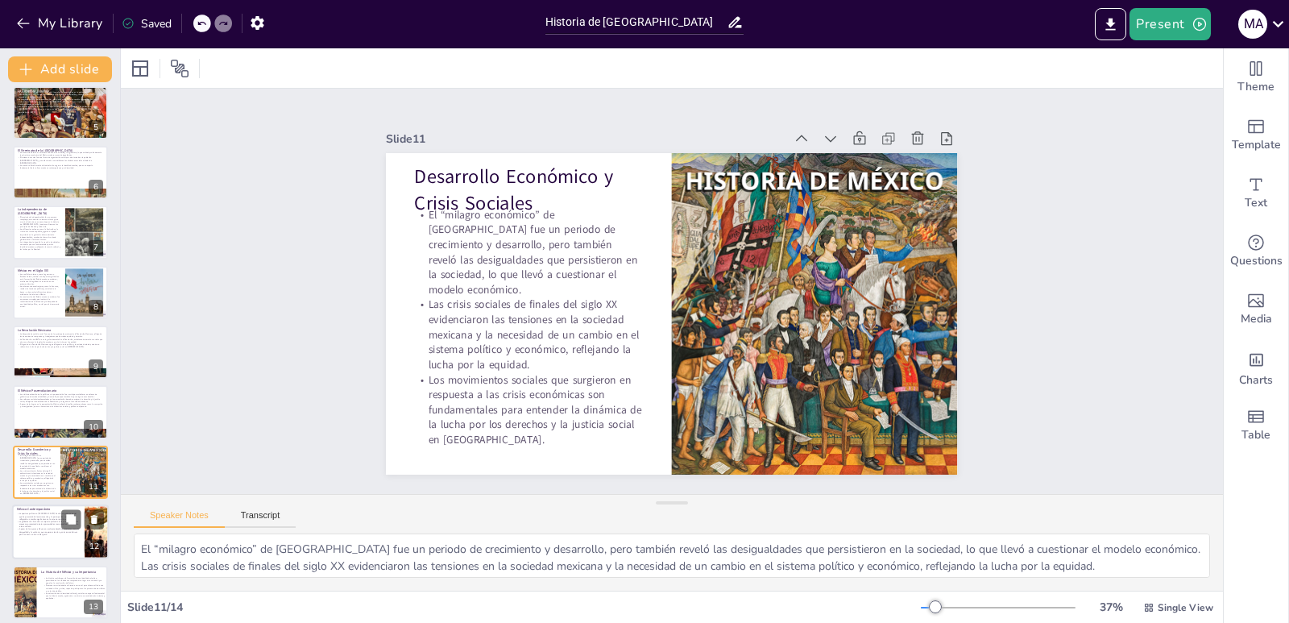
scroll to position [318, 0]
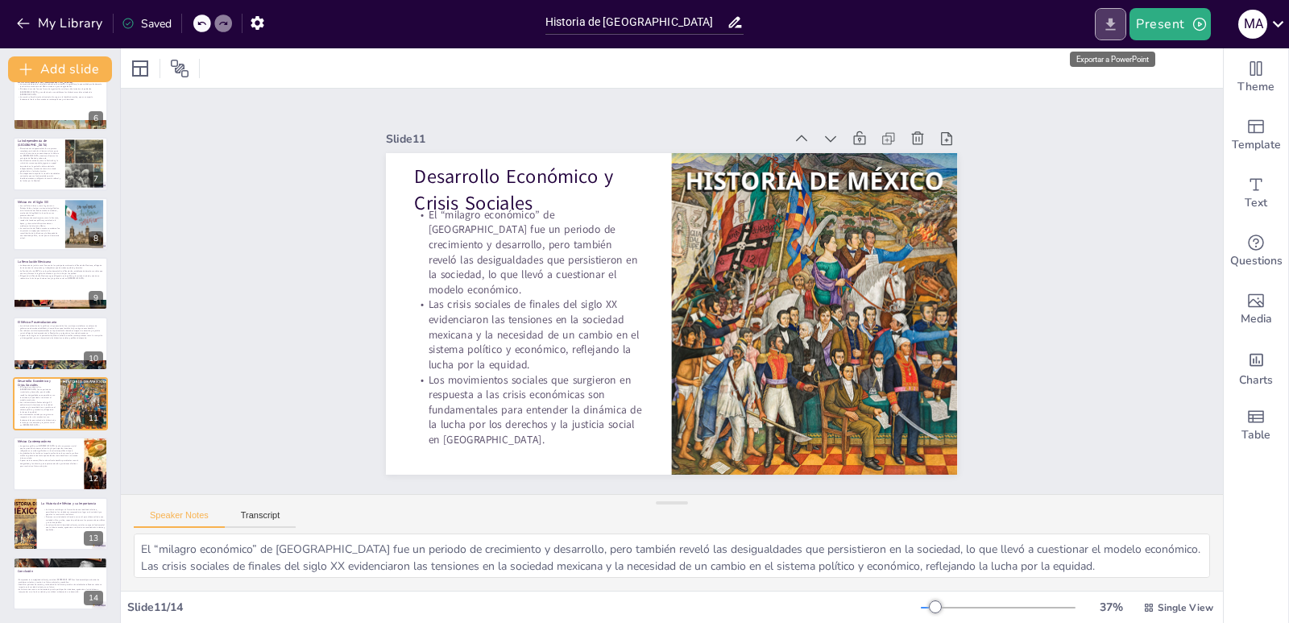
click at [1116, 25] on icon "Export to PowerPoint" at bounding box center [1110, 24] width 17 height 17
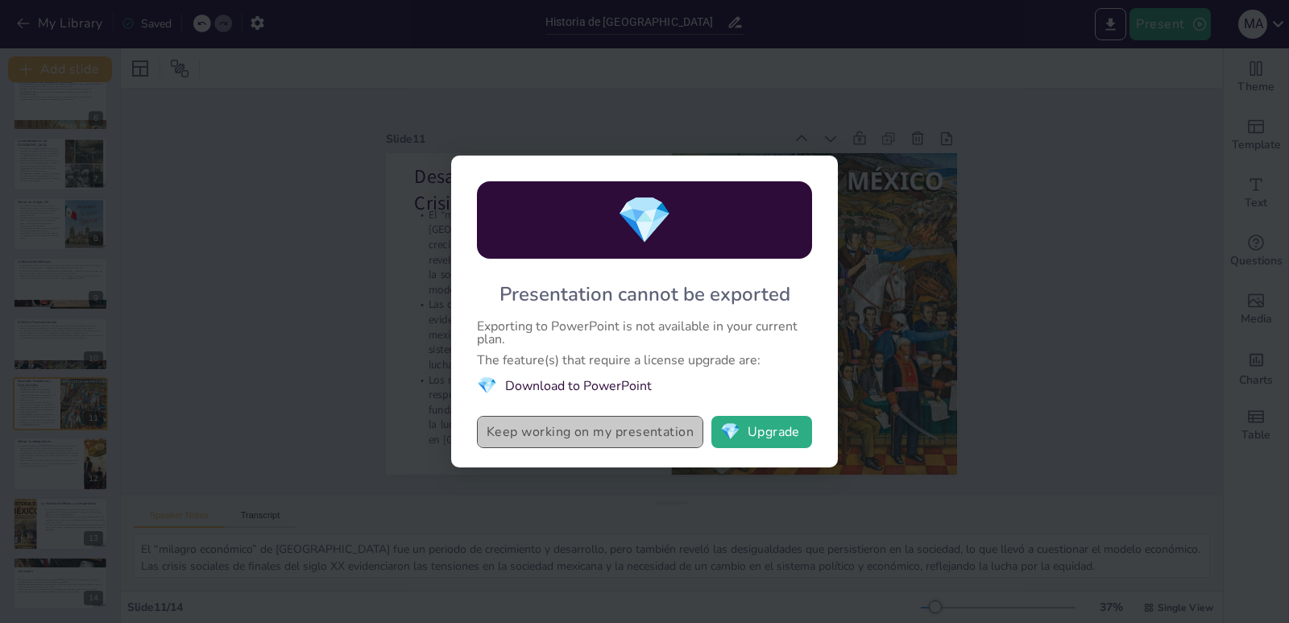
click at [645, 428] on button "Keep working on my presentation" at bounding box center [590, 432] width 226 height 32
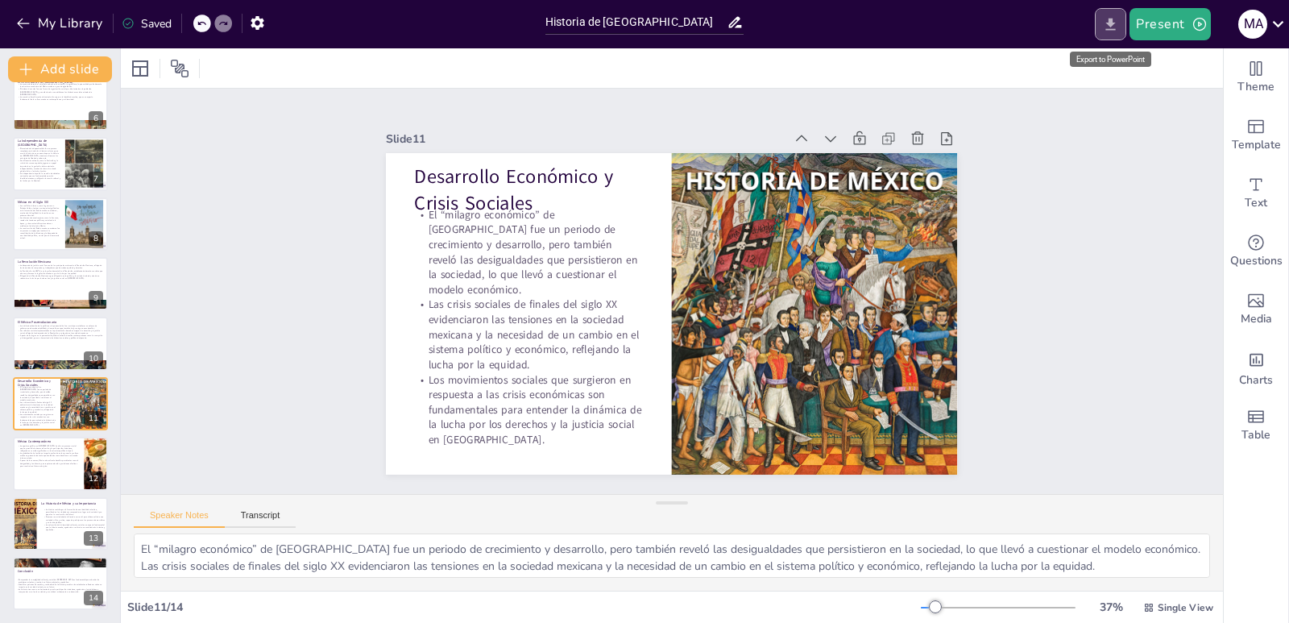
click at [1104, 24] on icon "Export to PowerPoint" at bounding box center [1110, 24] width 17 height 17
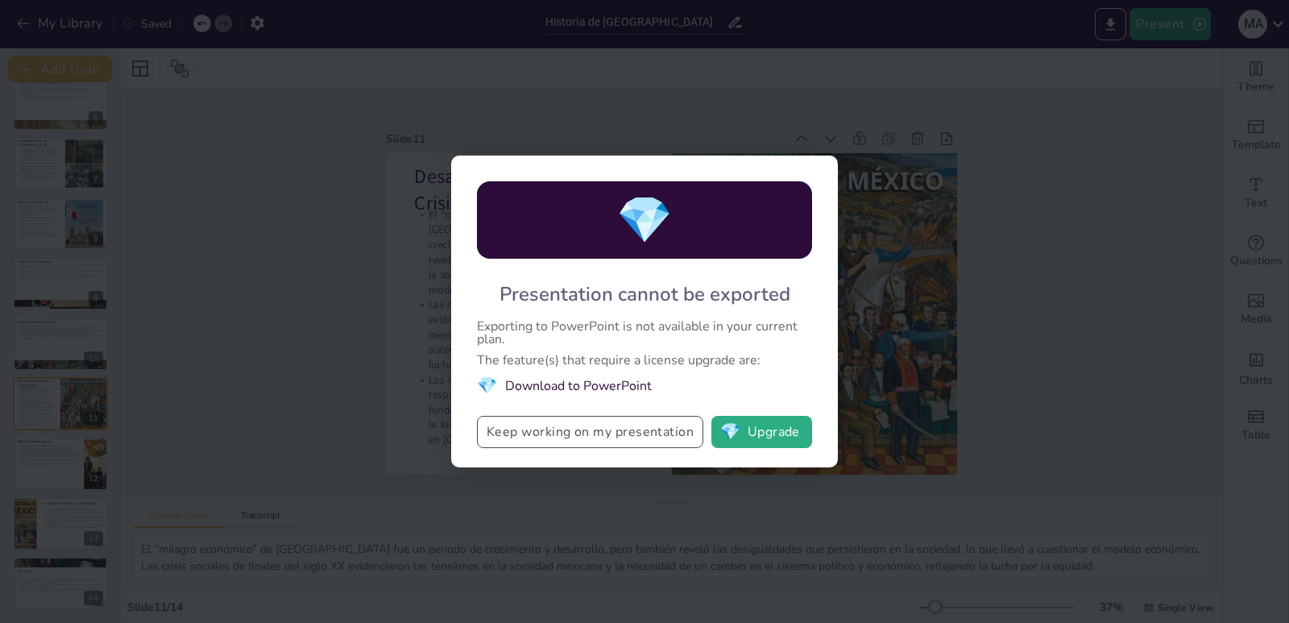
click at [580, 427] on button "Keep working on my presentation" at bounding box center [590, 432] width 226 height 32
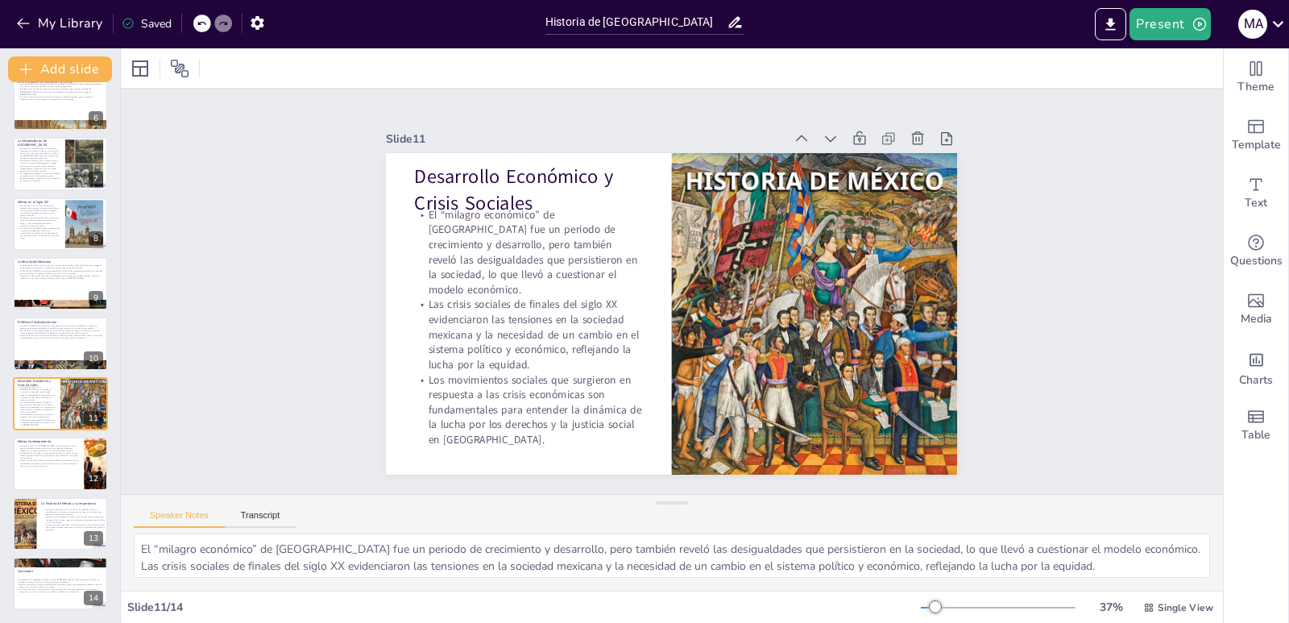
scroll to position [156, 0]
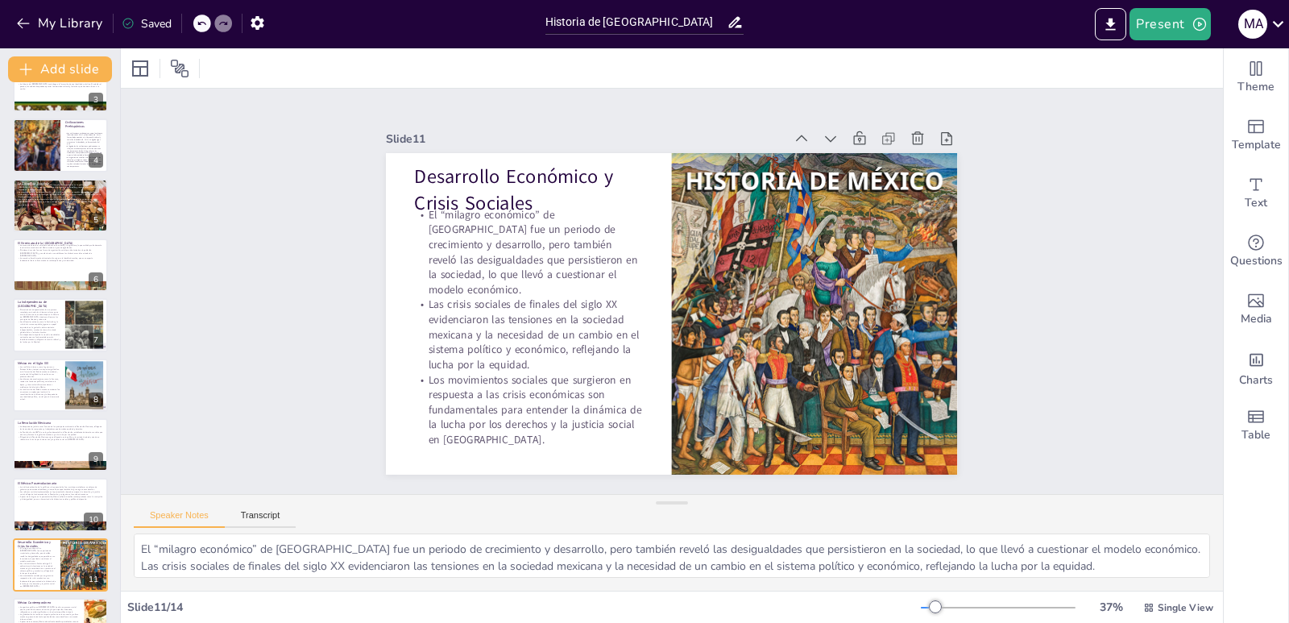
click at [197, 26] on div at bounding box center [202, 24] width 18 height 18
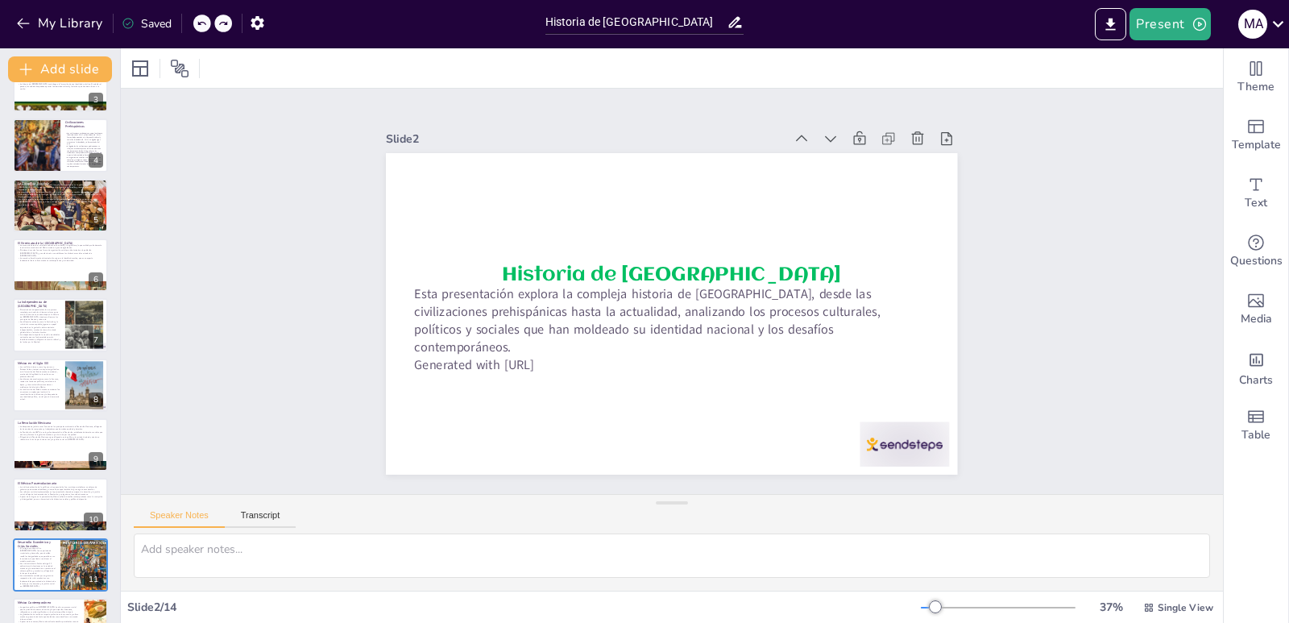
click at [195, 26] on div at bounding box center [202, 24] width 18 height 18
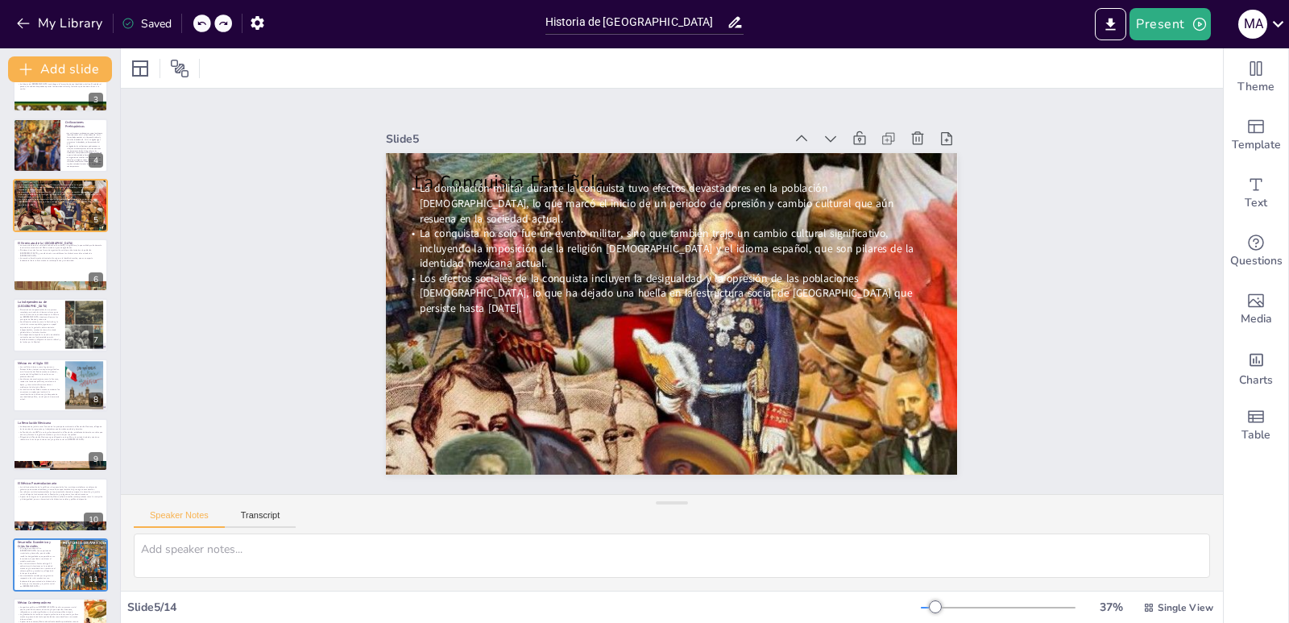
type textarea "La dominación militar durante la conquista tuvo efectos devastadores en la pobl…"
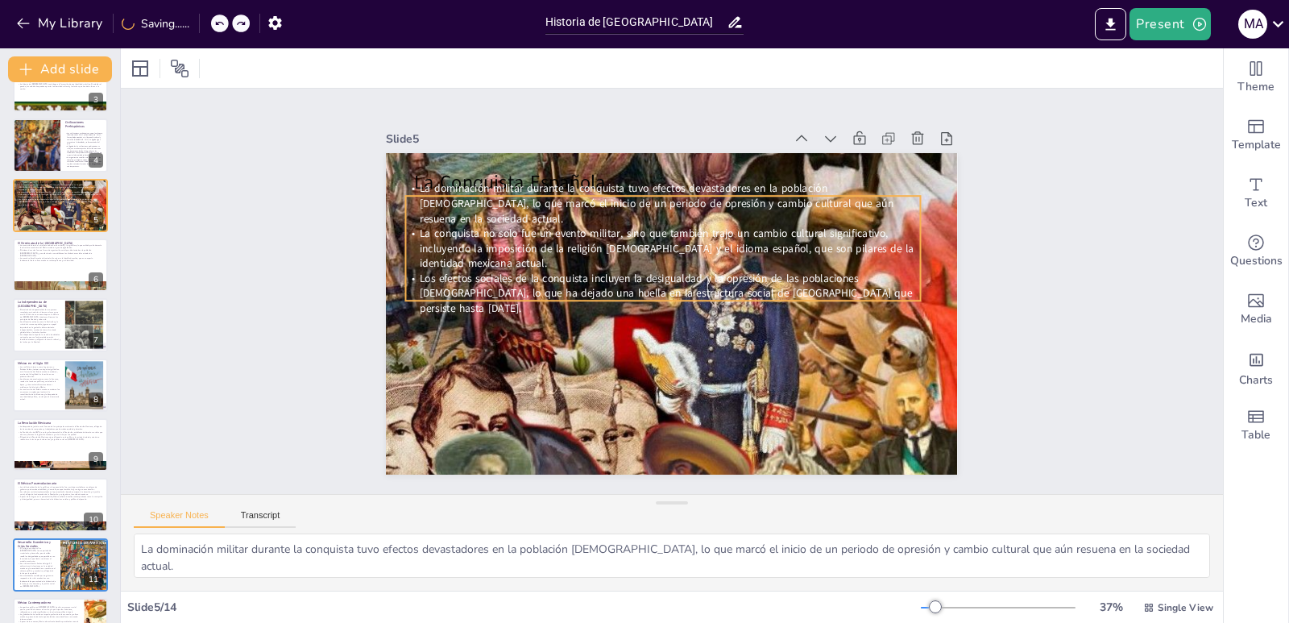
click at [538, 175] on span "La Conquista Española" at bounding box center [586, 116] width 179 height 118
click at [538, 176] on span "La Conquista Española" at bounding box center [522, 166] width 193 height 46
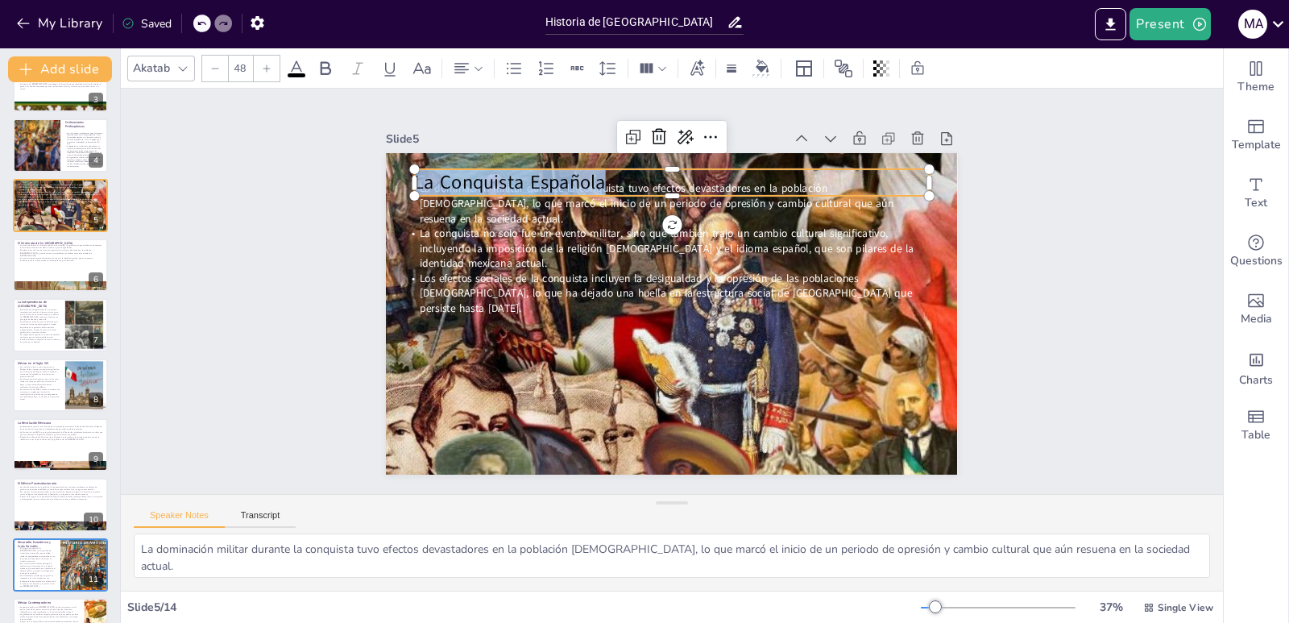
click at [298, 72] on icon at bounding box center [296, 68] width 19 height 19
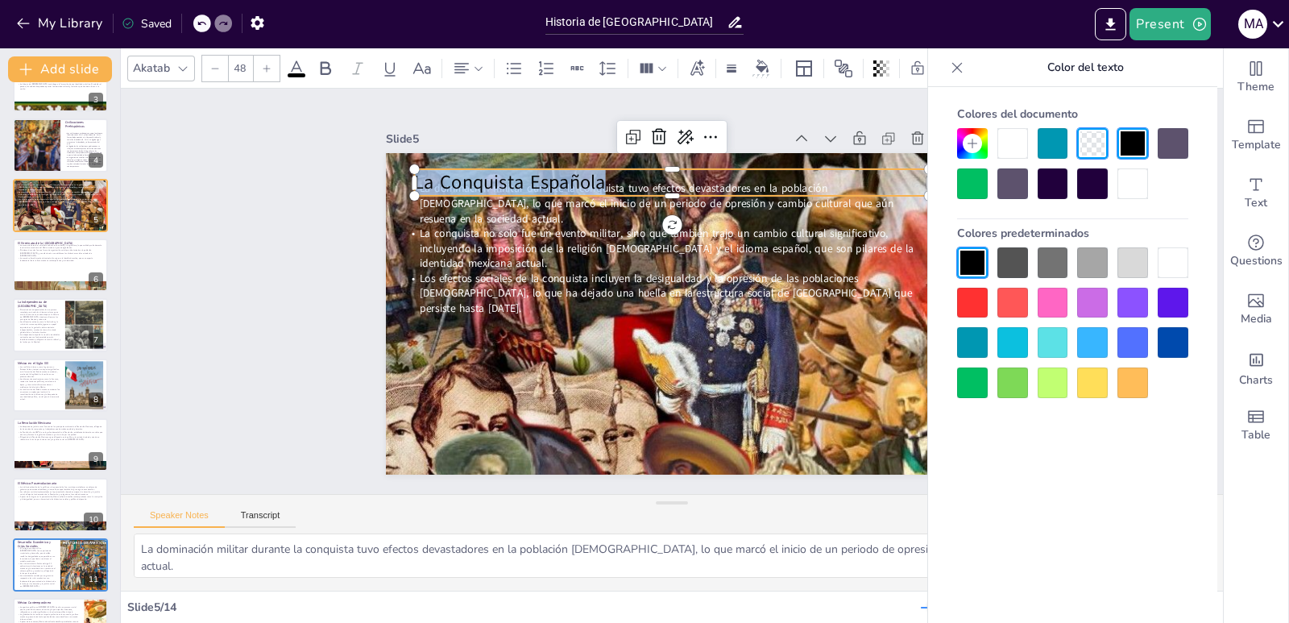
click at [1169, 268] on div at bounding box center [1173, 262] width 31 height 31
click at [1173, 255] on div at bounding box center [1173, 262] width 31 height 31
click at [502, 180] on span "La Conquista Española" at bounding box center [552, 138] width 190 height 84
click at [502, 177] on span "La Conquista Española" at bounding box center [568, 127] width 185 height 102
click at [502, 184] on span "La Conquista Española" at bounding box center [536, 150] width 193 height 65
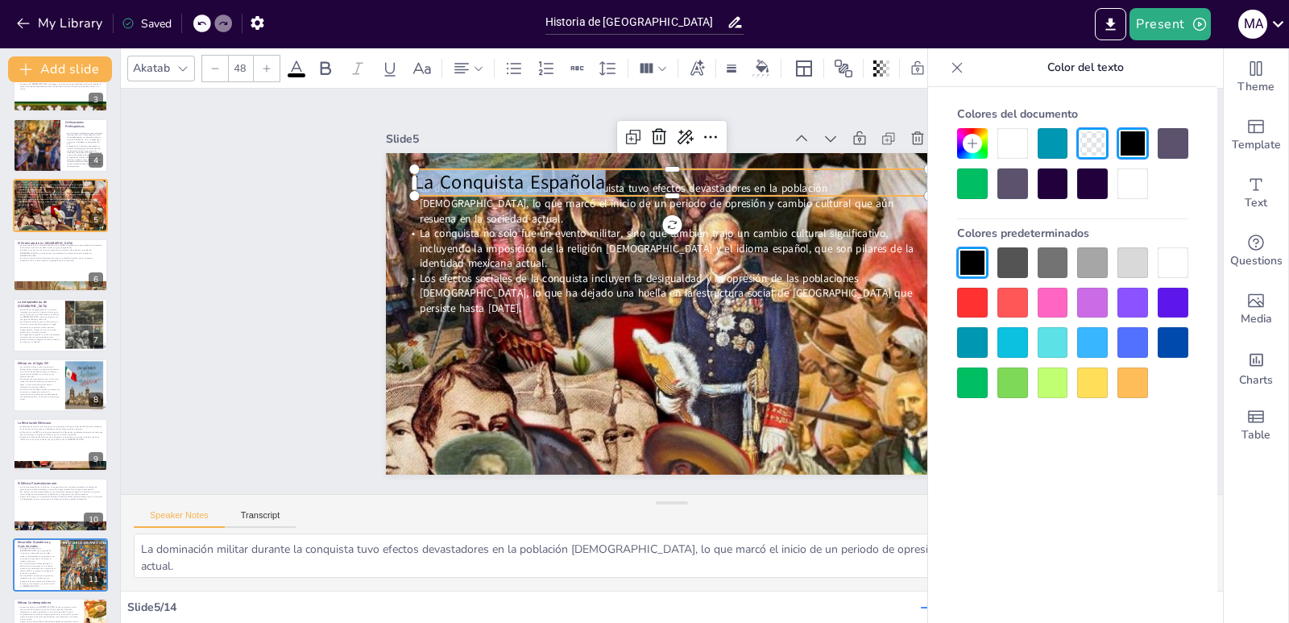
click at [502, 180] on span "La Conquista Española" at bounding box center [552, 138] width 190 height 84
click at [1169, 258] on div at bounding box center [1173, 262] width 31 height 31
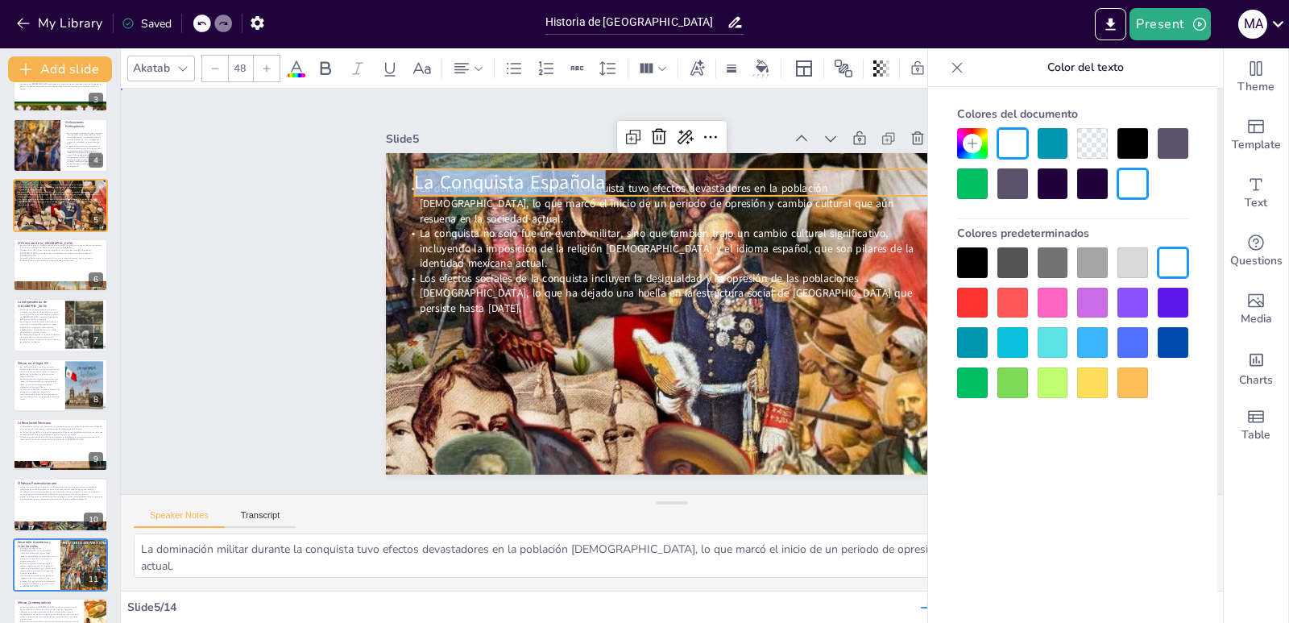
click at [314, 293] on div "Slide 1 UNIVERSIDAD UNIVER MILENIUM Producto Final Módulo IV La inteligencia ar…" at bounding box center [672, 290] width 1163 height 625
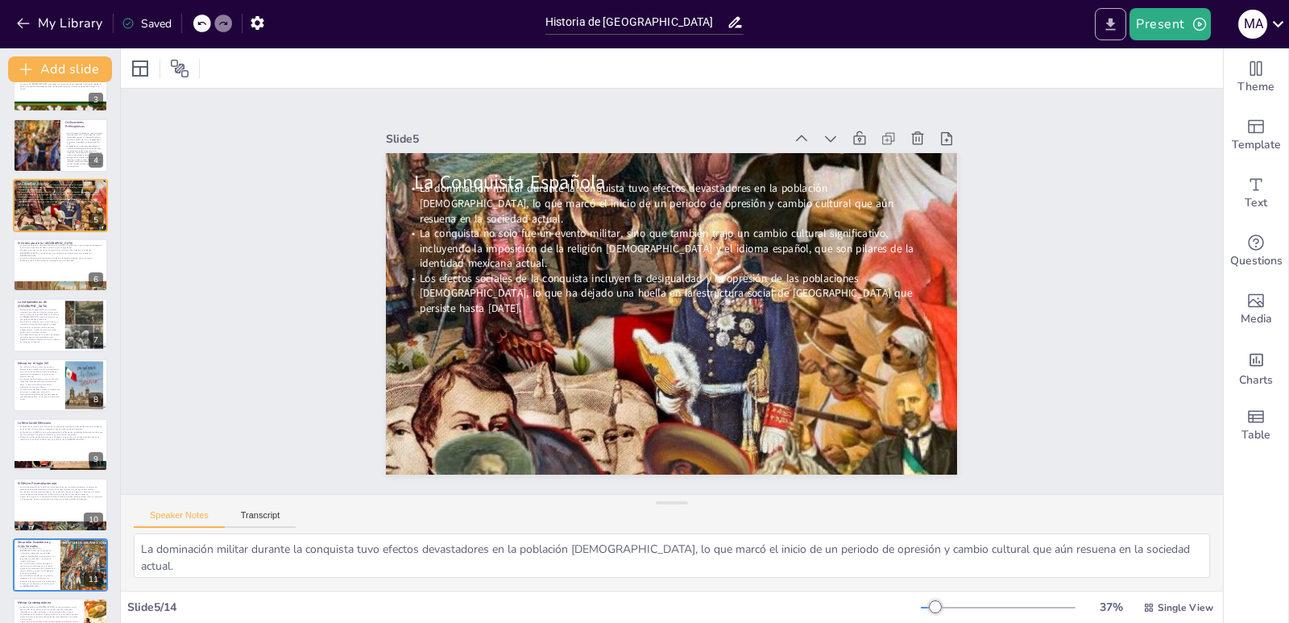
click at [1105, 21] on icon "Export to PowerPoint" at bounding box center [1110, 24] width 17 height 17
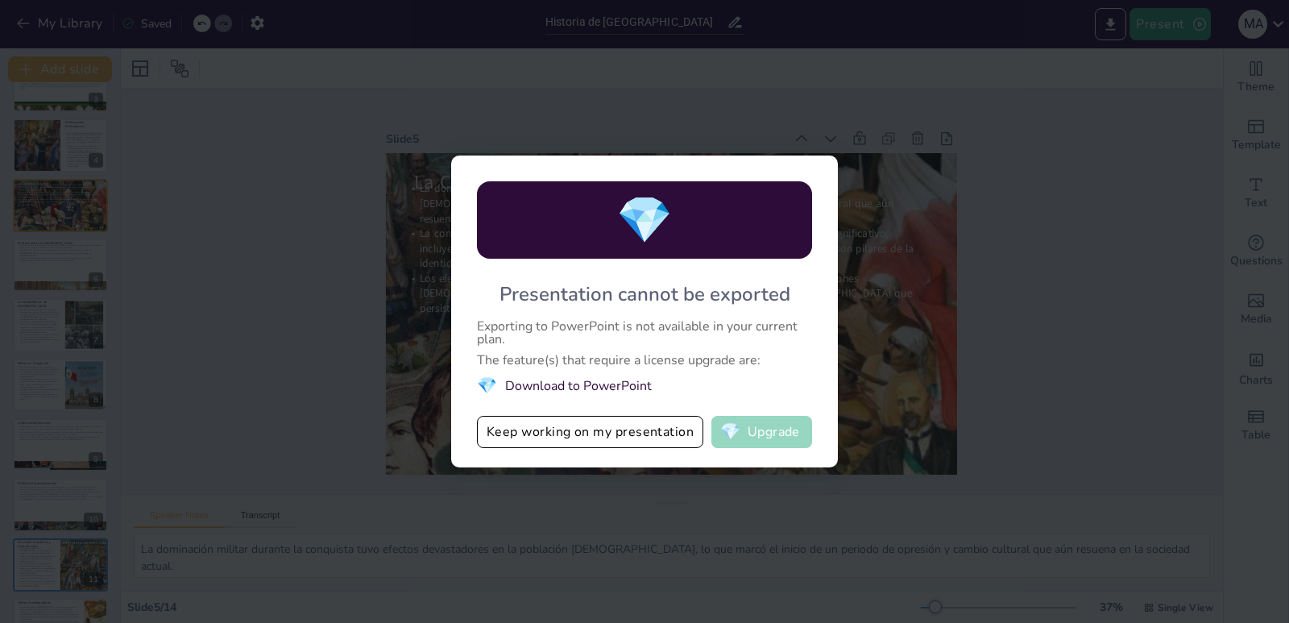
click at [754, 434] on button "💎 Upgrade" at bounding box center [762, 432] width 101 height 32
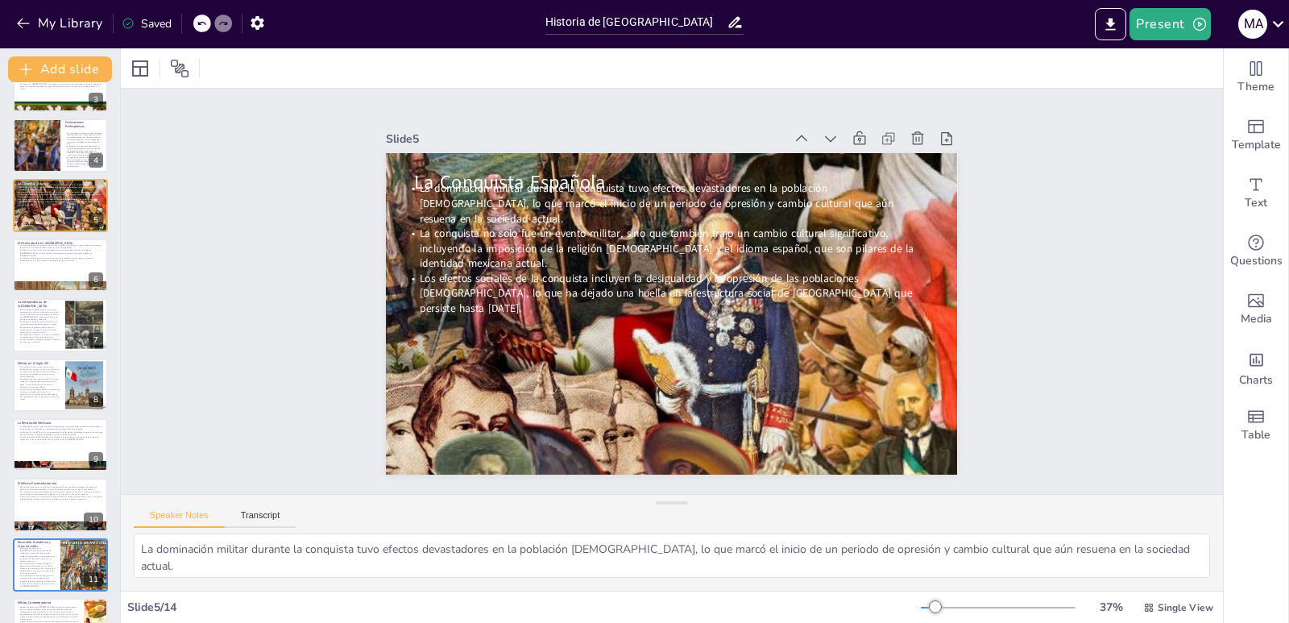
scroll to position [0, 0]
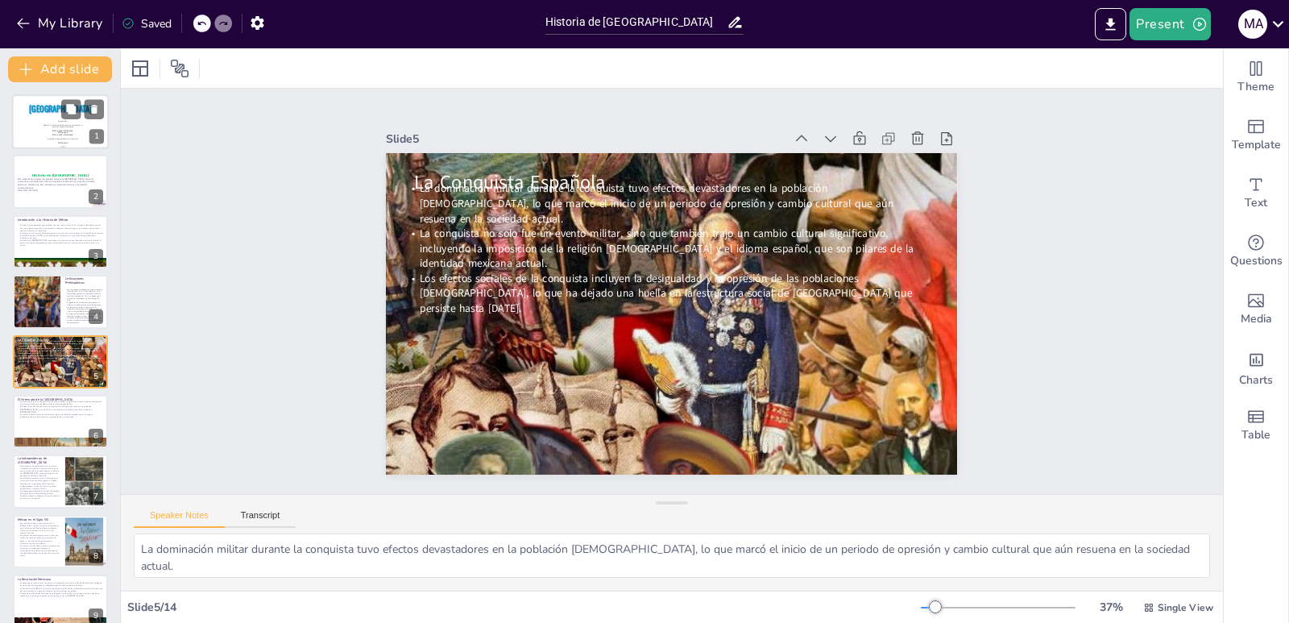
click at [38, 121] on div at bounding box center [60, 121] width 97 height 55
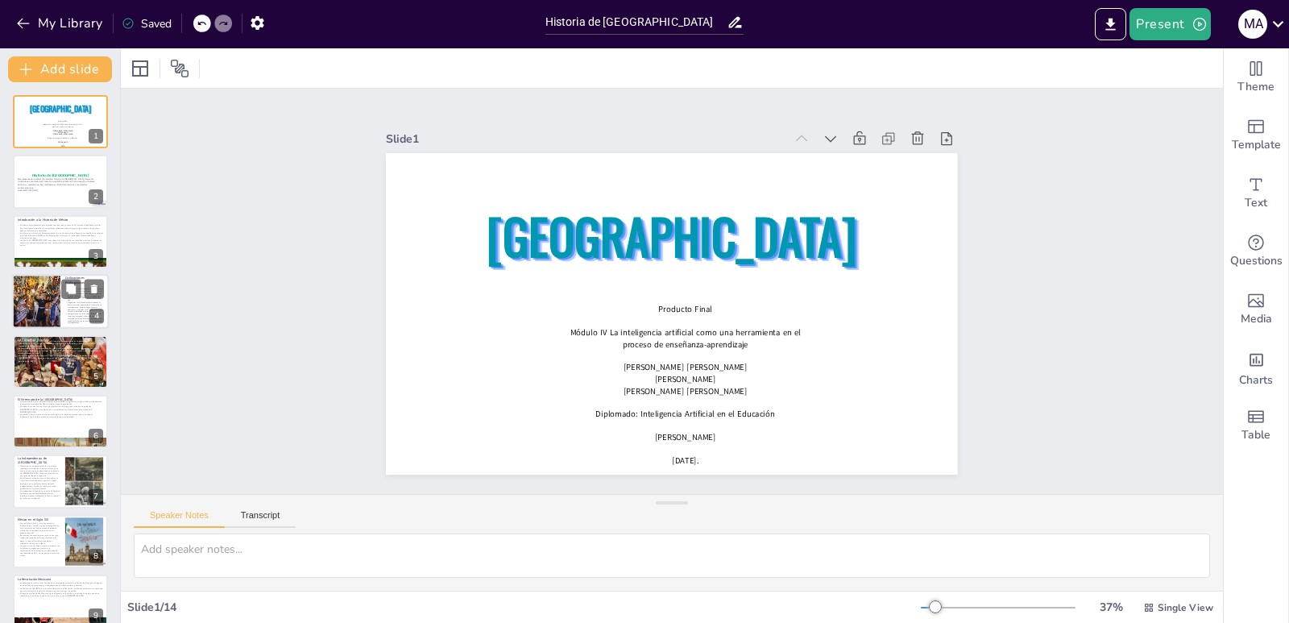
click at [59, 293] on div at bounding box center [35, 301] width 81 height 55
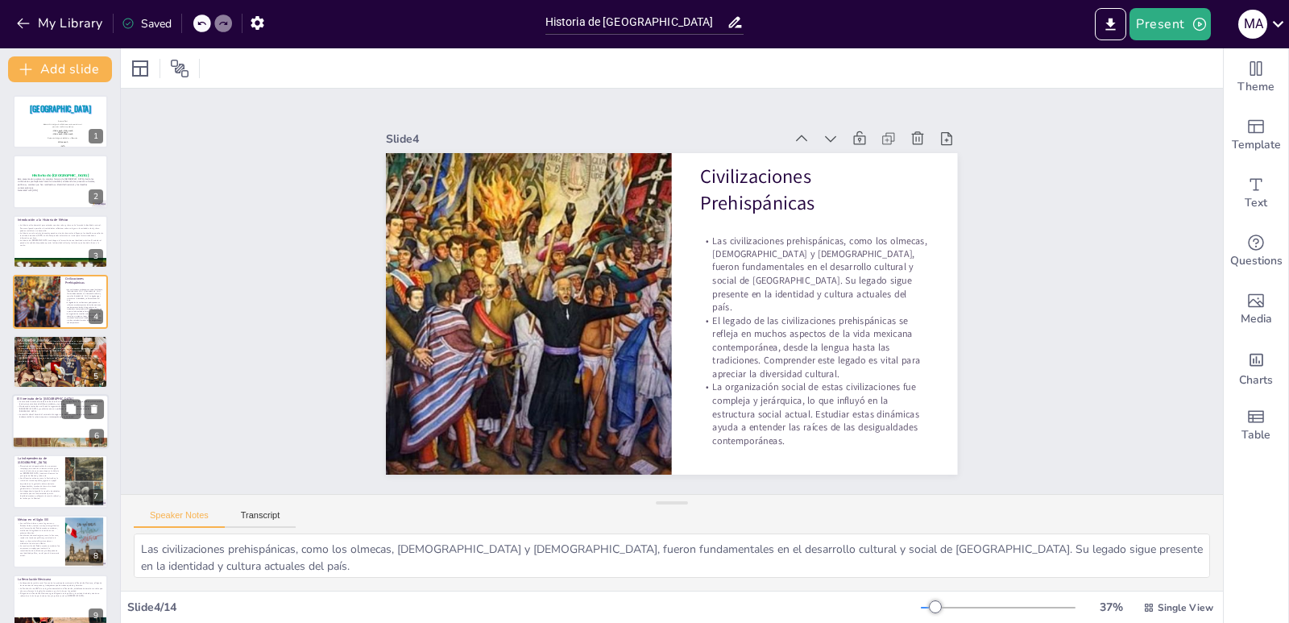
click at [46, 415] on p "La mezcla cultural durante el virreinato dio origen a la identidad mestiza, que…" at bounding box center [60, 415] width 87 height 5
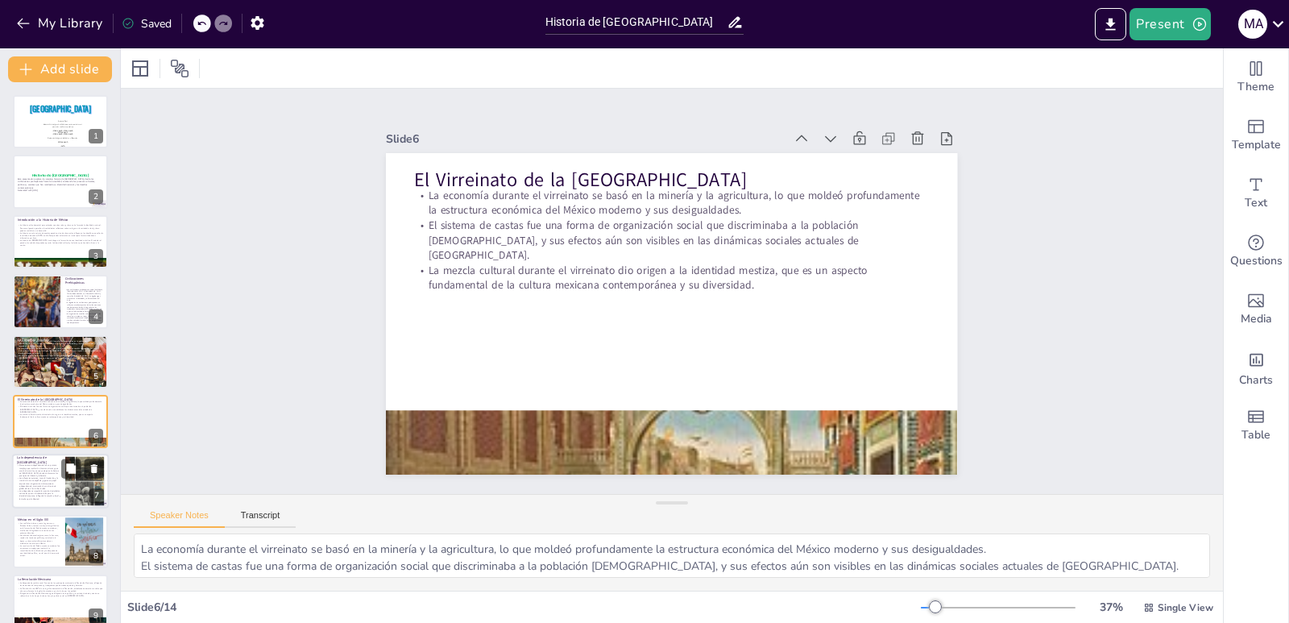
scroll to position [69, 0]
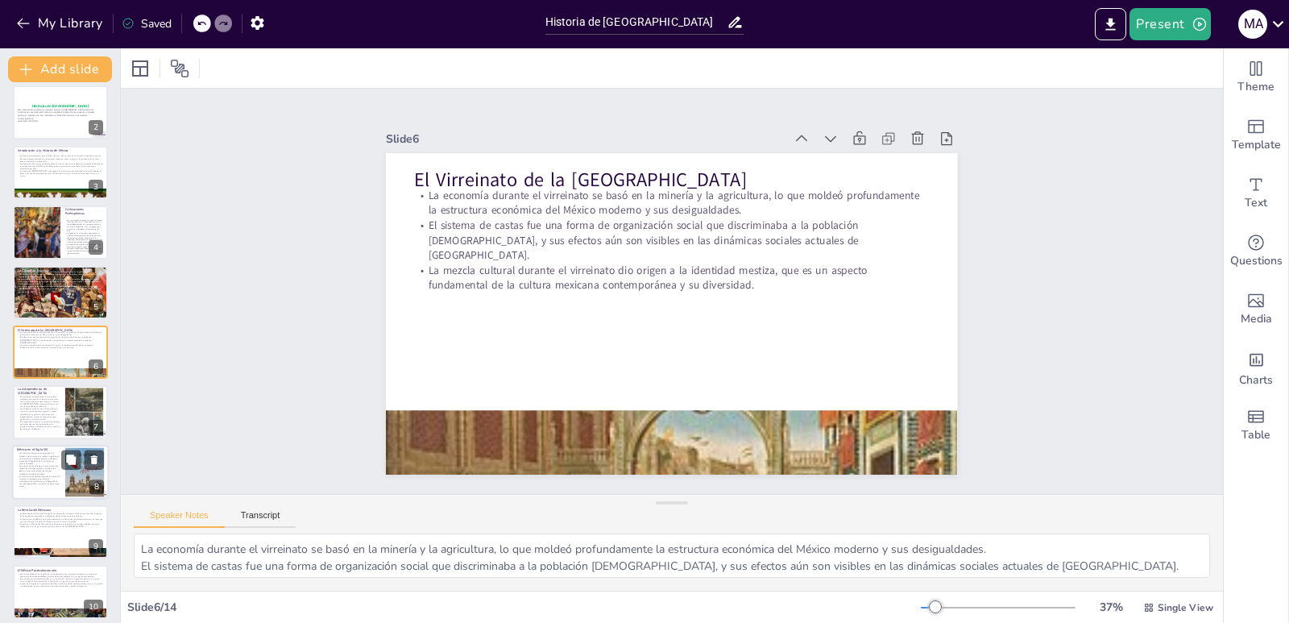
click at [39, 481] on p "La construcción del Estado mexicano moderno fue un proceso complejo que involuc…" at bounding box center [39, 481] width 44 height 13
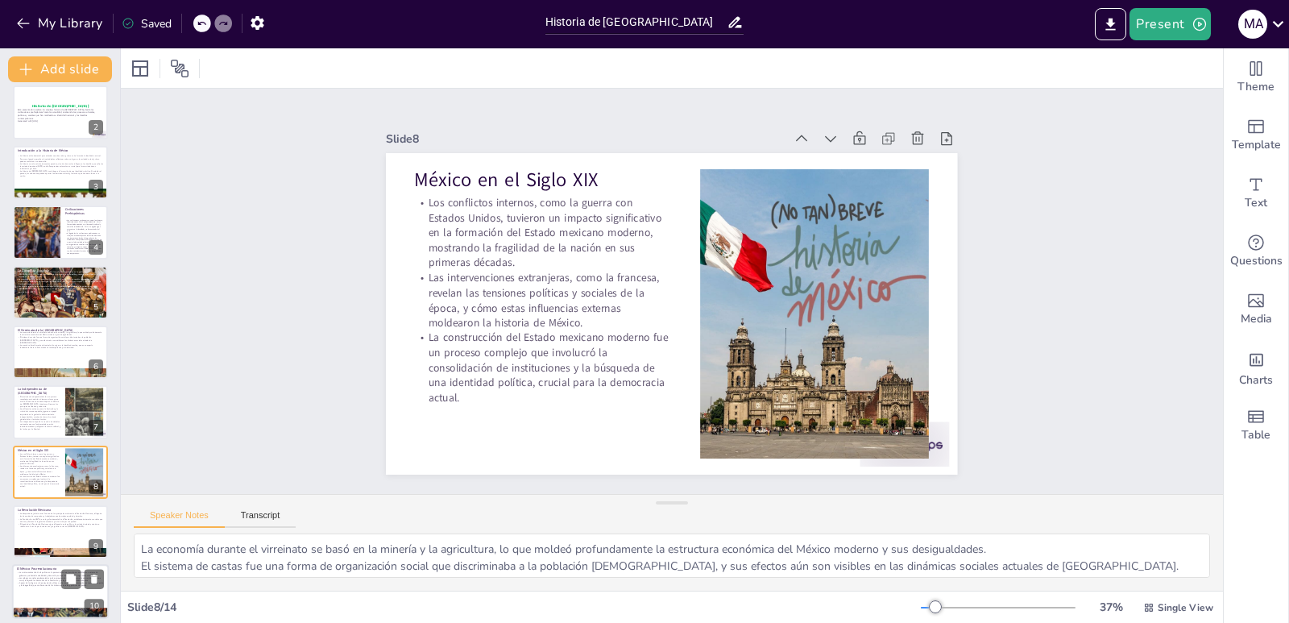
type textarea "Los conflictos internos, como la guerra con Estados Unidos, tuvieron un impacto…"
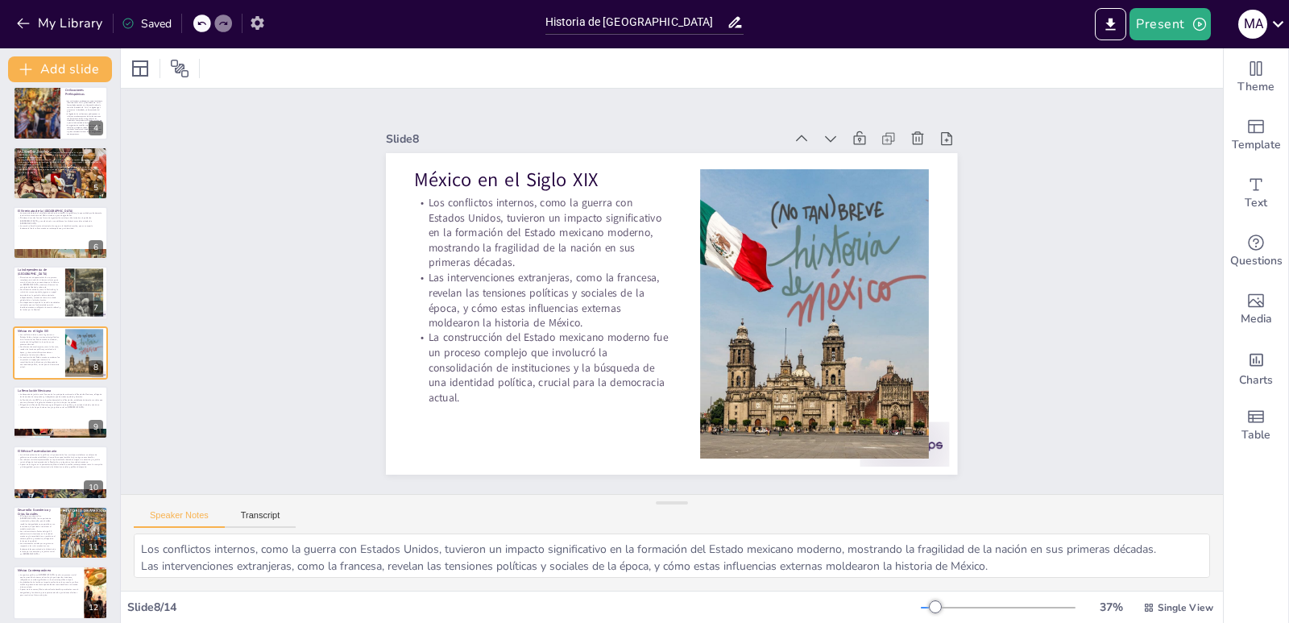
click at [260, 20] on icon "button" at bounding box center [257, 23] width 13 height 14
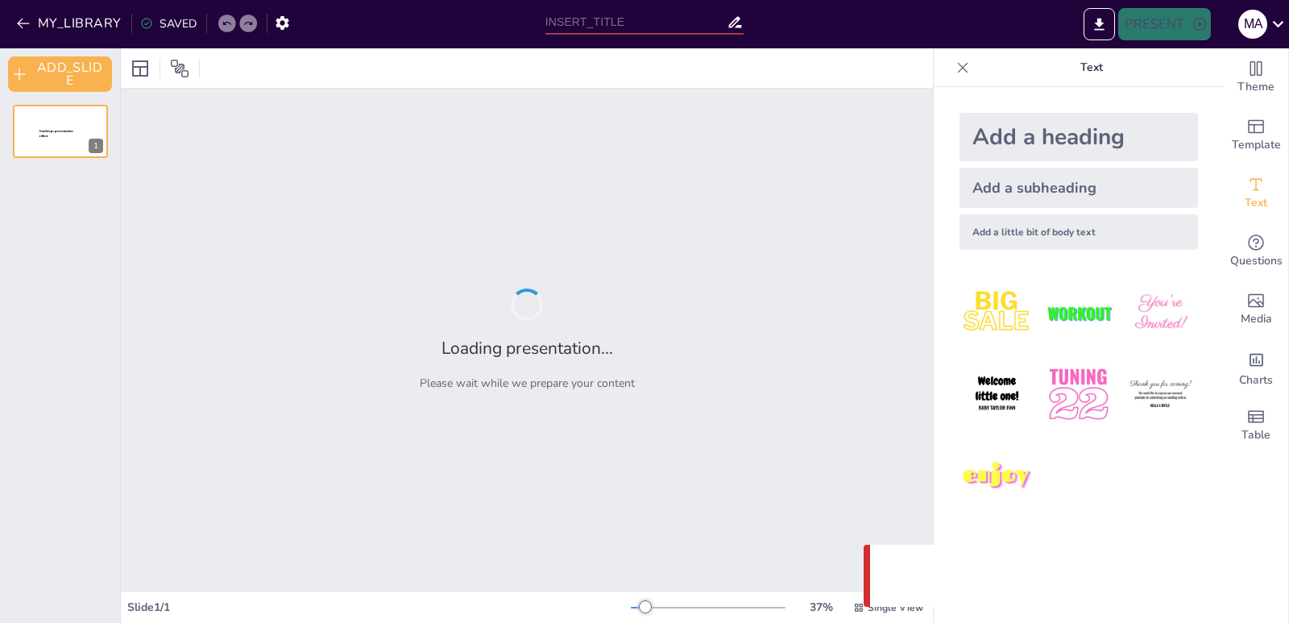
type input "Historia de [GEOGRAPHIC_DATA]"
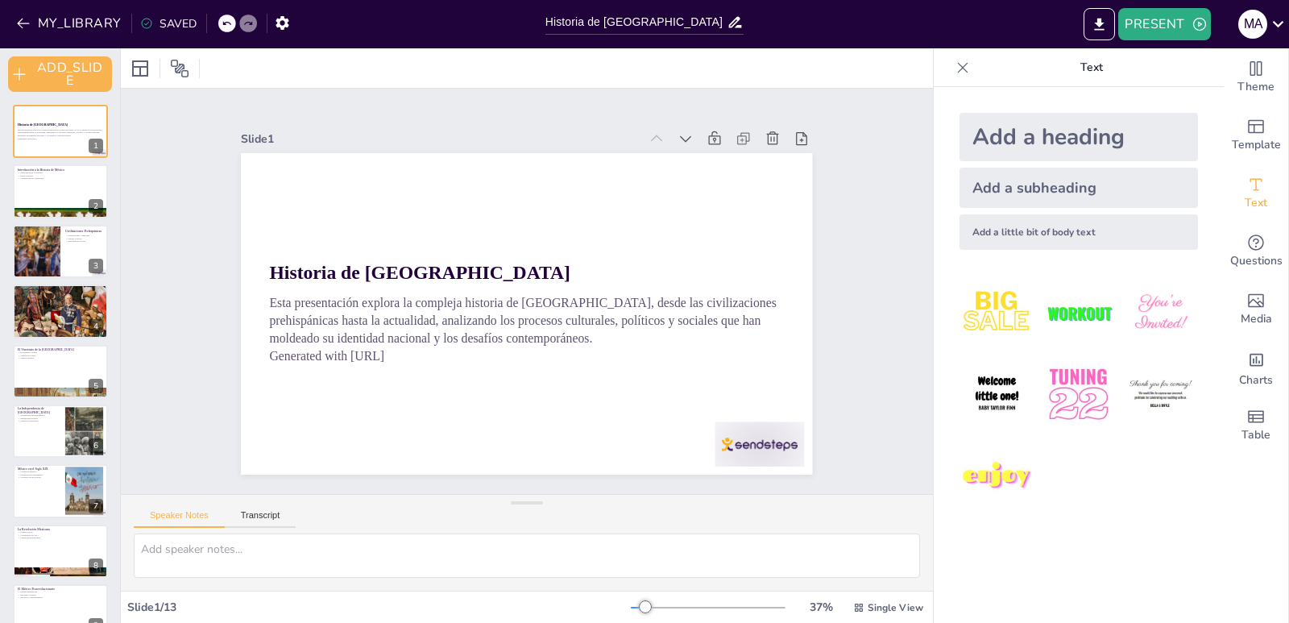
click at [771, 276] on div "Slide 1 Historia de México Esta presentación explora la compleja historia de [G…" at bounding box center [527, 291] width 488 height 850
click at [1107, 27] on icon "EXPORT_TO_POWERPOINT" at bounding box center [1099, 24] width 17 height 17
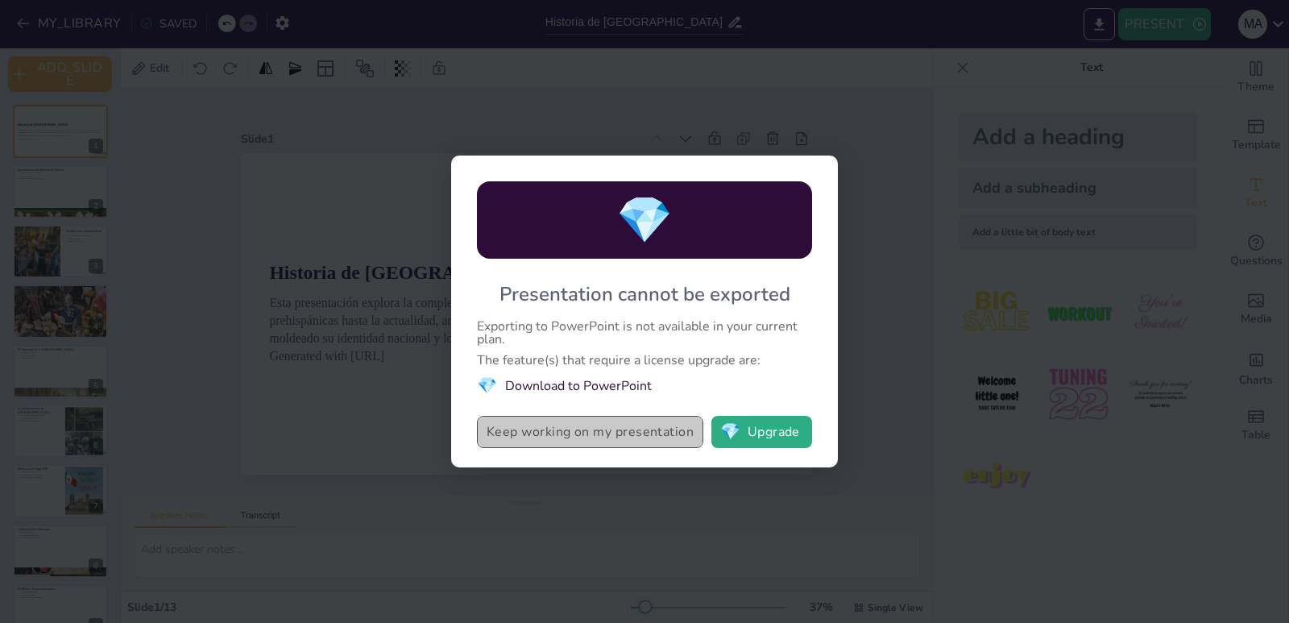
click at [608, 430] on button "Keep working on my presentation" at bounding box center [590, 432] width 226 height 32
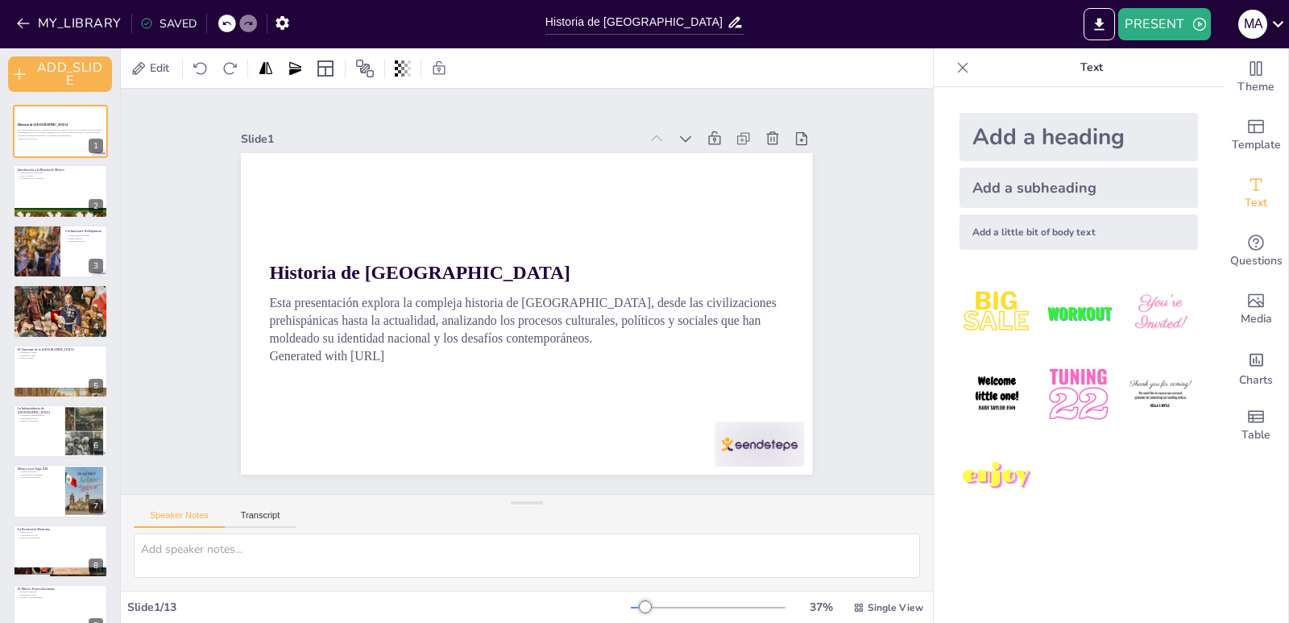
click at [1270, 23] on icon at bounding box center [1279, 24] width 22 height 22
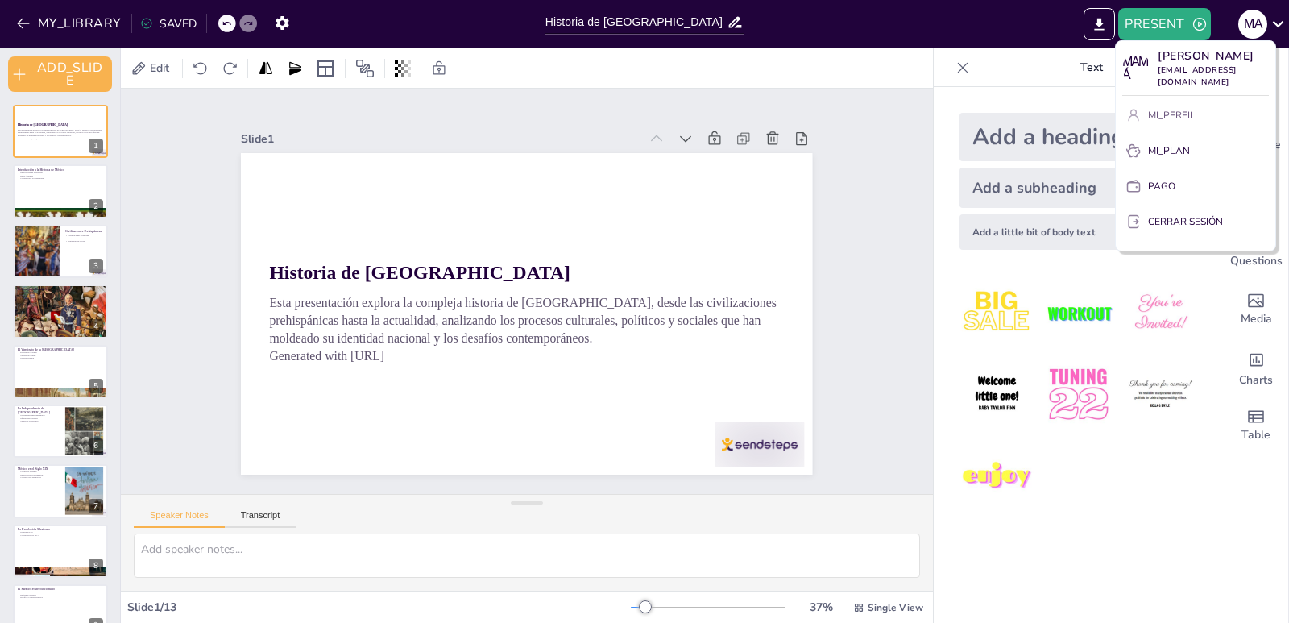
click at [1180, 122] on p "MI_PERFIL" at bounding box center [1172, 115] width 48 height 15
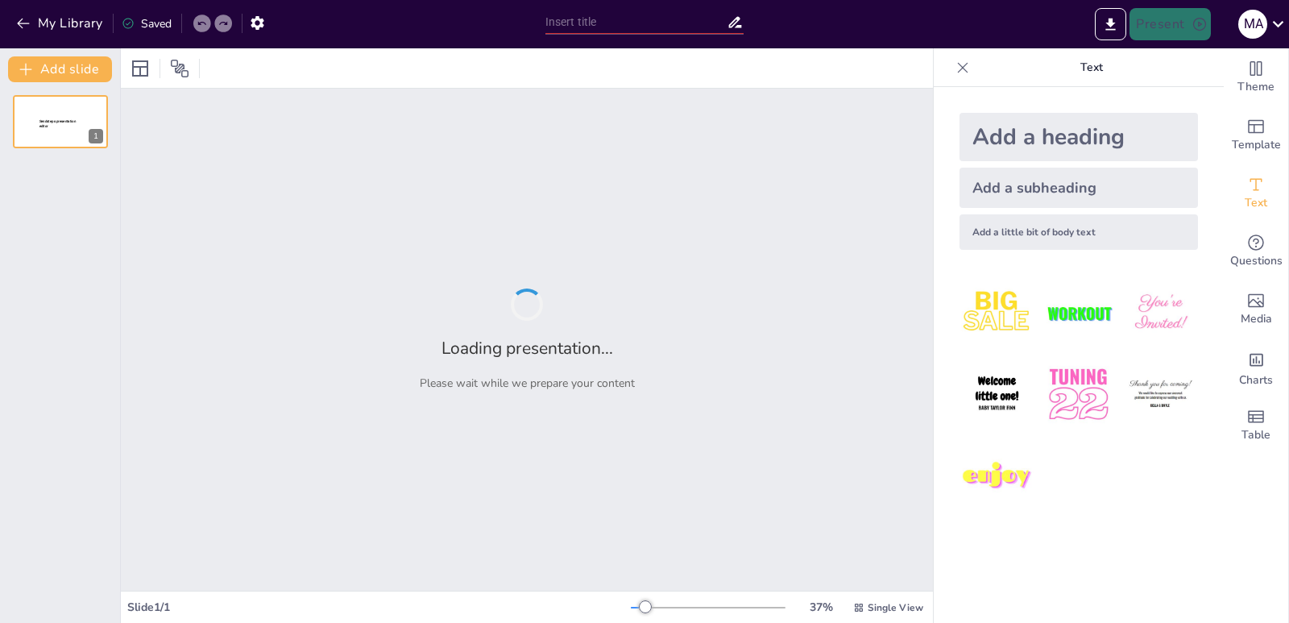
type input "Historia de [GEOGRAPHIC_DATA]"
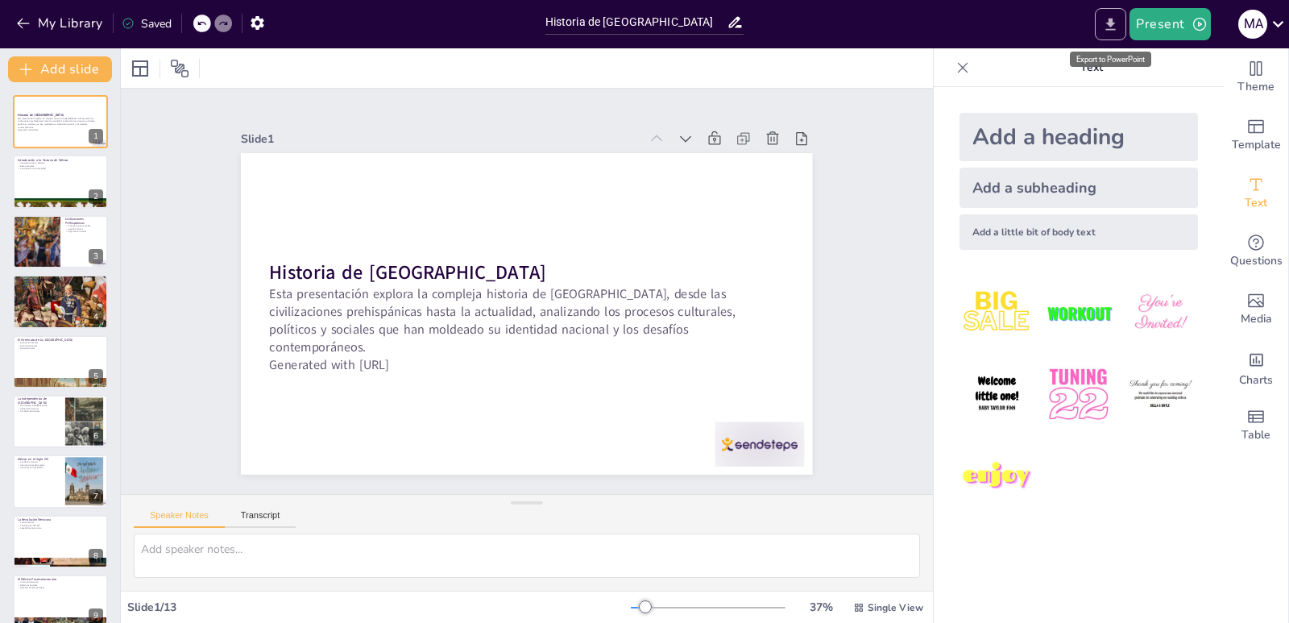
click at [1106, 13] on button "Export to PowerPoint" at bounding box center [1110, 24] width 31 height 32
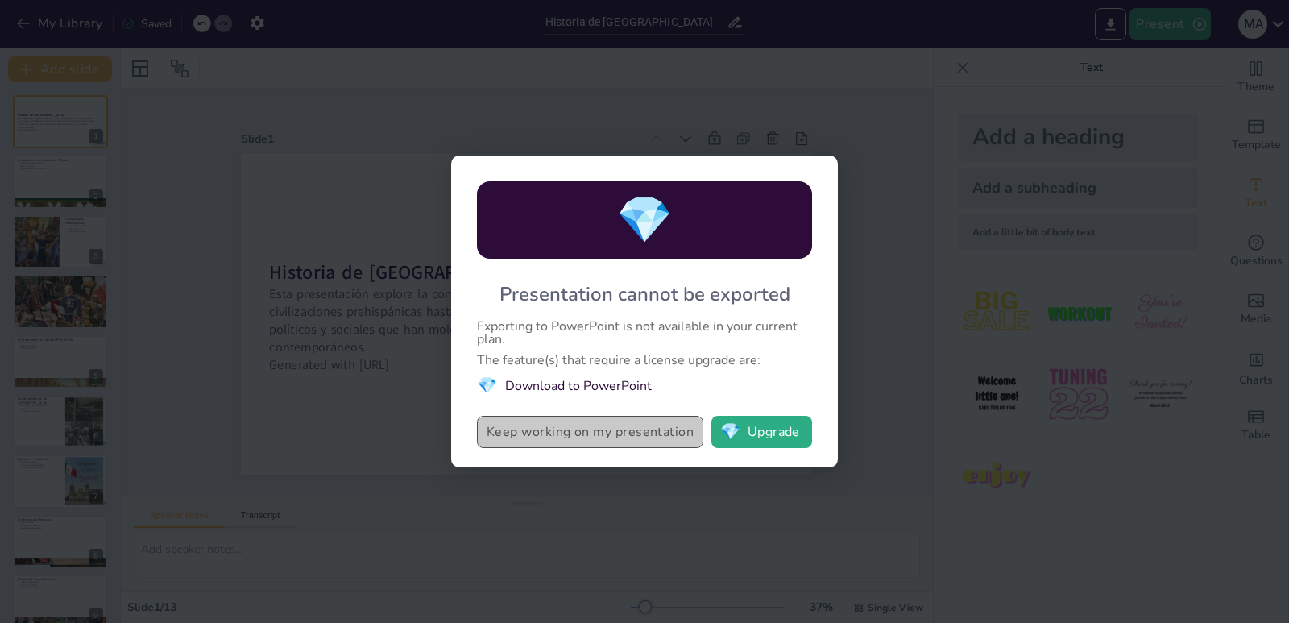
click at [603, 425] on button "Keep working on my presentation" at bounding box center [590, 432] width 226 height 32
